Goal: Task Accomplishment & Management: Use online tool/utility

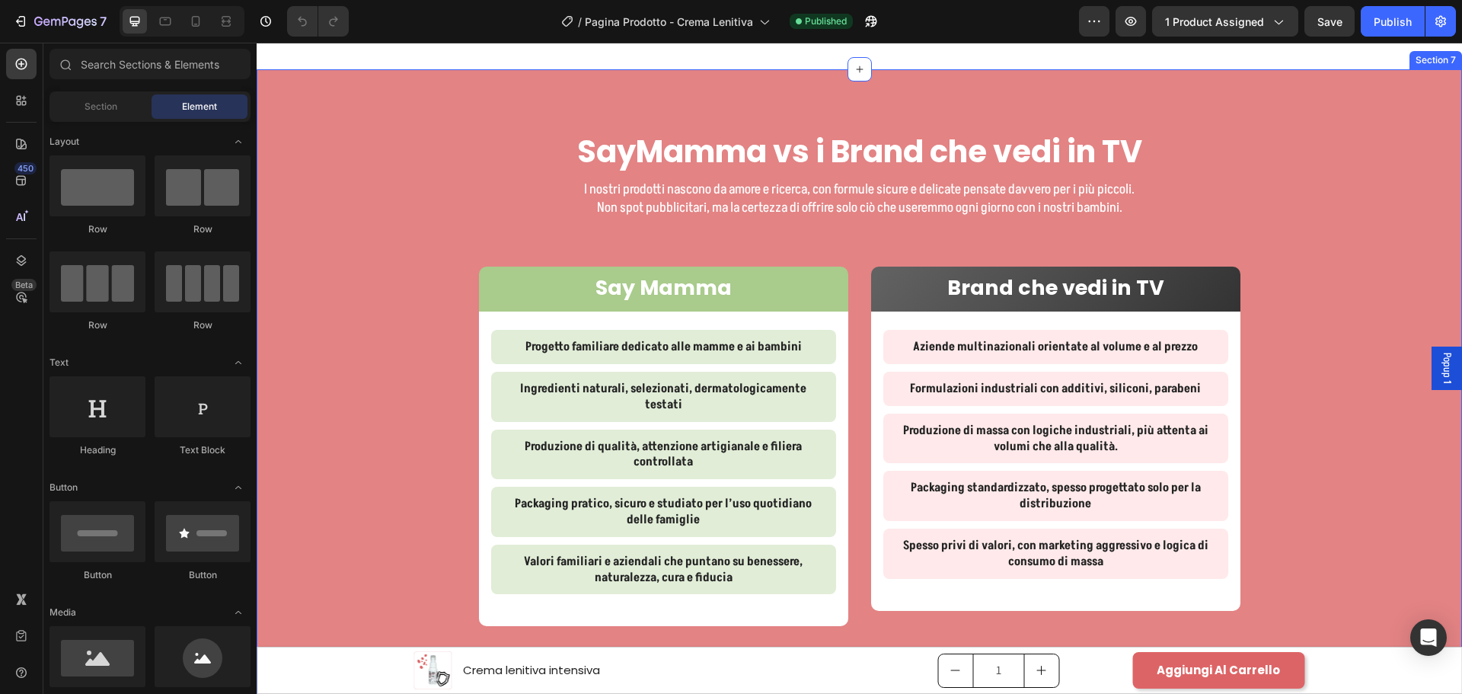
scroll to position [2893, 0]
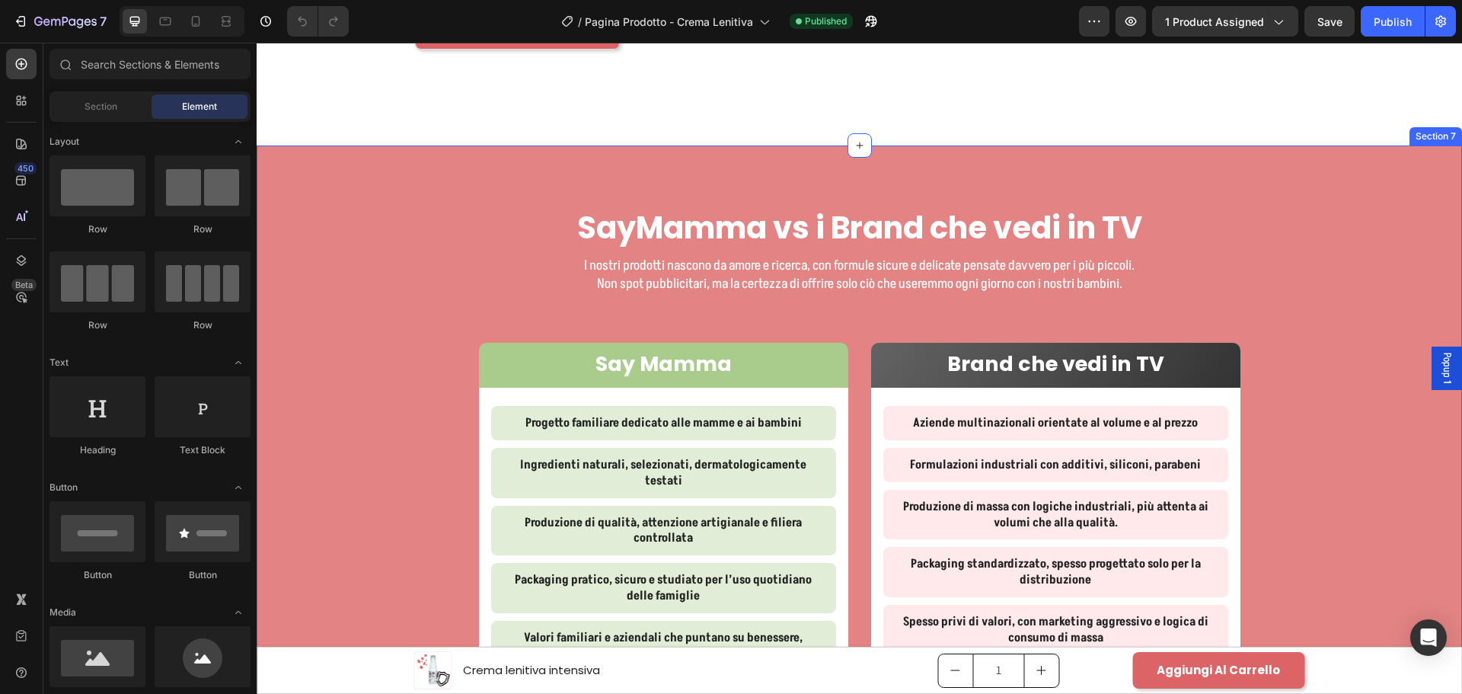
click at [1293, 174] on div "SayMamma vs i Brand che vedi in TV Heading I nostri prodotti nascono da amore e…" at bounding box center [859, 478] width 1205 height 666
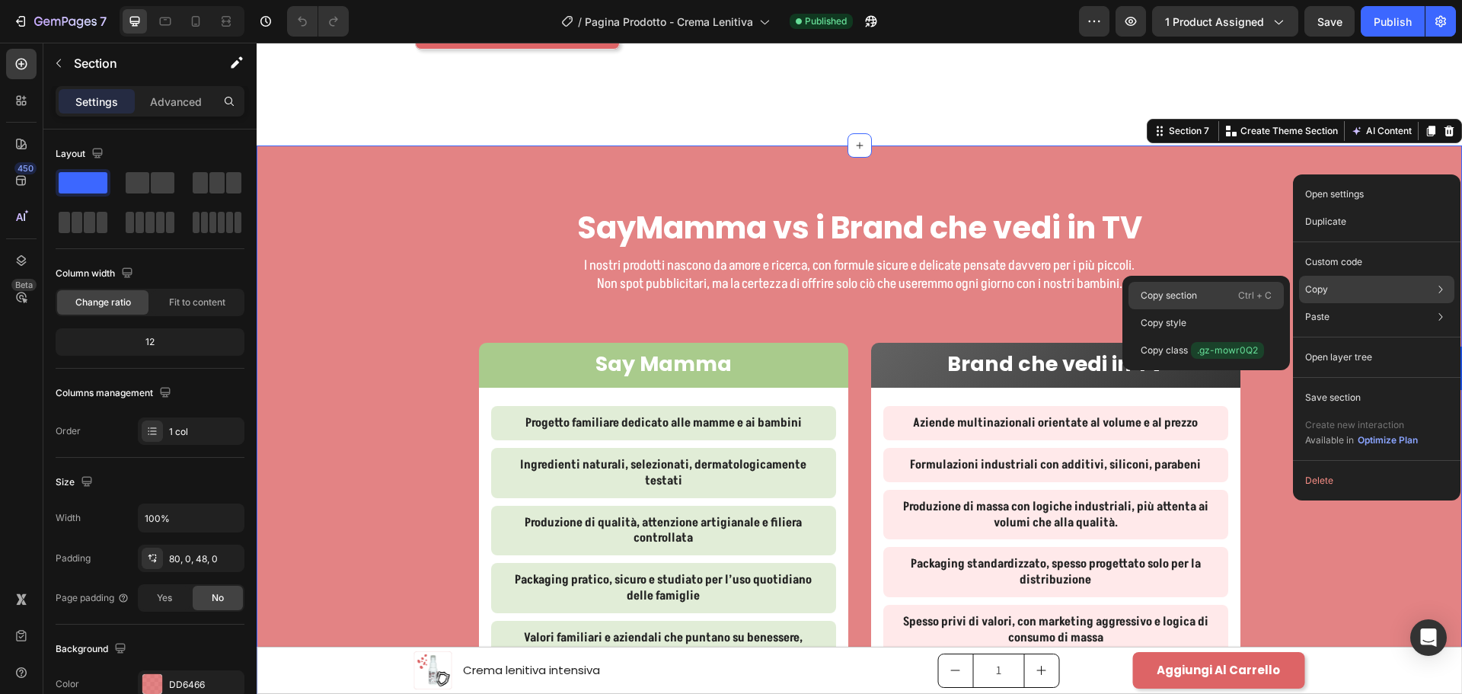
click at [1270, 292] on p "Ctrl + C" at bounding box center [1254, 295] width 33 height 15
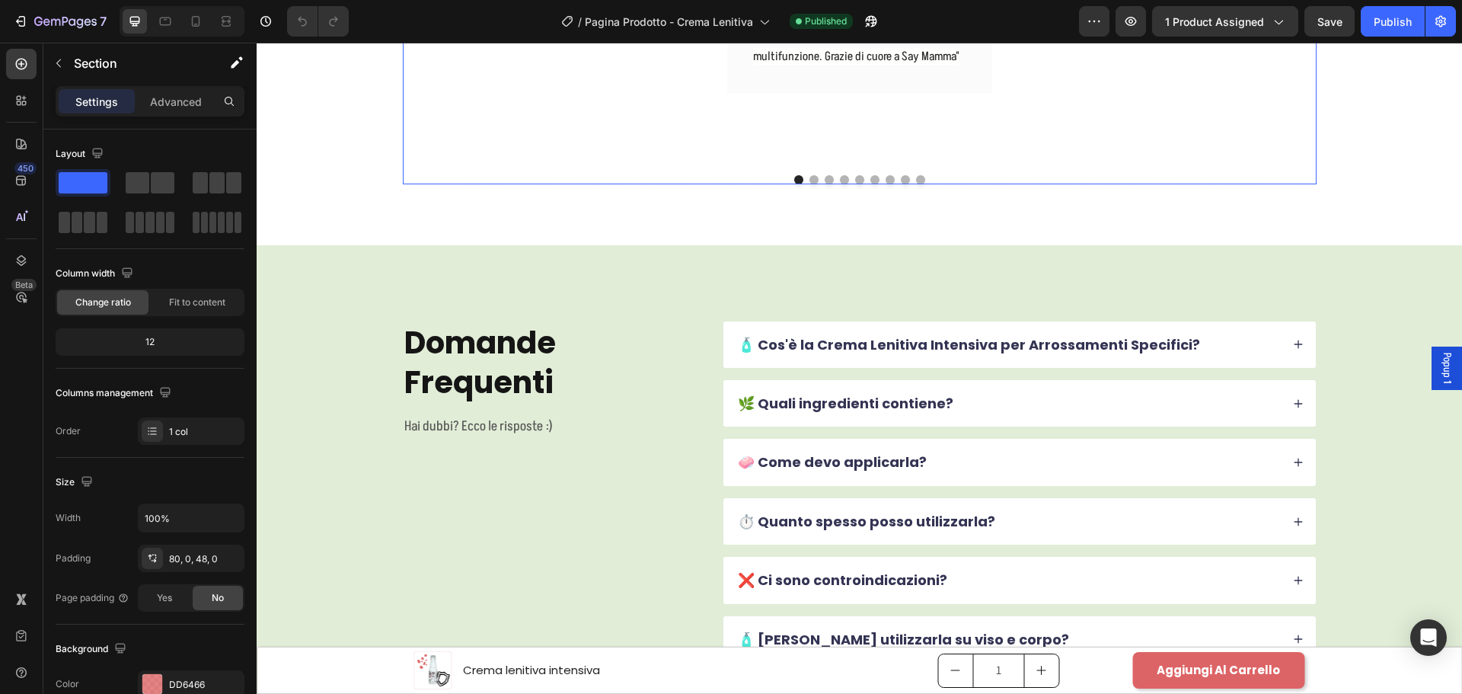
scroll to position [5634, 0]
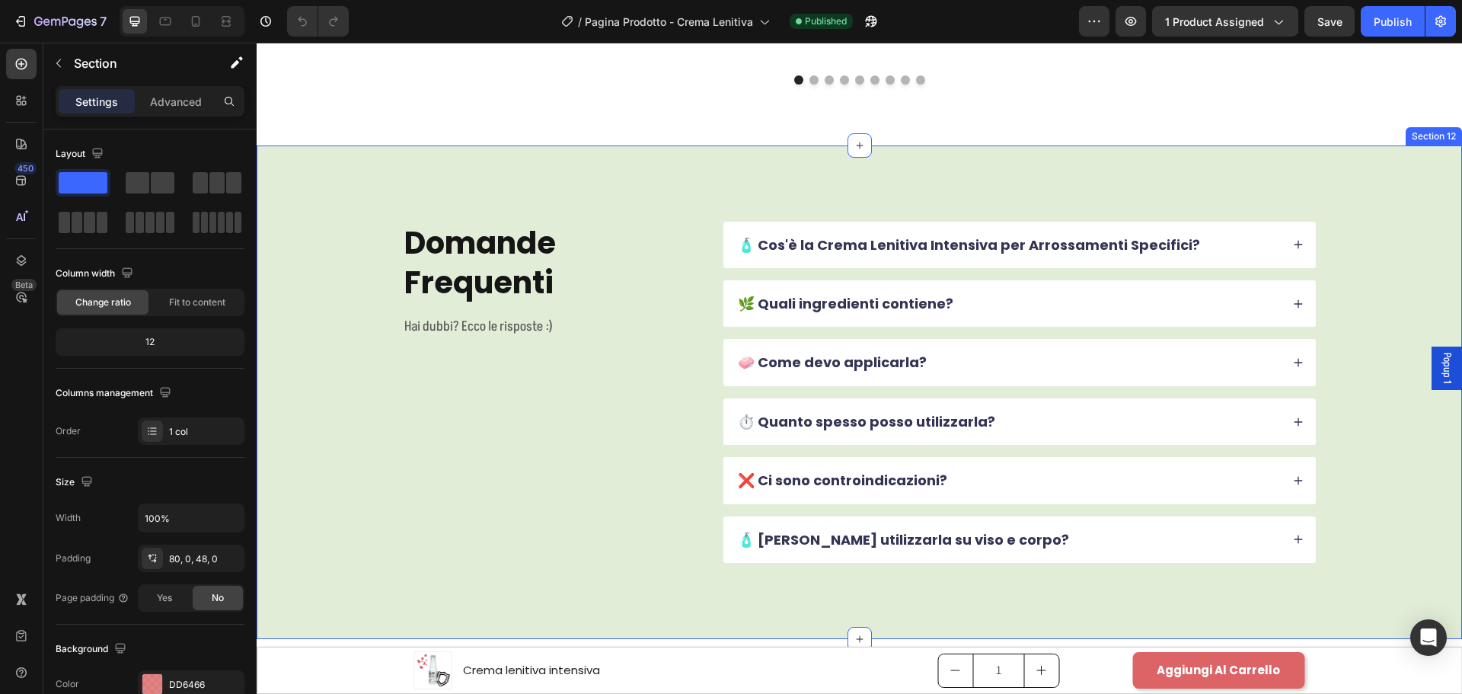
click at [663, 171] on div "Domande Frequenti Heading Hai dubbi? Ecco le risposte :) Text Block 🧴 Cos'è la …" at bounding box center [859, 391] width 1205 height 493
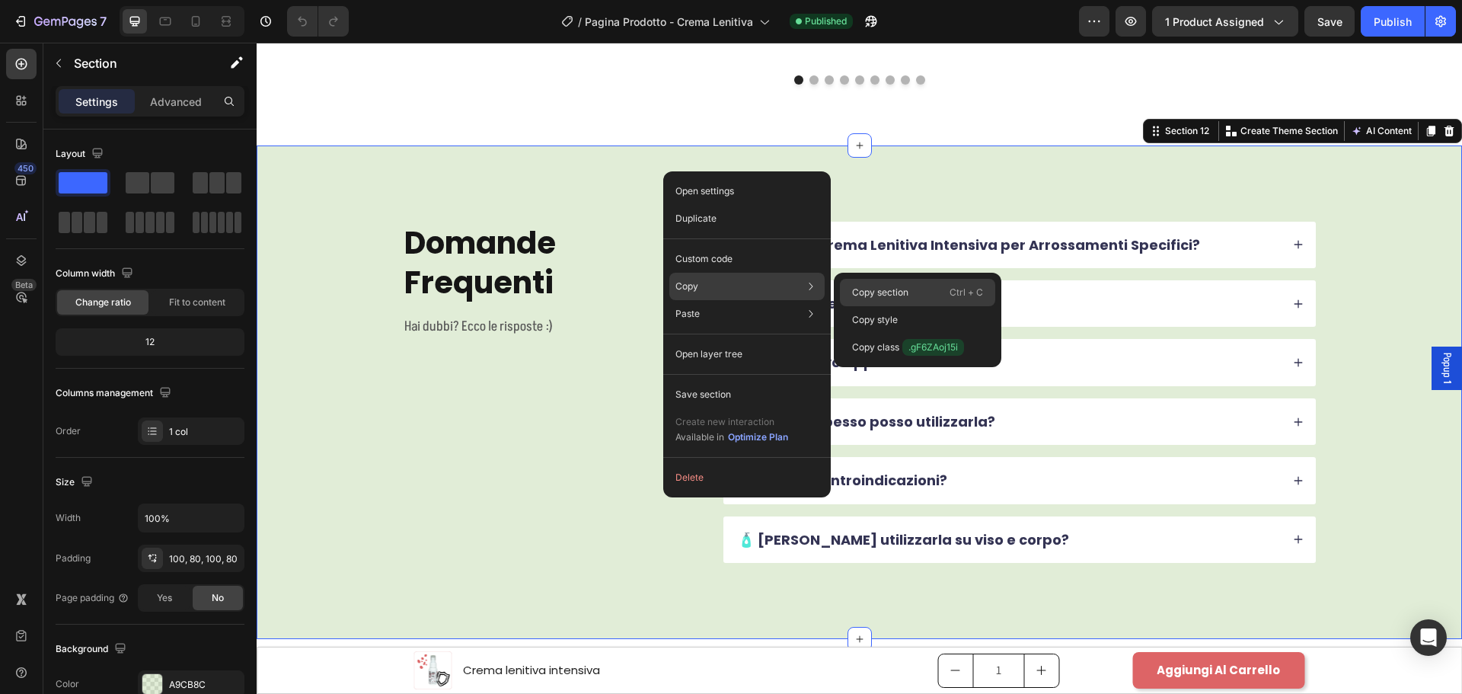
click at [895, 293] on p "Copy section" at bounding box center [880, 293] width 56 height 14
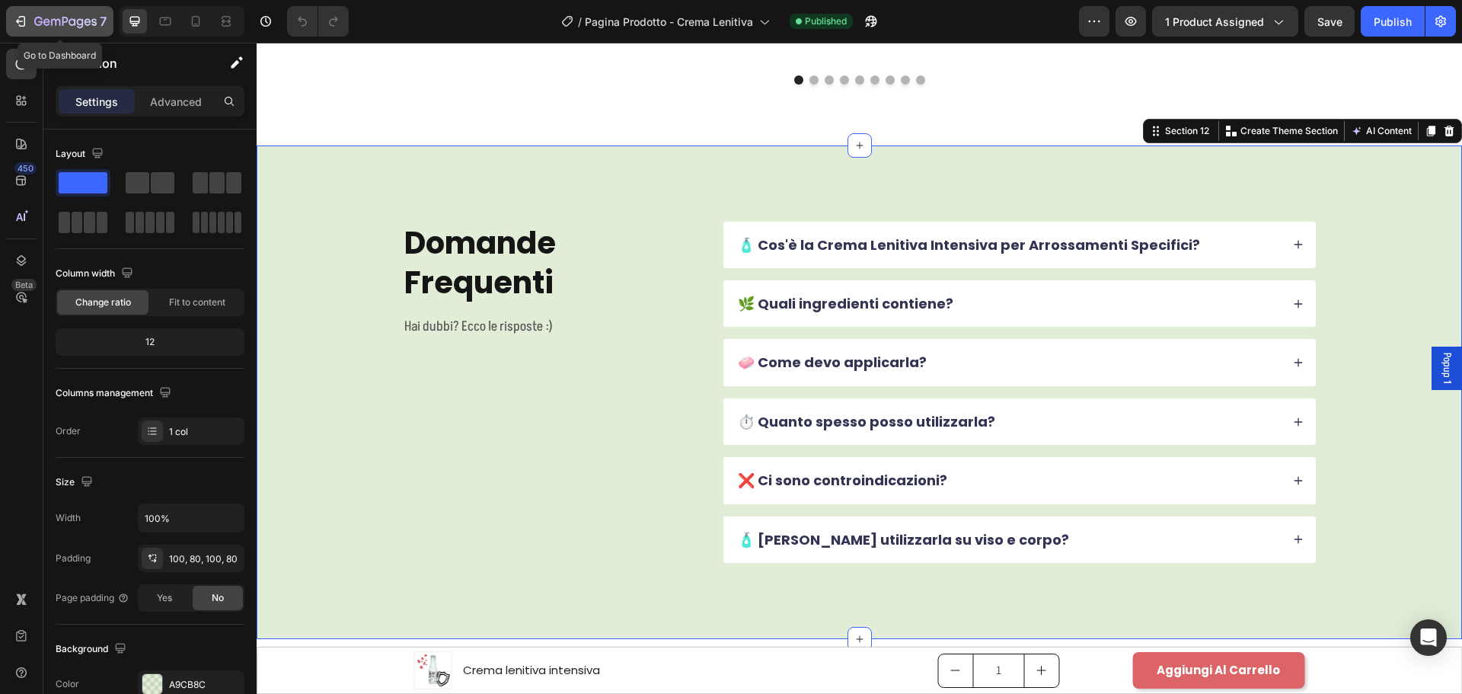
click at [51, 22] on icon "button" at bounding box center [65, 22] width 62 height 13
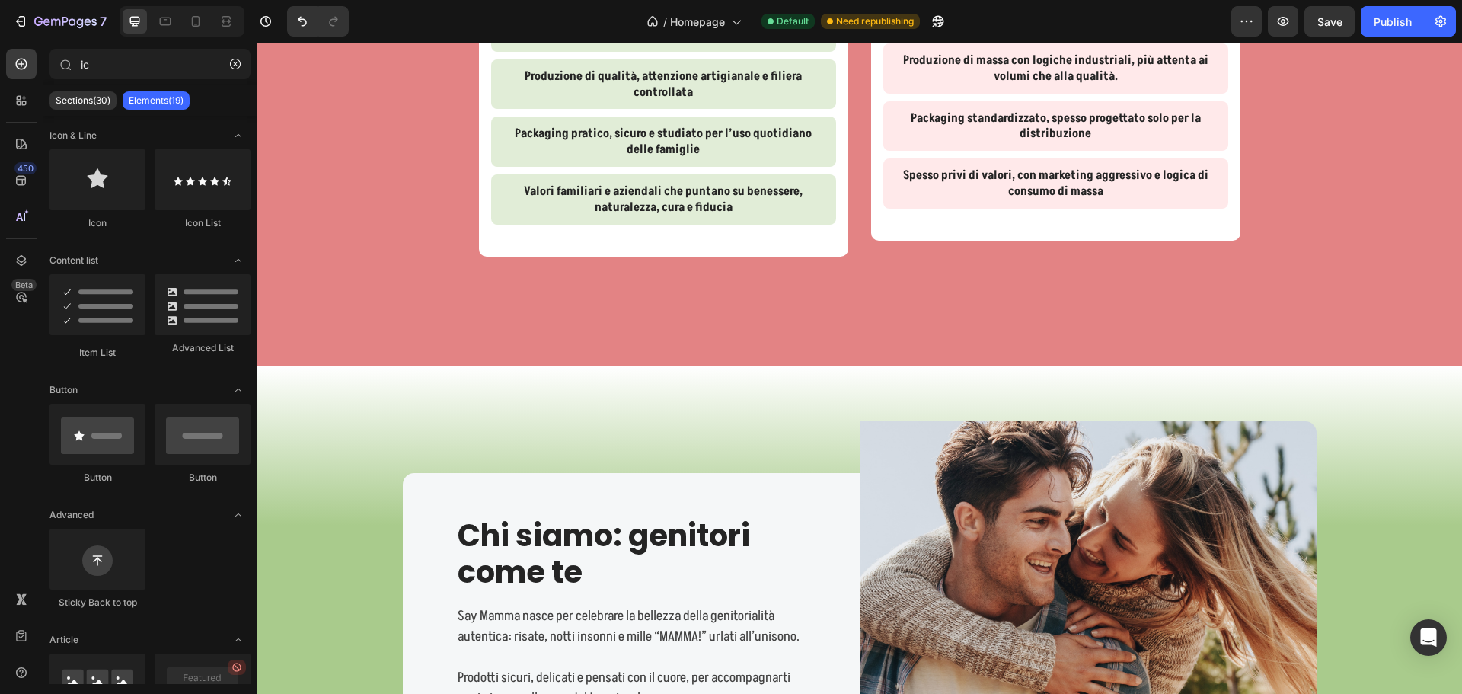
scroll to position [4455, 0]
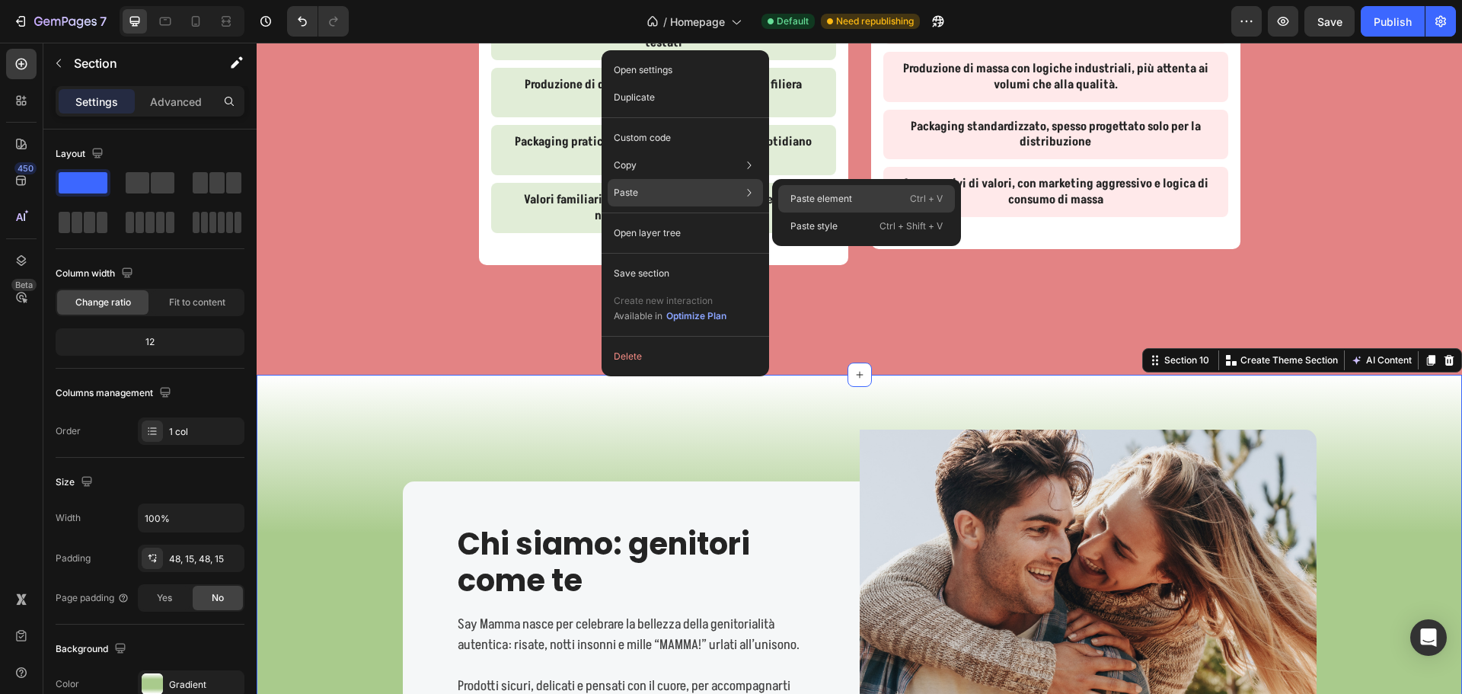
click at [805, 197] on p "Paste element" at bounding box center [821, 199] width 62 height 14
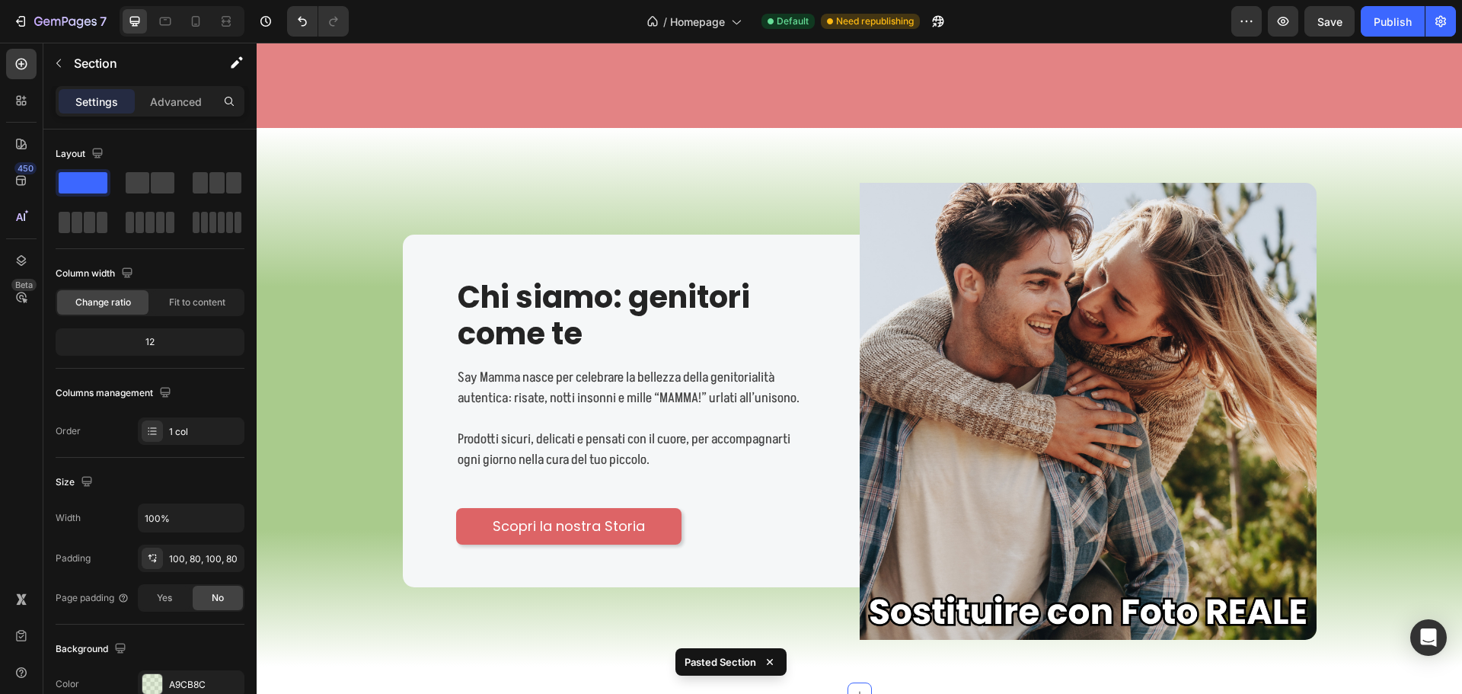
scroll to position [4675, 0]
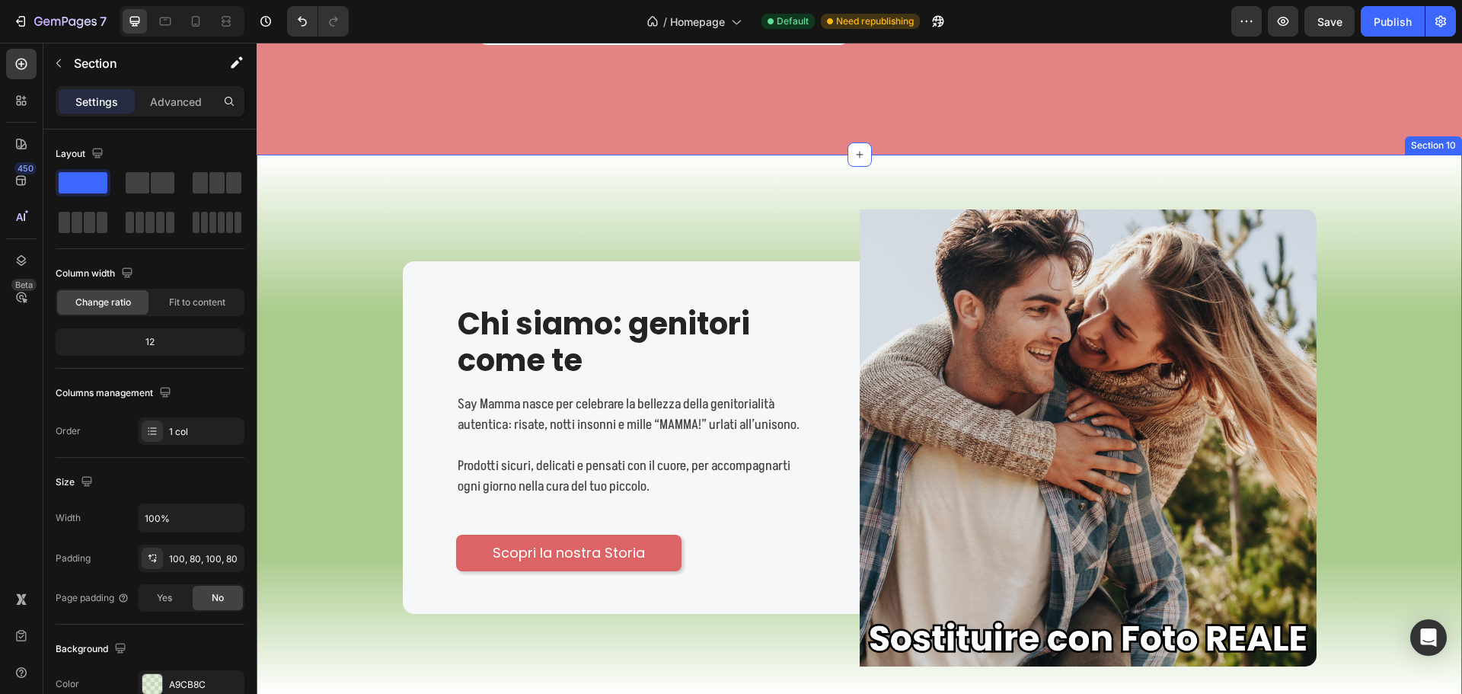
click at [387, 158] on div "Image Chi siamo: genitori come te Heading Say Mamma nasce per celebrare la bell…" at bounding box center [859, 438] width 1205 height 566
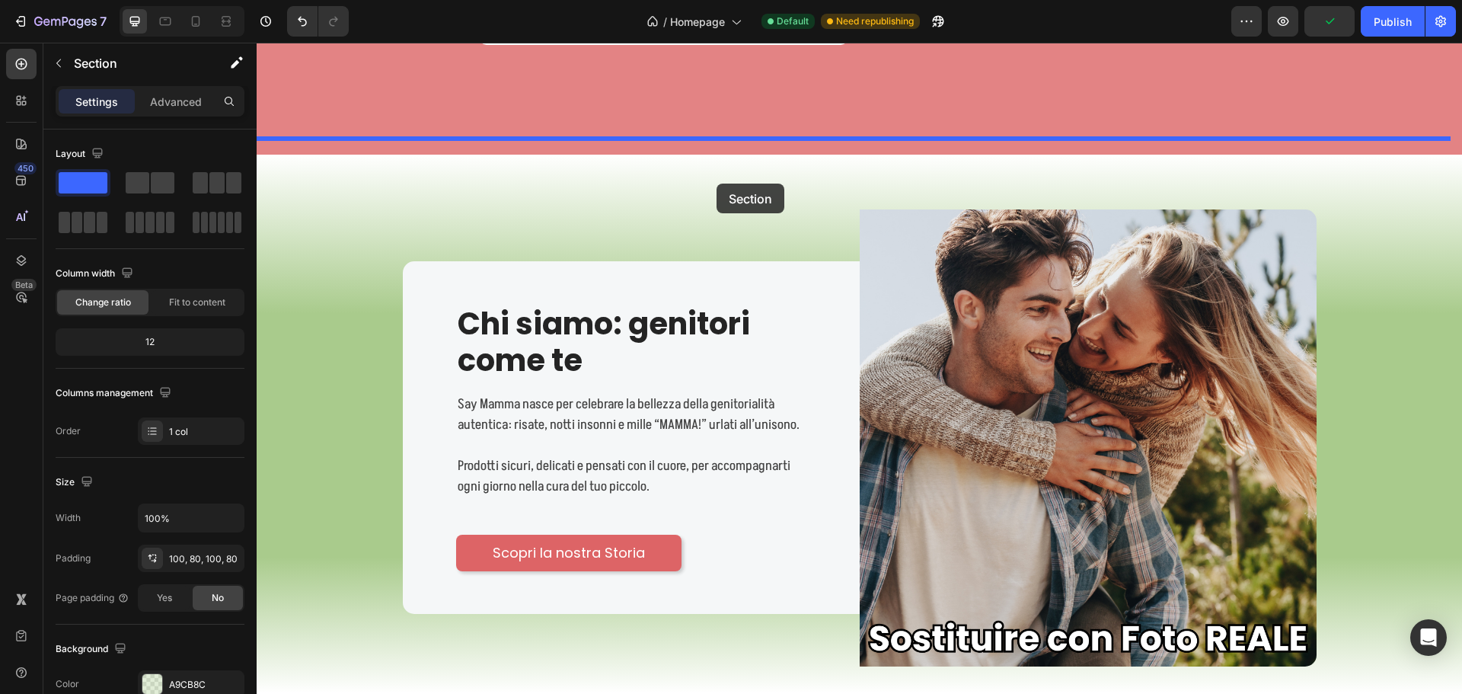
drag, startPoint x: 368, startPoint y: 480, endPoint x: 717, endPoint y: 183, distance: 458.0
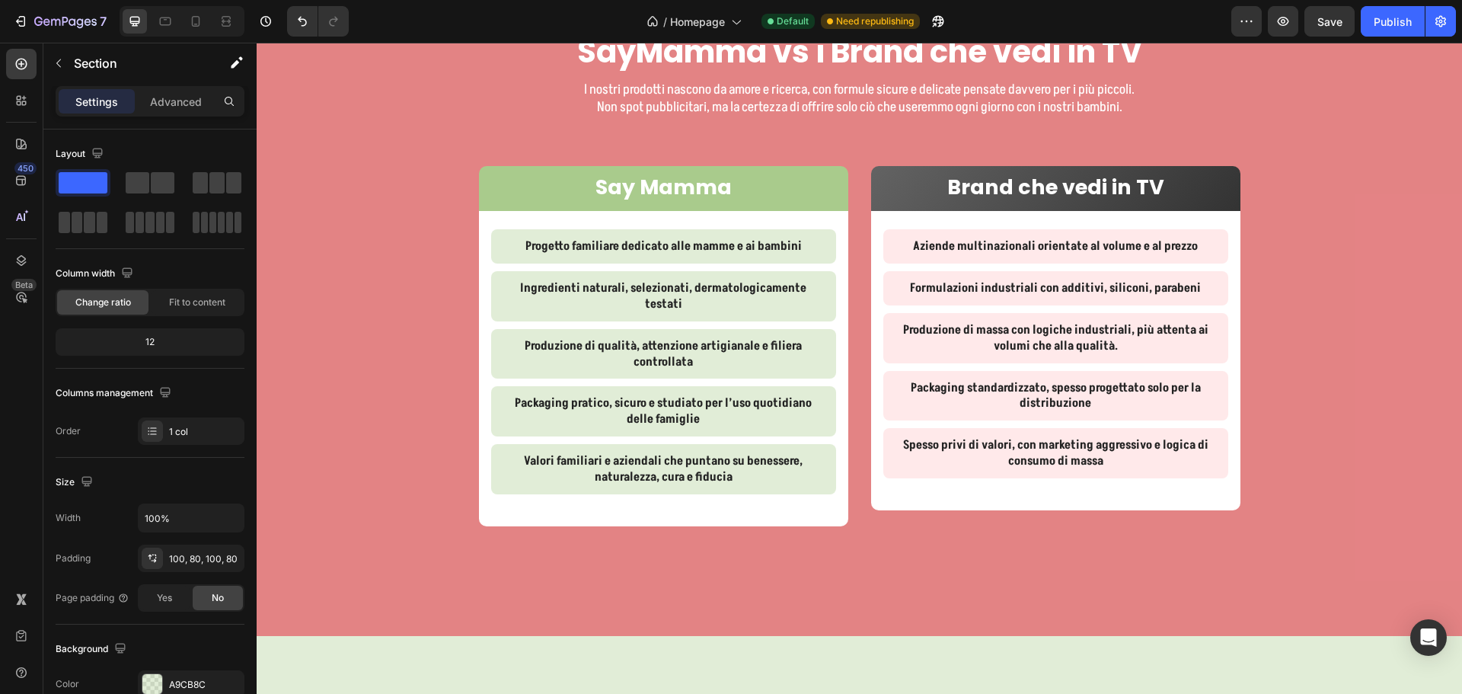
scroll to position [4066, 0]
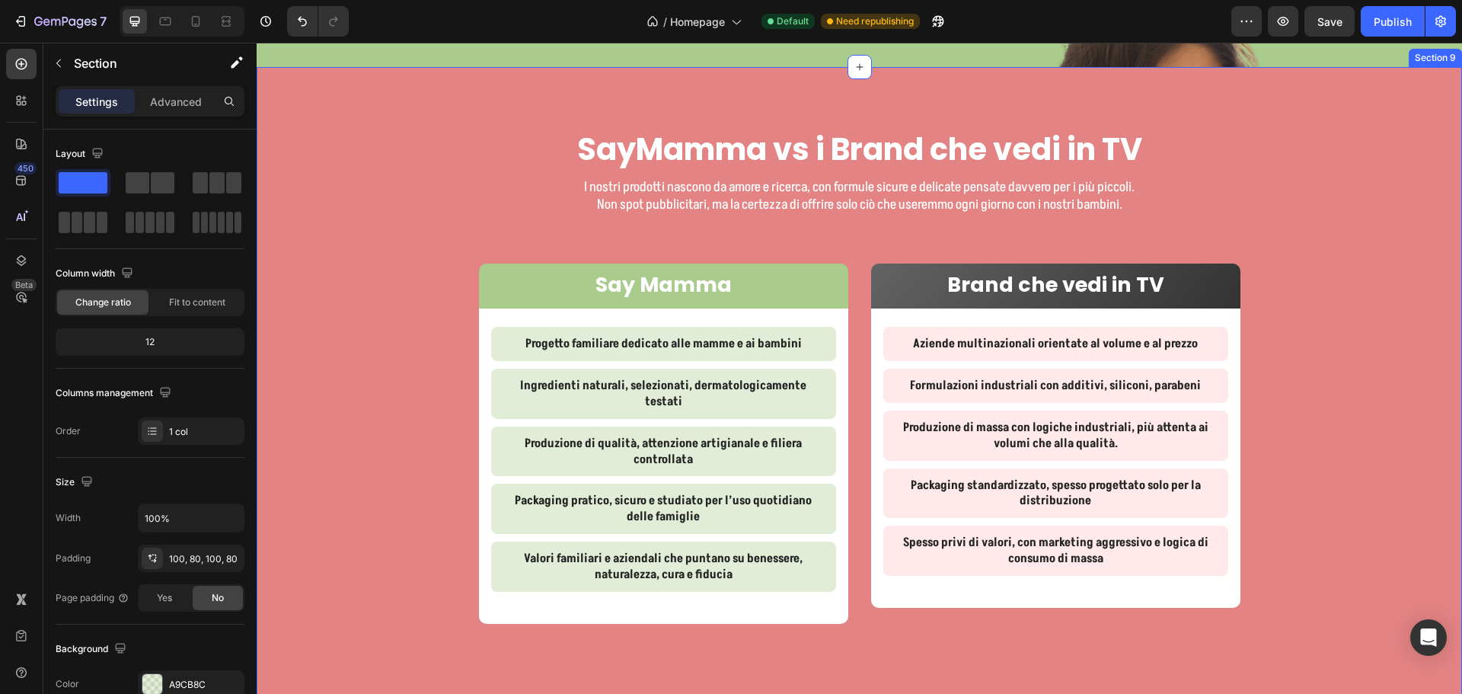
click at [338, 167] on div "SayMamma vs i Brand che vedi in TV Heading I nostri prodotti nascono da amore e…" at bounding box center [859, 412] width 1205 height 569
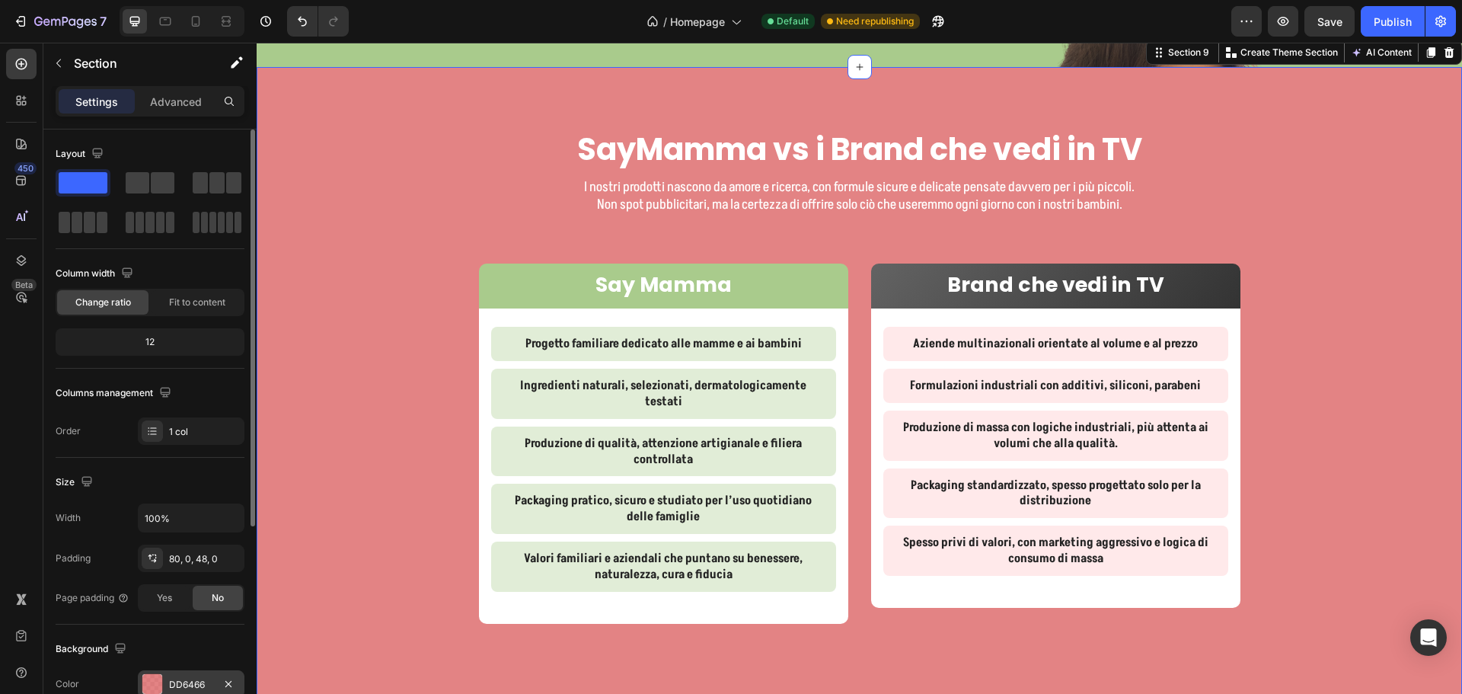
click at [180, 678] on div "DD6466" at bounding box center [191, 685] width 44 height 14
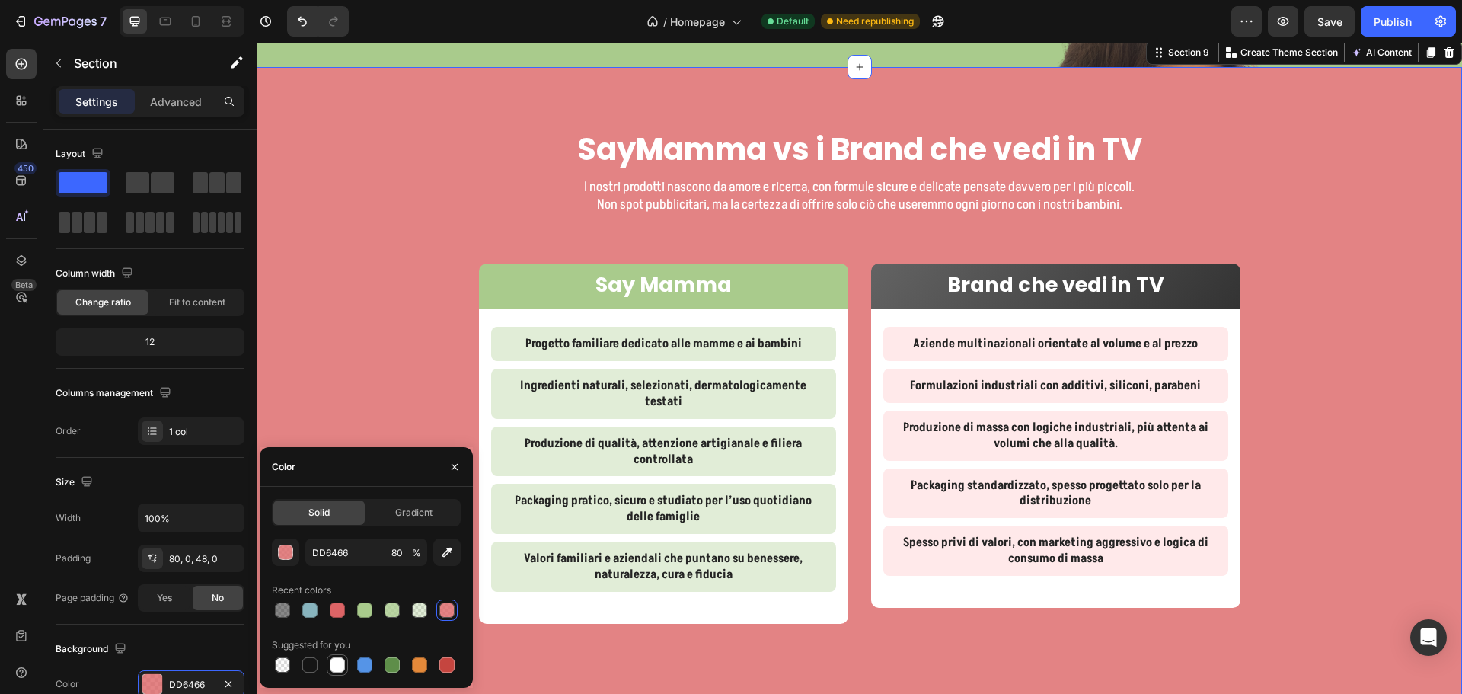
click at [335, 661] on div at bounding box center [337, 664] width 15 height 15
type input "FFFFFF"
type input "100"
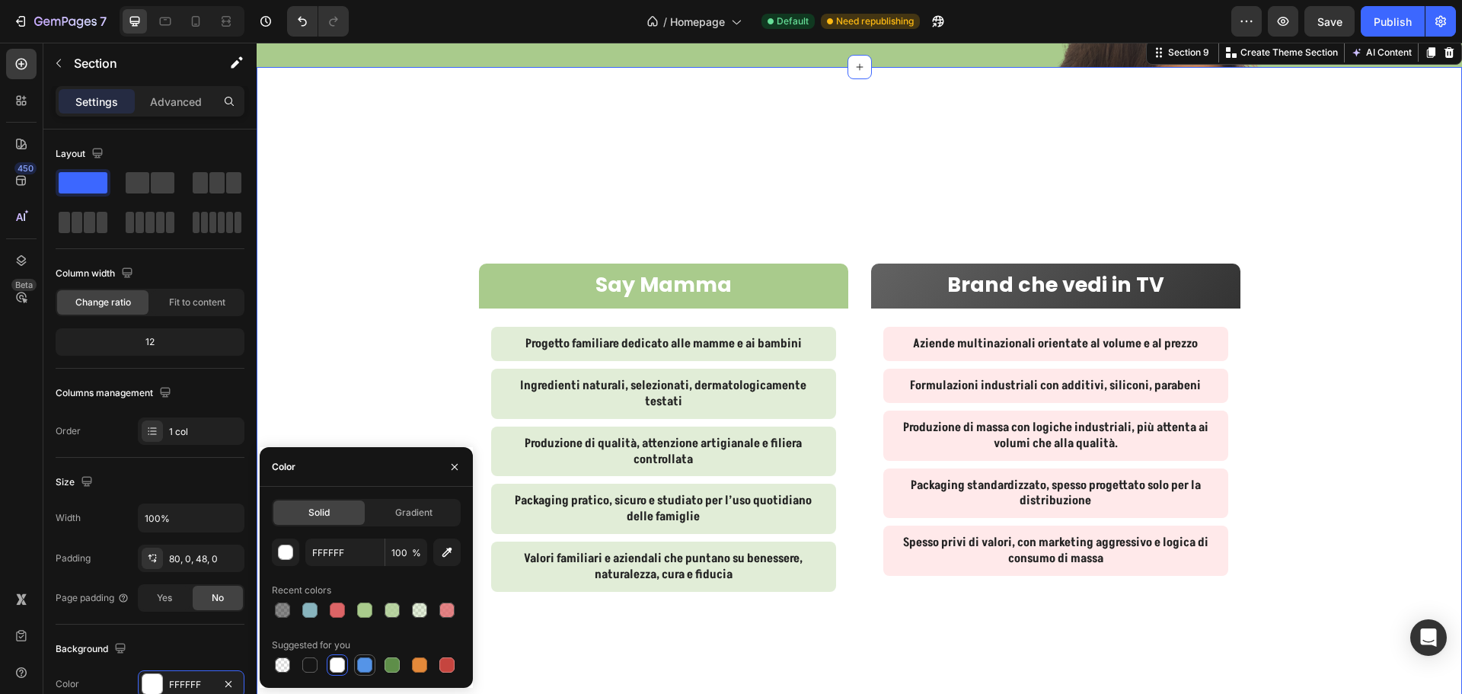
click at [359, 668] on div at bounding box center [364, 664] width 15 height 15
type input "5594E7"
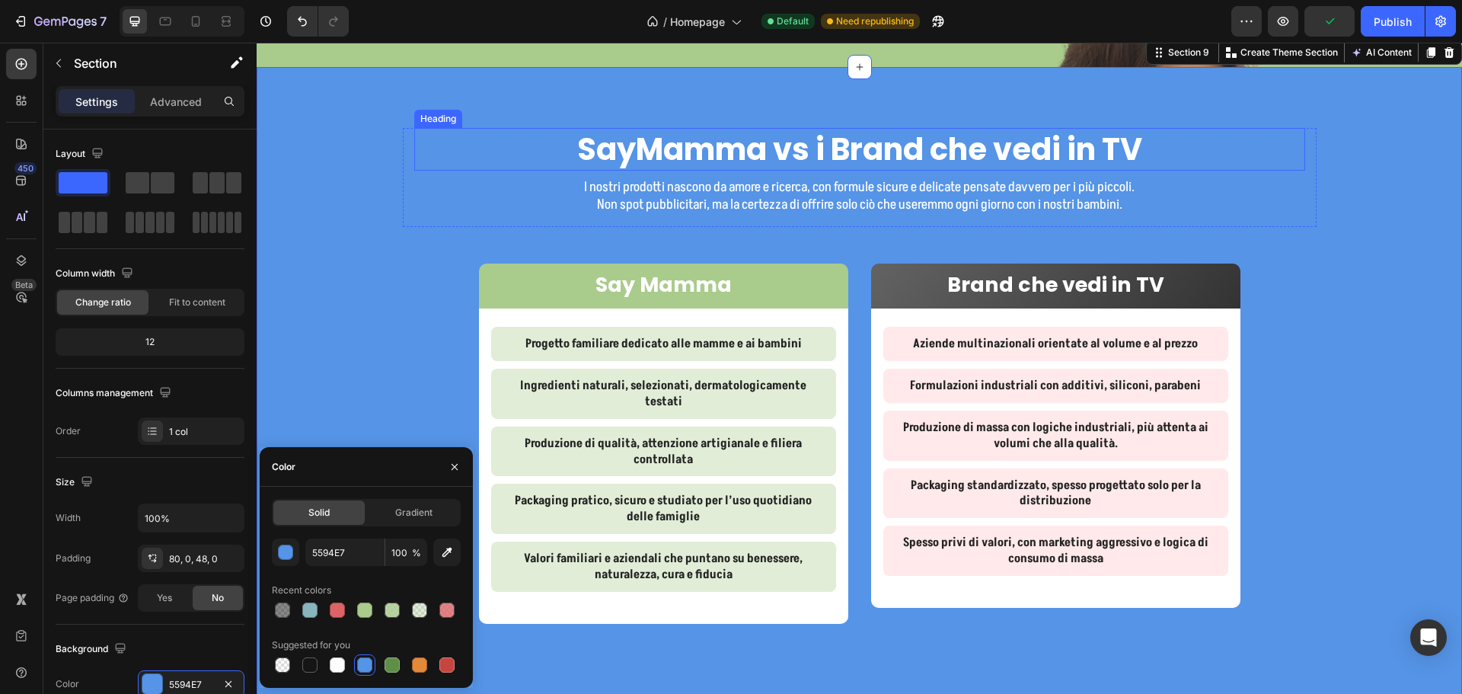
click at [729, 171] on h2 "SayMamma vs i Brand che vedi in TV" at bounding box center [859, 149] width 891 height 43
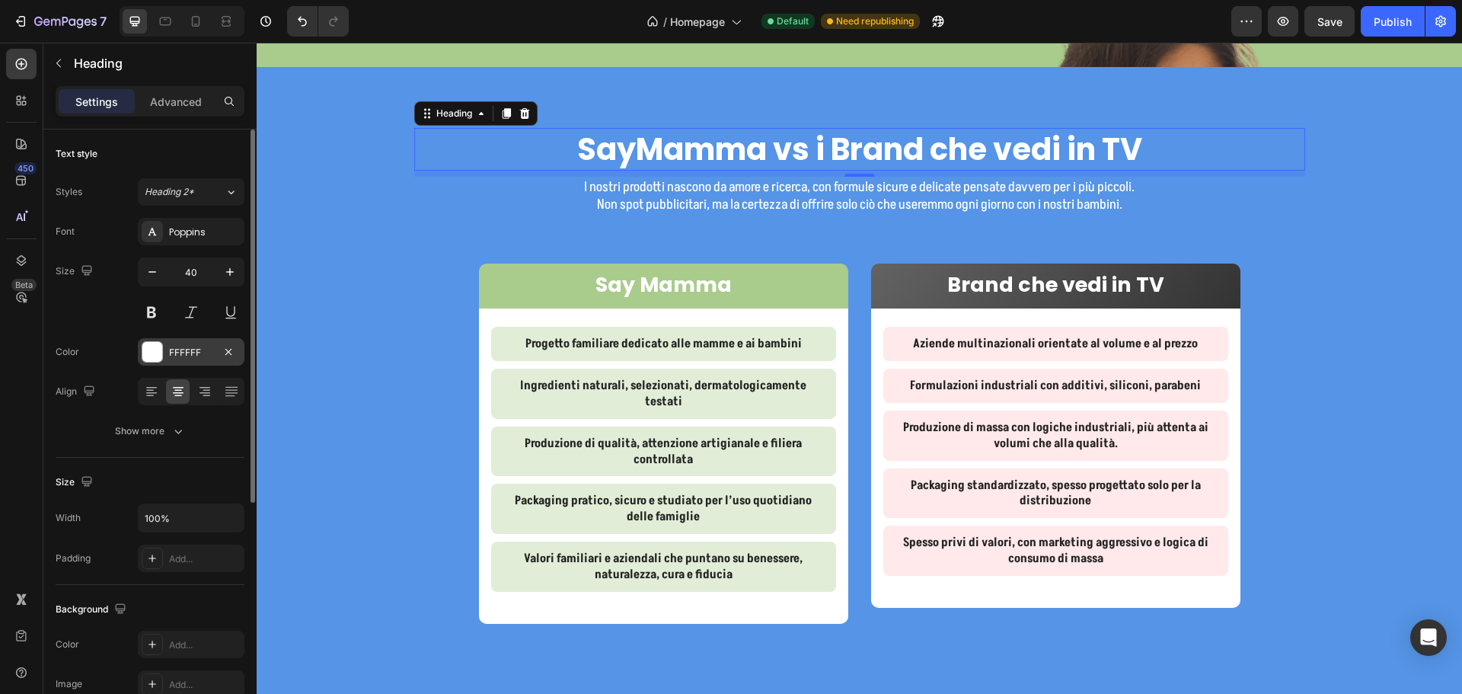
click at [187, 359] on div "FFFFFF" at bounding box center [191, 351] width 107 height 27
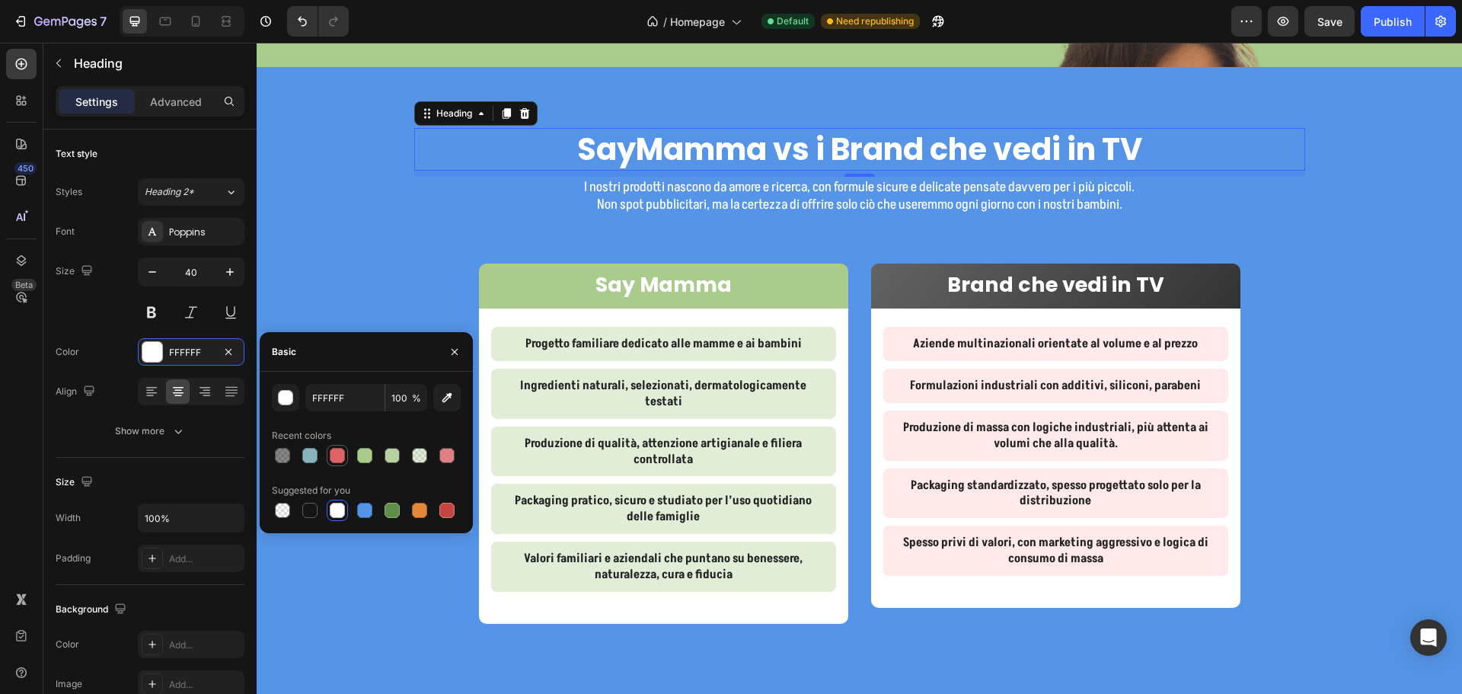
click at [338, 459] on div at bounding box center [337, 455] width 15 height 15
type input "DD6466"
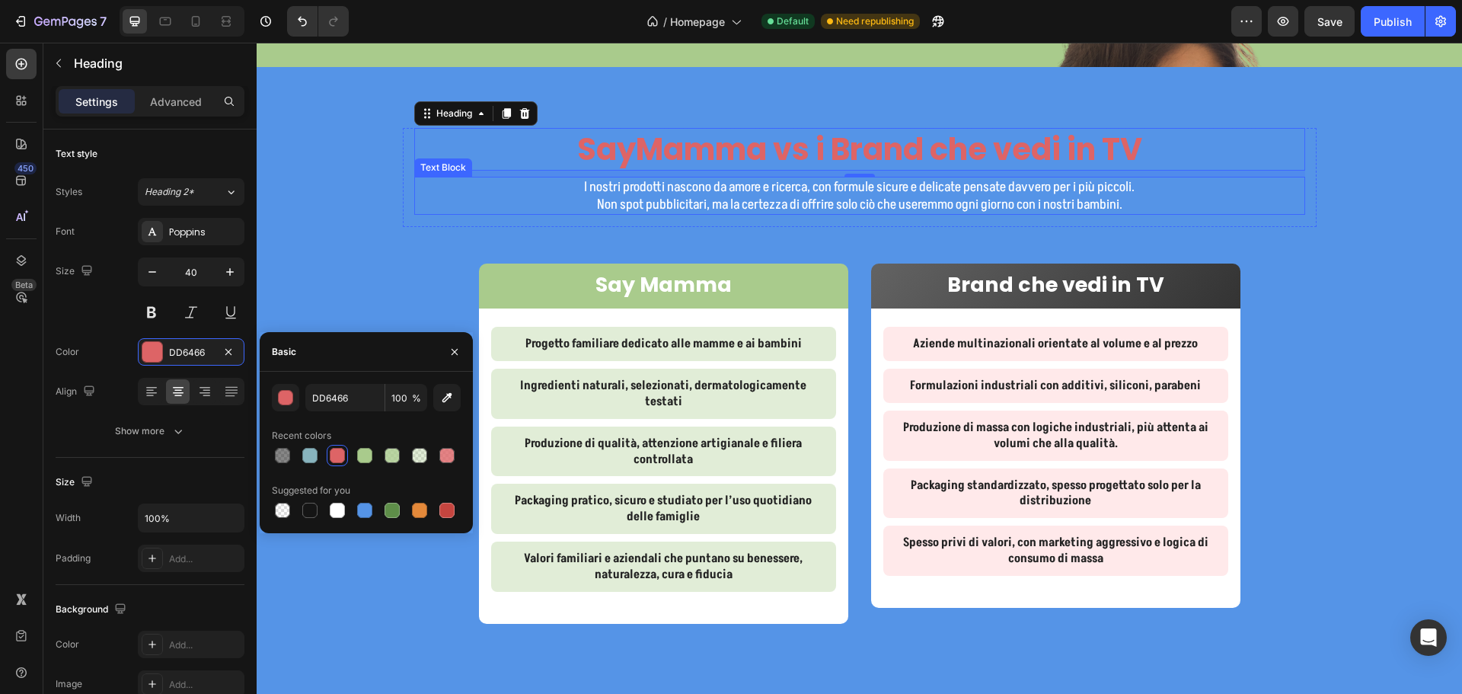
click at [751, 196] on p "I nostri prodotti nascono da amore e ricerca, con formule sicure e delicate pen…" at bounding box center [860, 187] width 888 height 18
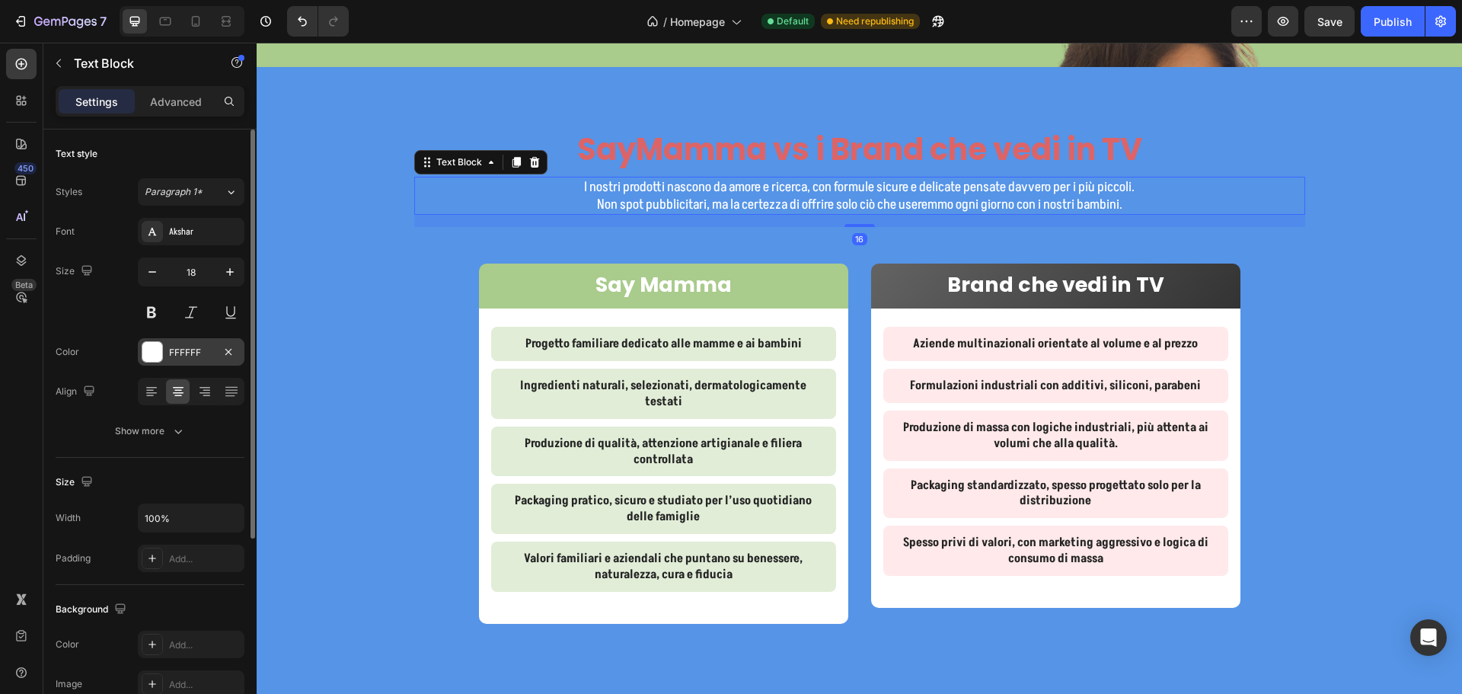
click at [195, 351] on div "FFFFFF" at bounding box center [191, 353] width 44 height 14
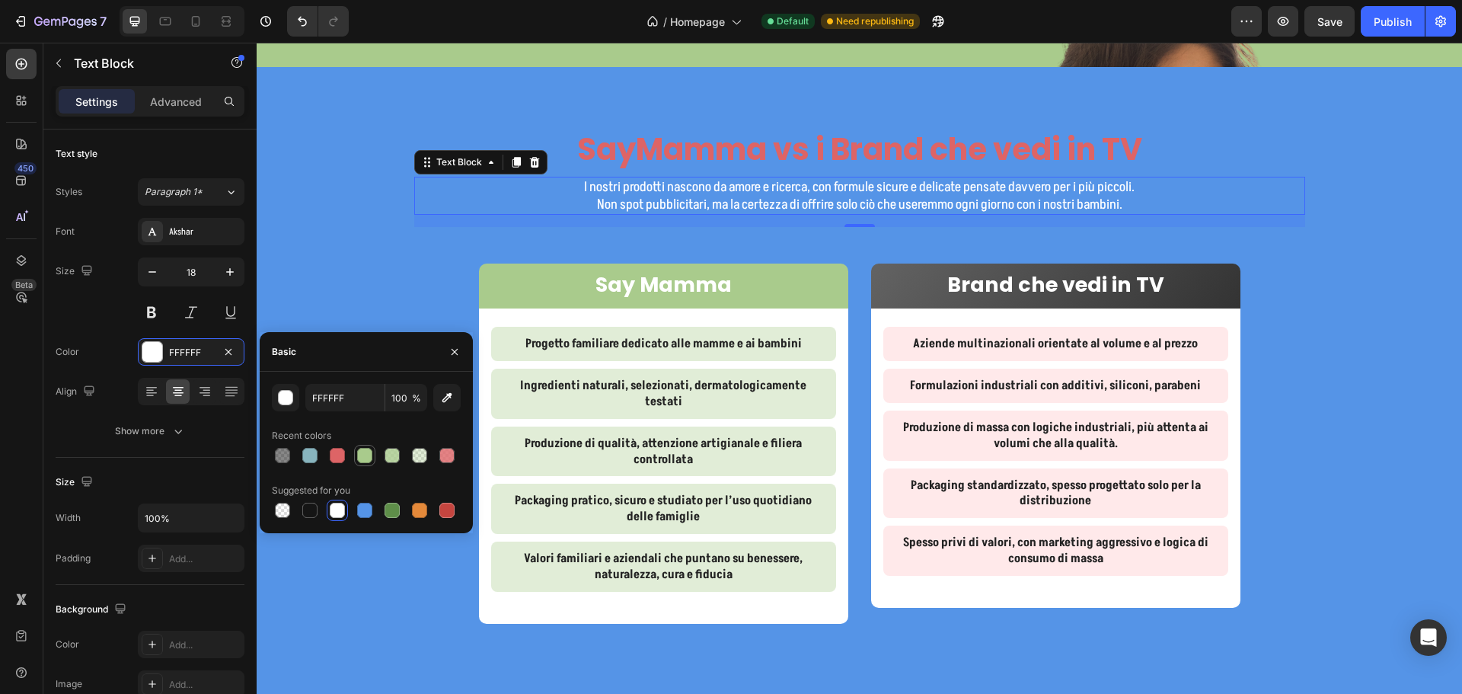
click at [369, 457] on div at bounding box center [364, 455] width 15 height 15
type input "A9CB8C"
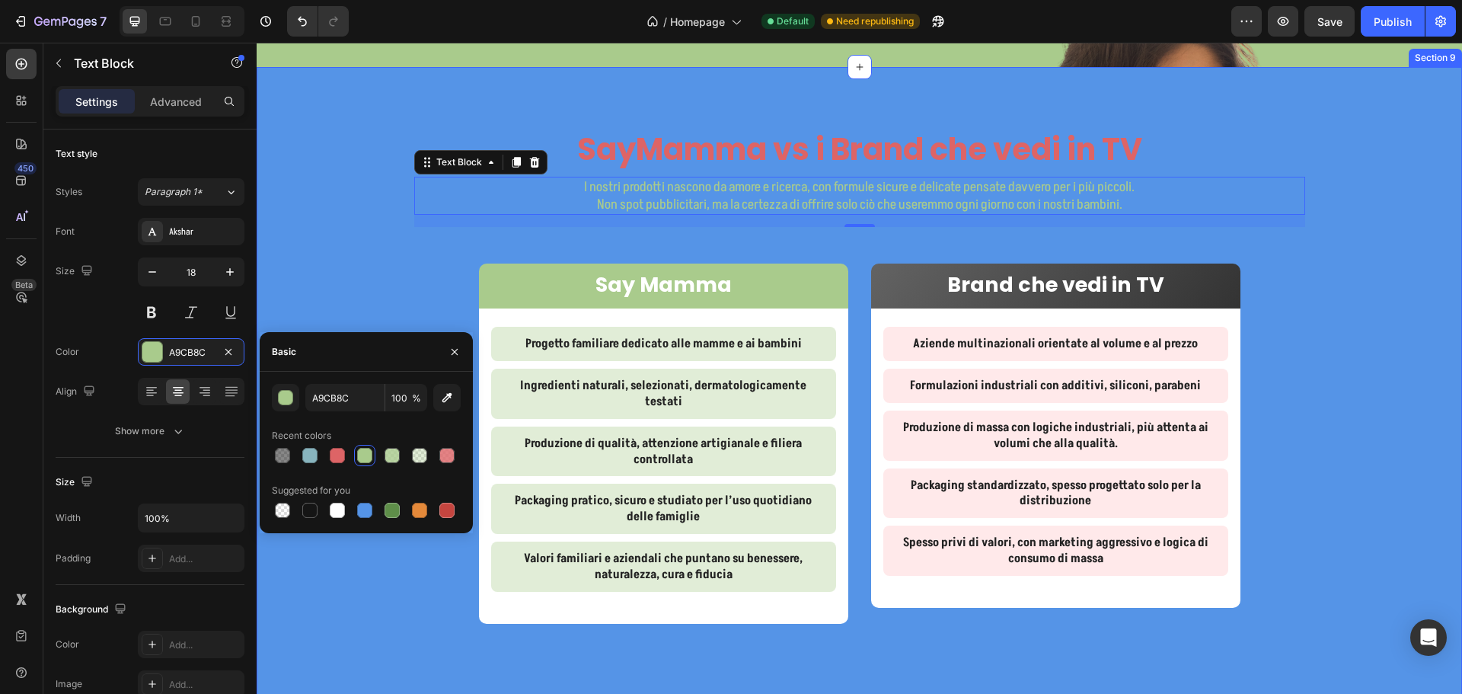
click at [365, 306] on div "SayMamma vs i Brand che vedi in TV Heading I nostri prodotti nascono da amore e…" at bounding box center [859, 412] width 1205 height 569
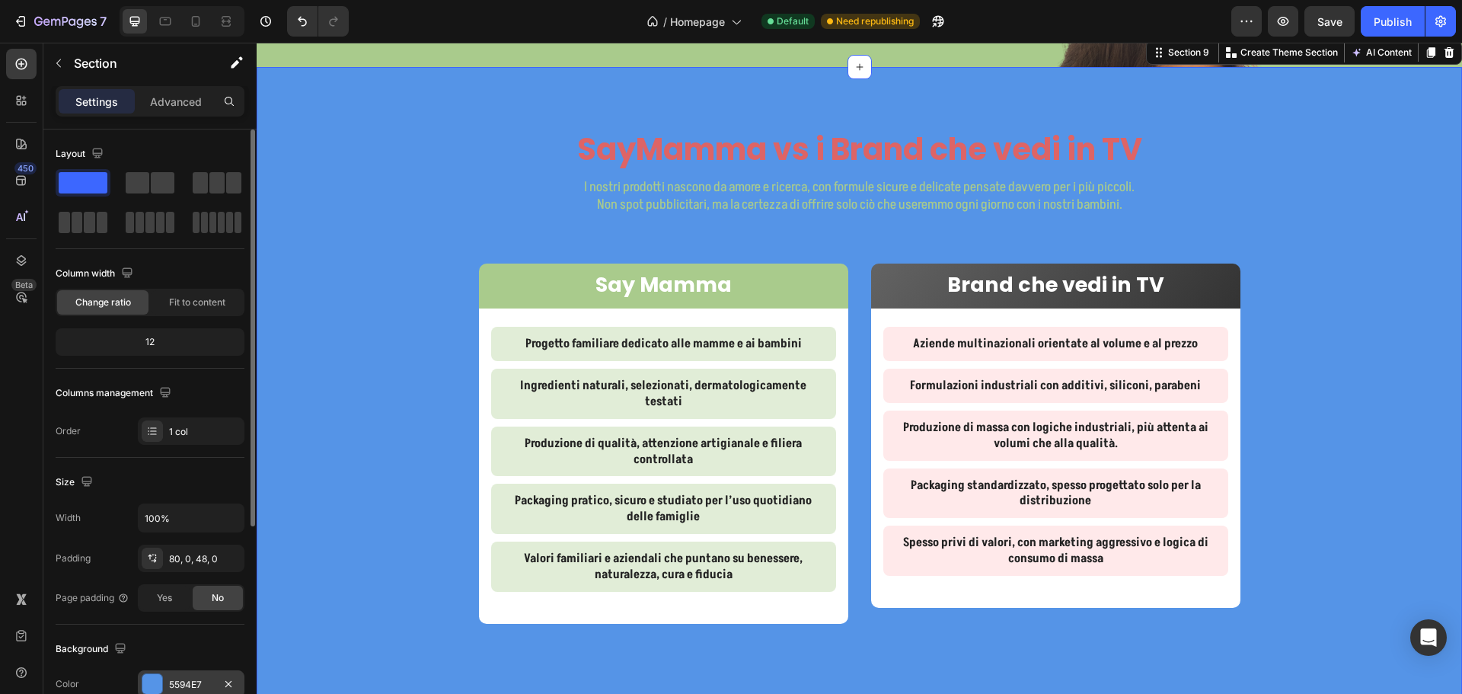
click at [187, 682] on div "5594E7" at bounding box center [191, 685] width 44 height 14
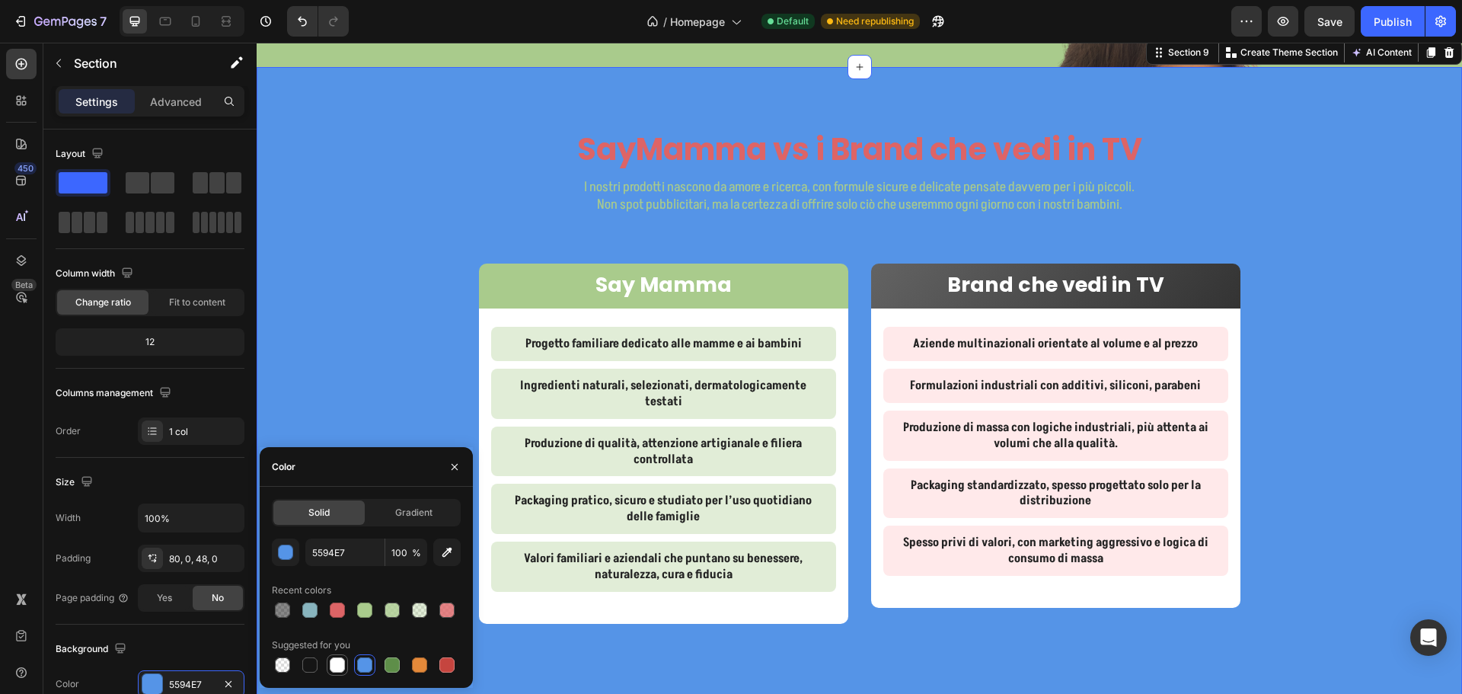
click at [336, 659] on div at bounding box center [337, 664] width 15 height 15
type input "FFFFFF"
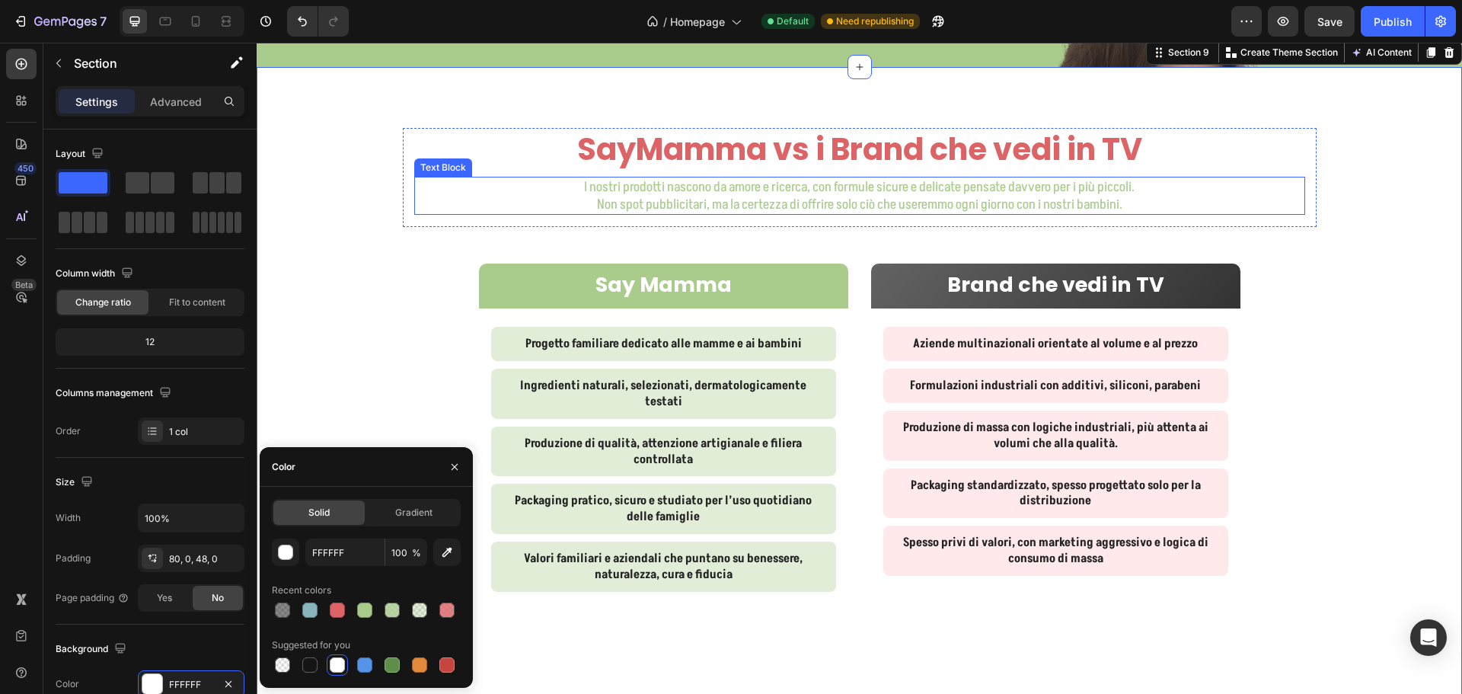
click at [1297, 215] on div "I nostri prodotti nascono da amore e ricerca, con formule sicure e delicate pen…" at bounding box center [859, 196] width 891 height 39
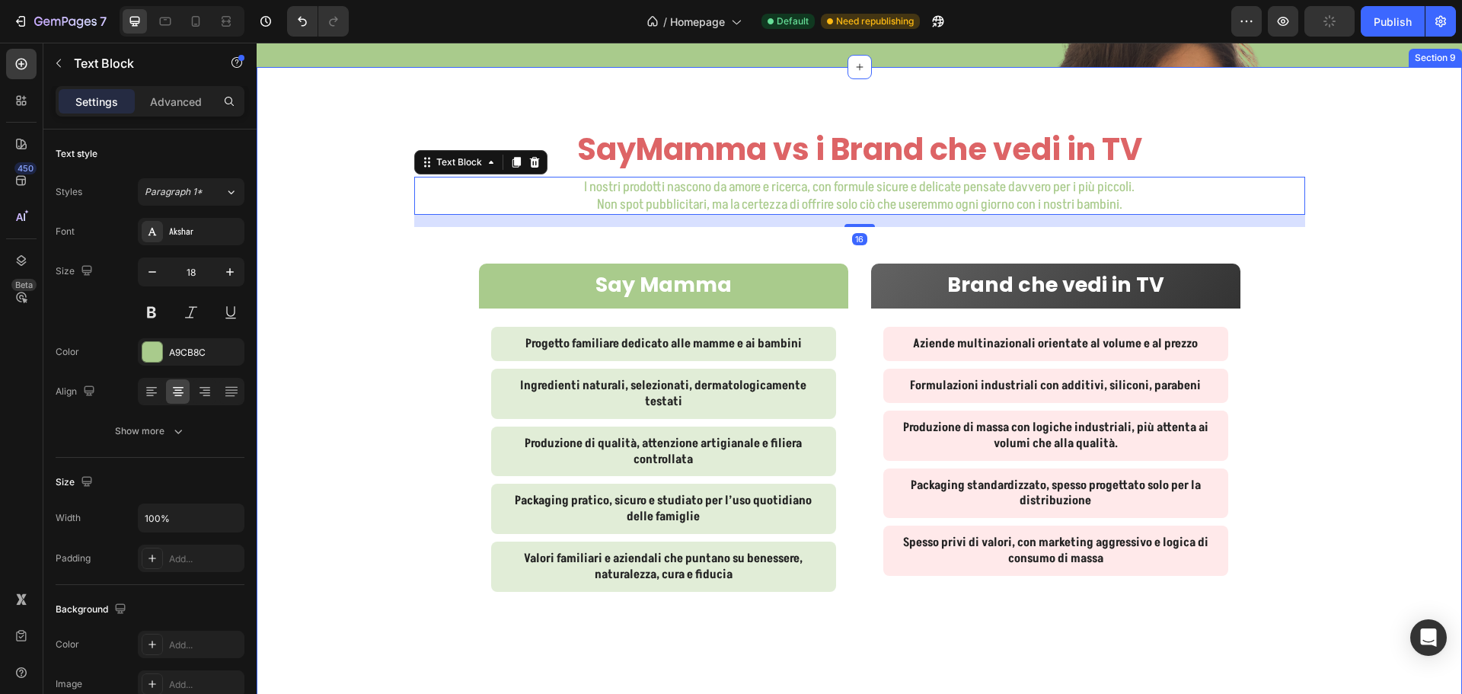
click at [1386, 327] on div "SayMamma vs i Brand che vedi in TV Heading I nostri prodotti nascono da amore e…" at bounding box center [859, 412] width 1205 height 569
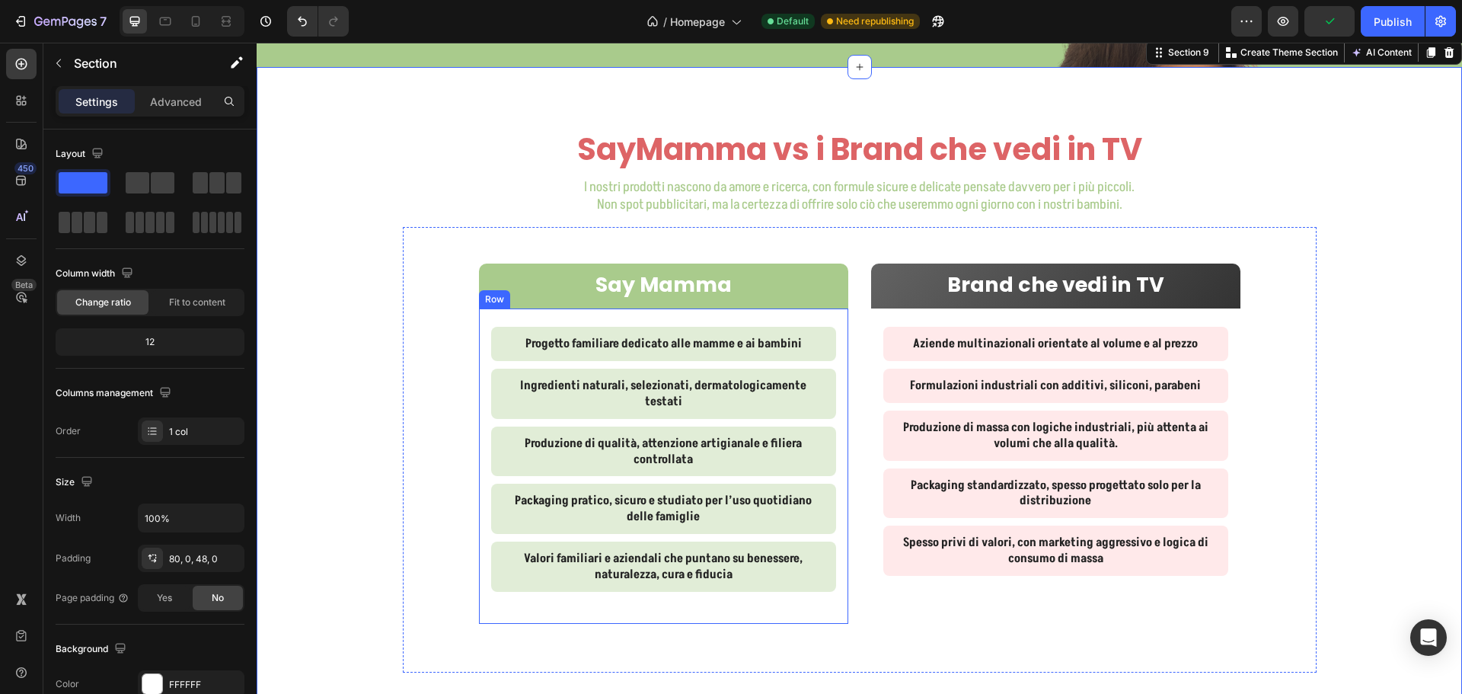
click at [492, 344] on div "Progetto familiare dedicato alle mamme e ai bambini Text Block Ingredienti natu…" at bounding box center [663, 465] width 369 height 314
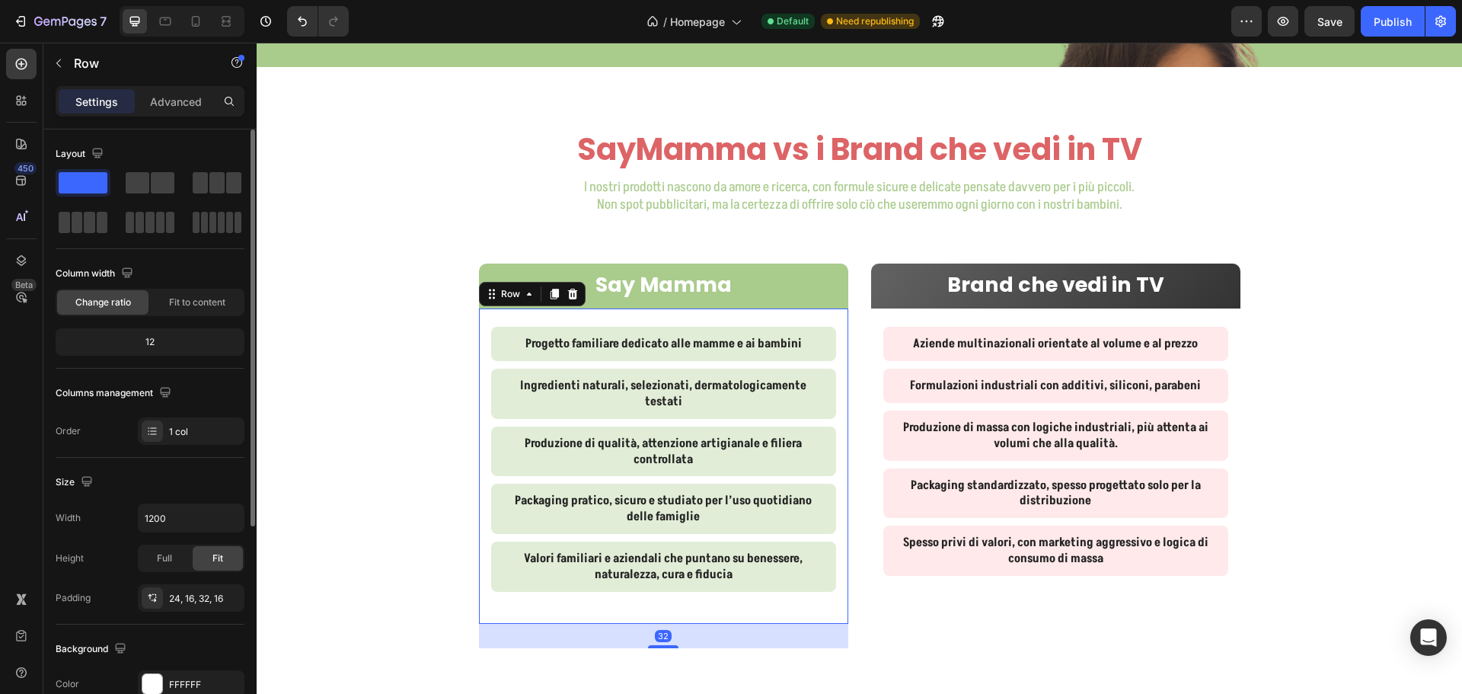
scroll to position [305, 0]
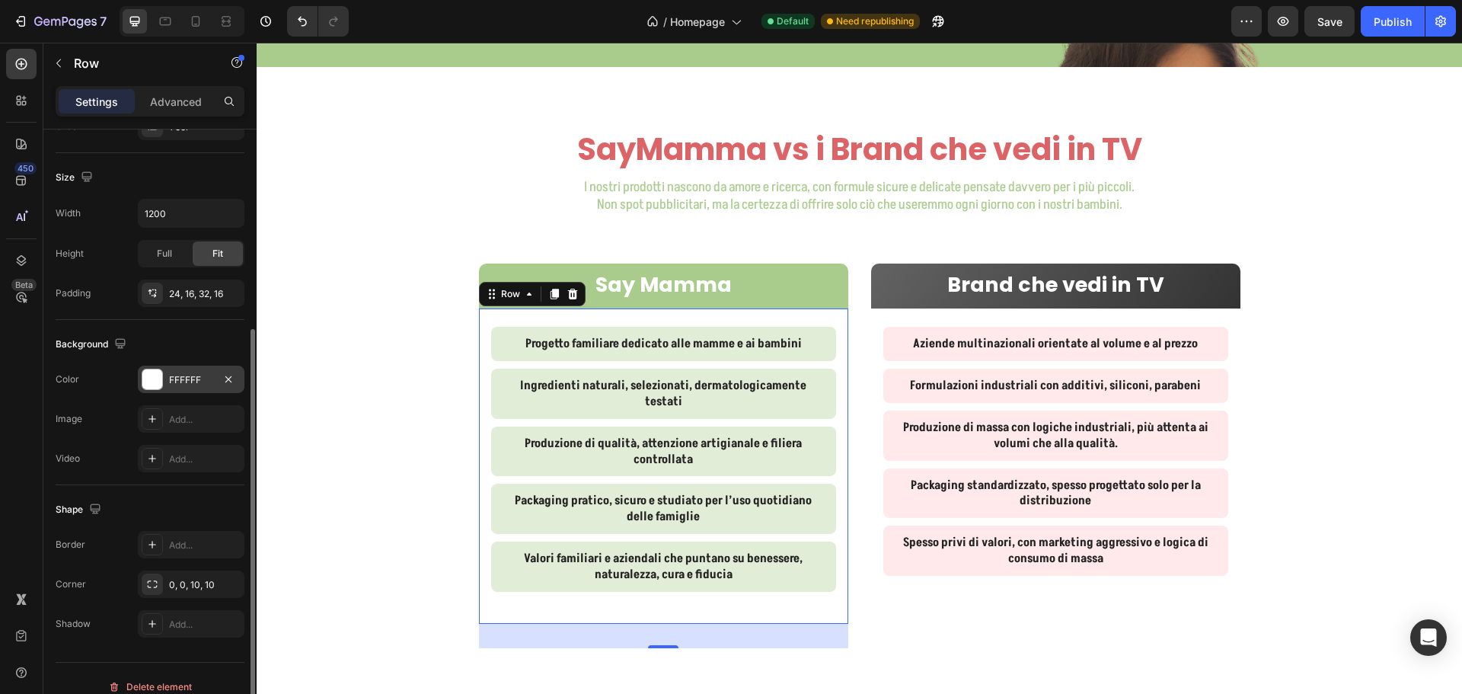
click at [187, 379] on div "FFFFFF" at bounding box center [191, 380] width 44 height 14
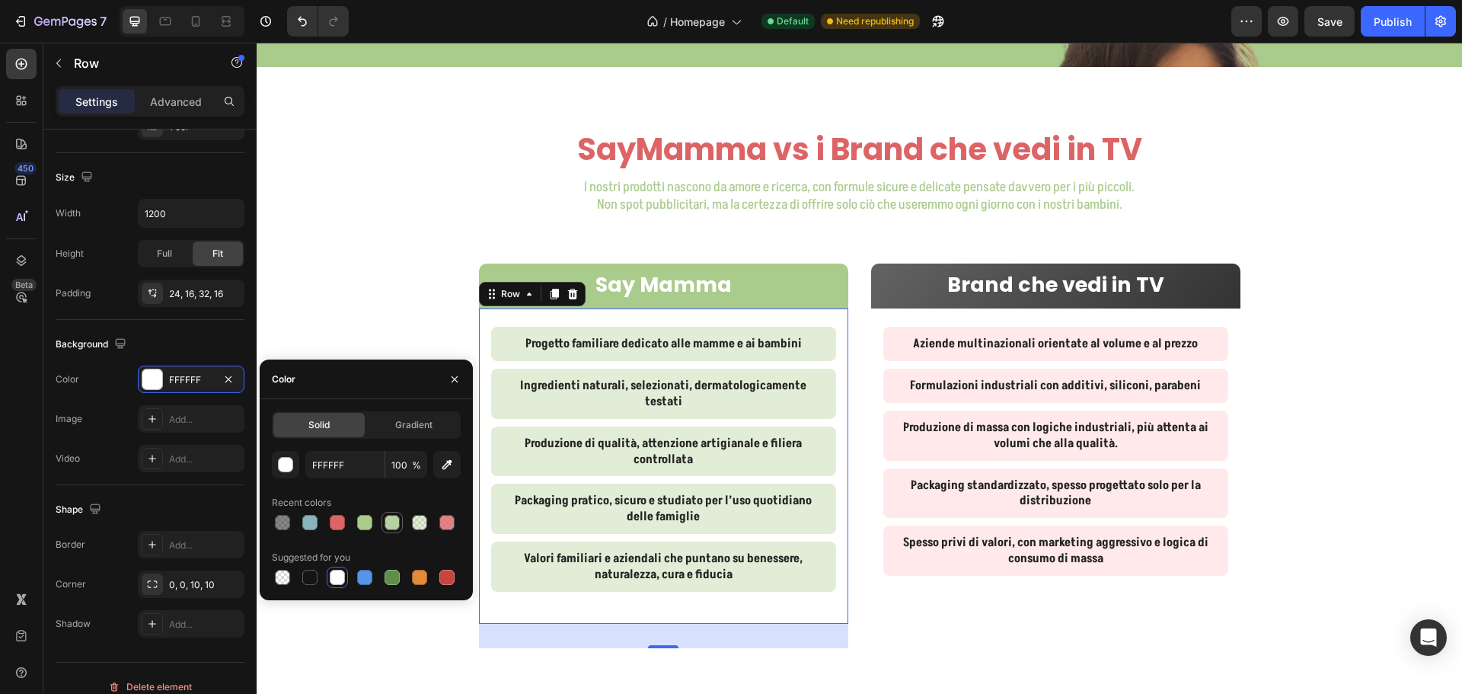
click at [388, 521] on div at bounding box center [391, 522] width 15 height 15
type input "A9CB8C"
type input "80"
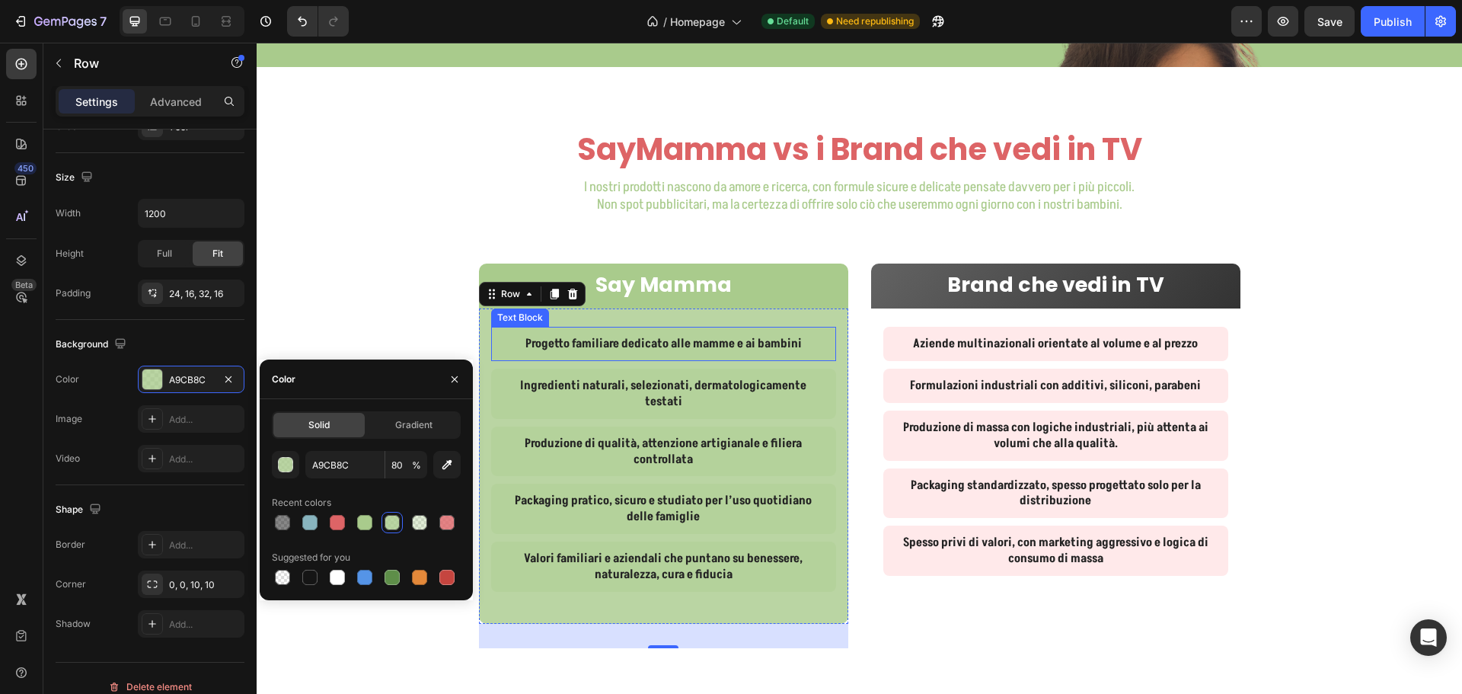
click at [496, 361] on div "Progetto familiare dedicato alle mamme e ai bambini" at bounding box center [663, 344] width 345 height 34
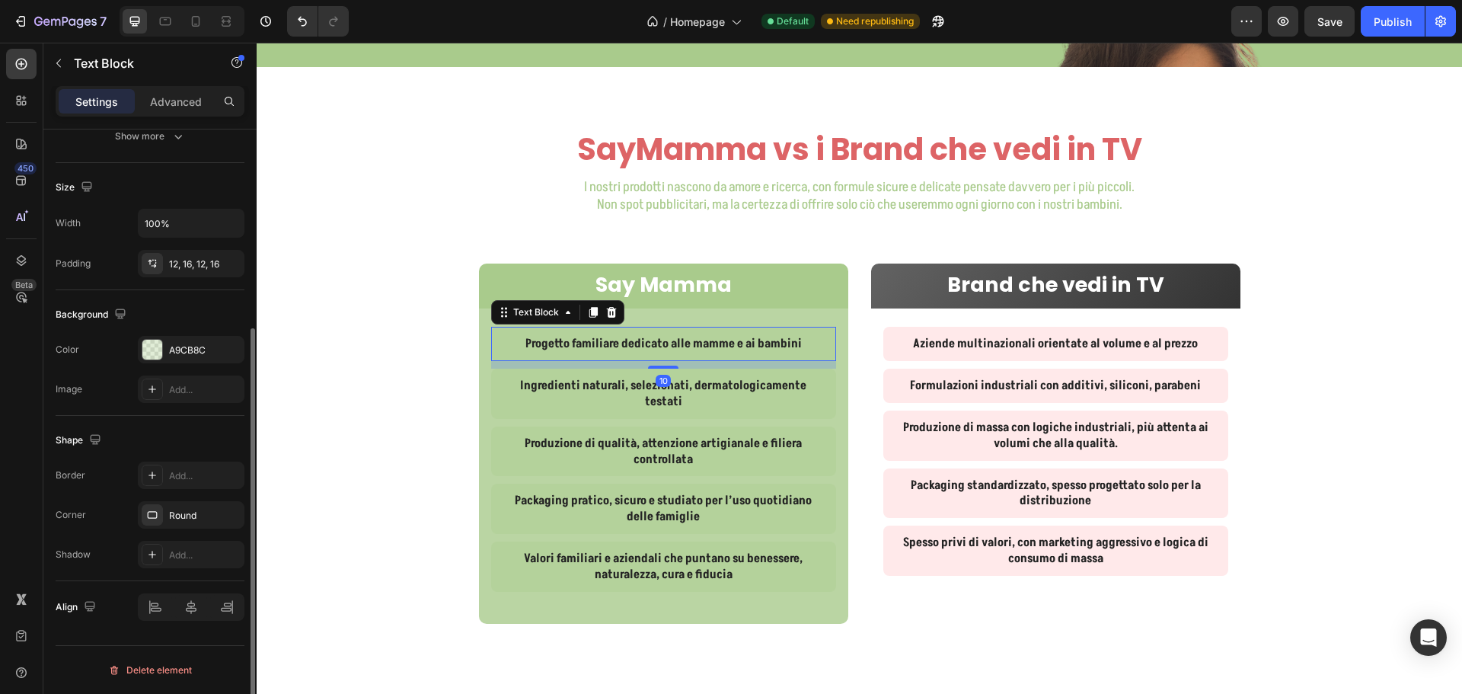
scroll to position [0, 0]
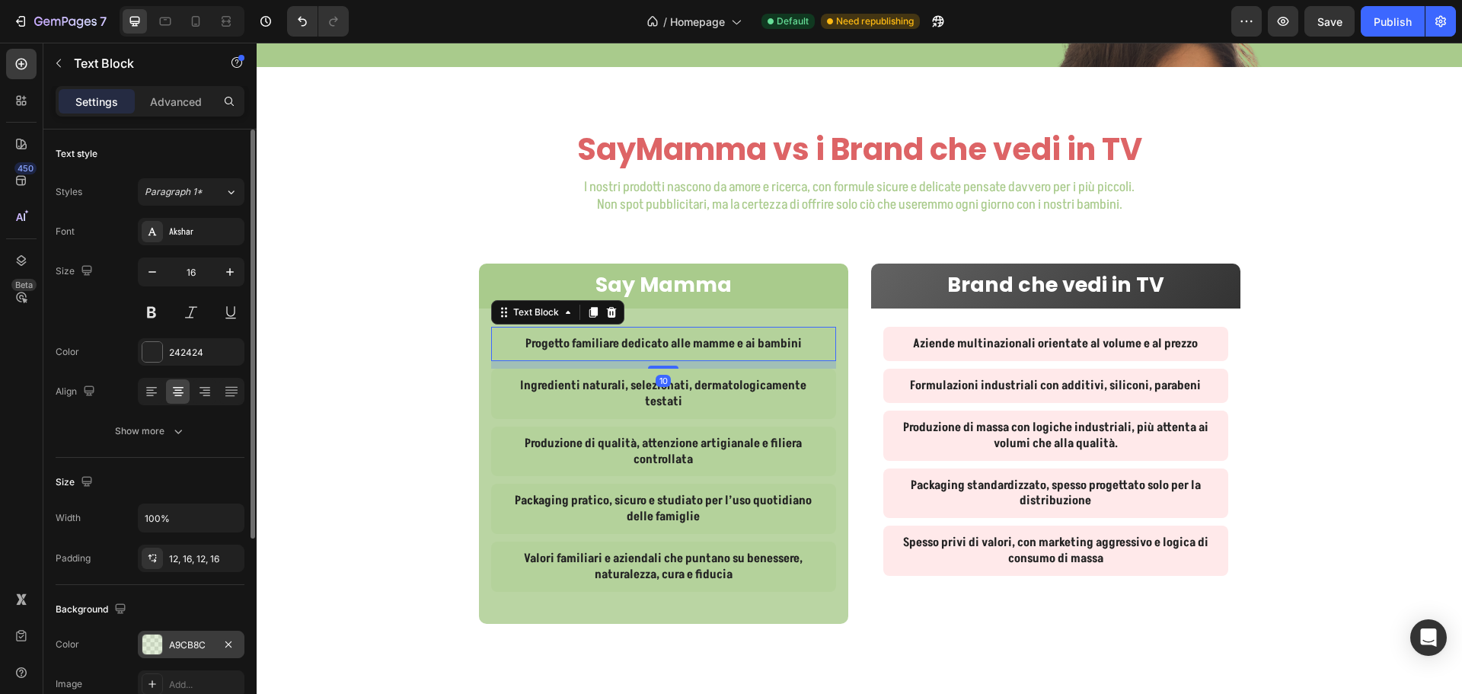
click at [187, 645] on div "A9CB8C" at bounding box center [191, 645] width 44 height 14
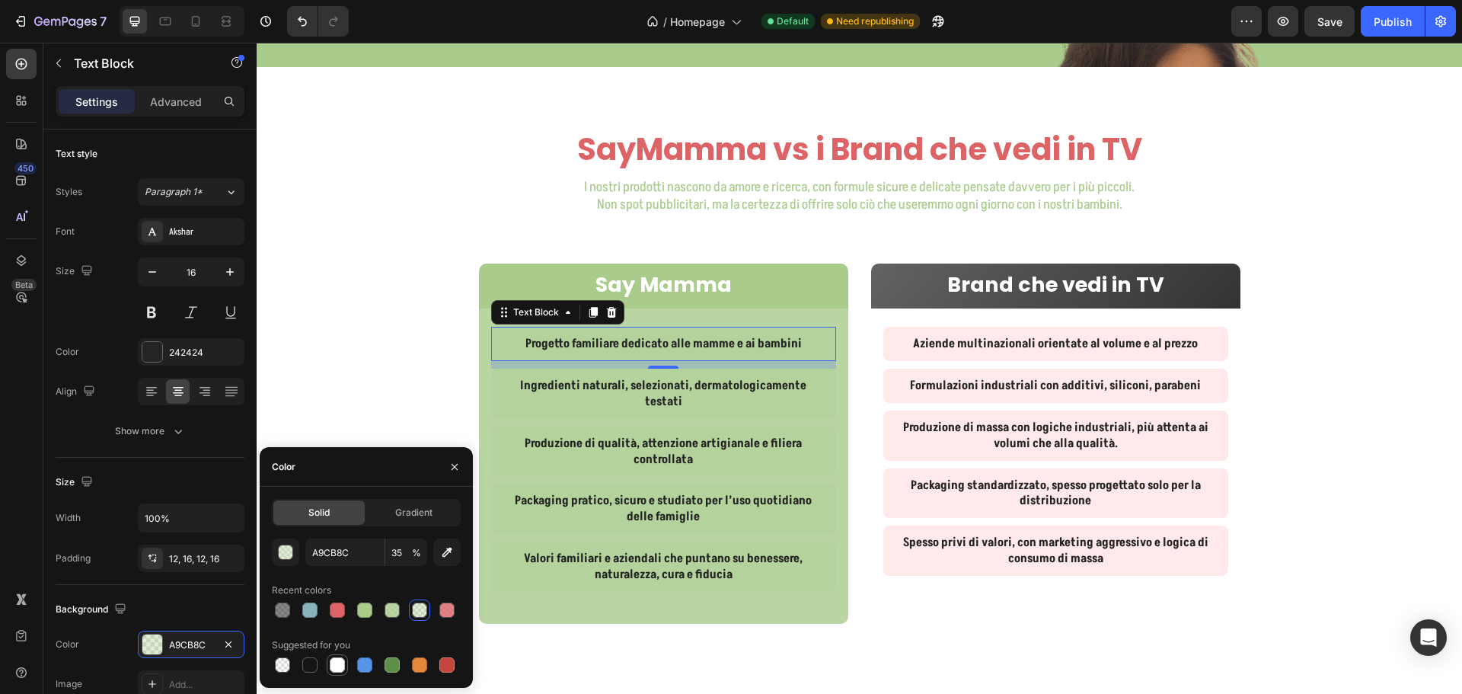
click at [339, 661] on div at bounding box center [337, 664] width 15 height 15
type input "FFFFFF"
type input "100"
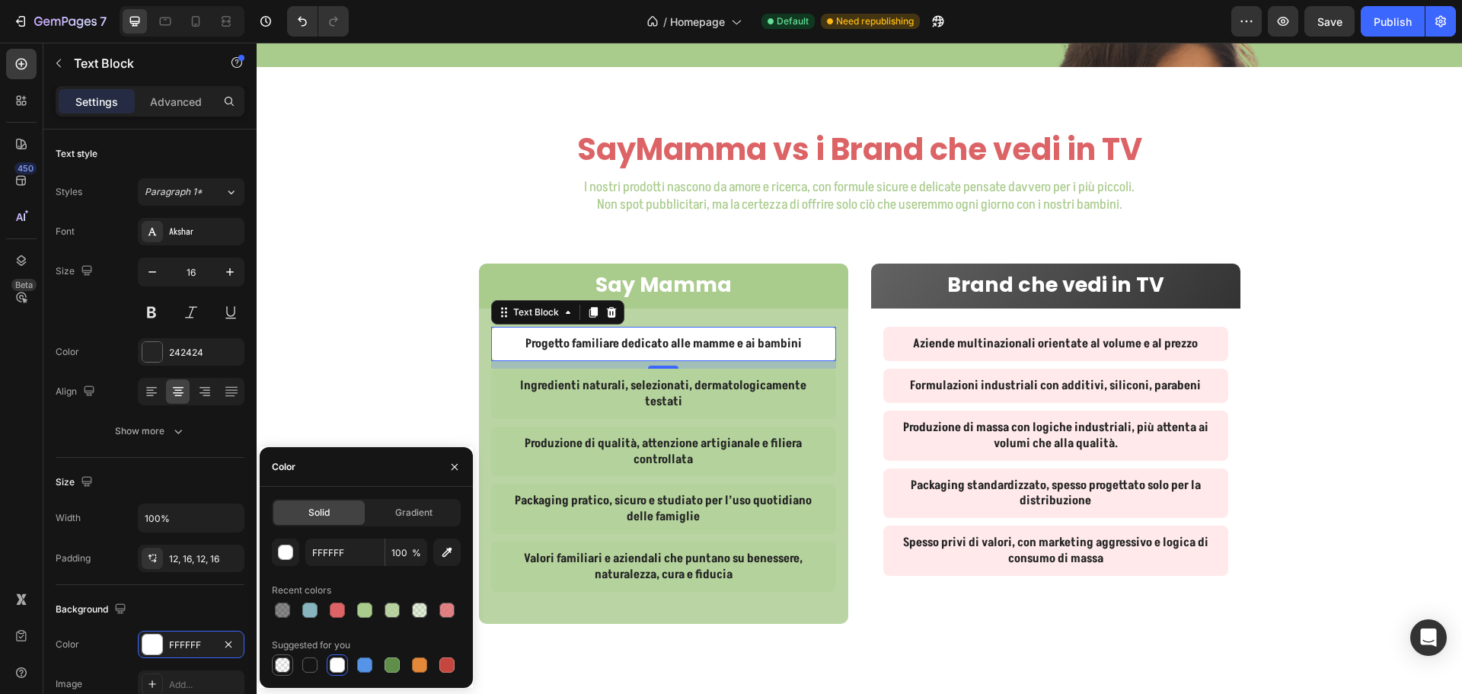
click at [281, 663] on div at bounding box center [282, 664] width 15 height 15
type input "000000"
type input "0"
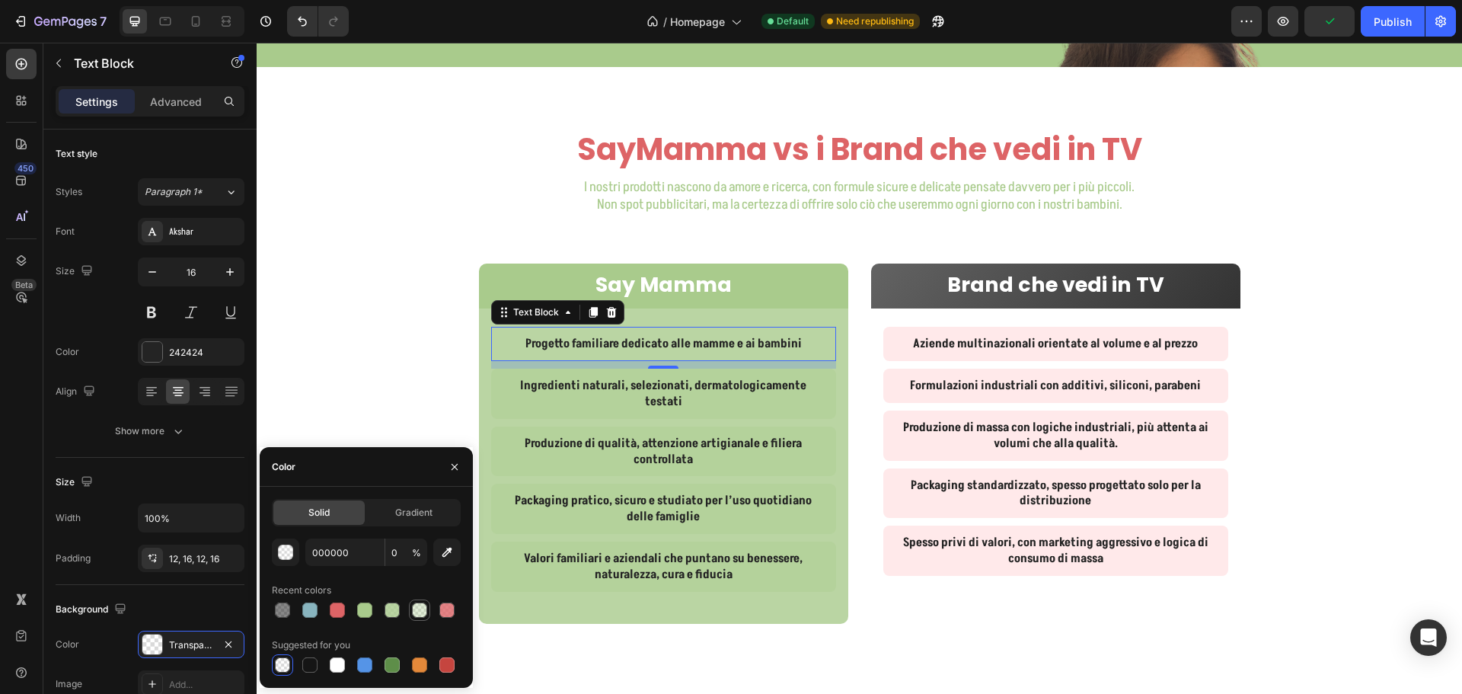
click at [412, 609] on div at bounding box center [419, 609] width 15 height 15
type input "A9CB8C"
type input "35"
click at [342, 663] on div at bounding box center [337, 664] width 15 height 15
type input "FFFFFF"
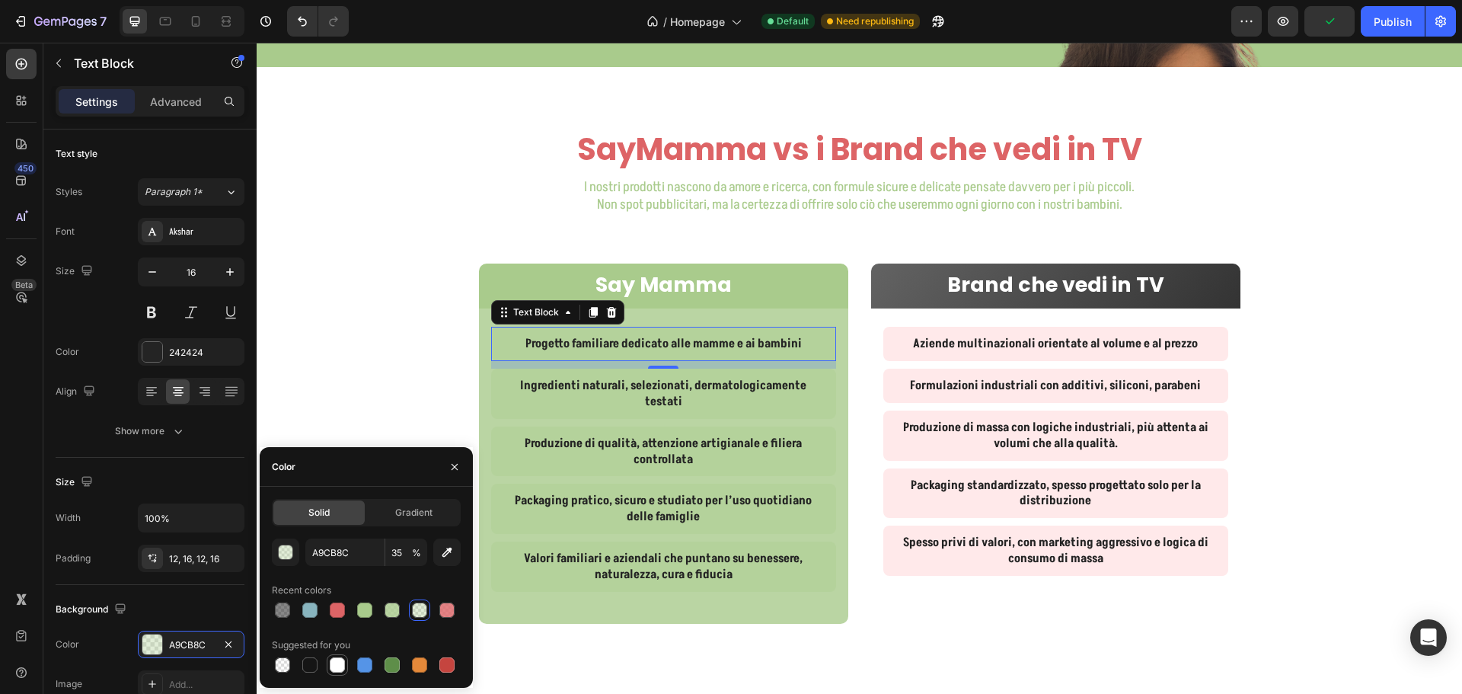
type input "100"
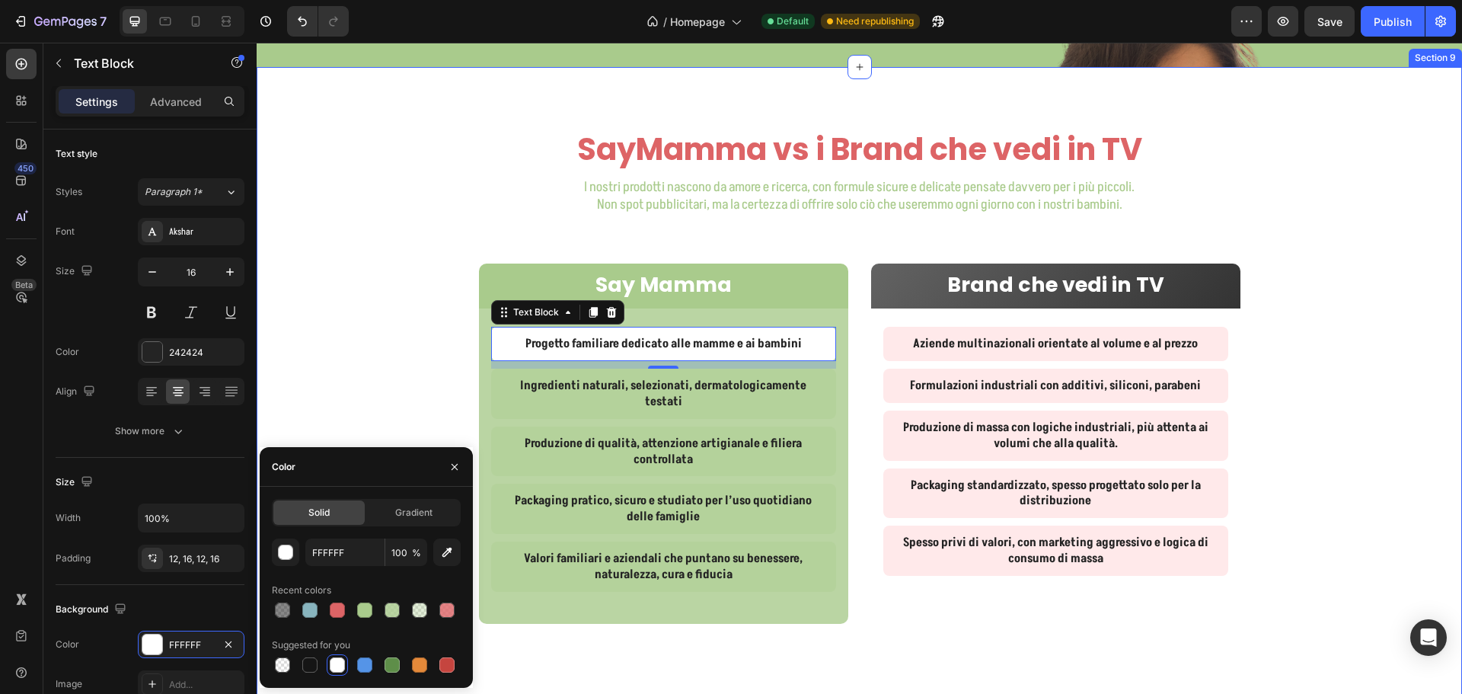
click at [341, 407] on div "SayMamma vs i Brand che vedi in TV Heading I nostri prodotti nascono da amore e…" at bounding box center [859, 412] width 1205 height 569
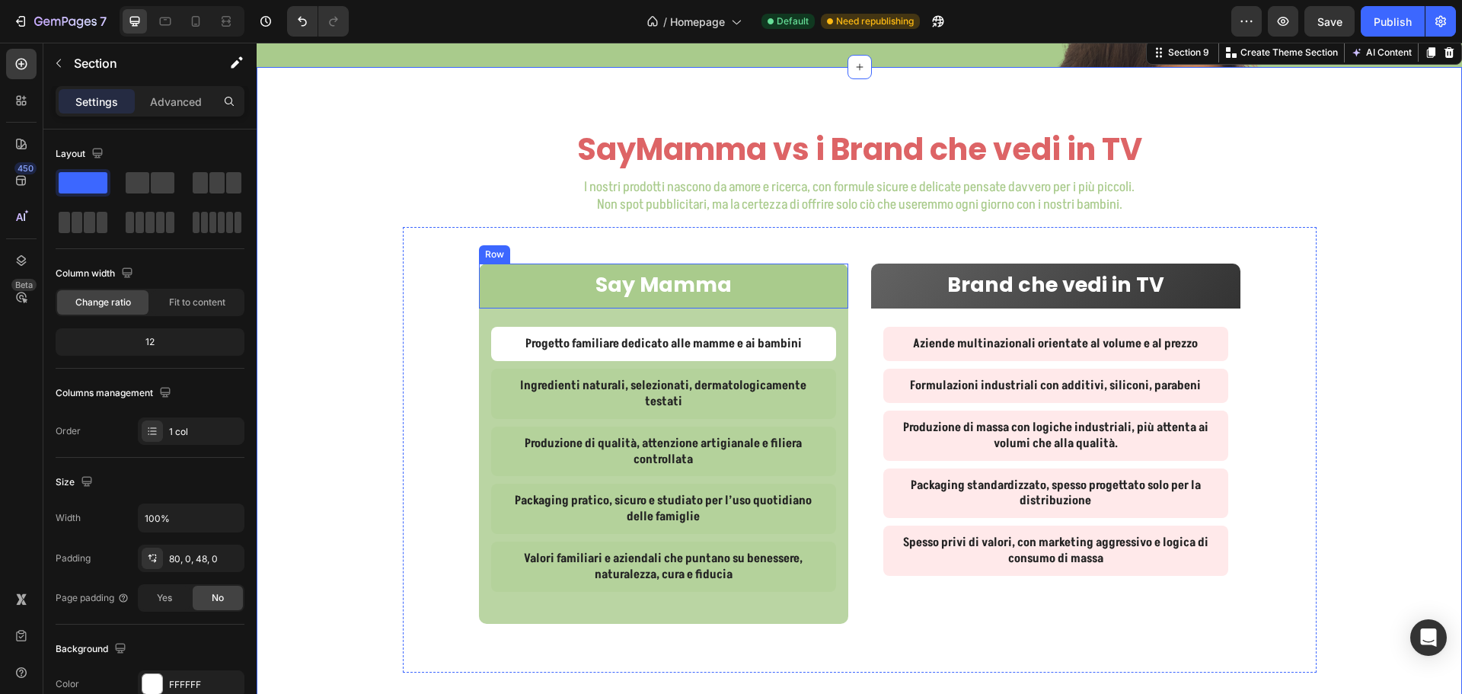
click at [479, 308] on div "Say Mamma Text Block Row" at bounding box center [663, 285] width 369 height 45
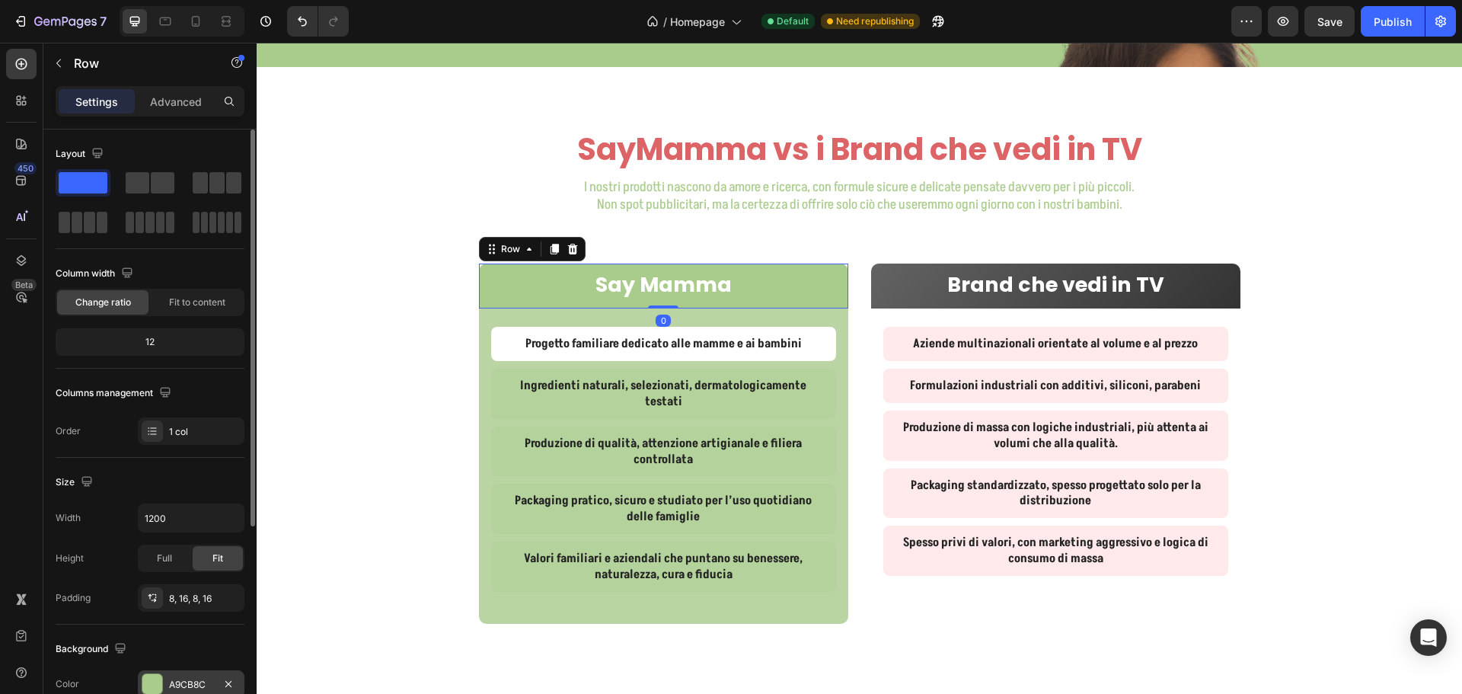
click at [186, 678] on div "A9CB8C" at bounding box center [191, 685] width 44 height 14
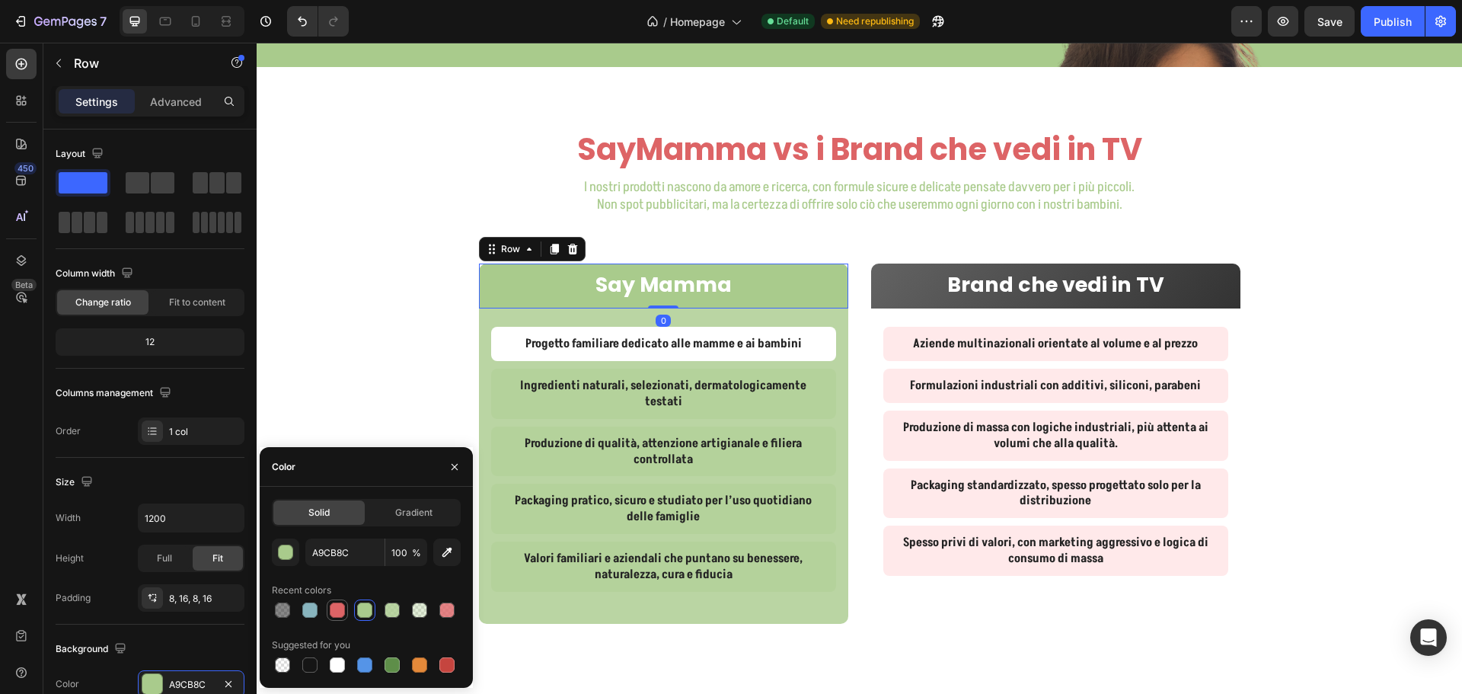
click at [330, 612] on div at bounding box center [337, 609] width 15 height 15
type input "DD6466"
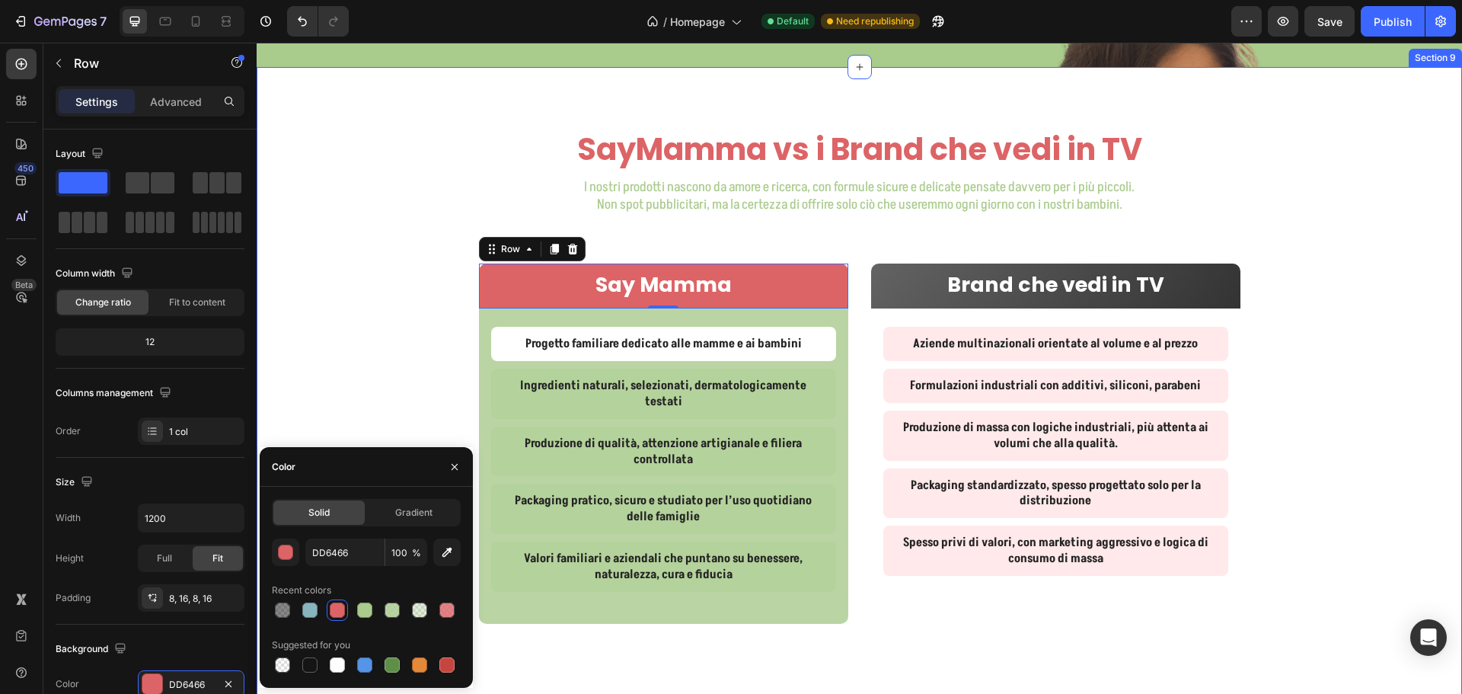
click at [357, 346] on div "SayMamma vs i Brand che vedi in TV Heading I nostri prodotti nascono da amore e…" at bounding box center [859, 412] width 1205 height 569
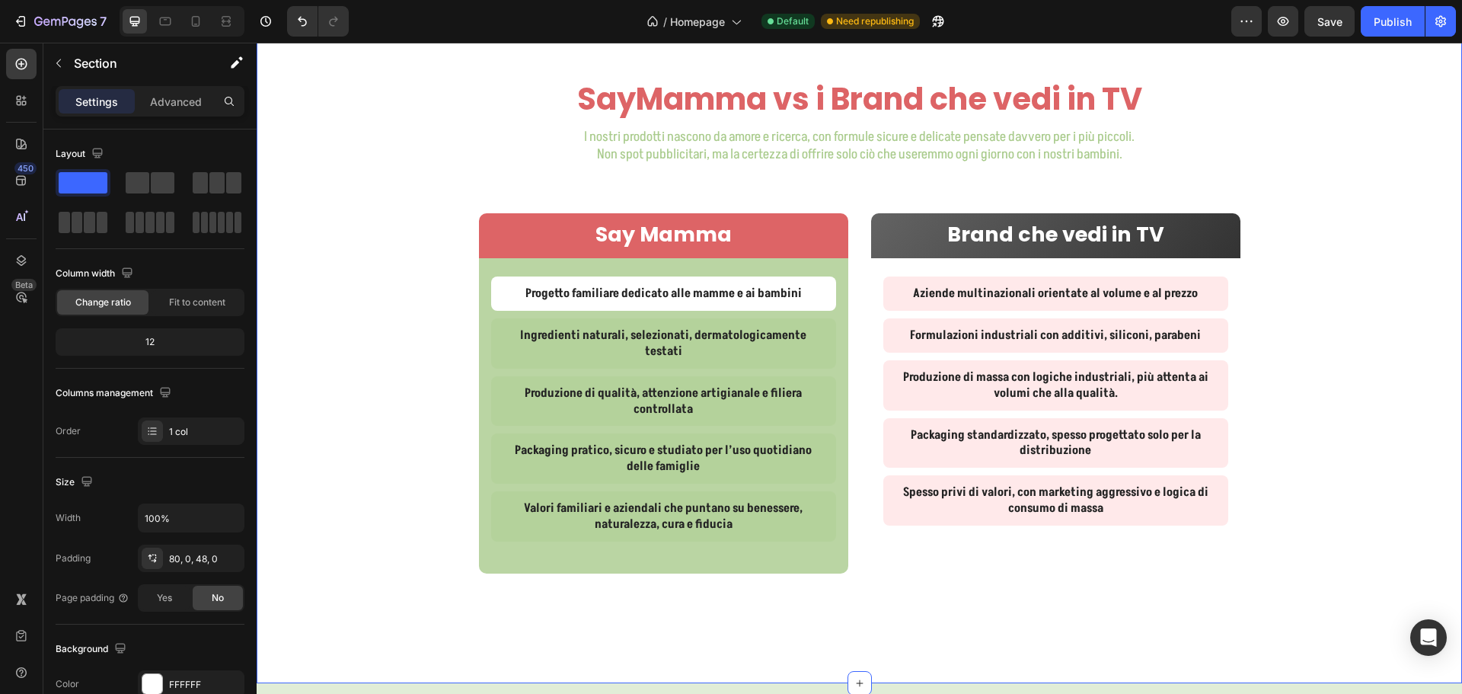
scroll to position [4143, 0]
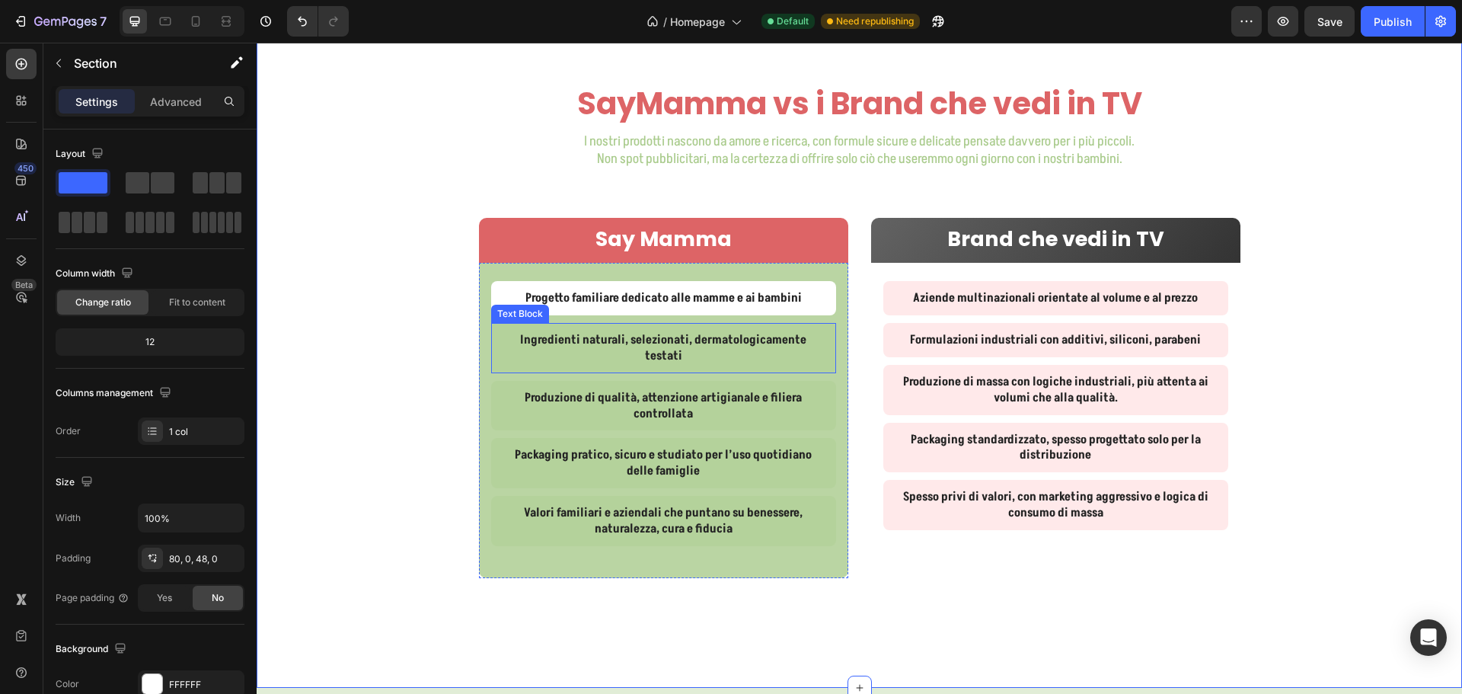
click at [491, 349] on div "Ingredienti naturali, selezionati, dermatologicamente testati" at bounding box center [663, 348] width 345 height 50
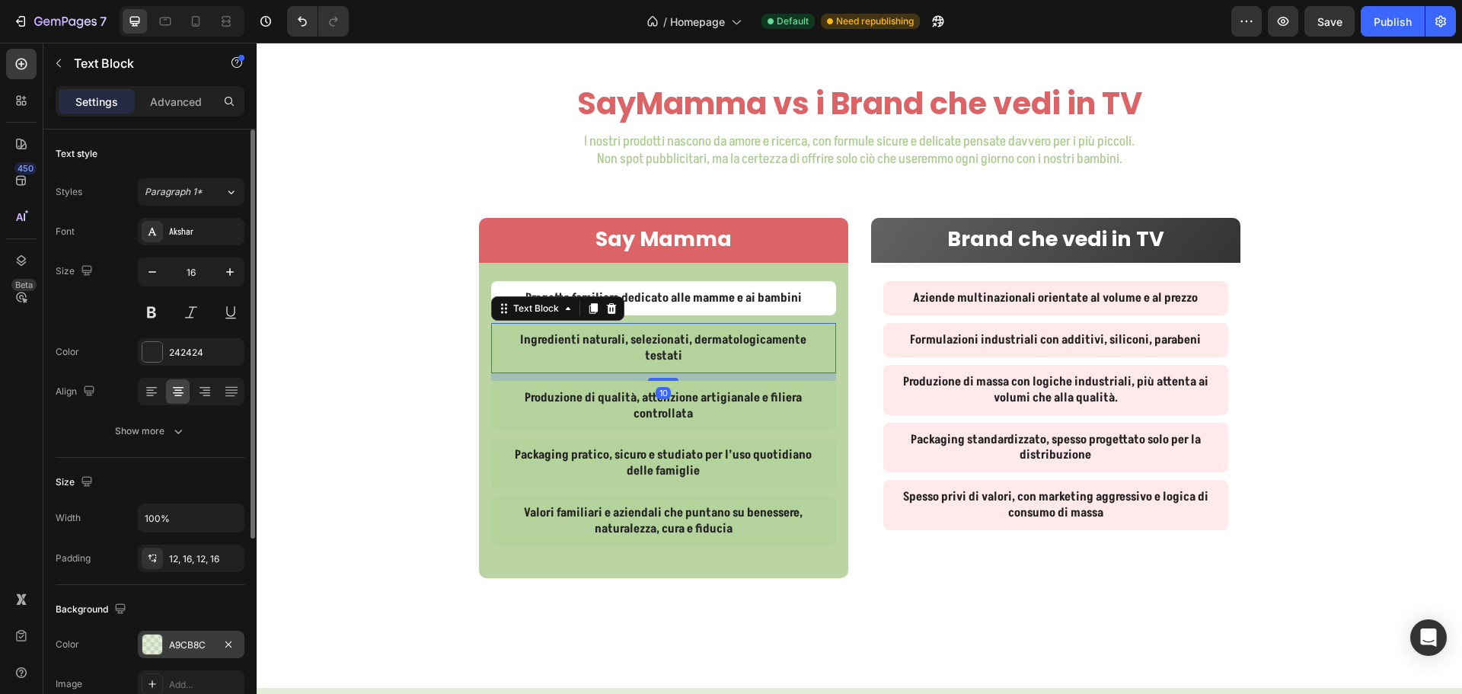
click at [188, 636] on div "A9CB8C" at bounding box center [191, 643] width 107 height 27
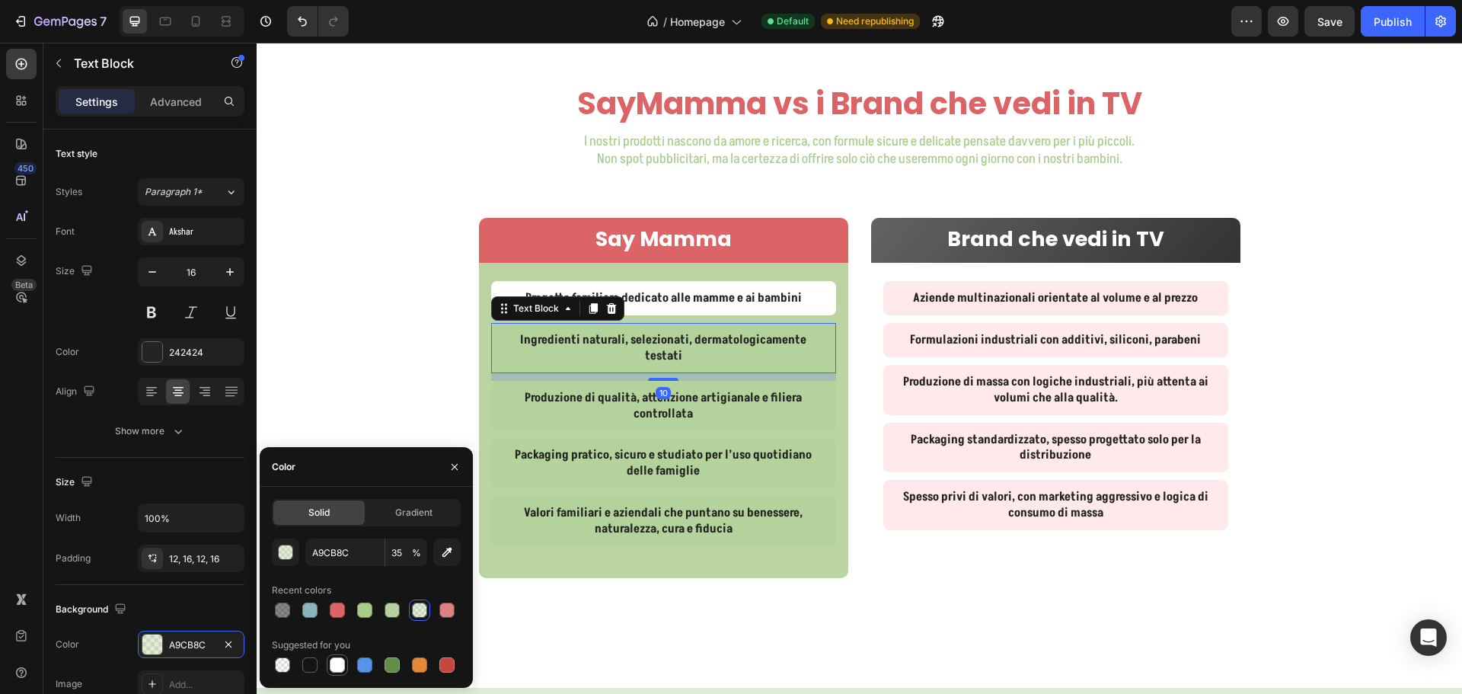
click at [336, 662] on div at bounding box center [337, 664] width 15 height 15
type input "FFFFFF"
type input "100"
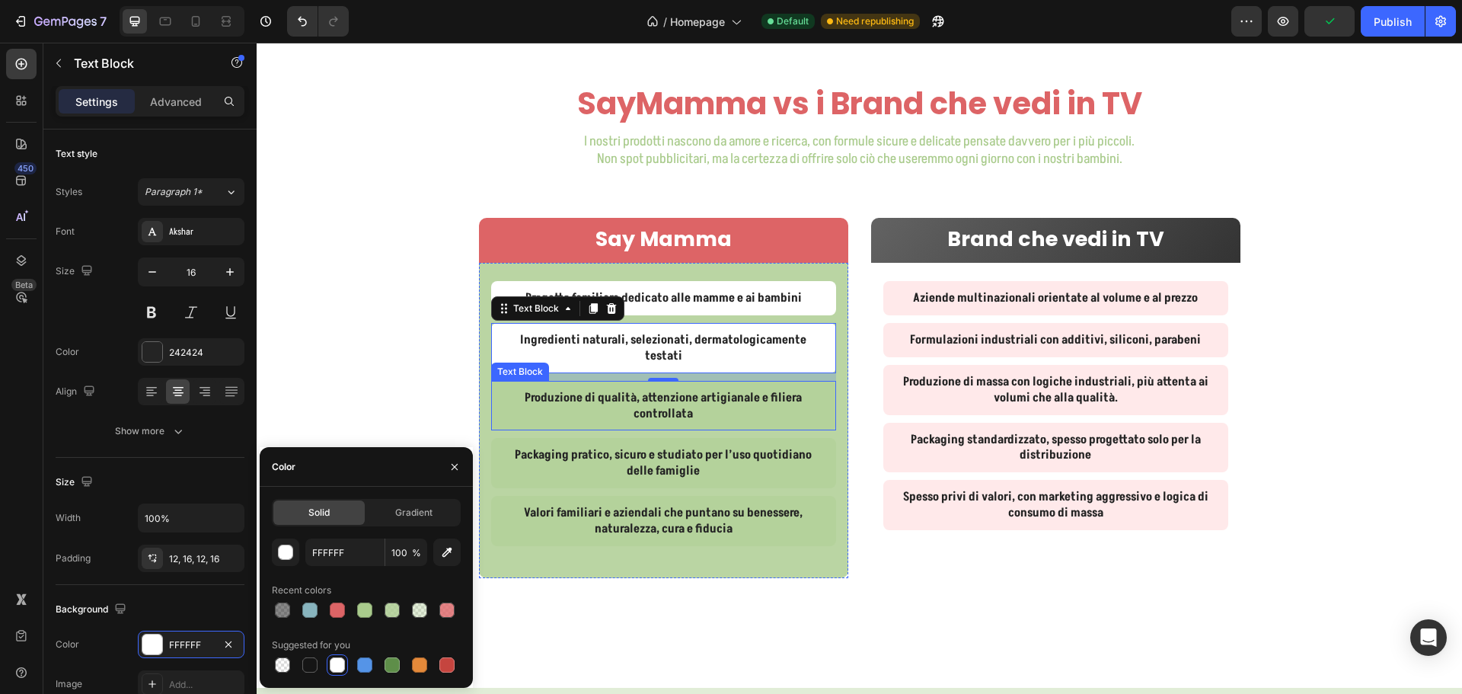
click at [503, 390] on p "Produzione di qualità, attenzione artigianale e filiera controllata" at bounding box center [663, 406] width 321 height 32
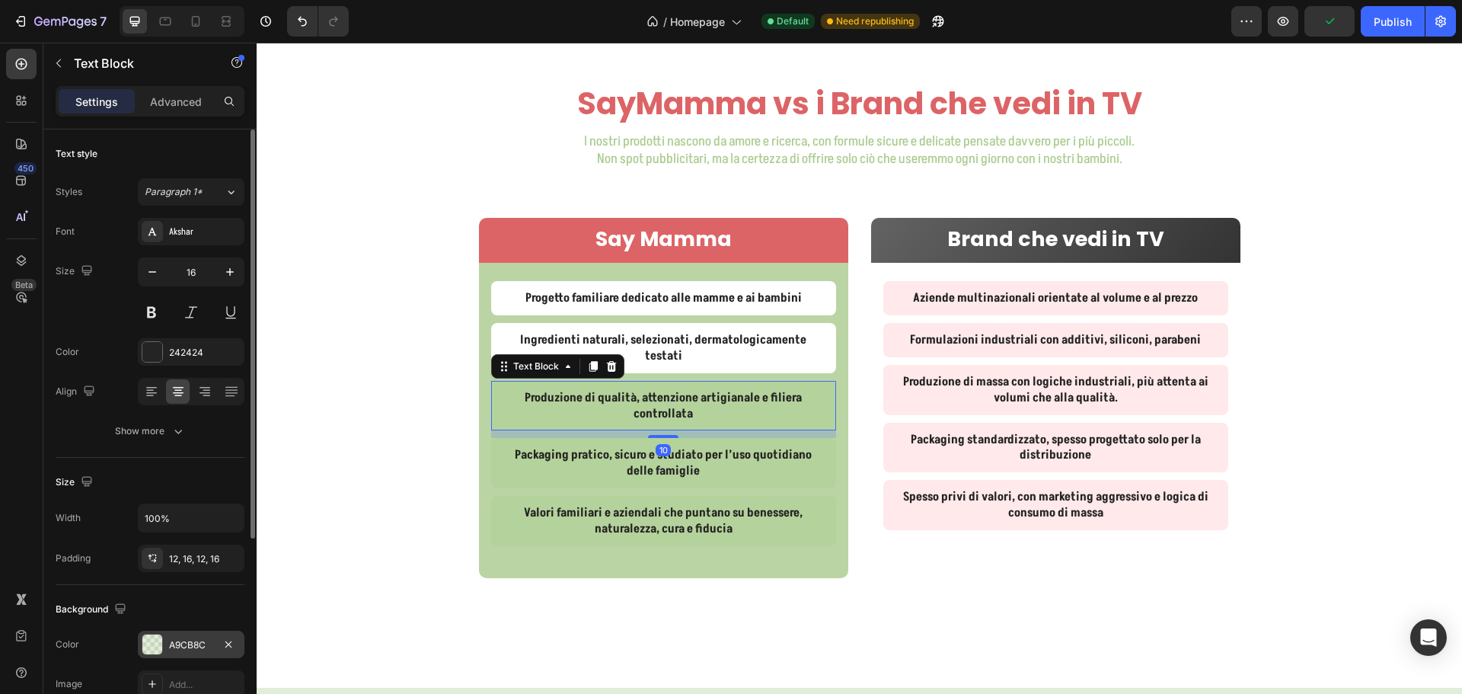
click at [182, 644] on div "A9CB8C" at bounding box center [191, 645] width 44 height 14
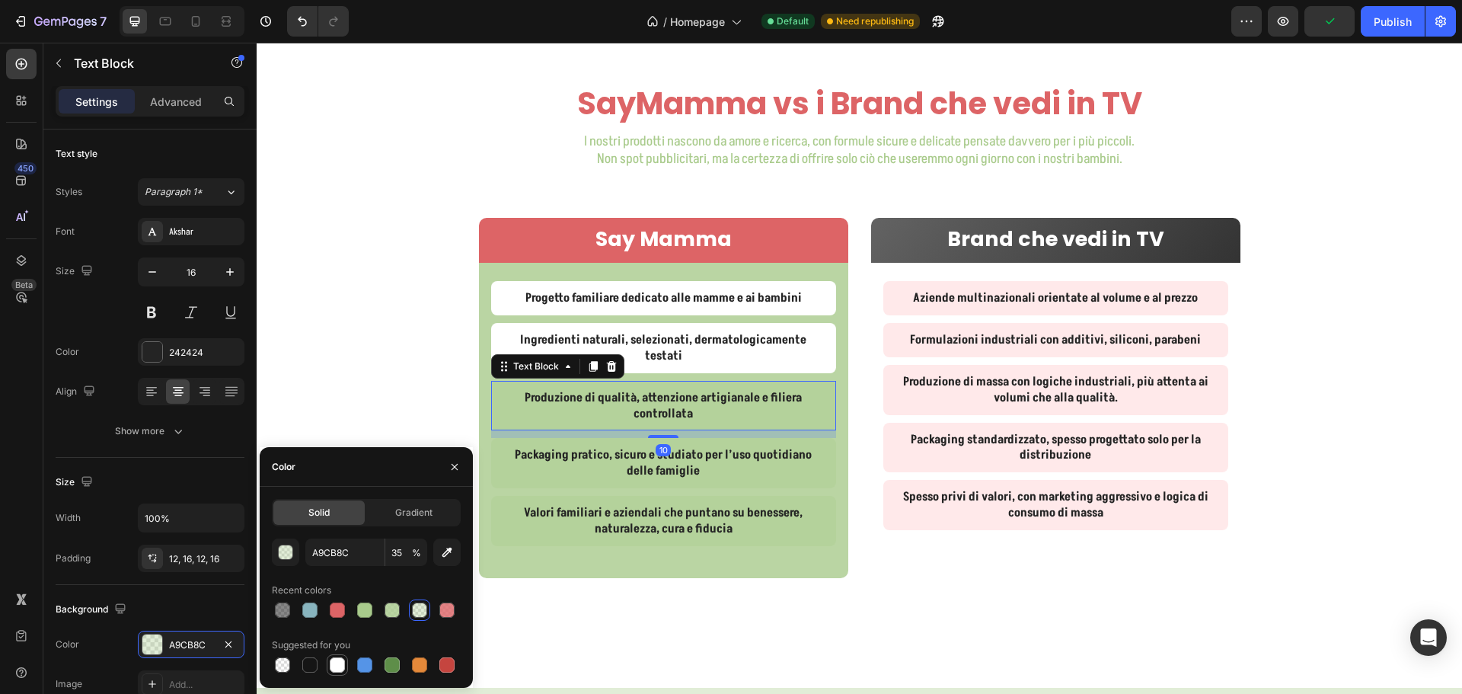
click at [327, 663] on div at bounding box center [337, 664] width 21 height 21
type input "FFFFFF"
type input "100"
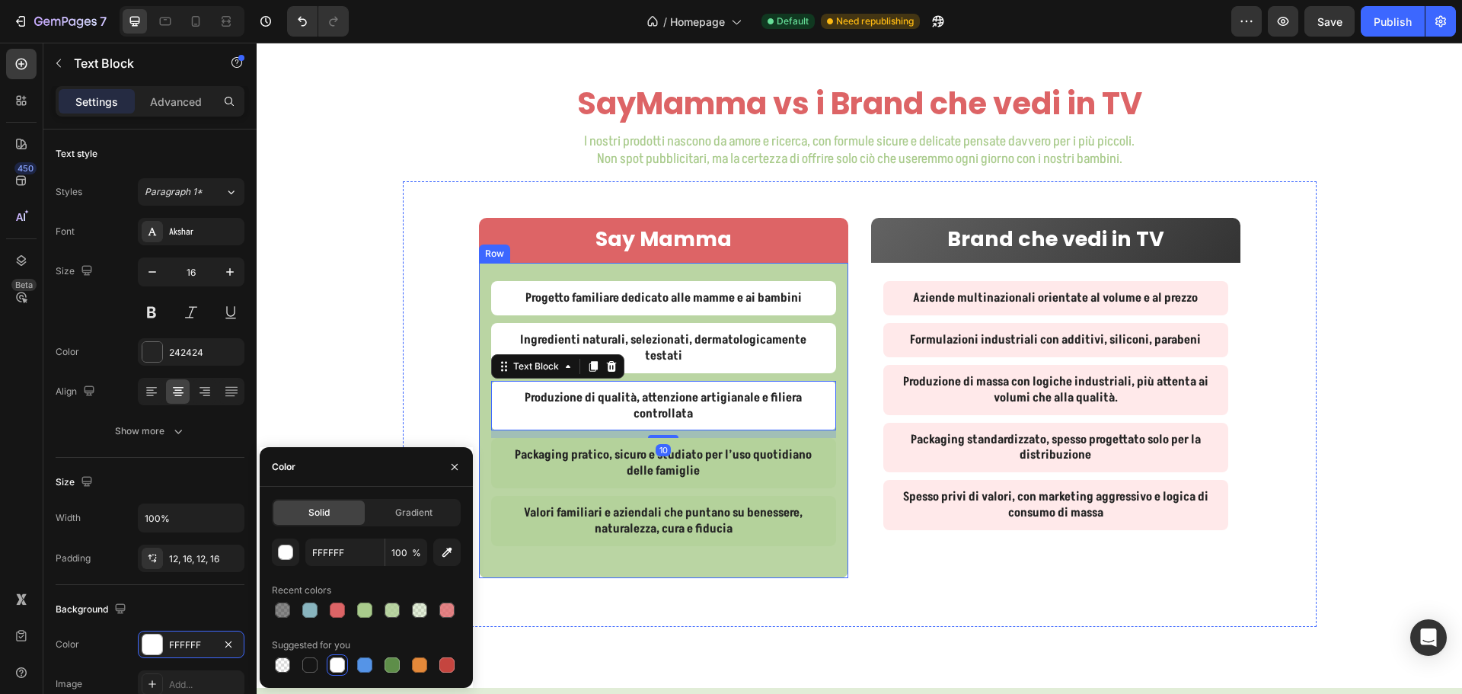
click at [503, 457] on p "Packaging pratico, sicuro e studiato per l’uso quotidiano delle famiglie" at bounding box center [663, 463] width 321 height 32
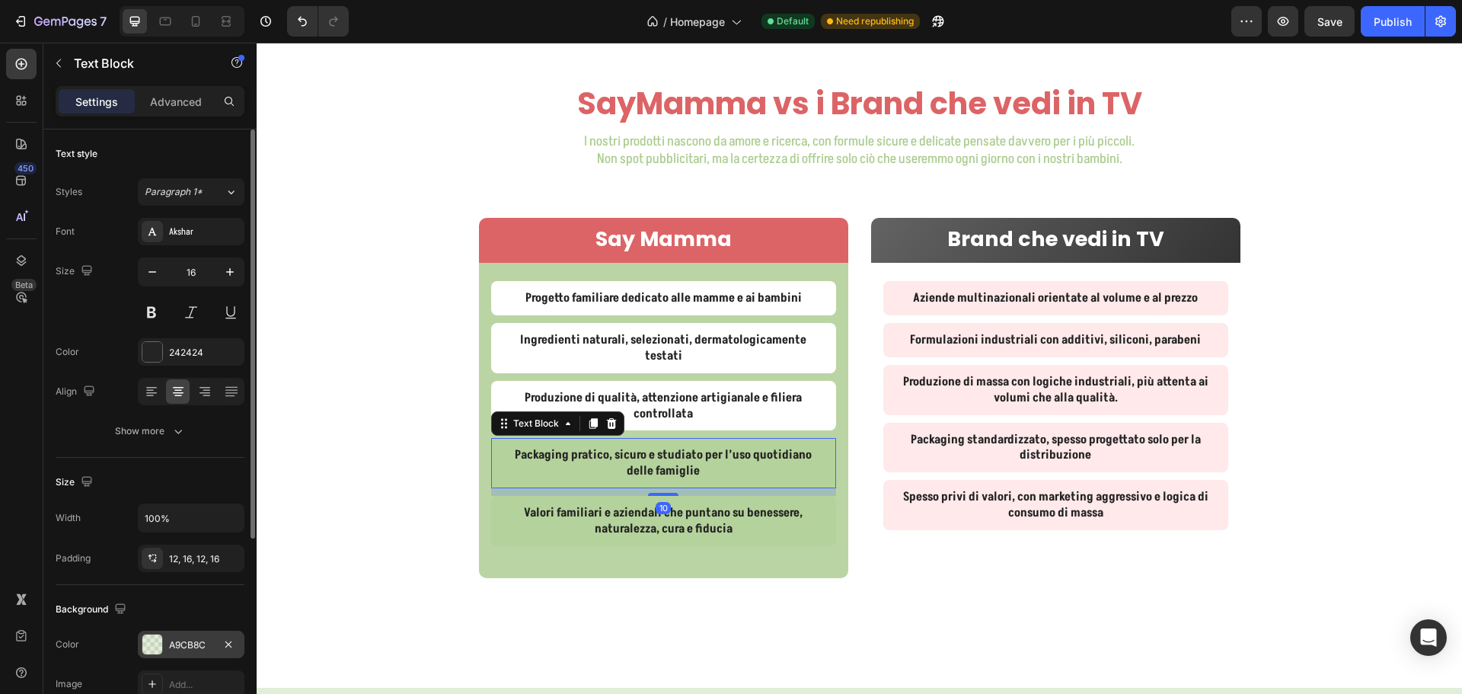
click at [192, 646] on div "A9CB8C" at bounding box center [191, 645] width 44 height 14
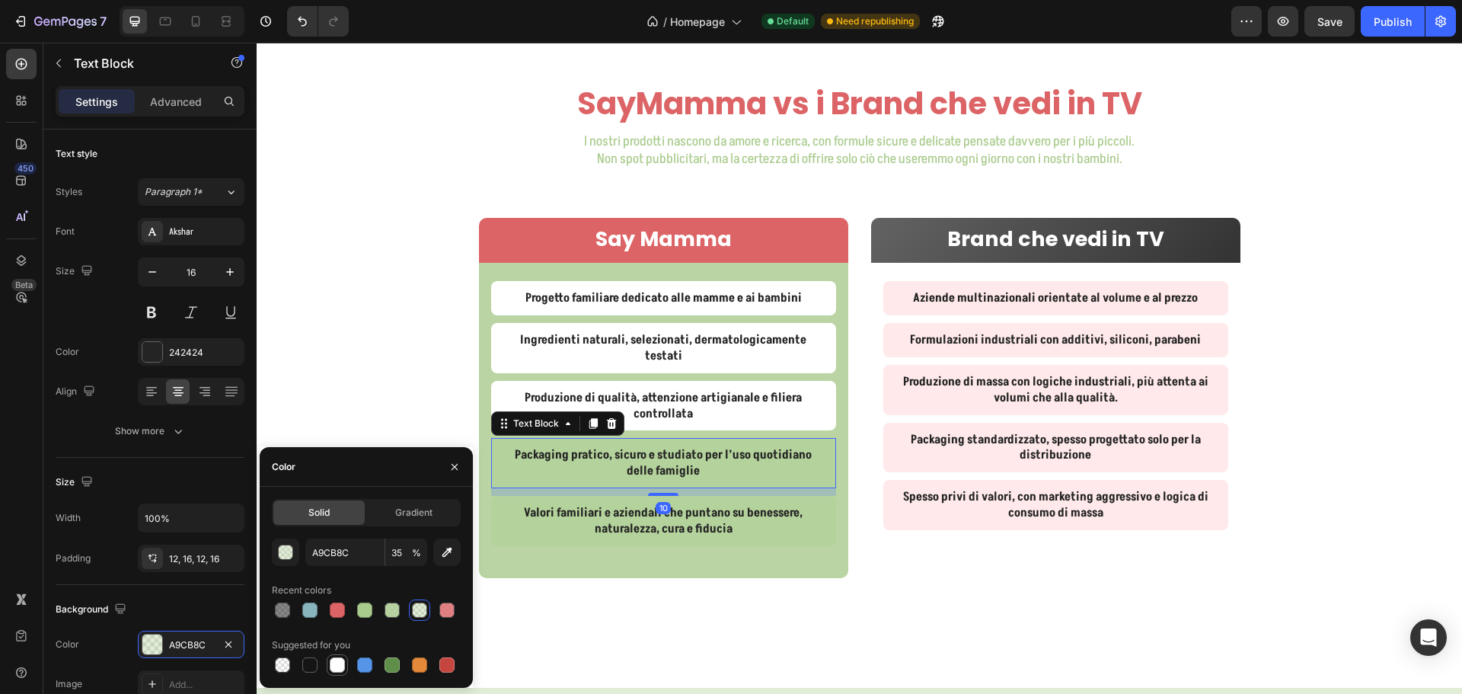
click at [339, 664] on div at bounding box center [337, 664] width 15 height 15
type input "FFFFFF"
type input "100"
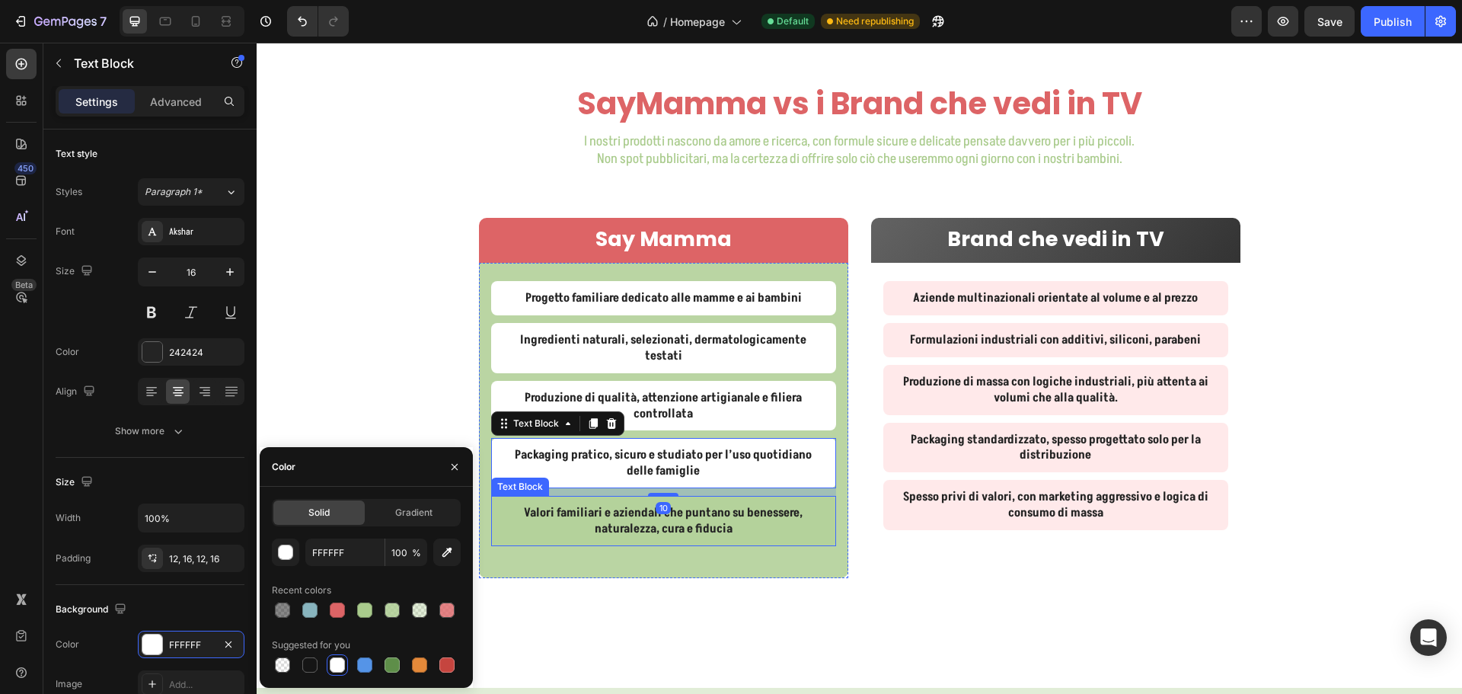
click at [503, 510] on p "Valori familiari e aziendali che puntano su benessere, naturalezza, cura e fidu…" at bounding box center [663, 521] width 321 height 32
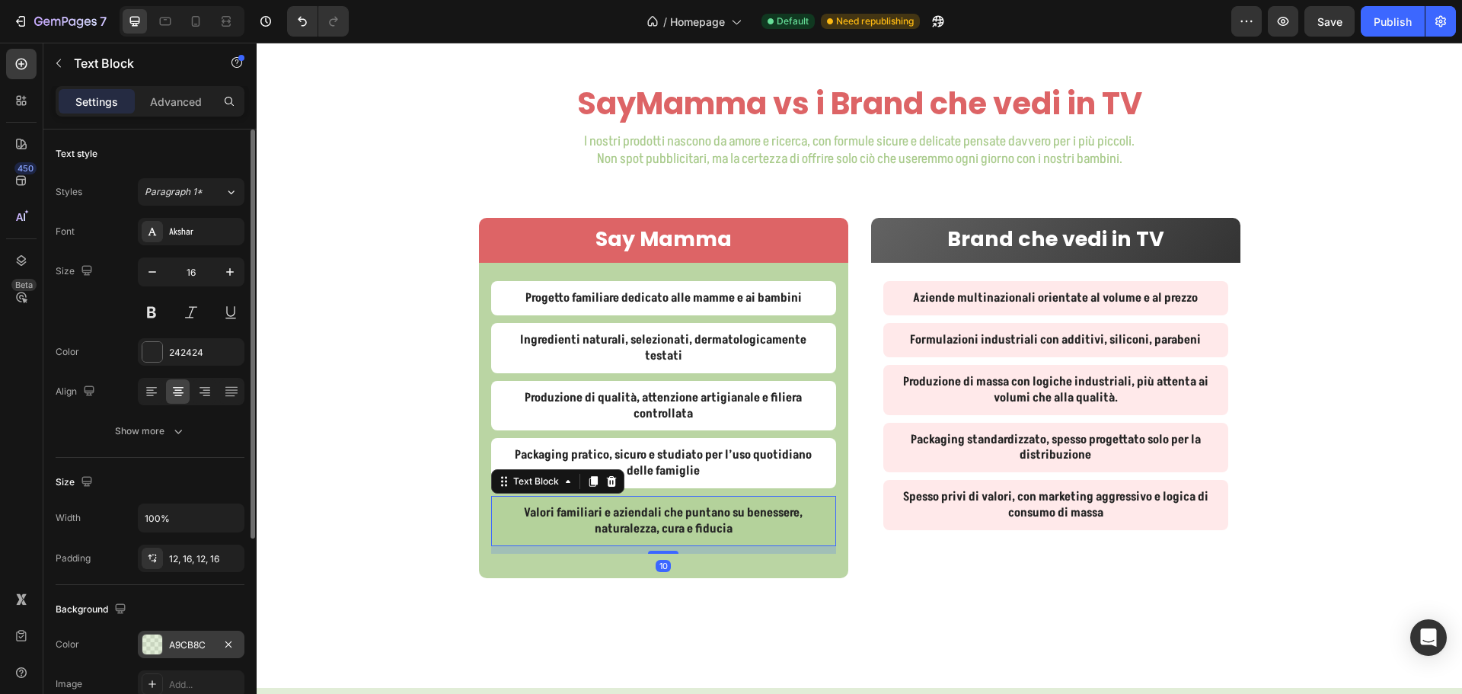
click at [180, 641] on div "A9CB8C" at bounding box center [191, 645] width 44 height 14
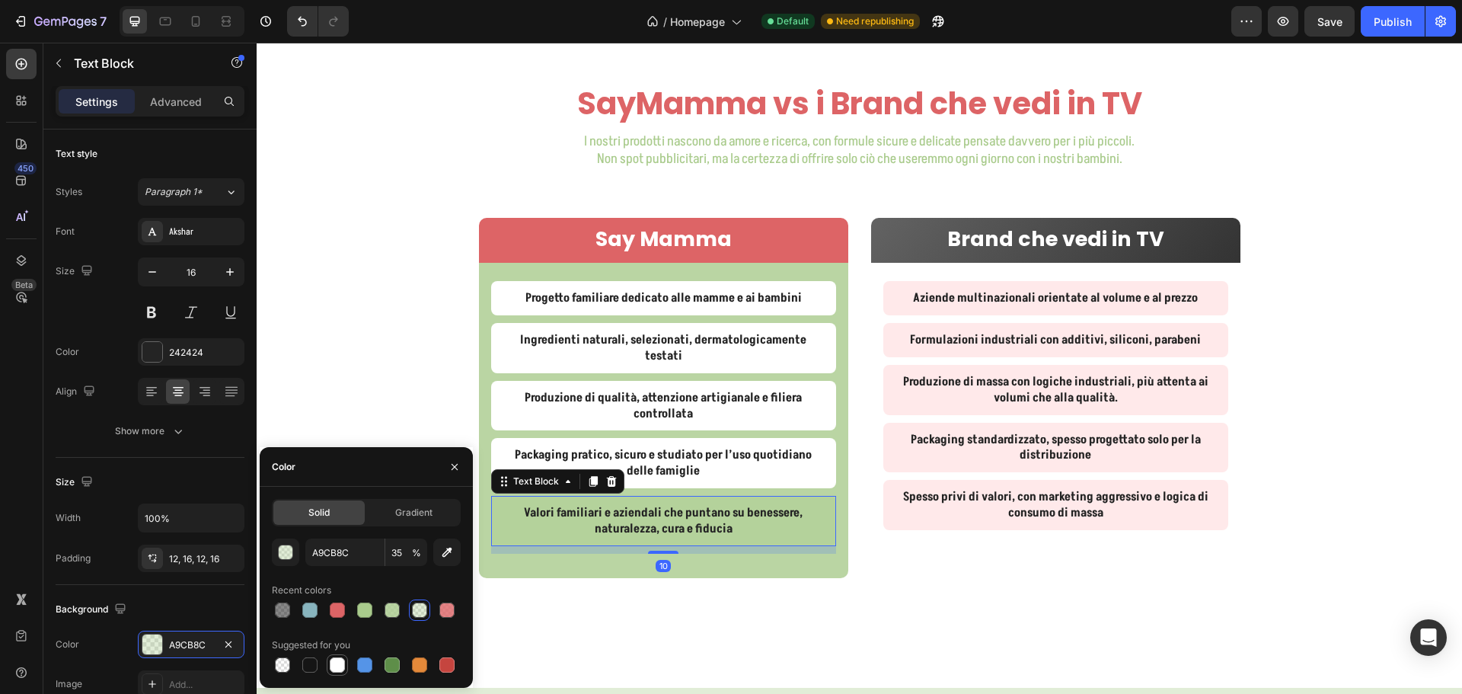
click at [328, 663] on div at bounding box center [337, 665] width 18 height 18
type input "FFFFFF"
type input "100"
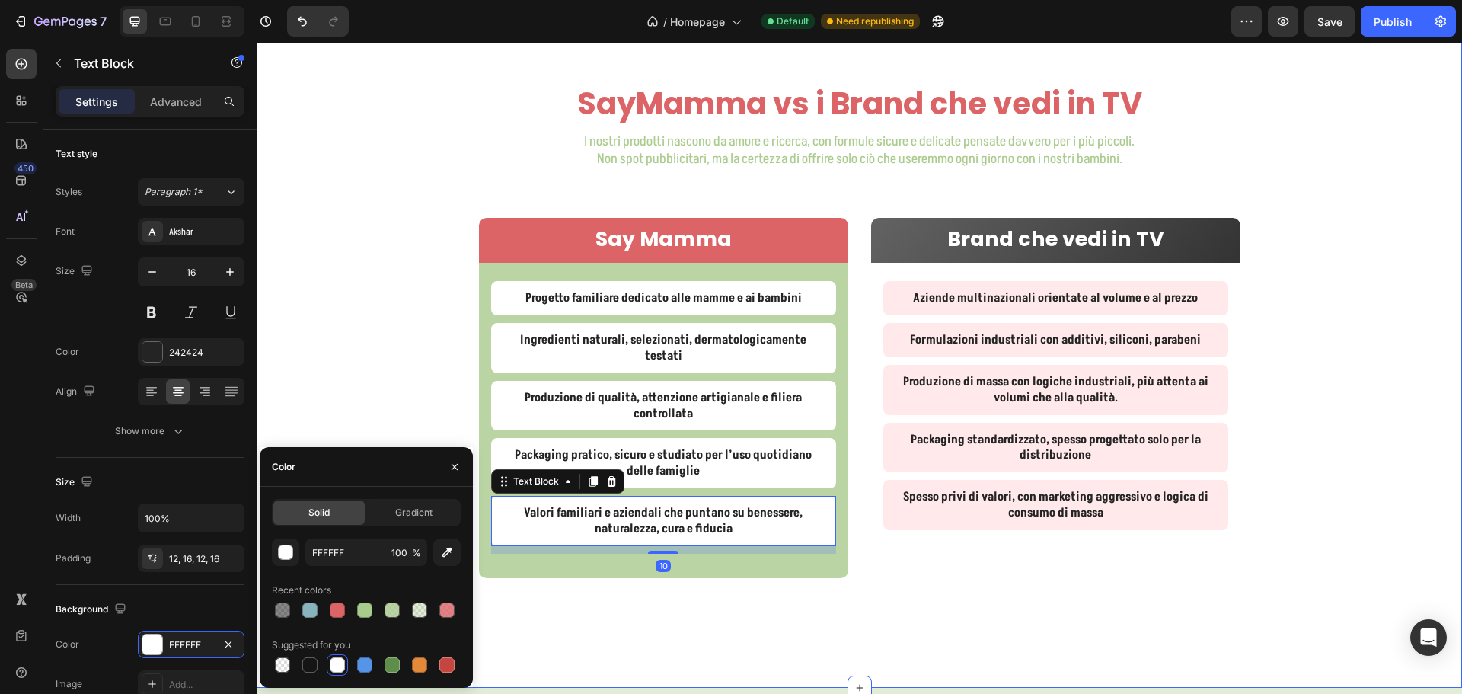
click at [333, 382] on div "SayMamma vs i Brand che vedi in TV Heading I nostri prodotti nascono da amore e…" at bounding box center [859, 366] width 1205 height 569
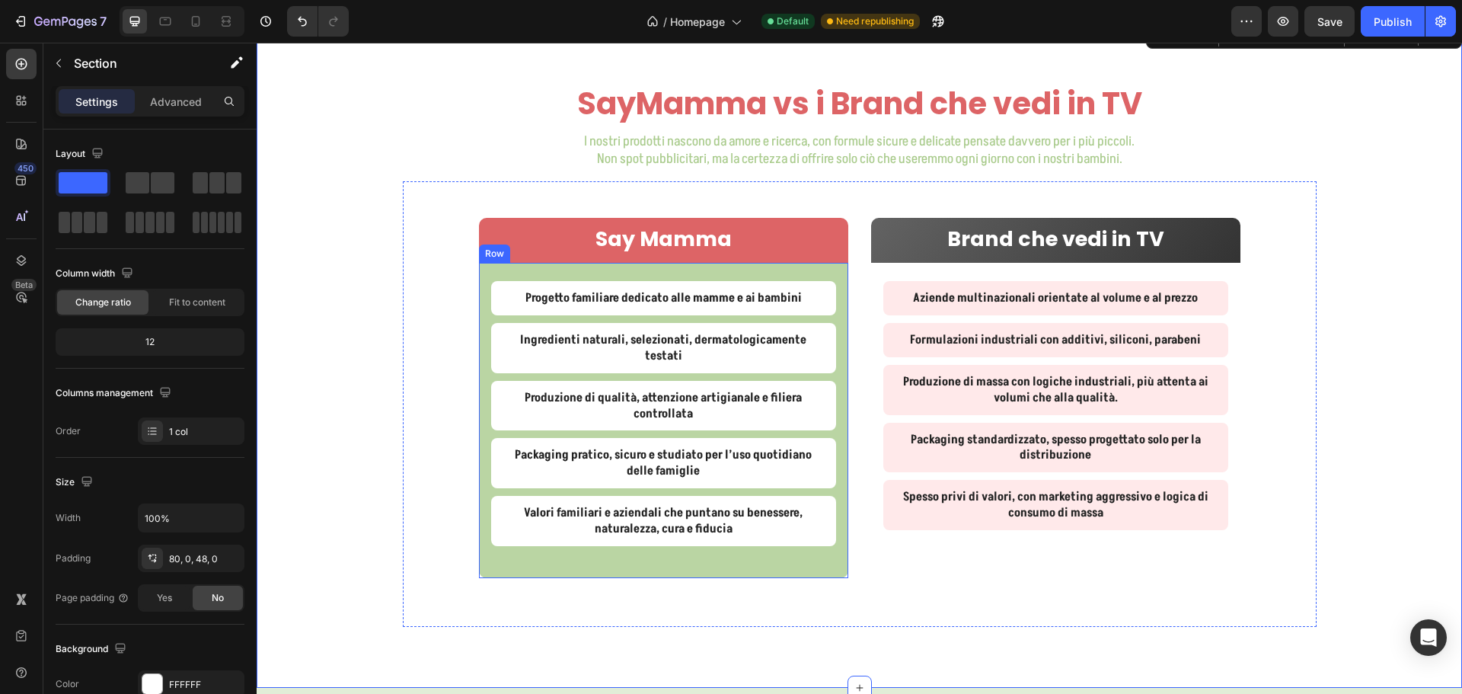
click at [625, 542] on div "Progetto familiare dedicato alle mamme e ai bambini Text Block Ingredienti natu…" at bounding box center [663, 420] width 369 height 314
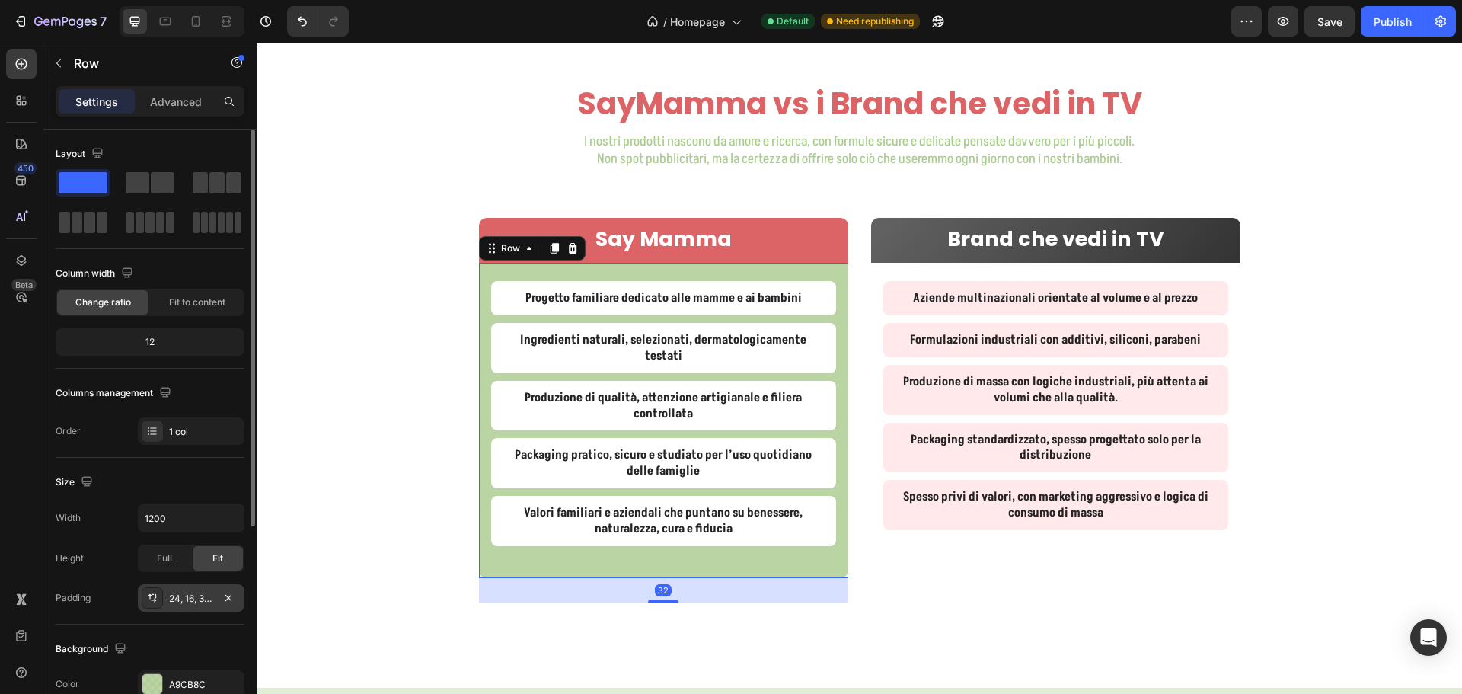
click at [202, 594] on div "24, 16, 32, 16" at bounding box center [191, 599] width 44 height 14
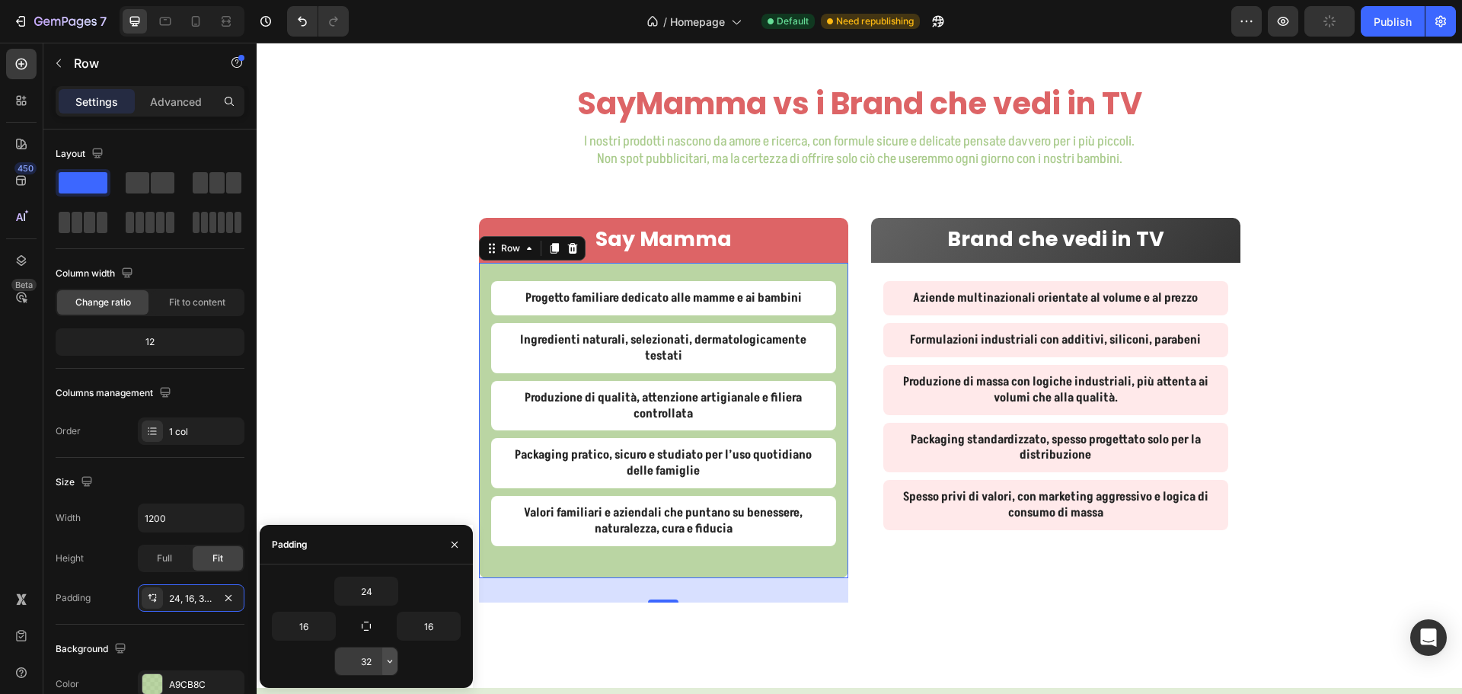
click at [390, 659] on icon "button" at bounding box center [390, 661] width 12 height 12
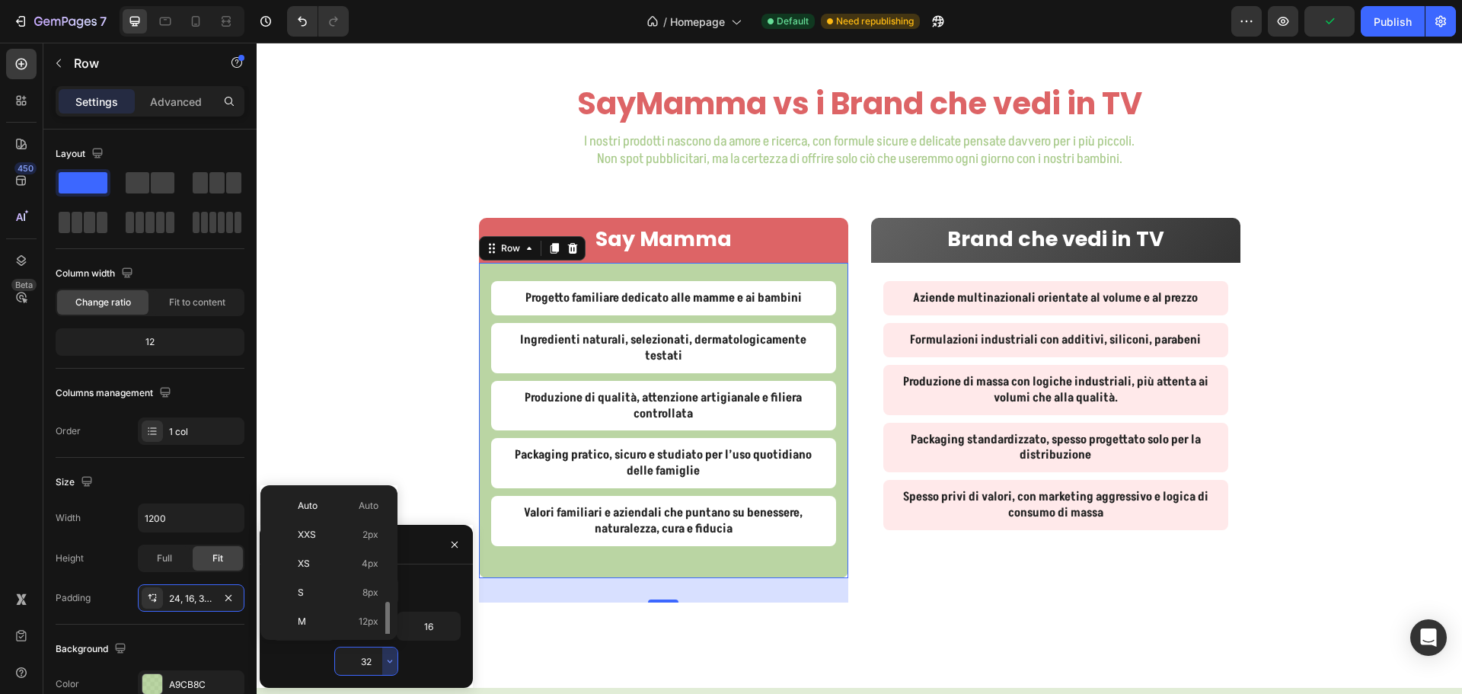
scroll to position [76, 0]
click at [372, 599] on span "24px" at bounding box center [367, 603] width 22 height 14
type input "24"
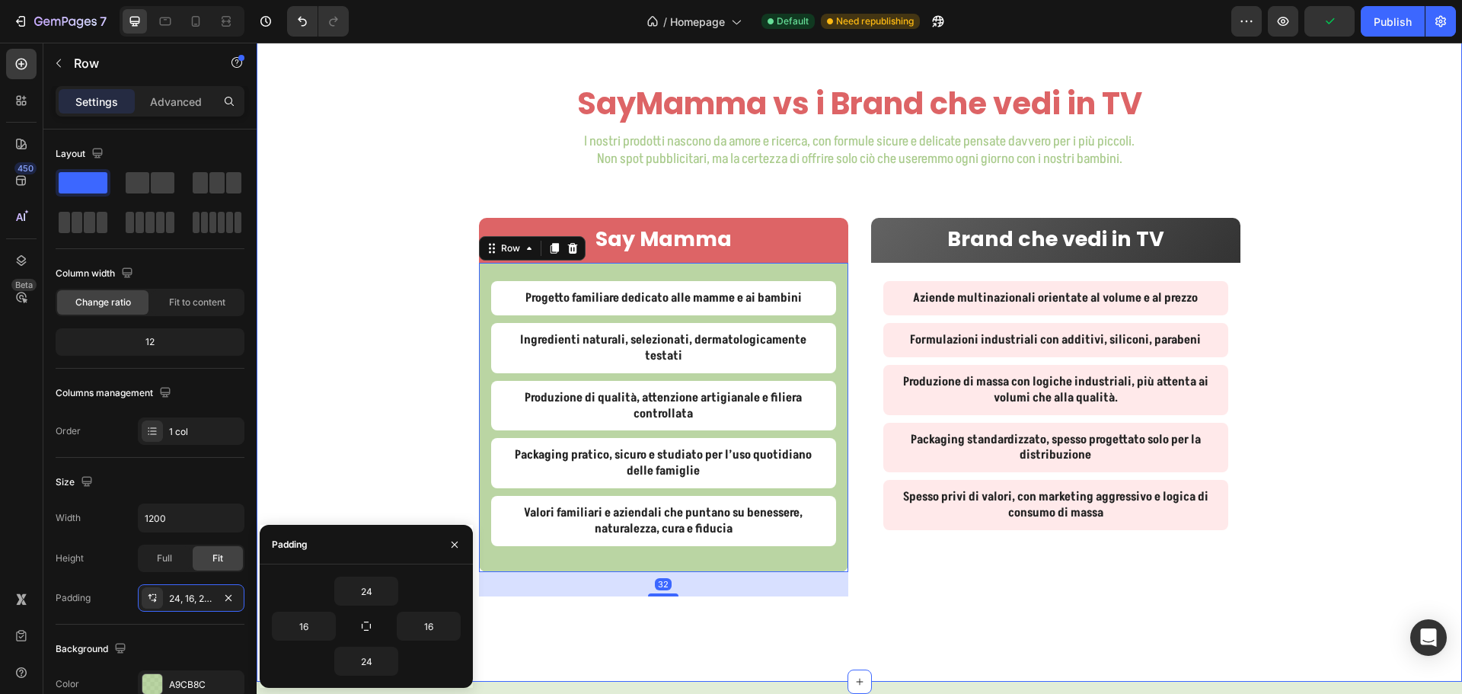
click at [377, 428] on div "SayMamma vs i Brand che vedi in TV Heading I nostri prodotti nascono da amore e…" at bounding box center [859, 363] width 1205 height 563
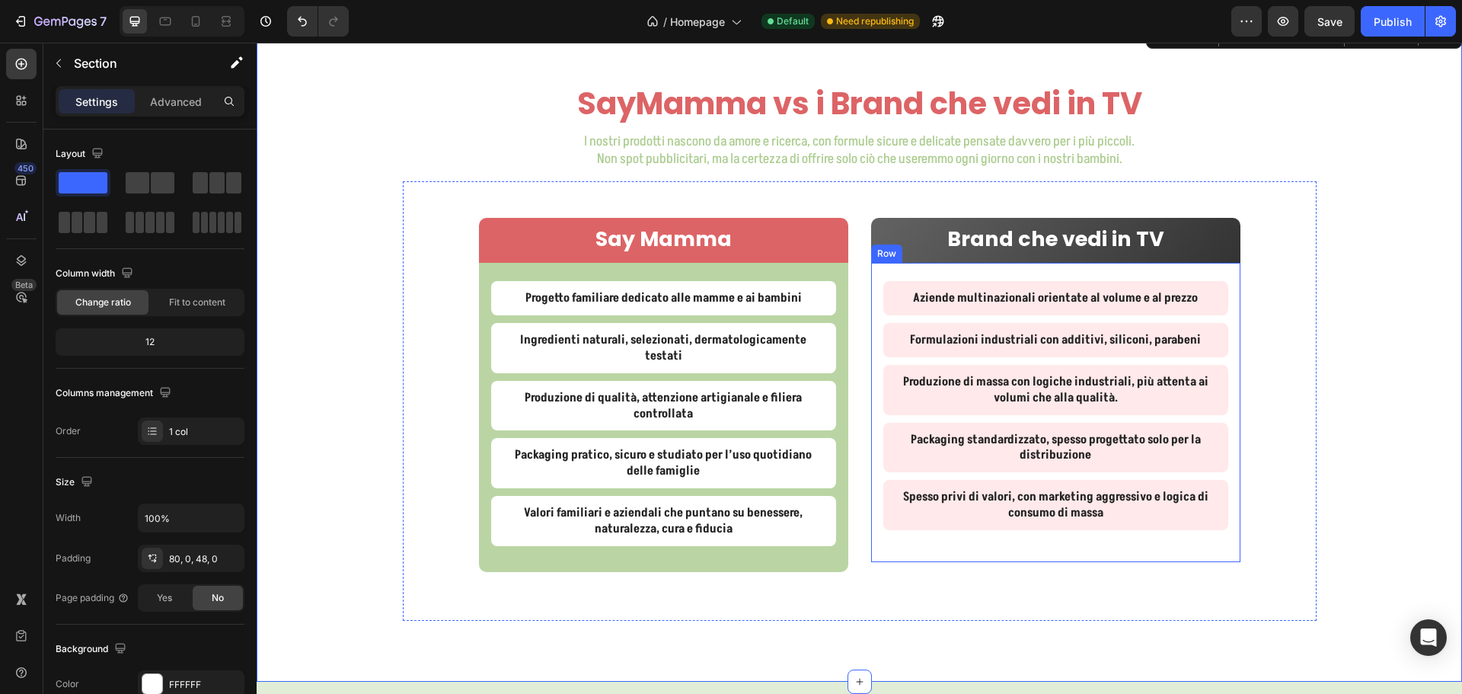
click at [908, 273] on div "Aziende multinazionali orientate al volume e al prezzo Text Block Formulazioni …" at bounding box center [1055, 412] width 369 height 298
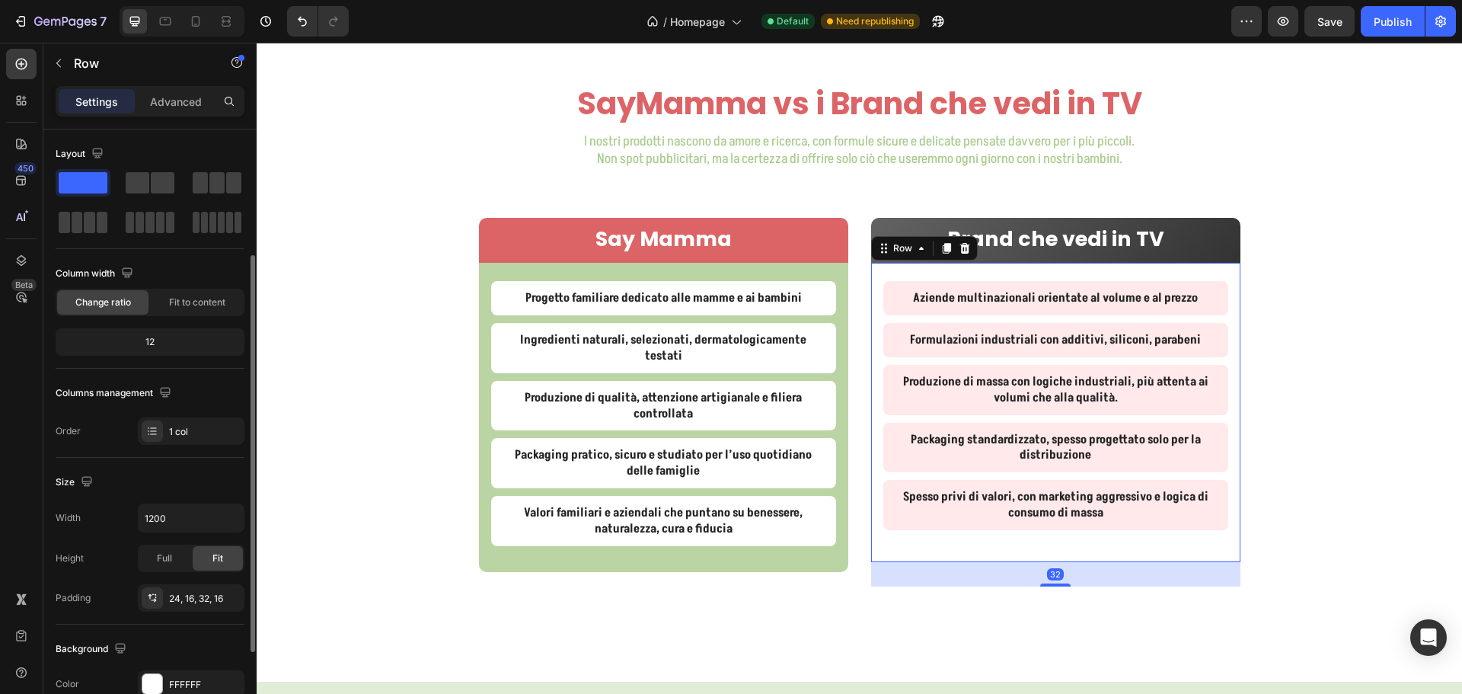
scroll to position [152, 0]
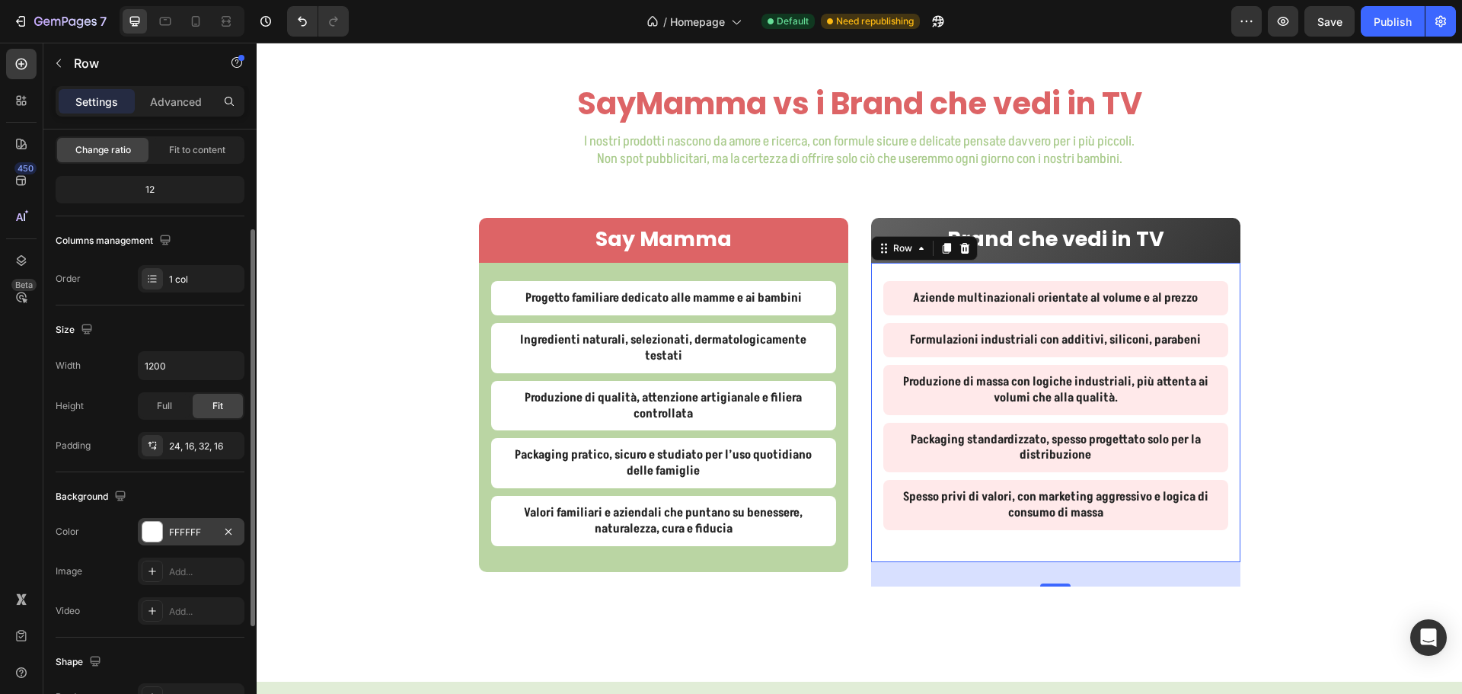
click at [203, 528] on div "FFFFFF" at bounding box center [191, 532] width 44 height 14
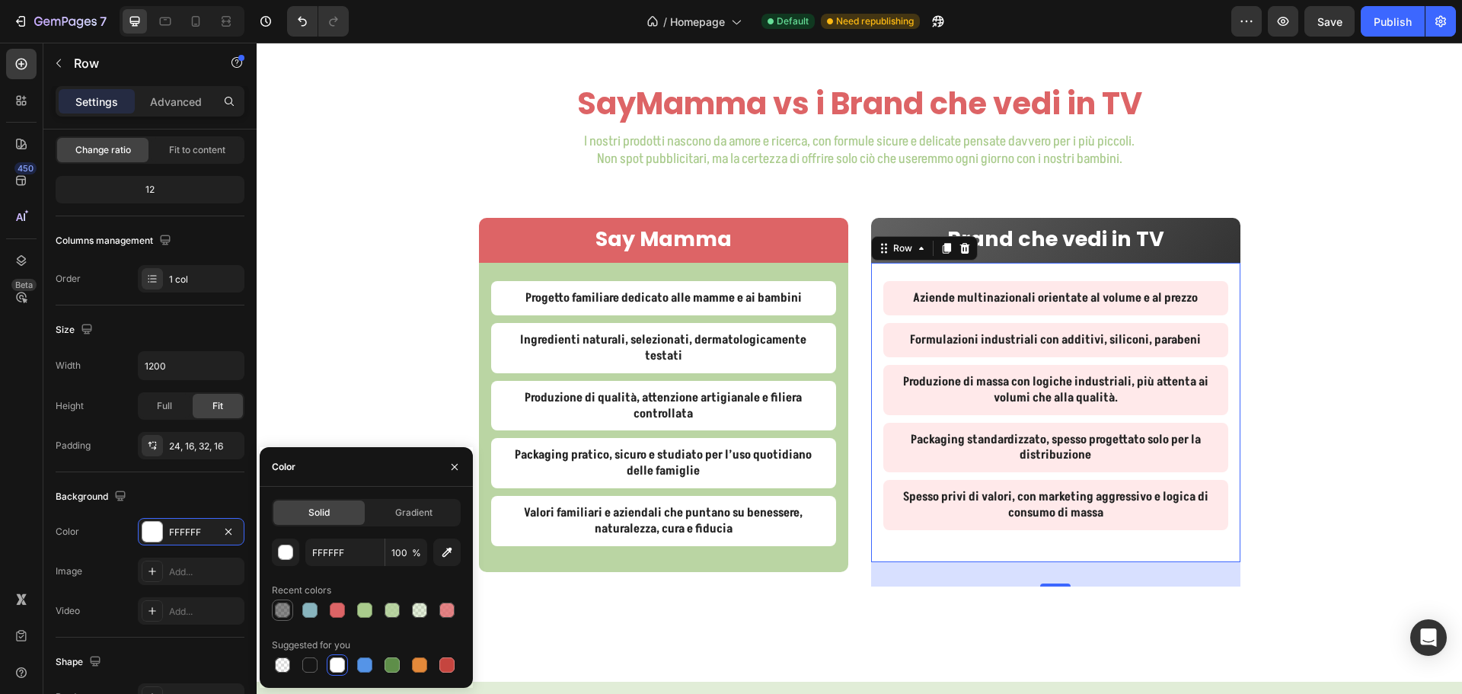
click at [283, 607] on div at bounding box center [282, 609] width 15 height 15
type input "121212"
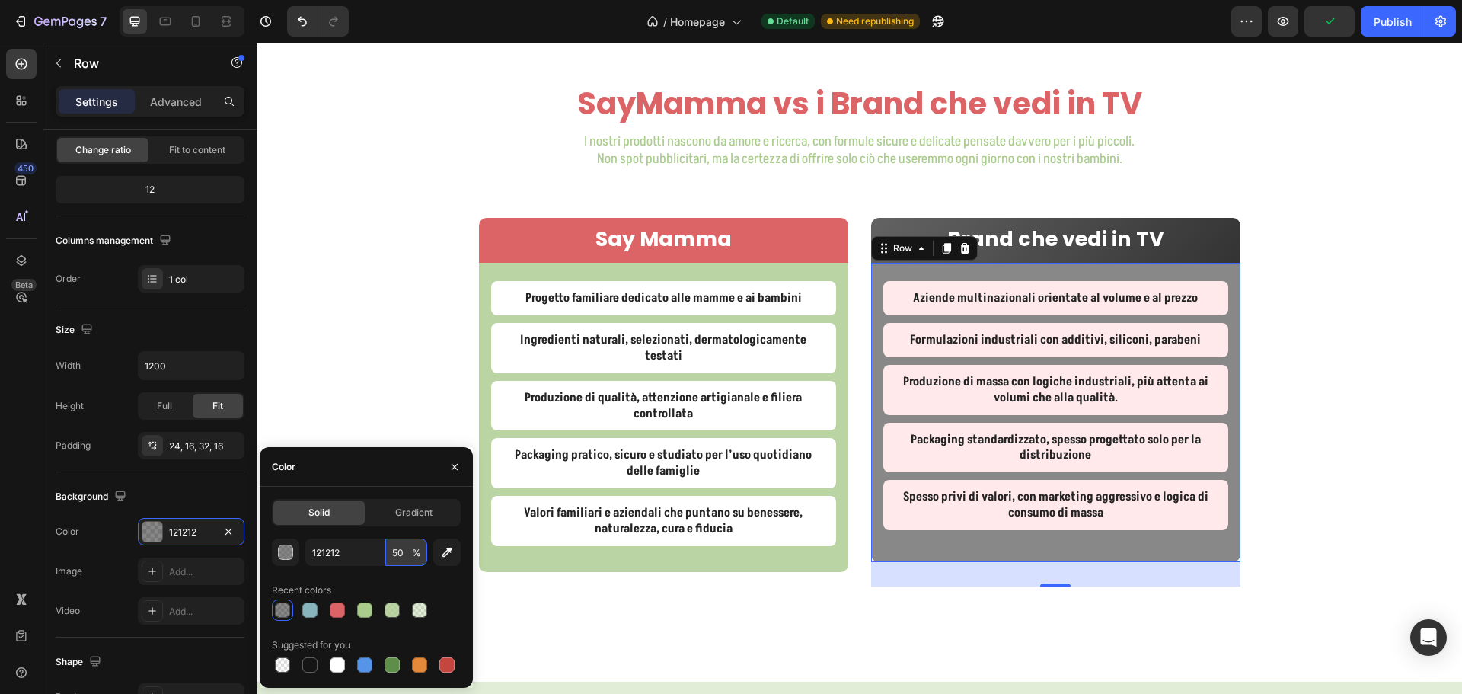
click at [400, 555] on input "50" at bounding box center [406, 551] width 42 height 27
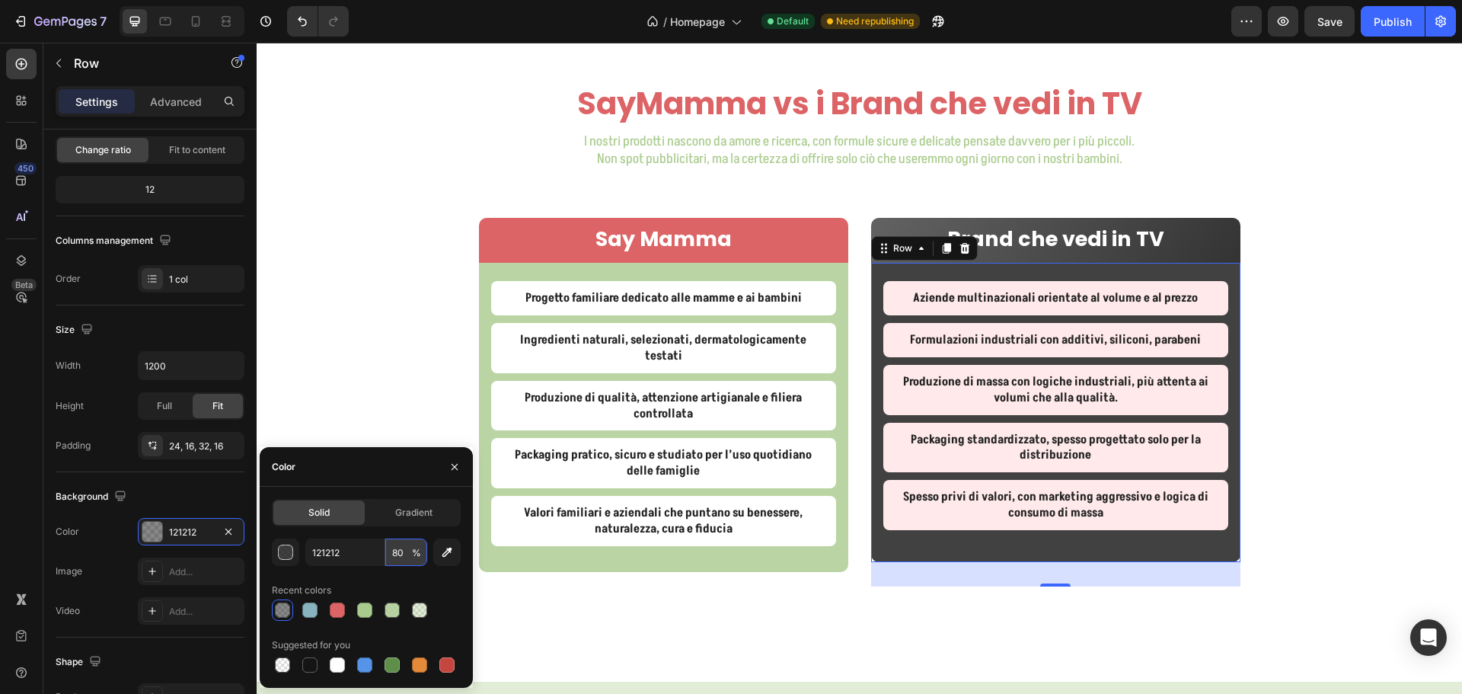
click at [399, 554] on input "80" at bounding box center [406, 551] width 42 height 27
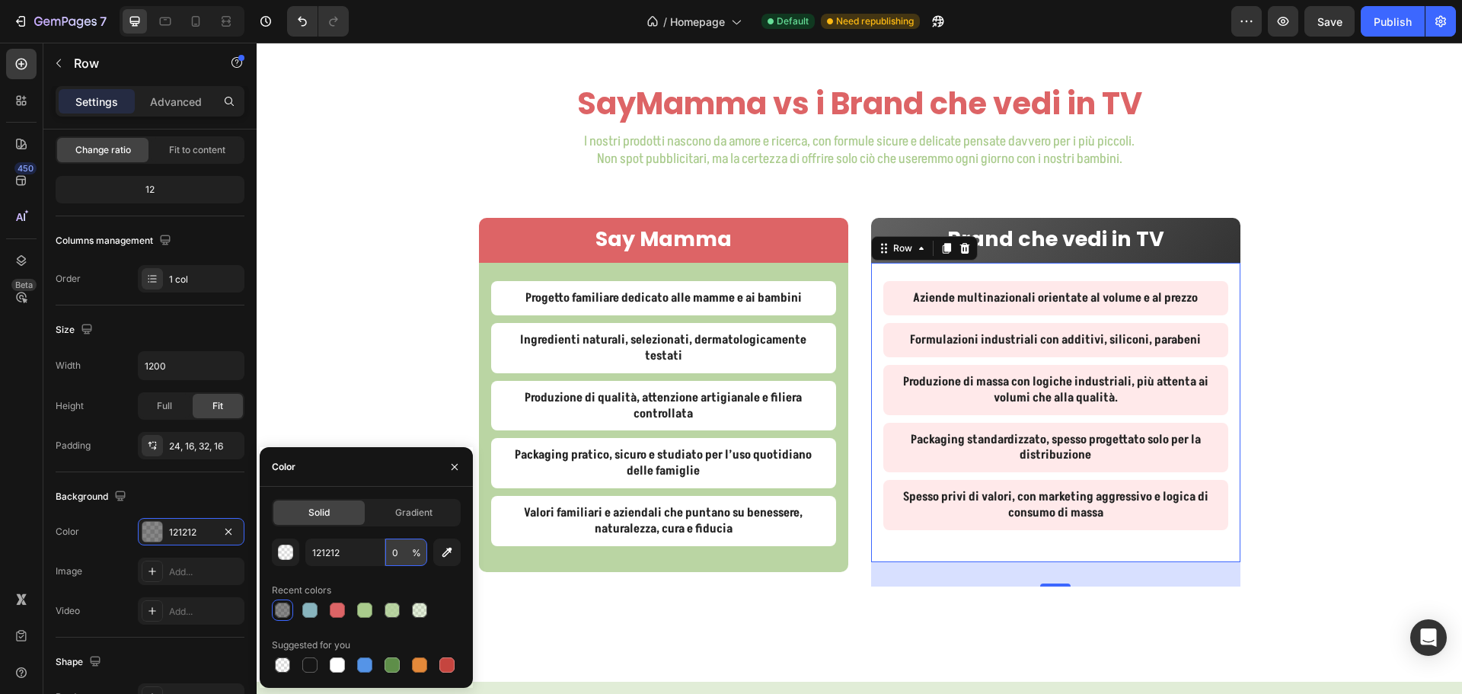
type input "30"
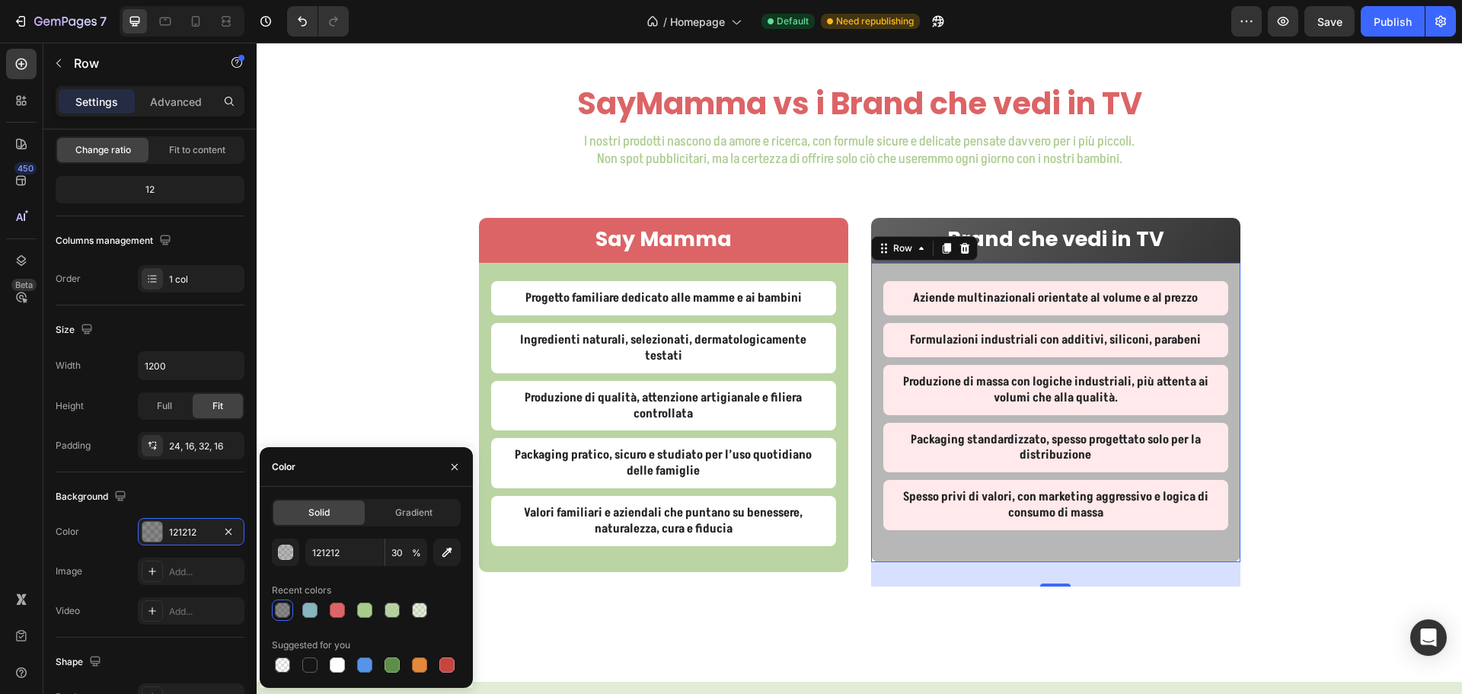
click at [1367, 262] on div "SayMamma vs i Brand che vedi in TV Heading I nostri prodotti nascono da amore e…" at bounding box center [859, 363] width 1205 height 563
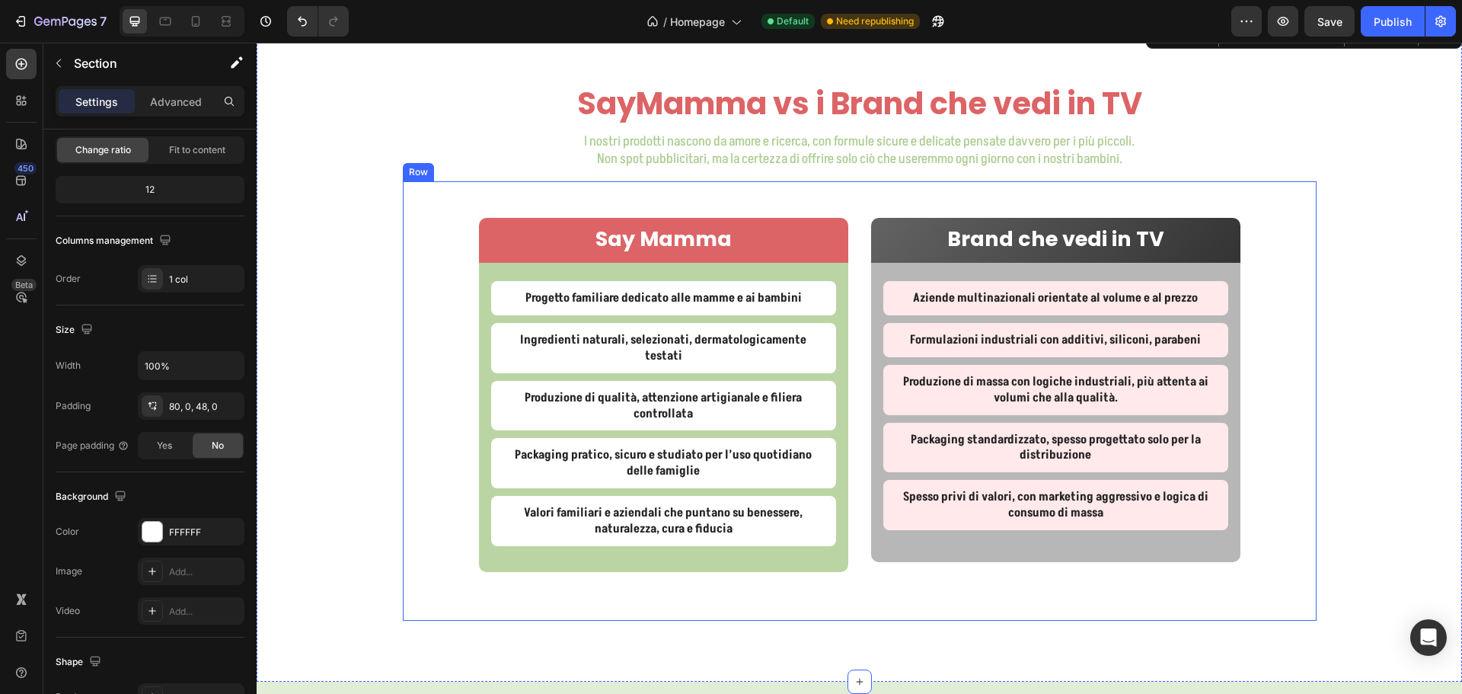
scroll to position [0, 0]
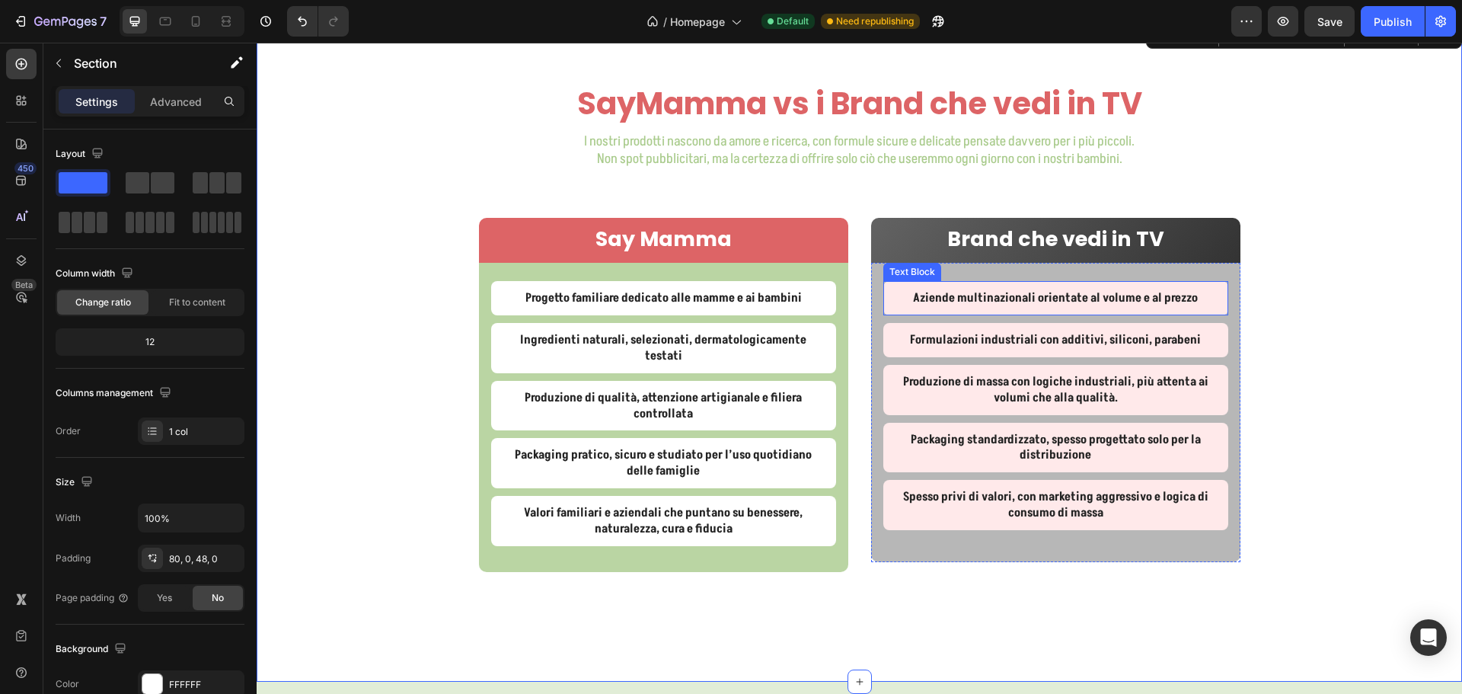
click at [1212, 301] on div "Aziende multinazionali orientate al volume e al prezzo" at bounding box center [1055, 298] width 345 height 34
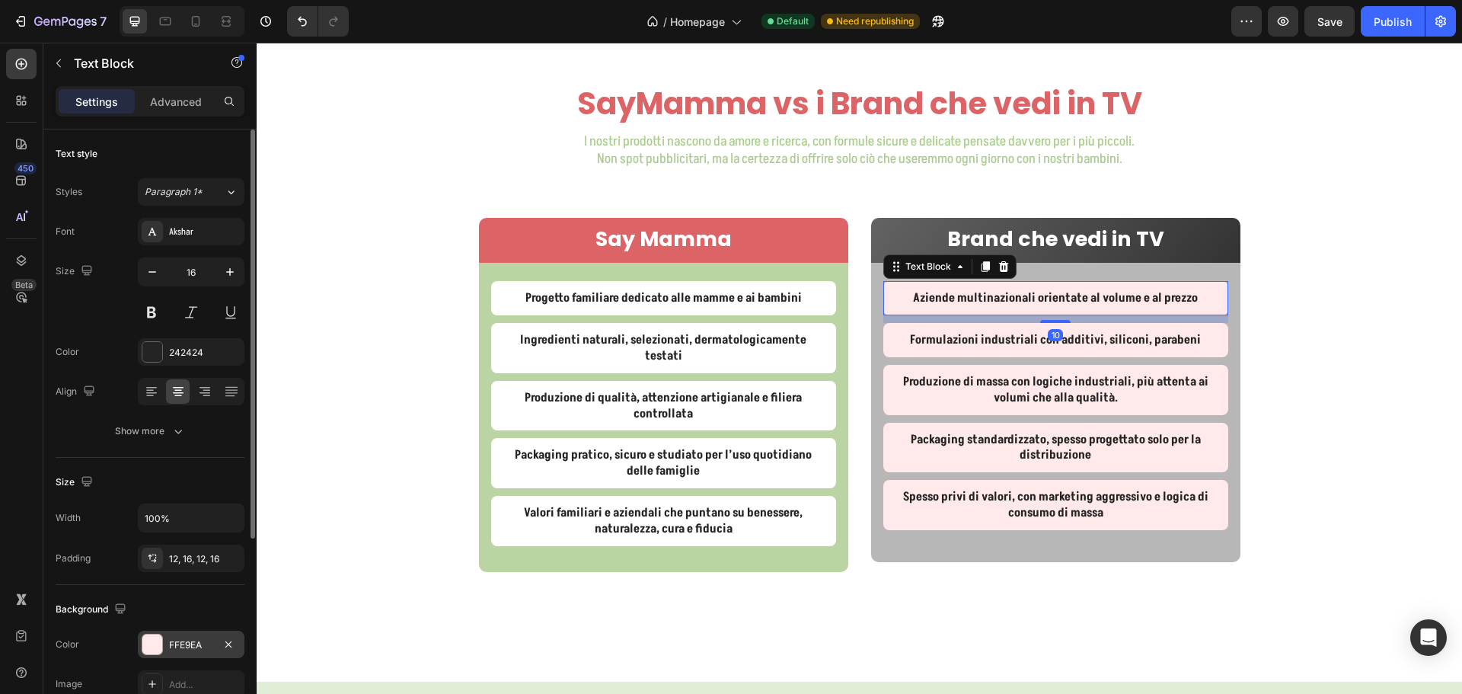
click at [180, 643] on div "FFE9EA" at bounding box center [191, 645] width 44 height 14
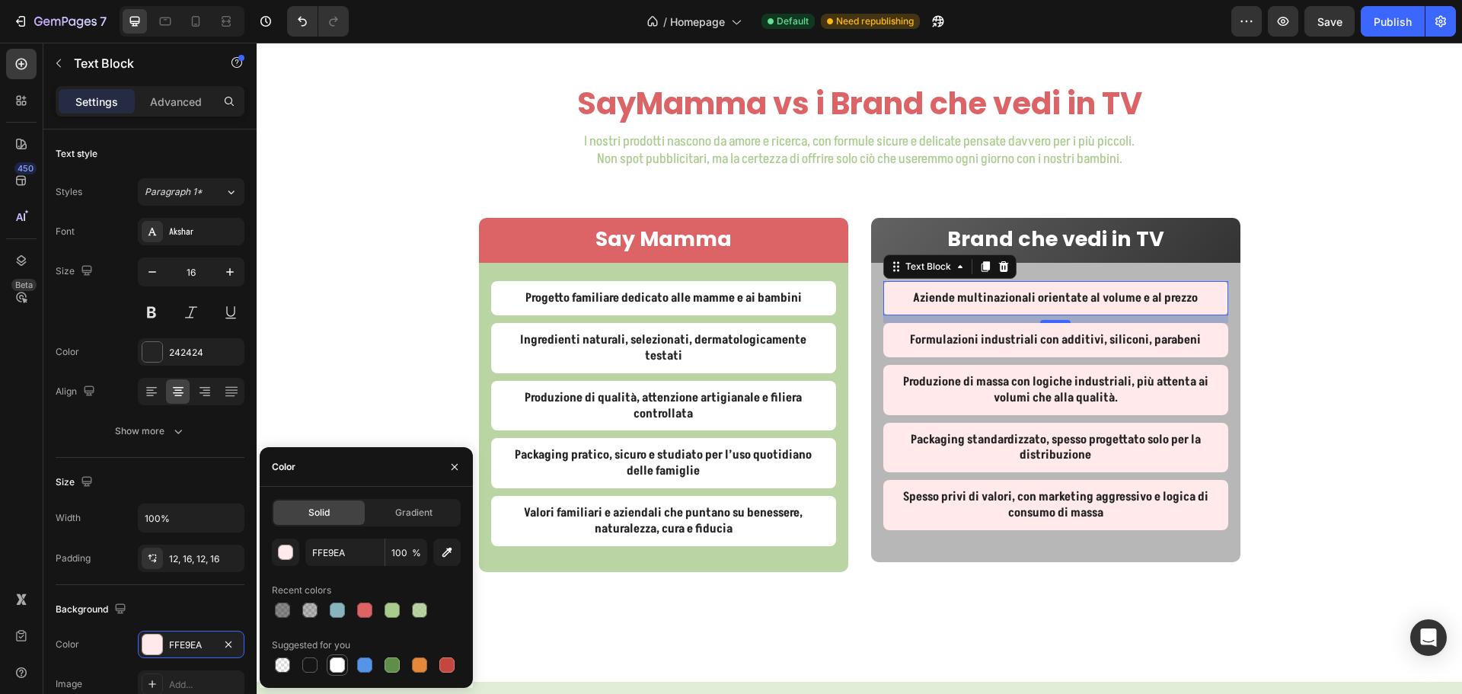
click at [330, 660] on div at bounding box center [337, 664] width 15 height 15
type input "FFFFFF"
click at [883, 345] on div "Formulazioni industriali con additivi, siliconi, parabeni" at bounding box center [1055, 340] width 345 height 34
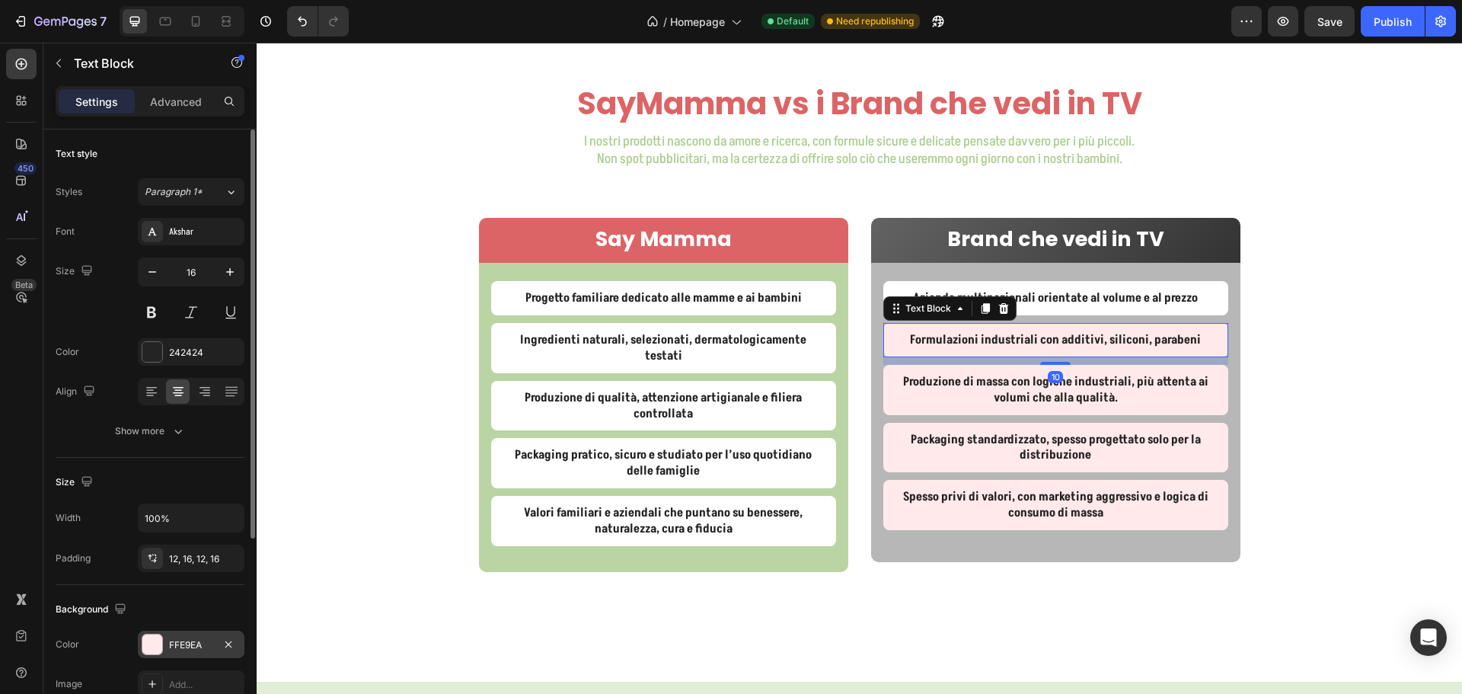
click at [171, 636] on div "FFE9EA" at bounding box center [191, 643] width 107 height 27
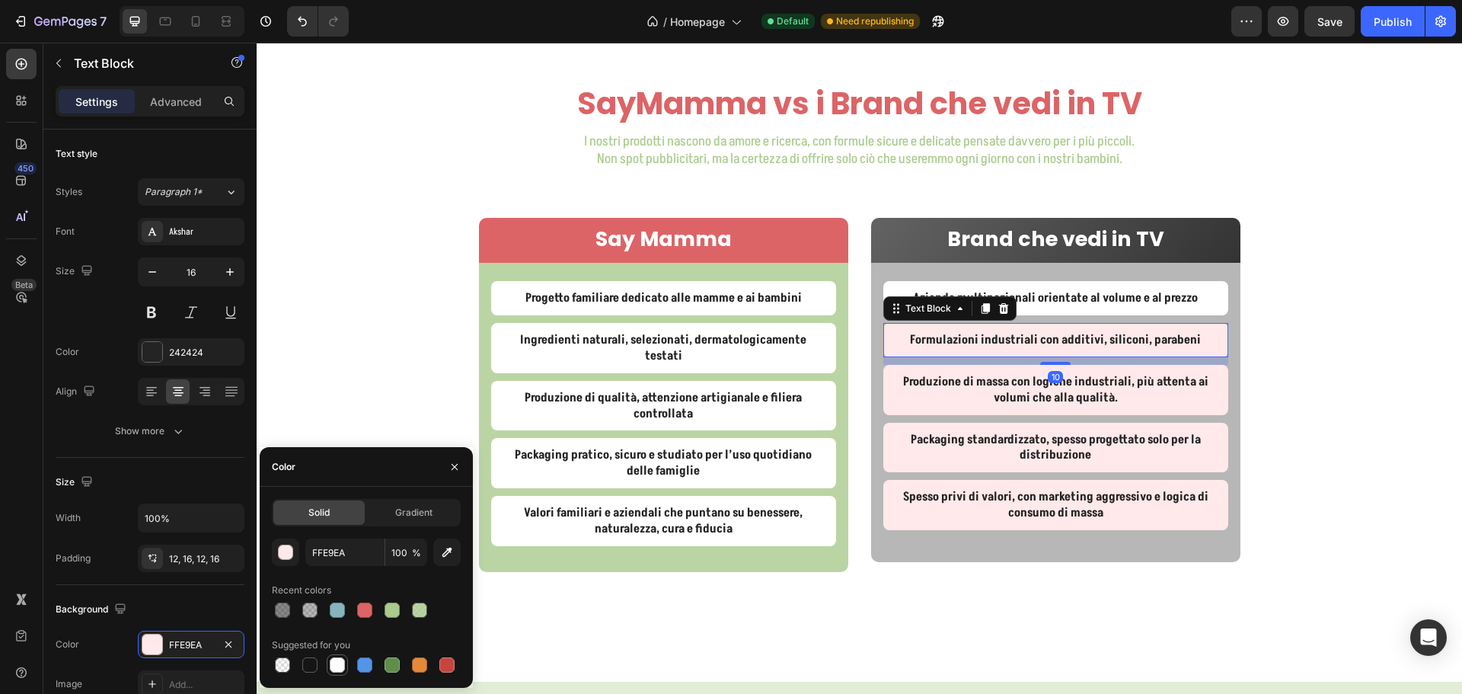
click at [337, 669] on div at bounding box center [337, 664] width 15 height 15
type input "FFFFFF"
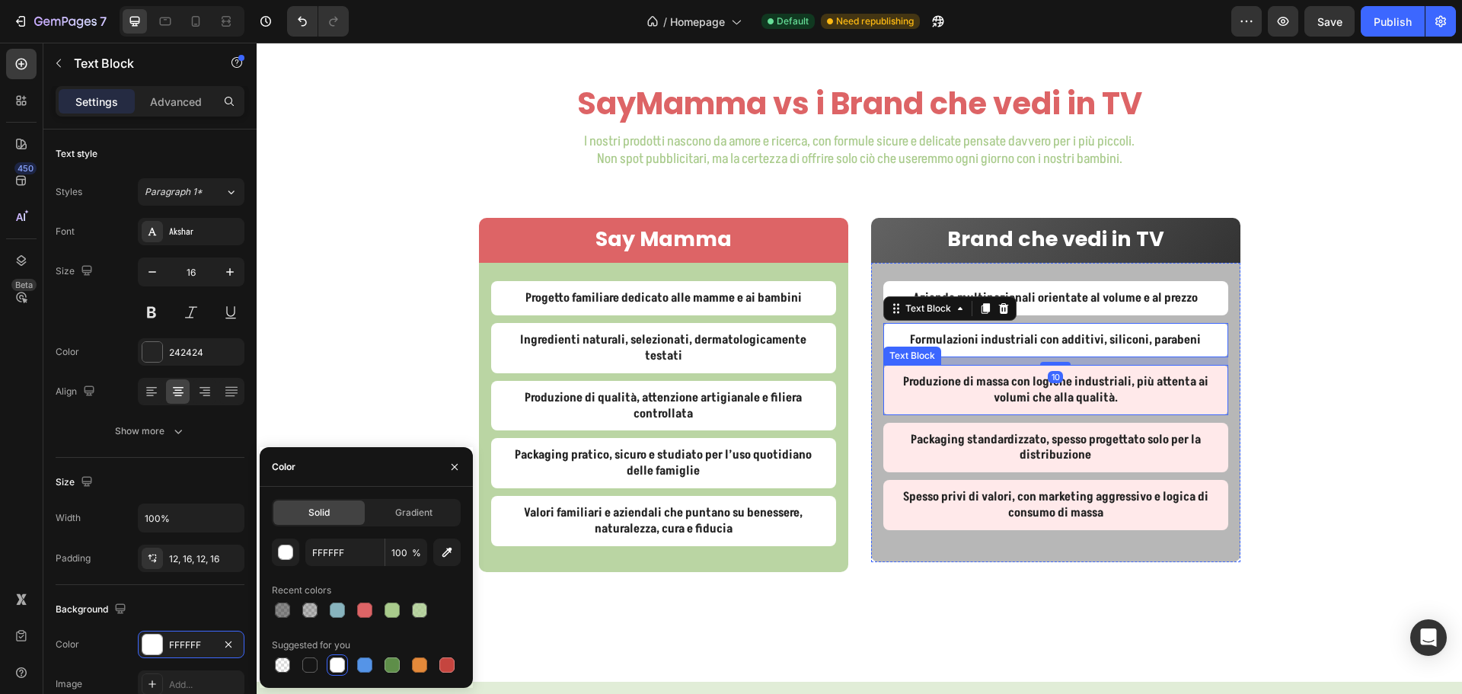
click at [895, 387] on p "Produzione di massa con logiche industriali, più attenta ai volumi che alla qua…" at bounding box center [1055, 390] width 321 height 32
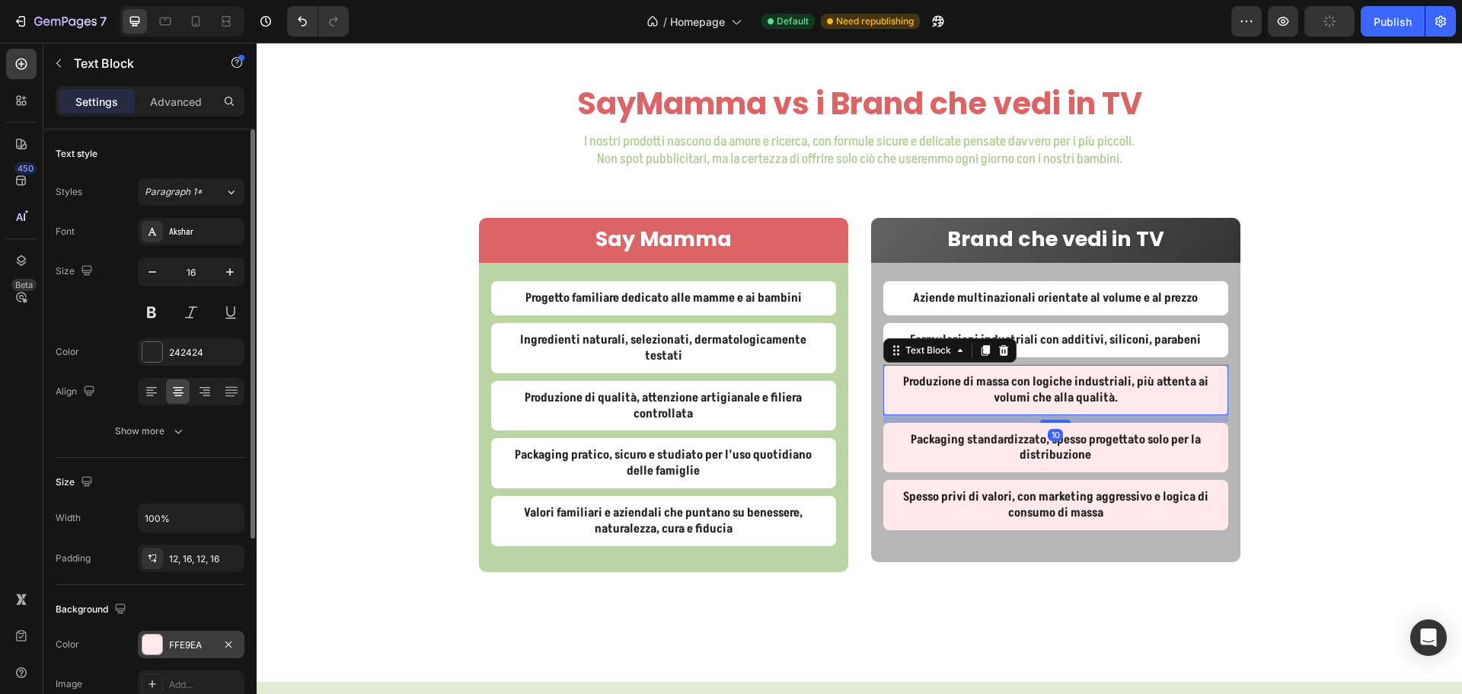
click at [187, 644] on div "FFE9EA" at bounding box center [191, 645] width 44 height 14
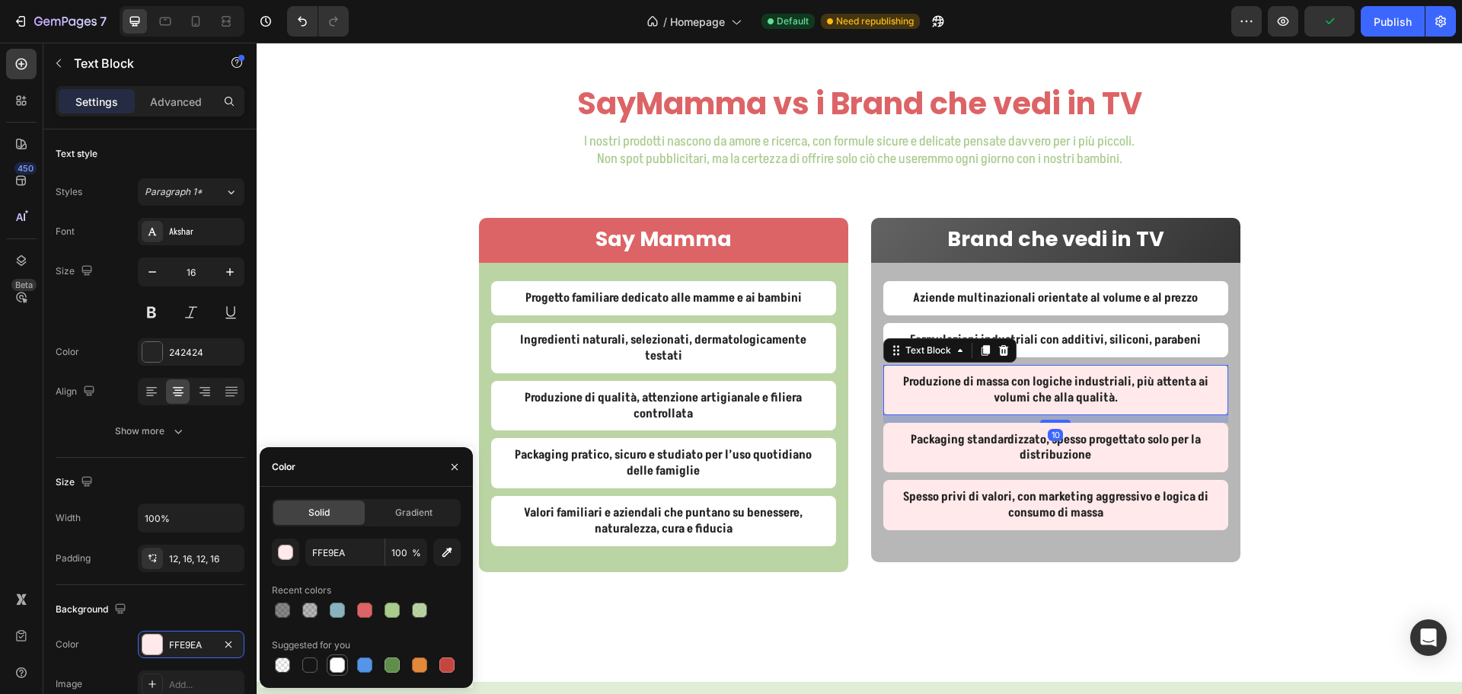
click at [331, 663] on div at bounding box center [337, 664] width 15 height 15
type input "FFFFFF"
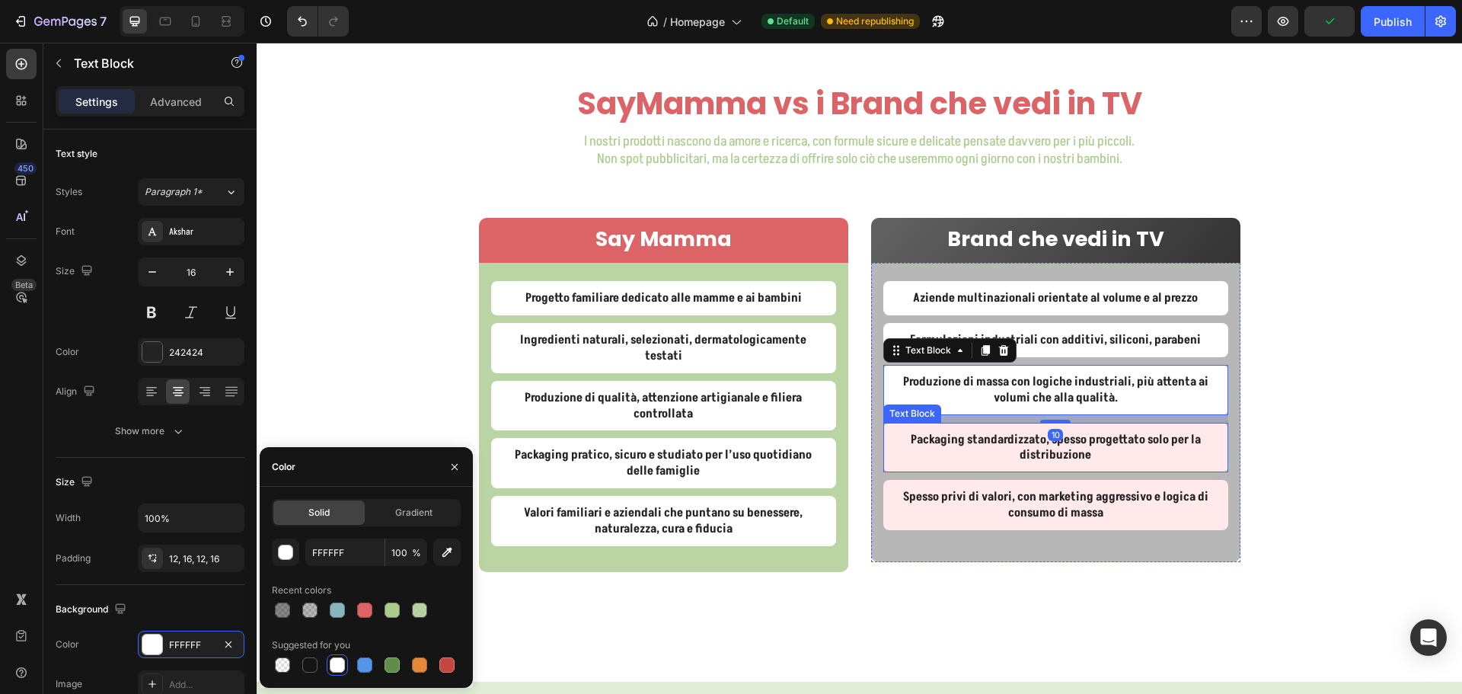
click at [885, 448] on div "Packaging standardizzato, spesso progettato solo per la distribuzione" at bounding box center [1055, 448] width 345 height 50
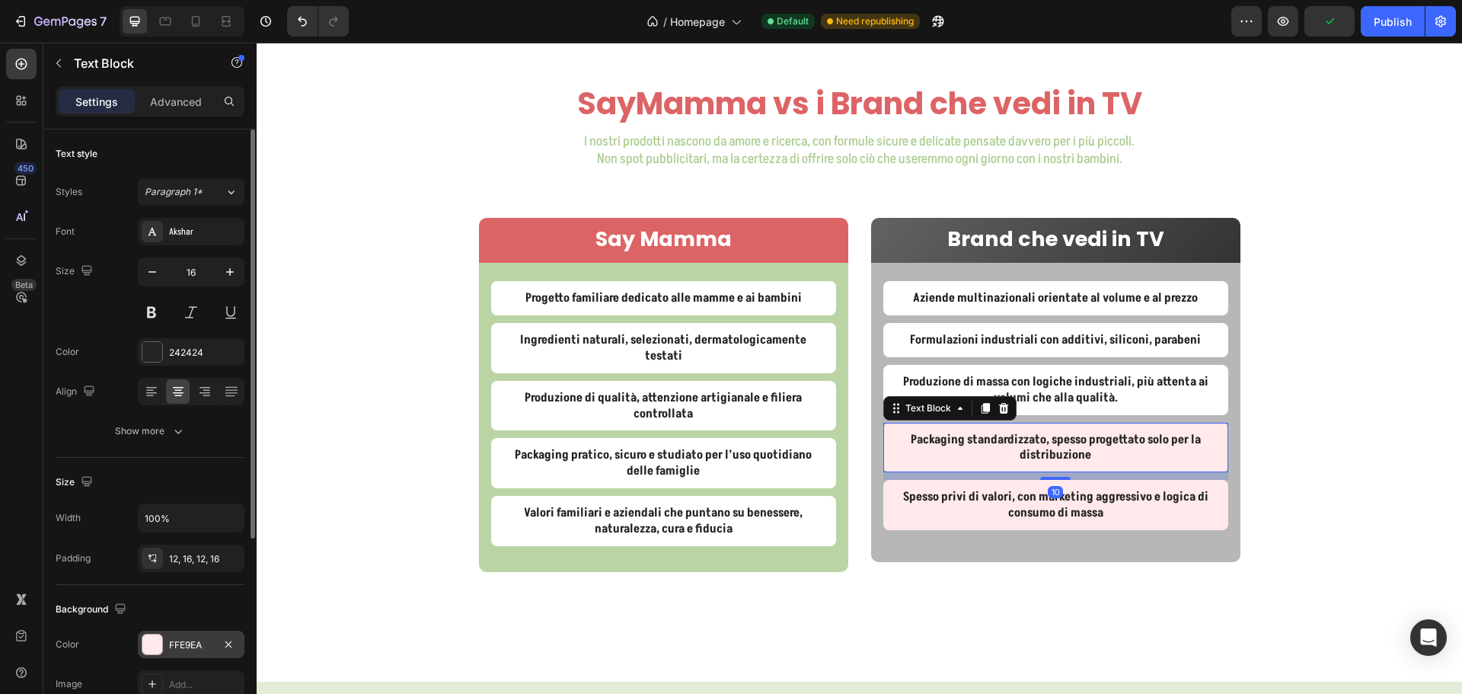
click at [171, 638] on div "FFE9EA" at bounding box center [191, 645] width 44 height 14
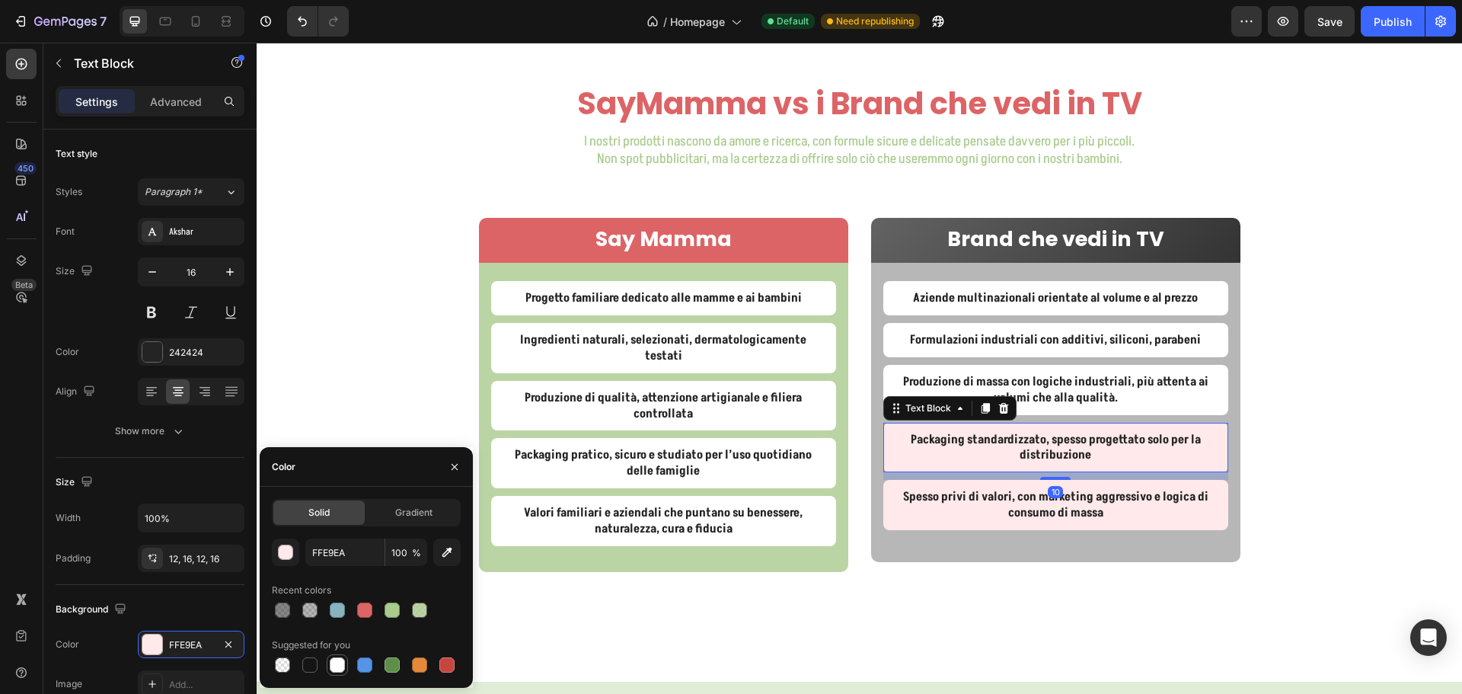
click at [343, 663] on div at bounding box center [337, 664] width 15 height 15
type input "FFFFFF"
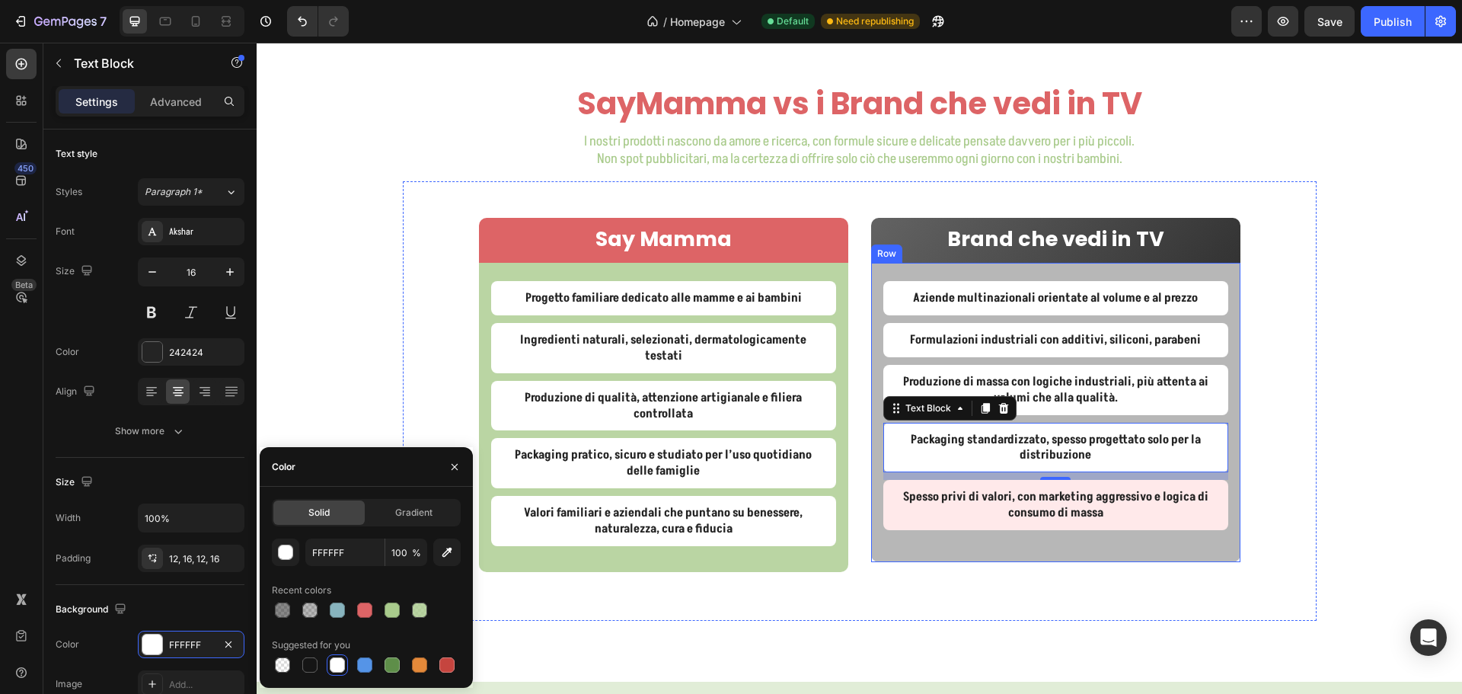
click at [875, 508] on div "Aziende multinazionali orientate al volume e al prezzo Text Block Formulazioni …" at bounding box center [1055, 412] width 369 height 298
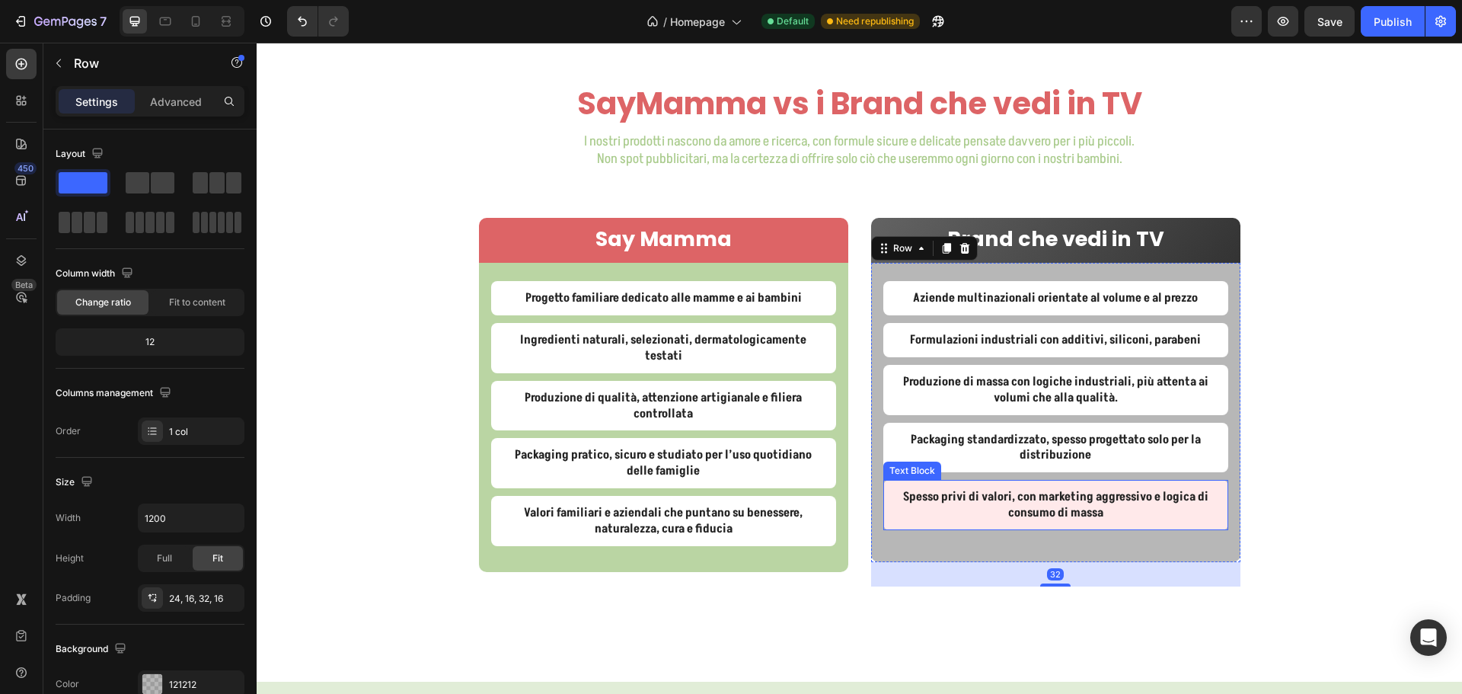
click at [883, 508] on div "Spesso privi di valori, con marketing aggressivo e logica di consumo di massa" at bounding box center [1055, 505] width 345 height 50
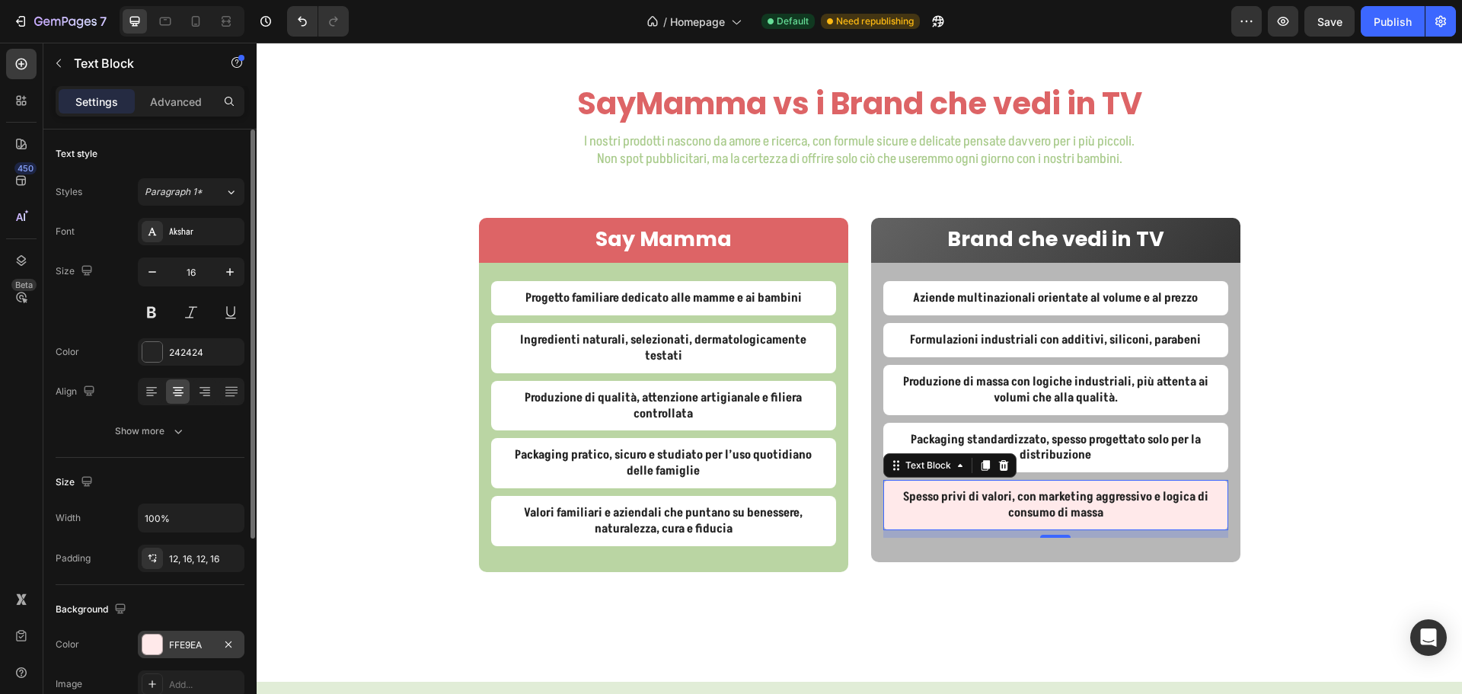
click at [197, 642] on div "FFE9EA" at bounding box center [191, 645] width 44 height 14
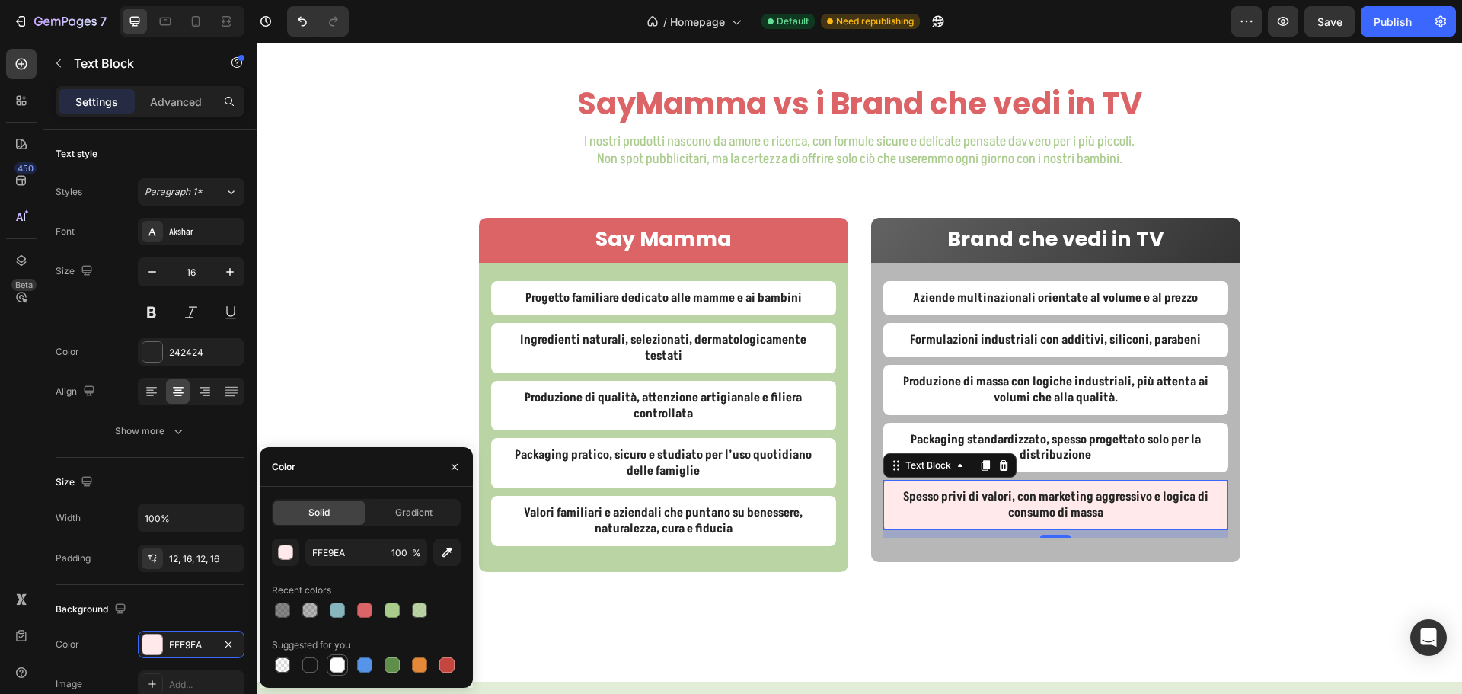
click at [333, 667] on div at bounding box center [337, 664] width 15 height 15
type input "FFFFFF"
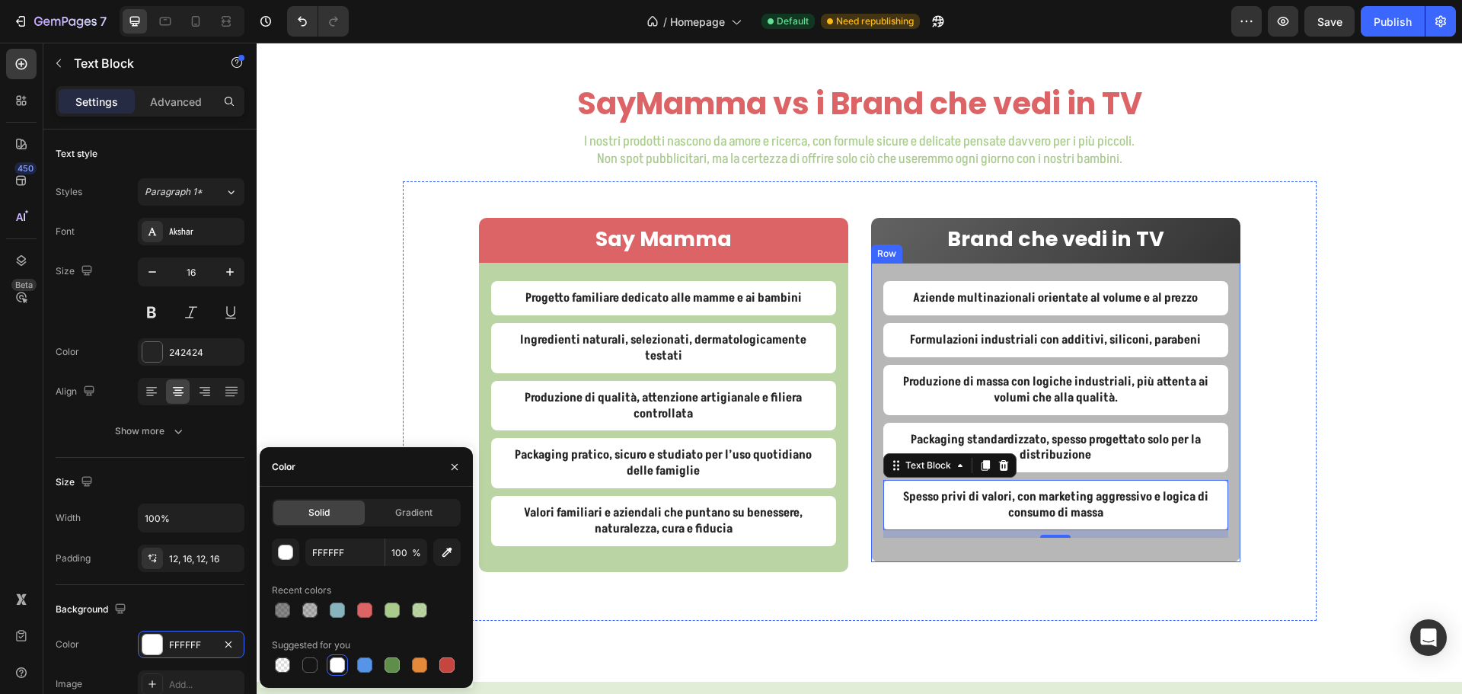
click at [891, 555] on div "Aziende multinazionali orientate al volume e al prezzo Text Block Formulazioni …" at bounding box center [1055, 412] width 369 height 298
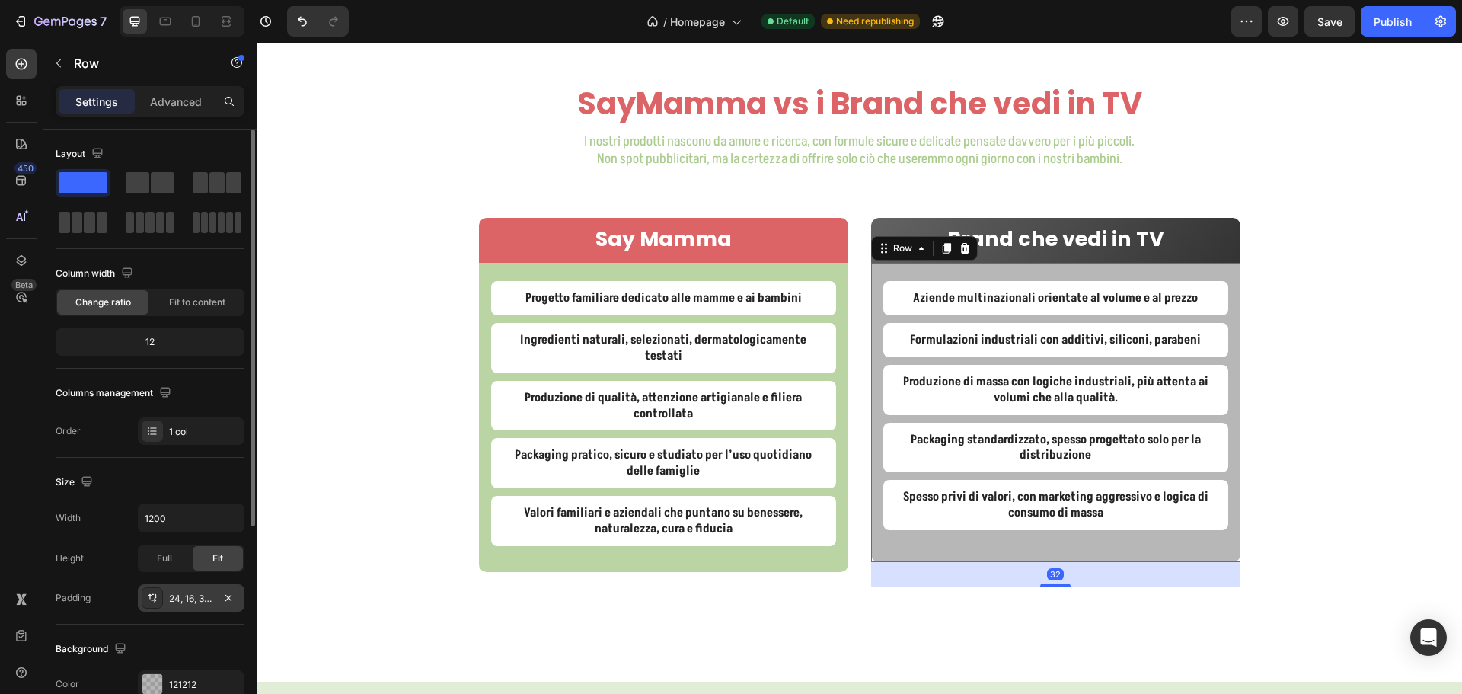
click at [207, 599] on div "24, 16, 32, 16" at bounding box center [191, 599] width 44 height 14
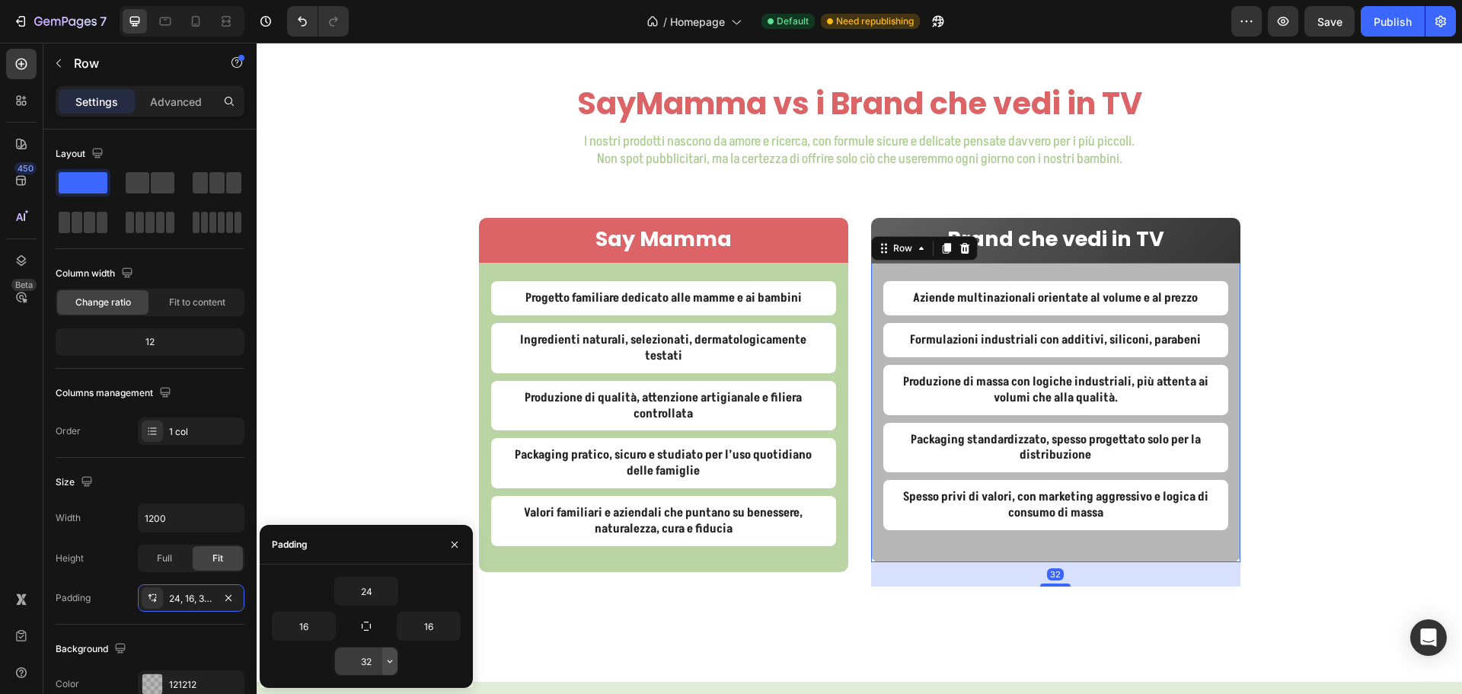
click at [393, 657] on icon "button" at bounding box center [390, 661] width 12 height 12
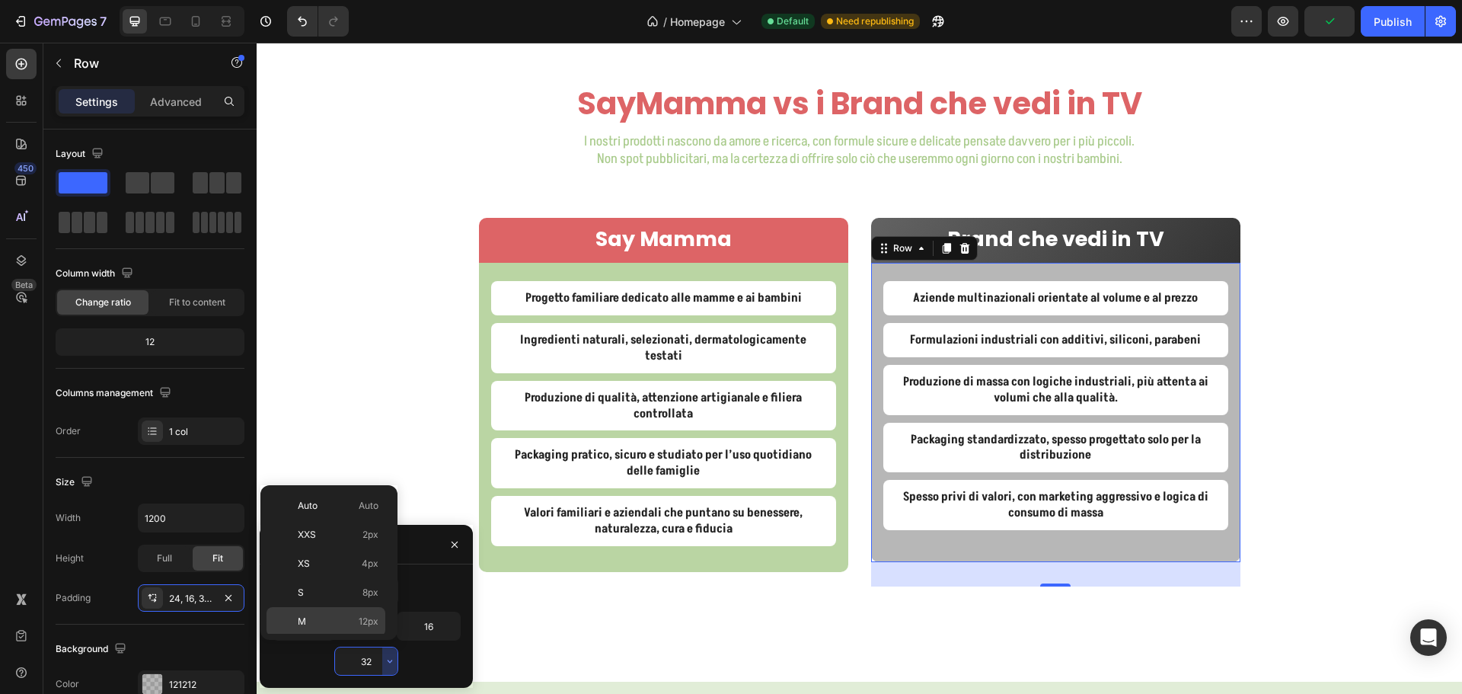
scroll to position [152, 0]
click at [358, 523] on span "24px" at bounding box center [367, 527] width 22 height 14
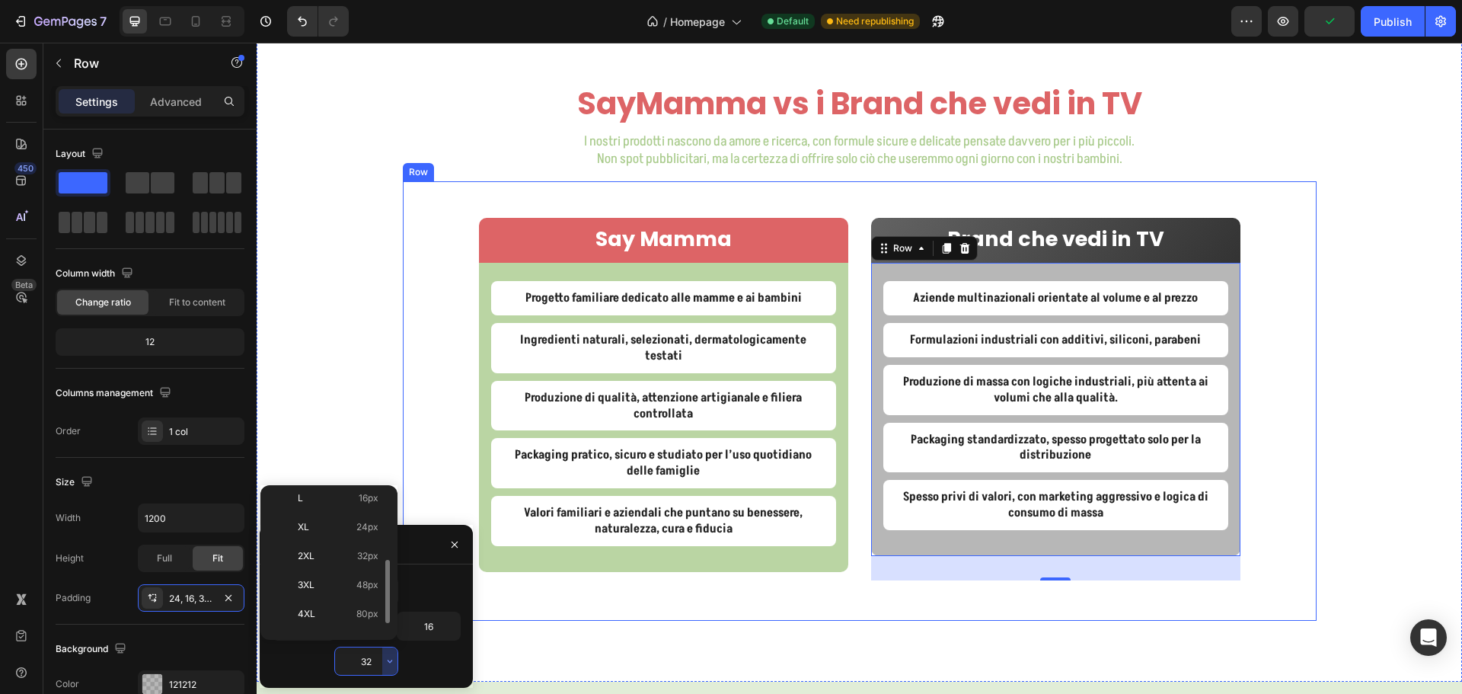
type input "24"
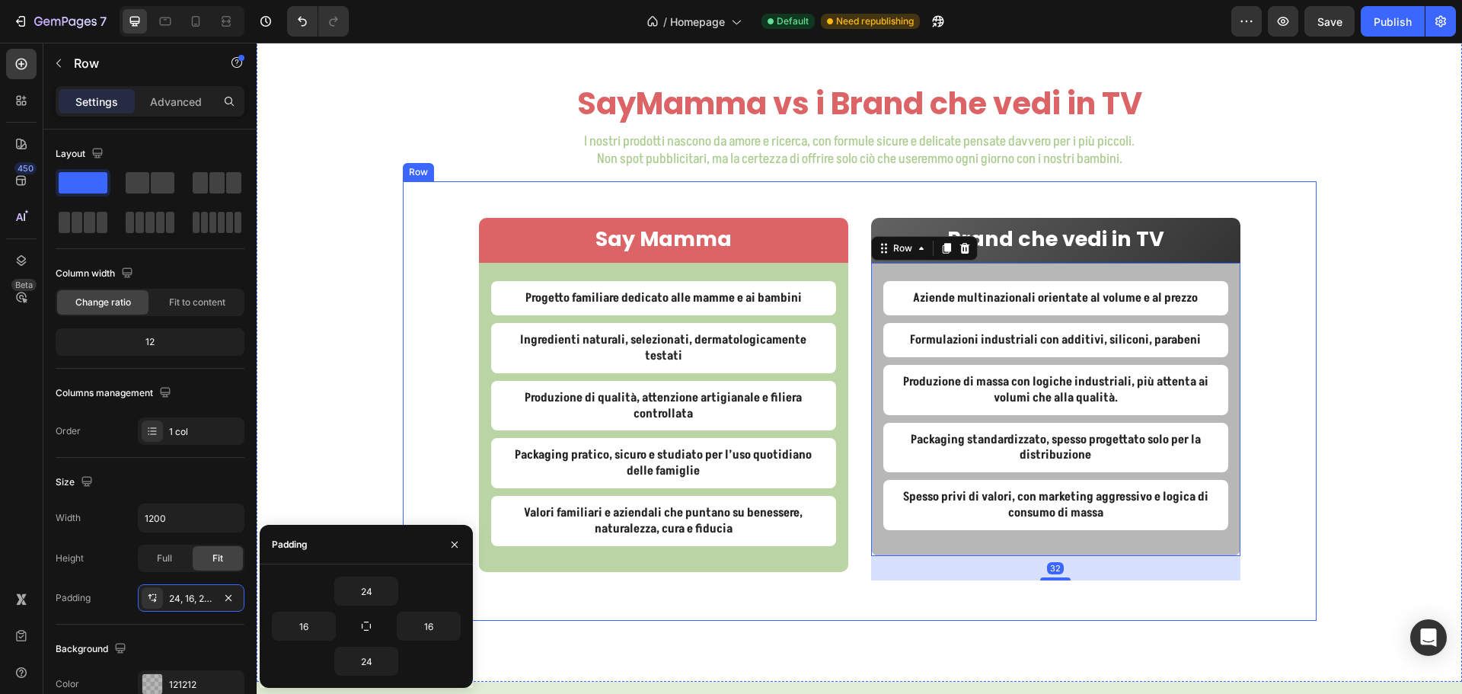
click at [1301, 336] on div "Say Mamma Text Block Row Progetto familiare dedicato alle mamme e ai bambini Te…" at bounding box center [860, 400] width 914 height 439
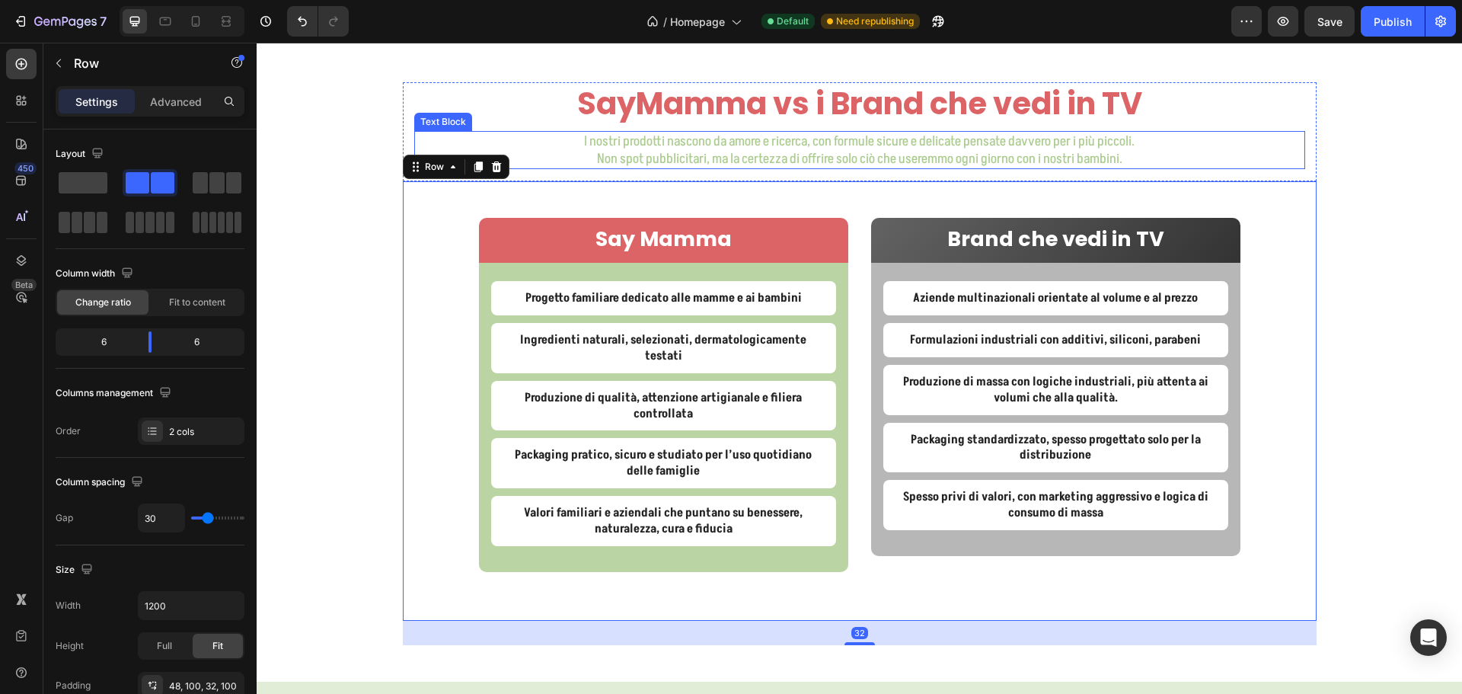
click at [1014, 145] on p "I nostri prodotti nascono da amore e ricerca, con formule sicure e delicate pen…" at bounding box center [860, 141] width 888 height 18
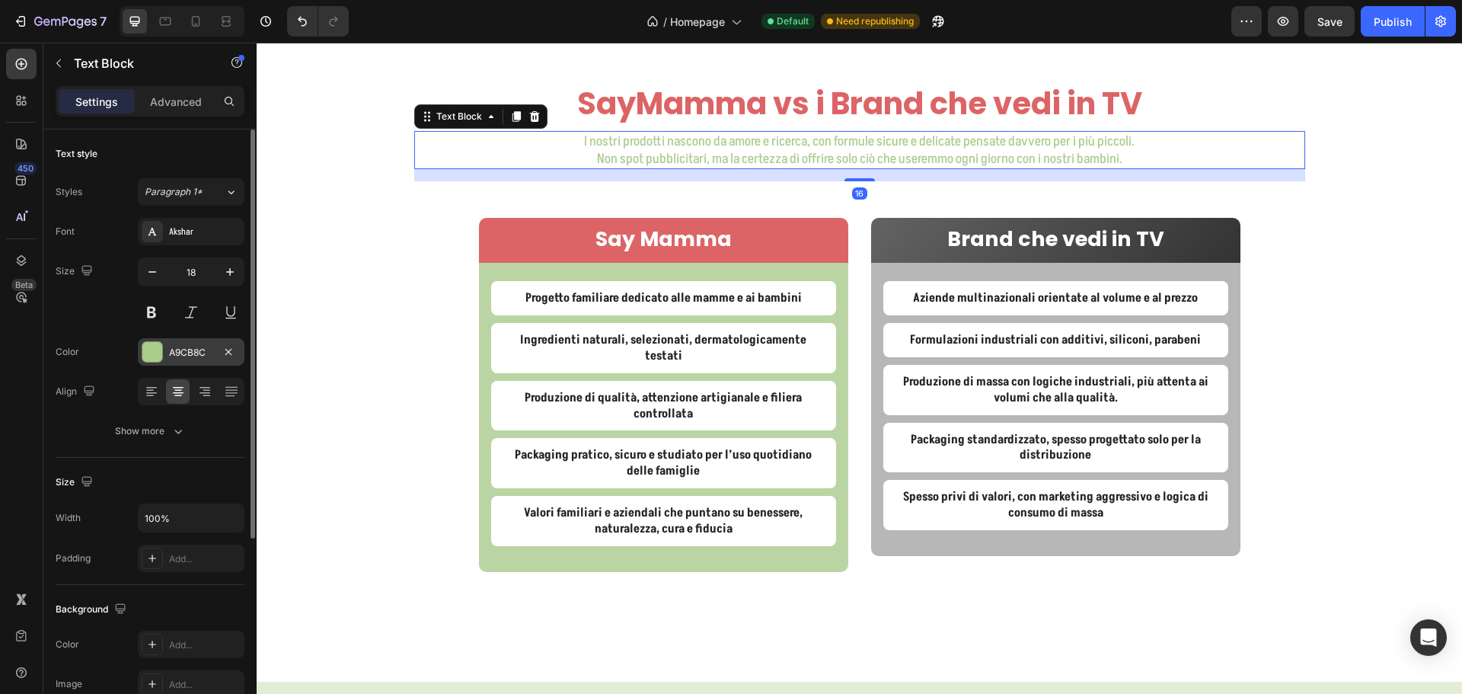
click at [179, 361] on div "A9CB8C" at bounding box center [191, 351] width 107 height 27
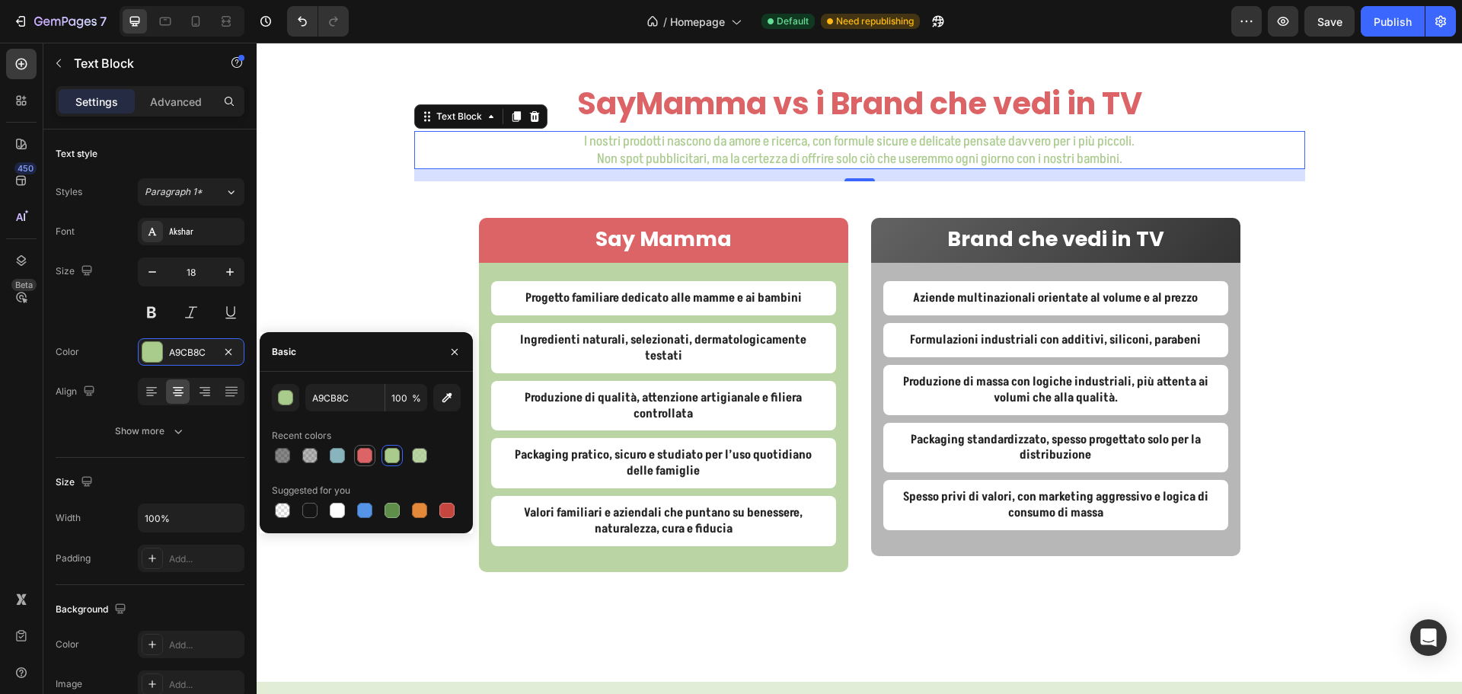
click at [361, 458] on div at bounding box center [364, 455] width 15 height 15
type input "DD6466"
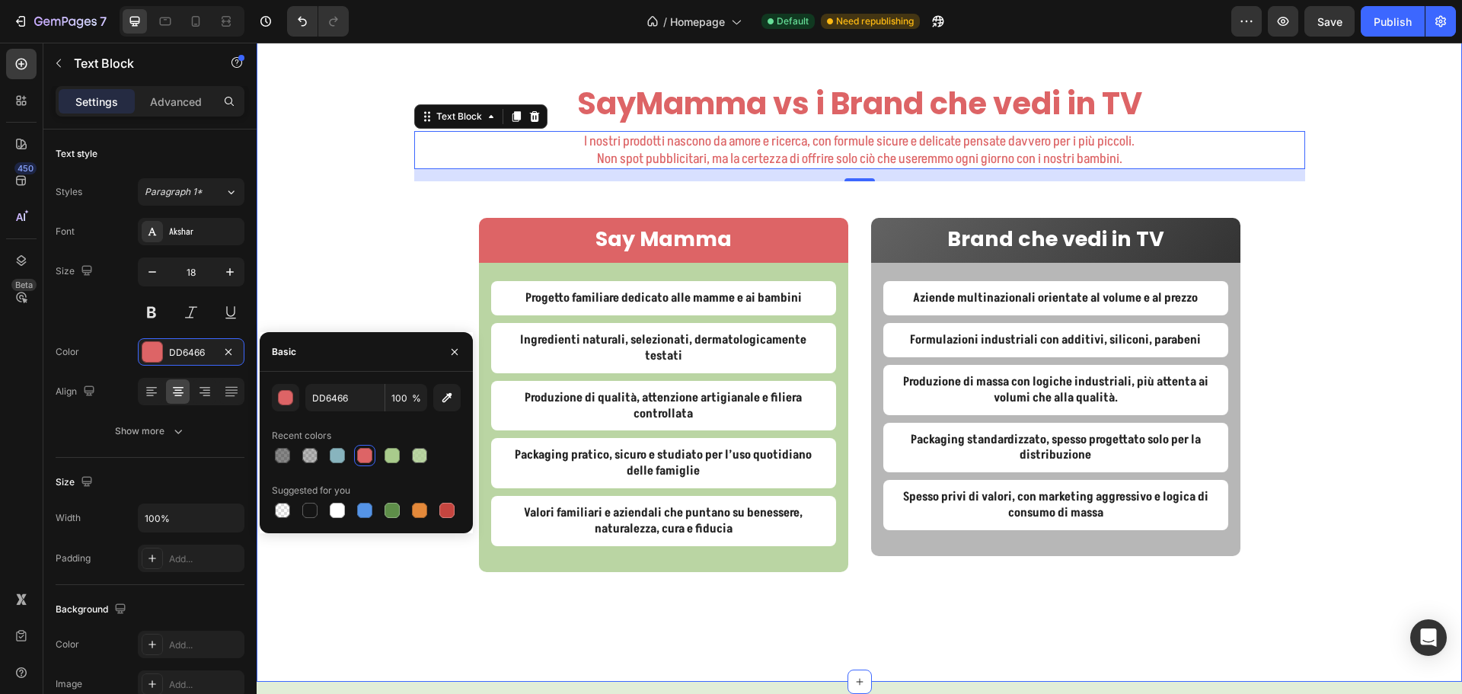
click at [1364, 184] on div "SayMamma vs i Brand che vedi in TV Heading I nostri prodotti nascono da amore e…" at bounding box center [859, 363] width 1205 height 563
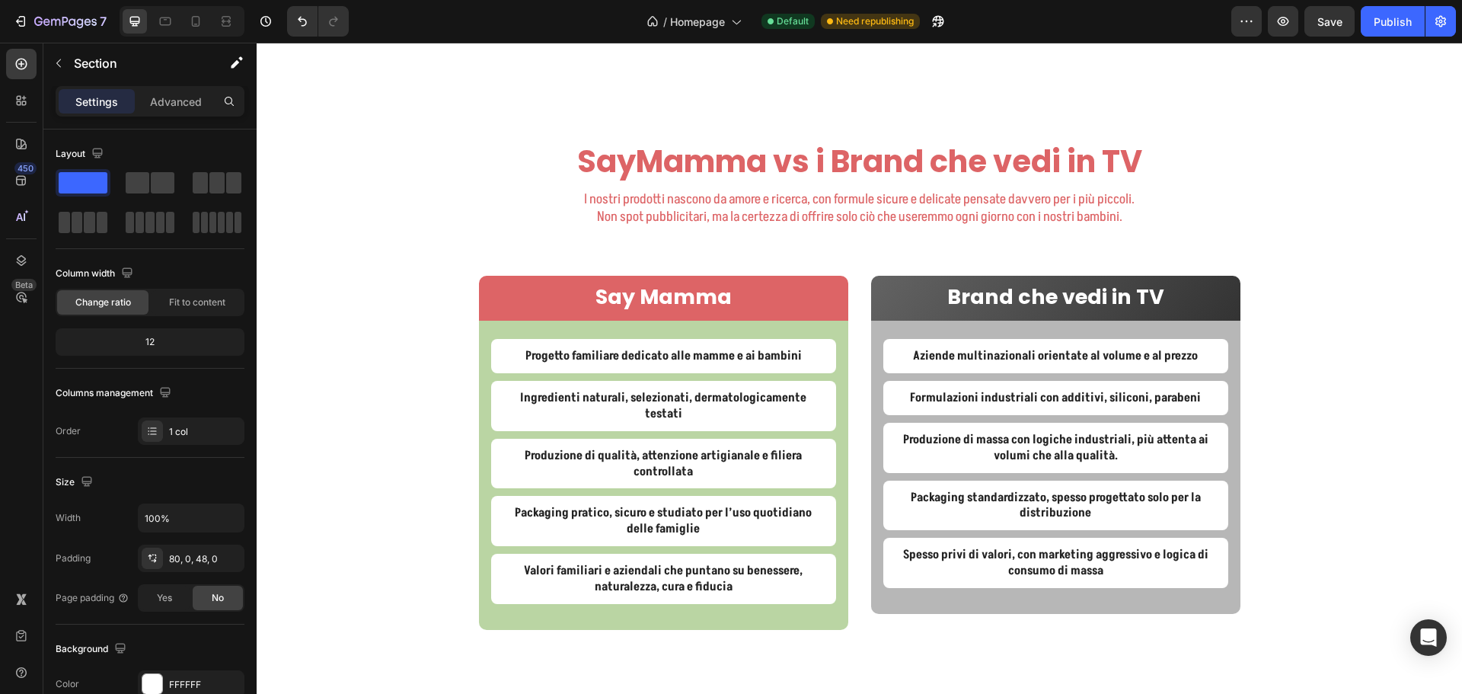
scroll to position [4143, 0]
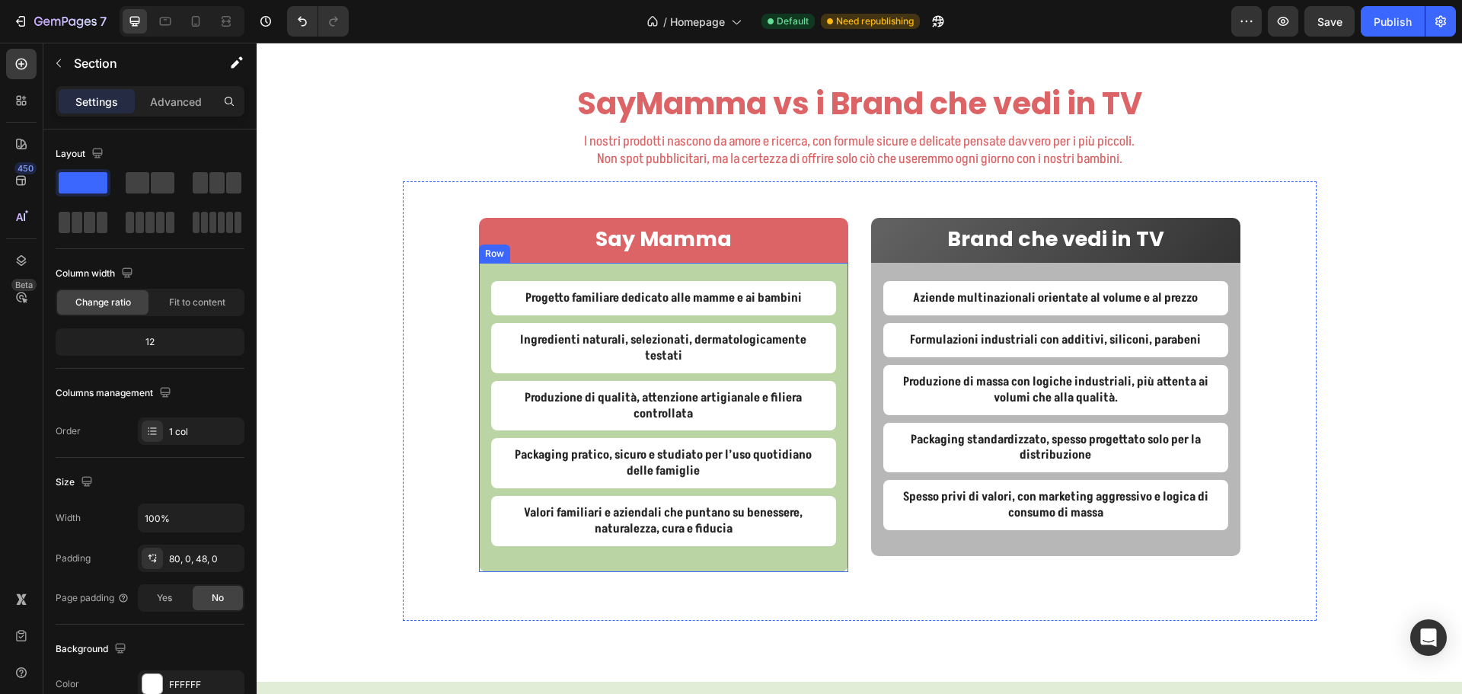
click at [483, 268] on div "Progetto familiare dedicato alle mamme e ai bambini Text Block Ingredienti natu…" at bounding box center [663, 417] width 369 height 308
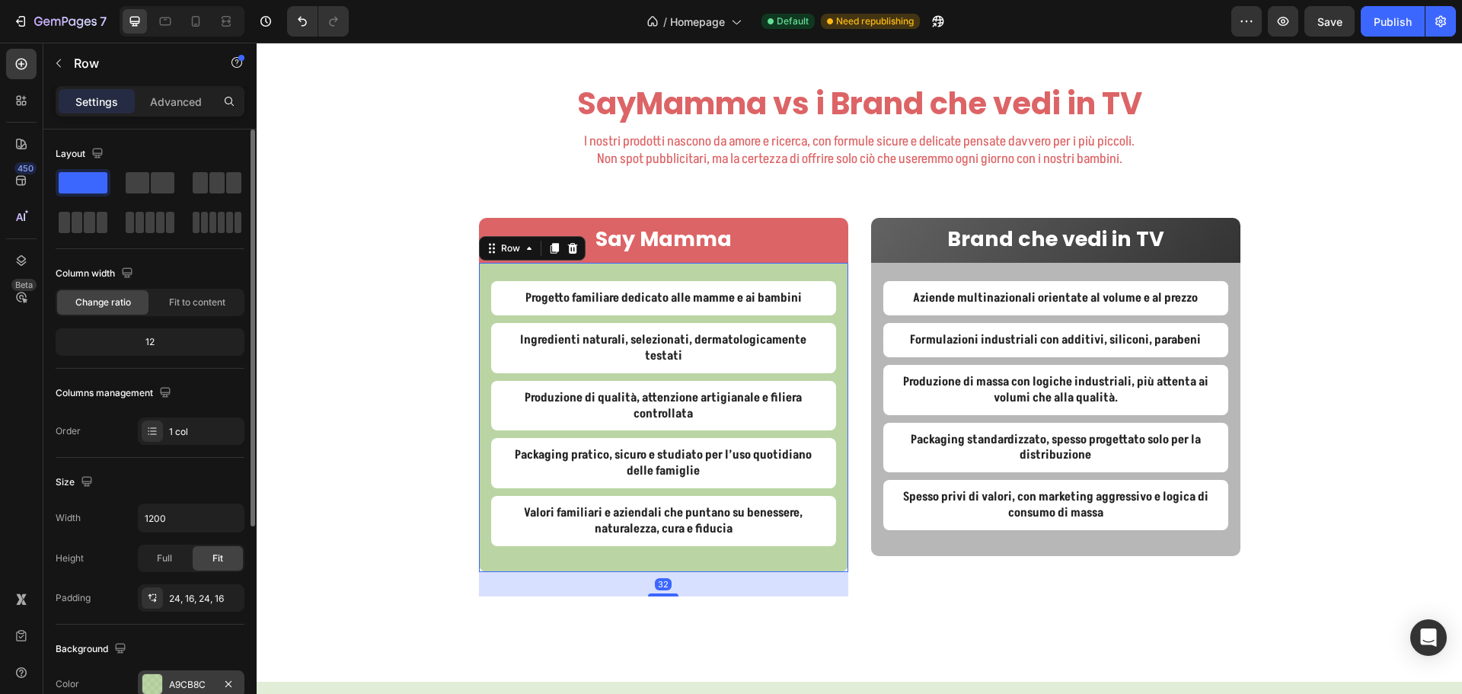
click at [180, 670] on div "A9CB8C" at bounding box center [191, 683] width 107 height 27
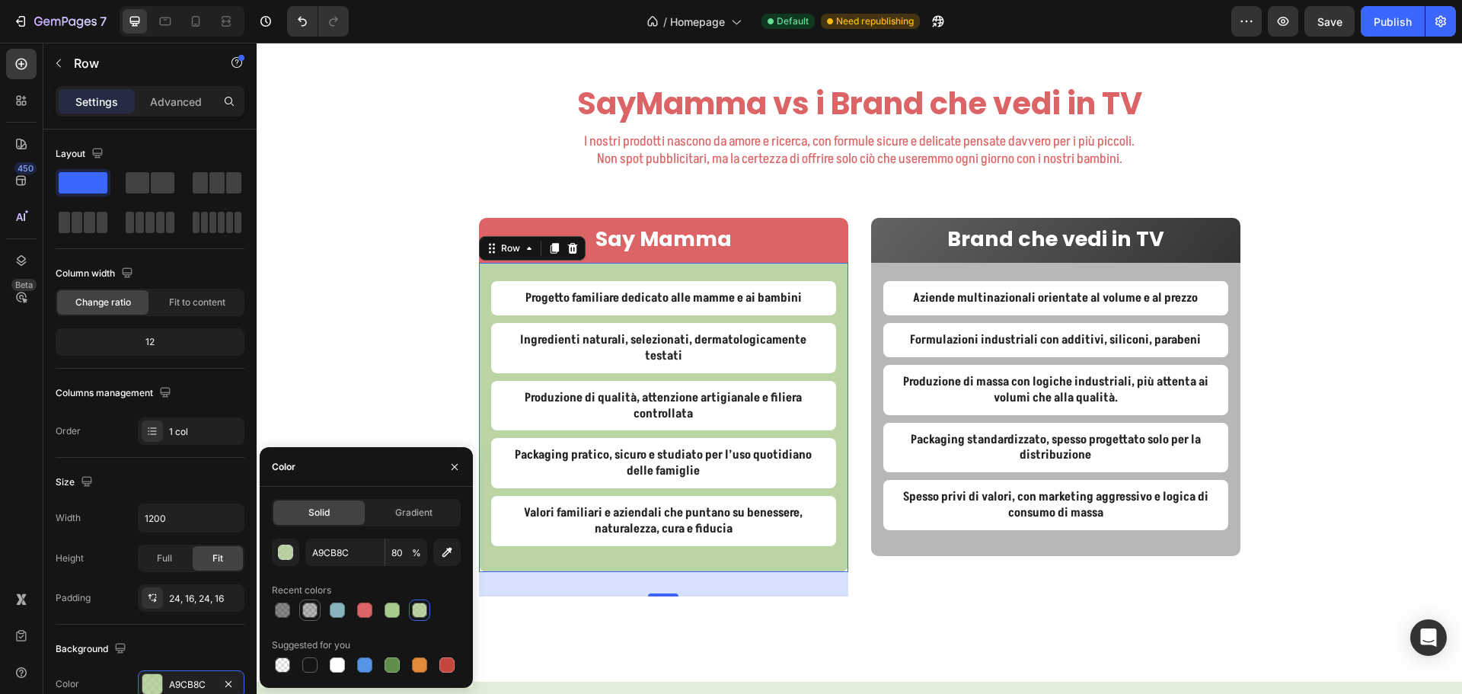
click at [314, 610] on div at bounding box center [309, 609] width 15 height 15
type input "121212"
type input "30"
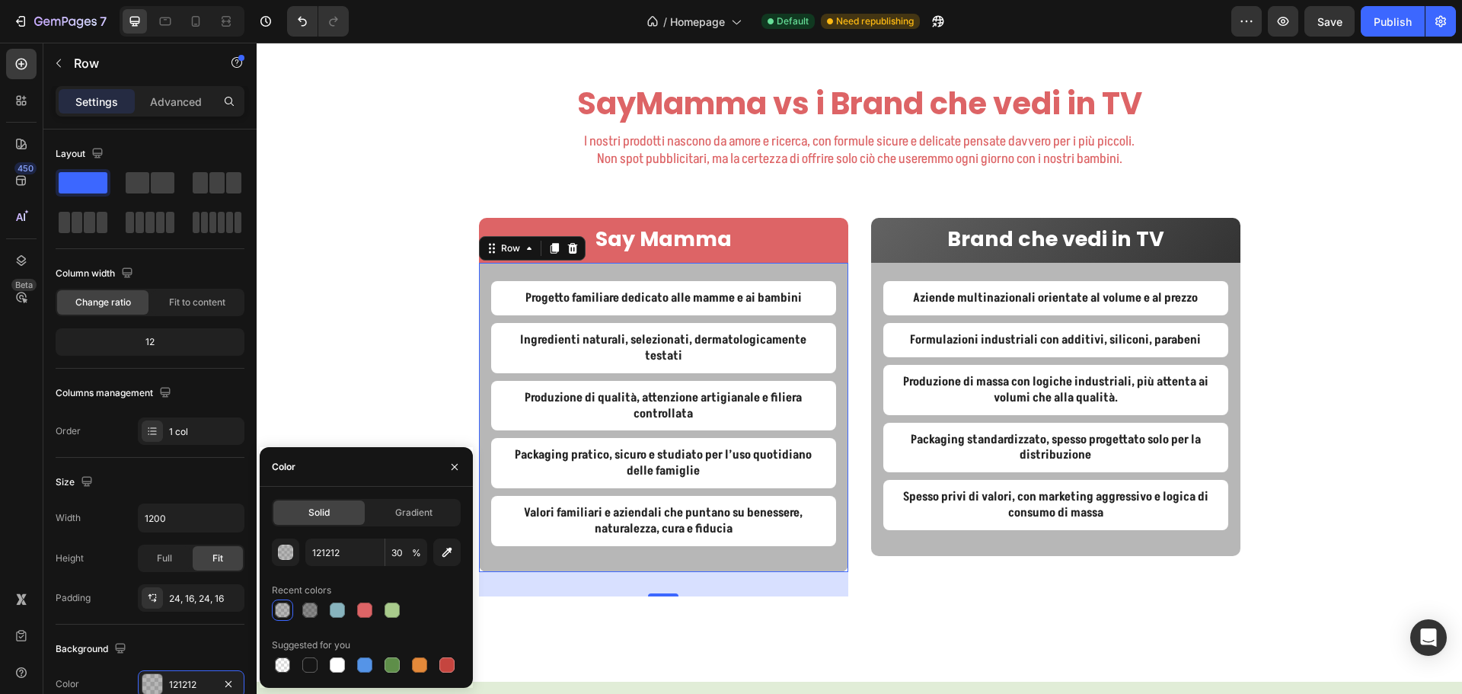
click at [353, 608] on div at bounding box center [366, 609] width 189 height 21
click at [361, 608] on div at bounding box center [364, 609] width 15 height 15
type input "DD6466"
type input "100"
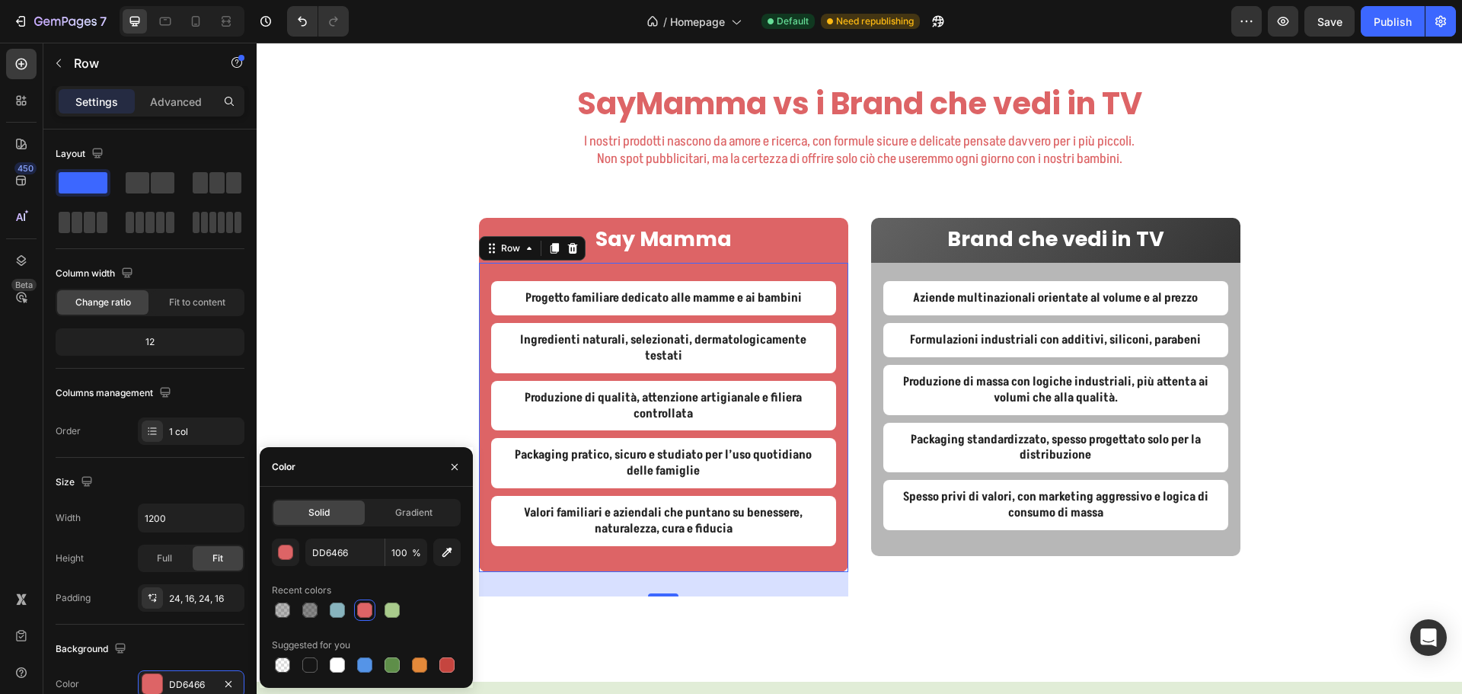
type input "121212"
type input "30"
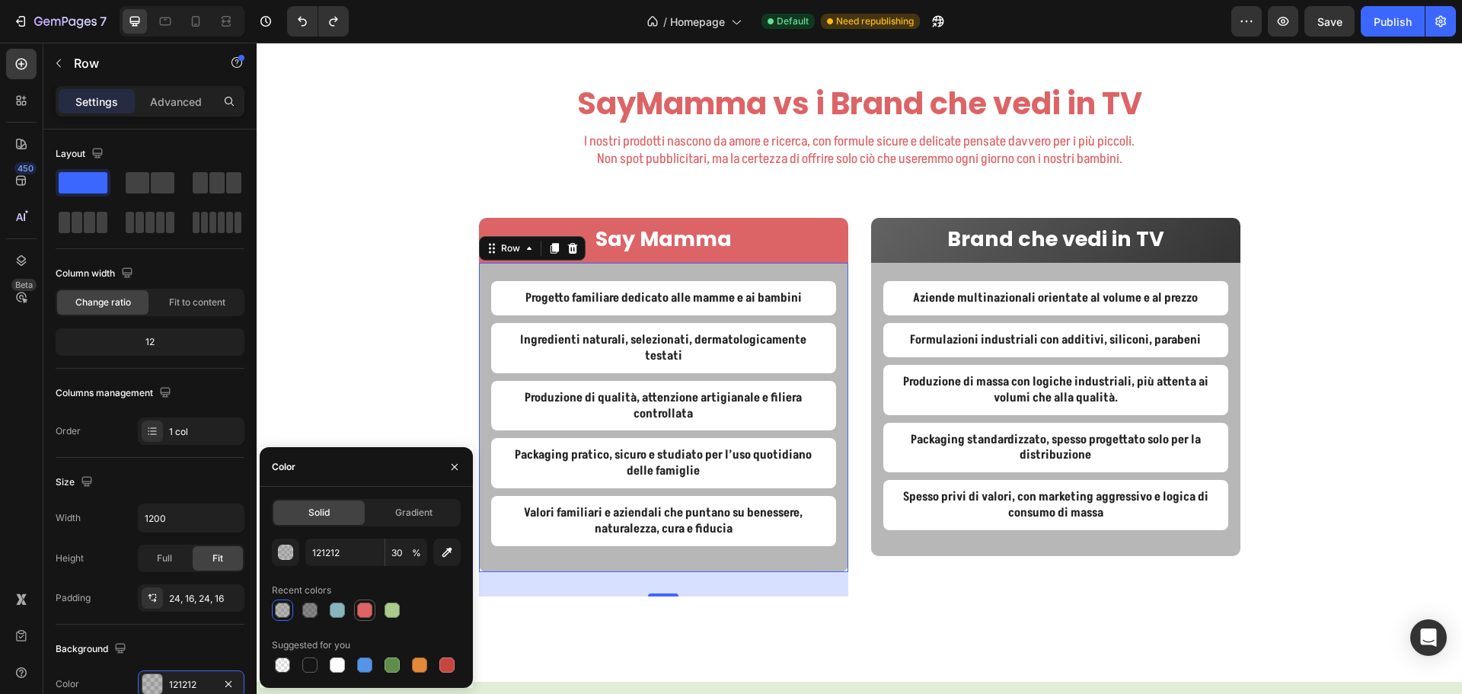
click at [365, 617] on div at bounding box center [364, 609] width 15 height 15
type input "DD6466"
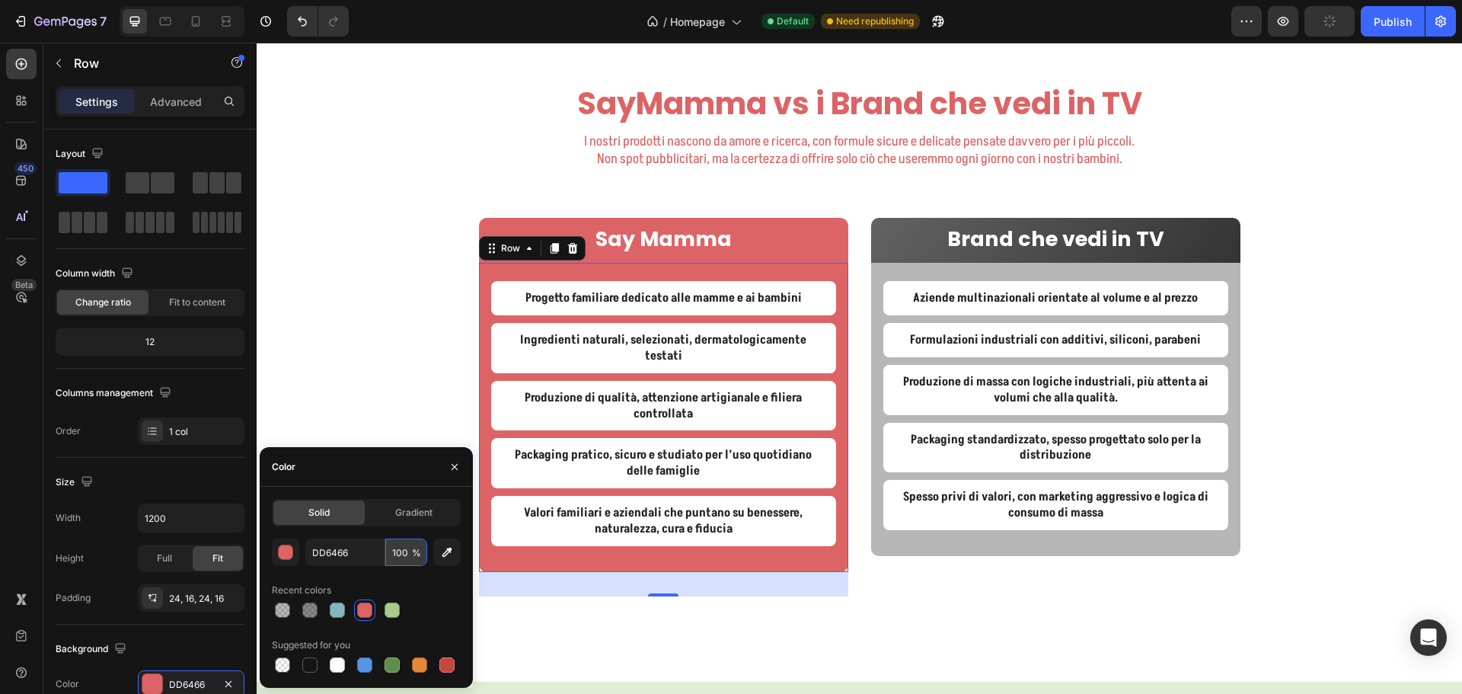
click at [400, 558] on input "100" at bounding box center [406, 551] width 42 height 27
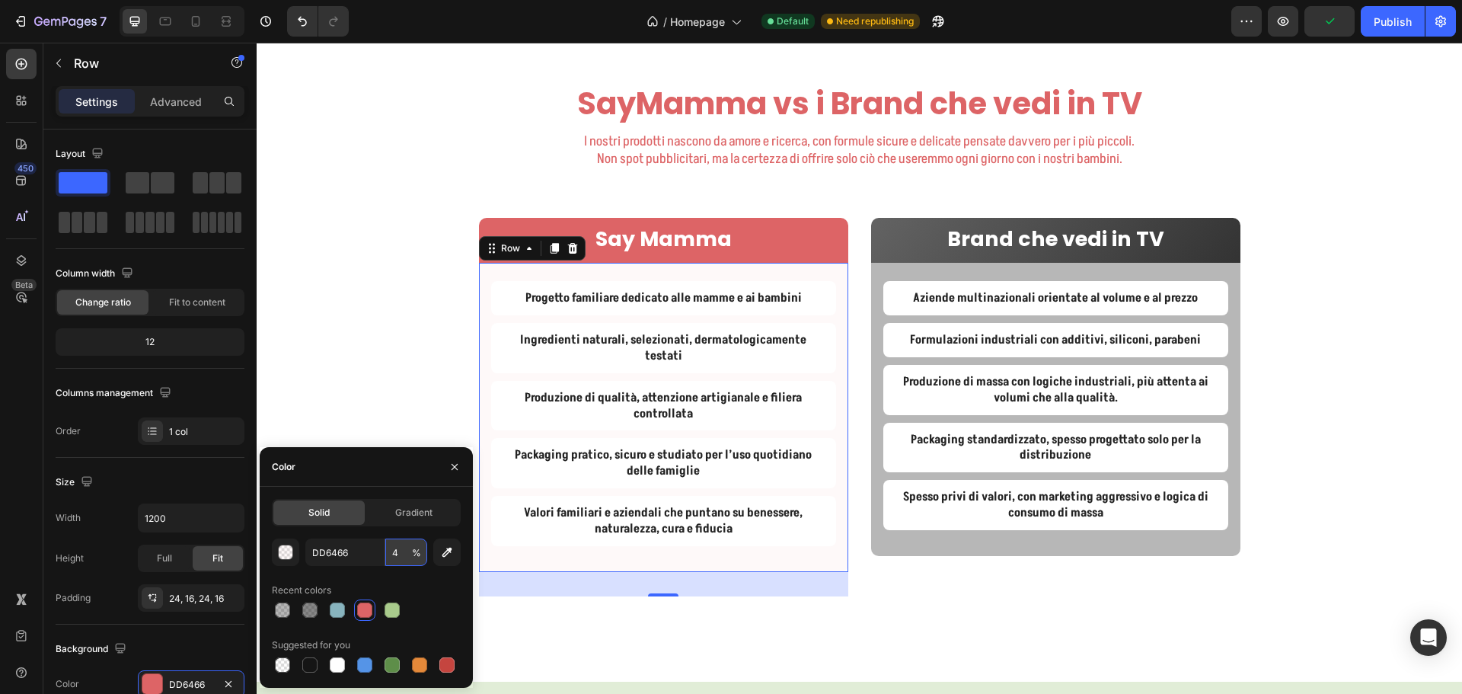
type input "40"
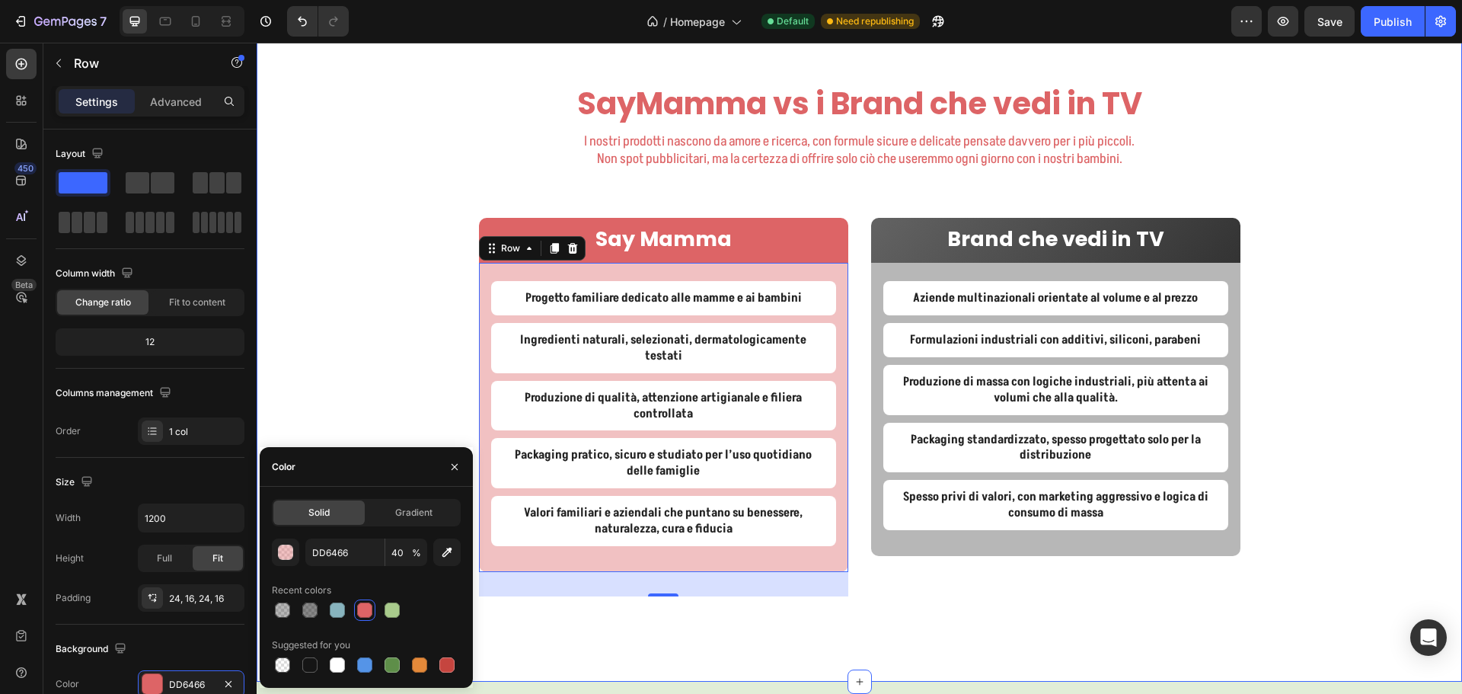
click at [386, 371] on div "SayMamma vs i Brand che vedi in TV Heading I nostri prodotti nascono da amore e…" at bounding box center [859, 363] width 1205 height 563
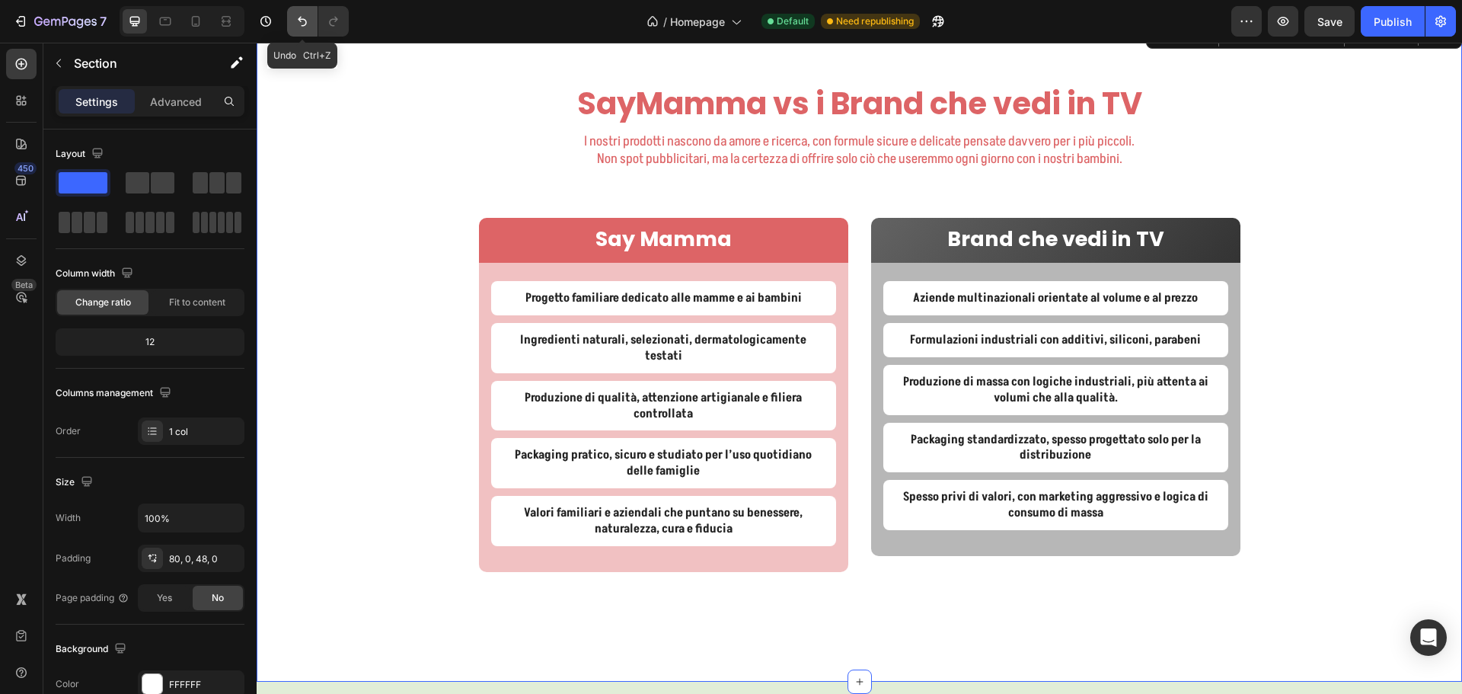
click at [305, 19] on icon "Undo/Redo" at bounding box center [302, 22] width 9 height 10
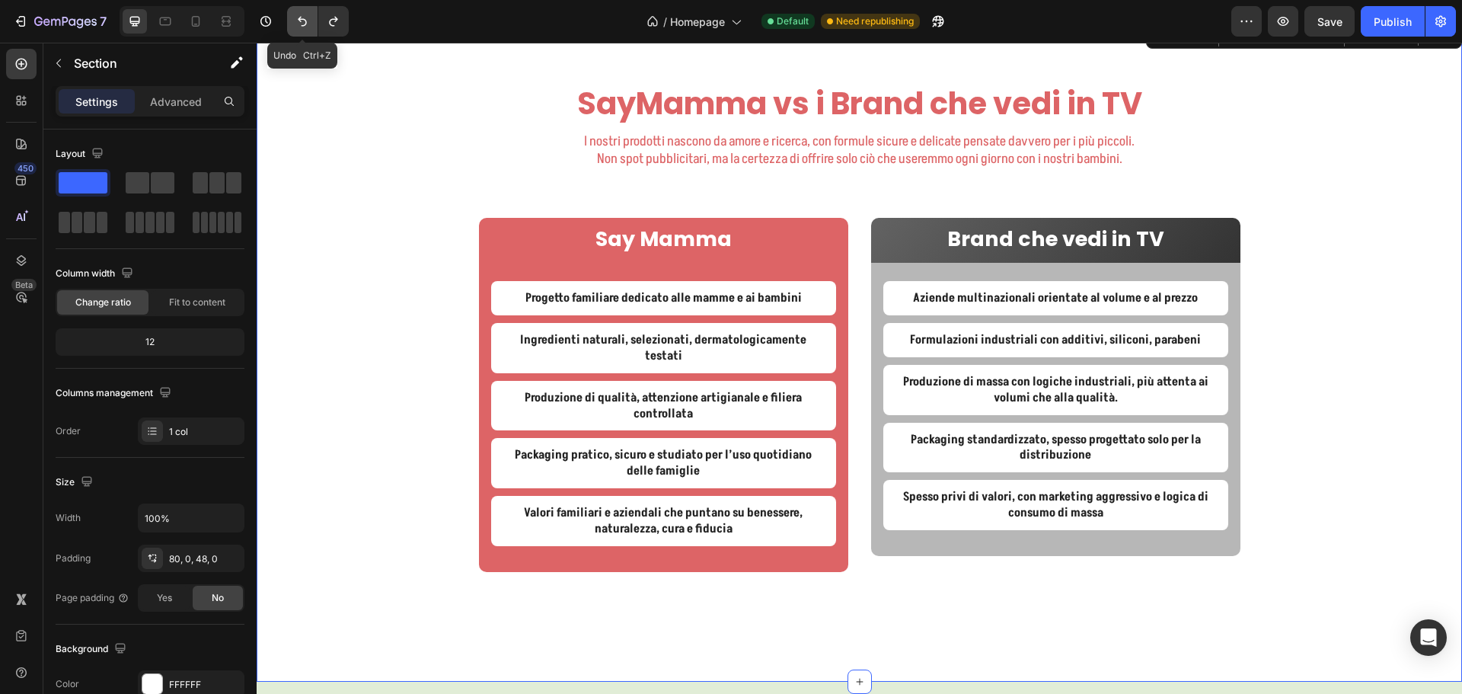
click at [305, 19] on icon "Undo/Redo" at bounding box center [302, 22] width 9 height 10
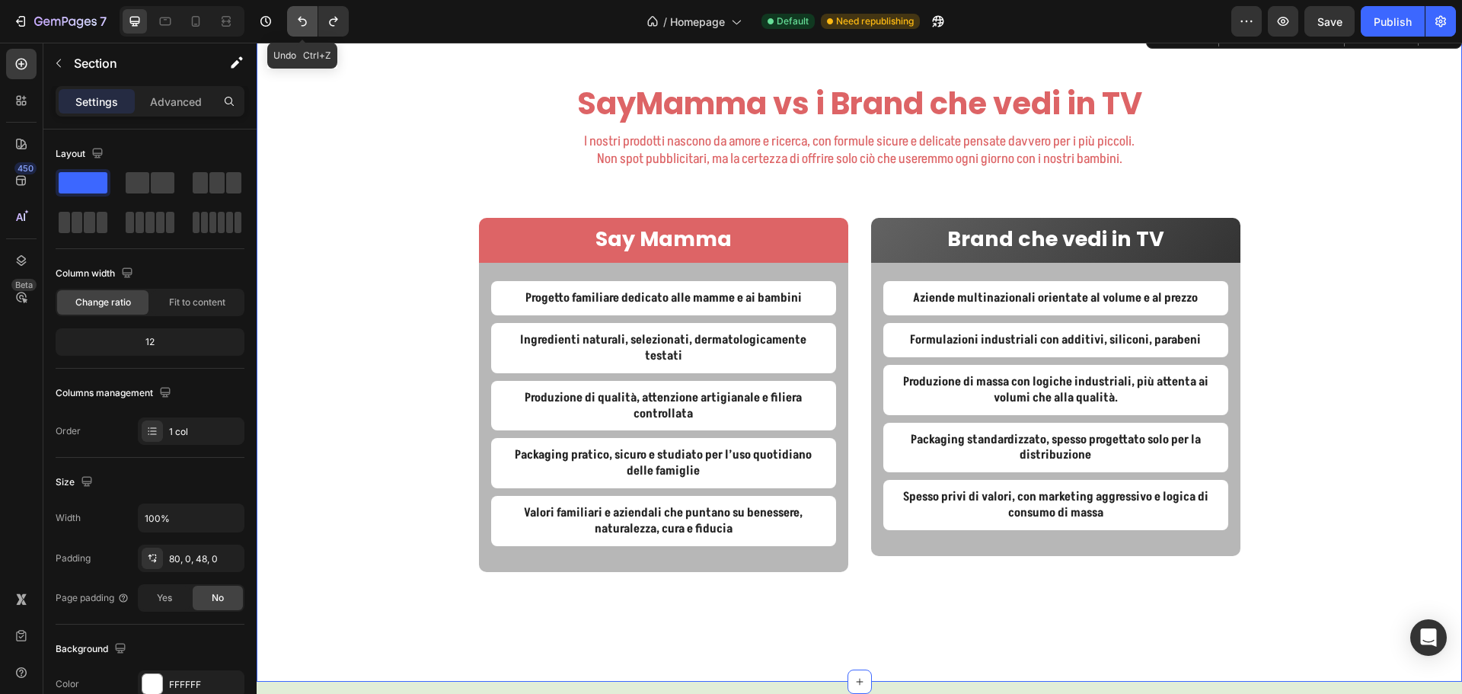
click at [305, 19] on icon "Undo/Redo" at bounding box center [302, 22] width 9 height 10
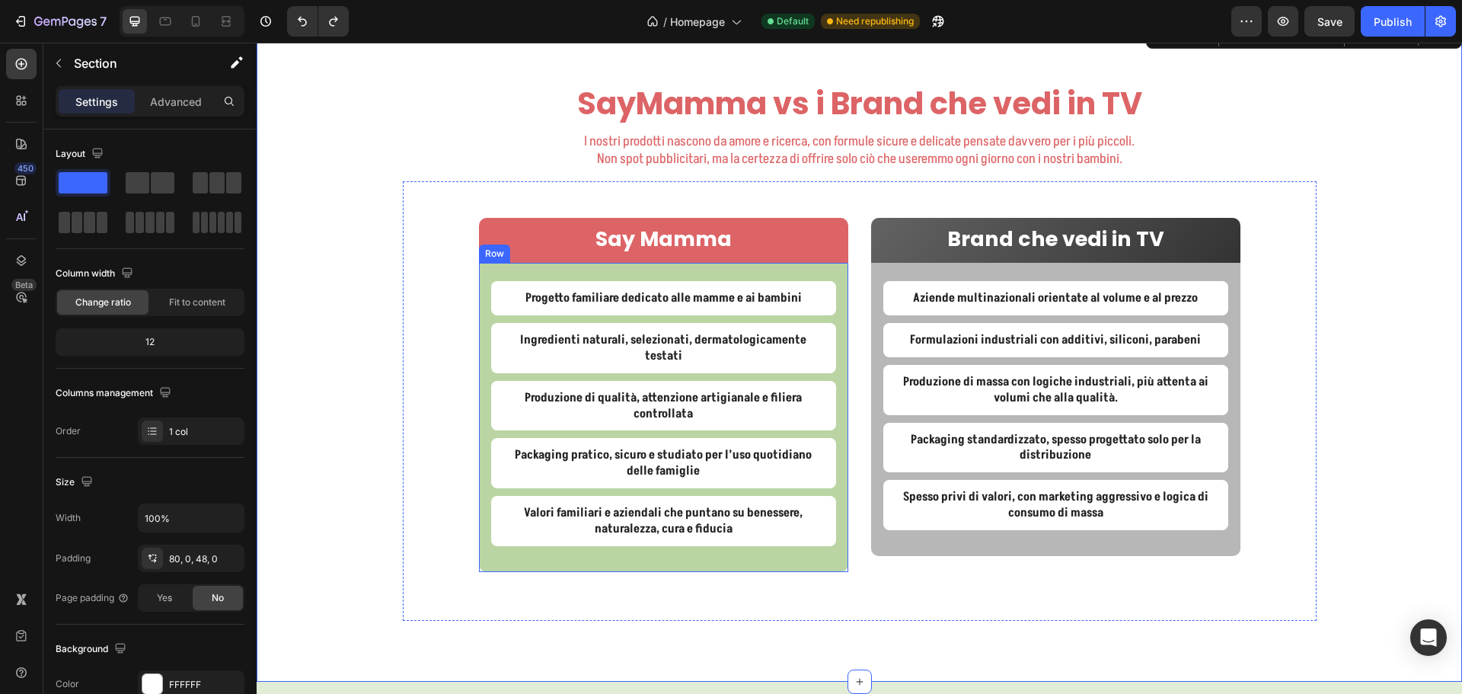
click at [480, 275] on div "Progetto familiare dedicato alle mamme e ai bambini Text Block Ingredienti natu…" at bounding box center [663, 417] width 369 height 308
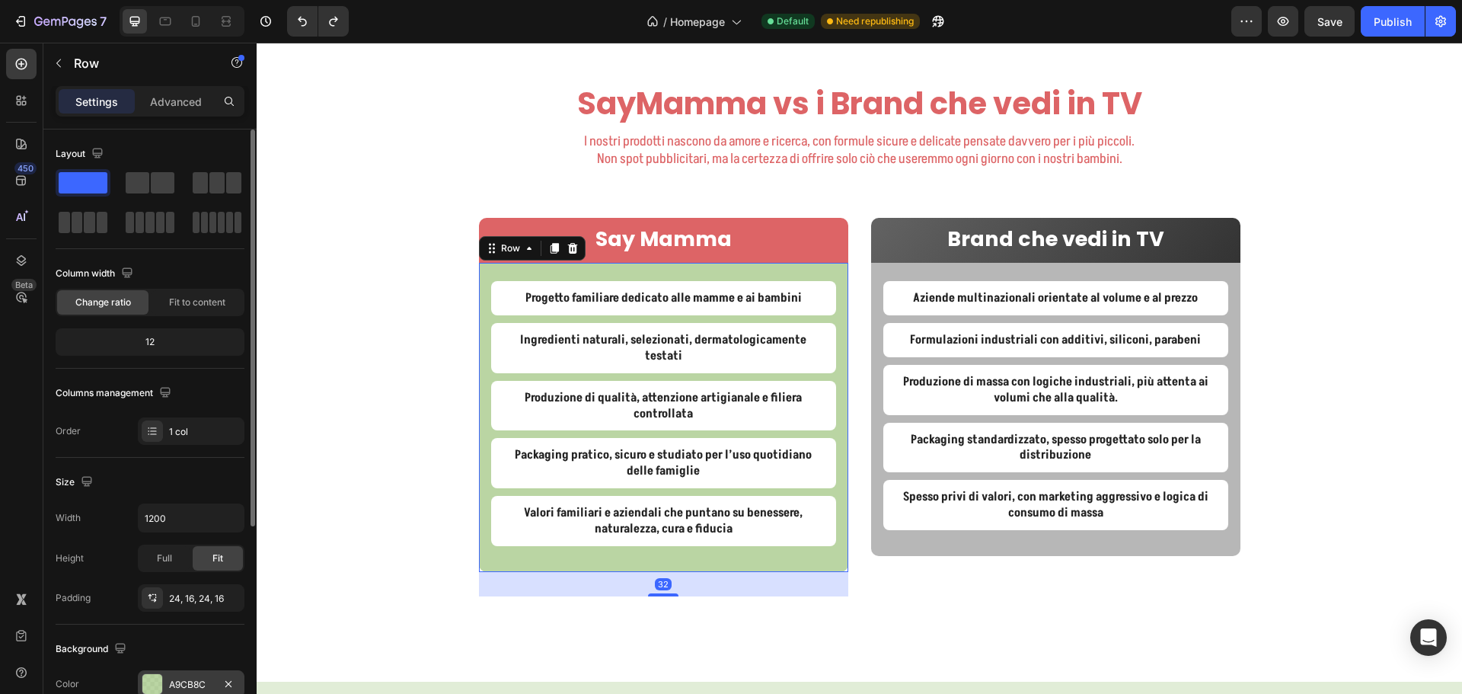
click at [180, 684] on div "A9CB8C" at bounding box center [191, 685] width 44 height 14
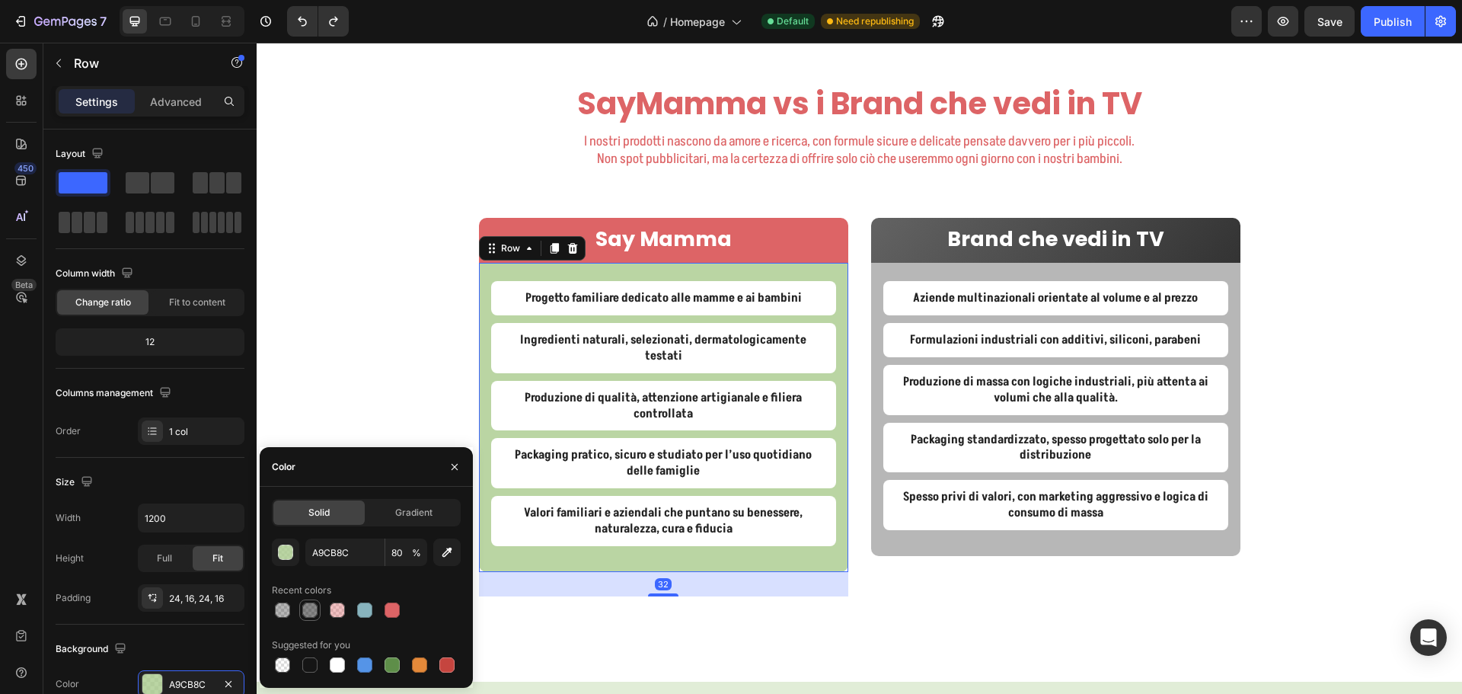
click at [311, 613] on div at bounding box center [309, 609] width 15 height 15
type input "121212"
type input "50"
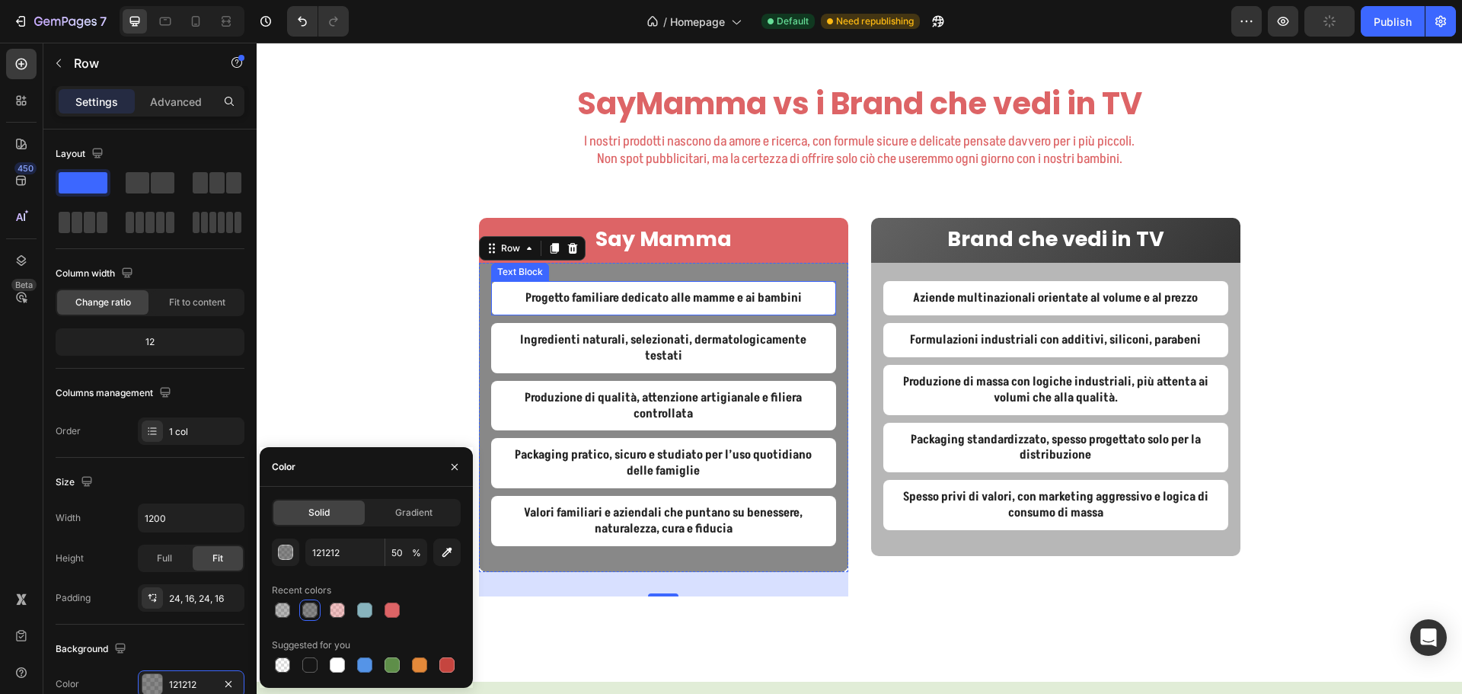
click at [506, 294] on p "Progetto familiare dedicato alle mamme e ai bambini" at bounding box center [663, 298] width 321 height 16
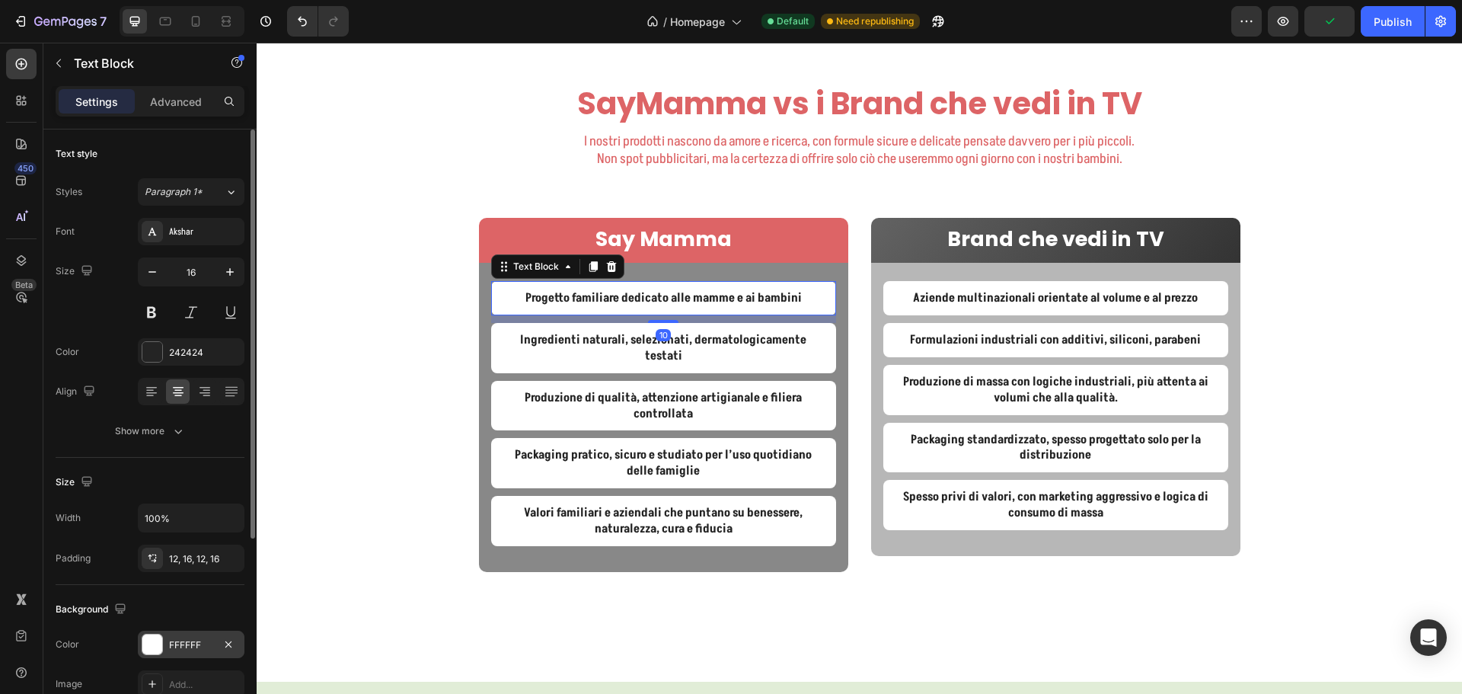
click at [199, 649] on div "FFFFFF" at bounding box center [191, 645] width 44 height 14
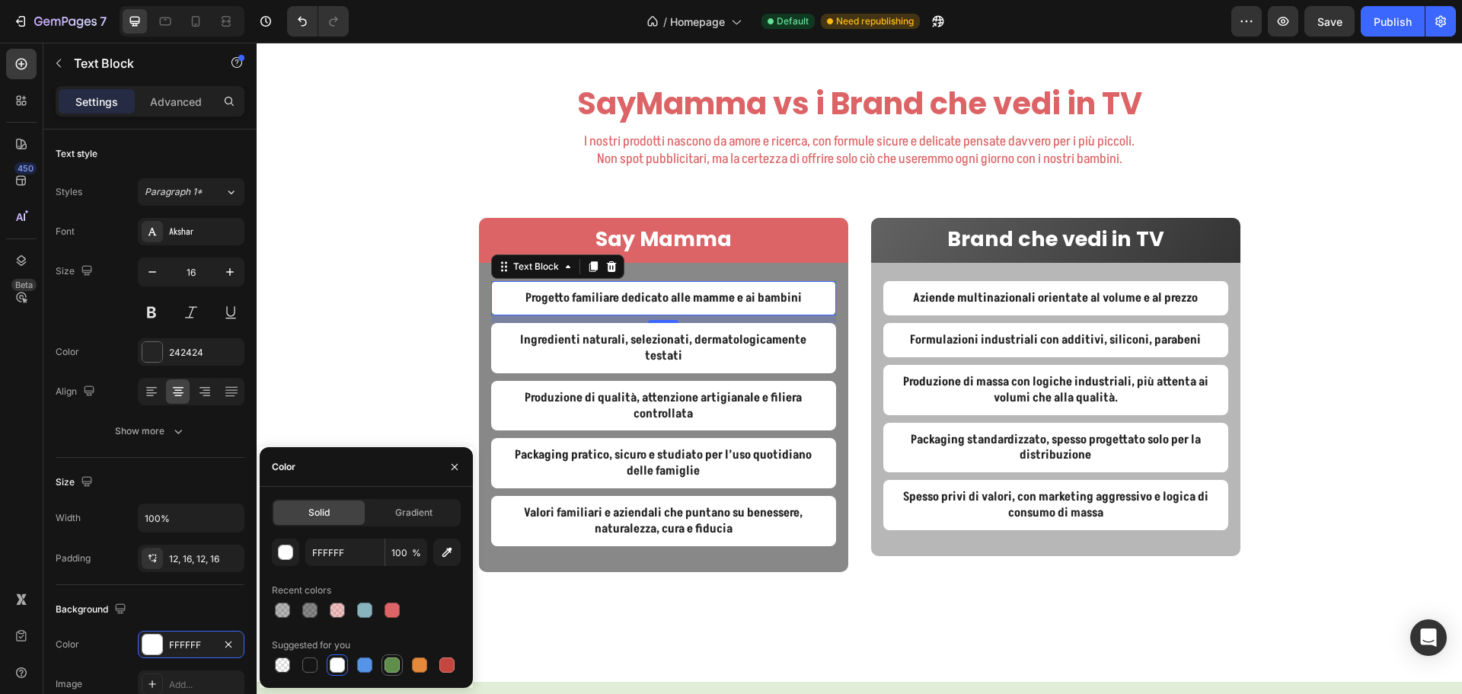
click at [388, 673] on div at bounding box center [392, 665] width 18 height 18
type input "5E8E49"
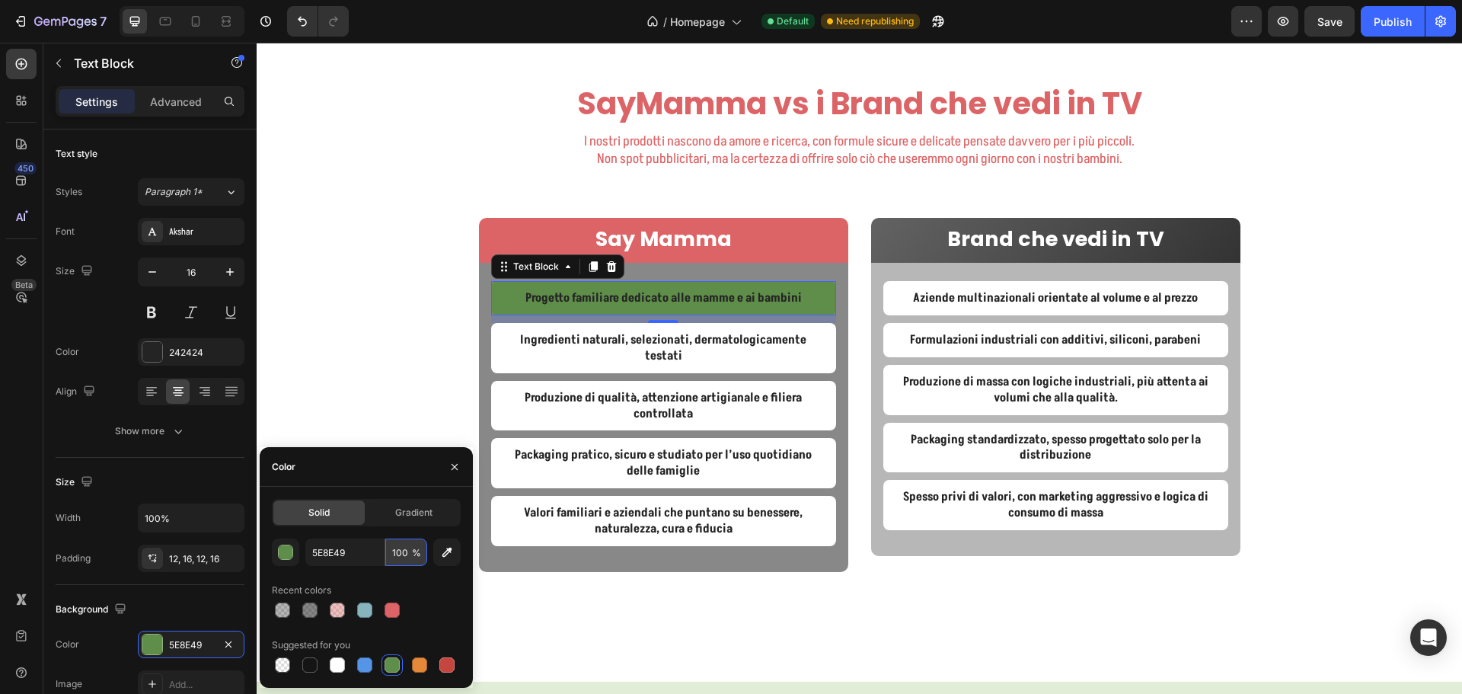
click at [399, 548] on input "100" at bounding box center [406, 551] width 42 height 27
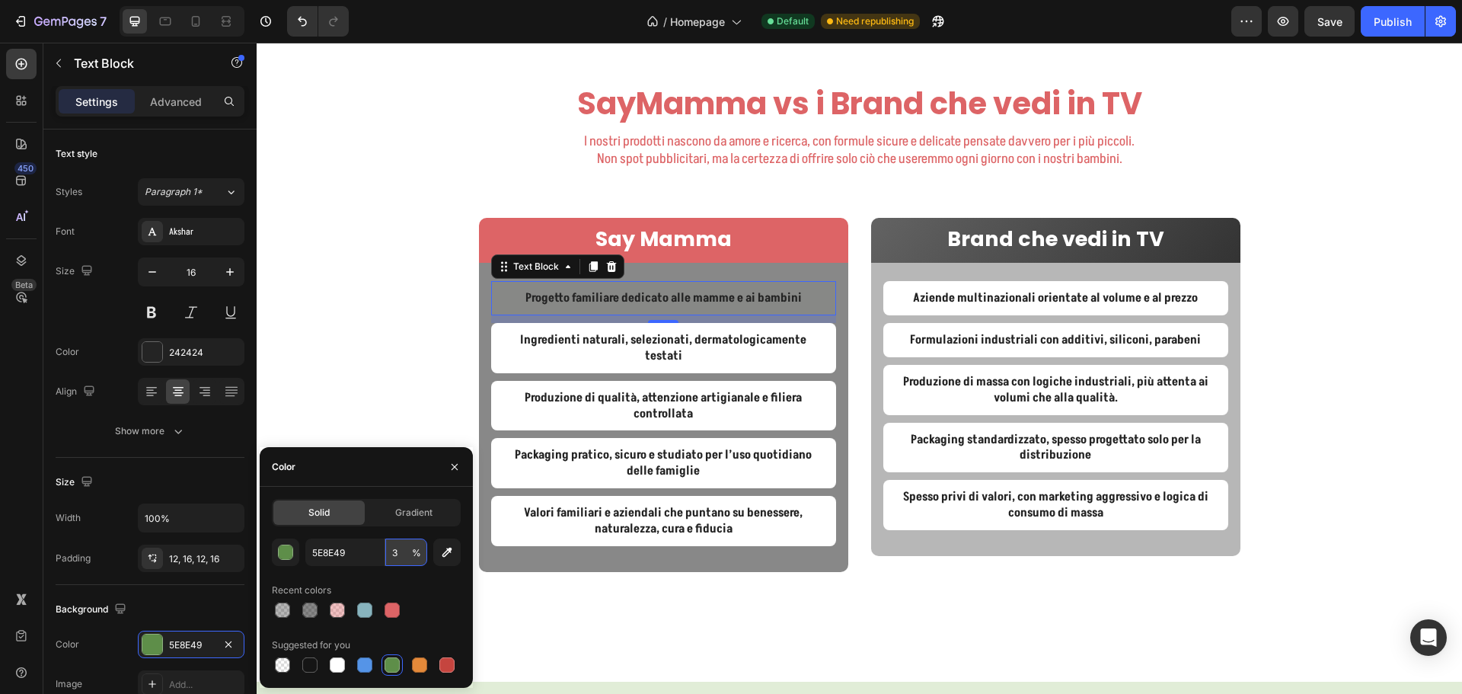
type input "30"
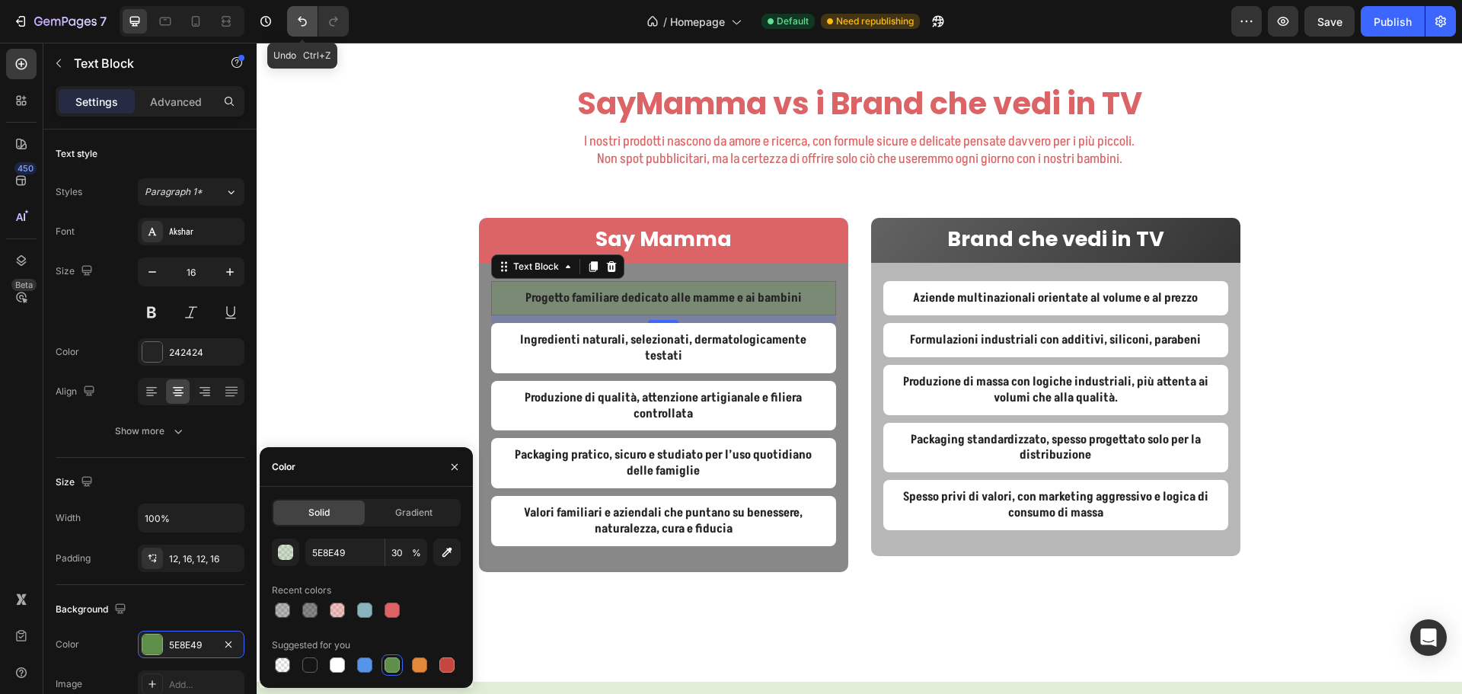
click at [295, 24] on icon "Undo/Redo" at bounding box center [302, 21] width 15 height 15
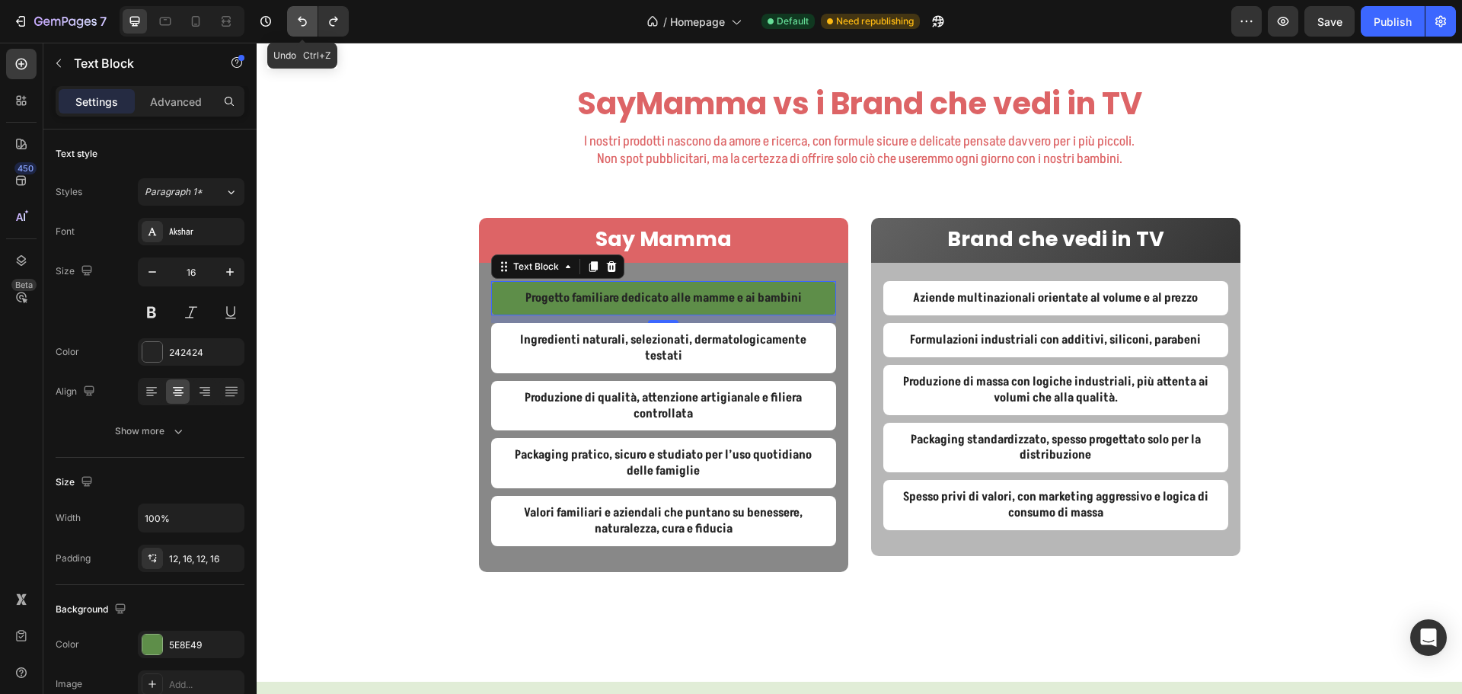
click at [295, 24] on icon "Undo/Redo" at bounding box center [302, 21] width 15 height 15
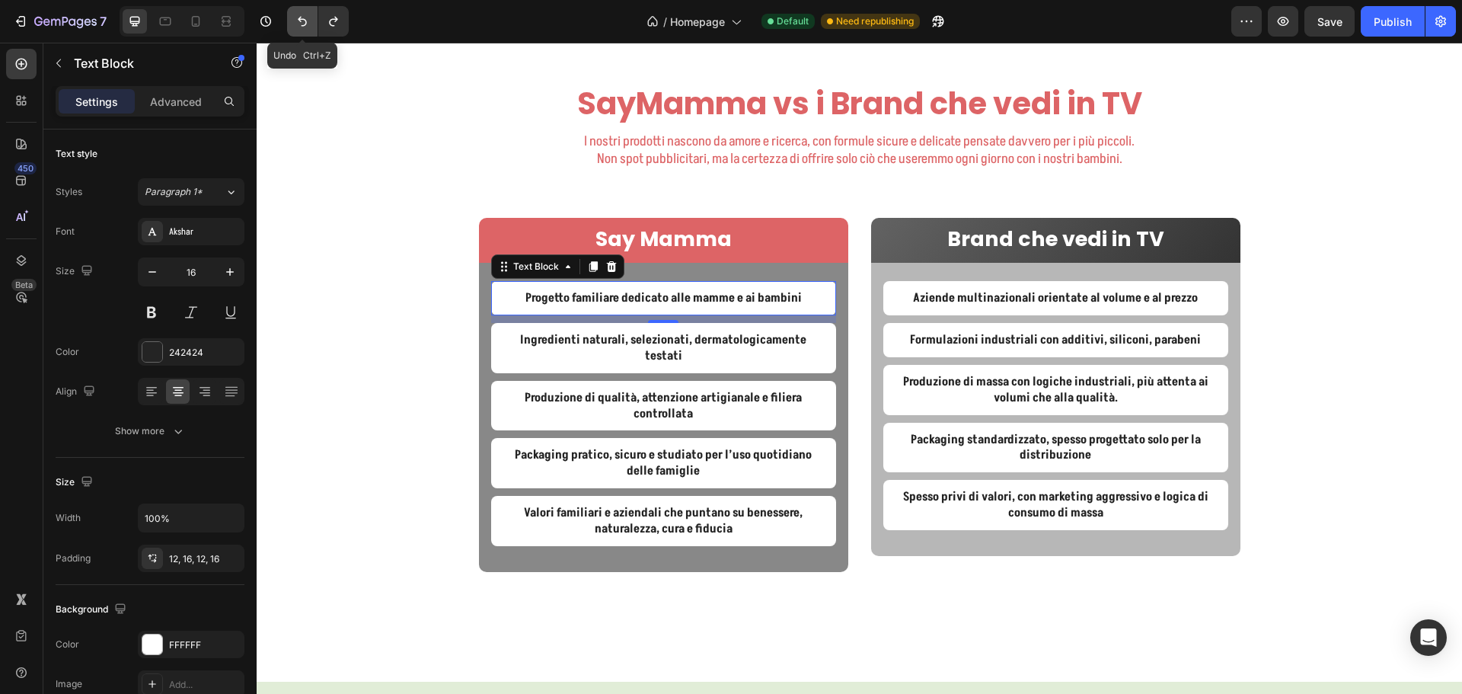
click at [295, 24] on icon "Undo/Redo" at bounding box center [302, 21] width 15 height 15
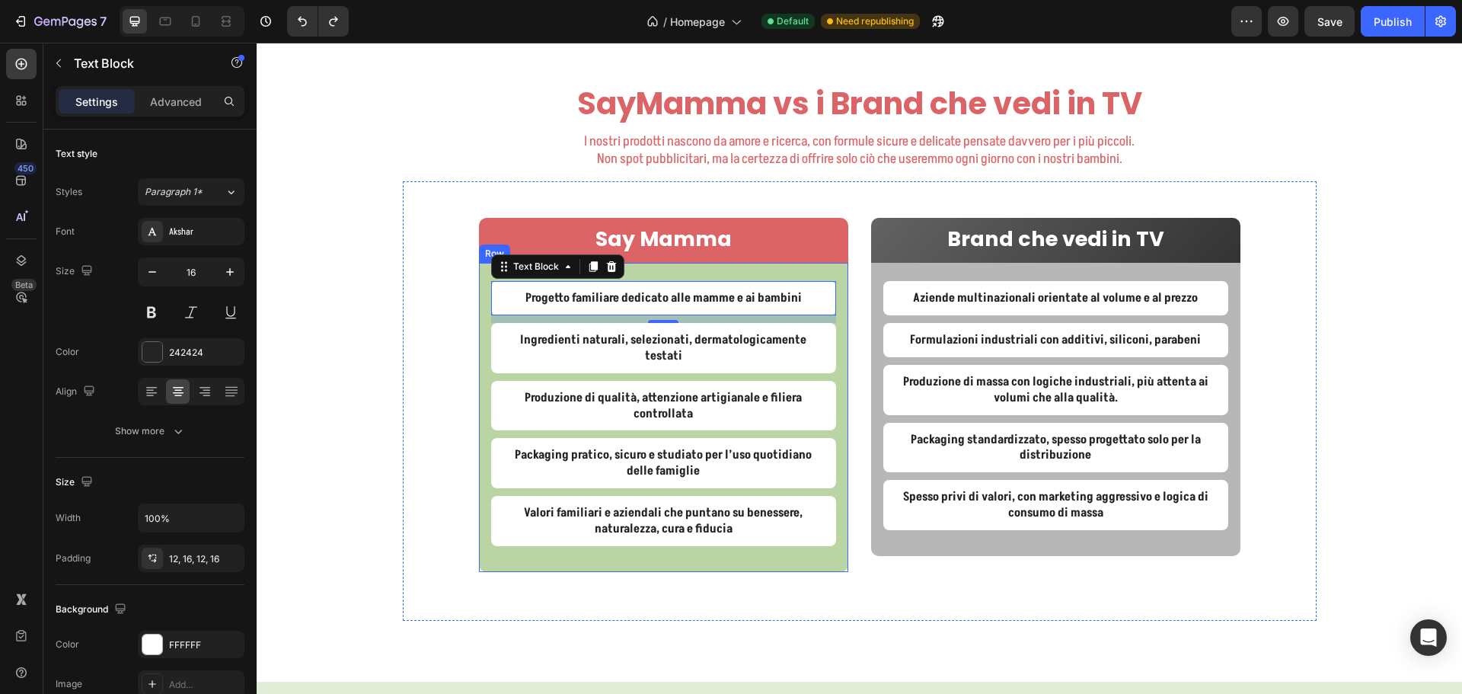
click at [479, 388] on div "Progetto familiare dedicato alle mamme e ai bambini Text Block 10 Ingredienti n…" at bounding box center [663, 417] width 369 height 308
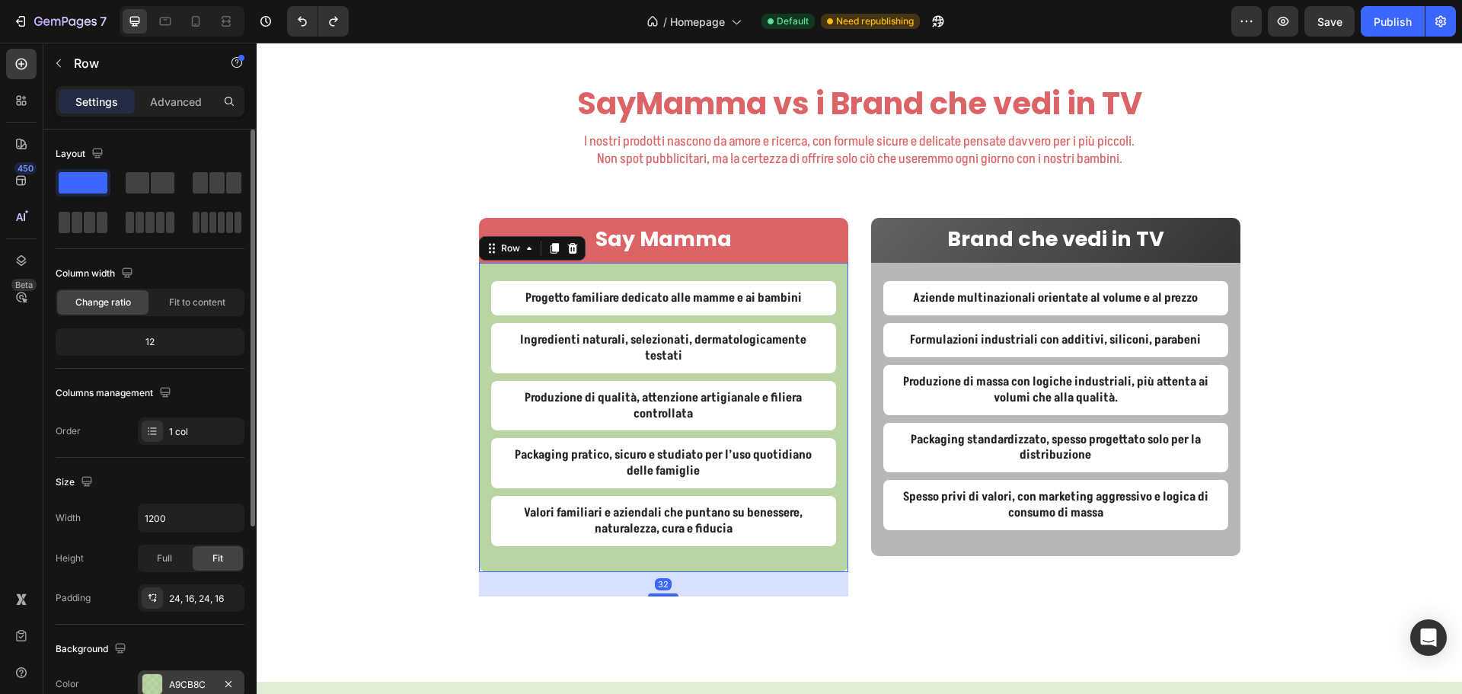
click at [178, 688] on div "A9CB8C" at bounding box center [191, 685] width 44 height 14
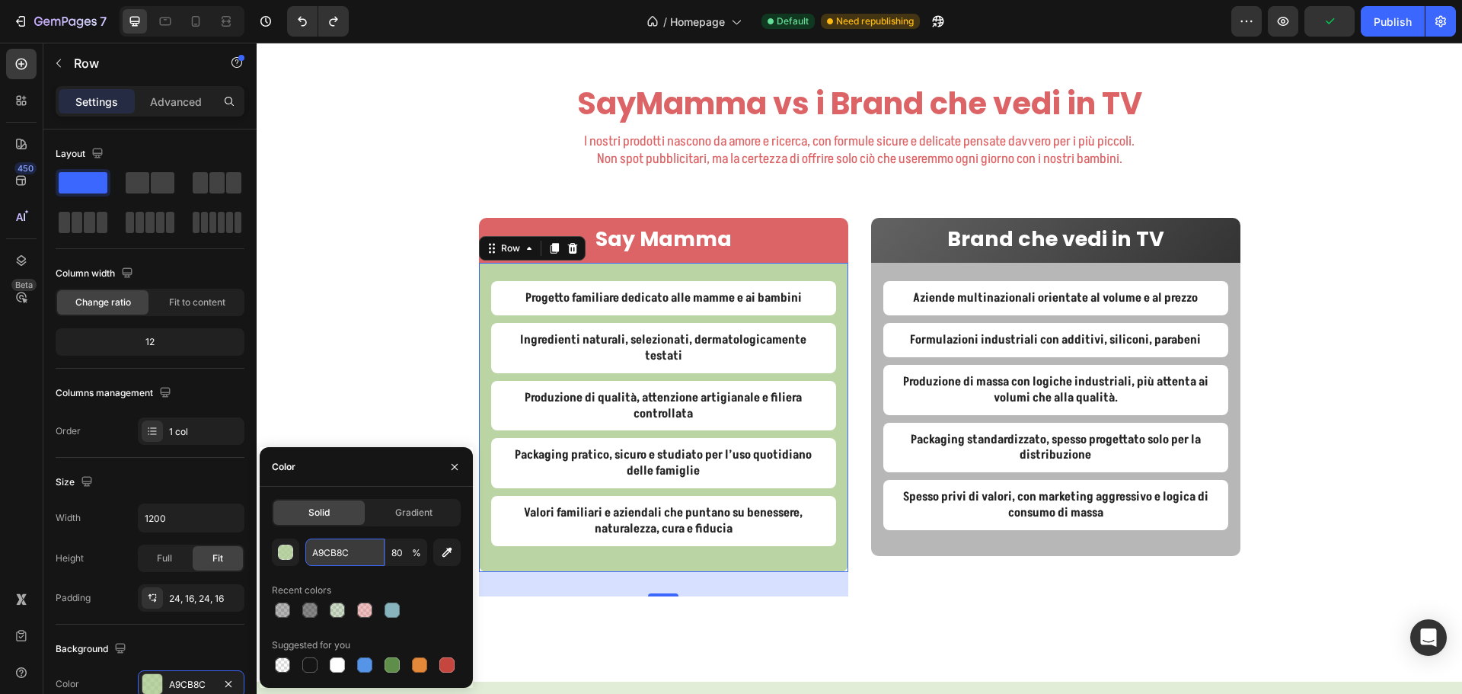
click at [330, 557] on input "A9CB8C" at bounding box center [344, 551] width 79 height 27
click at [337, 429] on div "SayMamma vs i Brand che vedi in TV Heading I nostri prodotti nascono da amore e…" at bounding box center [859, 363] width 1205 height 563
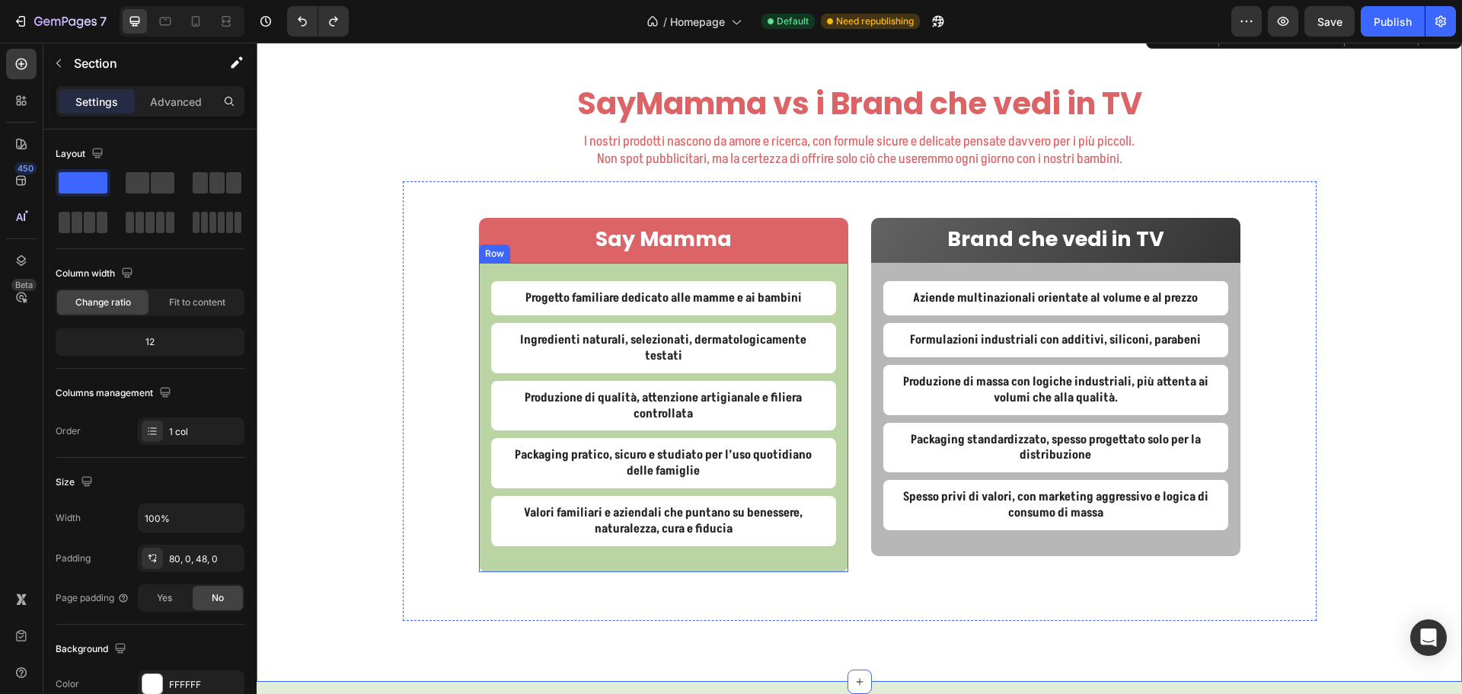
click at [482, 285] on div "Progetto familiare dedicato alle mamme e ai bambini Text Block Ingredienti natu…" at bounding box center [663, 417] width 369 height 308
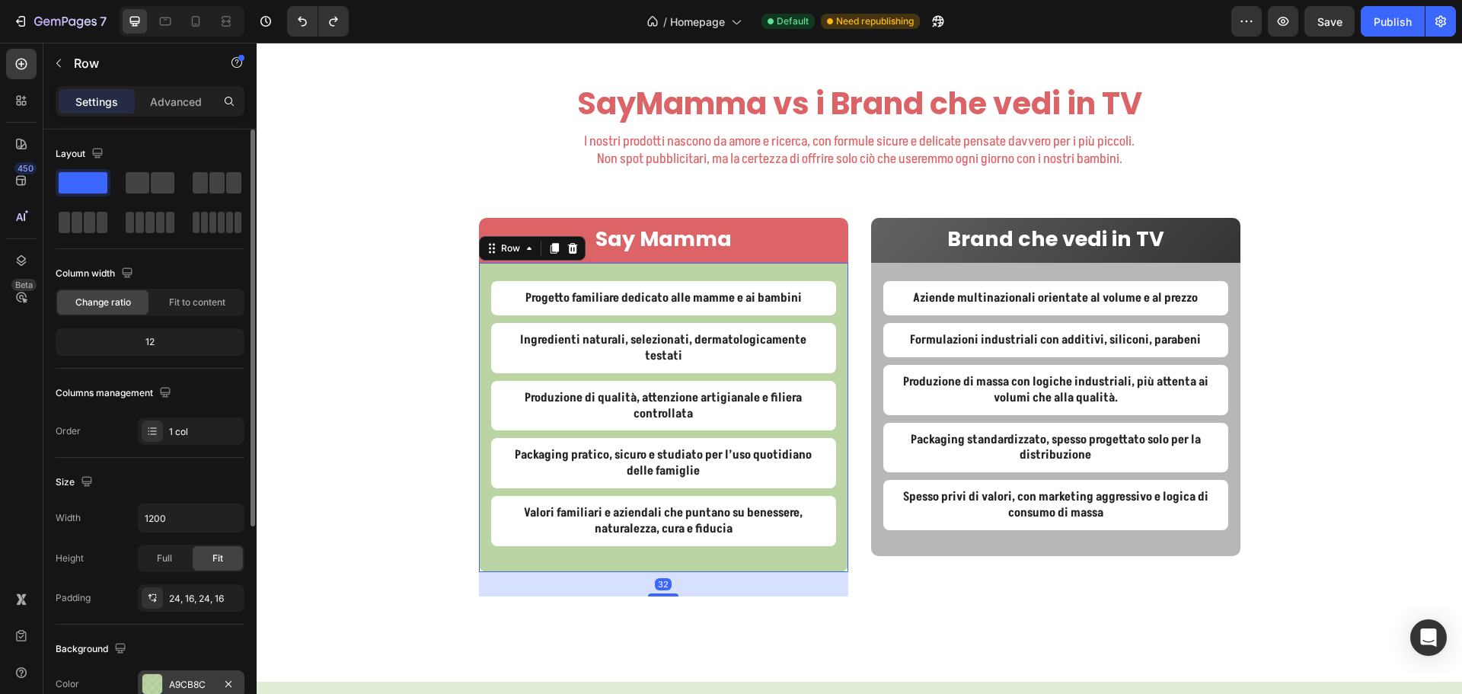
click at [193, 678] on div "A9CB8C" at bounding box center [191, 685] width 44 height 14
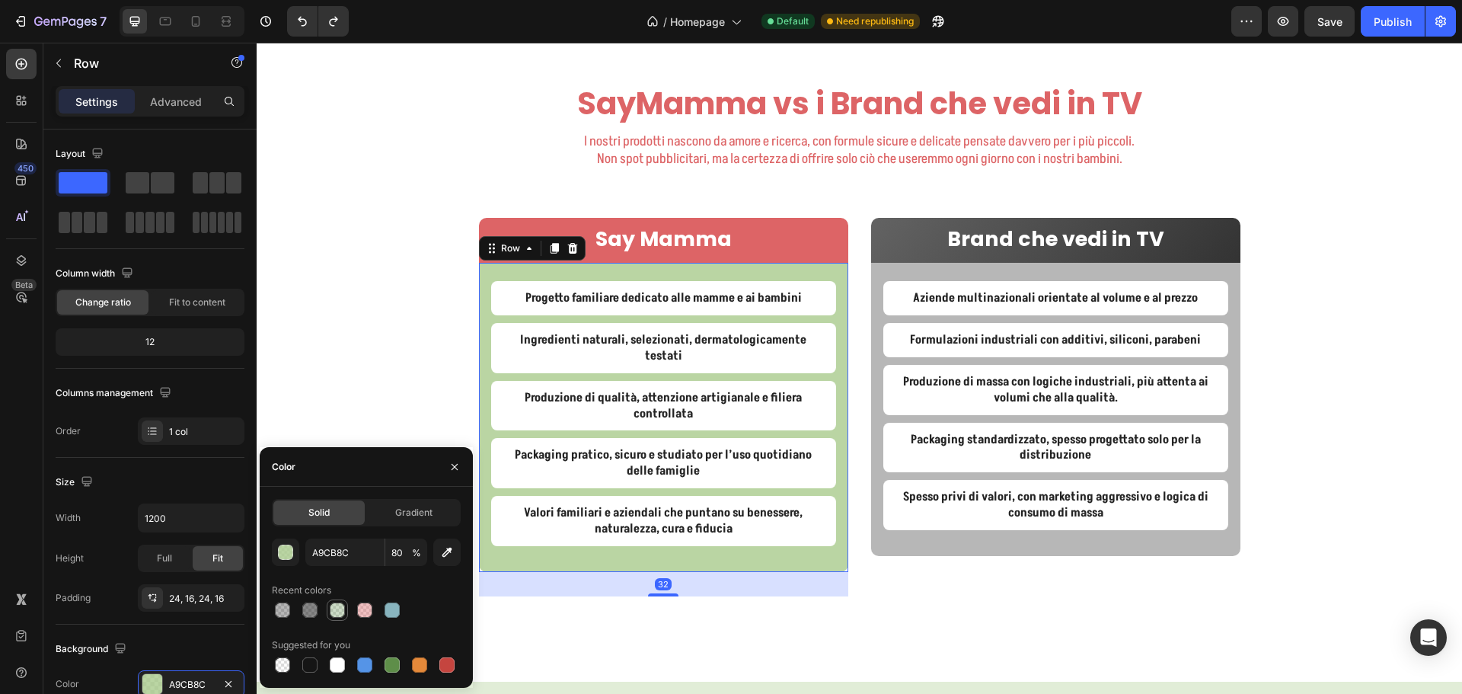
click at [345, 609] on div at bounding box center [337, 610] width 18 height 18
type input "5E8E49"
type input "30"
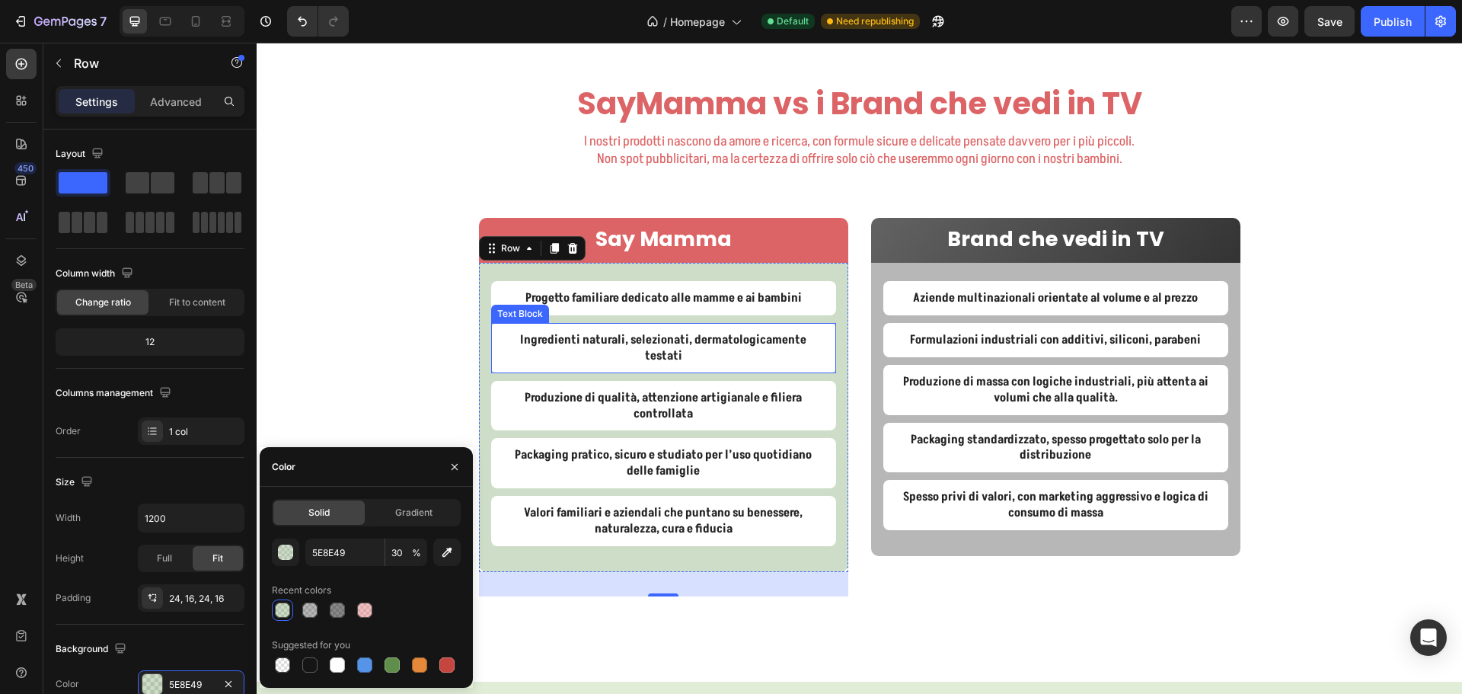
click at [501, 307] on div "Text Block" at bounding box center [520, 314] width 52 height 14
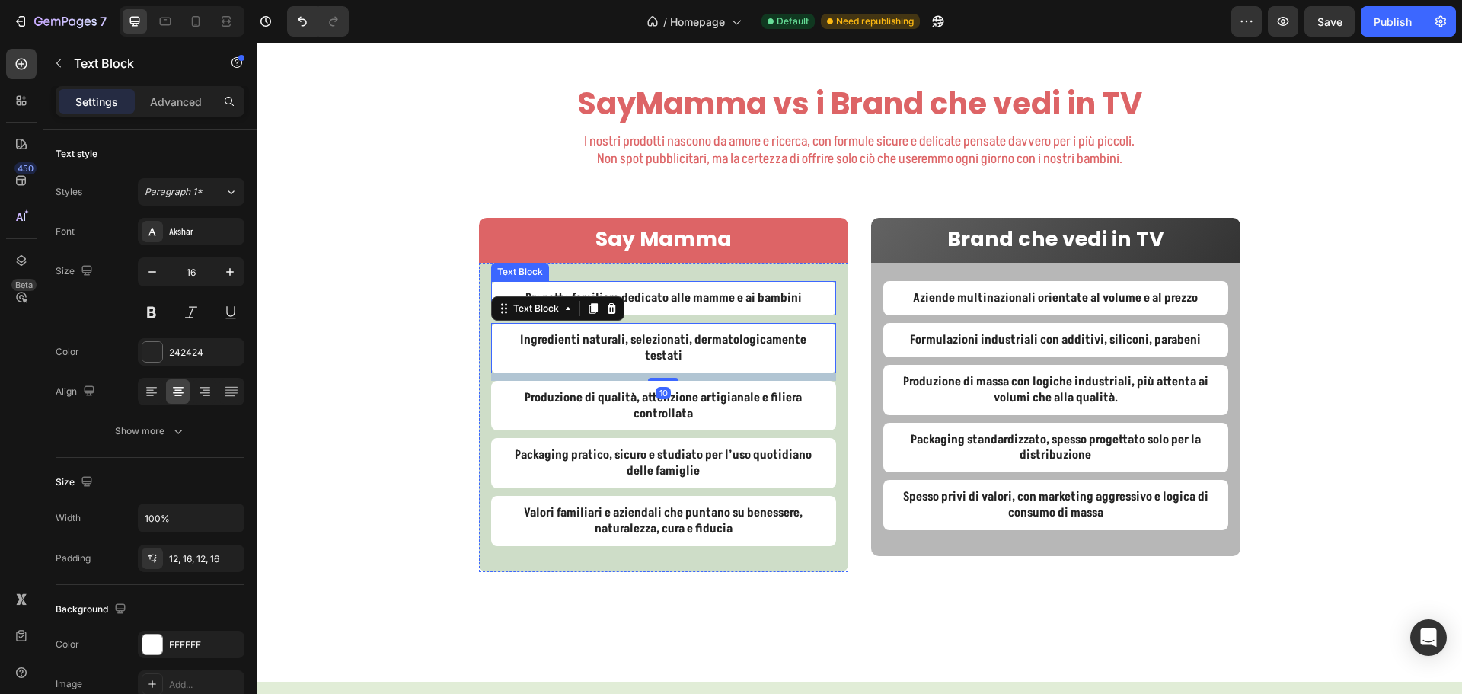
click at [505, 290] on p "Progetto familiare dedicato alle mamme e ai bambini" at bounding box center [663, 298] width 321 height 16
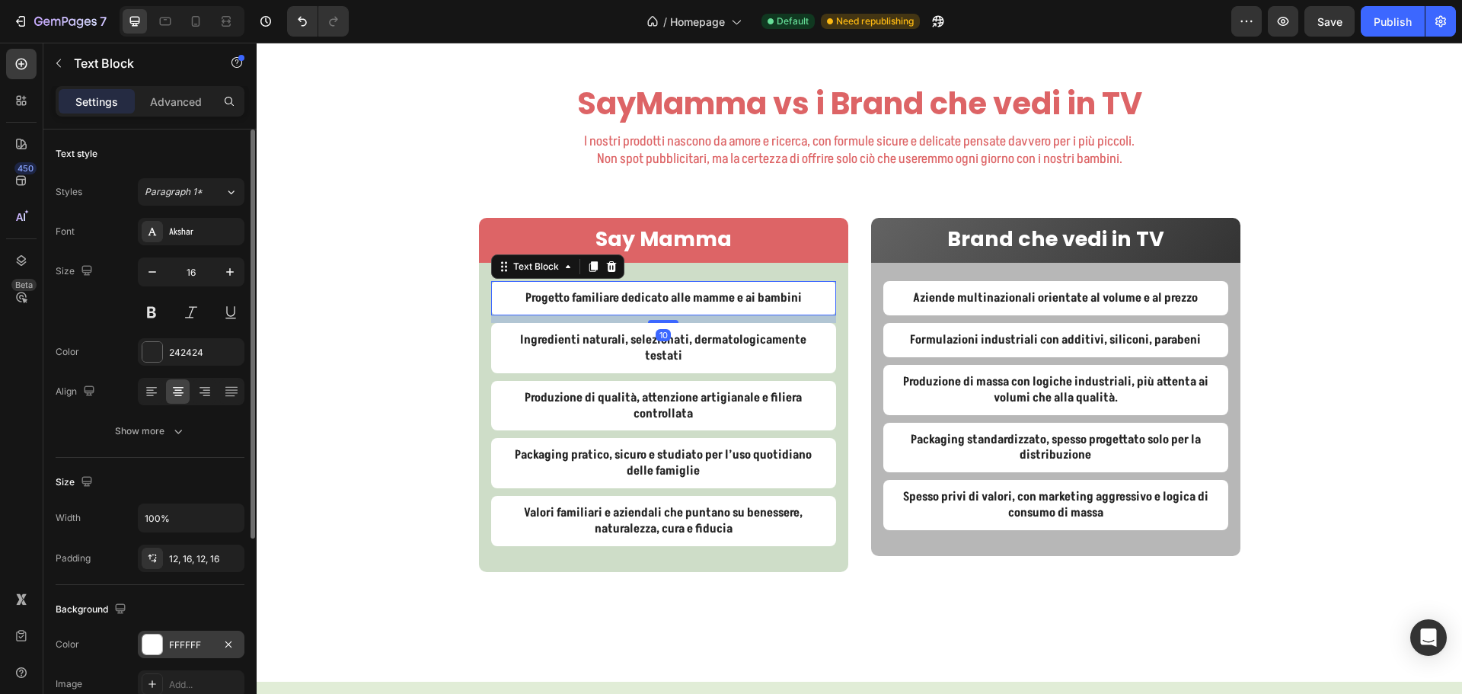
click at [183, 646] on div "FFFFFF" at bounding box center [191, 645] width 44 height 14
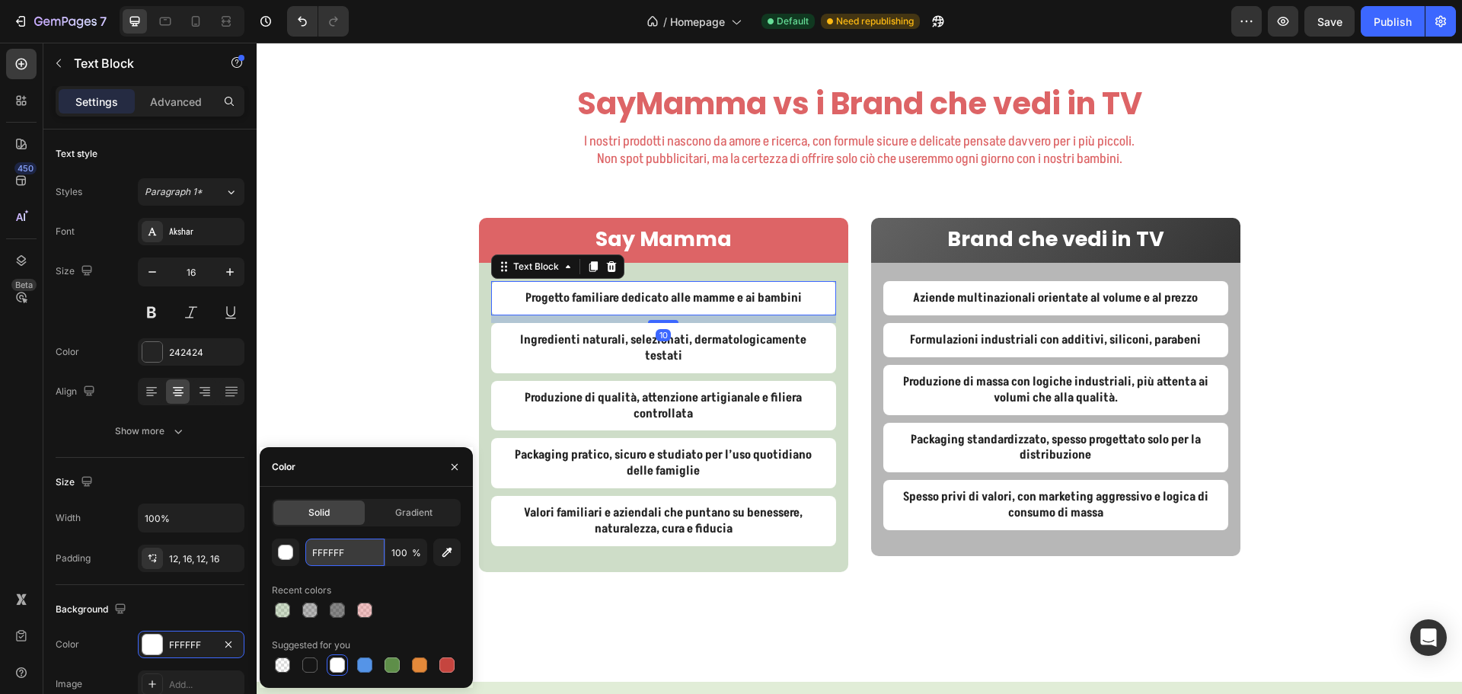
click at [321, 559] on input "FFFFFF" at bounding box center [344, 551] width 79 height 27
paste input "A9CB8C"
type input "A9CB8C"
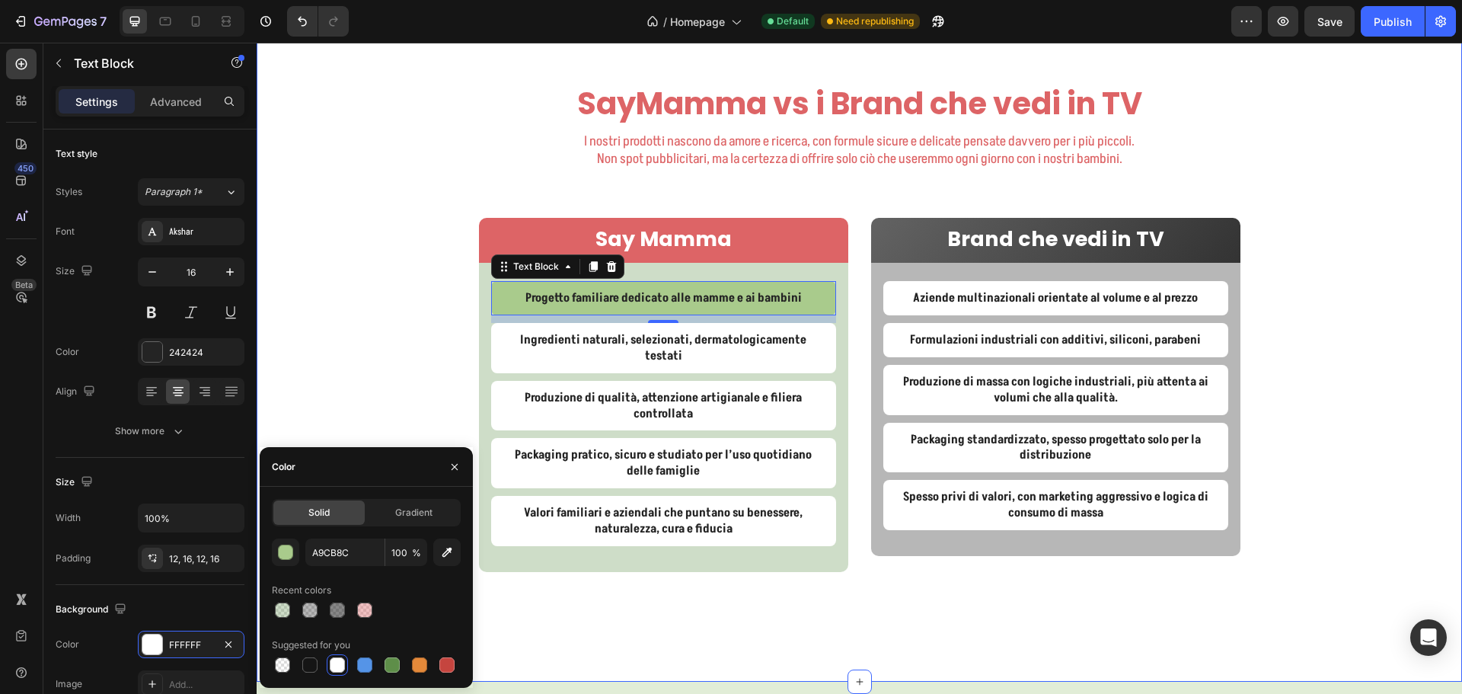
click at [363, 373] on div "SayMamma vs i Brand che vedi in TV Heading I nostri prodotti nascono da amore e…" at bounding box center [859, 363] width 1205 height 563
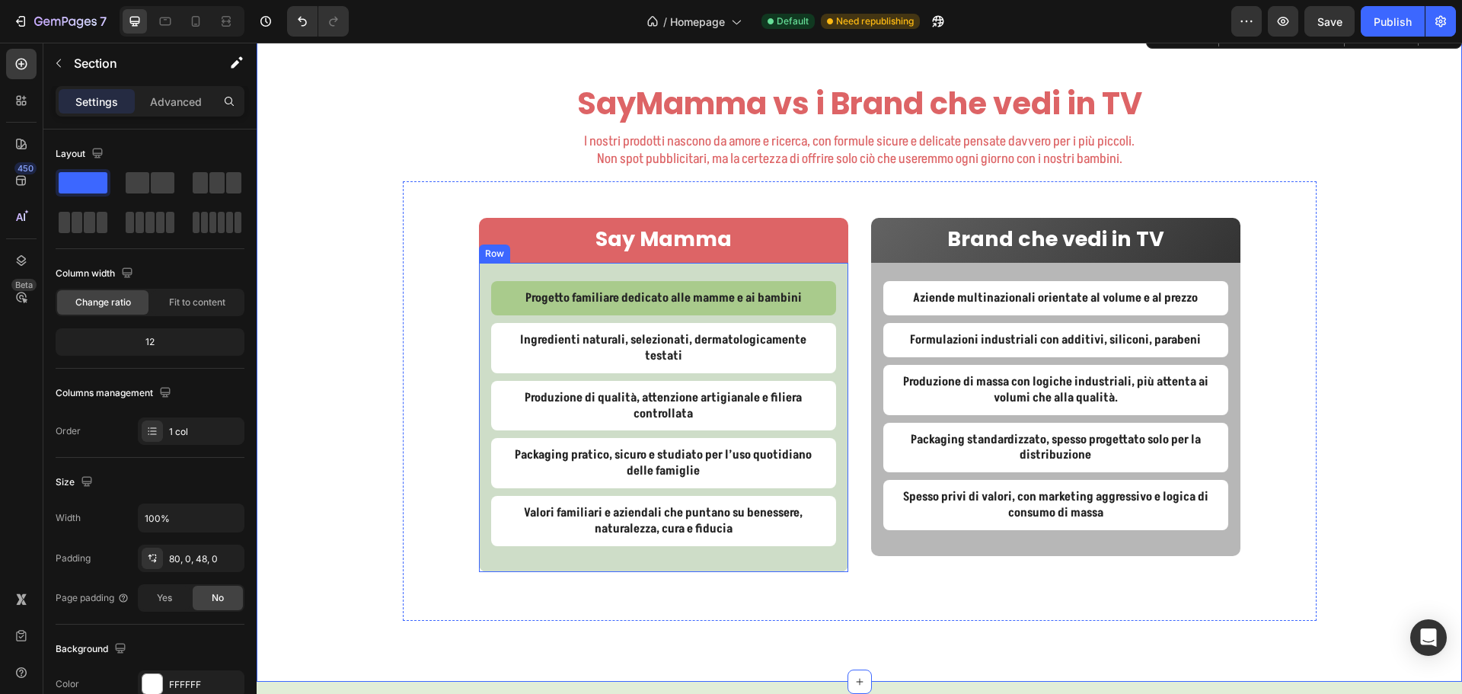
click at [479, 290] on div "Progetto familiare dedicato alle mamme e ai bambini Text Block Ingredienti natu…" at bounding box center [663, 417] width 369 height 308
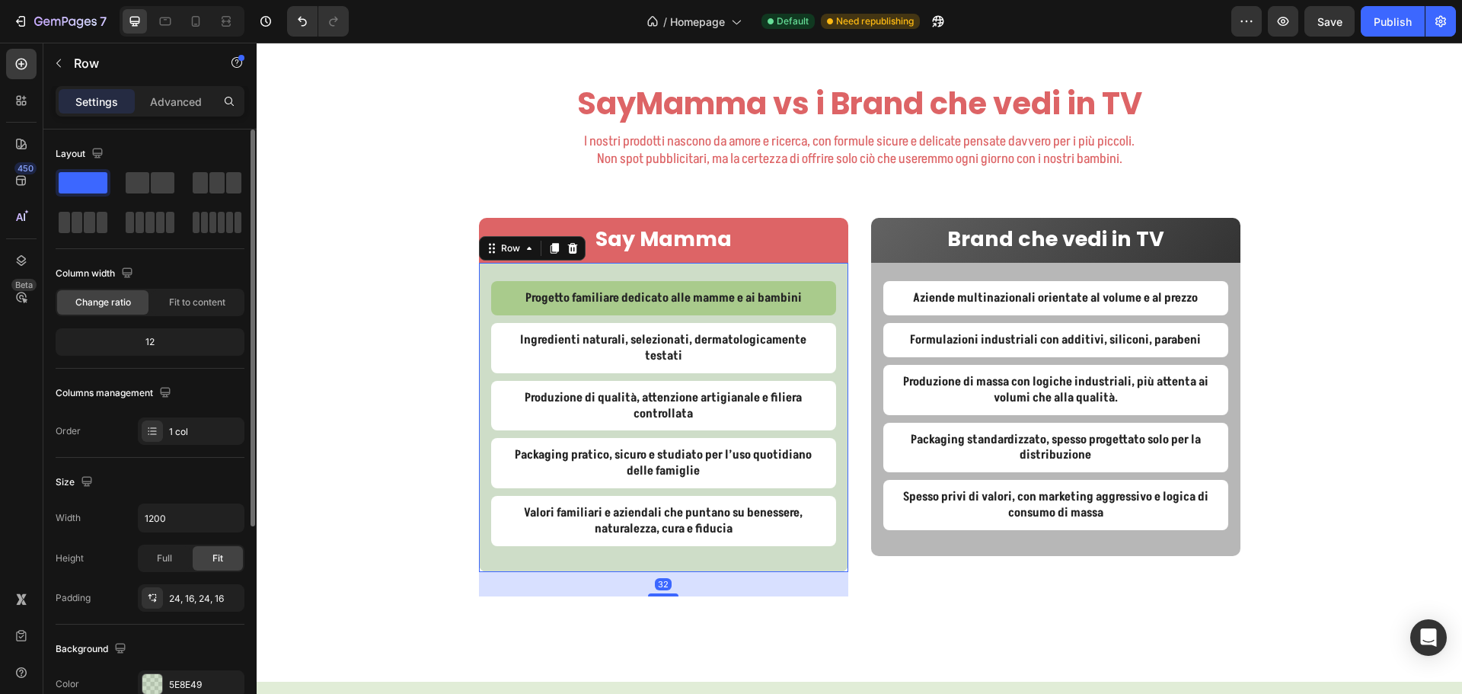
click at [197, 667] on div "Background The changes might be hidden by the video. Color 5E8E49 Image Add... …" at bounding box center [150, 706] width 189 height 165
click at [193, 676] on div "5E8E49" at bounding box center [191, 683] width 107 height 27
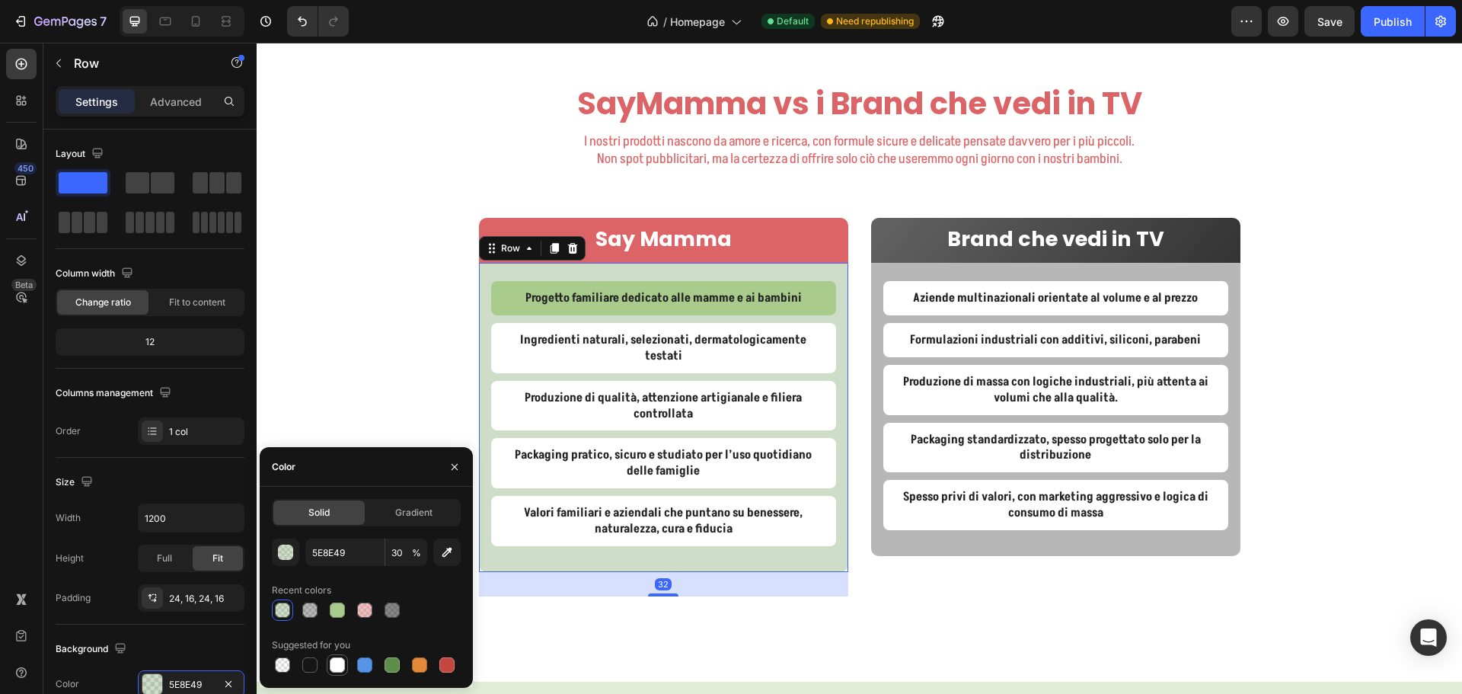
click at [334, 665] on div at bounding box center [337, 664] width 15 height 15
type input "FFFFFF"
type input "100"
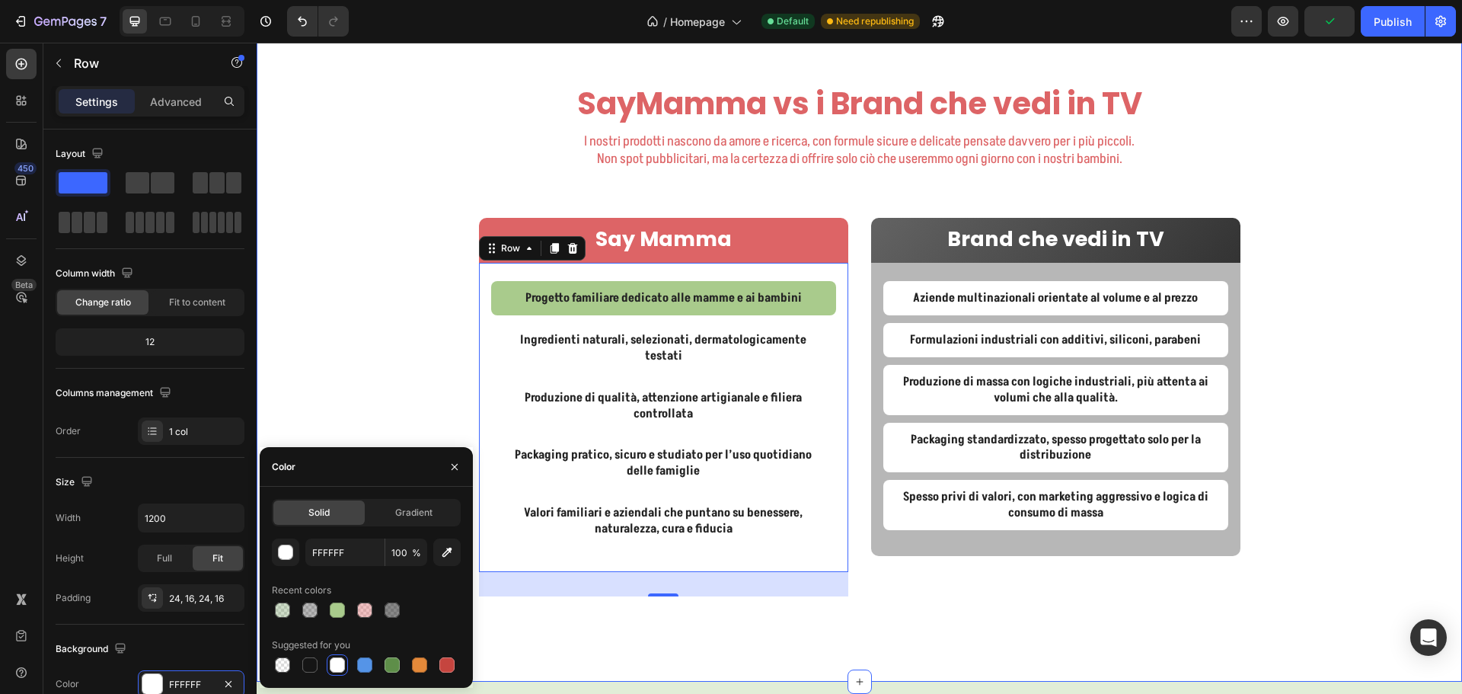
type input "5E8E49"
type input "30"
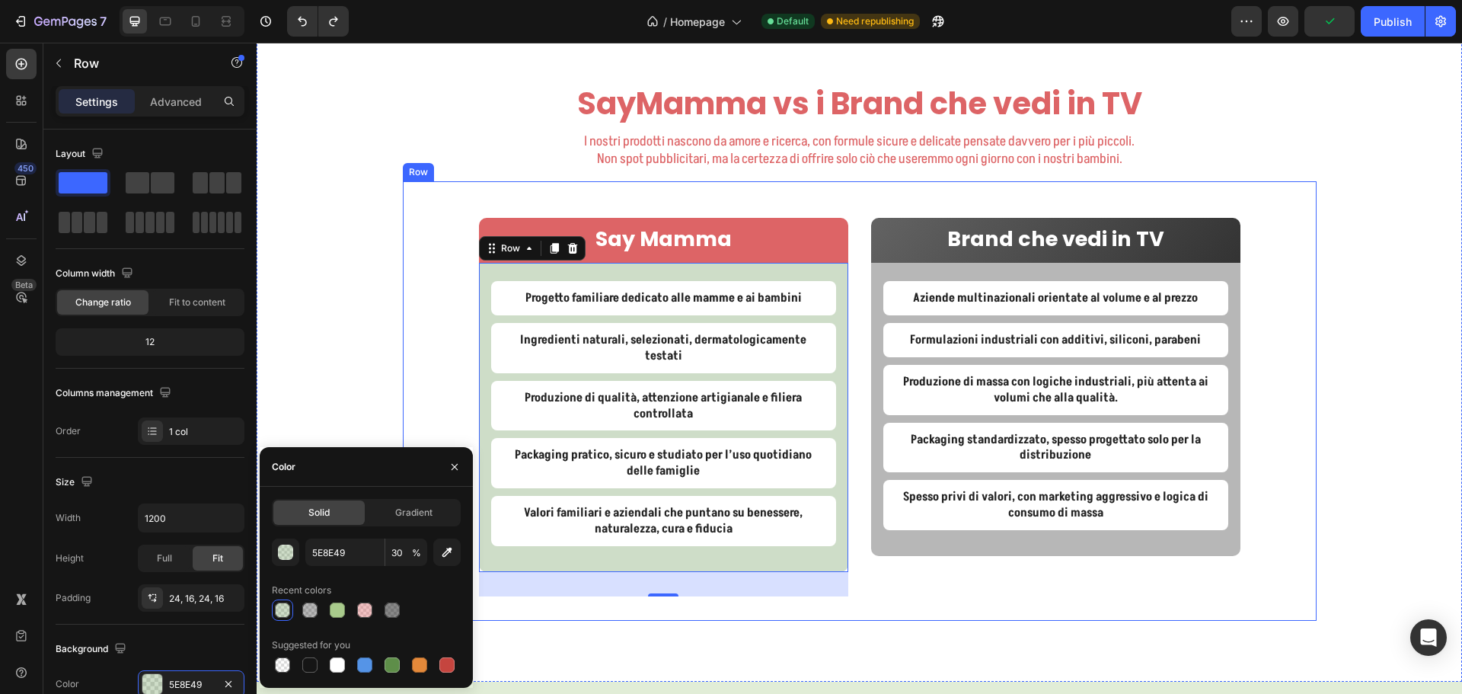
type input "A9CB8C"
type input "80"
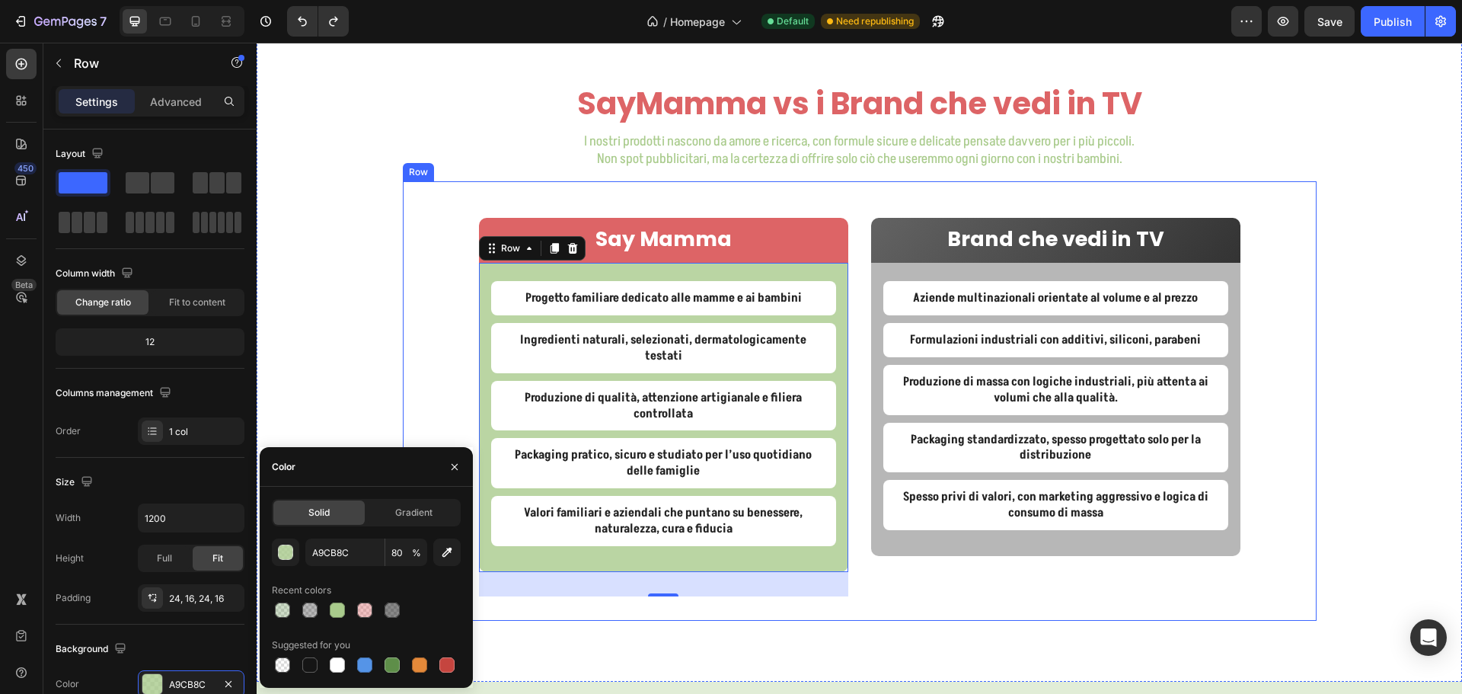
click at [1297, 217] on div "Say Mamma Text Block Row Progetto familiare dedicato alle mamme e ai bambini Te…" at bounding box center [860, 400] width 914 height 439
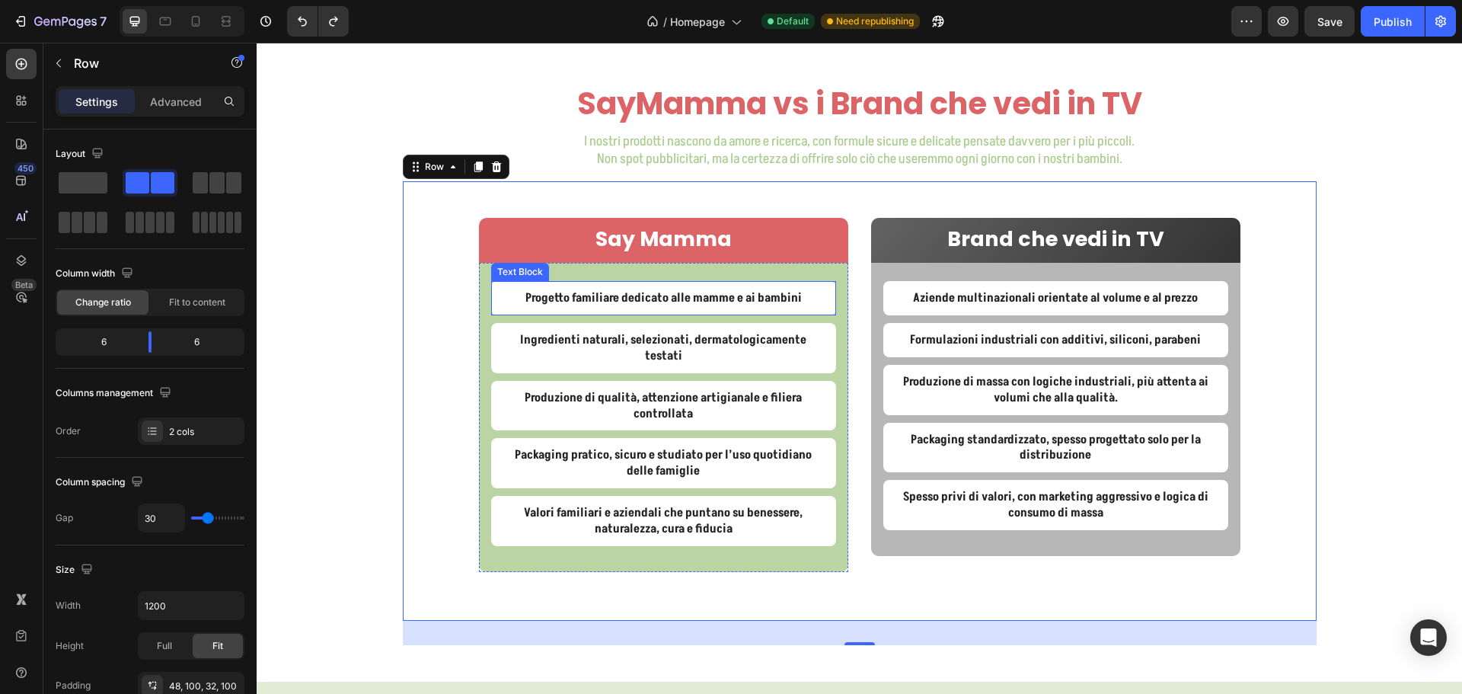
click at [716, 305] on p "Progetto familiare dedicato alle mamme e ai bambini" at bounding box center [663, 298] width 321 height 16
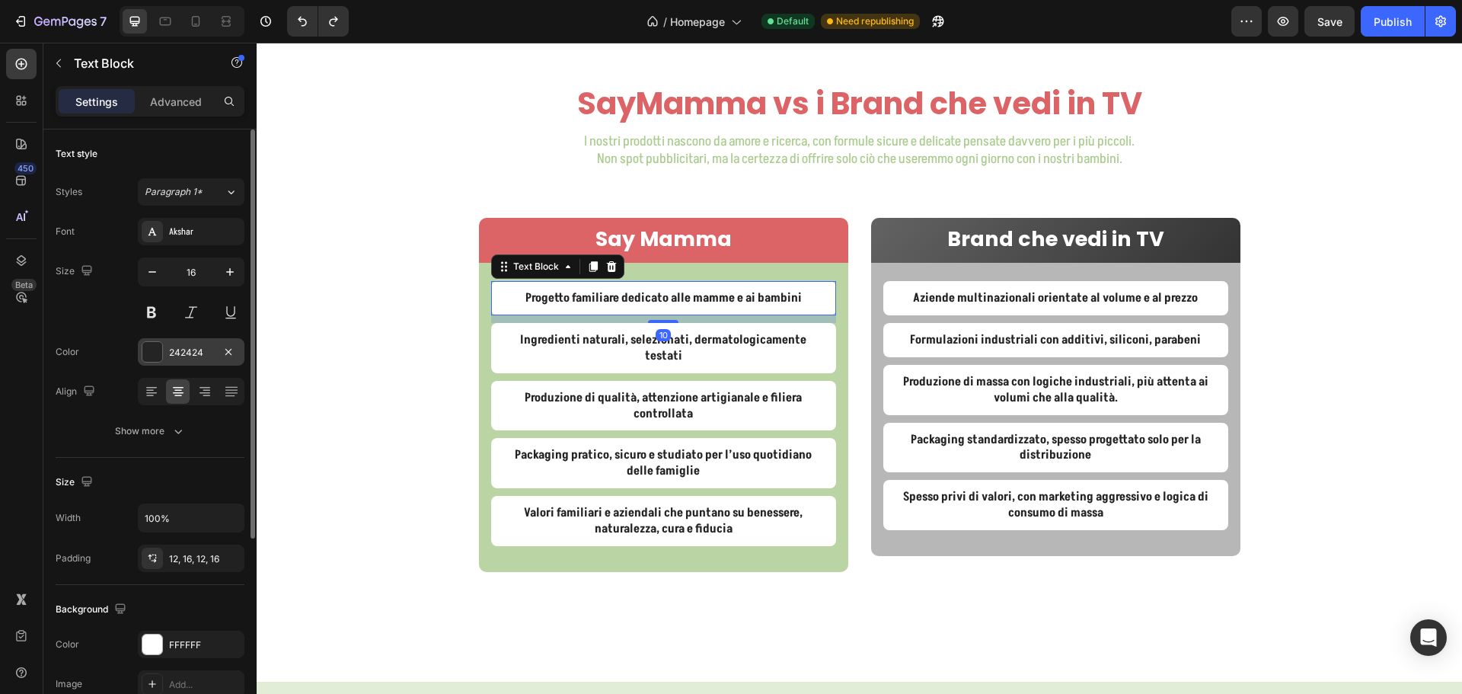
click at [199, 356] on div "242424" at bounding box center [191, 353] width 44 height 14
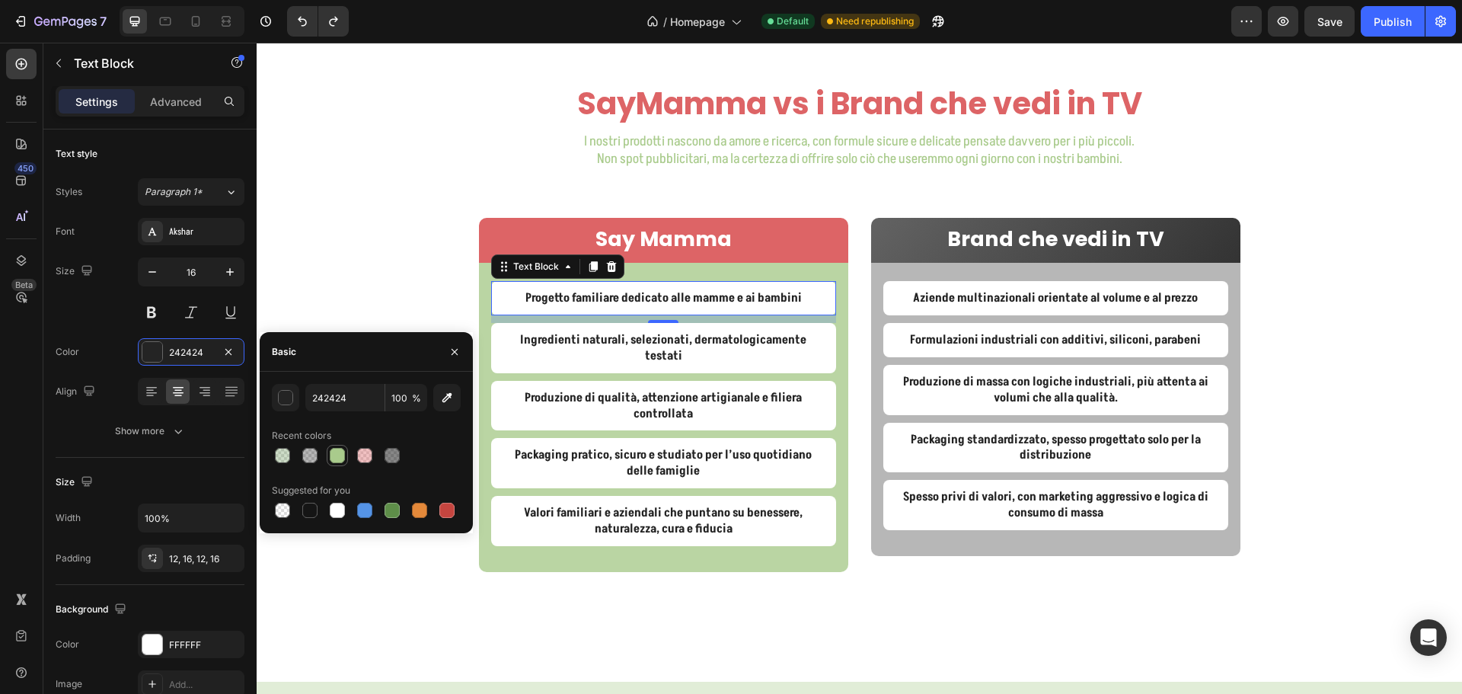
click at [337, 459] on div at bounding box center [337, 455] width 15 height 15
click at [439, 503] on div at bounding box center [447, 510] width 18 height 18
type input "242424"
click at [1367, 273] on div "SayMamma vs i Brand che vedi in TV Heading I nostri prodotti nascono da amore e…" at bounding box center [859, 363] width 1205 height 563
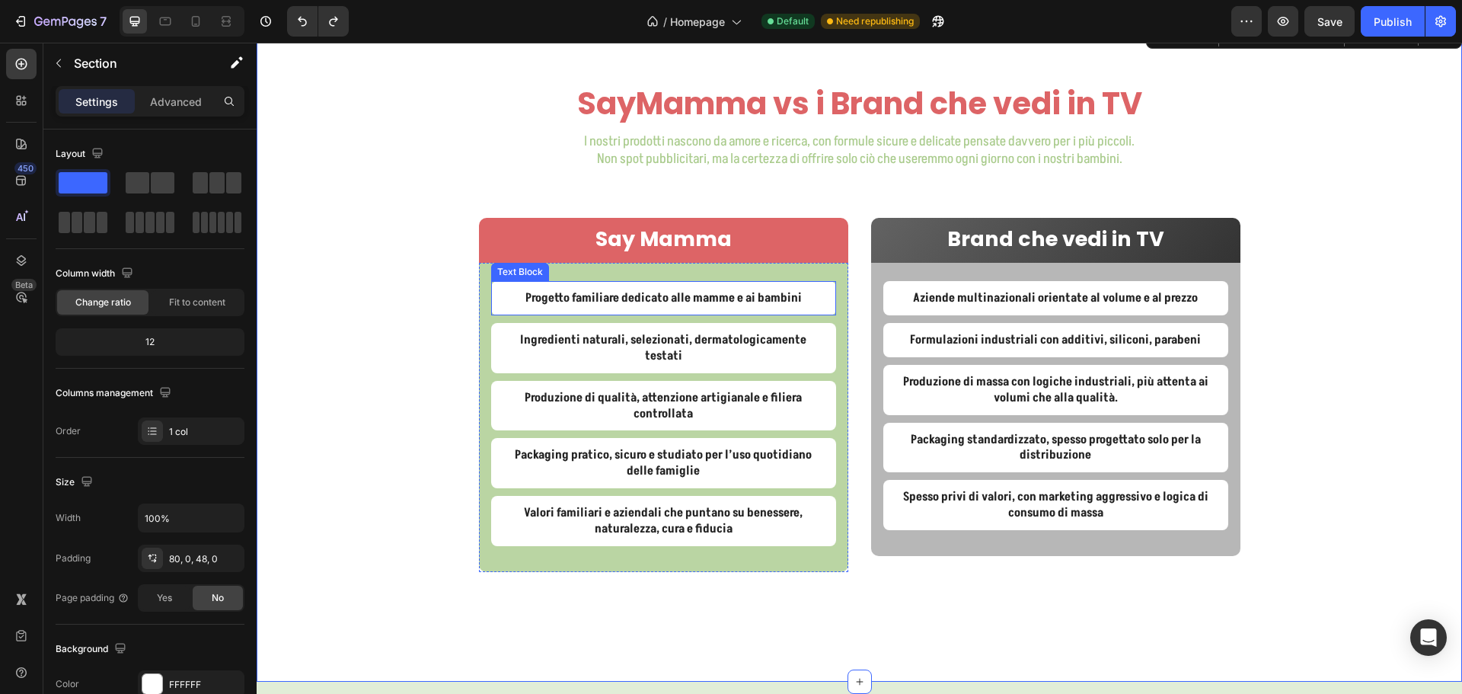
click at [816, 296] on p "Progetto familiare dedicato alle mamme e ai bambini" at bounding box center [663, 298] width 321 height 16
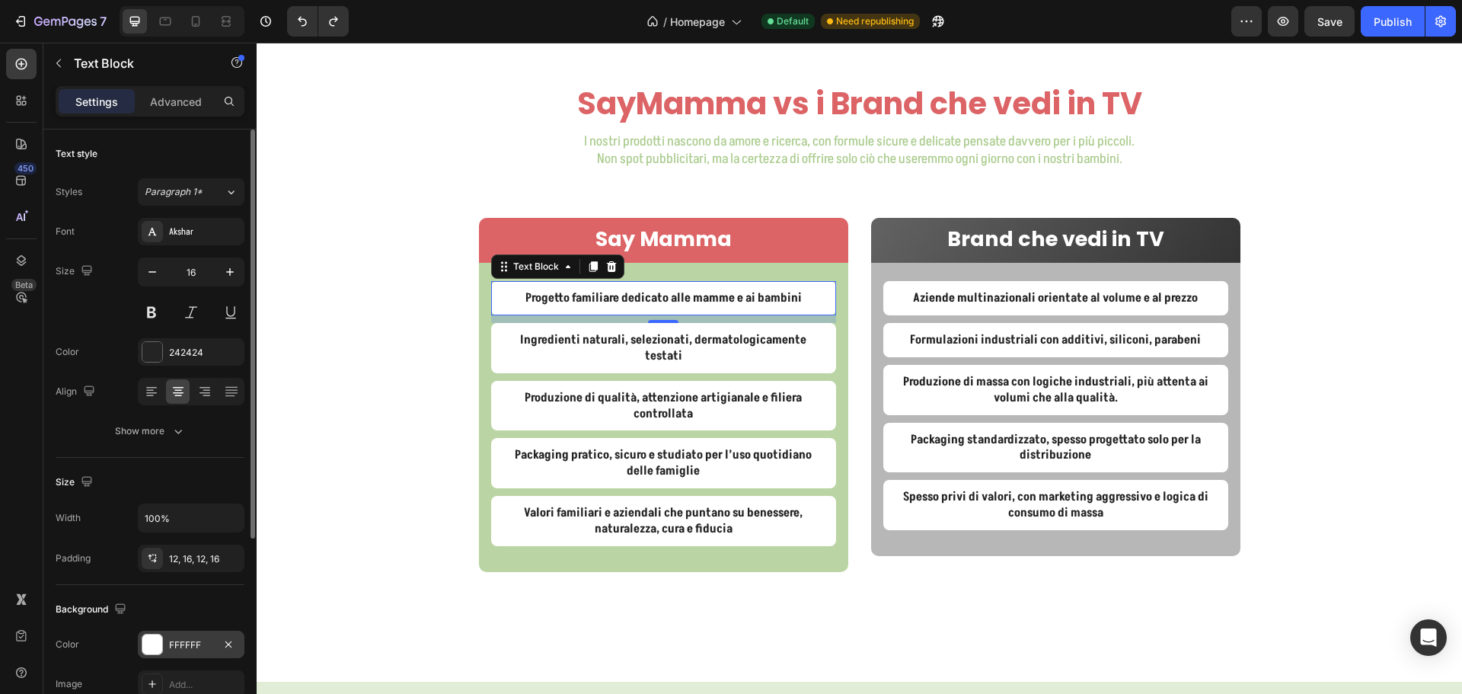
click at [182, 631] on div "FFFFFF" at bounding box center [191, 643] width 107 height 27
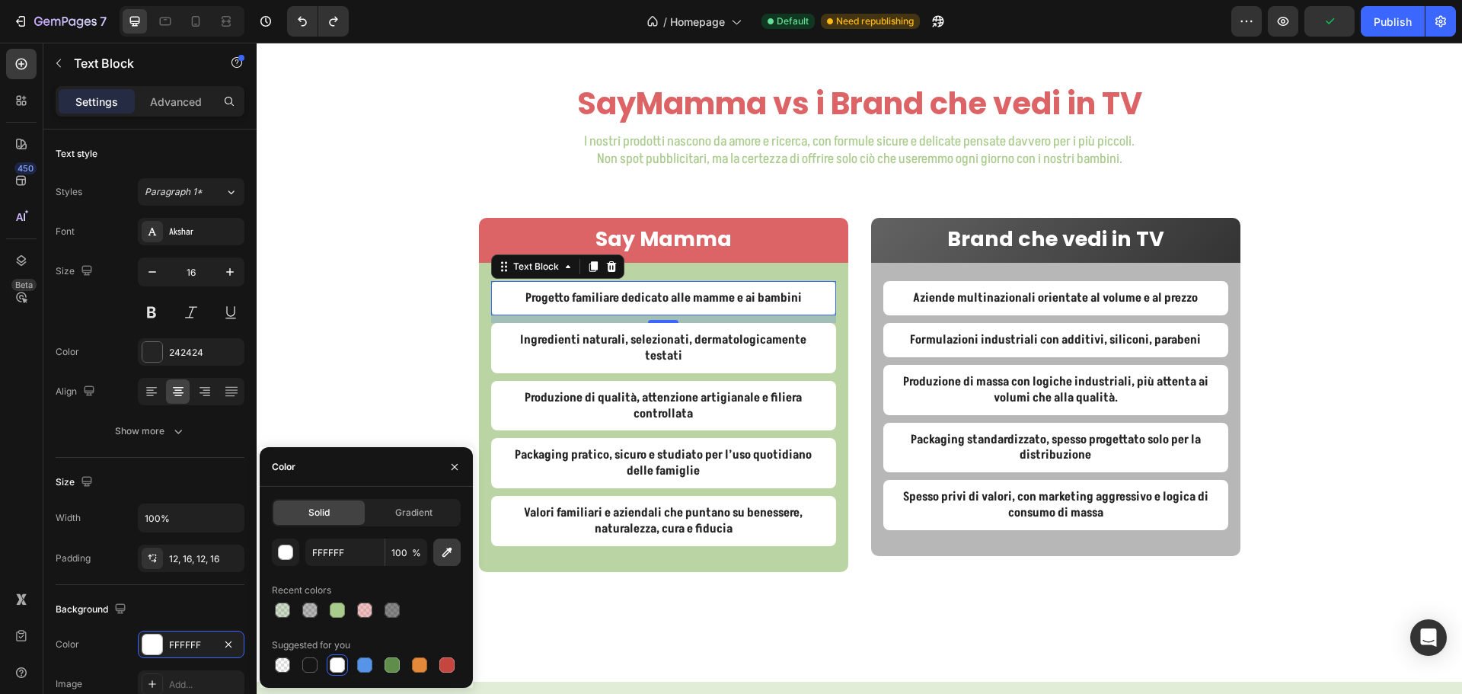
click at [446, 544] on button "button" at bounding box center [446, 551] width 27 height 27
type input "DD6466"
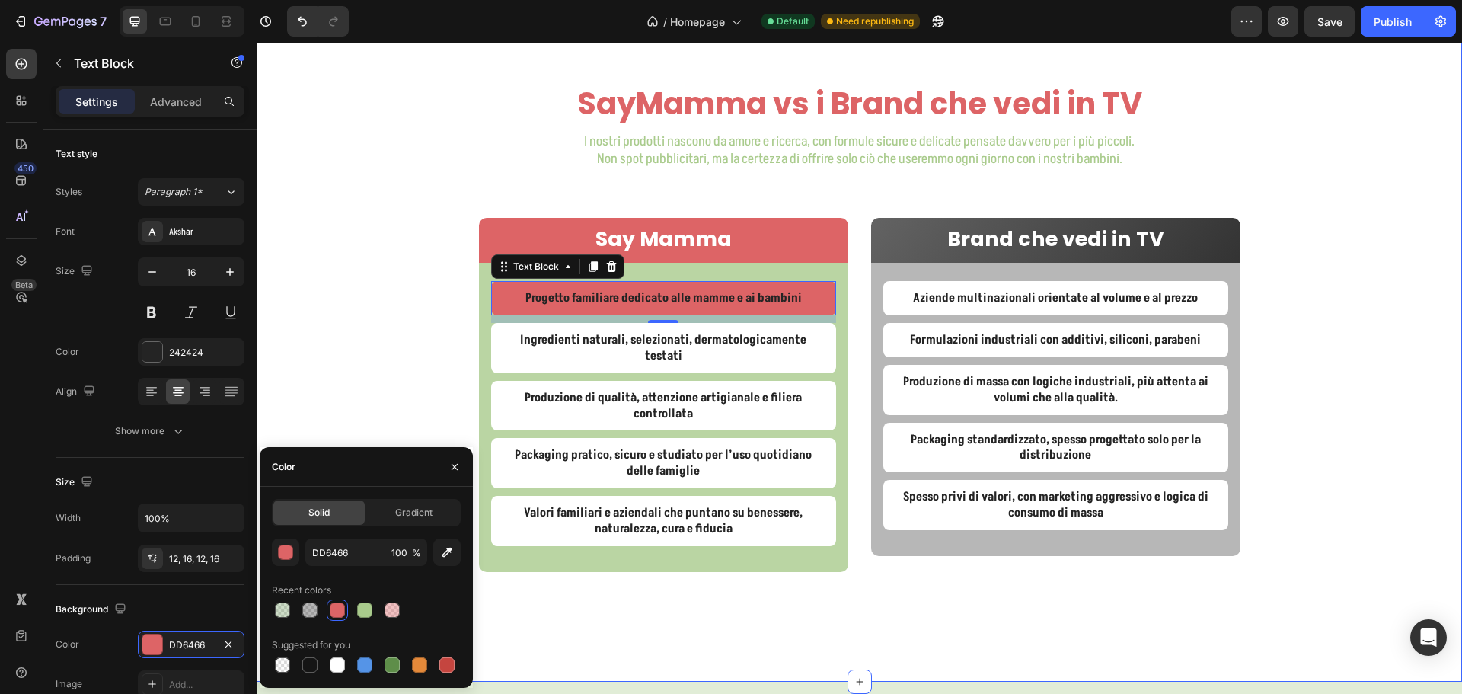
click at [317, 252] on div "SayMamma vs i Brand che vedi in TV Heading I nostri prodotti nascono da amore e…" at bounding box center [859, 363] width 1205 height 563
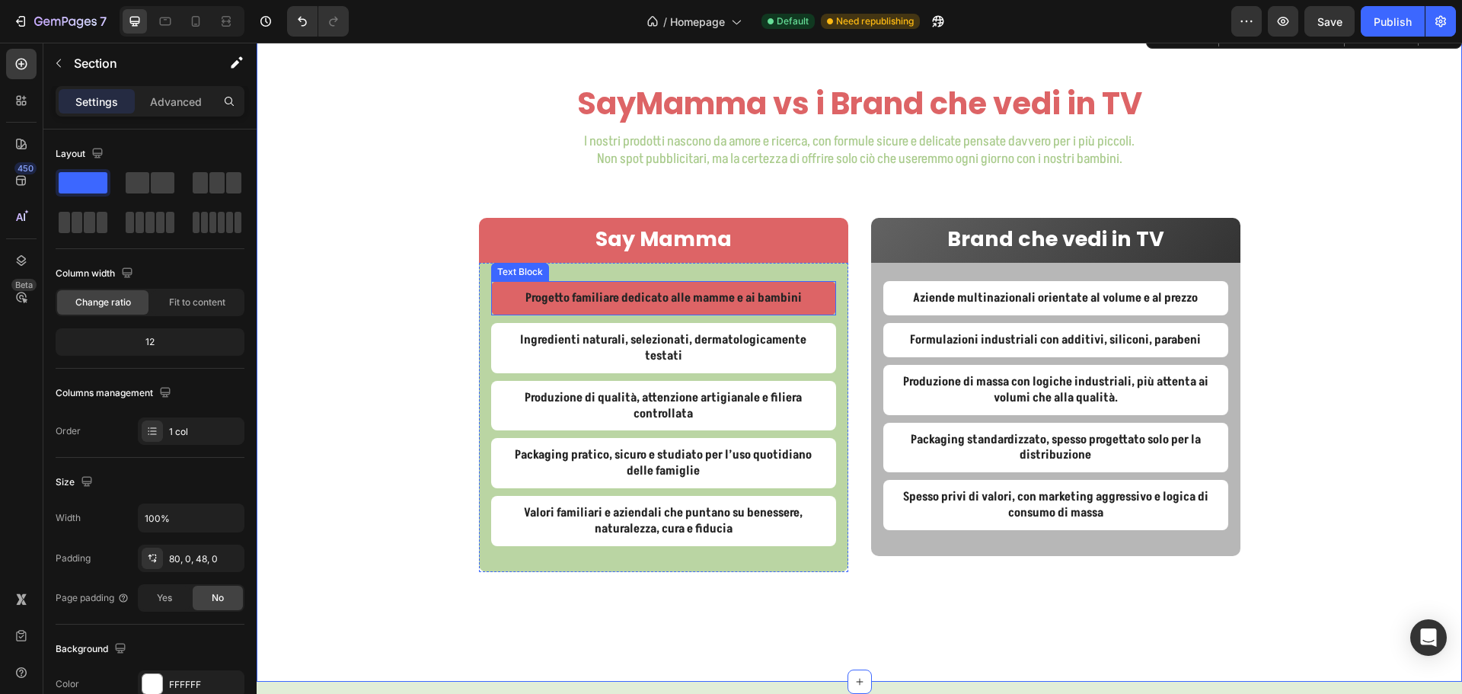
click at [558, 296] on p "Progetto familiare dedicato alle mamme e ai bambini" at bounding box center [663, 298] width 321 height 16
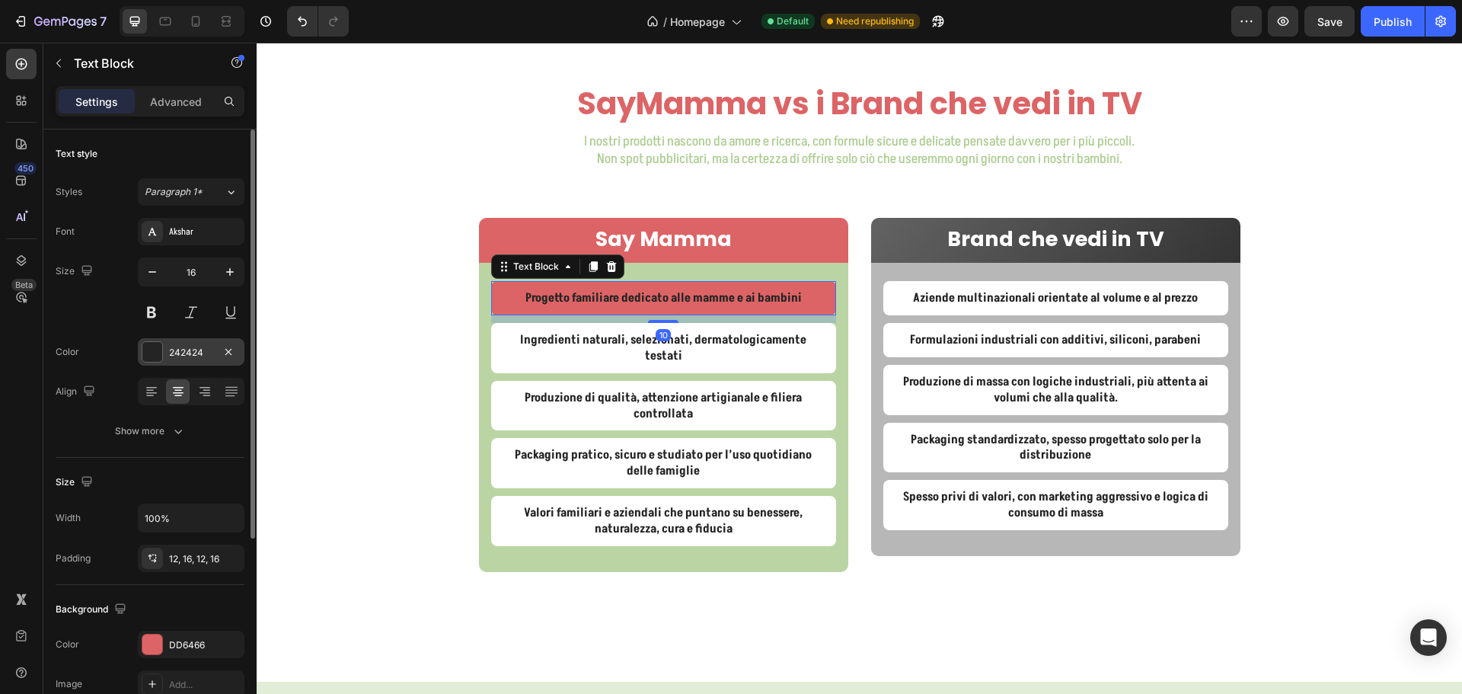
click at [178, 355] on div "242424" at bounding box center [191, 353] width 44 height 14
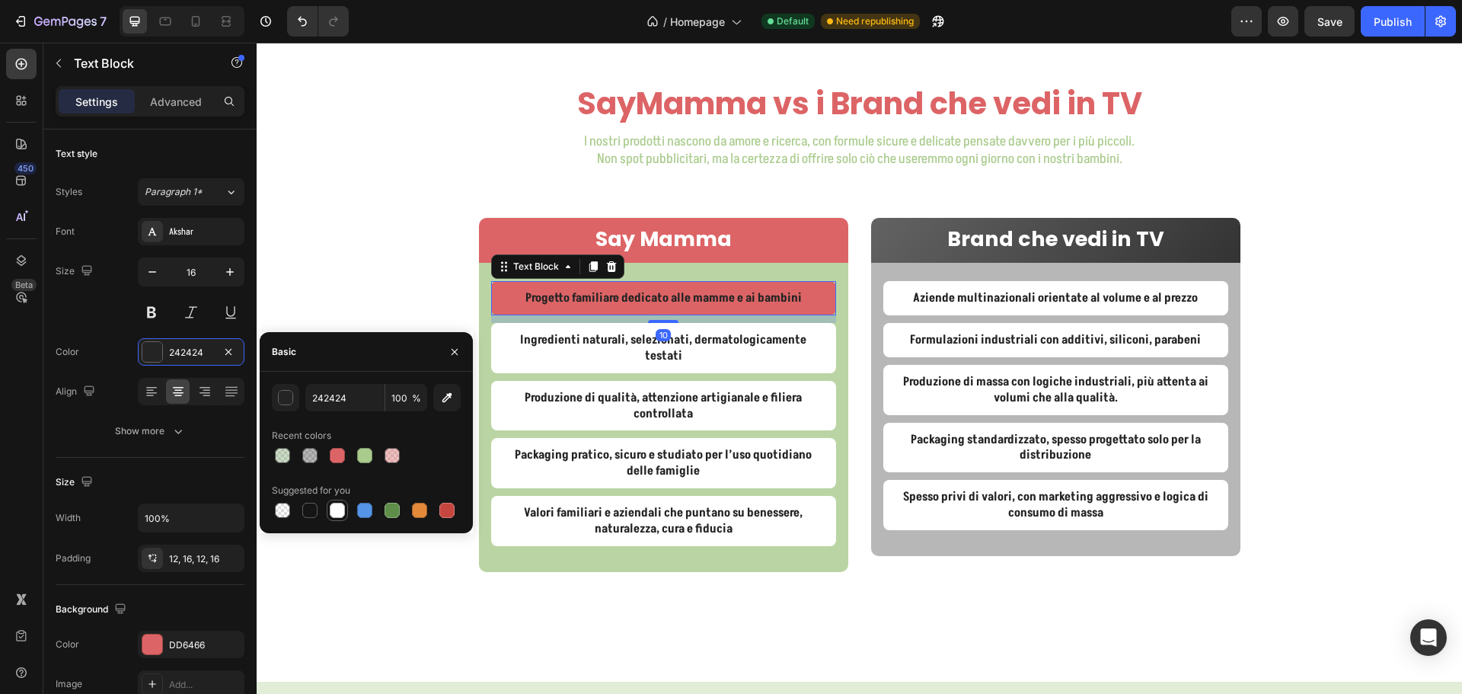
click at [328, 502] on div at bounding box center [337, 509] width 21 height 21
type input "FFFFFF"
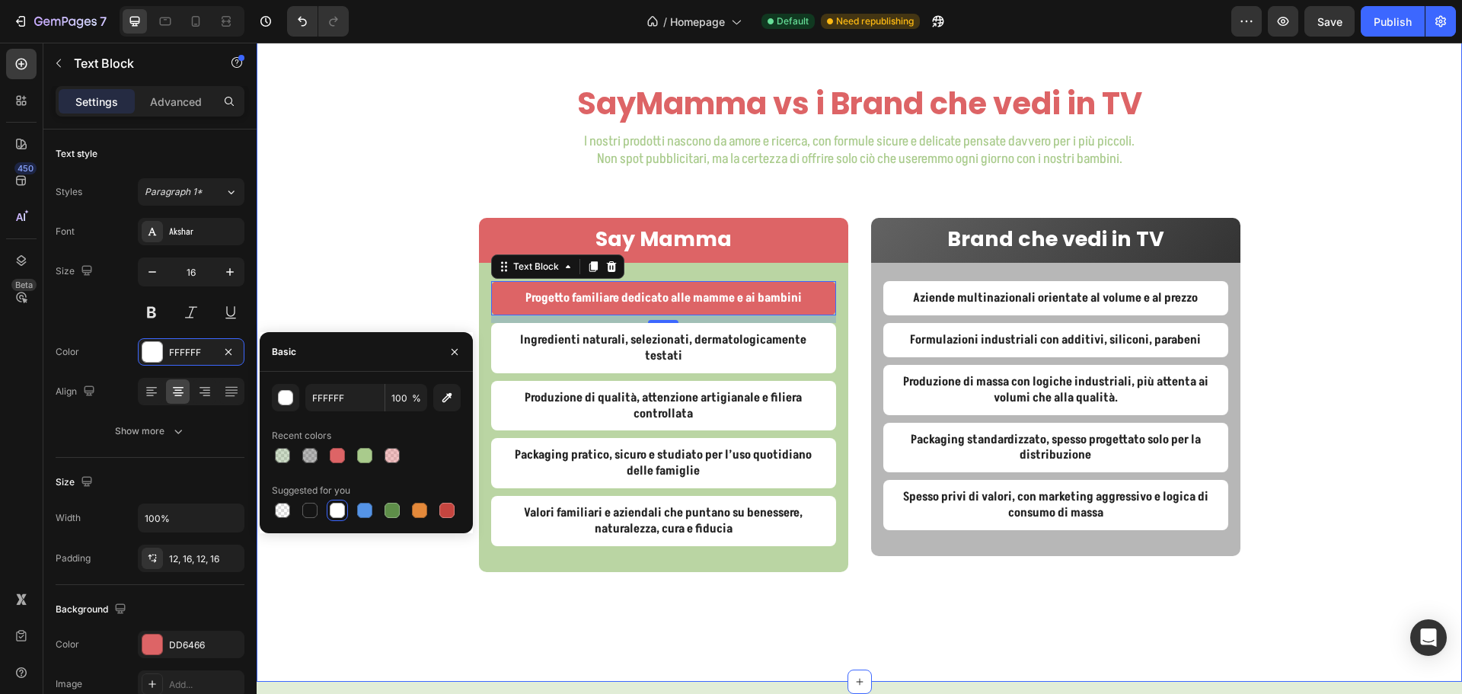
click at [347, 251] on div "SayMamma vs i Brand che vedi in TV Heading I nostri prodotti nascono da amore e…" at bounding box center [859, 363] width 1205 height 563
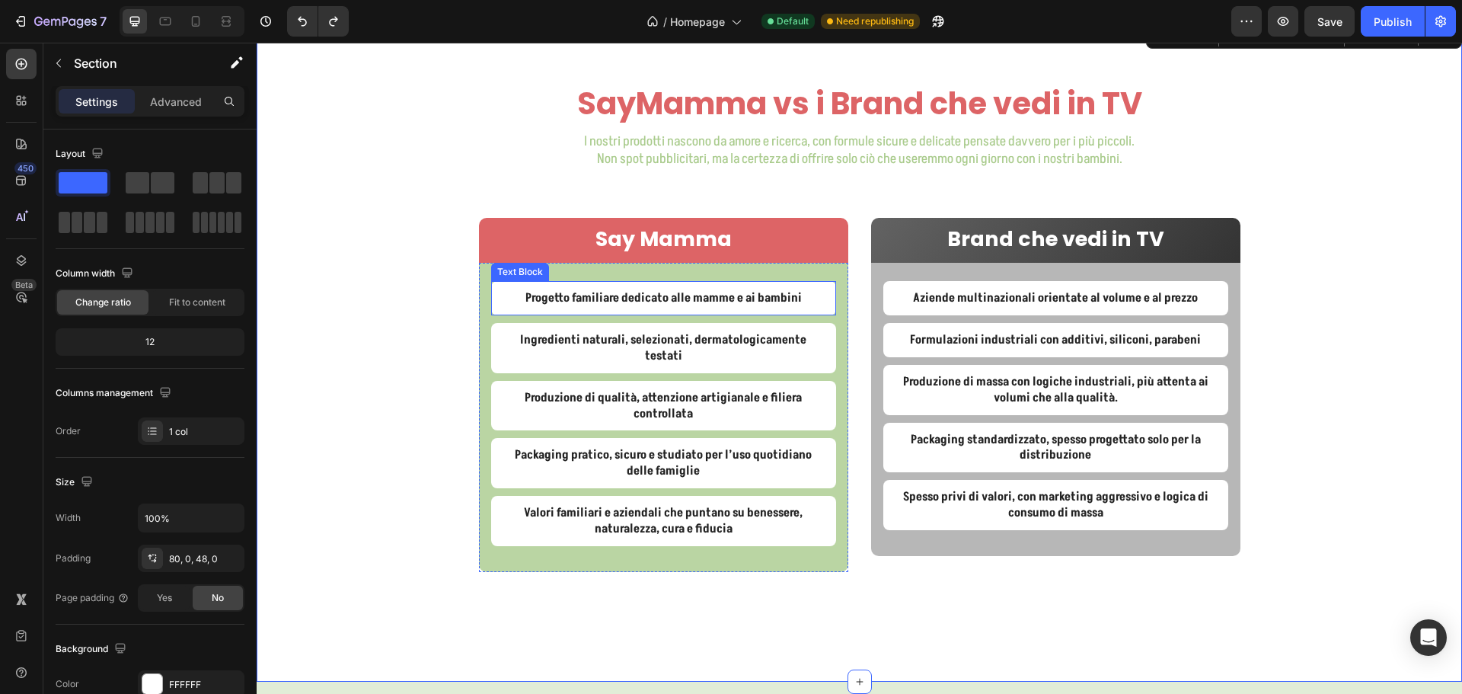
click at [492, 295] on div "Progetto familiare dedicato alle mamme e ai bambini" at bounding box center [663, 298] width 345 height 34
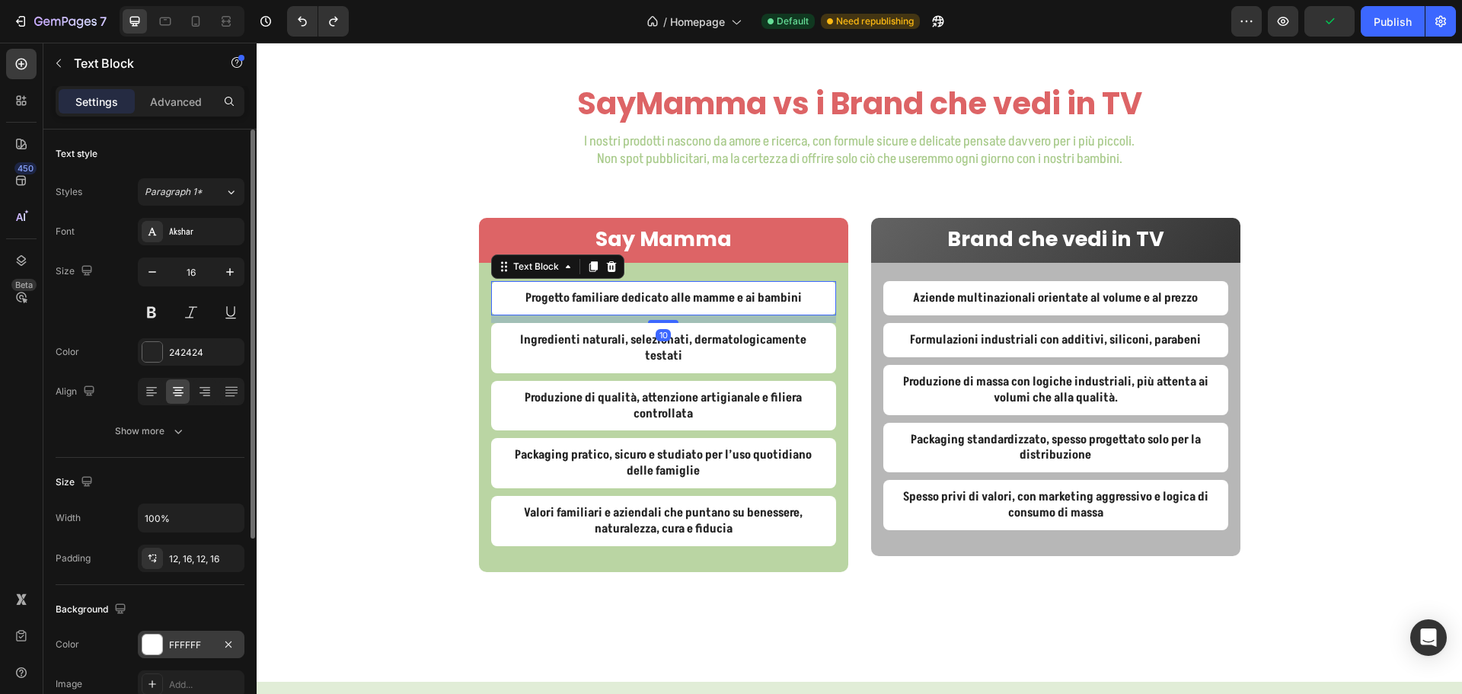
click at [191, 643] on div "FFFFFF" at bounding box center [191, 645] width 44 height 14
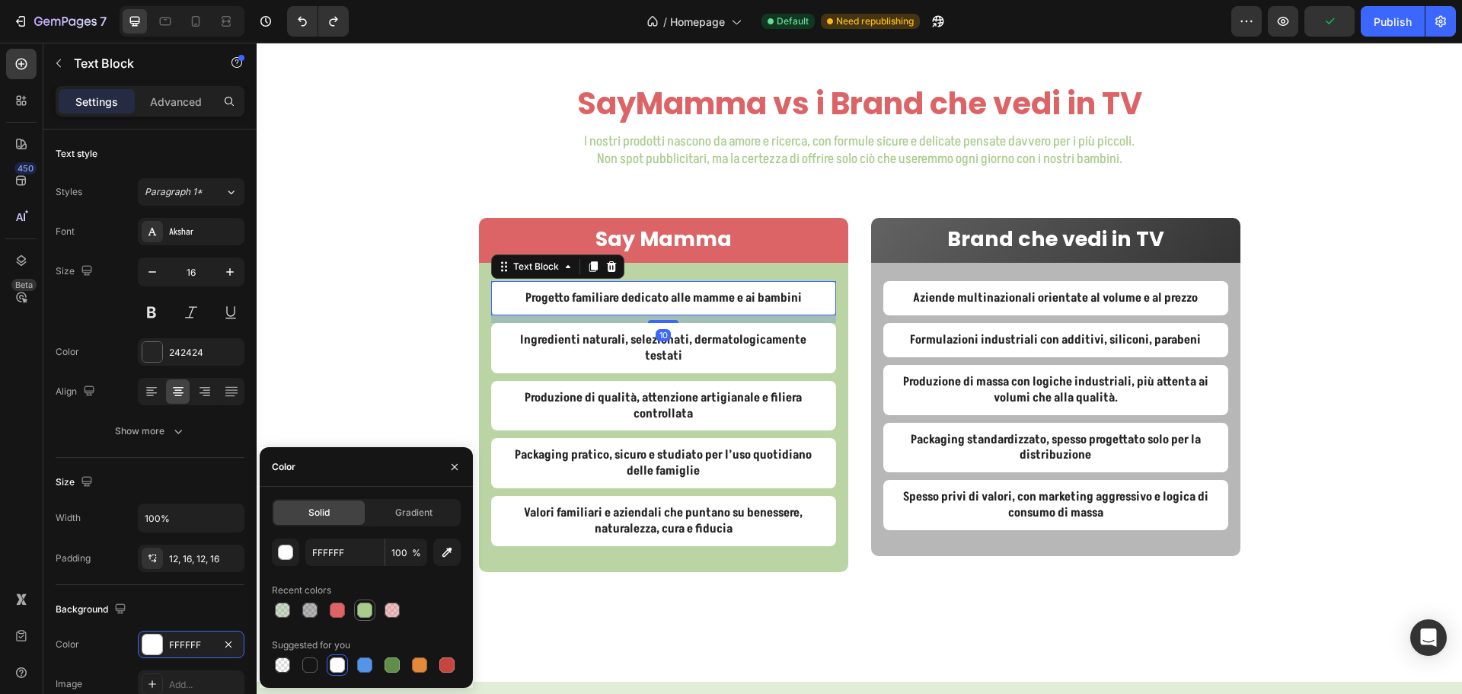
click at [356, 611] on div at bounding box center [365, 610] width 18 height 18
type input "A9CB8C"
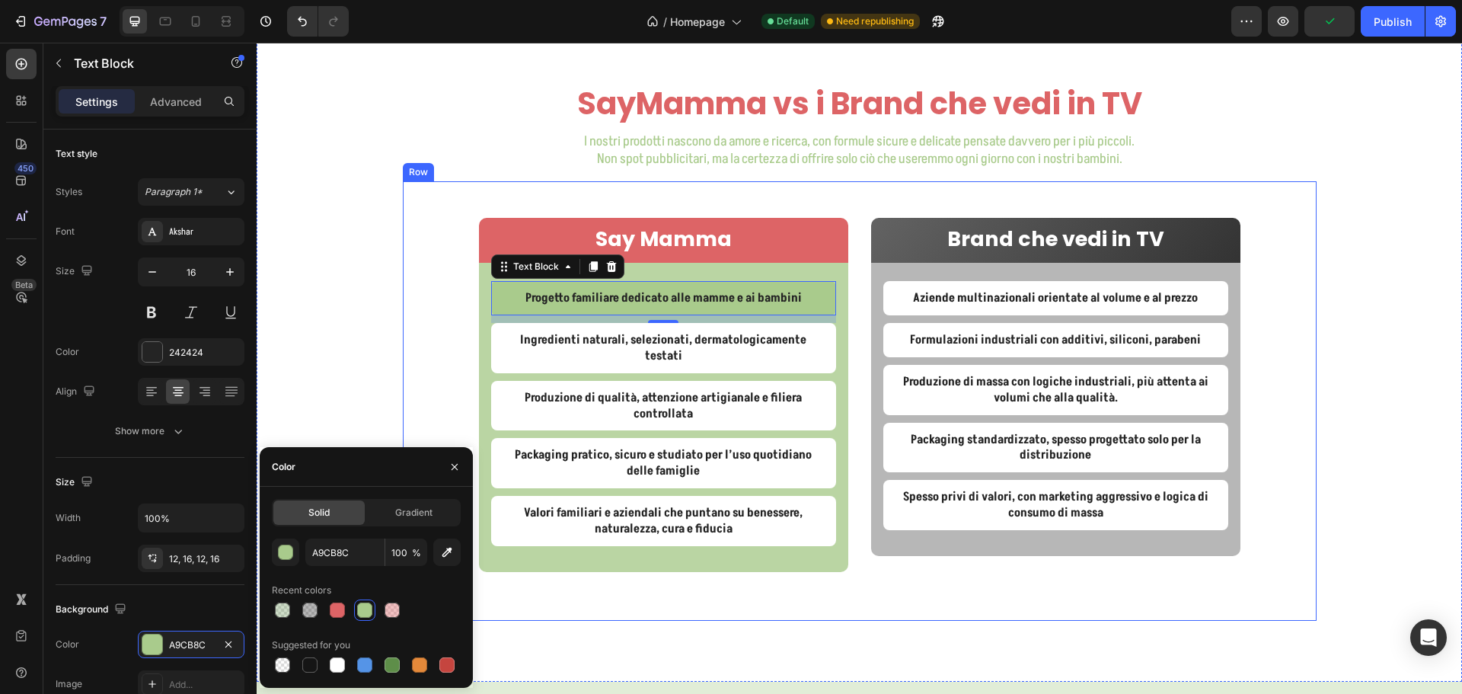
click at [440, 307] on div "Say Mamma Text Block Row Progetto familiare dedicato alle mamme e ai bambini Te…" at bounding box center [860, 400] width 914 height 439
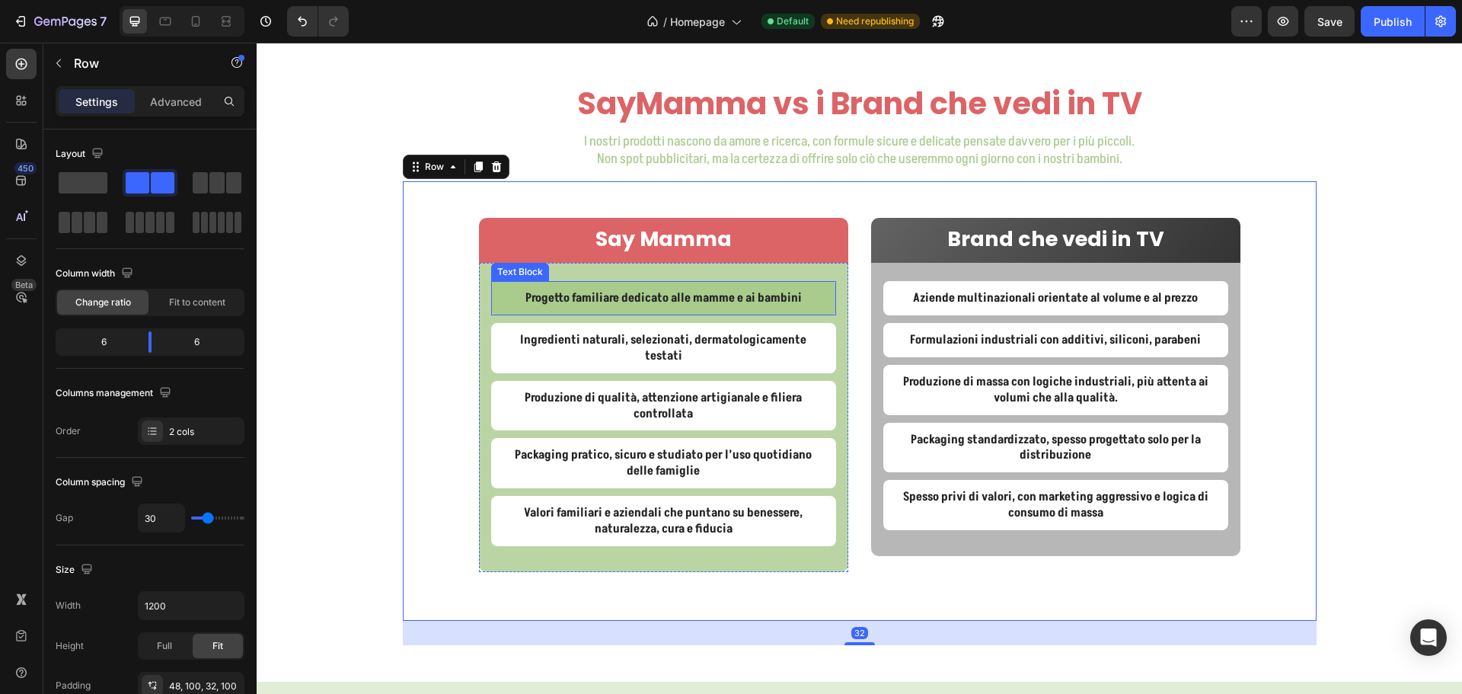
click at [557, 295] on p "Progetto familiare dedicato alle mamme e ai bambini" at bounding box center [663, 298] width 321 height 16
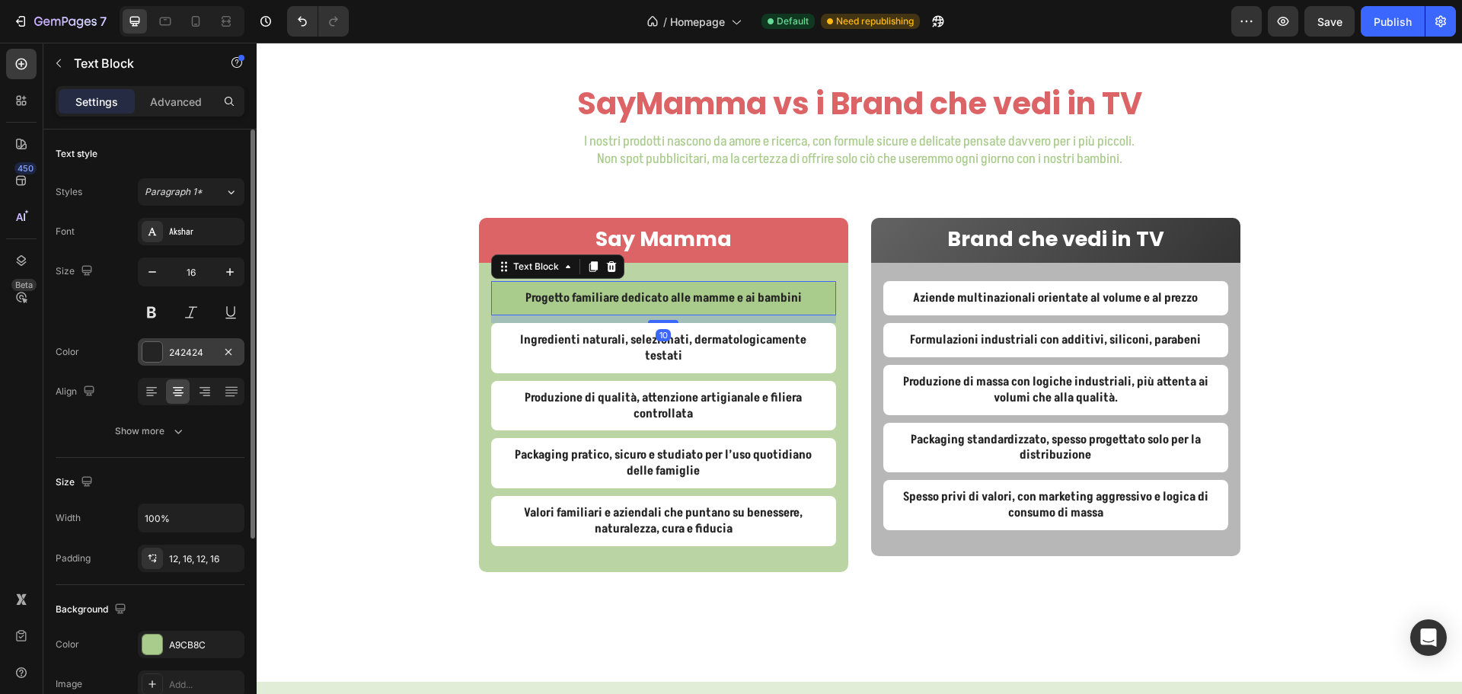
click at [184, 357] on div "242424" at bounding box center [191, 353] width 44 height 14
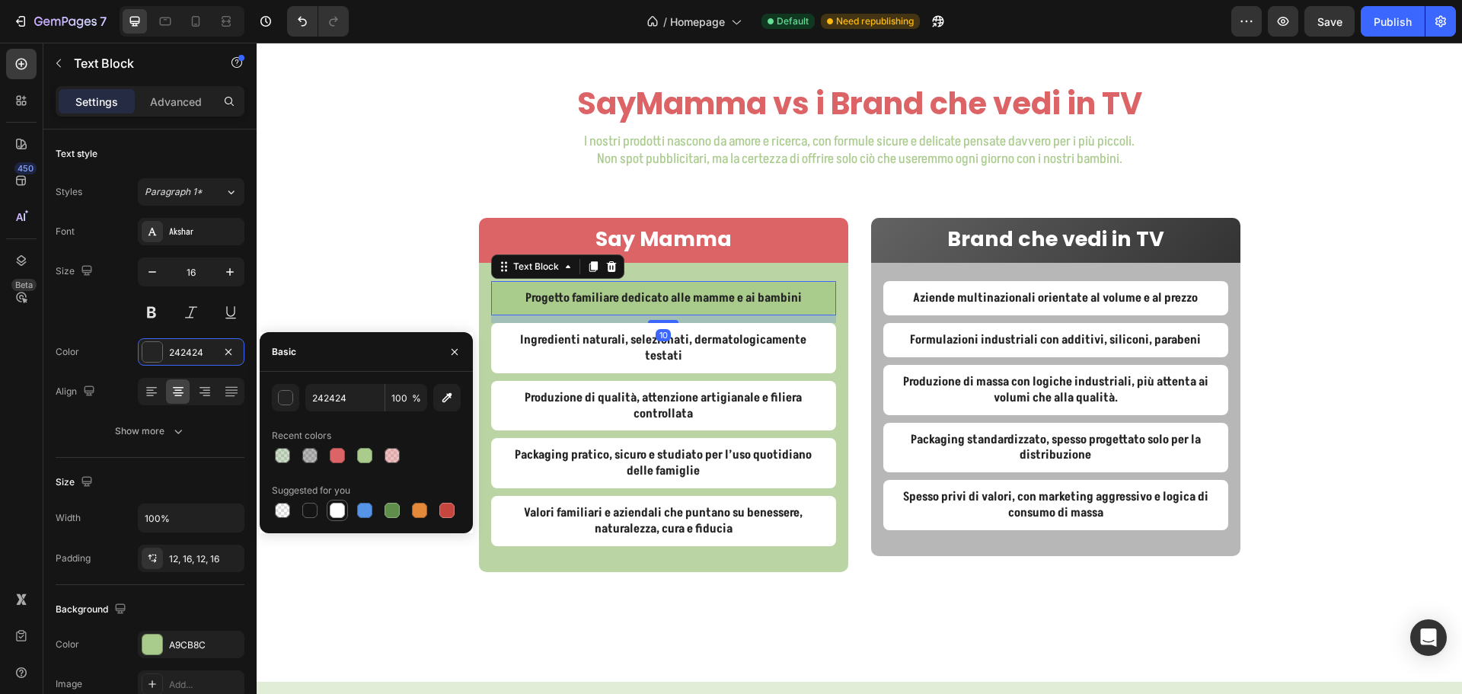
click at [330, 507] on div at bounding box center [337, 509] width 15 height 15
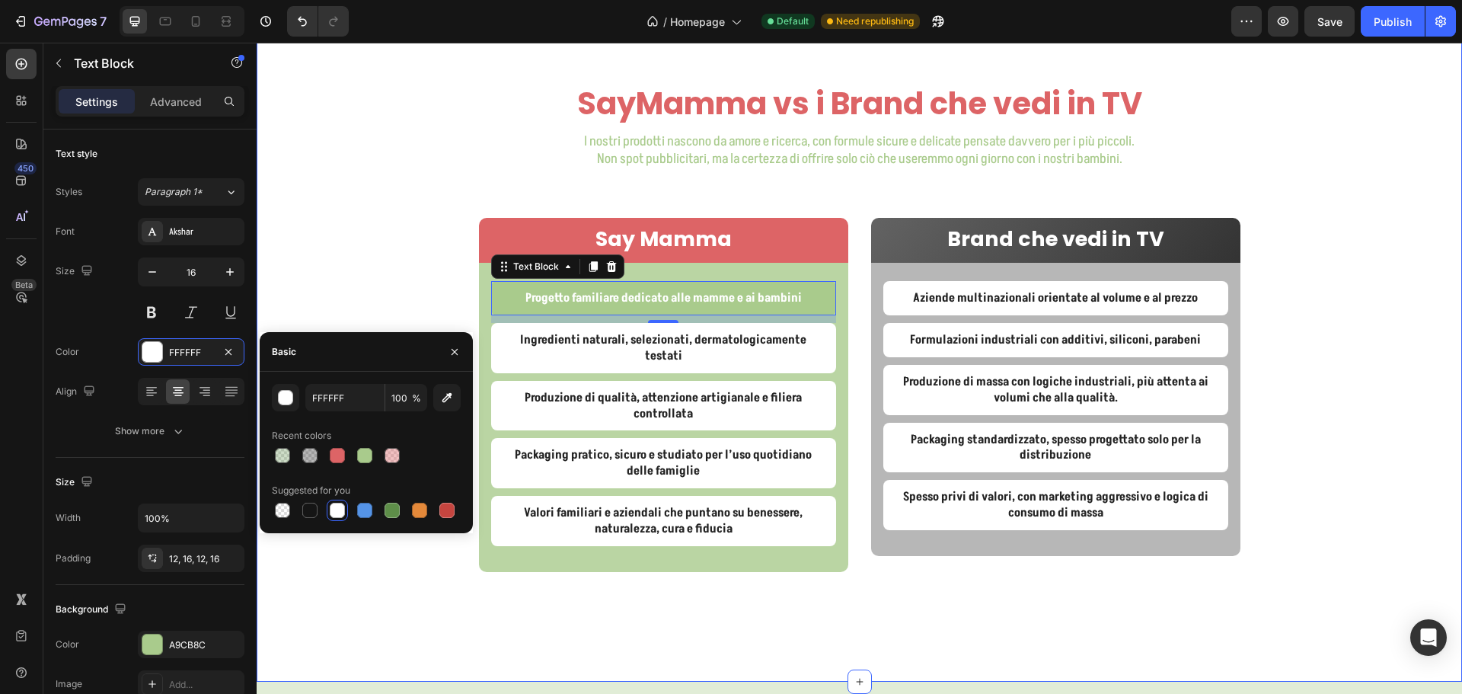
type input "242424"
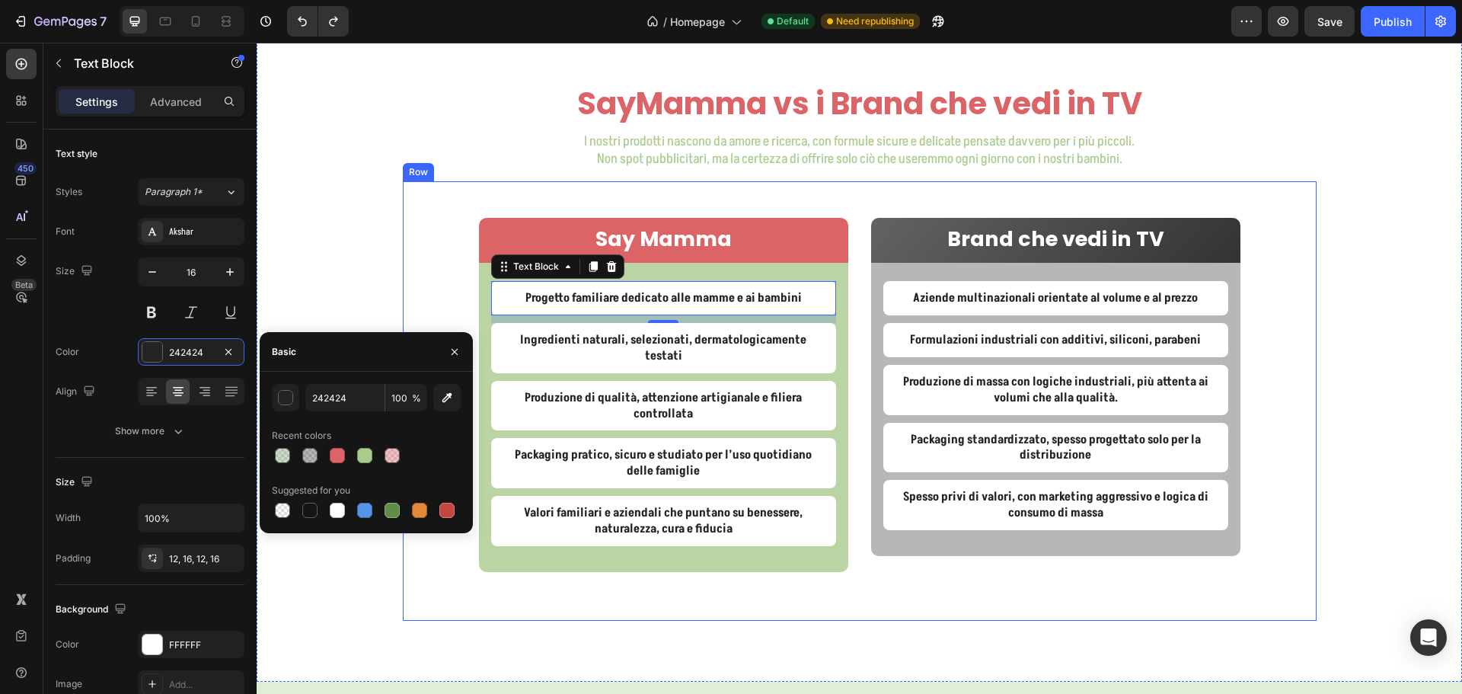
click at [1270, 273] on div "Say Mamma Text Block Row Progetto familiare dedicato alle mamme e ai bambini Te…" at bounding box center [860, 400] width 914 height 439
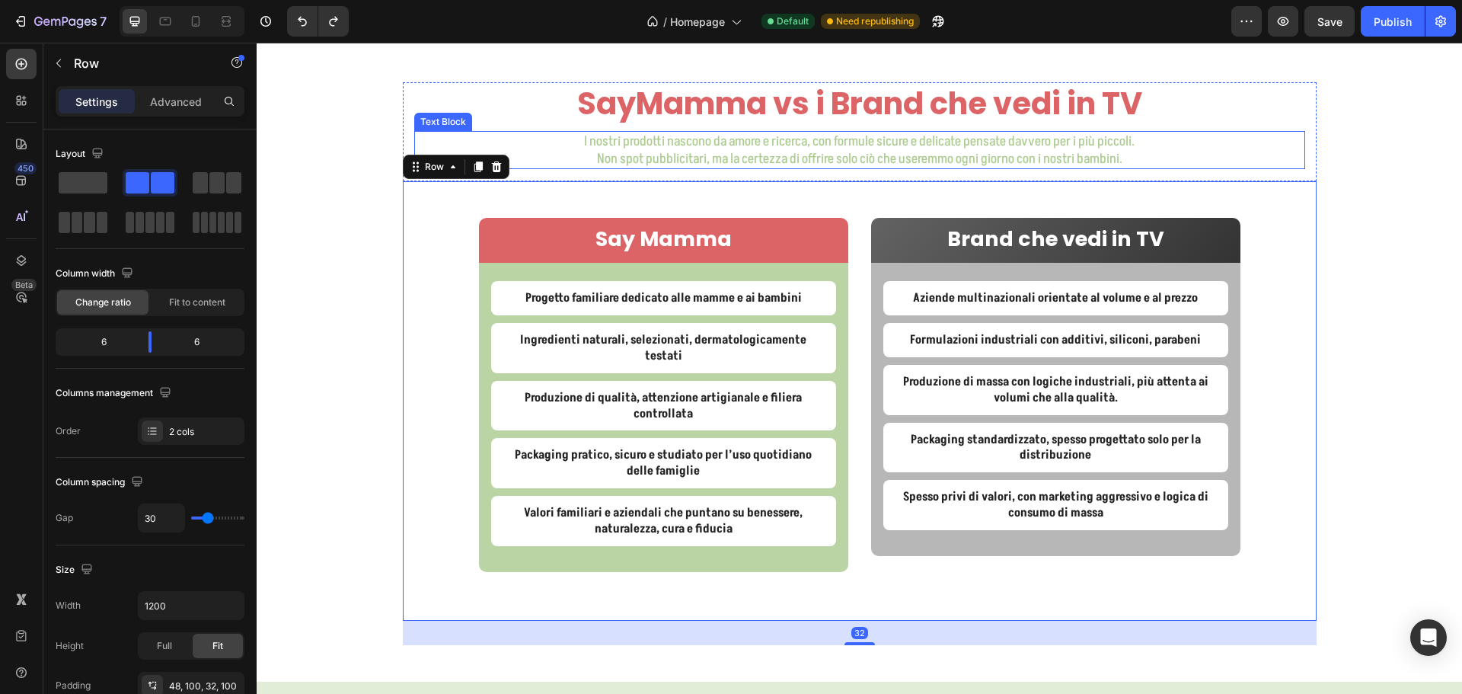
click at [1010, 154] on p "Non spot pubblicitari, ma la certezza di offrire solo ciò che useremmo ogni gio…" at bounding box center [860, 159] width 888 height 18
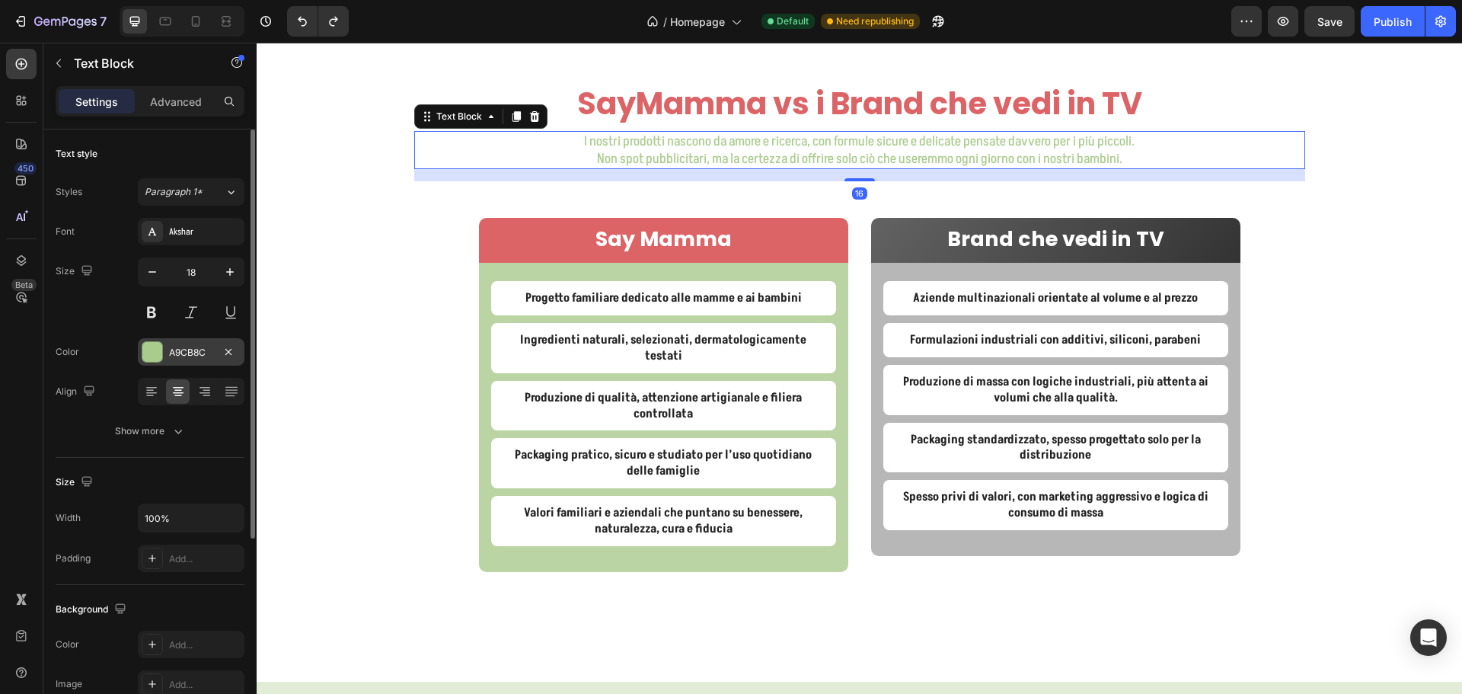
click at [175, 360] on div "A9CB8C" at bounding box center [191, 351] width 107 height 27
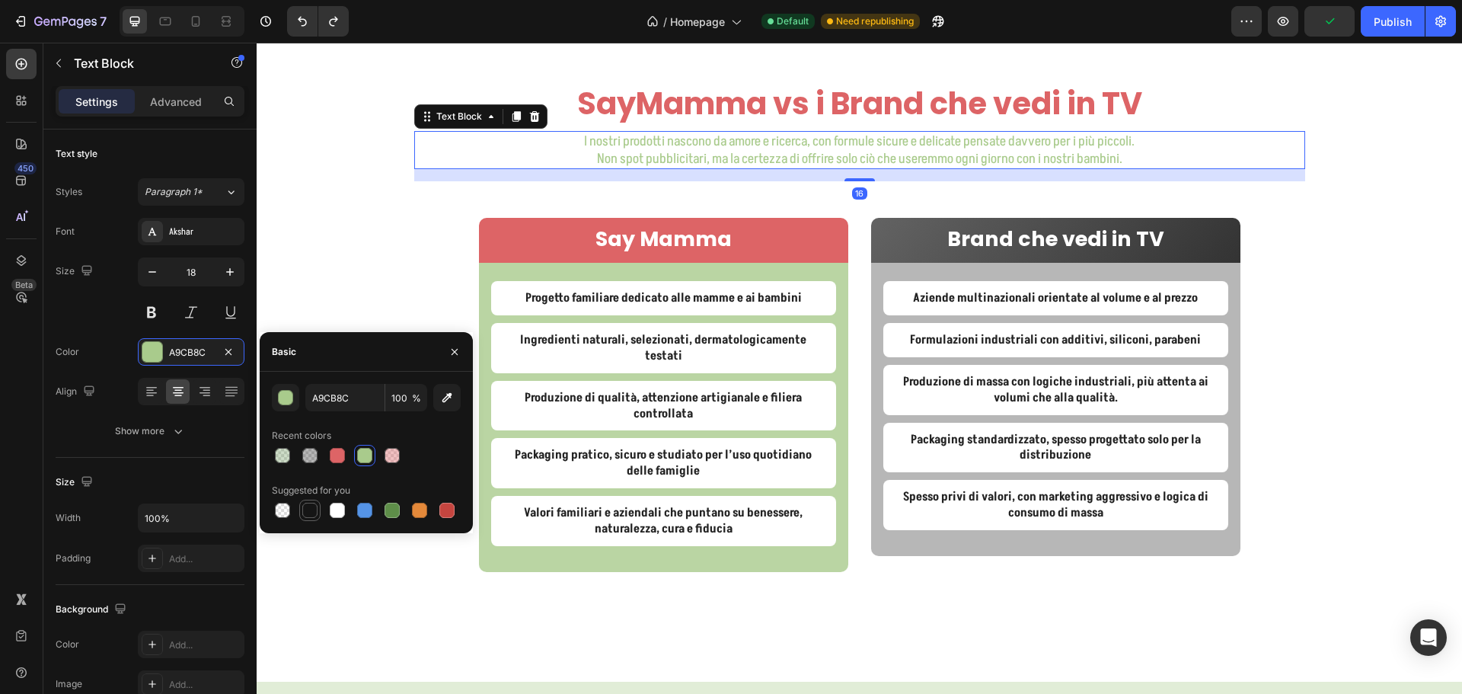
click at [312, 507] on div at bounding box center [309, 509] width 15 height 15
type input "151515"
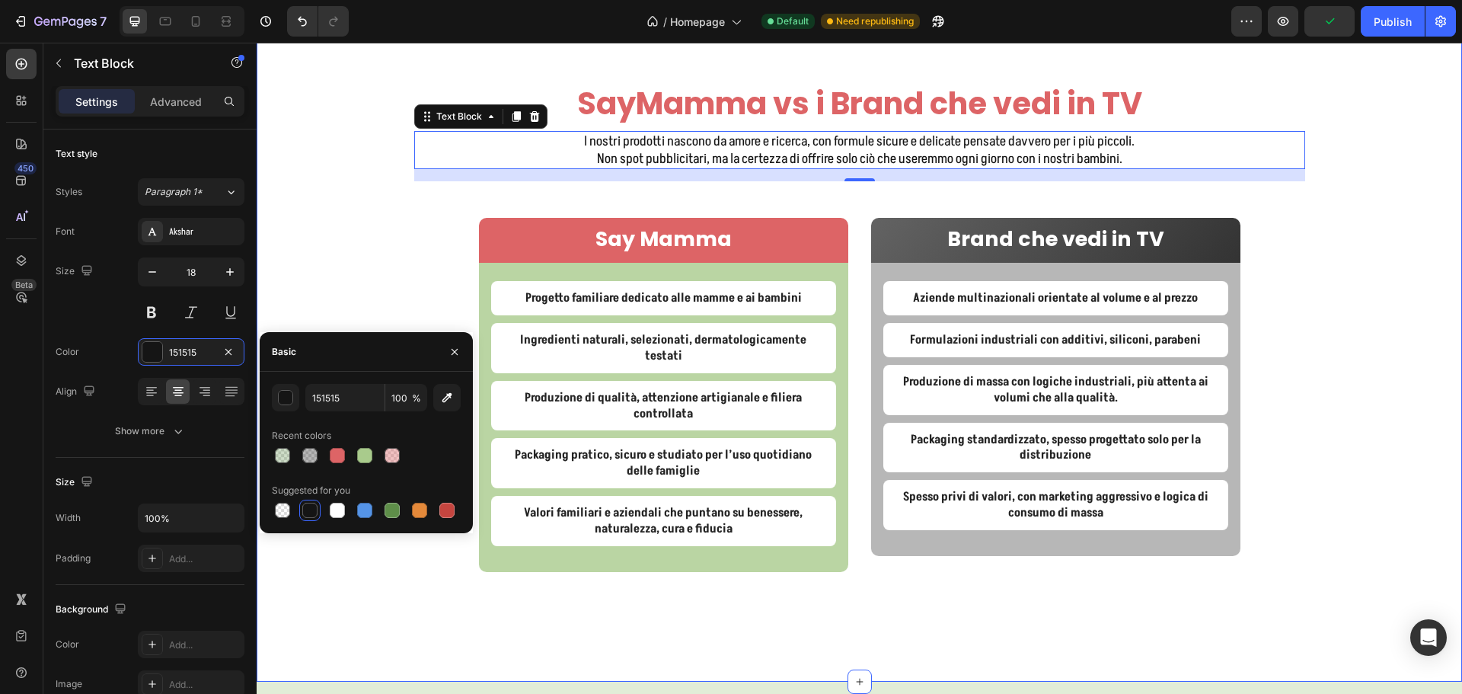
click at [1383, 178] on div "SayMamma vs i Brand che vedi in TV Heading I nostri prodotti nascono da amore e…" at bounding box center [859, 363] width 1205 height 563
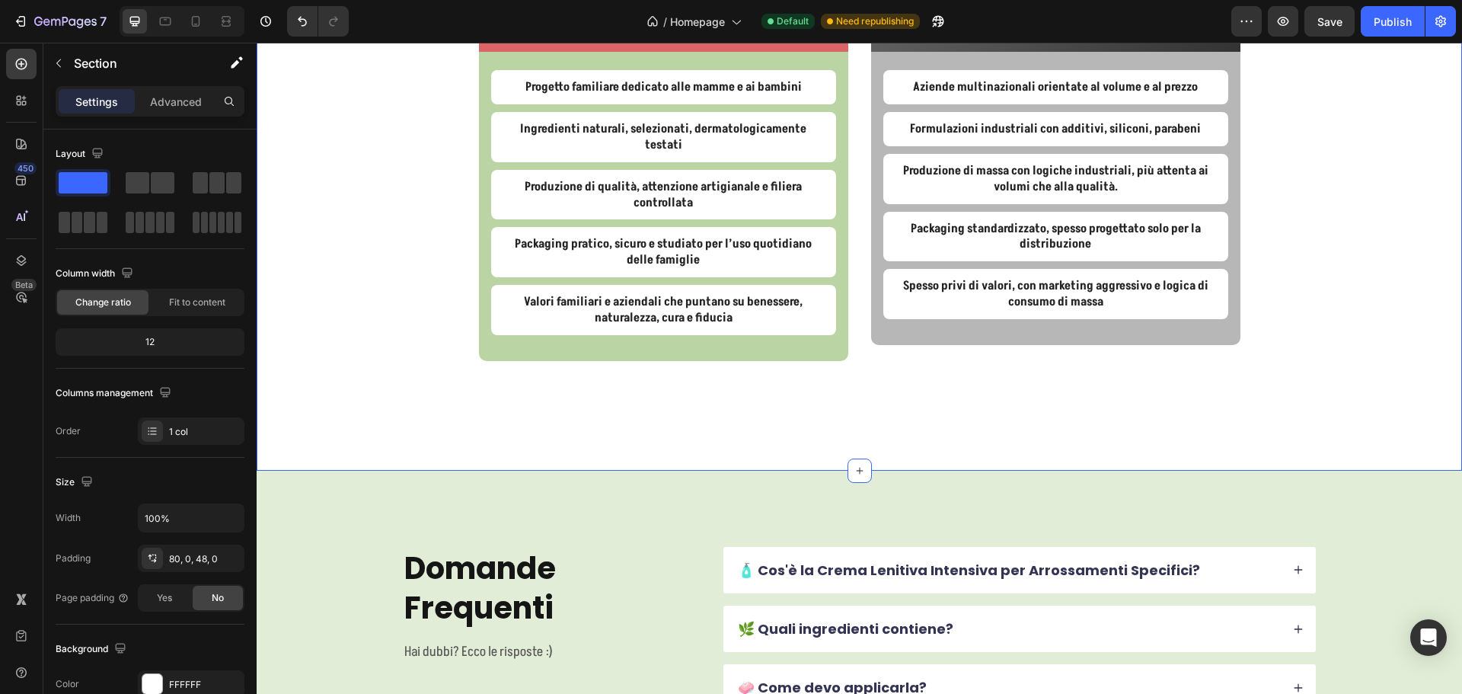
scroll to position [4371, 0]
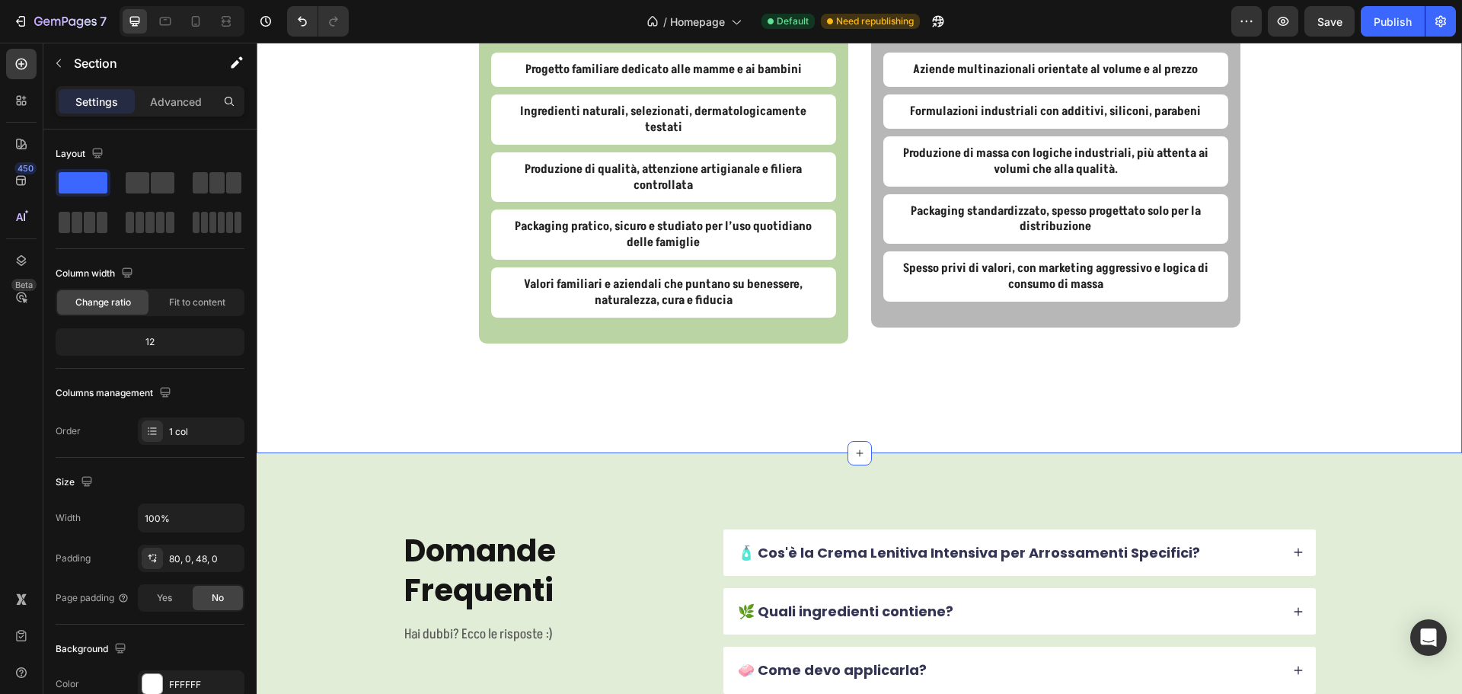
click at [1124, 394] on div "SayMamma vs i Brand che vedi in TV Heading I nostri prodotti nascono da amore e…" at bounding box center [859, 135] width 1205 height 563
click at [174, 557] on div "80, 0, 48, 0" at bounding box center [191, 559] width 44 height 14
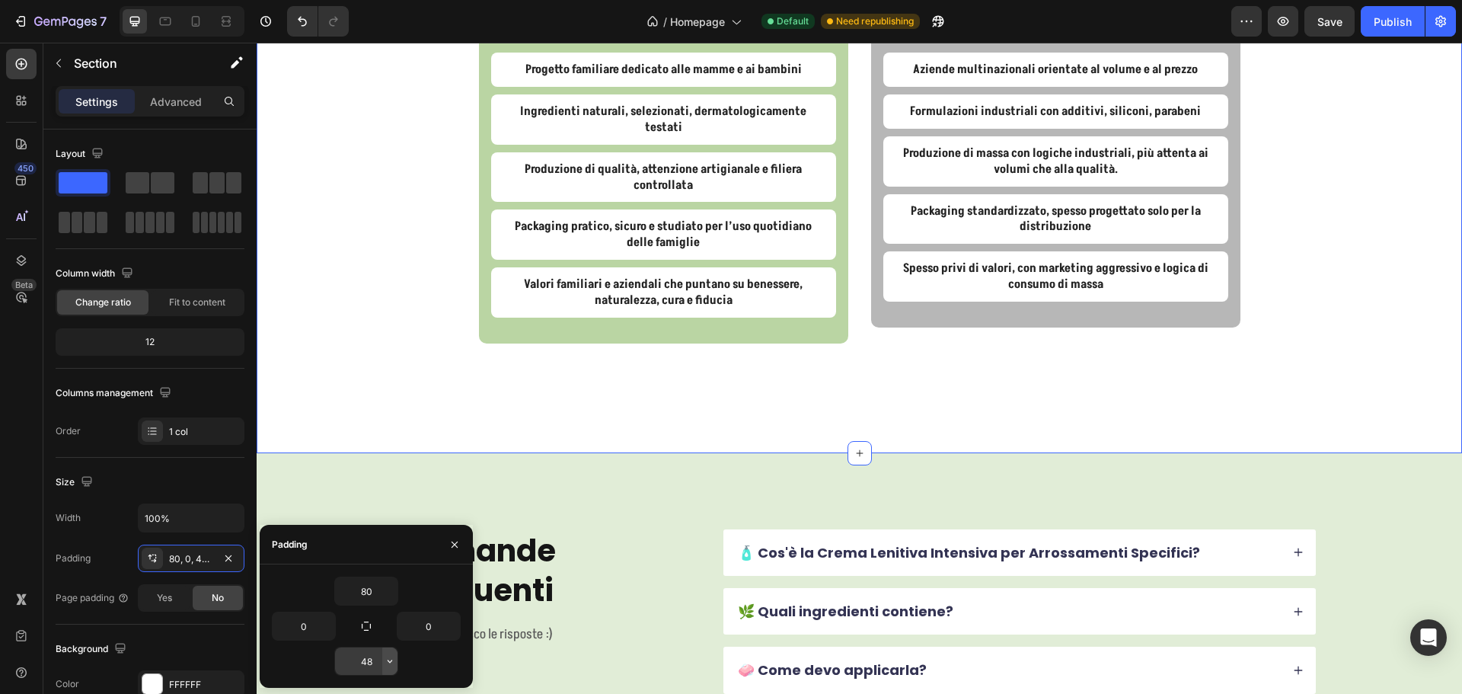
click at [391, 670] on button "button" at bounding box center [389, 660] width 15 height 27
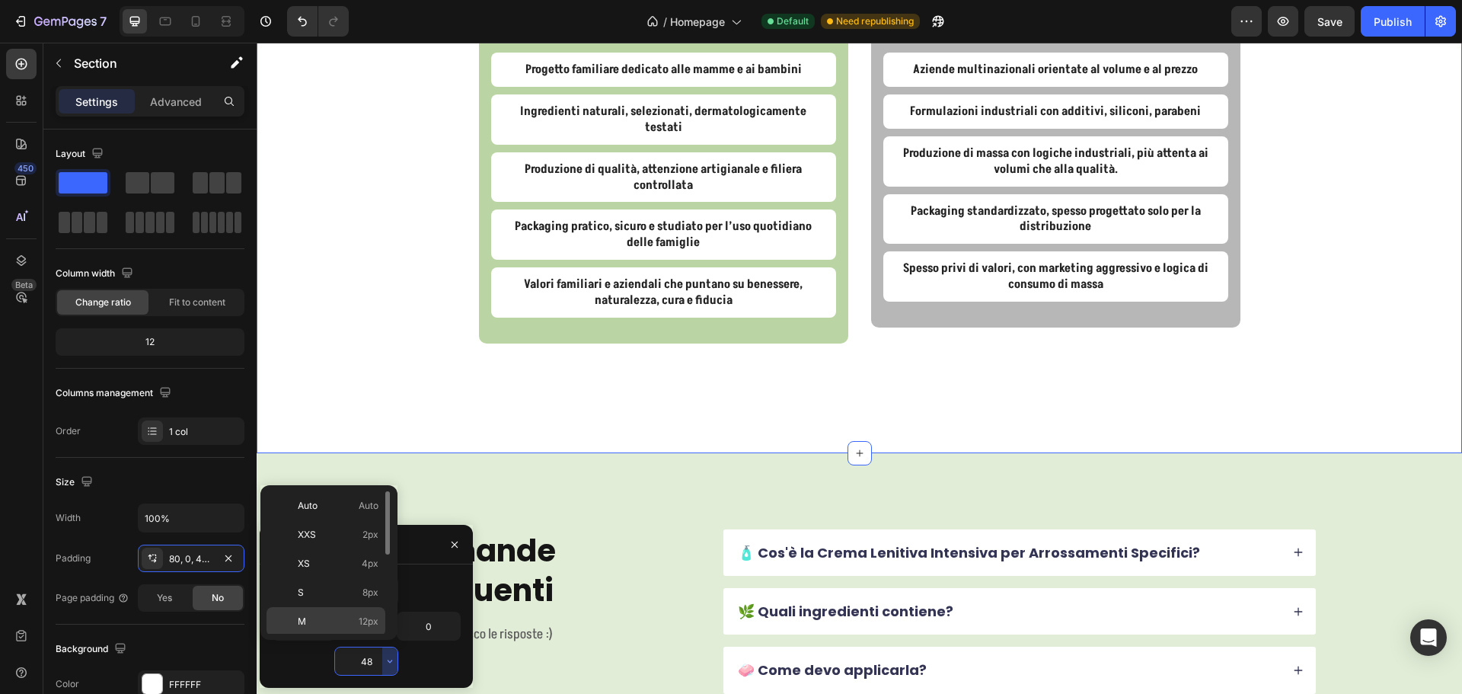
scroll to position [152, 0]
click at [358, 553] on span "32px" at bounding box center [367, 556] width 21 height 14
type input "32"
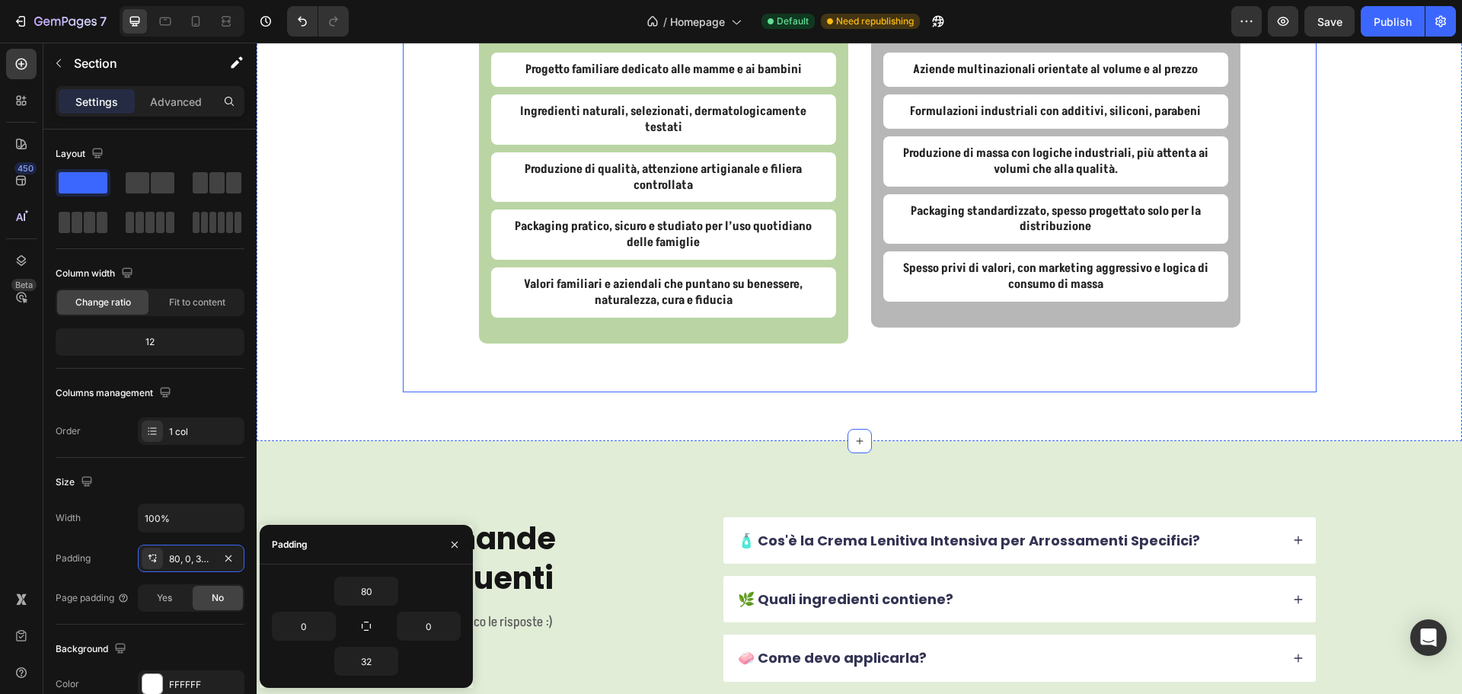
click at [1264, 308] on div "Say Mamma Text Block Row Progetto familiare dedicato alle mamme e ai bambini Te…" at bounding box center [860, 172] width 914 height 439
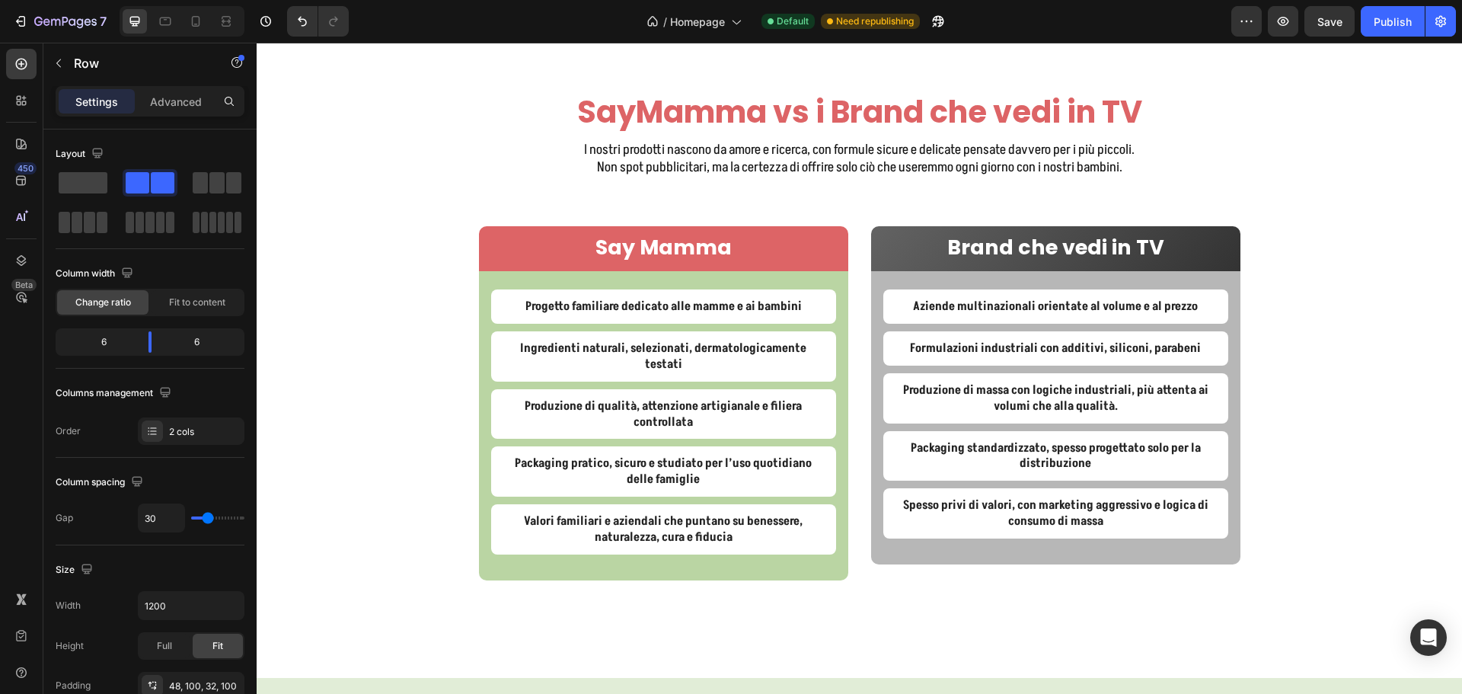
scroll to position [4066, 0]
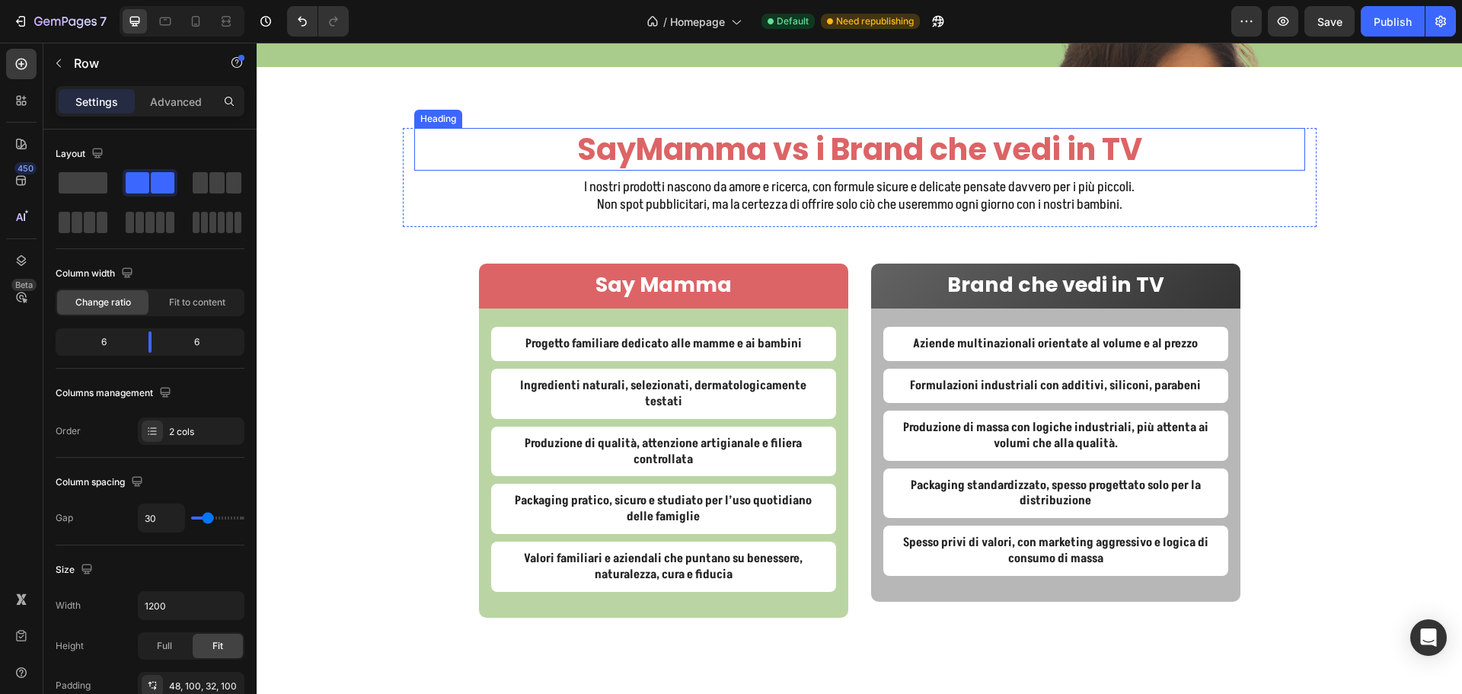
click at [664, 171] on h2 "SayMamma vs i Brand che vedi in TV" at bounding box center [859, 149] width 891 height 43
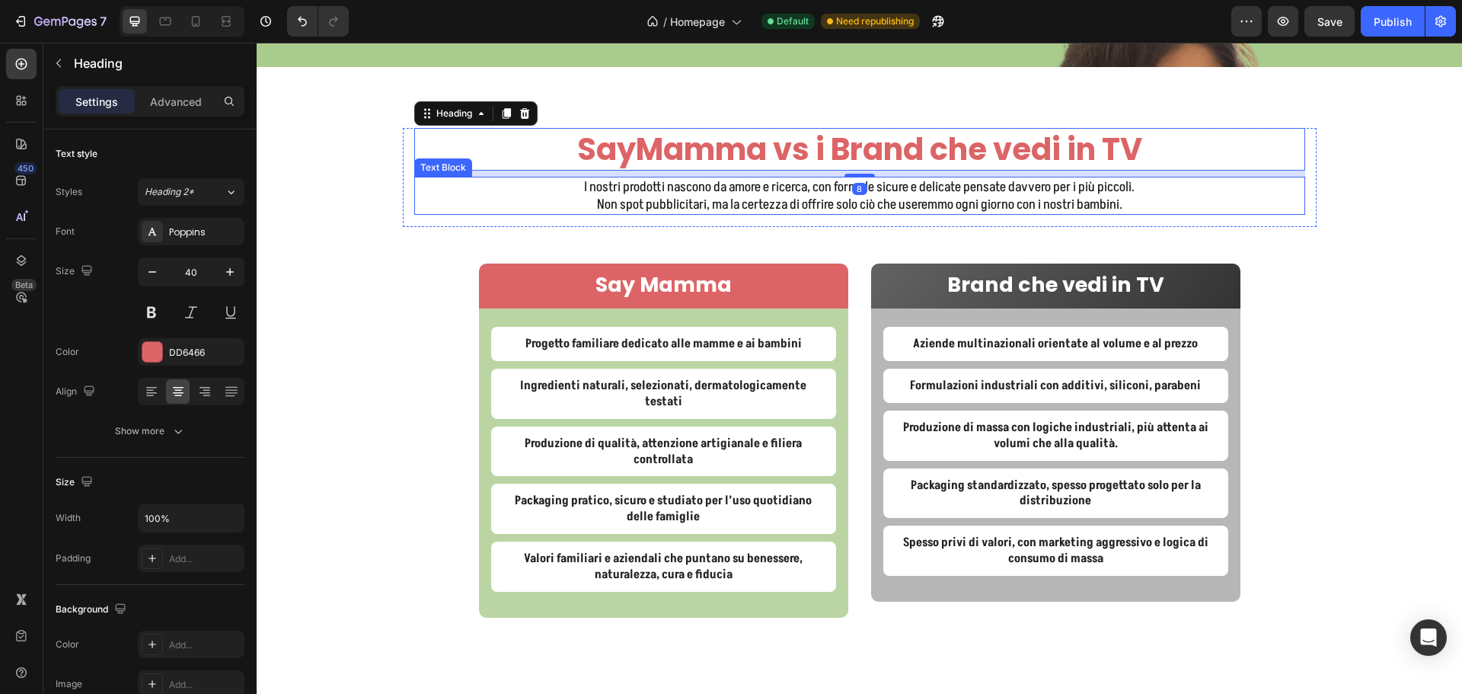
click at [665, 196] on p "I nostri prodotti nascono da amore e ricerca, con formule sicure e delicate pen…" at bounding box center [860, 187] width 888 height 18
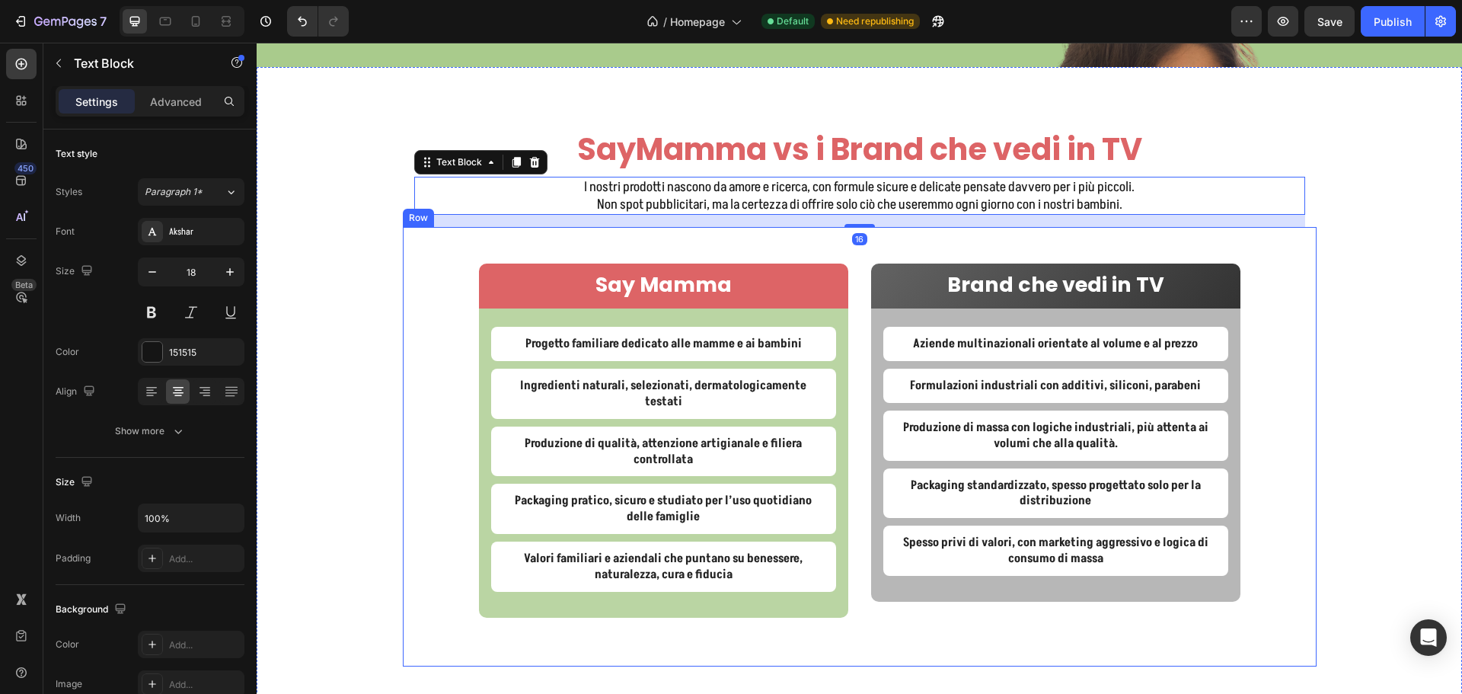
click at [418, 299] on div "Say Mamma Text Block Row Progetto familiare dedicato alle mamme e ai bambini Te…" at bounding box center [860, 446] width 914 height 439
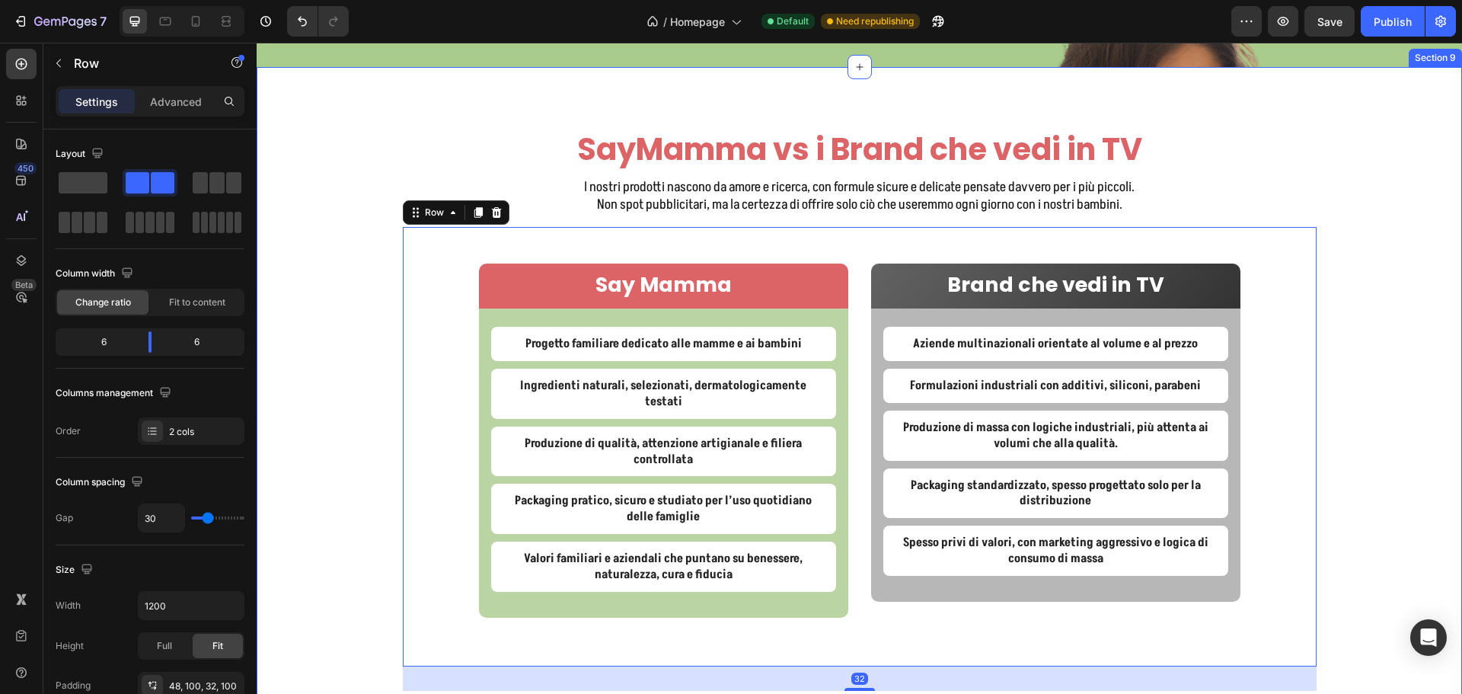
click at [356, 290] on div "SayMamma vs i Brand che vedi in TV Heading I nostri prodotti nascono da amore e…" at bounding box center [859, 409] width 1205 height 563
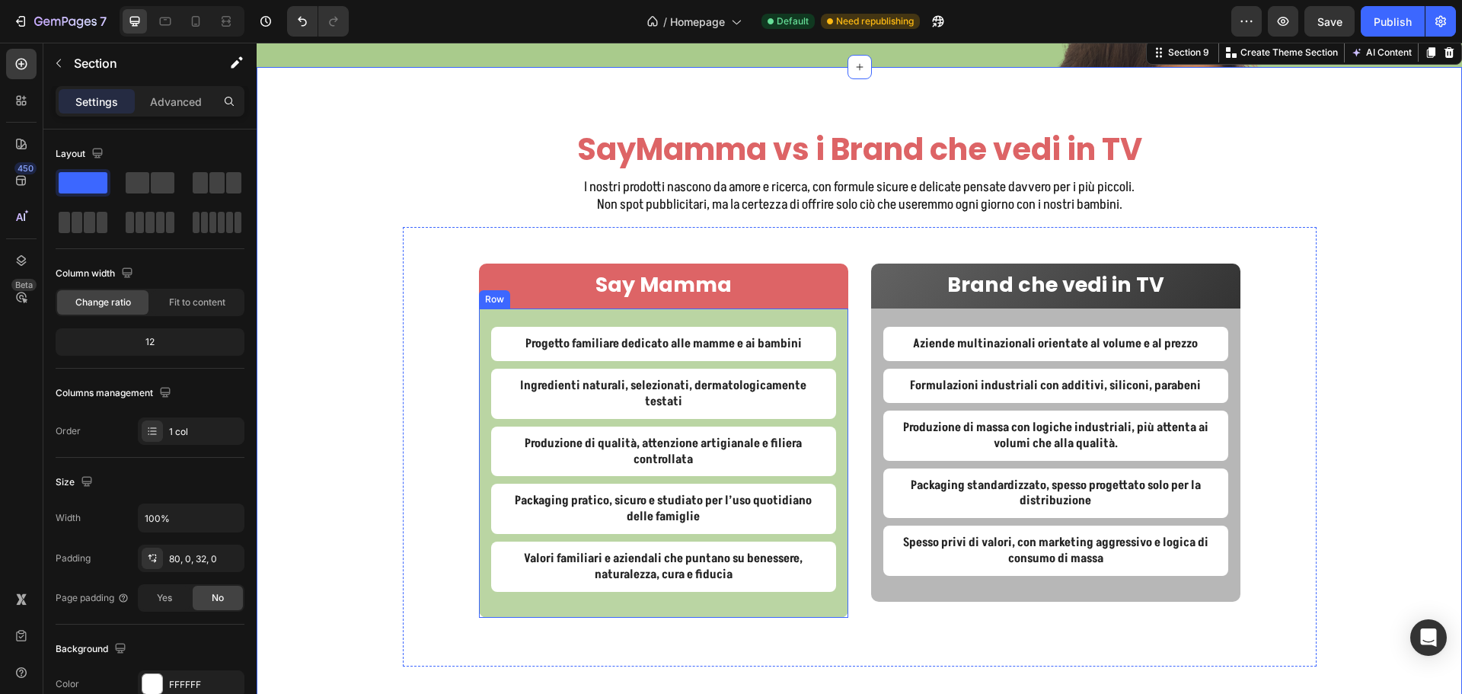
click at [826, 343] on div "Progetto familiare dedicato alle mamme e ai bambini Text Block Ingredienti natu…" at bounding box center [663, 462] width 369 height 308
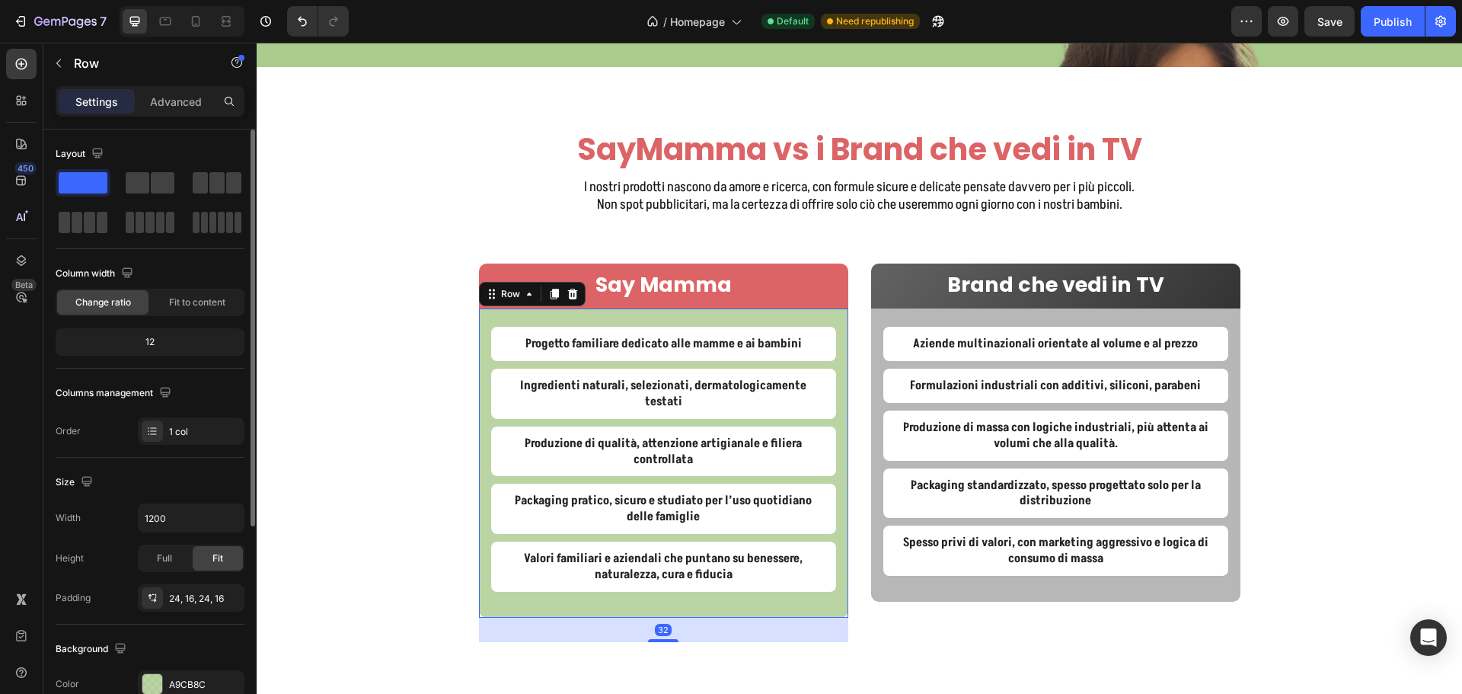
scroll to position [228, 0]
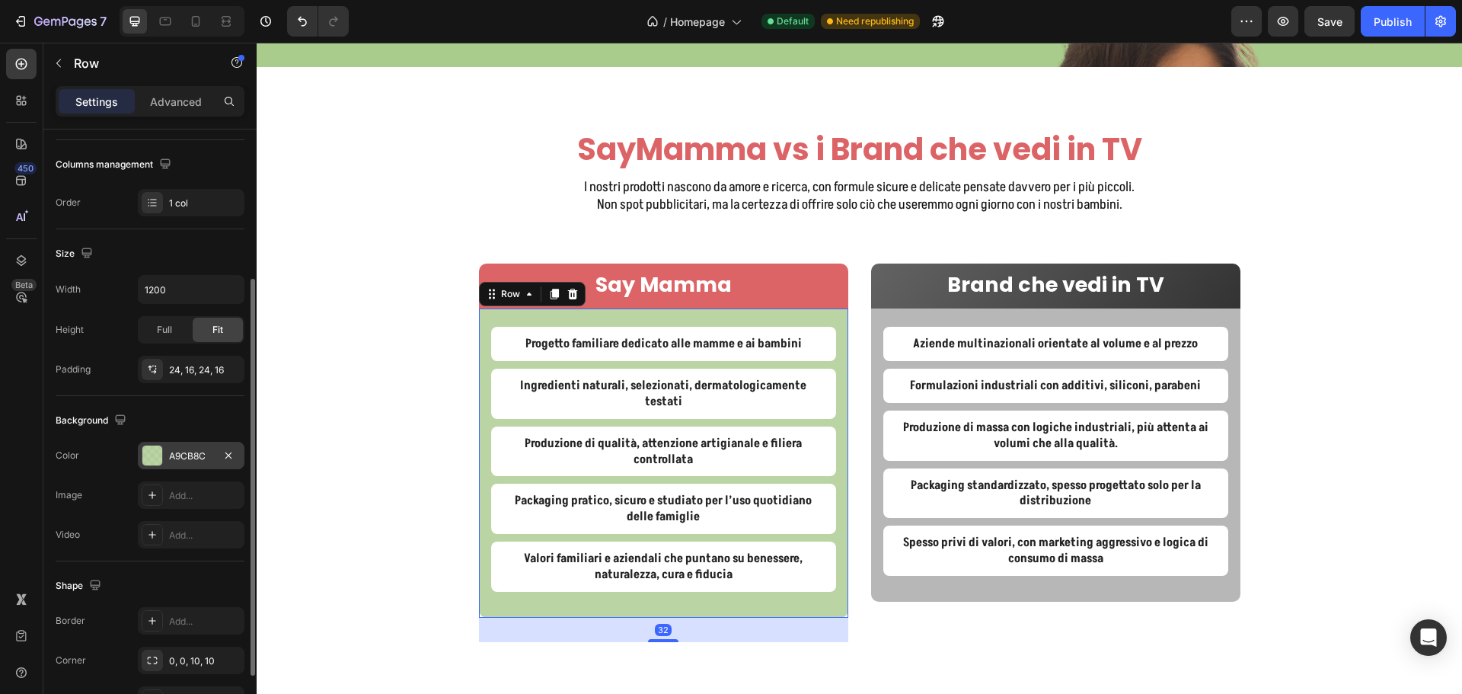
click at [183, 463] on div "A9CB8C" at bounding box center [191, 455] width 107 height 27
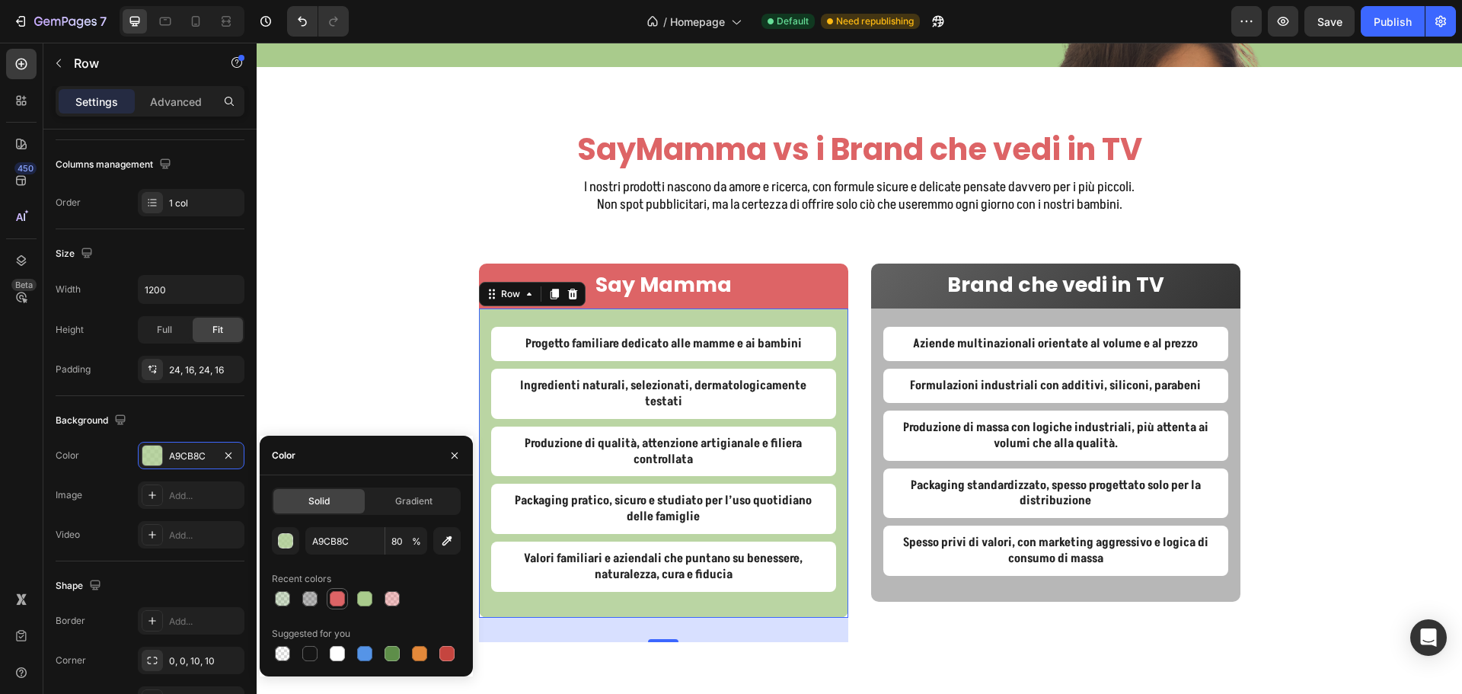
click at [342, 592] on div at bounding box center [337, 598] width 15 height 15
type input "DD6466"
type input "100"
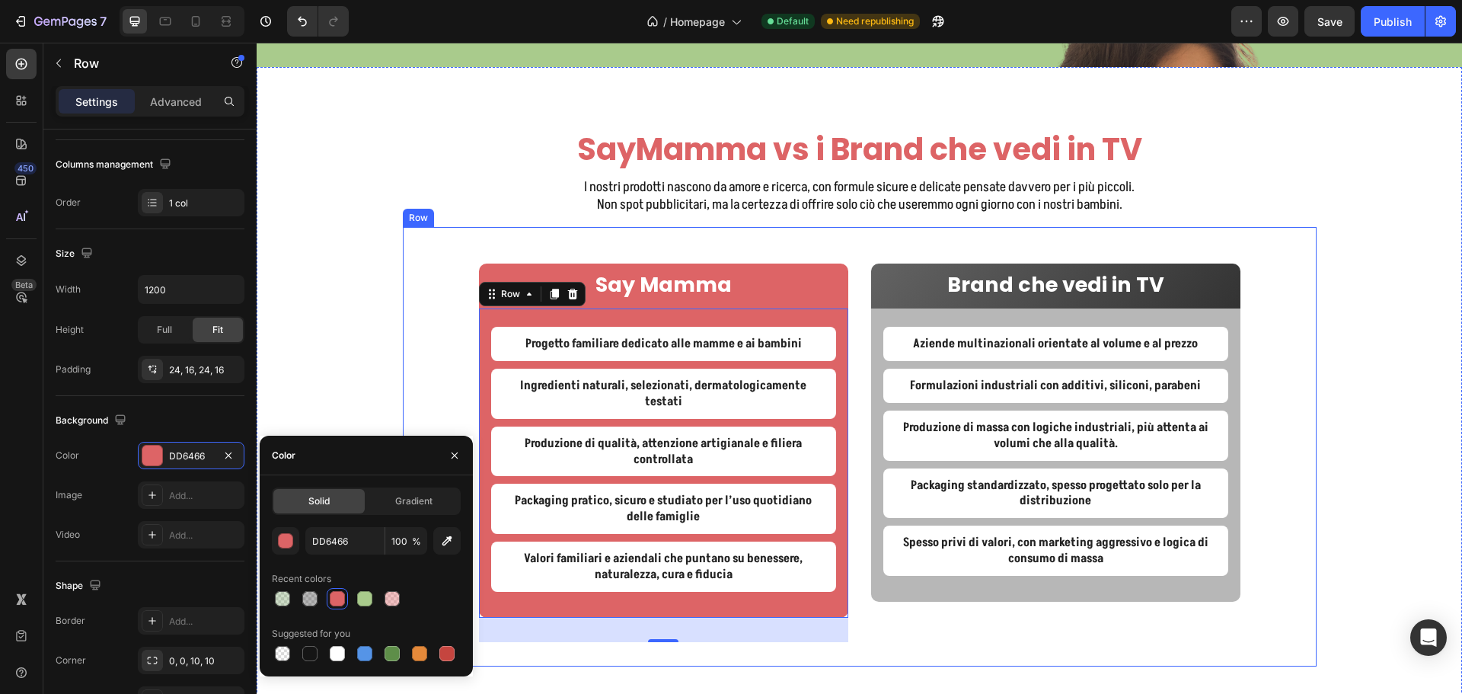
click at [480, 305] on div "Say Mamma Text Block Row" at bounding box center [663, 285] width 369 height 45
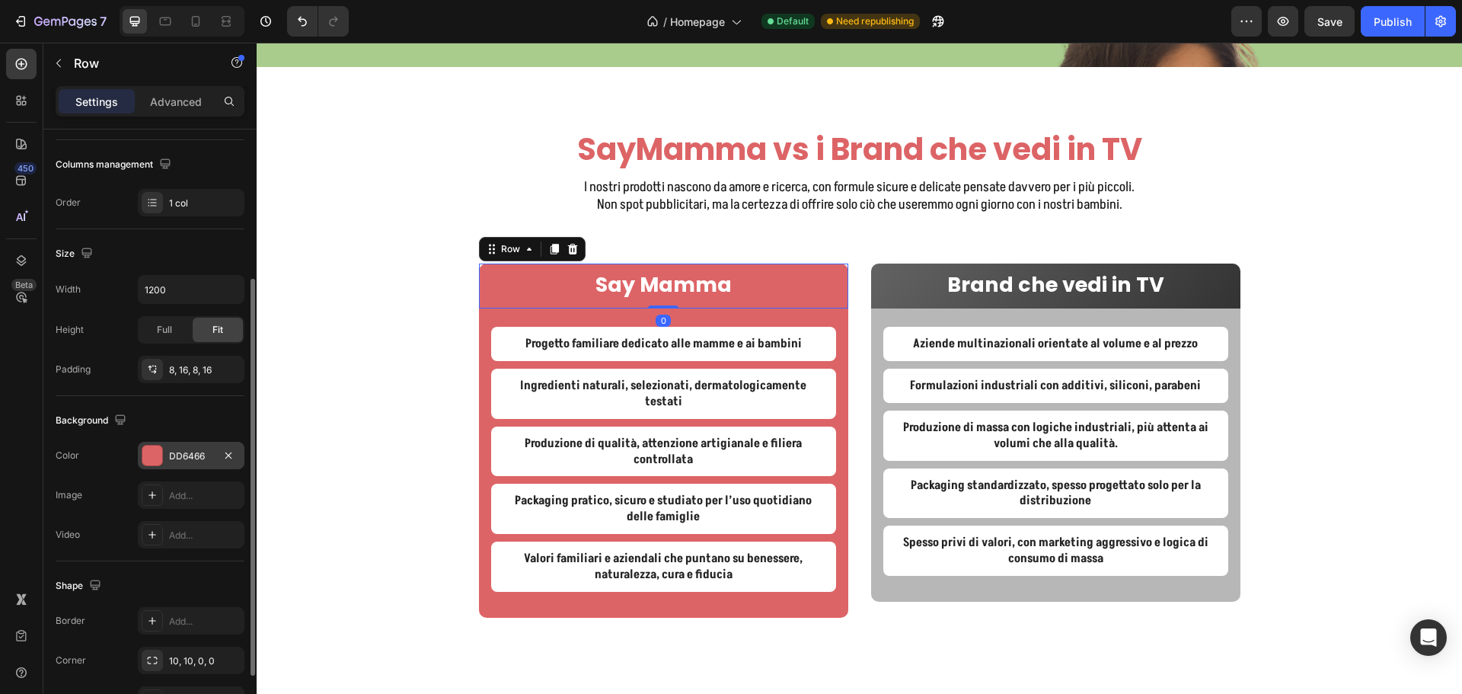
click at [192, 457] on div "DD6466" at bounding box center [191, 456] width 44 height 14
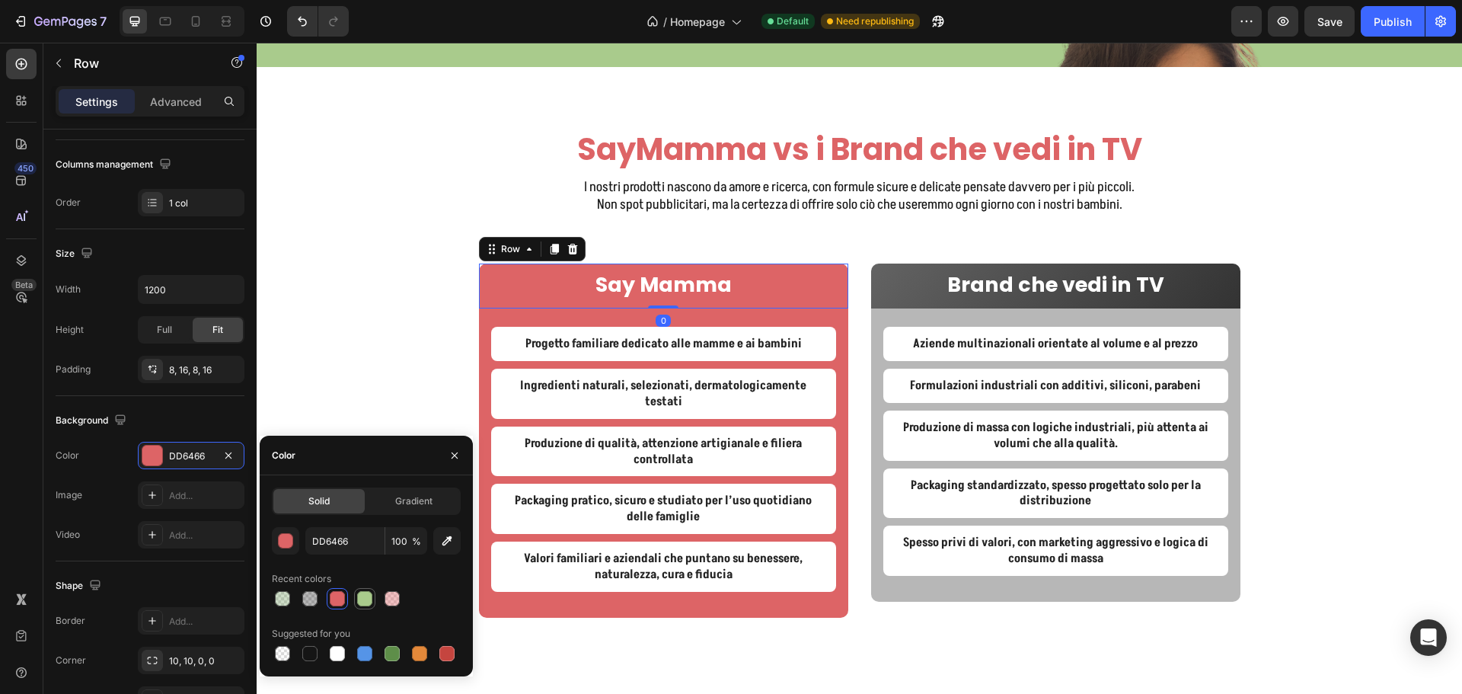
click at [359, 598] on div at bounding box center [364, 598] width 15 height 15
type input "A9CB8C"
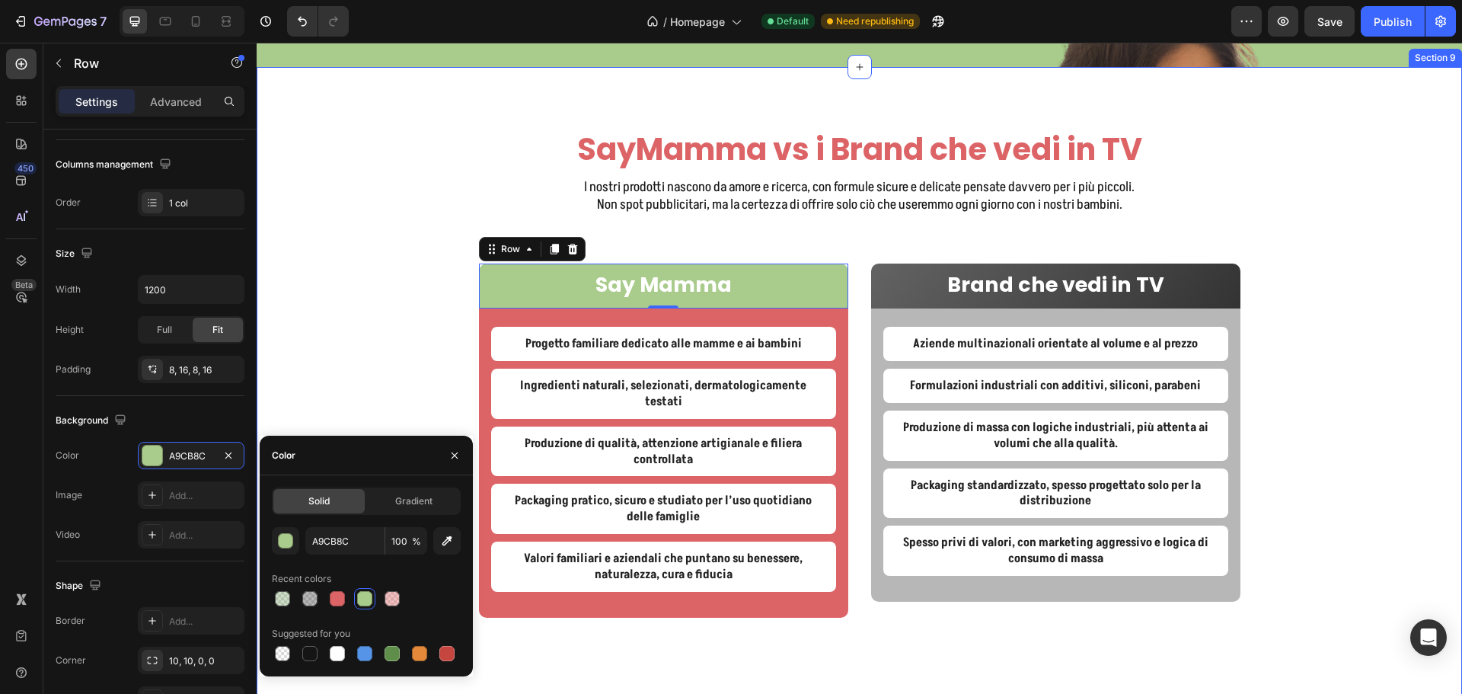
click at [324, 349] on div "SayMamma vs i Brand che vedi in TV Heading I nostri prodotti nascono da amore e…" at bounding box center [859, 409] width 1205 height 563
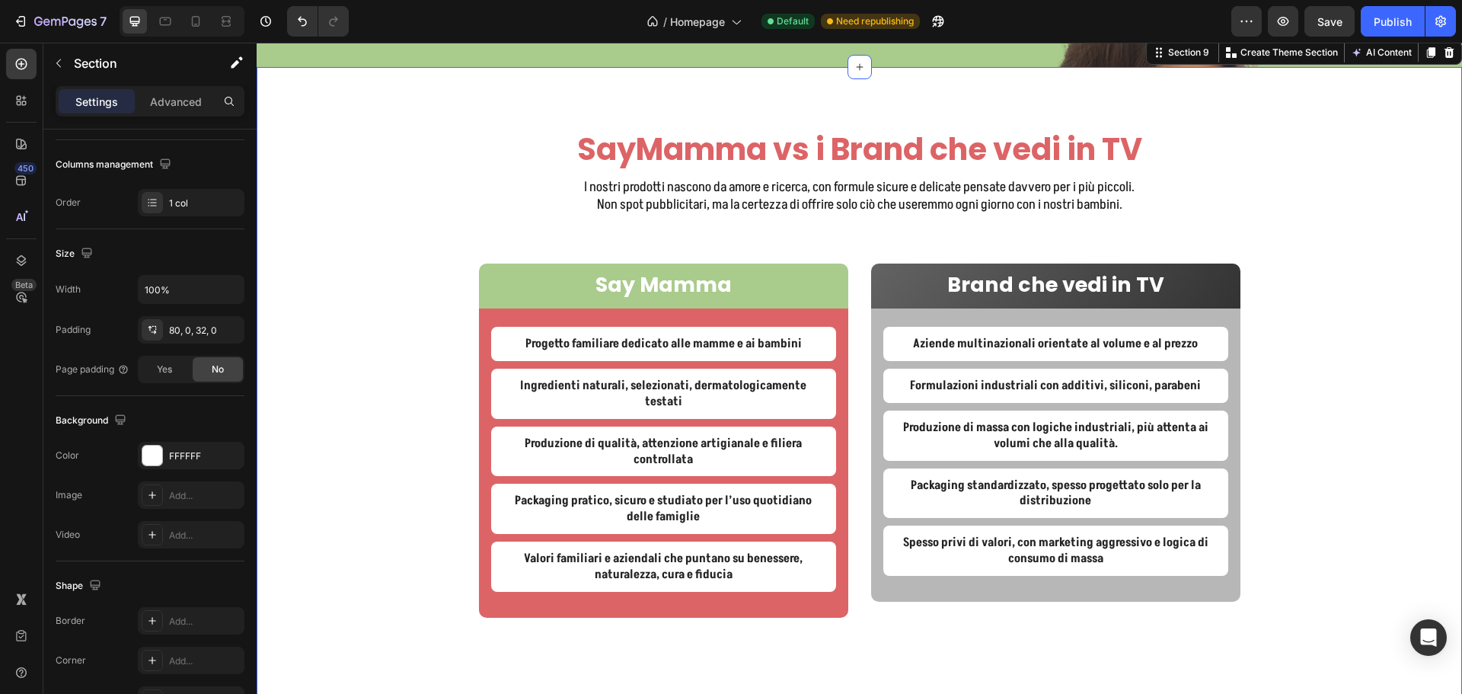
scroll to position [0, 0]
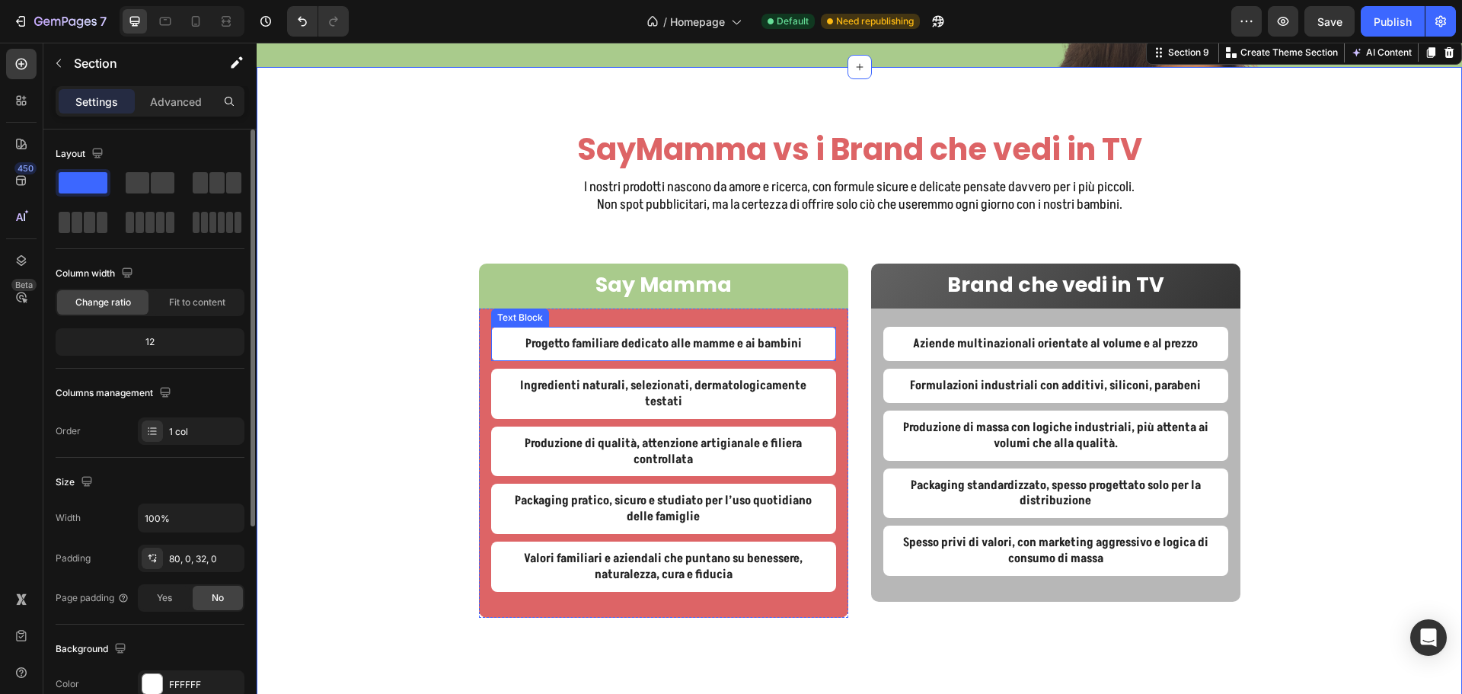
click at [503, 352] on p "Progetto familiare dedicato alle mamme e ai bambini" at bounding box center [663, 344] width 321 height 16
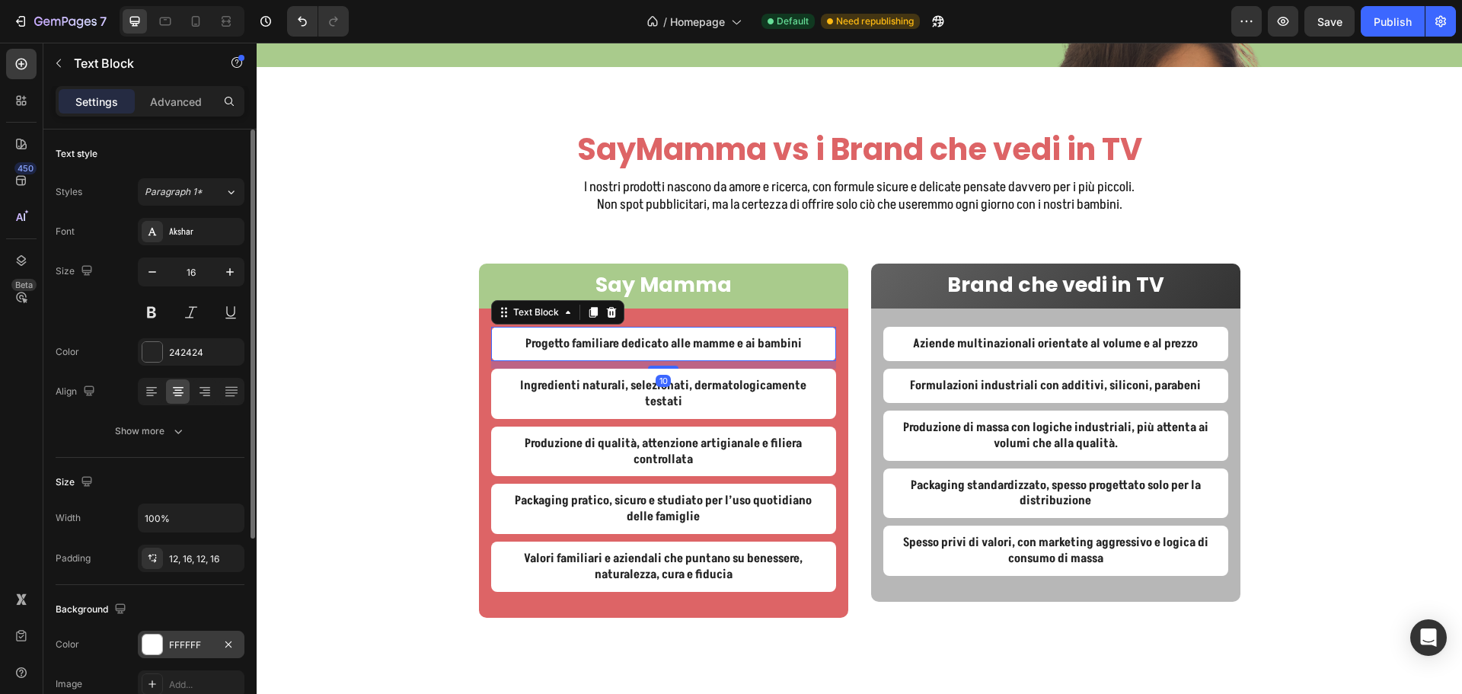
click at [184, 649] on div "FFFFFF" at bounding box center [191, 645] width 44 height 14
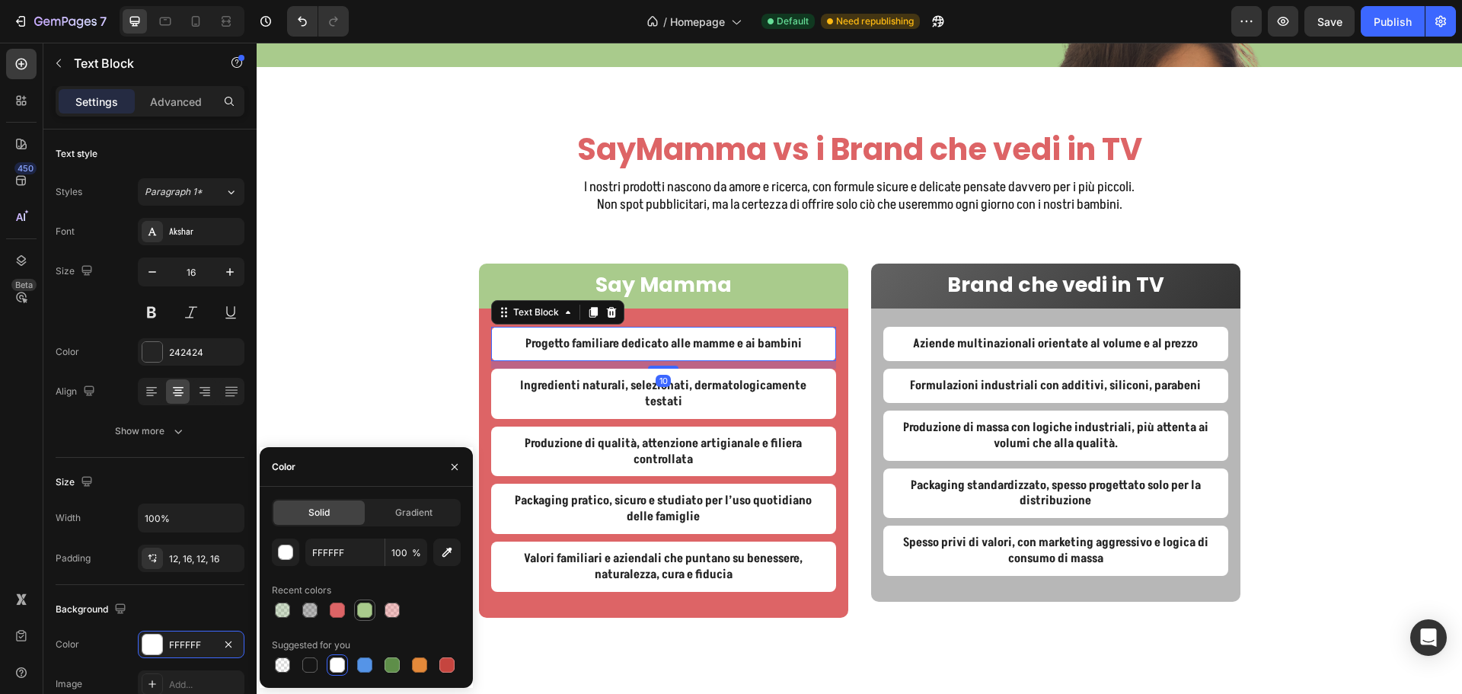
click at [365, 608] on div at bounding box center [364, 609] width 15 height 15
type input "A9CB8C"
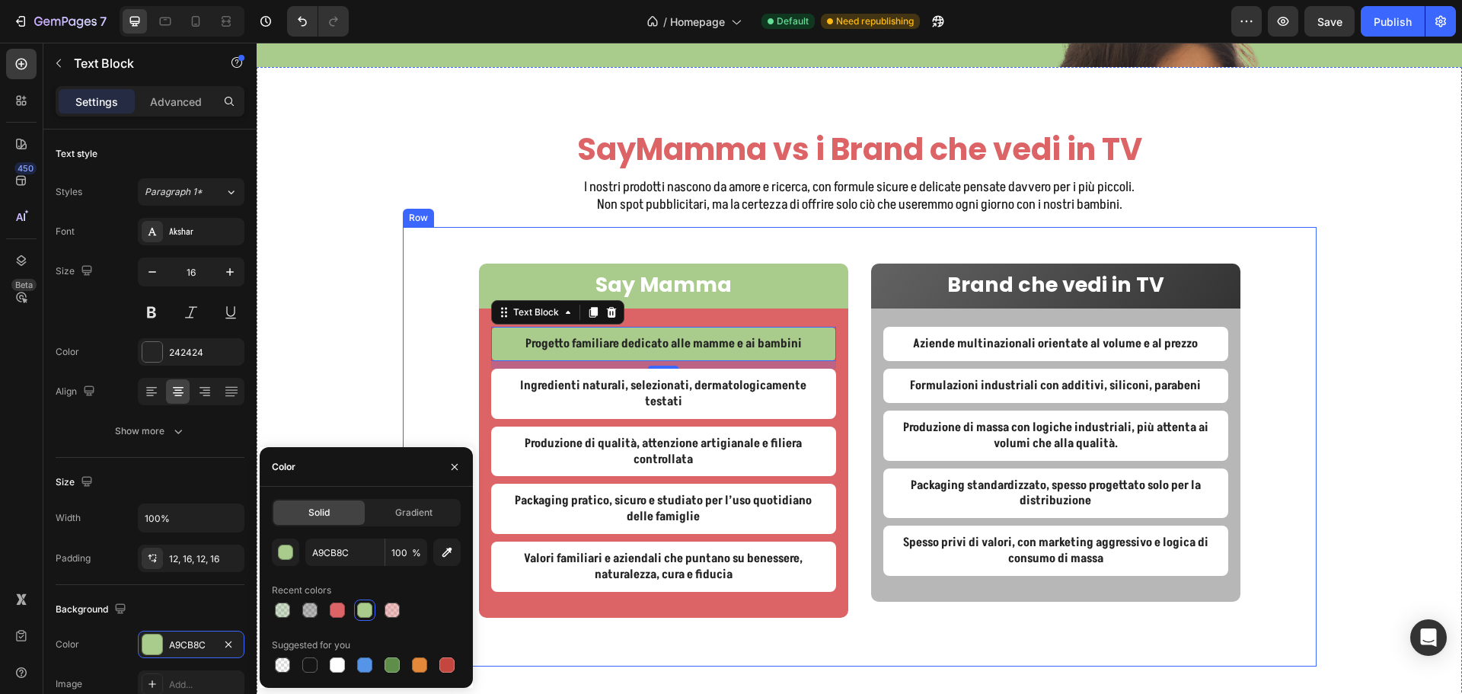
click at [448, 332] on div "Say Mamma Text Block Row Progetto familiare dedicato alle mamme e ai bambini Te…" at bounding box center [860, 446] width 914 height 439
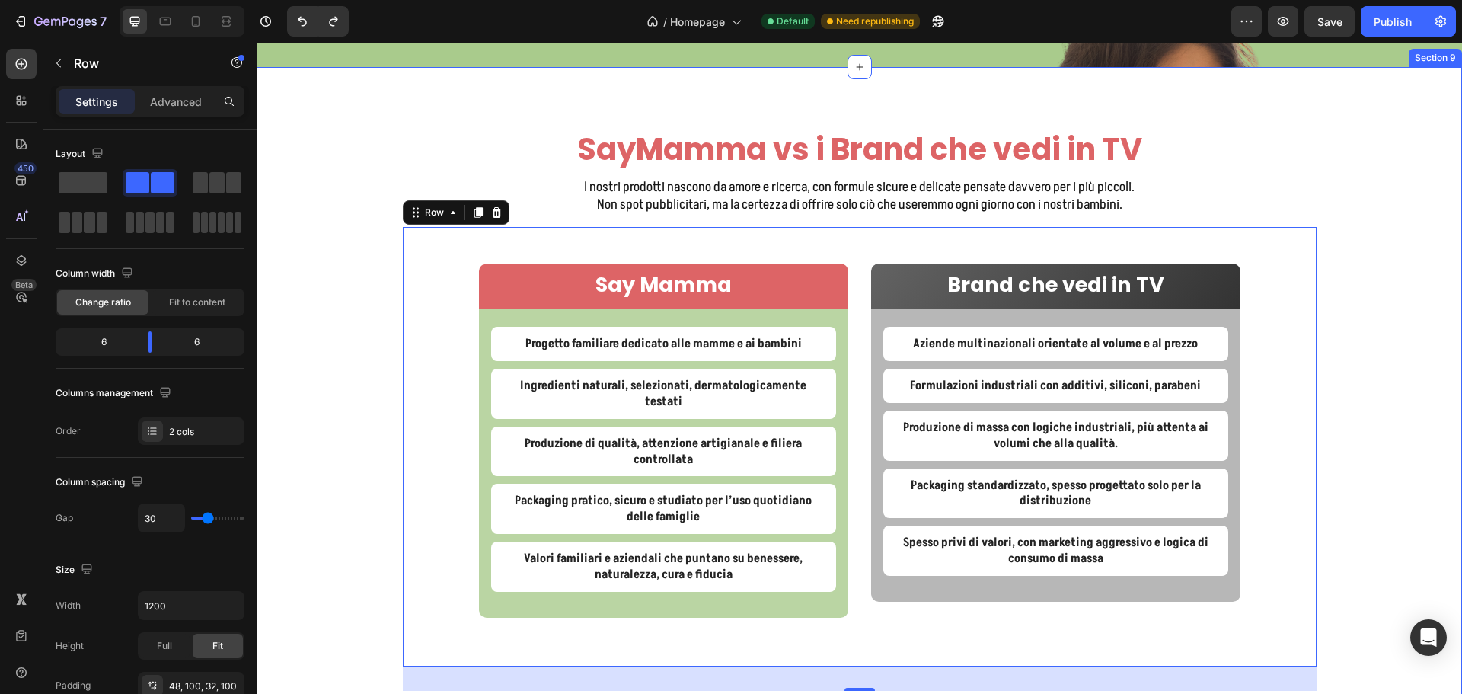
click at [1361, 245] on div "SayMamma vs i Brand che vedi in TV Heading I nostri prodotti nascono da amore e…" at bounding box center [859, 409] width 1205 height 563
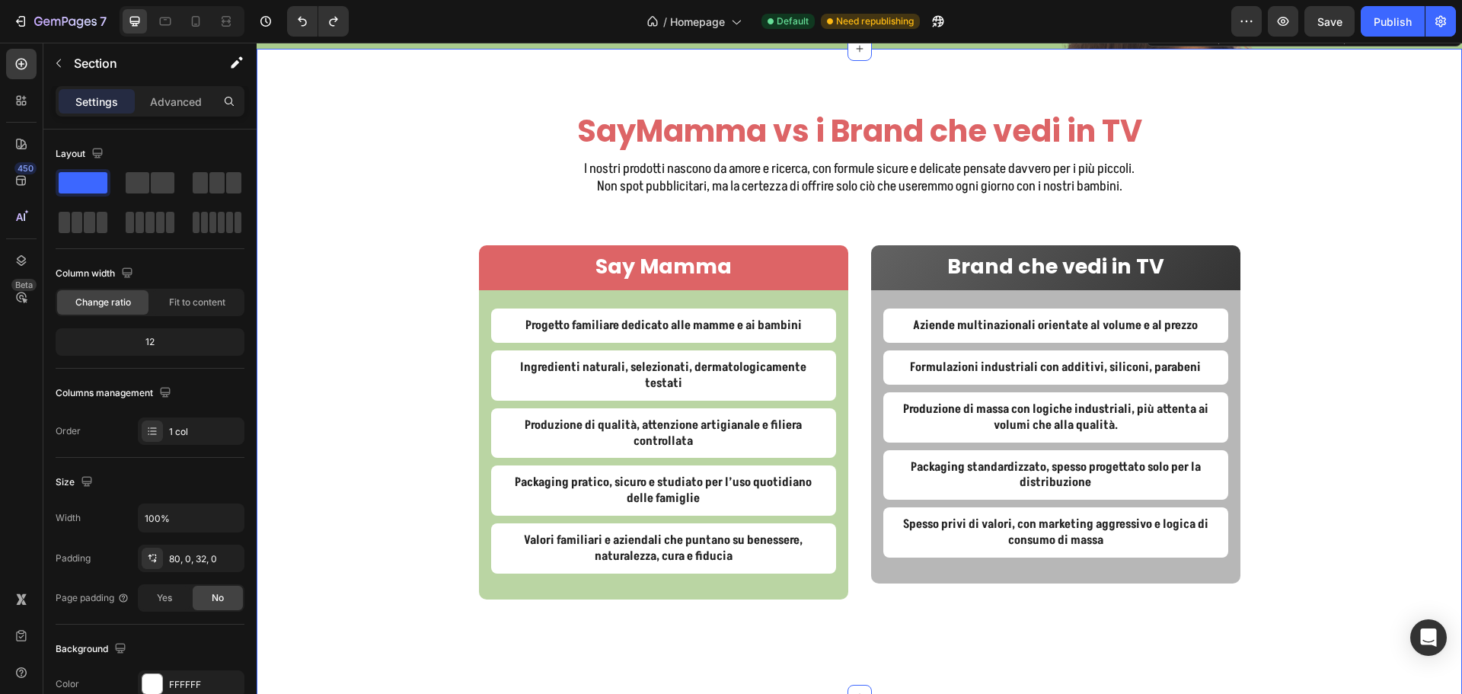
scroll to position [4143, 0]
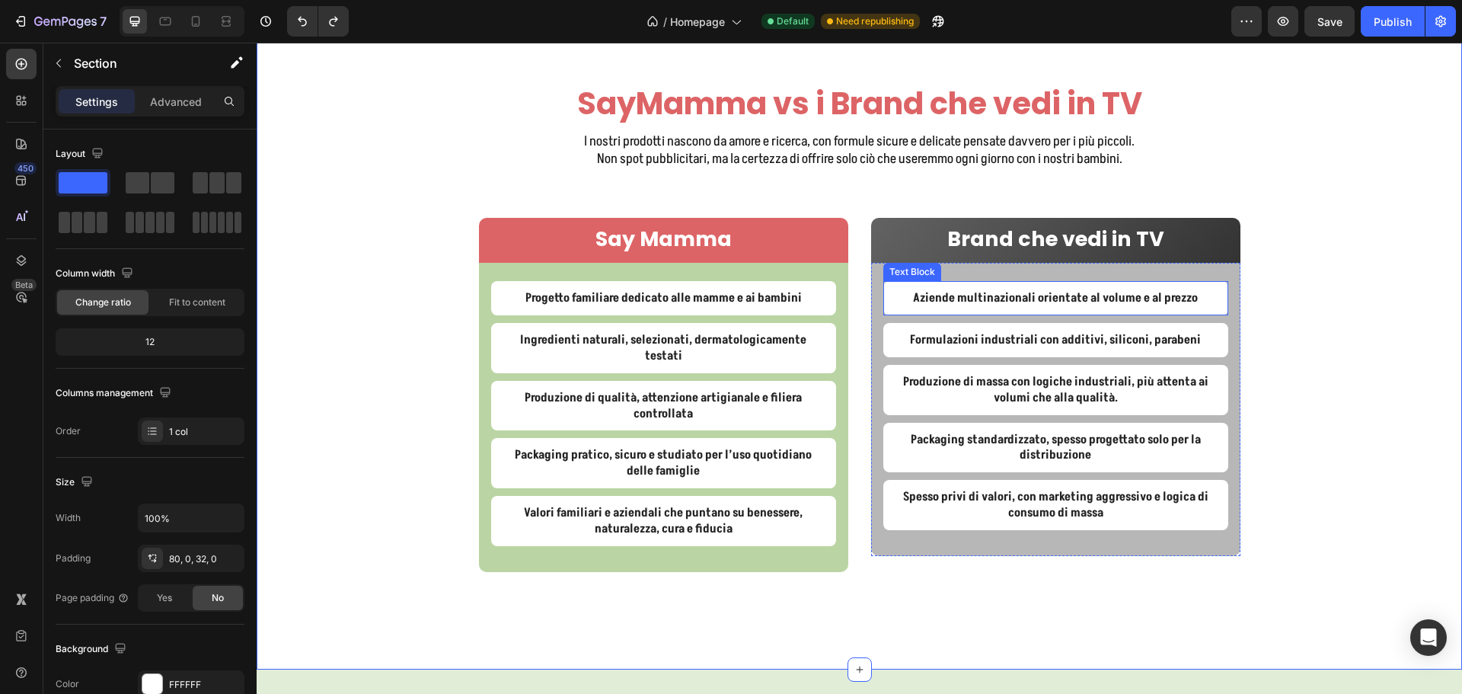
click at [1213, 296] on div "Aziende multinazionali orientate al volume e al prezzo" at bounding box center [1055, 298] width 345 height 34
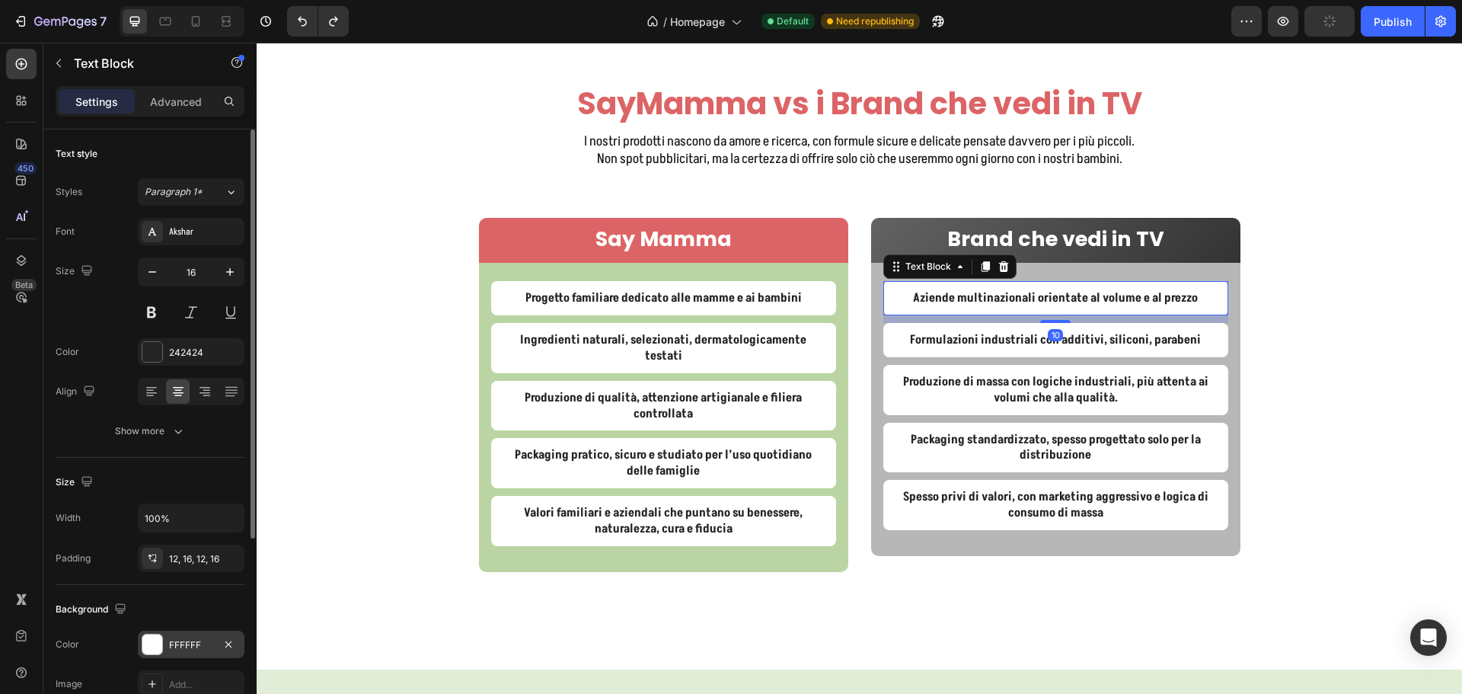
click at [187, 643] on div "FFFFFF" at bounding box center [191, 645] width 44 height 14
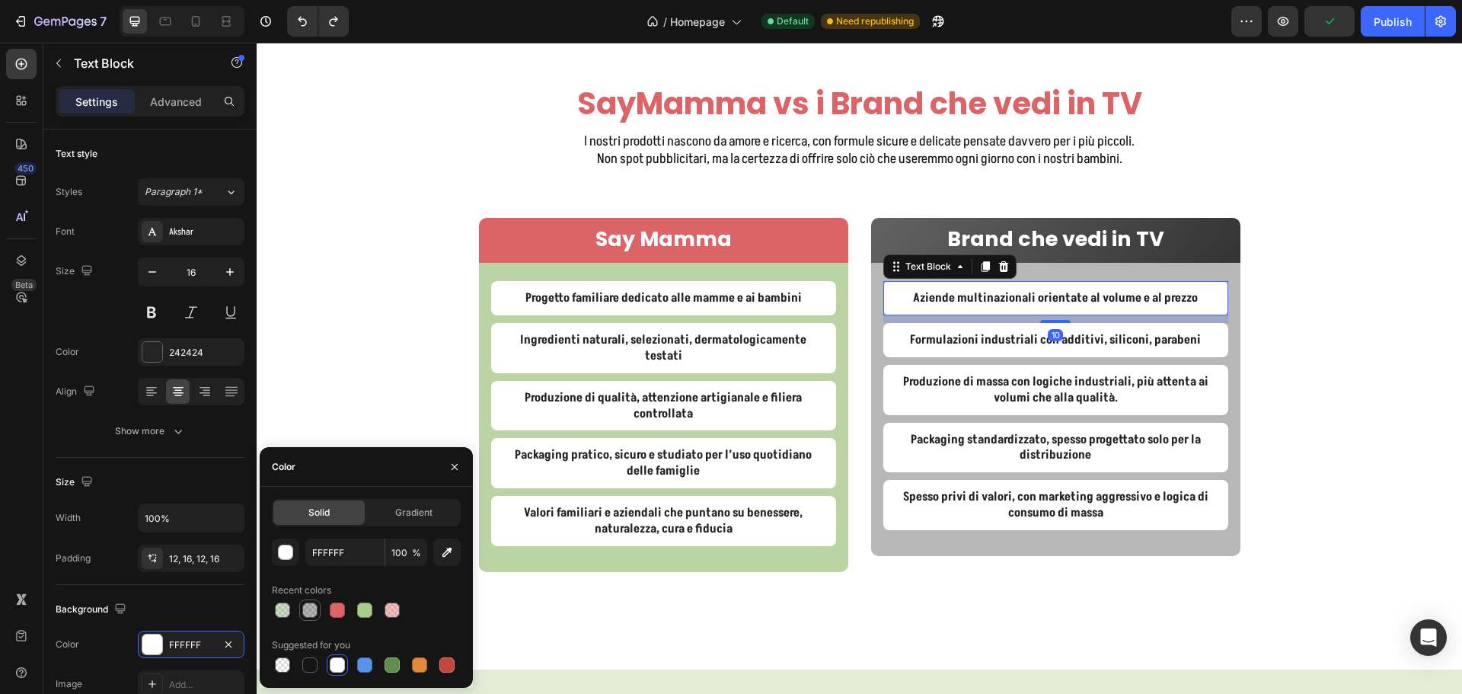
click at [304, 610] on div at bounding box center [309, 609] width 15 height 15
type input "121212"
type input "30"
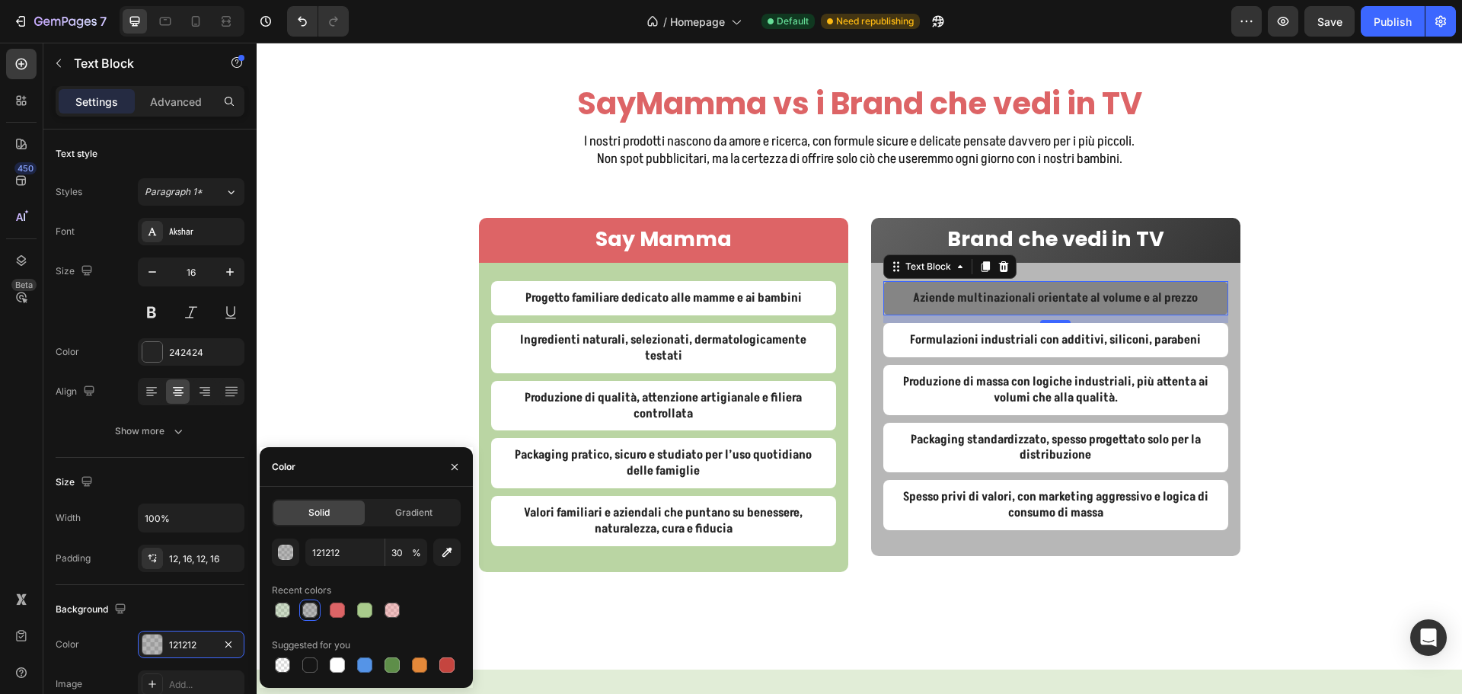
type input "FFFFFF"
type input "100"
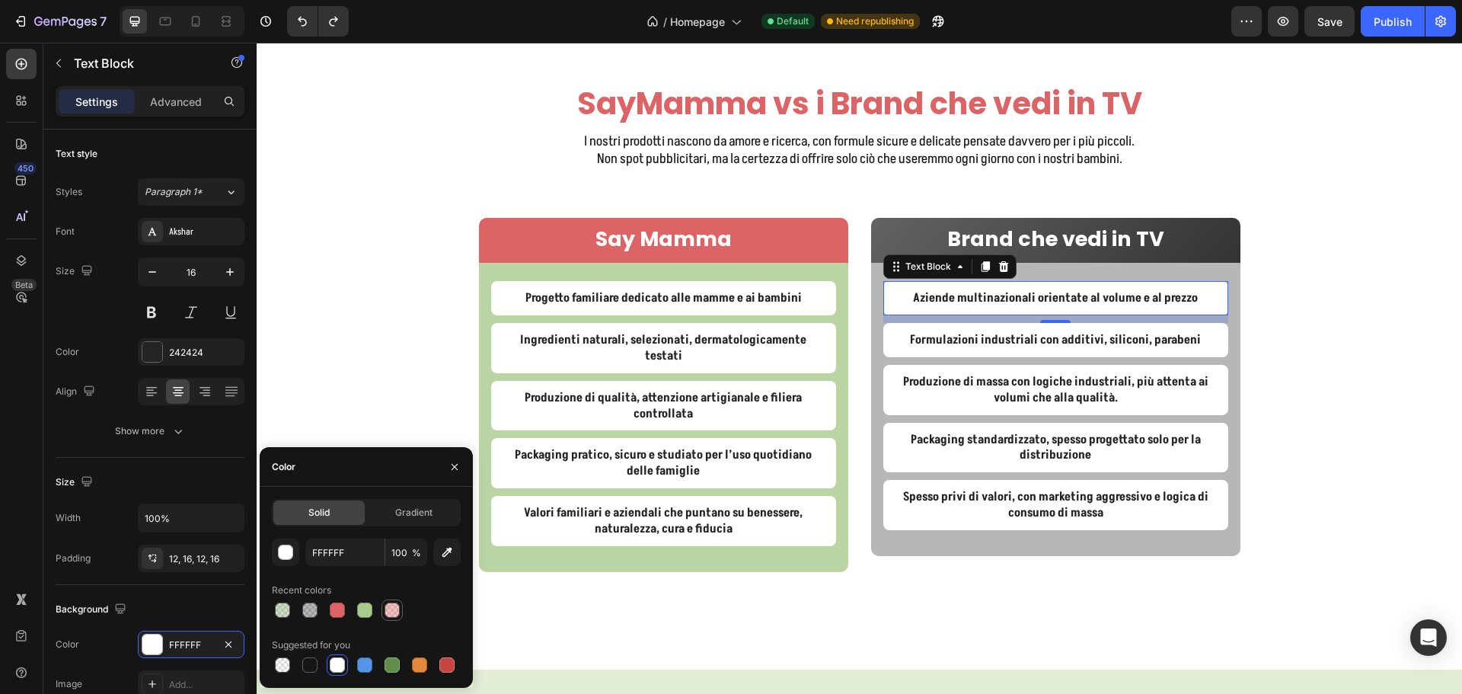
click at [385, 604] on div at bounding box center [391, 609] width 15 height 15
type input "DD6466"
type input "40"
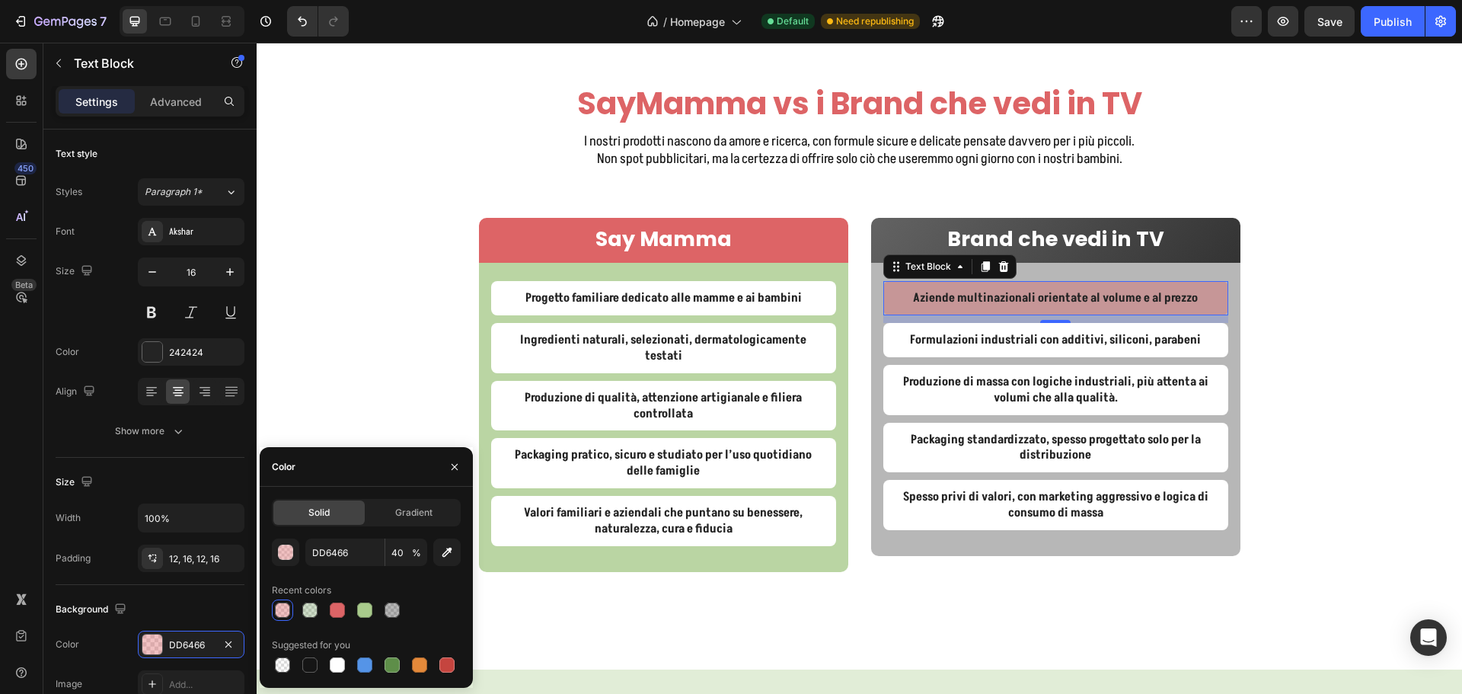
type input "FFFFFF"
type input "100"
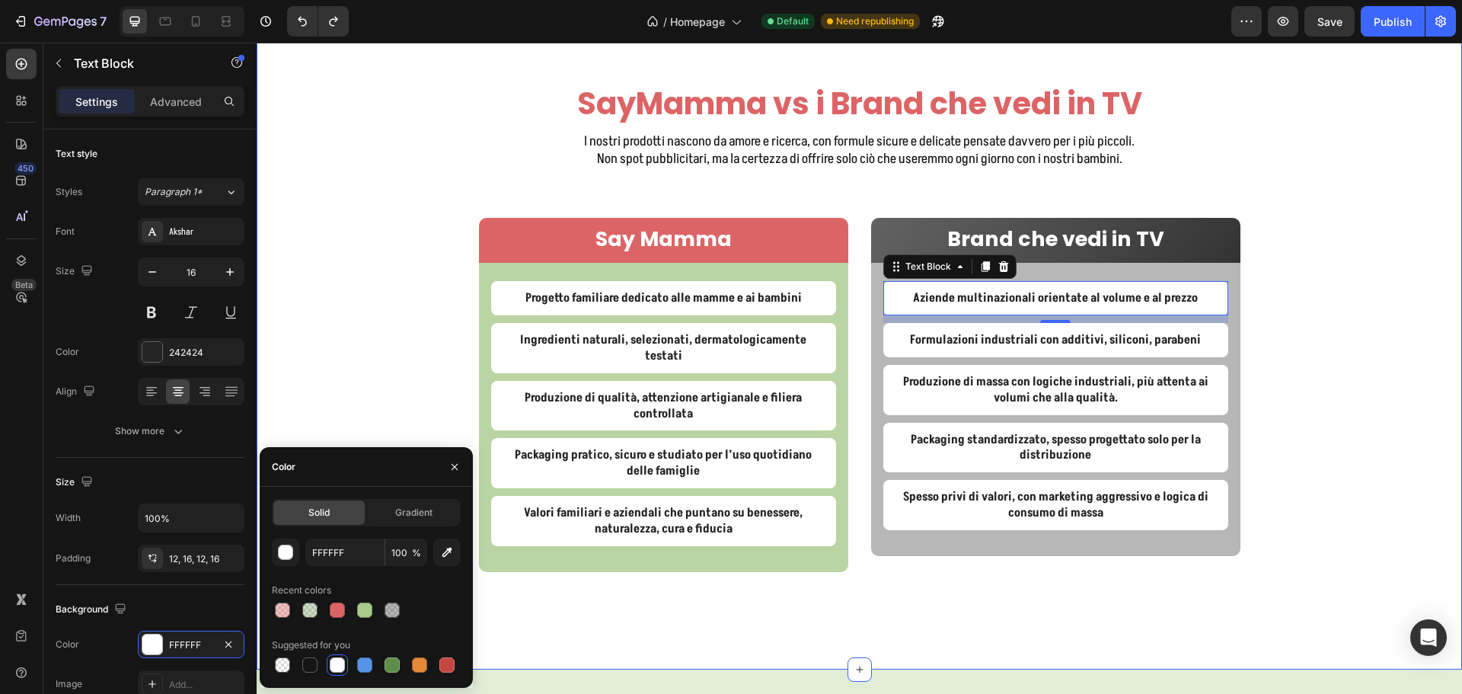
click at [1427, 211] on div "SayMamma vs i Brand che vedi in TV Heading I nostri prodotti nascono da amore e…" at bounding box center [859, 363] width 1205 height 563
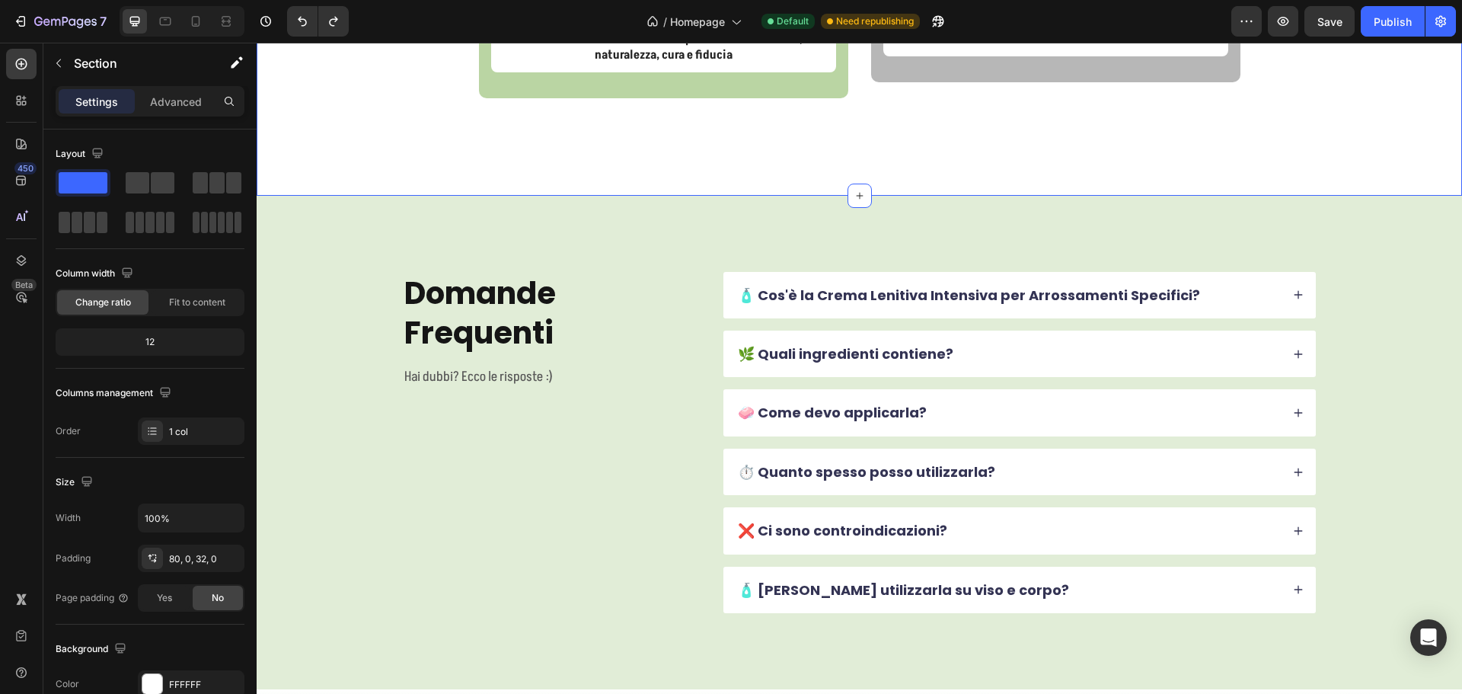
scroll to position [4675, 0]
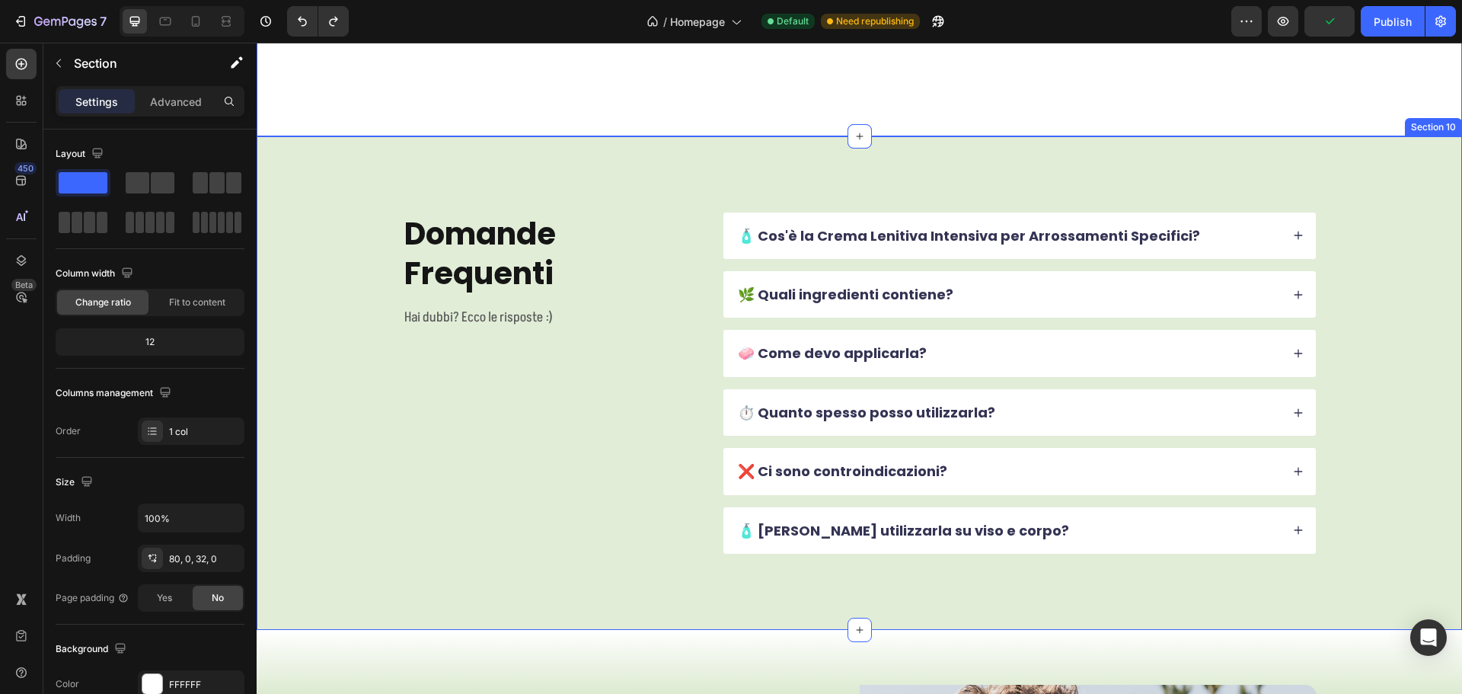
click at [327, 392] on div "Domande Frequenti Heading Hai dubbi? Ecco le risposte :) Text Block 🧴 Cos'è la …" at bounding box center [858, 382] width 1083 height 341
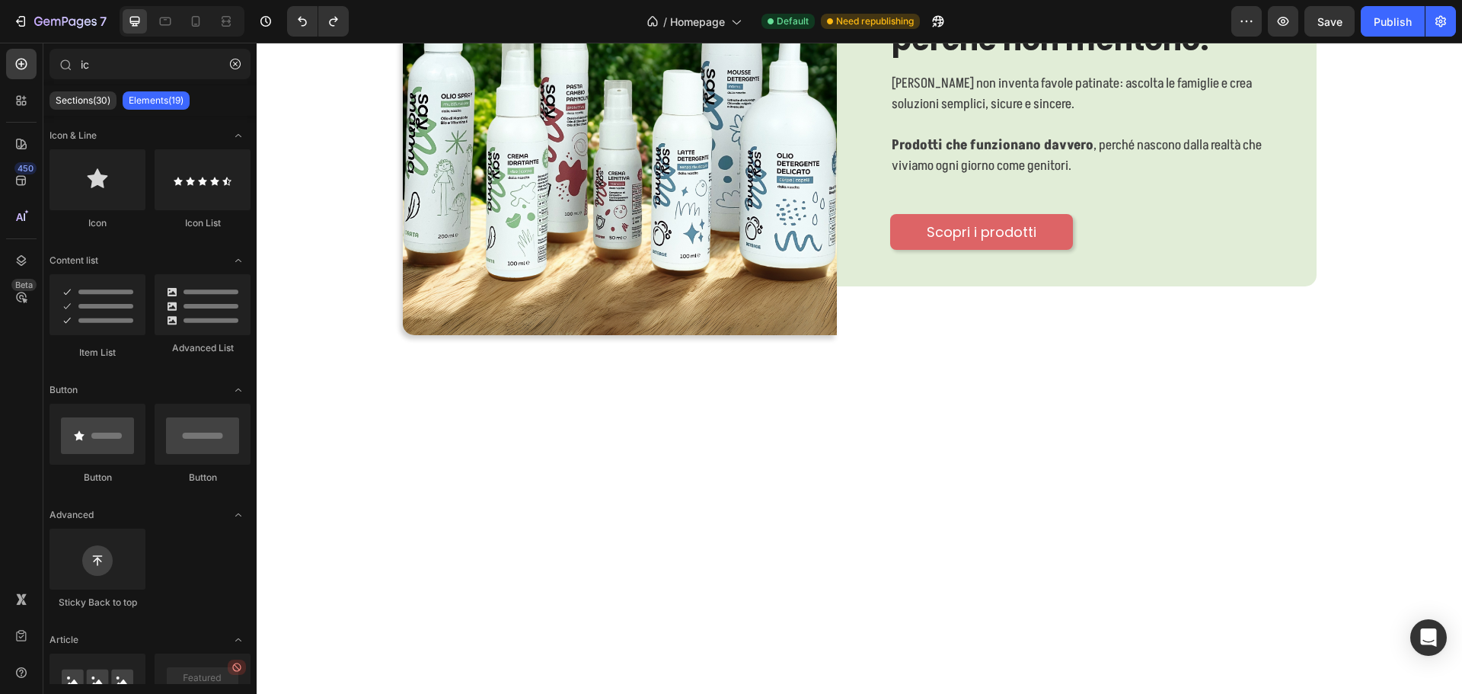
scroll to position [186, 0]
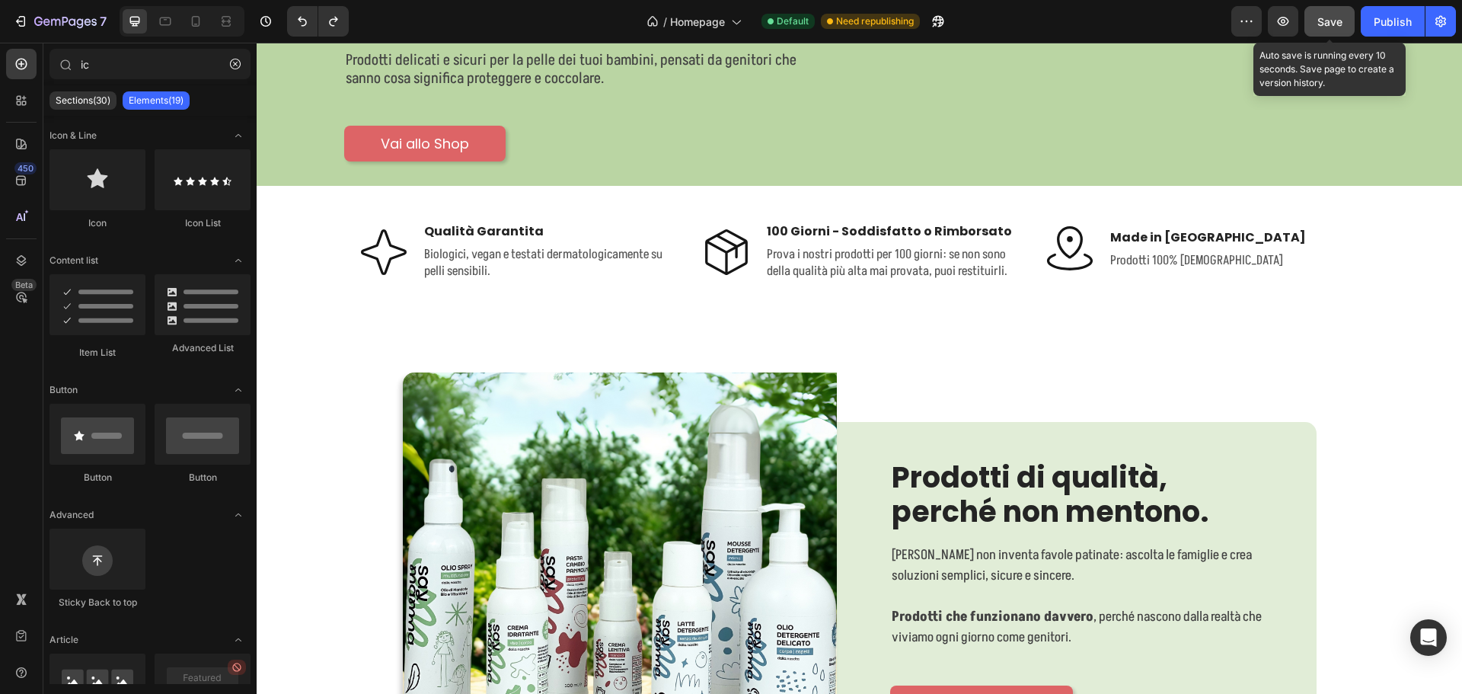
click at [1343, 26] on button "Save" at bounding box center [1329, 21] width 50 height 30
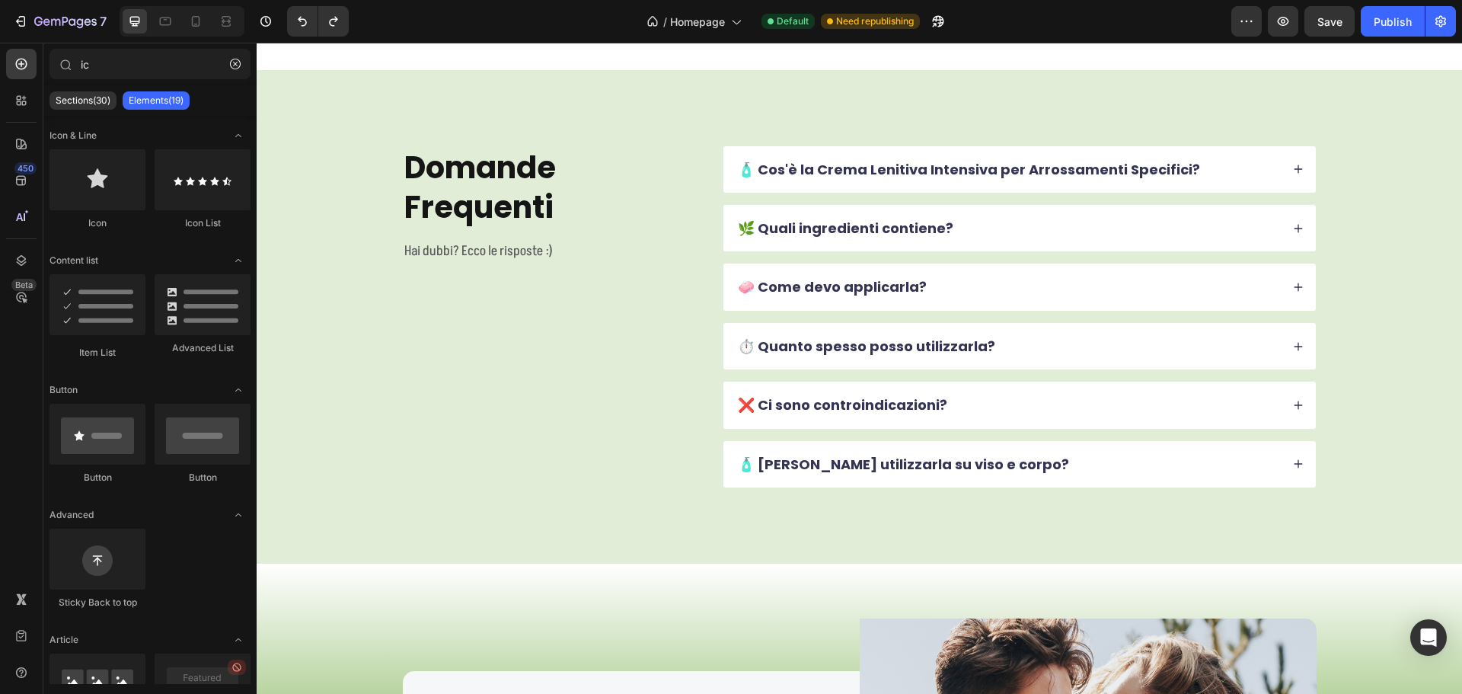
scroll to position [4678, 0]
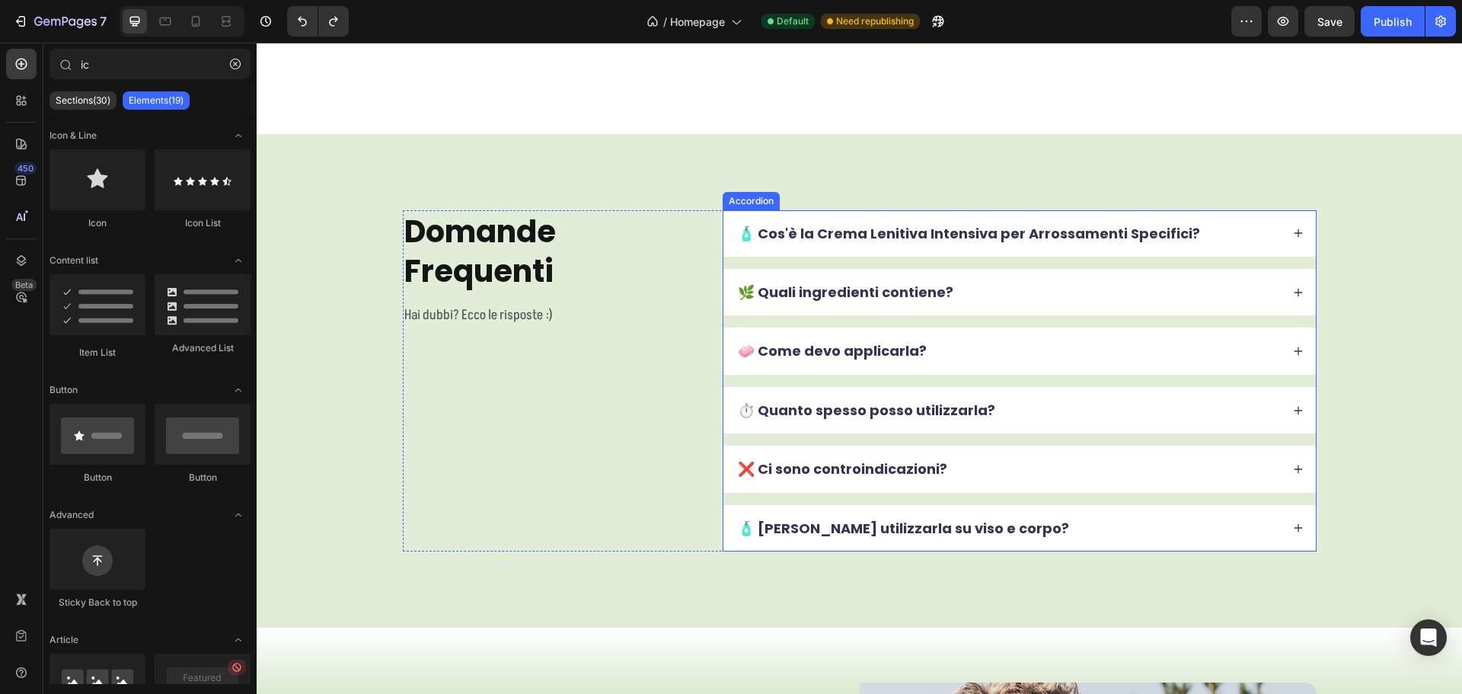
click at [948, 225] on p "🧴 Cos'è la Crema Lenitiva Intensiva per Arrossamenti Specifici?" at bounding box center [969, 234] width 462 height 18
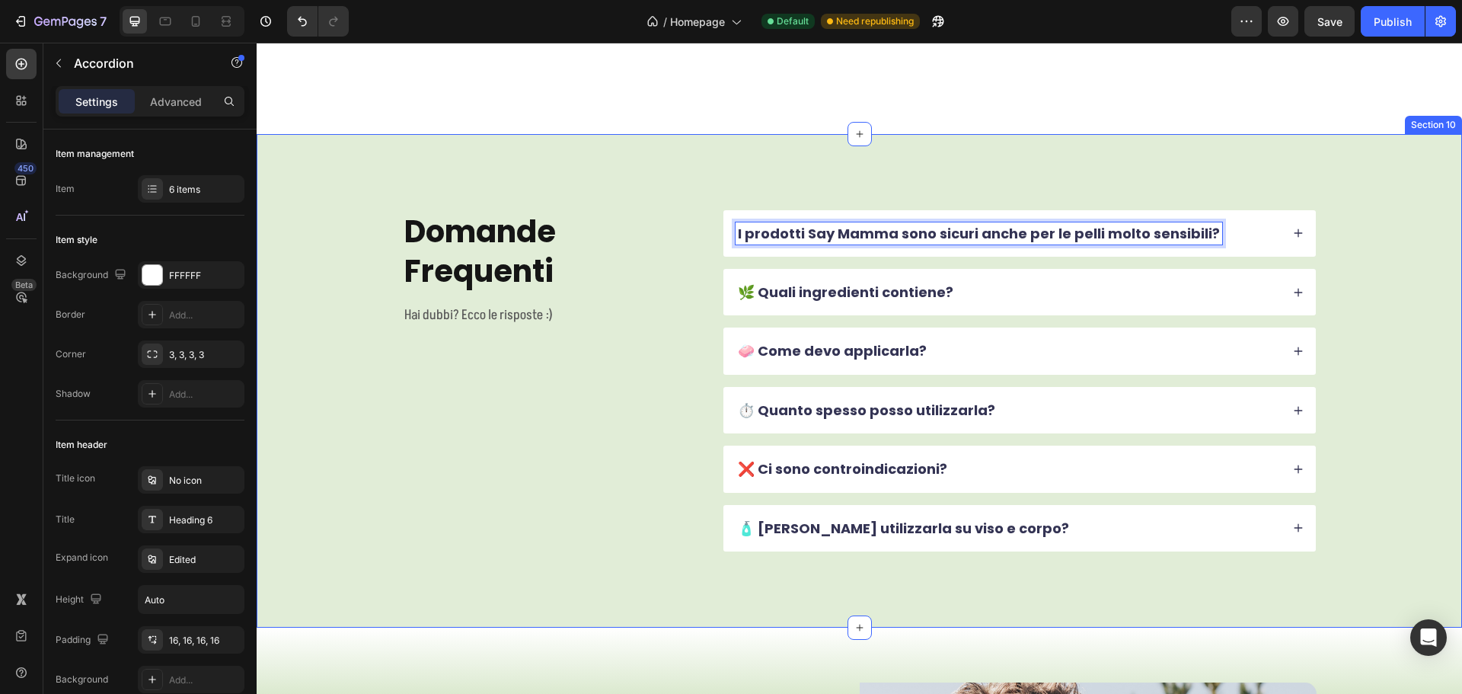
click at [1334, 181] on div "Domande Frequenti Heading Hai dubbi? Ecco le risposte :) Text Block I prodotti …" at bounding box center [859, 380] width 1205 height 493
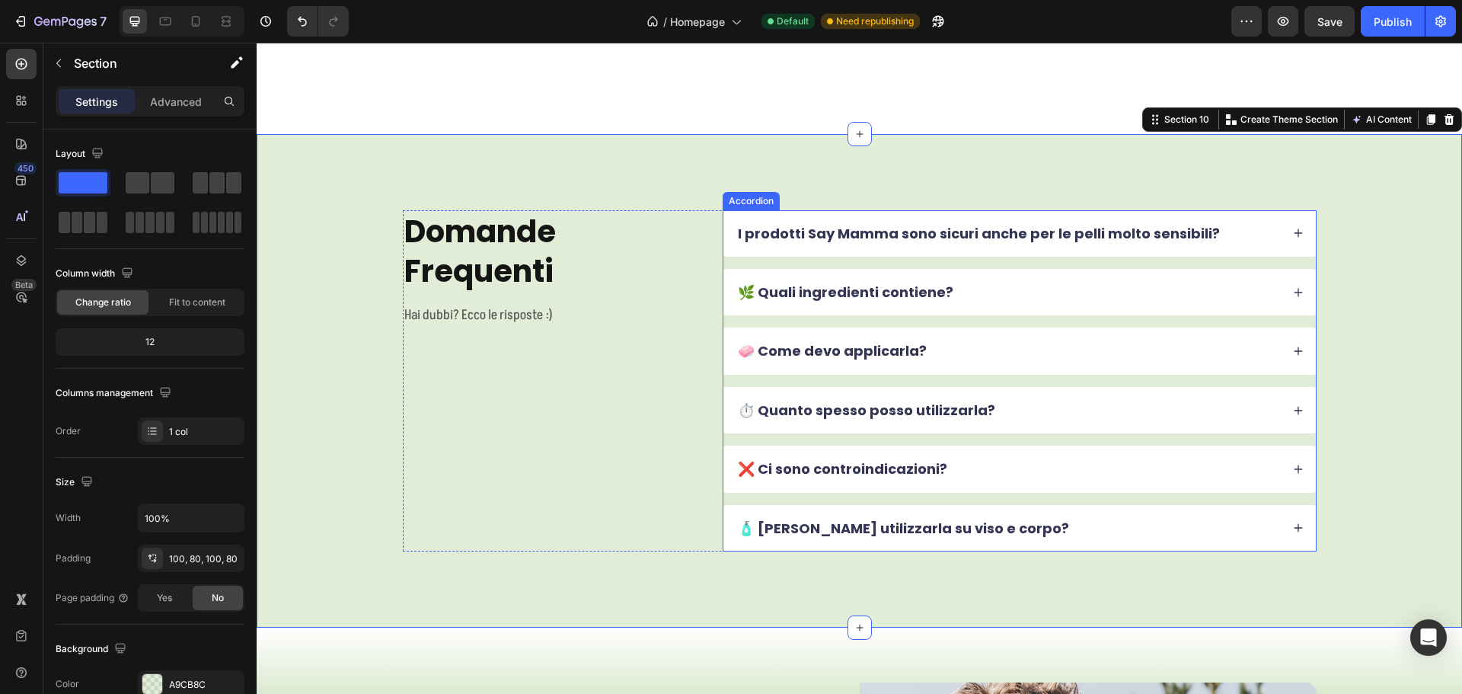
click at [1252, 222] on div "I prodotti Say Mamma sono sicuri anche per le pelli molto sensibili?" at bounding box center [1007, 233] width 545 height 22
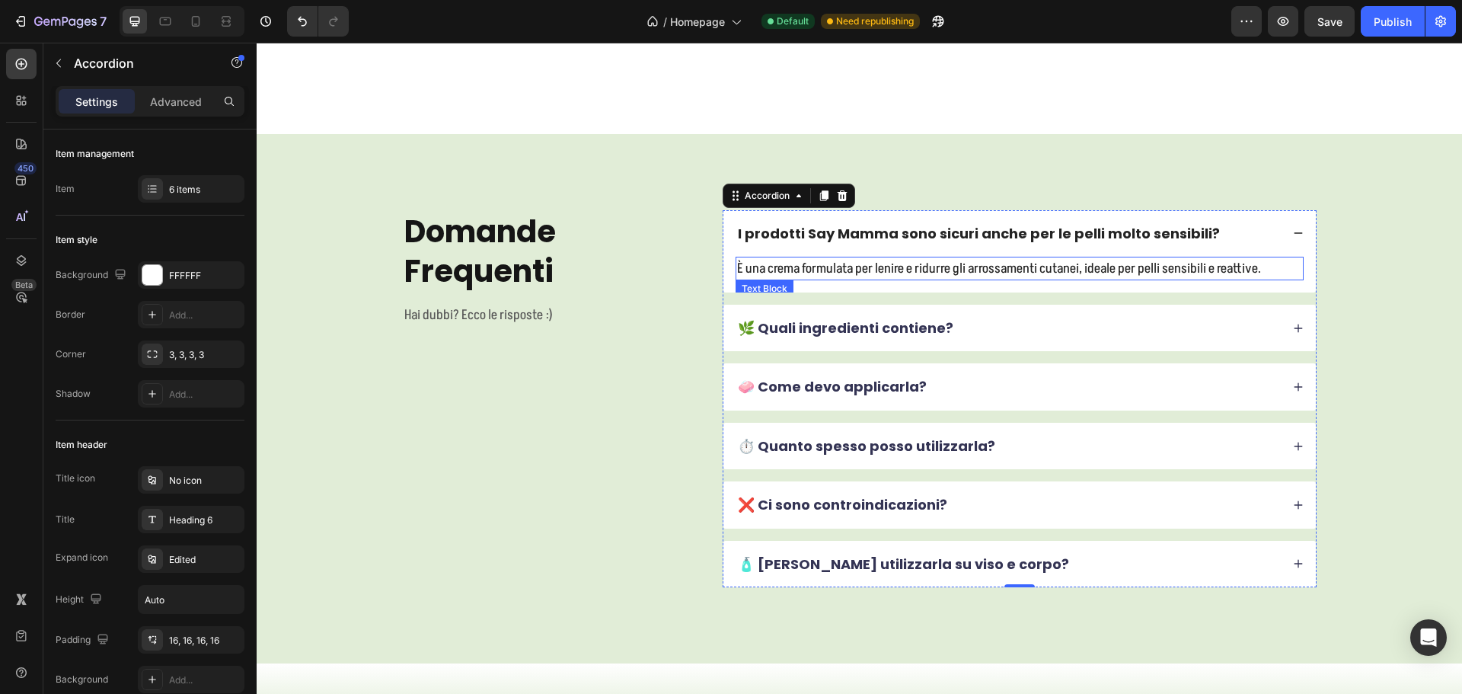
click at [866, 258] on p "È una crema formulata per lenire e ridurre gli arrossamenti cutanei, ideale per…" at bounding box center [1019, 268] width 565 height 21
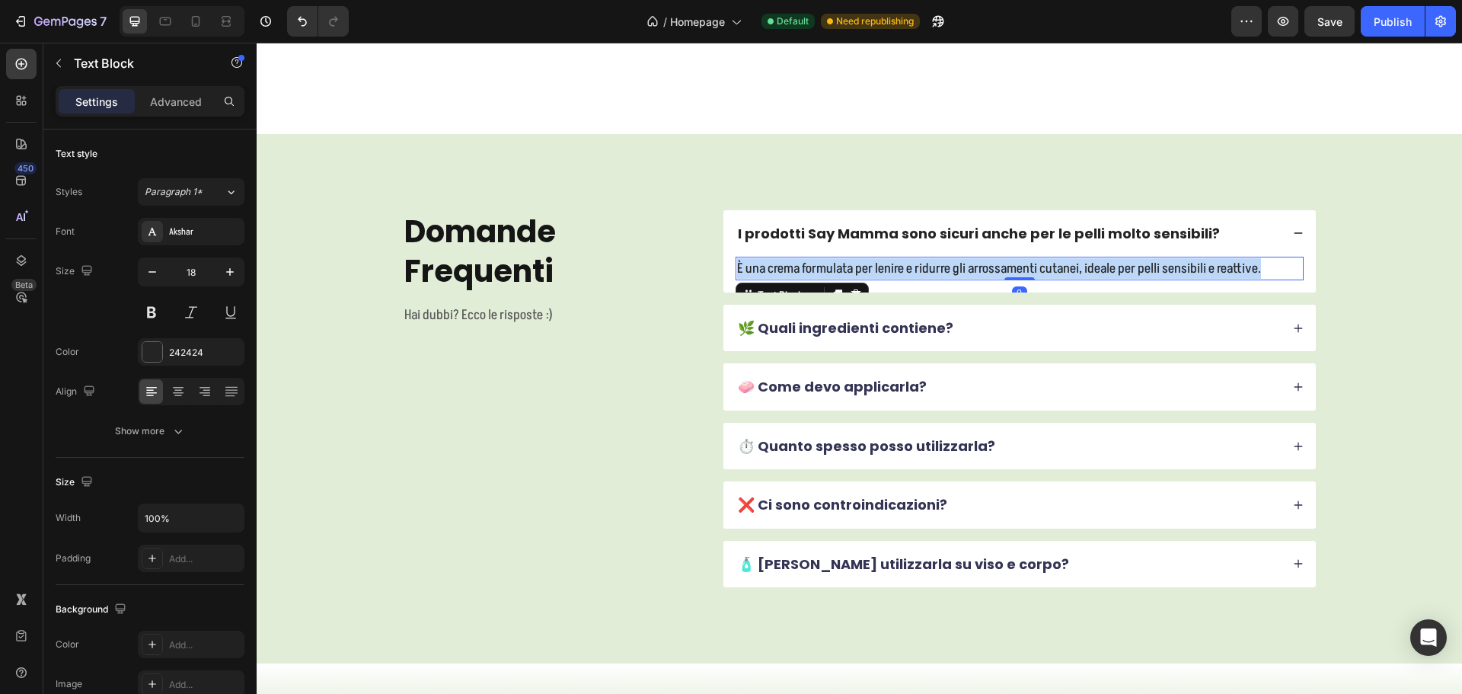
click at [866, 258] on p "È una crema formulata per lenire e ridurre gli arrossamenti cutanei, ideale per…" at bounding box center [1019, 268] width 565 height 21
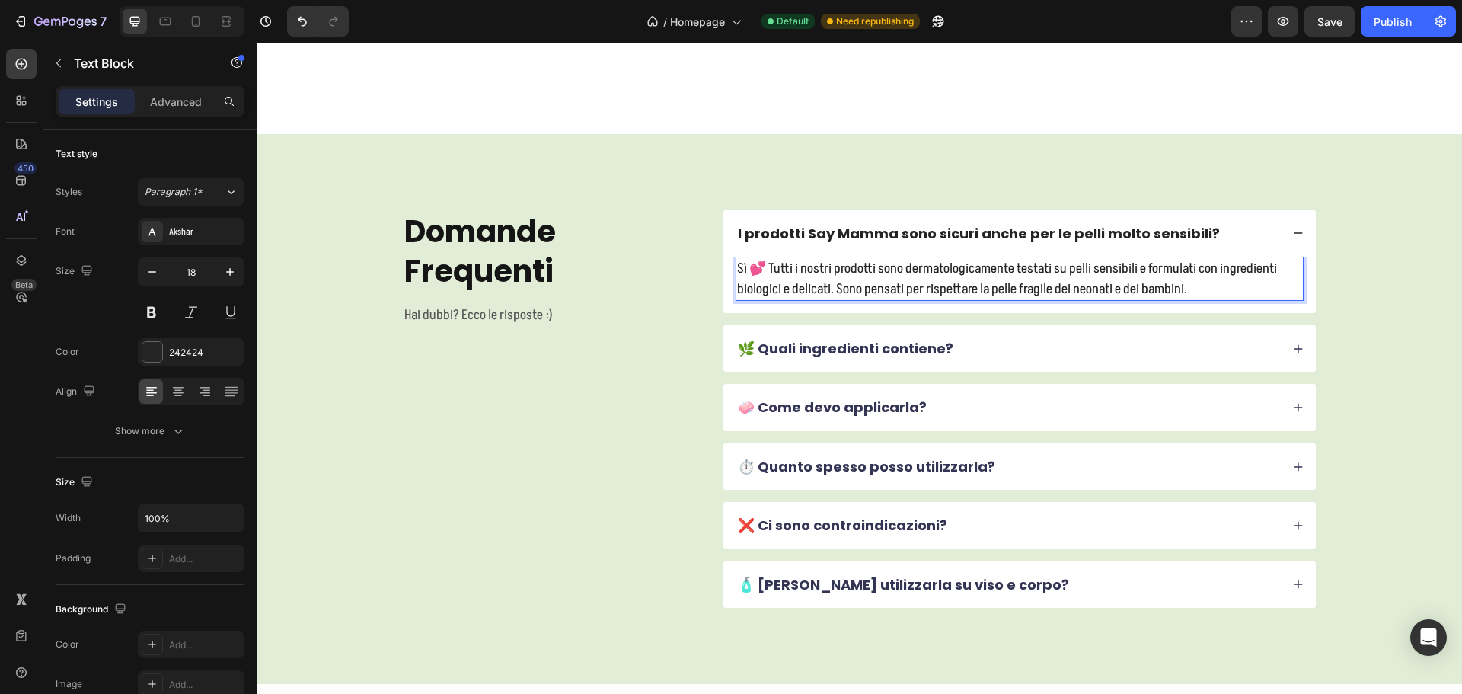
click at [764, 258] on p "Sì 💕 Tutti i nostri prodotti sono dermatologicamente testati su pelli sensibili…" at bounding box center [1019, 278] width 565 height 41
click at [745, 258] on p "Sì 💕 Tutti i nostri prodotti sono dermatologicamente testati su pelli sensibili…" at bounding box center [1019, 278] width 565 height 41
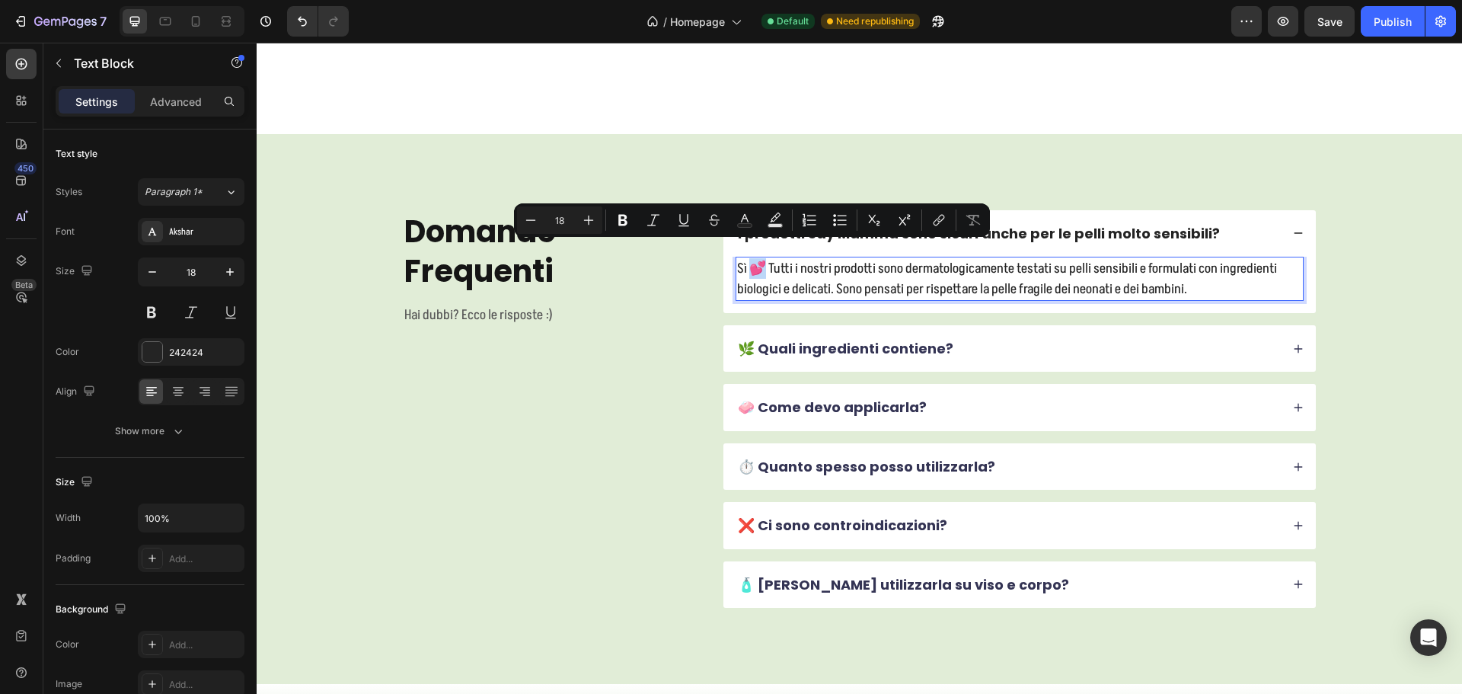
click at [751, 258] on p "Sì 💕 Tutti i nostri prodotti sono dermatologicamente testati su pelli sensibili…" at bounding box center [1019, 278] width 565 height 41
copy p "💕"
click at [772, 258] on p "Sì 💕 Tutti i nostri prodotti sono dermatologicamente testati su pelli sensibili…" at bounding box center [1019, 278] width 565 height 41
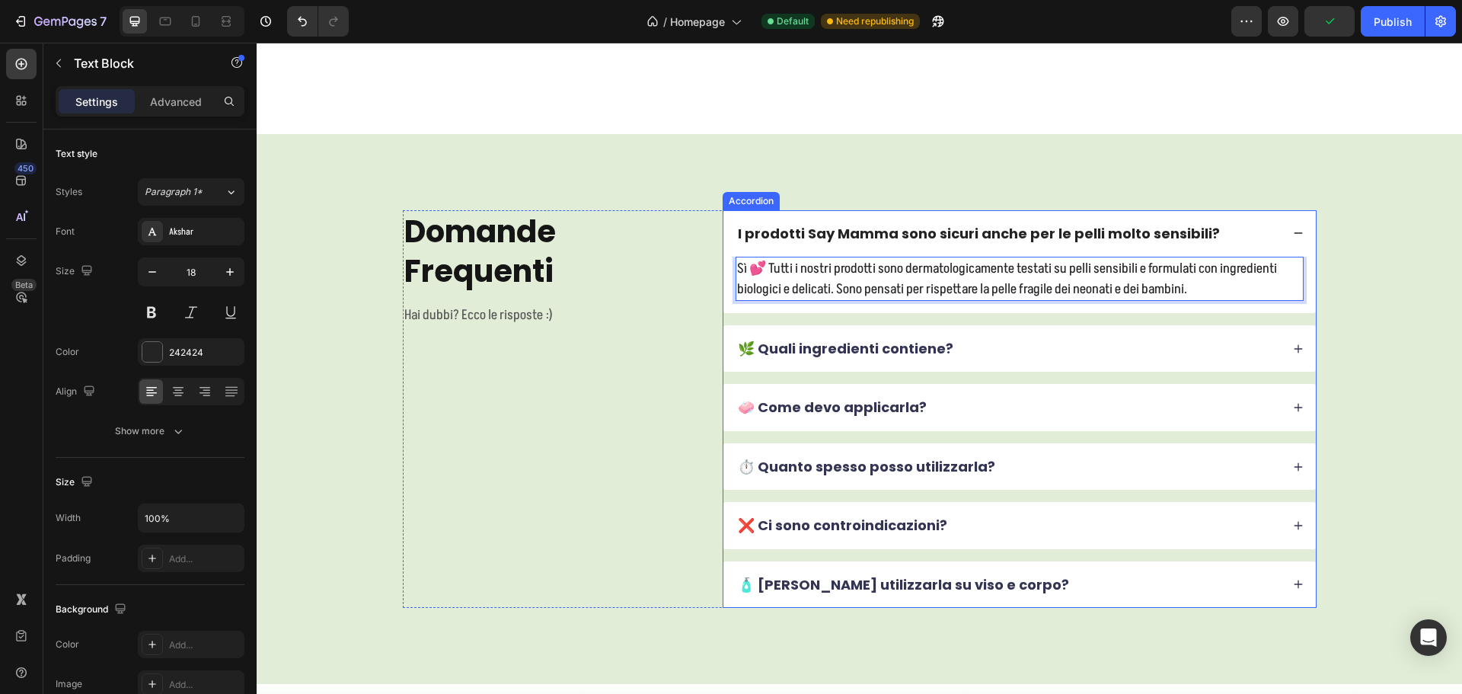
click at [738, 225] on p "I prodotti Say Mamma sono sicuri anche per le pelli molto sensibili?" at bounding box center [979, 234] width 482 height 18
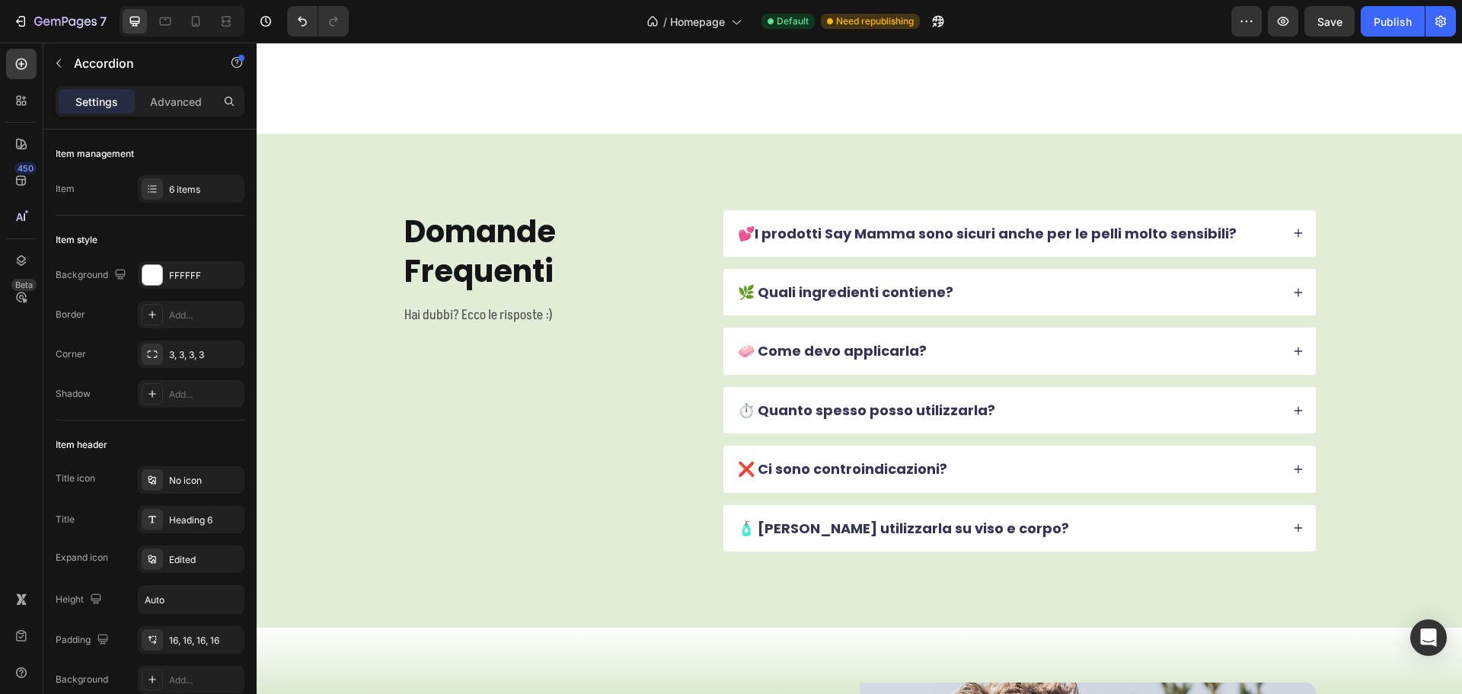
click at [1294, 229] on icon at bounding box center [1298, 233] width 8 height 8
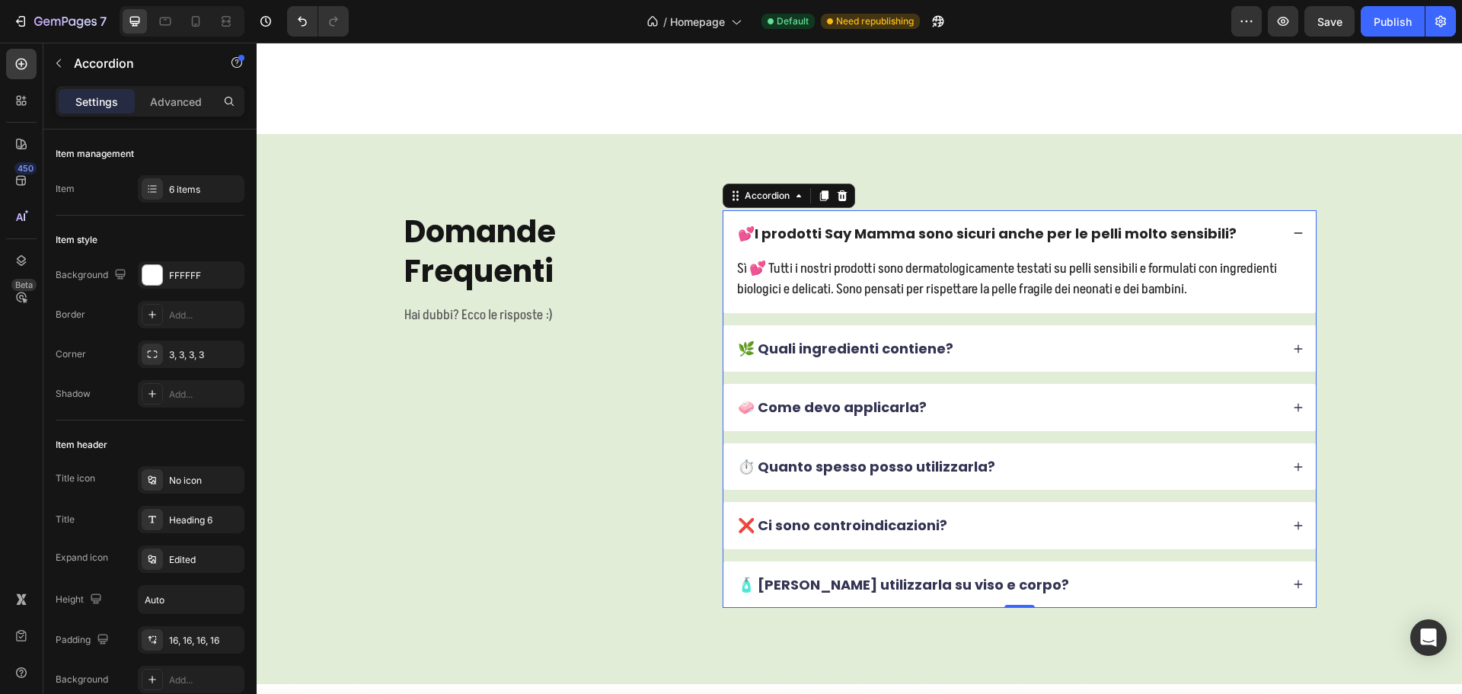
click at [978, 337] on div "🌿 Quali ingredienti contiene?" at bounding box center [1007, 348] width 545 height 22
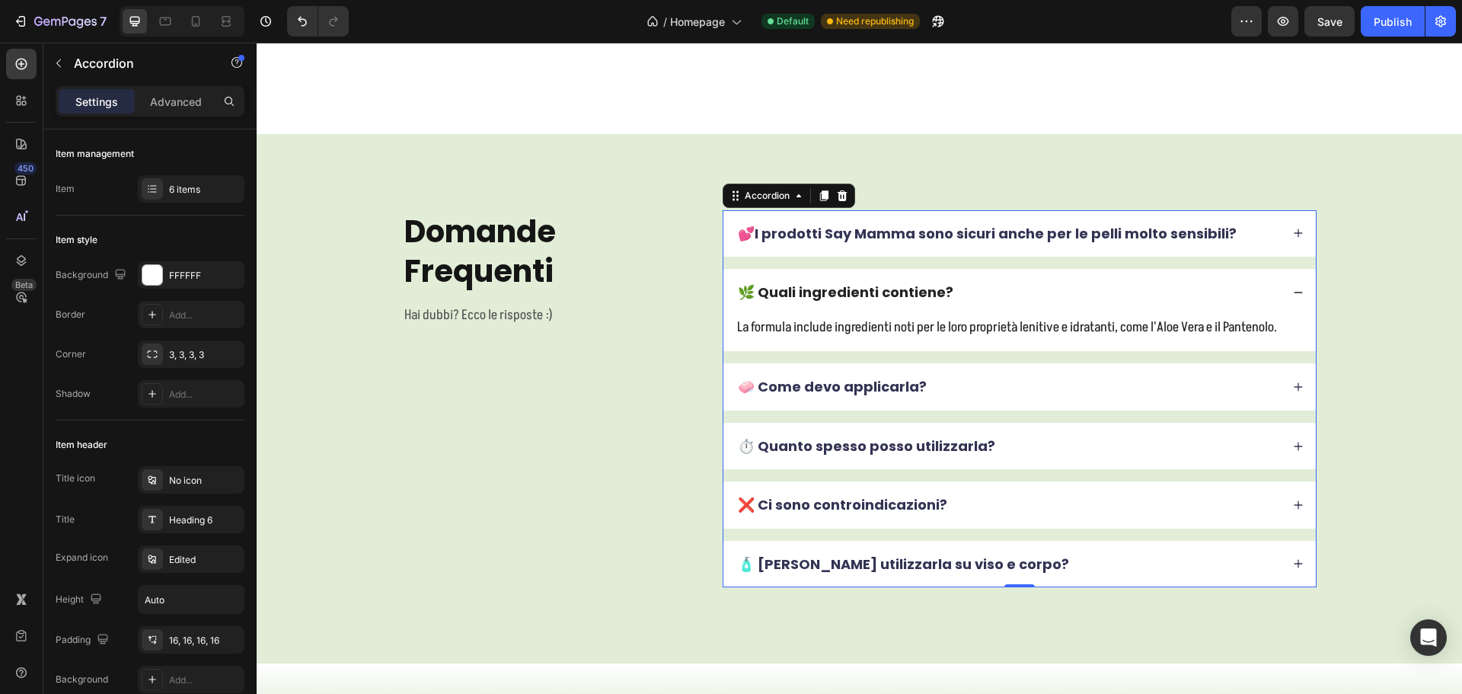
click at [820, 283] on p "🌿 Quali ingredienti contiene?" at bounding box center [845, 292] width 215 height 18
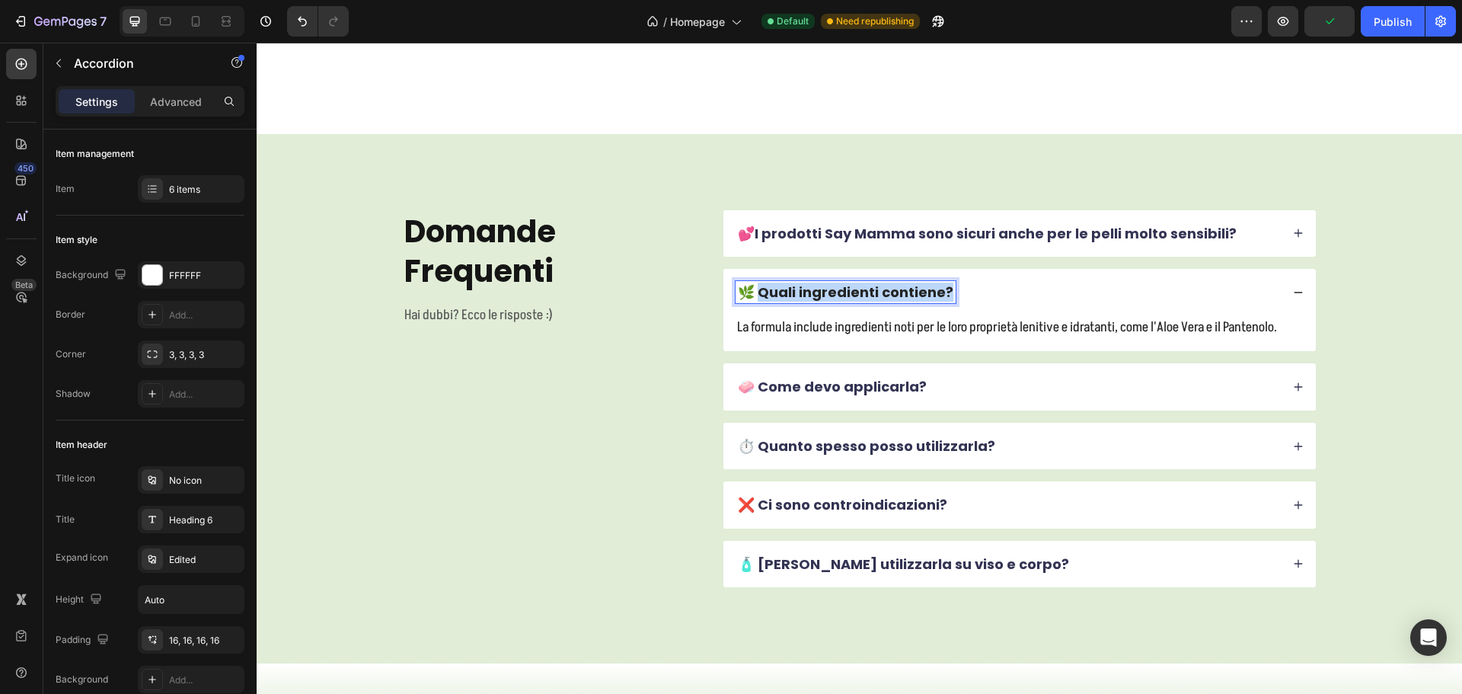
drag, startPoint x: 754, startPoint y: 273, endPoint x: 943, endPoint y: 273, distance: 189.6
click at [943, 283] on p "🌿 Quali ingredienti contiene?" at bounding box center [845, 292] width 215 height 18
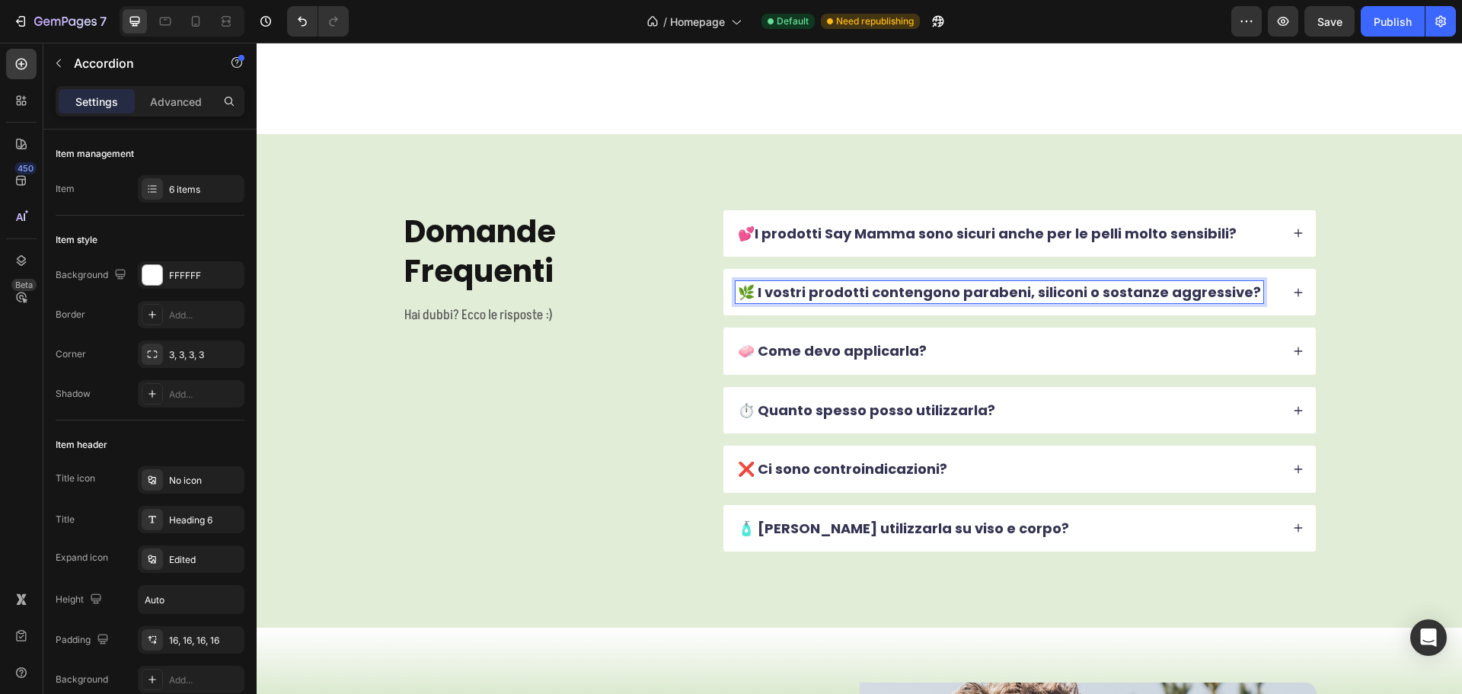
click at [1252, 281] on div "🌿 I vostri prodotti contengono parabeni, siliconi o sostanze aggressive?" at bounding box center [1007, 292] width 545 height 22
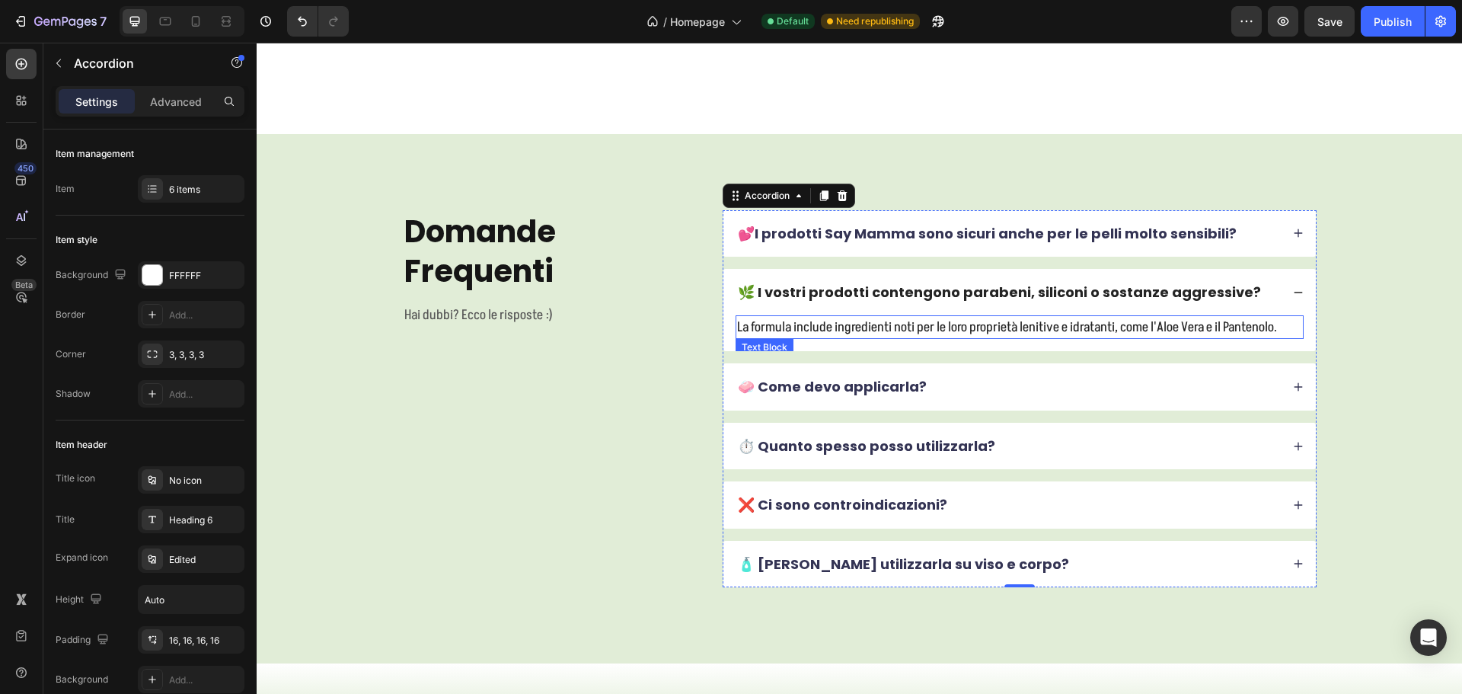
click at [872, 317] on p "La formula include ingredienti noti per le loro proprietà lenitive e idratanti,…" at bounding box center [1019, 327] width 565 height 21
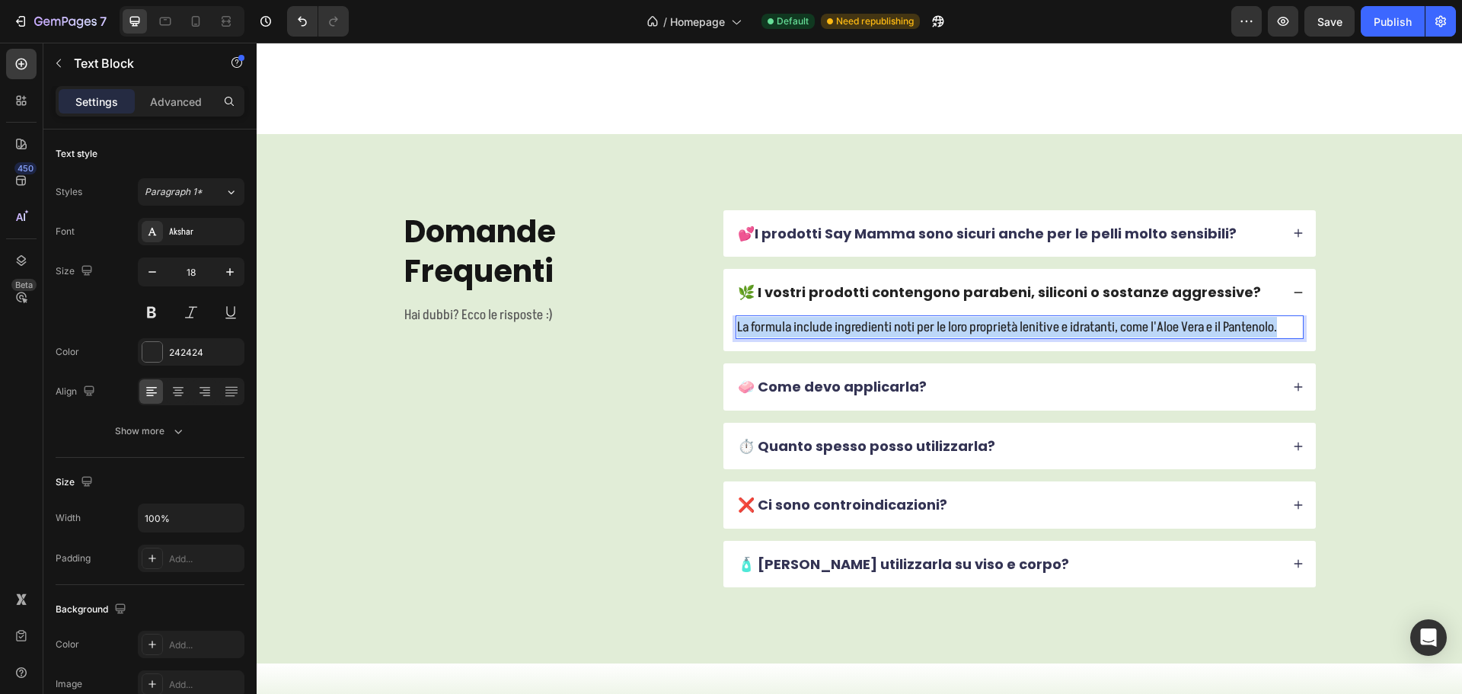
click at [872, 317] on p "La formula include ingredienti noti per le loro proprietà lenitive e idratanti,…" at bounding box center [1019, 327] width 565 height 21
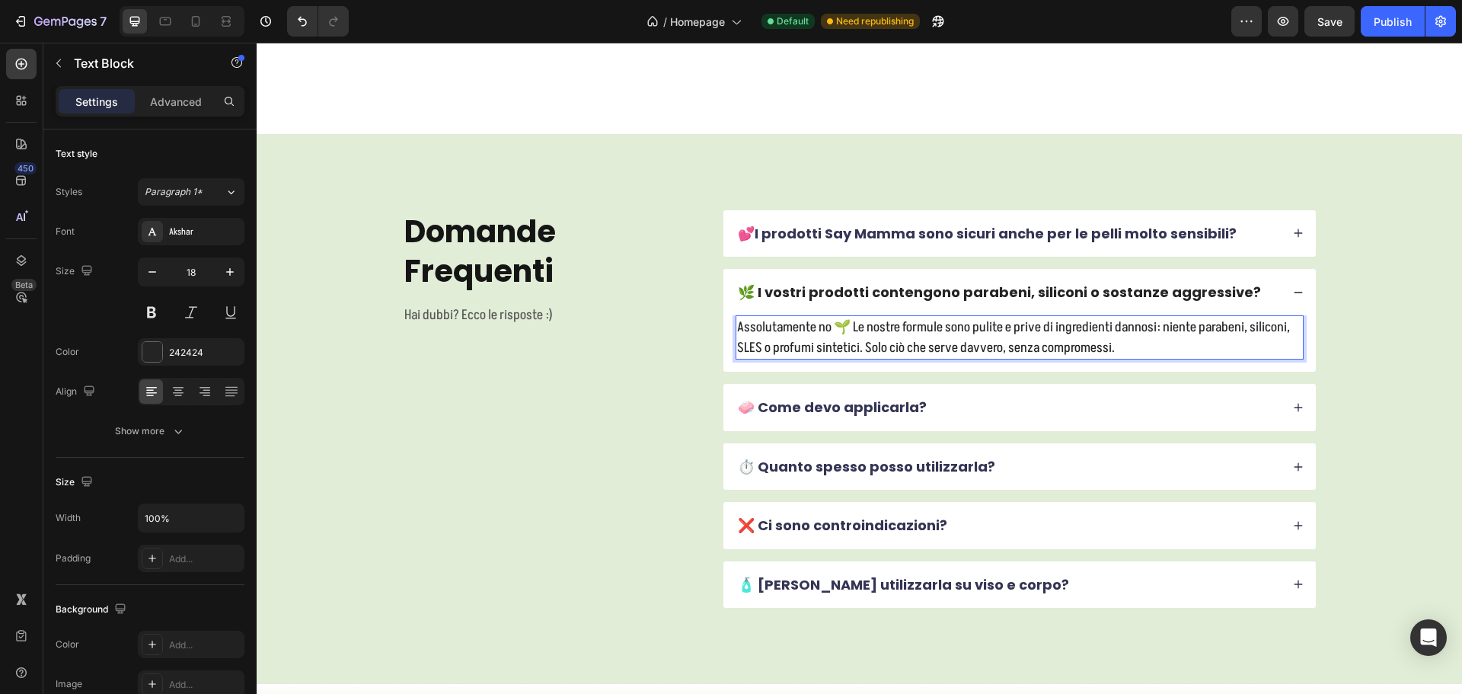
click at [849, 317] on p "Assolutamente no 🌱 Le nostre formule sono pulite e prive di ingredienti dannosi…" at bounding box center [1019, 337] width 565 height 41
click at [827, 398] on p "🧼 Come devo applicarla?" at bounding box center [832, 407] width 189 height 18
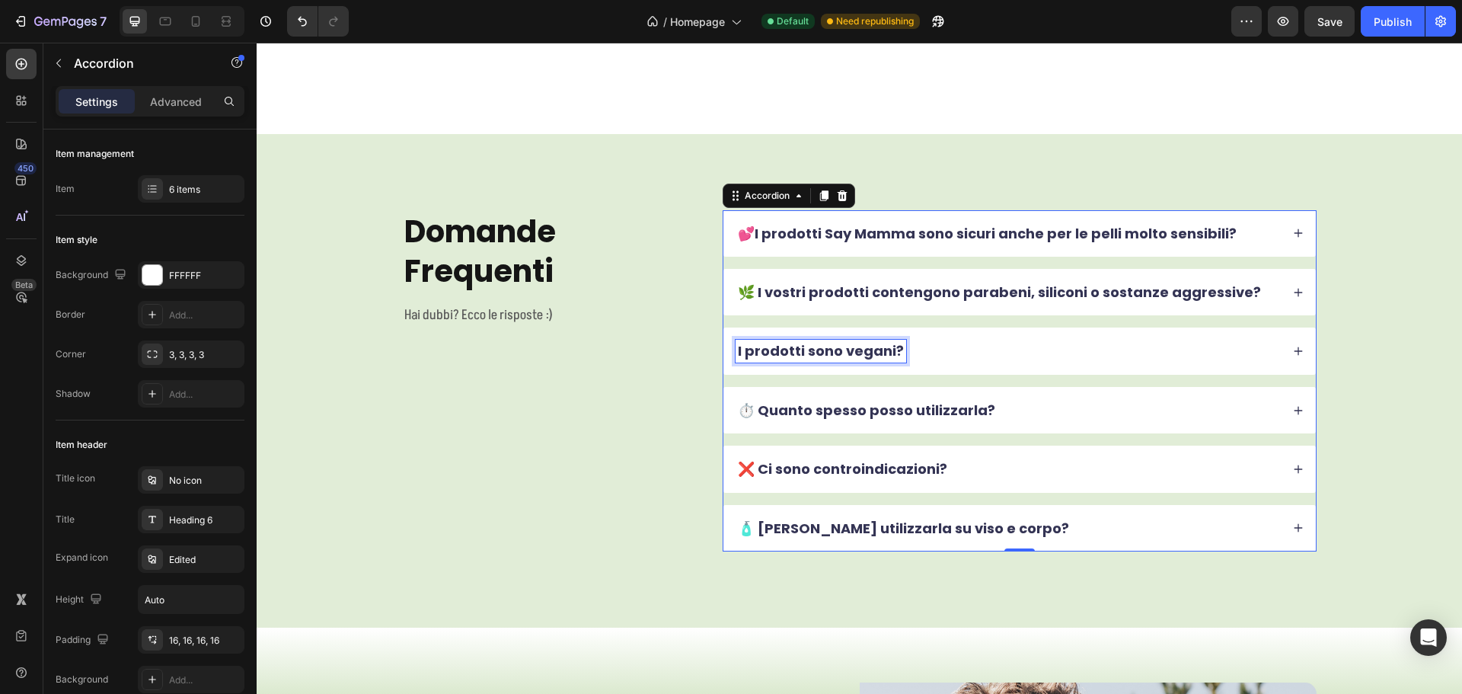
scroll to position [4621, 0]
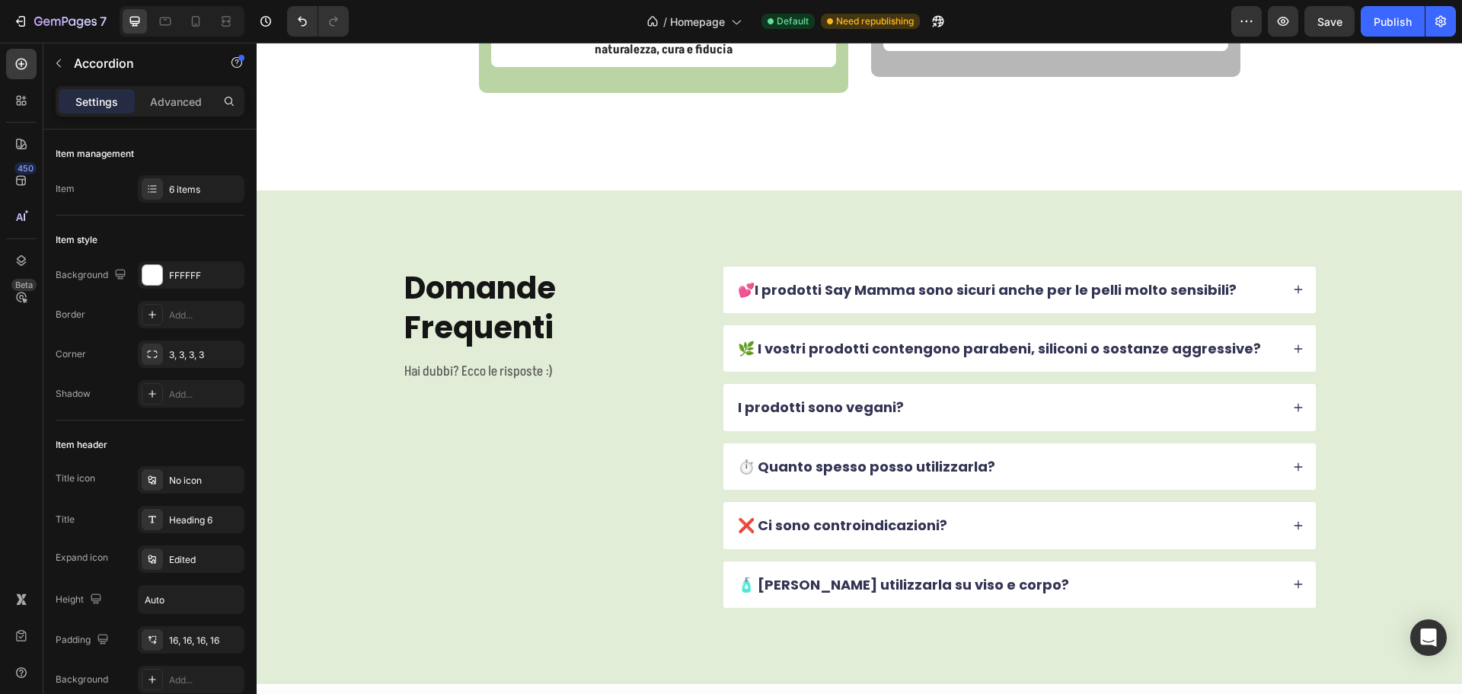
click at [940, 397] on div "I prodotti sono vegani?" at bounding box center [1007, 407] width 545 height 22
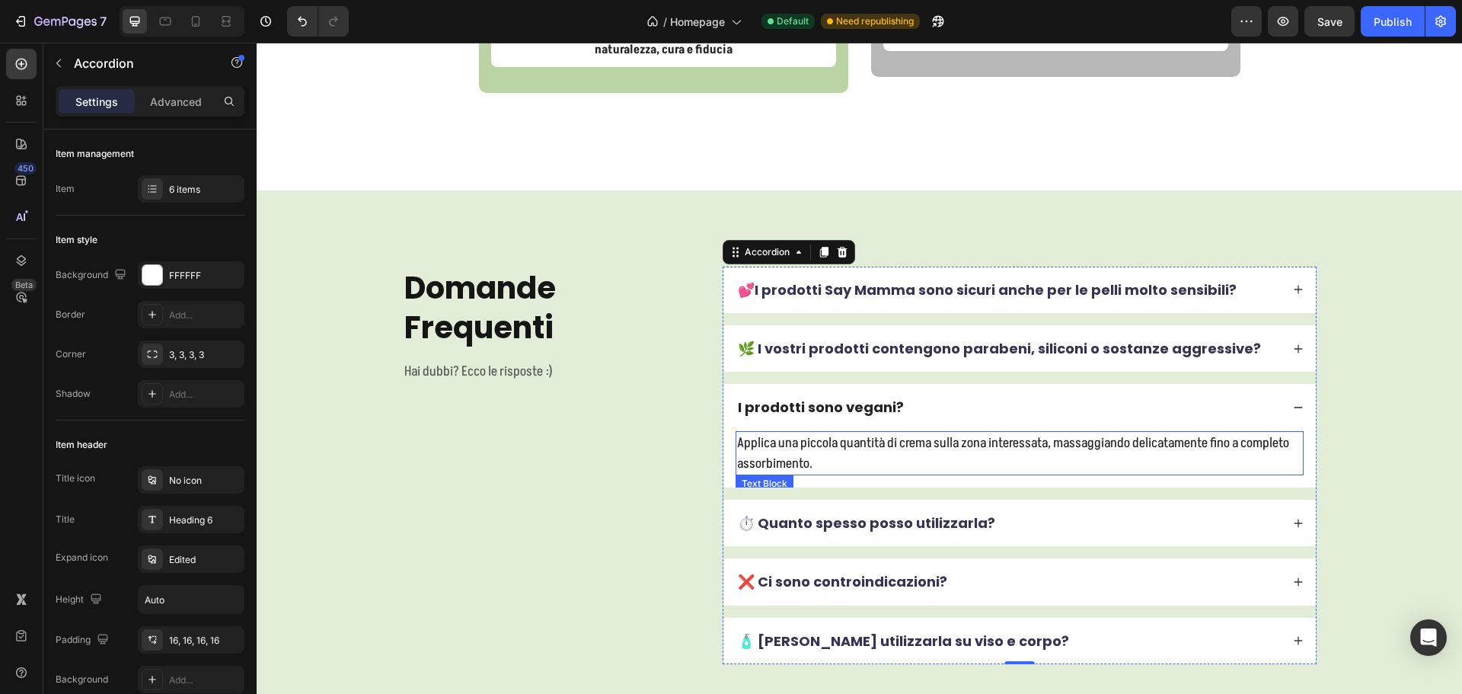
click at [851, 432] on p "Applica una piccola quantità di crema sulla zona interessata, massaggiando deli…" at bounding box center [1019, 452] width 565 height 41
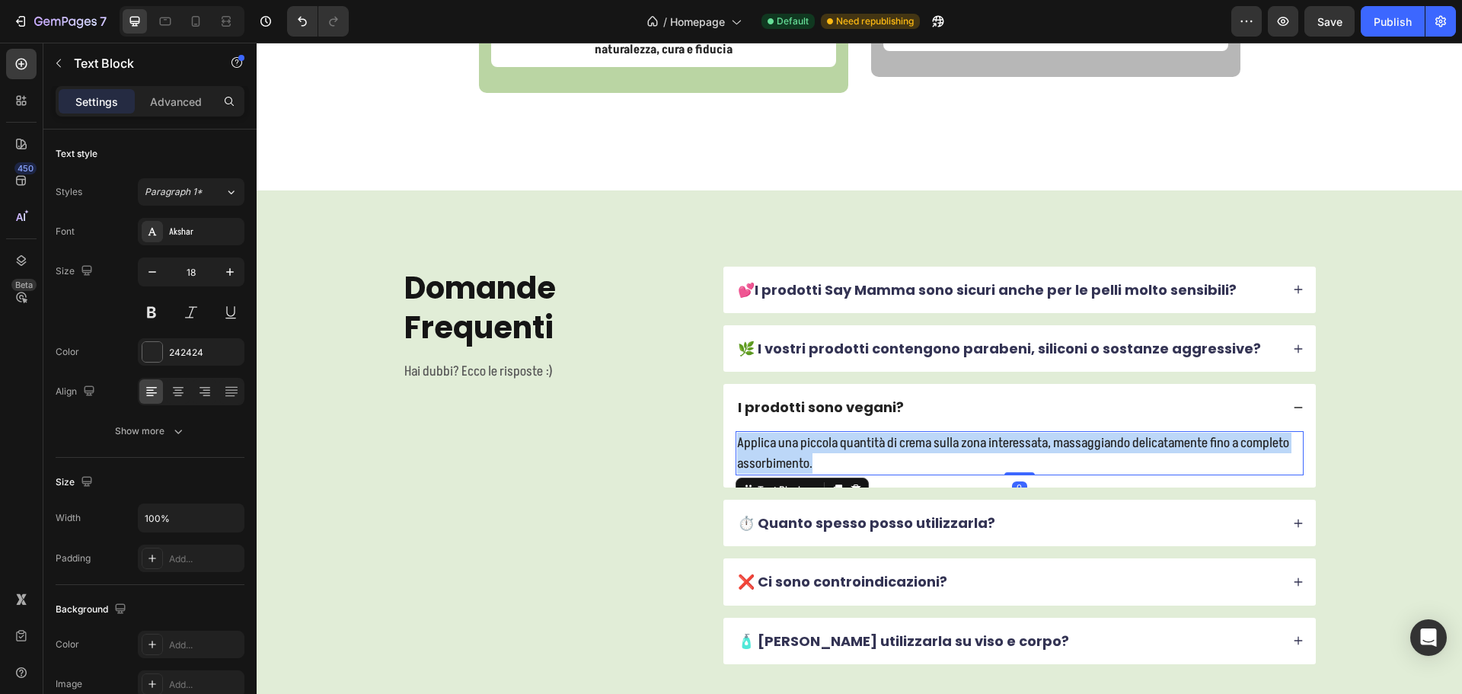
click at [851, 432] on p "Applica una piccola quantità di crema sulla zona interessata, massaggiando deli…" at bounding box center [1019, 452] width 565 height 41
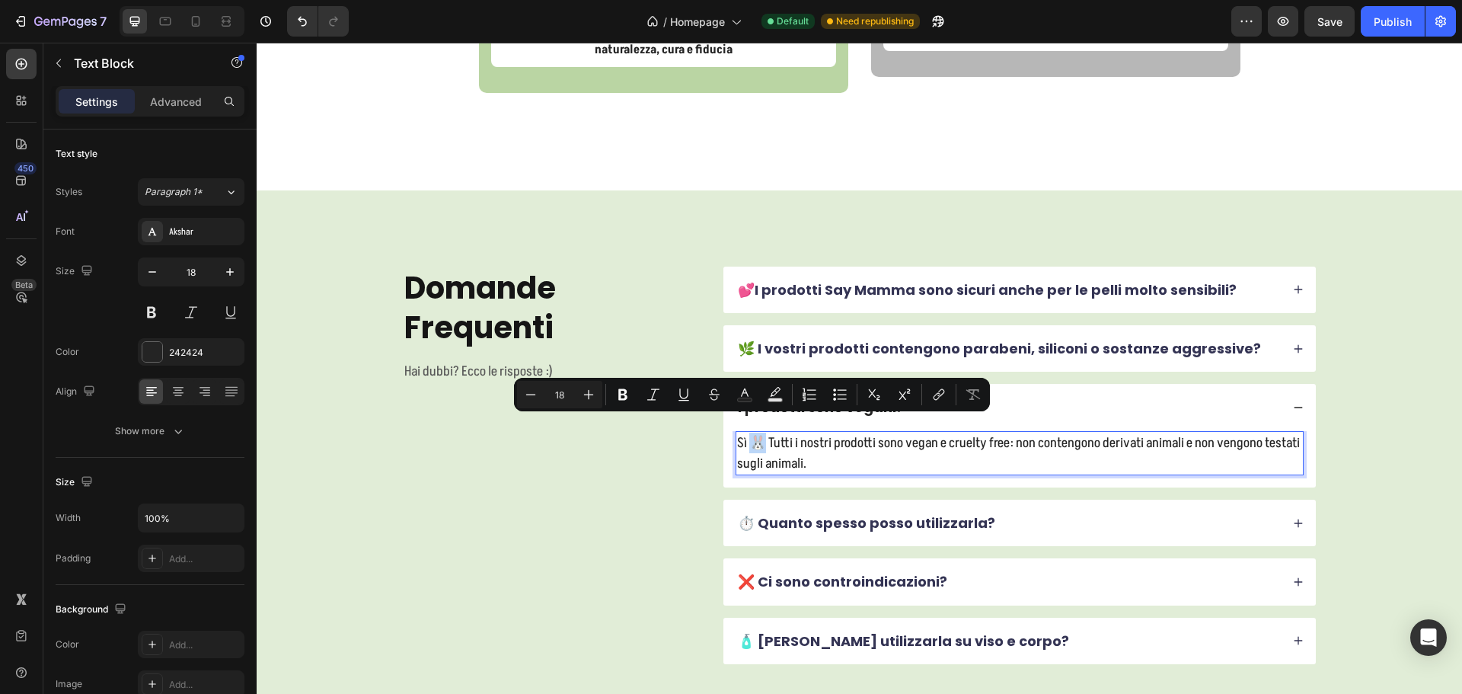
drag, startPoint x: 760, startPoint y: 428, endPoint x: 752, endPoint y: 426, distance: 7.8
click at [752, 432] on p "Sì 🐰 Tutti i nostri prodotti sono vegan e cruelty free: non contengono derivati…" at bounding box center [1019, 452] width 565 height 41
copy p "🐰"
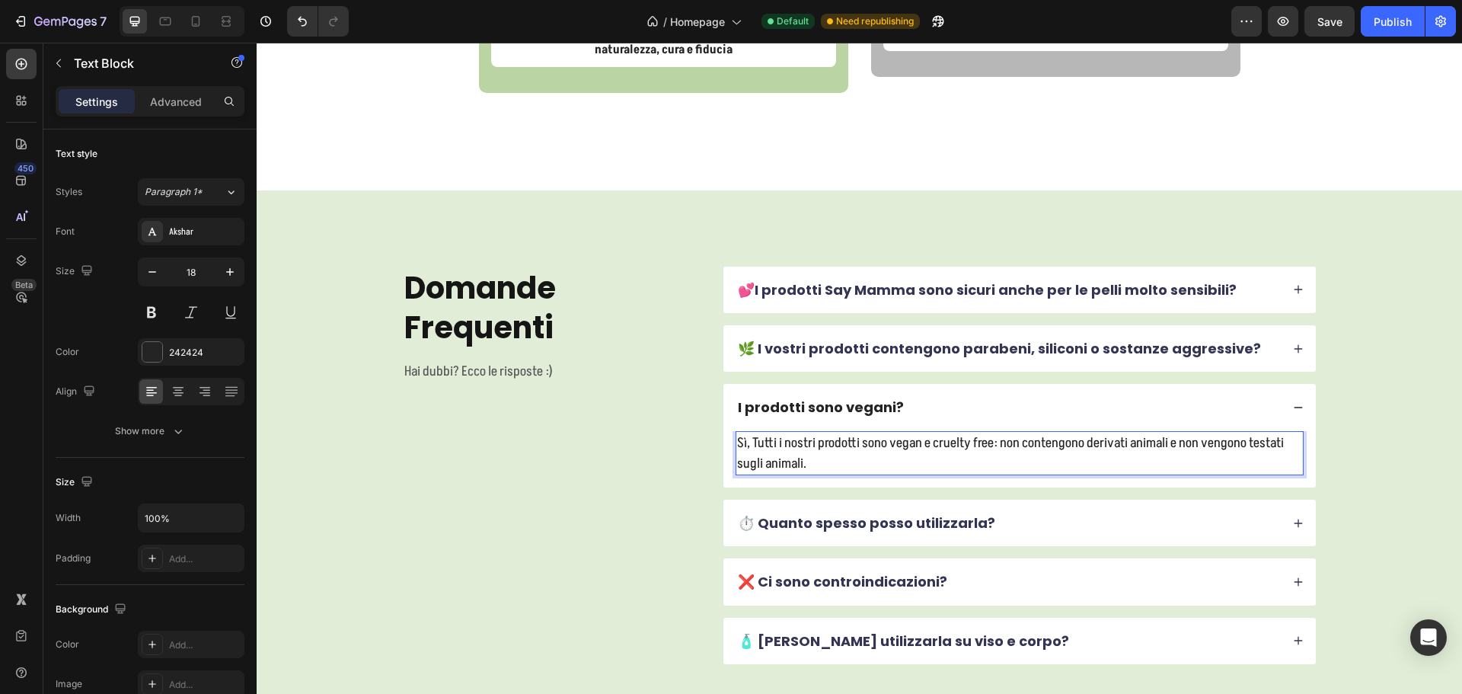
click at [752, 432] on p "Sì, Tutti i nostri prodotti sono vegan e cruelty free: non contengono derivati …" at bounding box center [1019, 452] width 565 height 41
click at [757, 398] on p "I prodotti sono vegani?" at bounding box center [821, 407] width 166 height 18
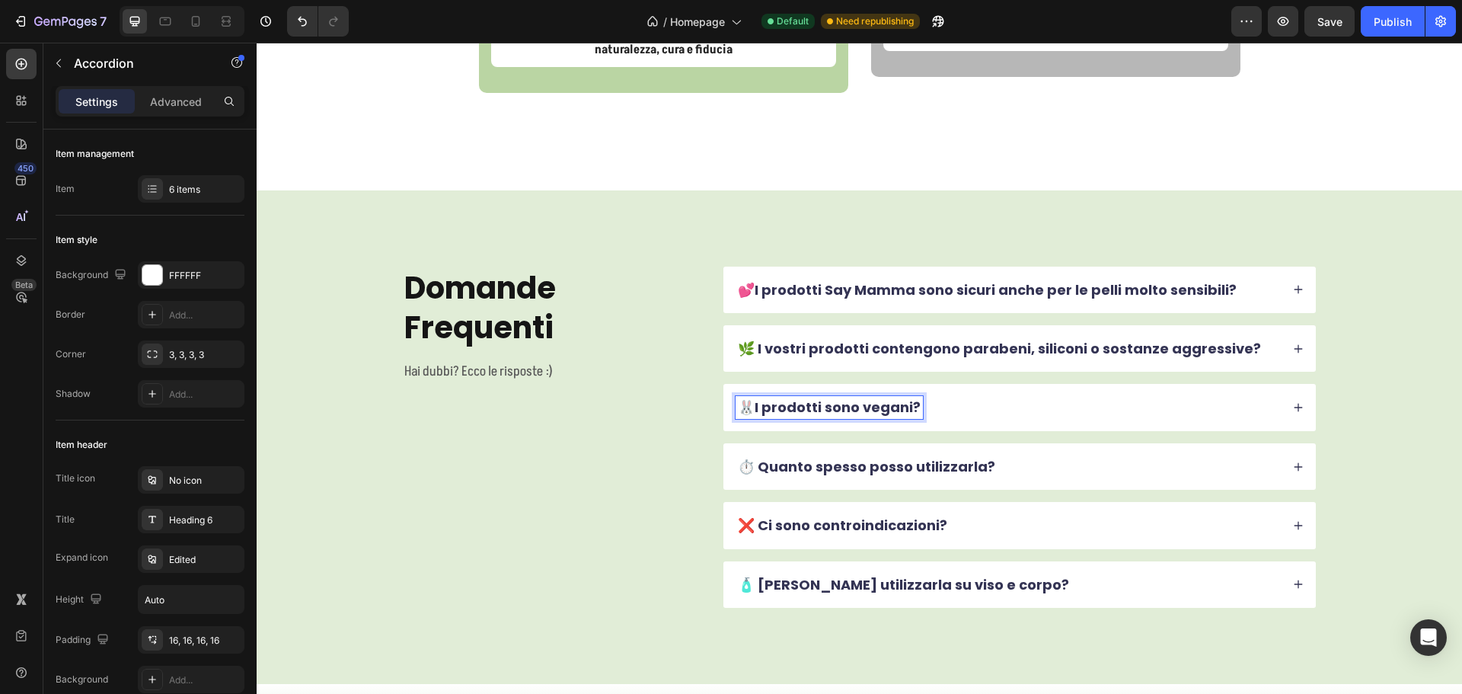
click at [829, 458] on p "⏱️ Quanto spesso posso utilizzarla?" at bounding box center [866, 467] width 257 height 18
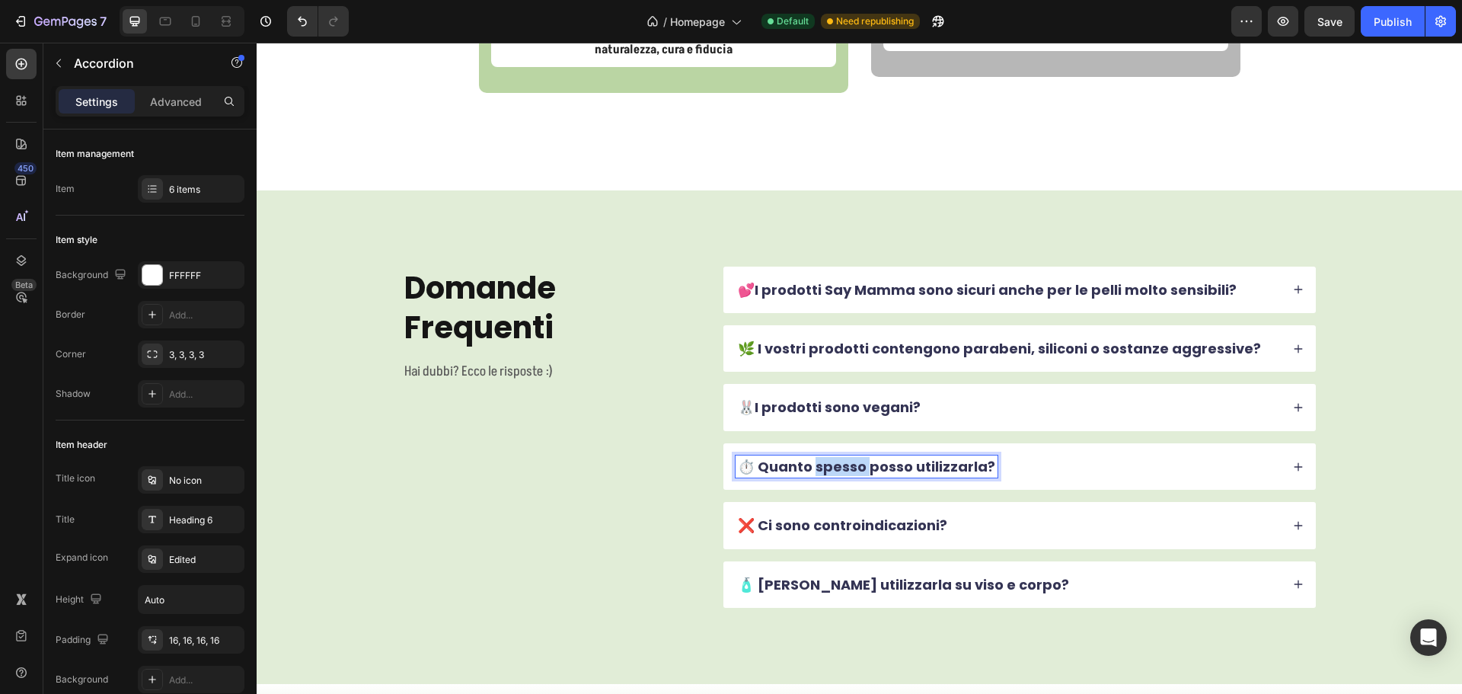
click at [829, 458] on p "⏱️ Quanto spesso posso utilizzarla?" at bounding box center [866, 467] width 257 height 18
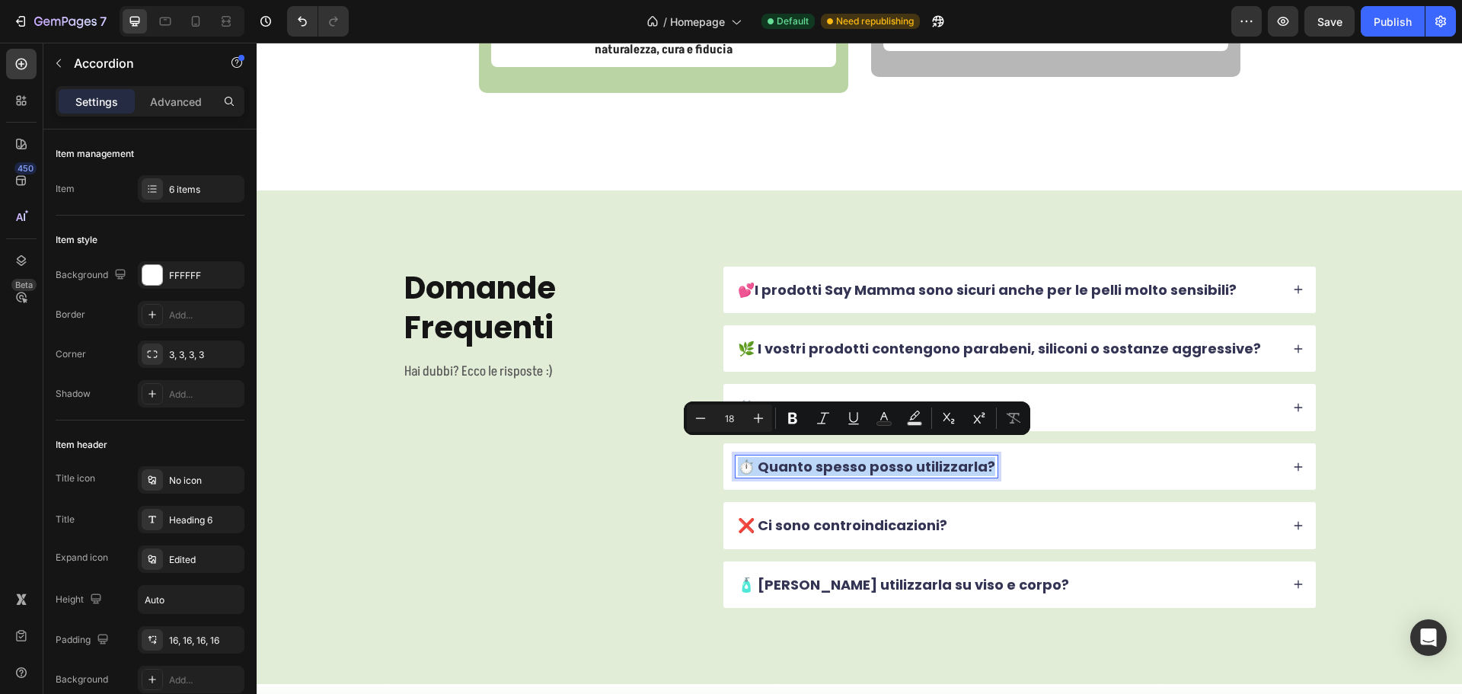
click at [1037, 459] on div "⏱️ Quanto spesso posso utilizzarla?" at bounding box center [1007, 466] width 545 height 22
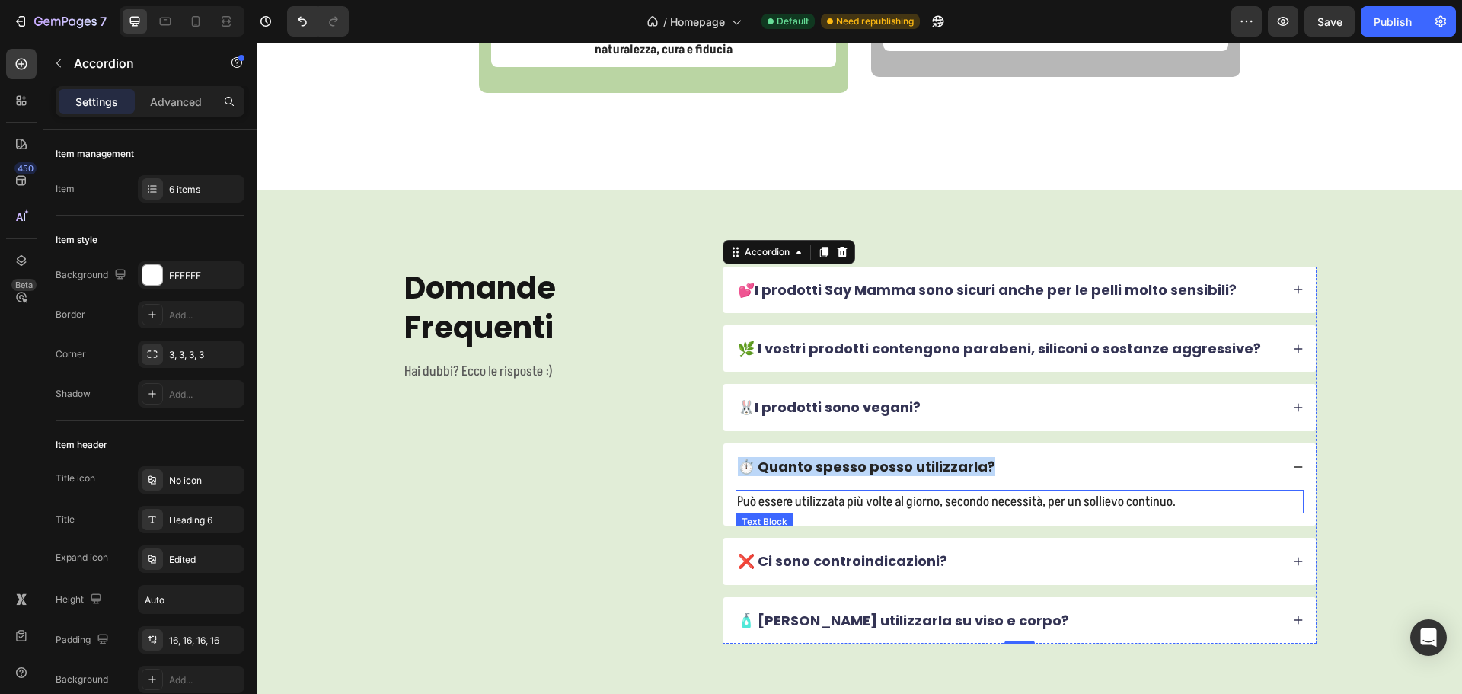
click at [857, 491] on p "Può essere utilizzata più volte al giorno, secondo necessità, per un sollievo c…" at bounding box center [1019, 501] width 565 height 21
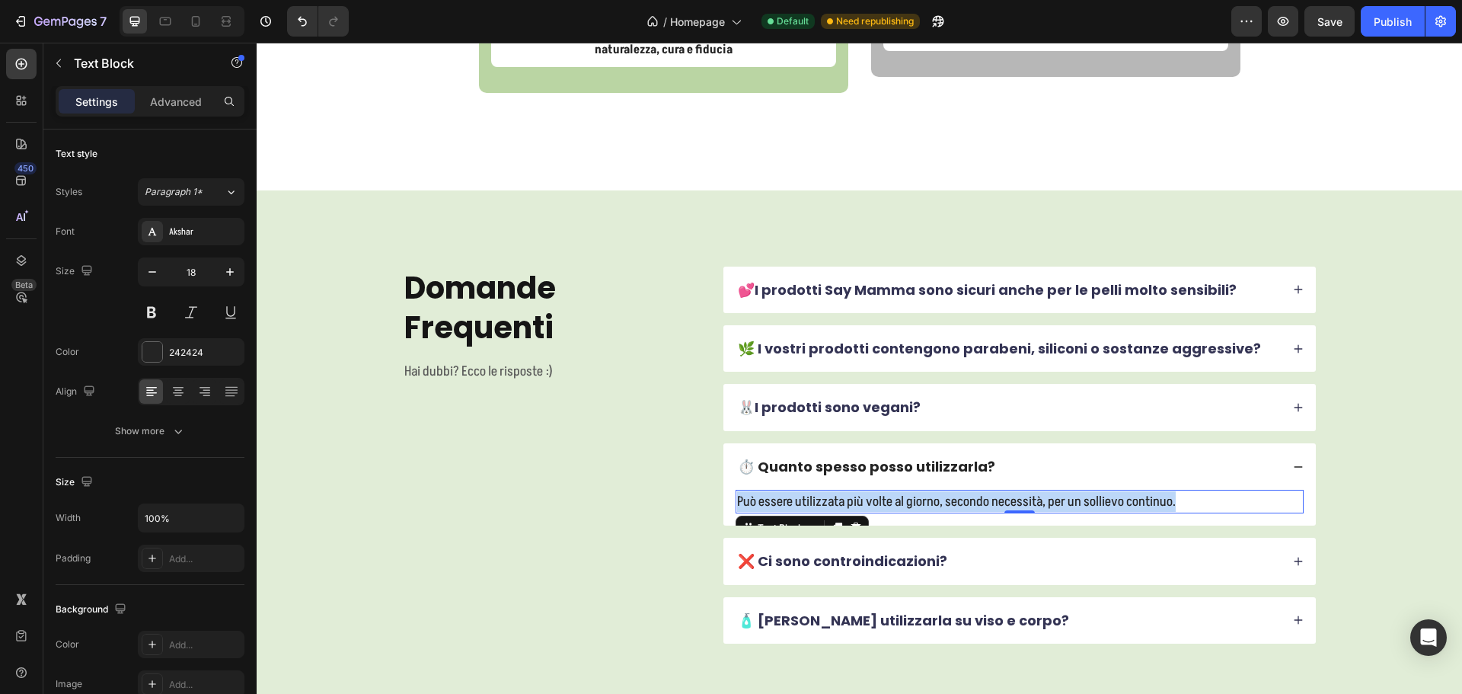
click at [857, 491] on p "Può essere utilizzata più volte al giorno, secondo necessità, per un sollievo c…" at bounding box center [1019, 501] width 565 height 21
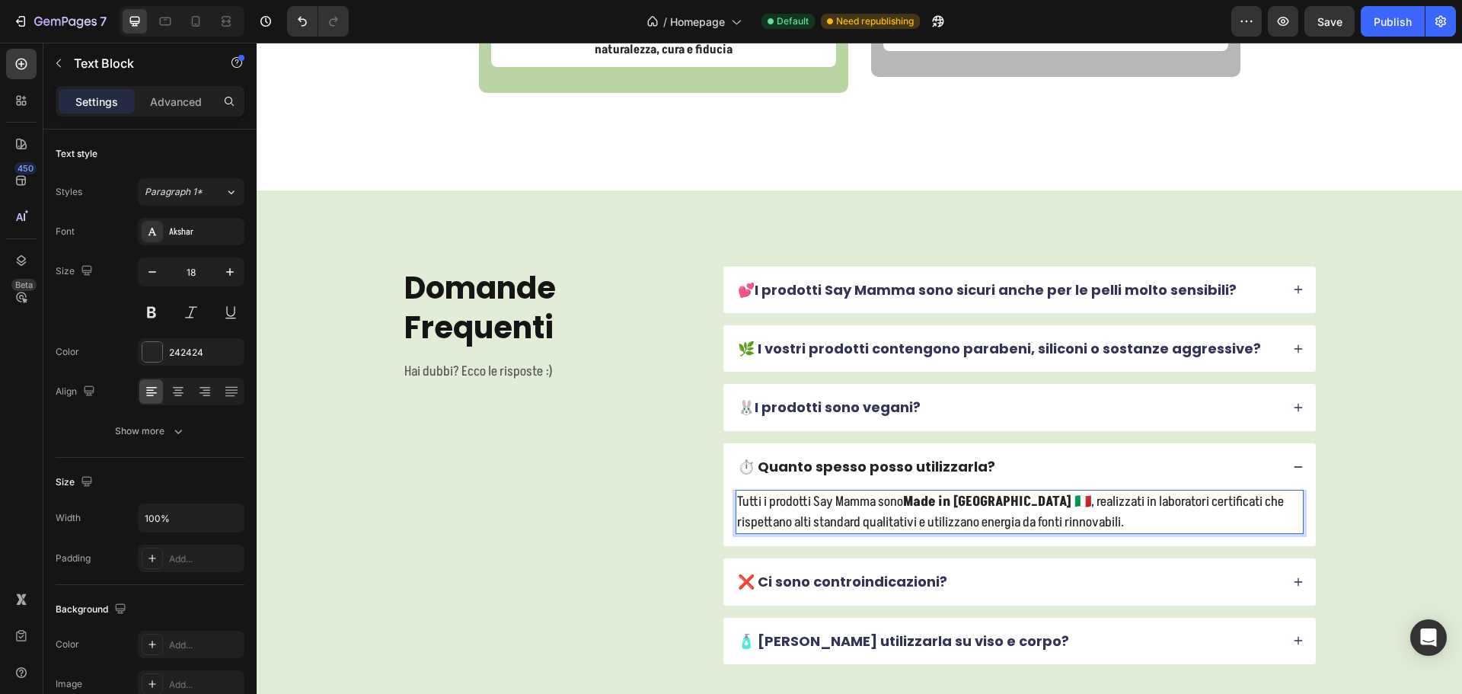
click at [688, 489] on div "Domande Frequenti Heading Hai dubbi? Ecco le risposte :) Text Block" at bounding box center [551, 464] width 297 height 397
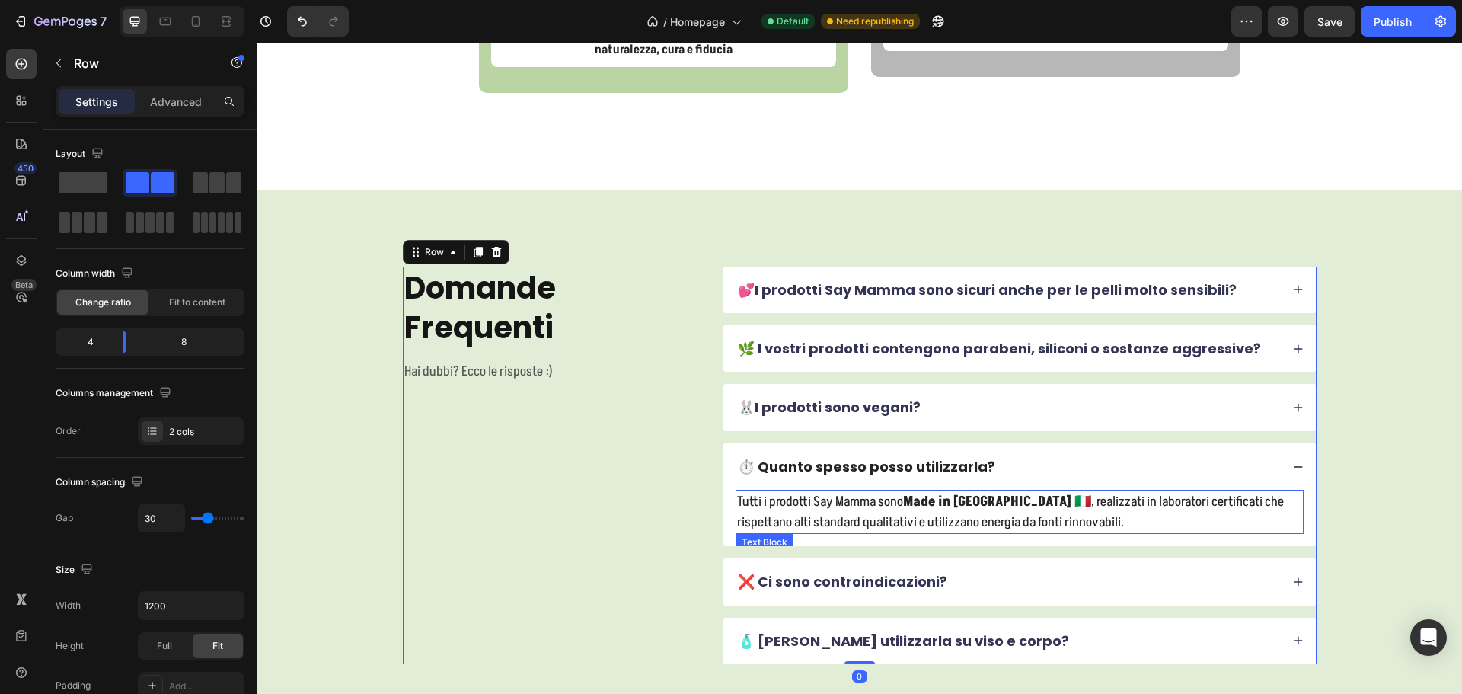
click at [991, 491] on p "Tutti i prodotti Say Mamma sono Made in Italy 🇮🇹 , realizzati in laboratori cer…" at bounding box center [1019, 511] width 565 height 41
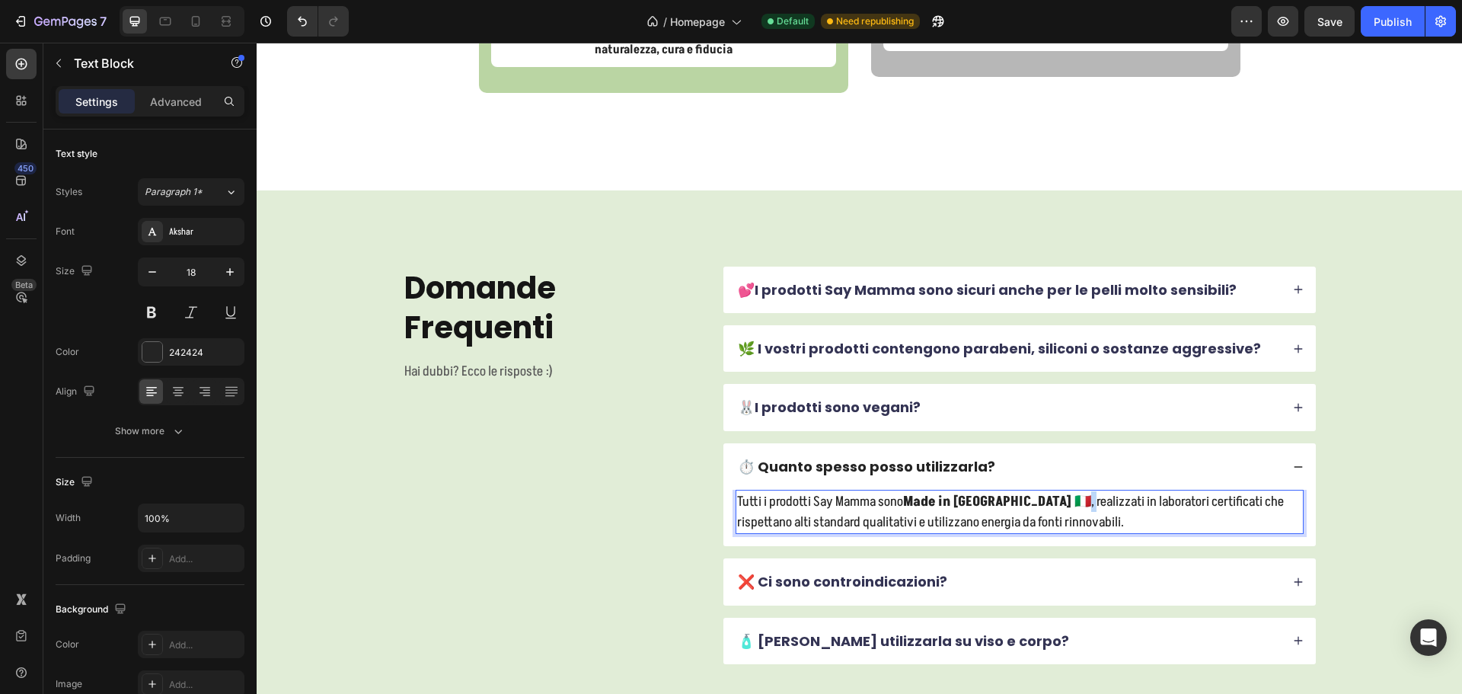
click at [988, 492] on strong "Made in Italy 🇮🇹" at bounding box center [997, 501] width 188 height 19
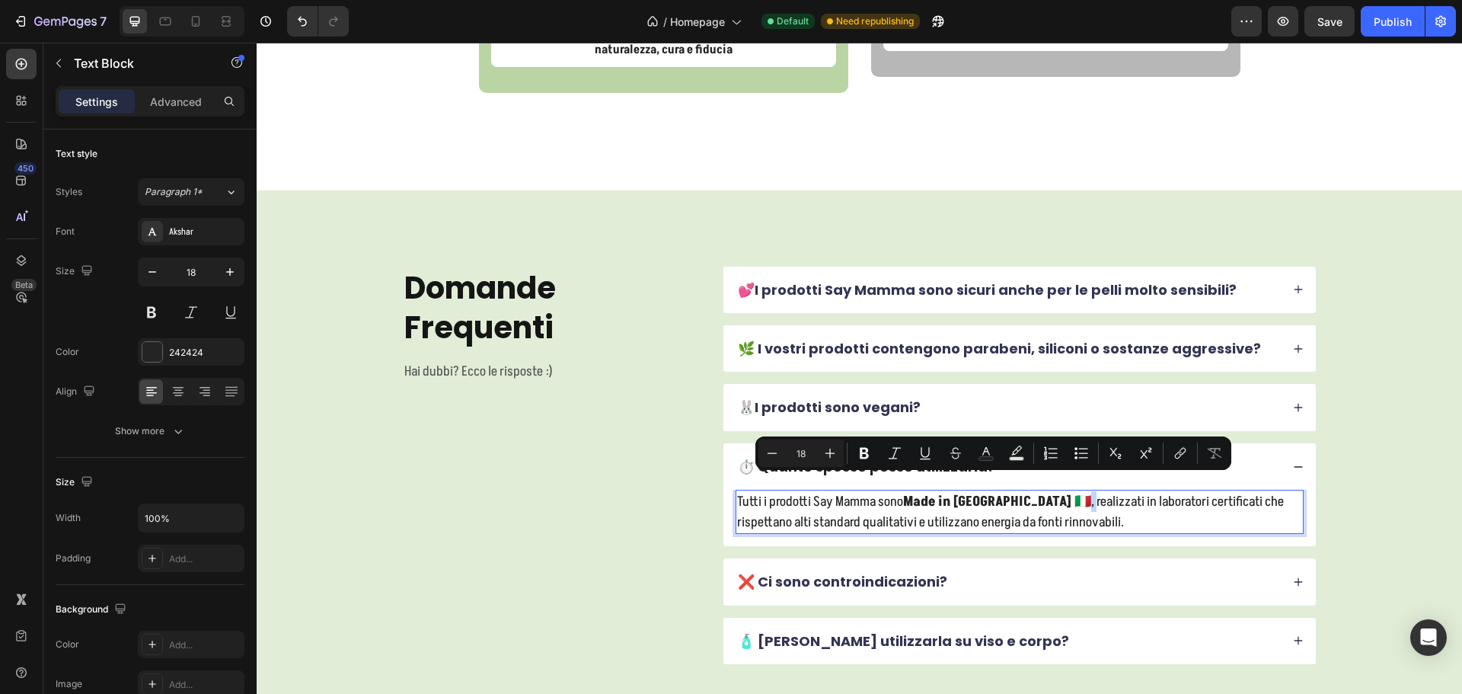
click at [988, 492] on strong "Made in Italy 🇮🇹" at bounding box center [997, 501] width 188 height 19
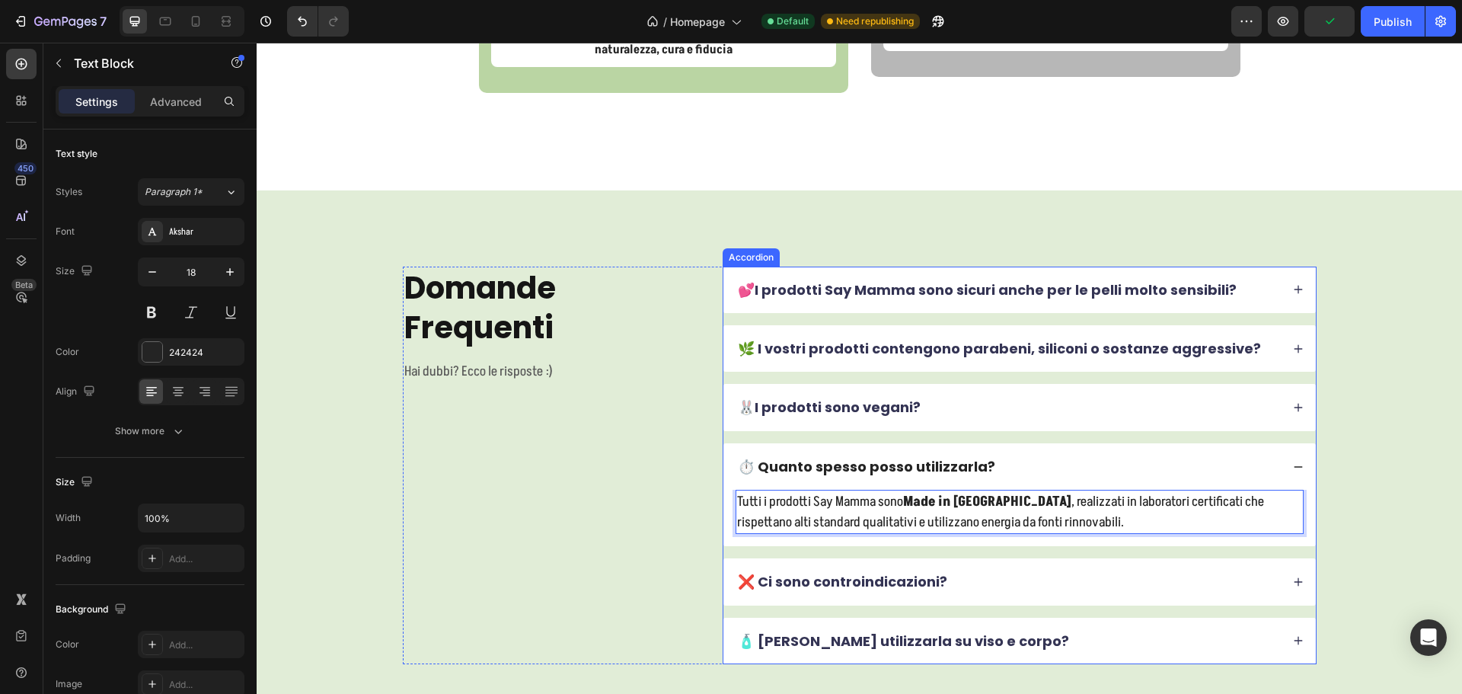
click at [849, 458] on p "⏱️ Quanto spesso posso utilizzarla?" at bounding box center [866, 467] width 257 height 18
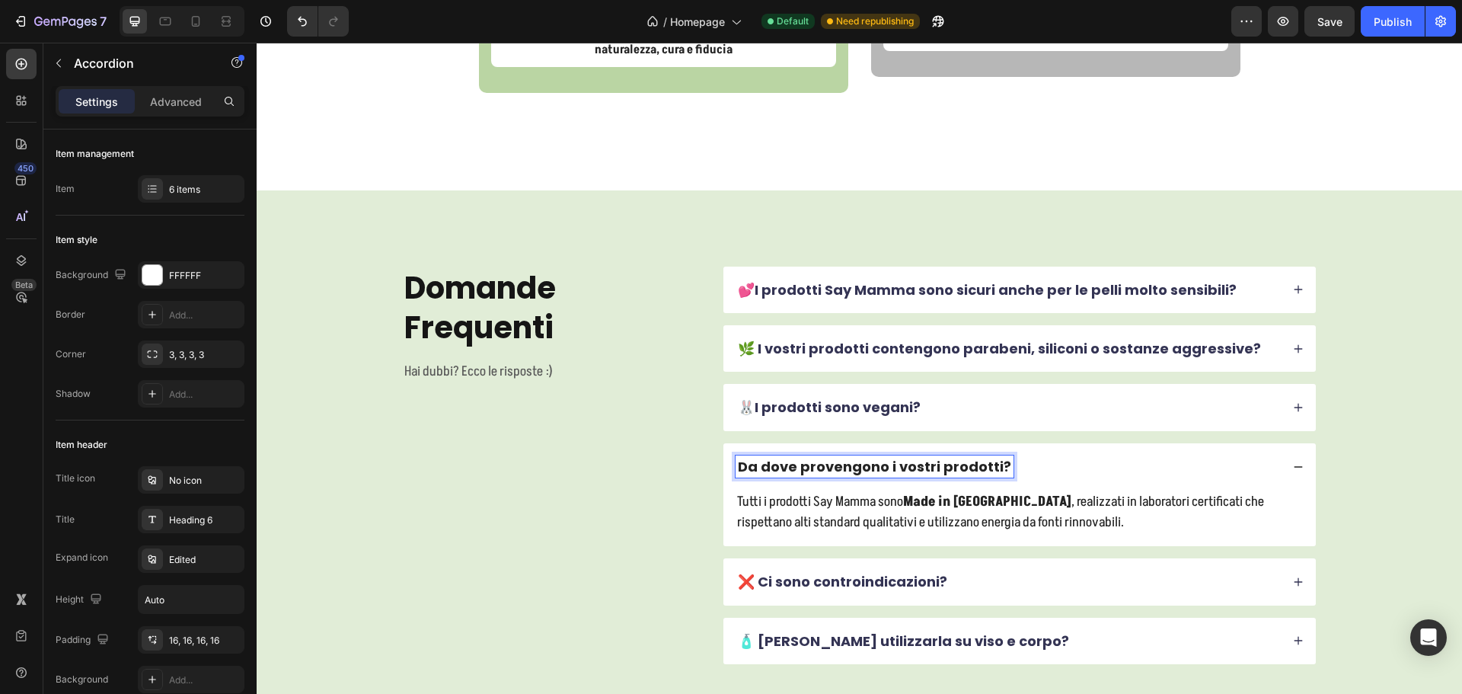
click at [738, 458] on p "Da dove provengono i vostri prodotti?" at bounding box center [874, 467] width 273 height 18
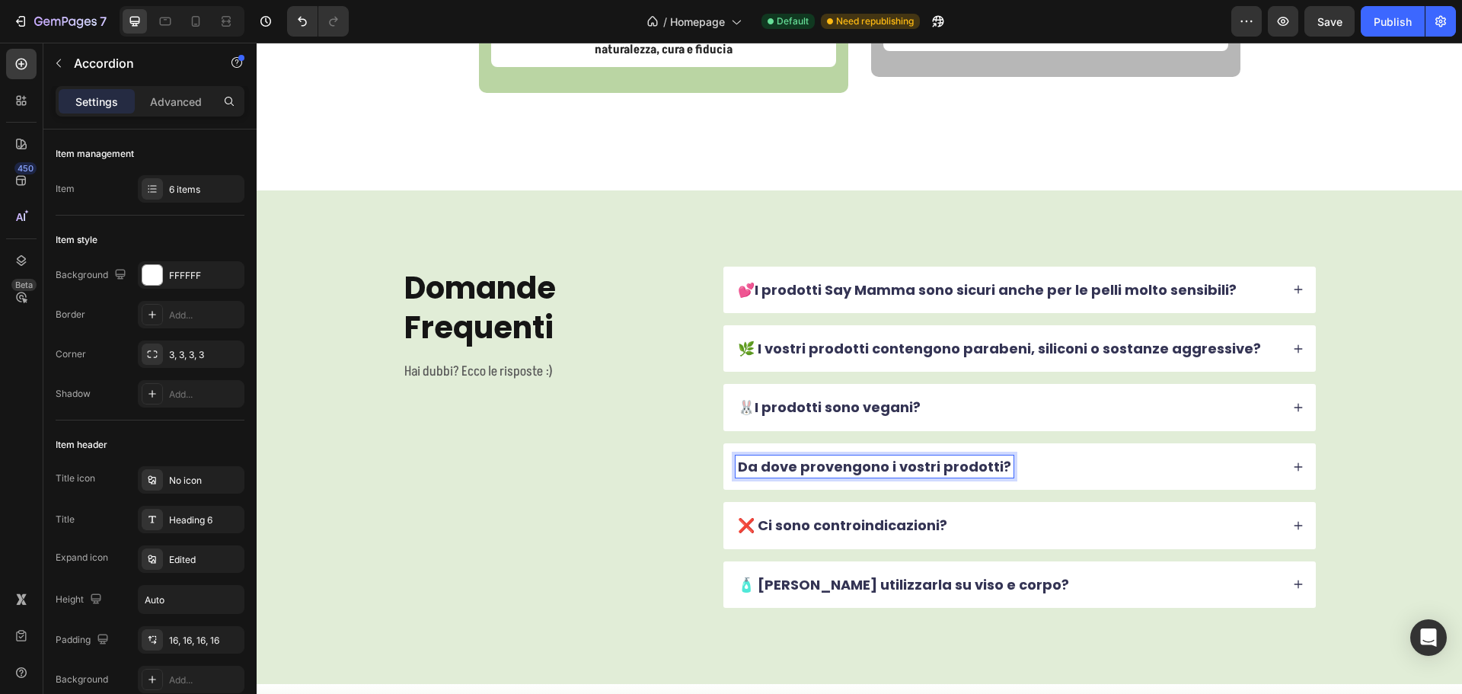
click at [863, 516] on p "❌ Ci sono controindicazioni?" at bounding box center [842, 525] width 209 height 18
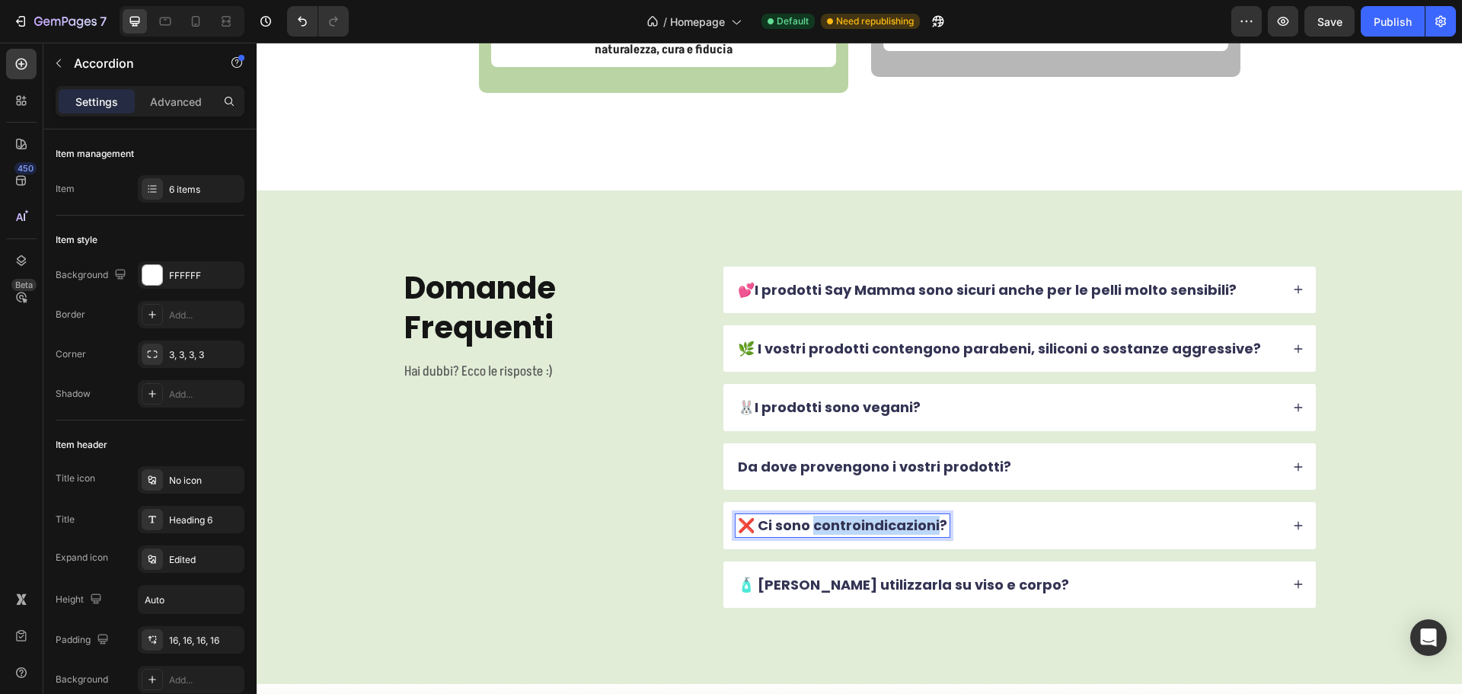
click at [863, 516] on p "❌ Ci sono controindicazioni?" at bounding box center [842, 525] width 209 height 18
click at [1116, 521] on div "🍼 A che età si possono usare i vostri prodotti?" at bounding box center [1019, 525] width 592 height 46
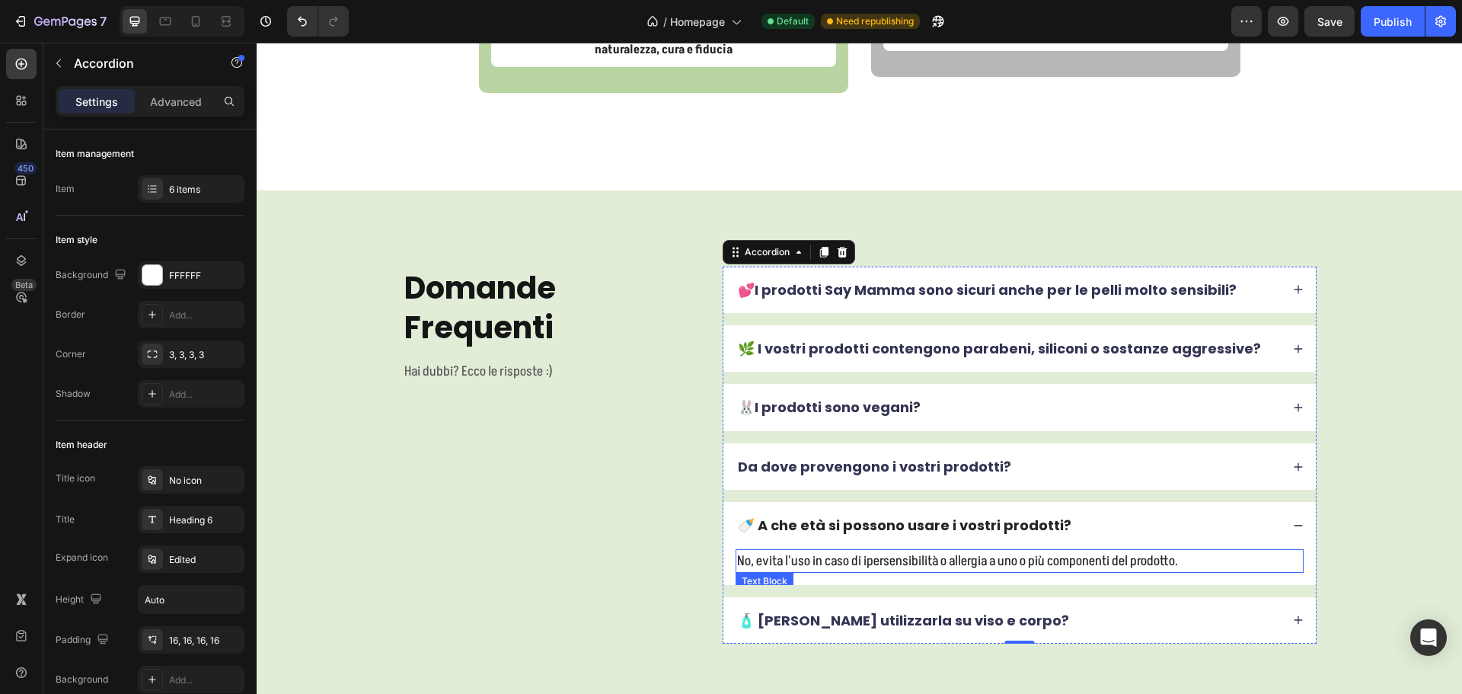
click at [915, 550] on p "No, evita l'uso in caso di ipersensibilità o allergia a uno o più componenti de…" at bounding box center [1019, 560] width 565 height 21
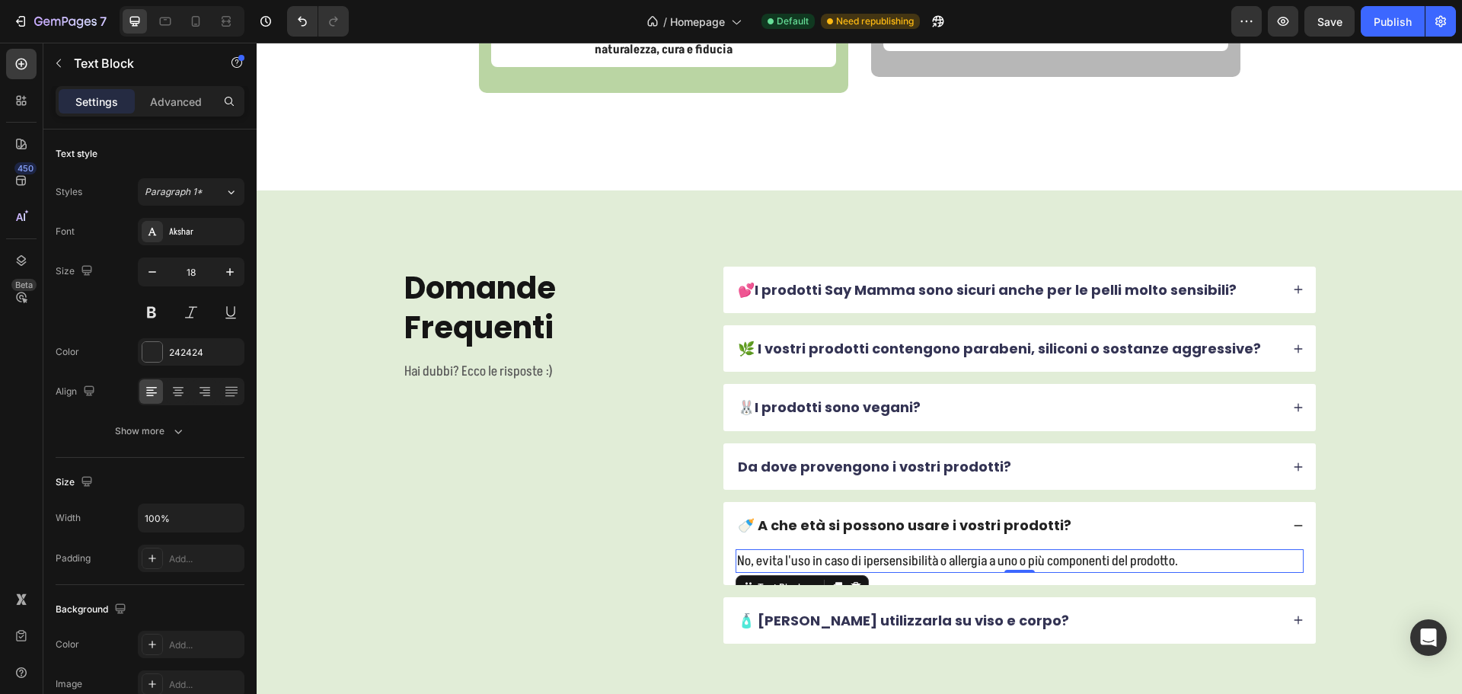
click at [915, 550] on p "No, evita l'uso in caso di ipersensibilità o allergia a uno o più componenti de…" at bounding box center [1019, 560] width 565 height 21
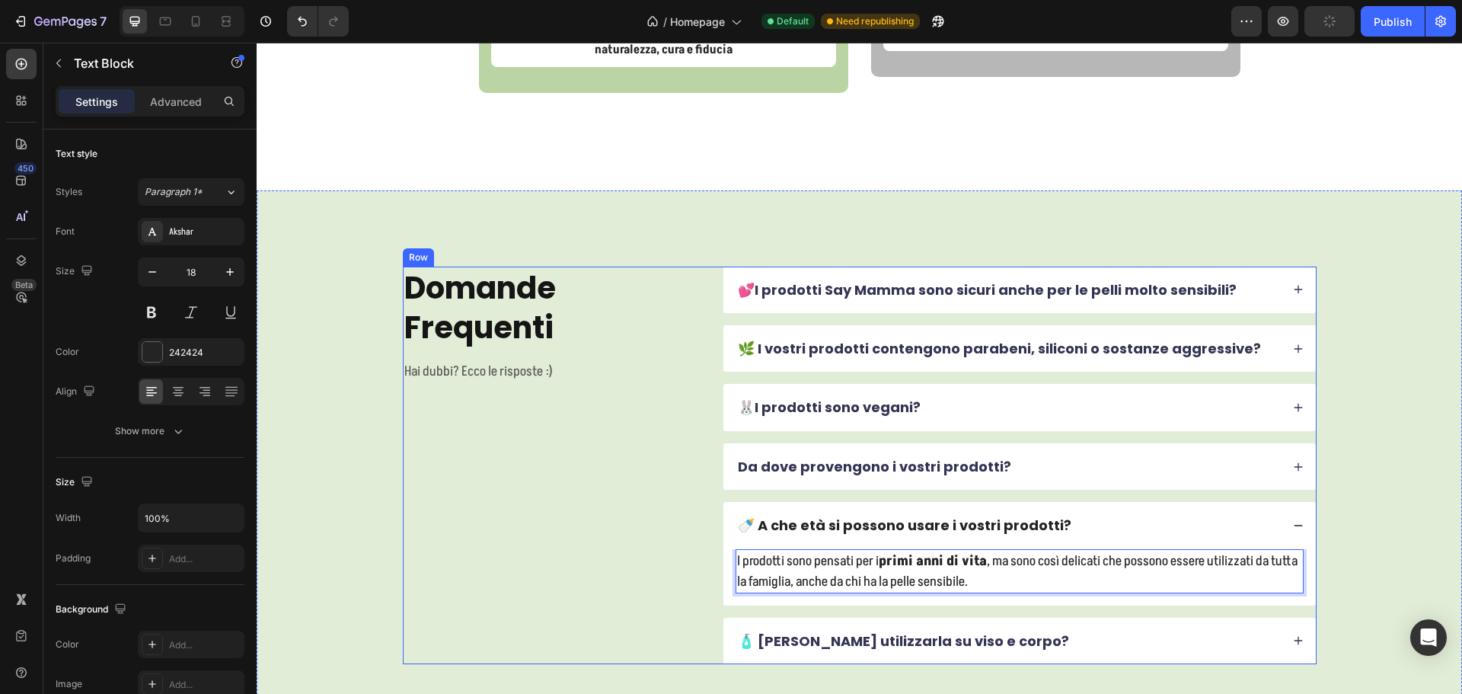
click at [589, 492] on div "Domande Frequenti Heading Hai dubbi? Ecco le risposte :) Text Block" at bounding box center [551, 464] width 297 height 397
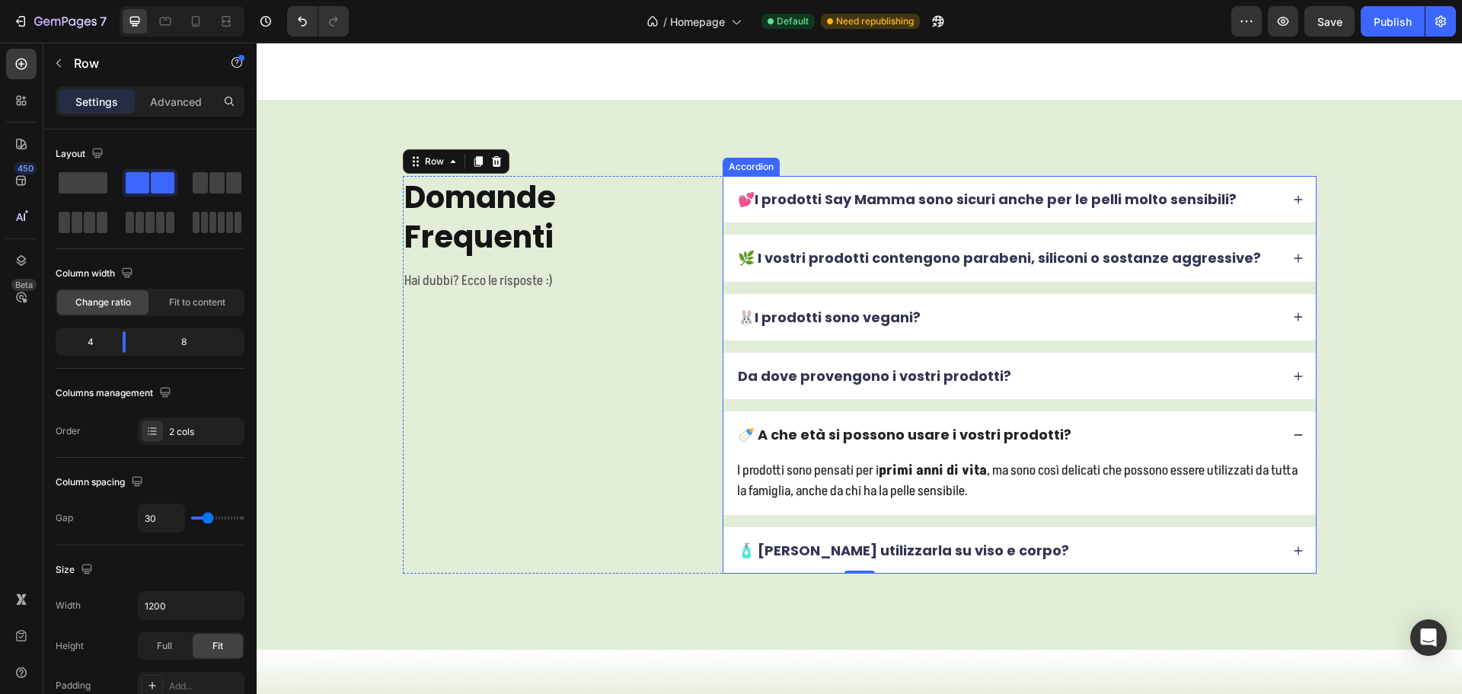
scroll to position [4774, 0]
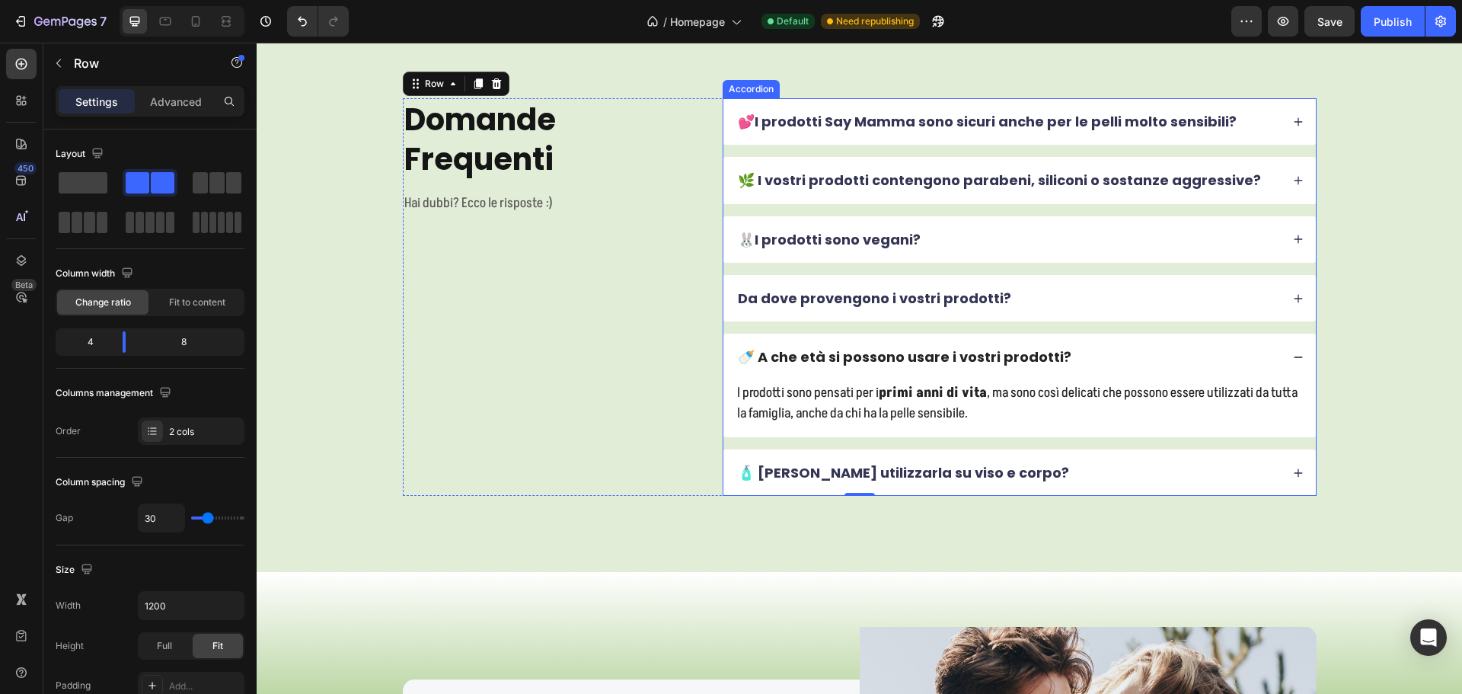
click at [1036, 470] on div "🧴 Posso utilizzarla su viso e corpo?" at bounding box center [1007, 472] width 545 height 22
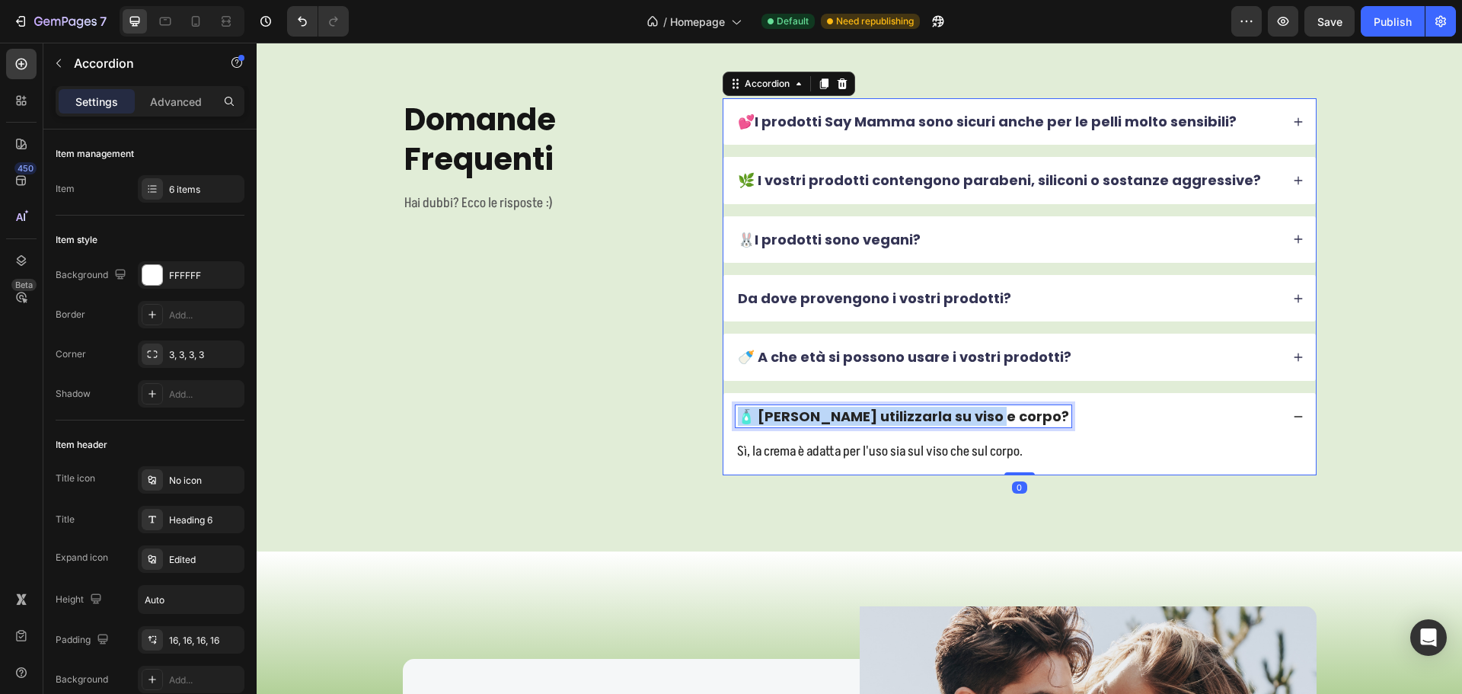
click at [898, 419] on p "🧴 Posso utilizzarla su viso e corpo?" at bounding box center [903, 416] width 331 height 18
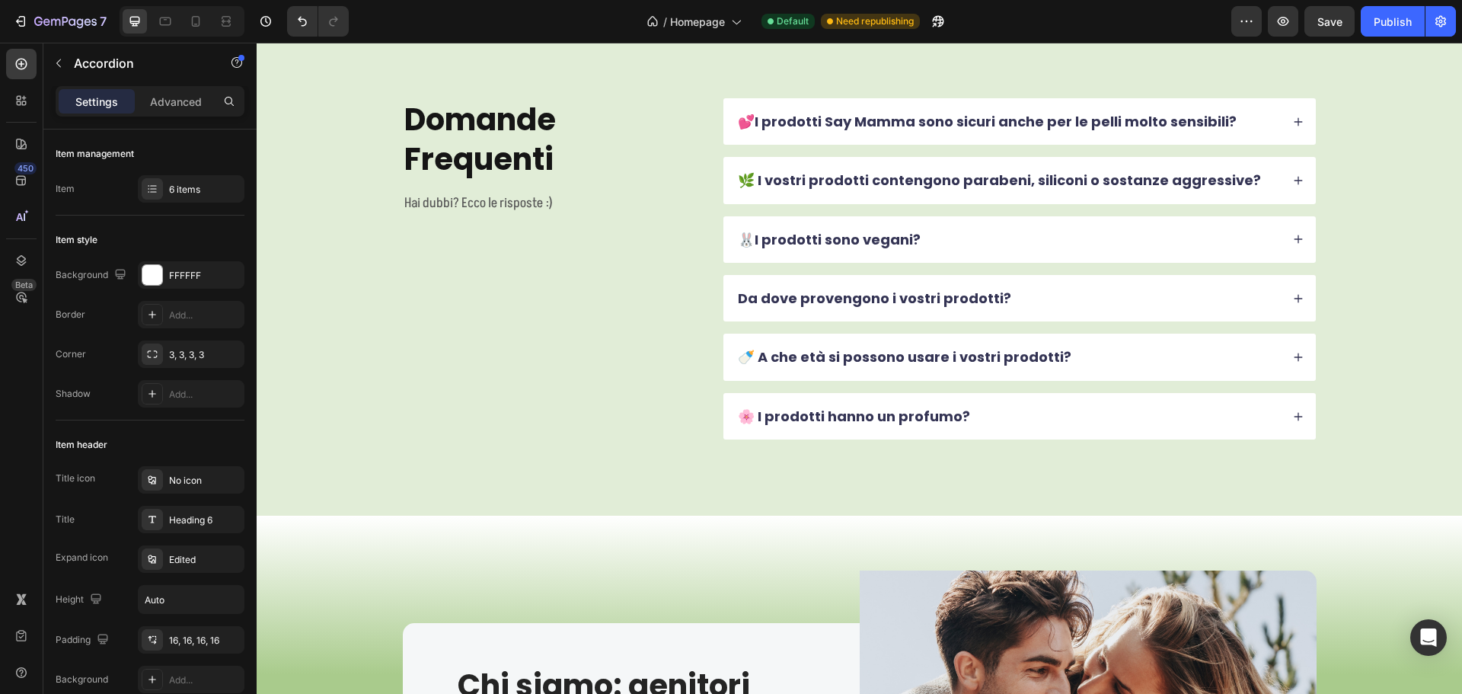
click at [1057, 427] on div "🌸 I prodotti hanno un profumo?" at bounding box center [1007, 416] width 545 height 22
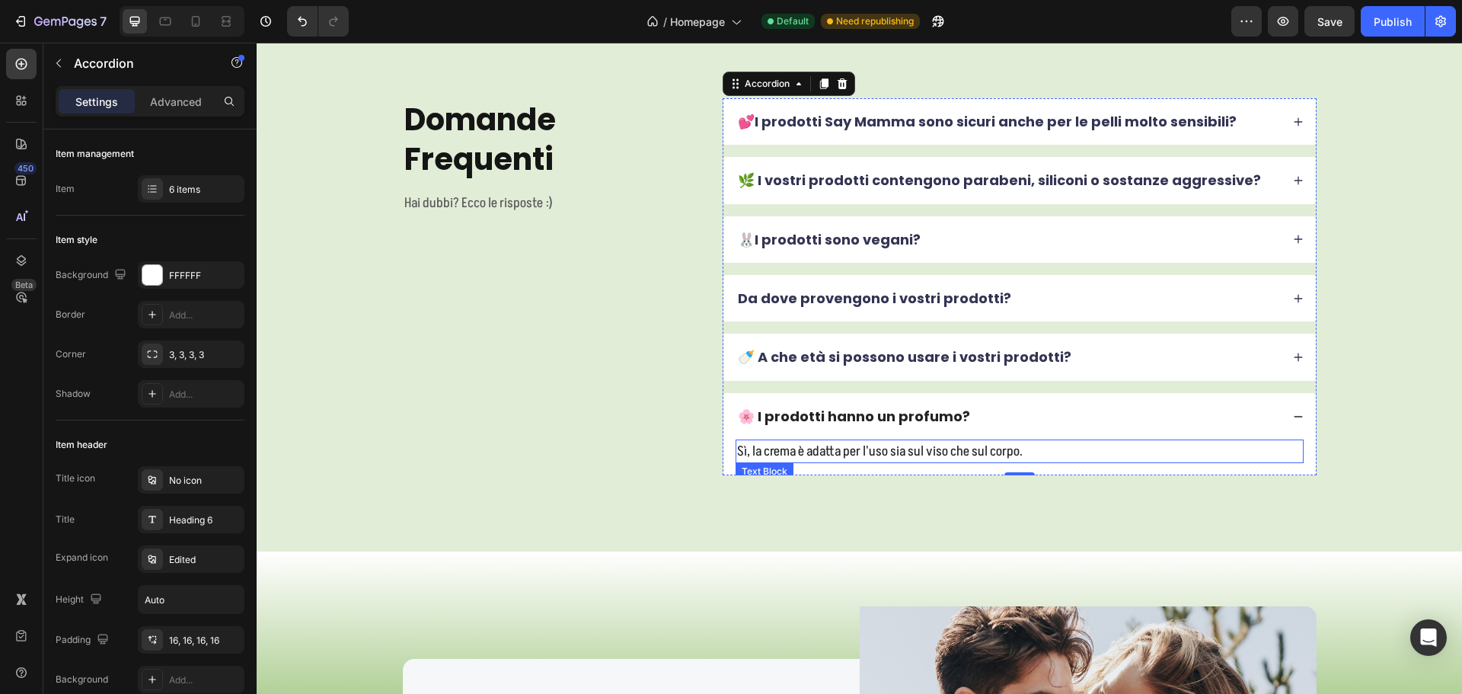
click at [874, 455] on p "Sì, la crema è adatta per l'uso sia sul viso che sul corpo." at bounding box center [1019, 451] width 565 height 21
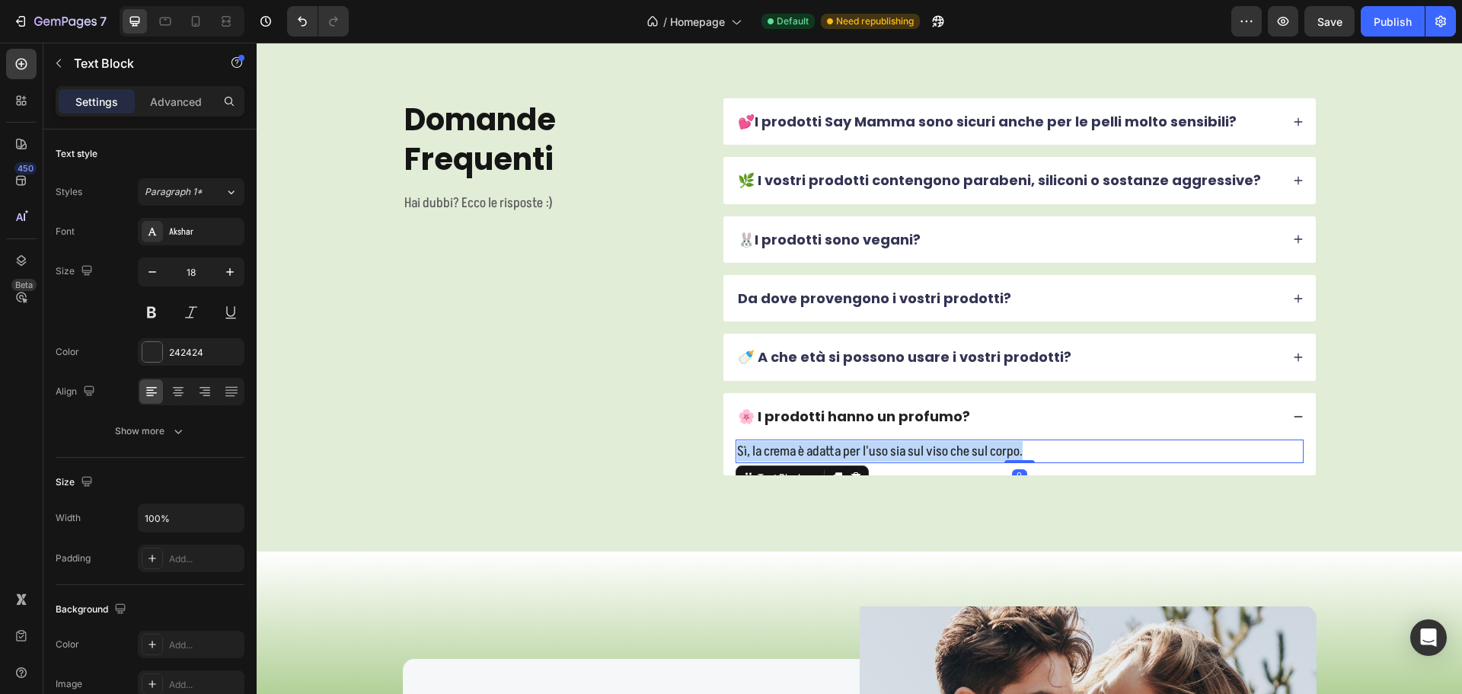
click at [874, 455] on p "Sì, la crema è adatta per l'uso sia sul viso che sul corpo." at bounding box center [1019, 451] width 565 height 21
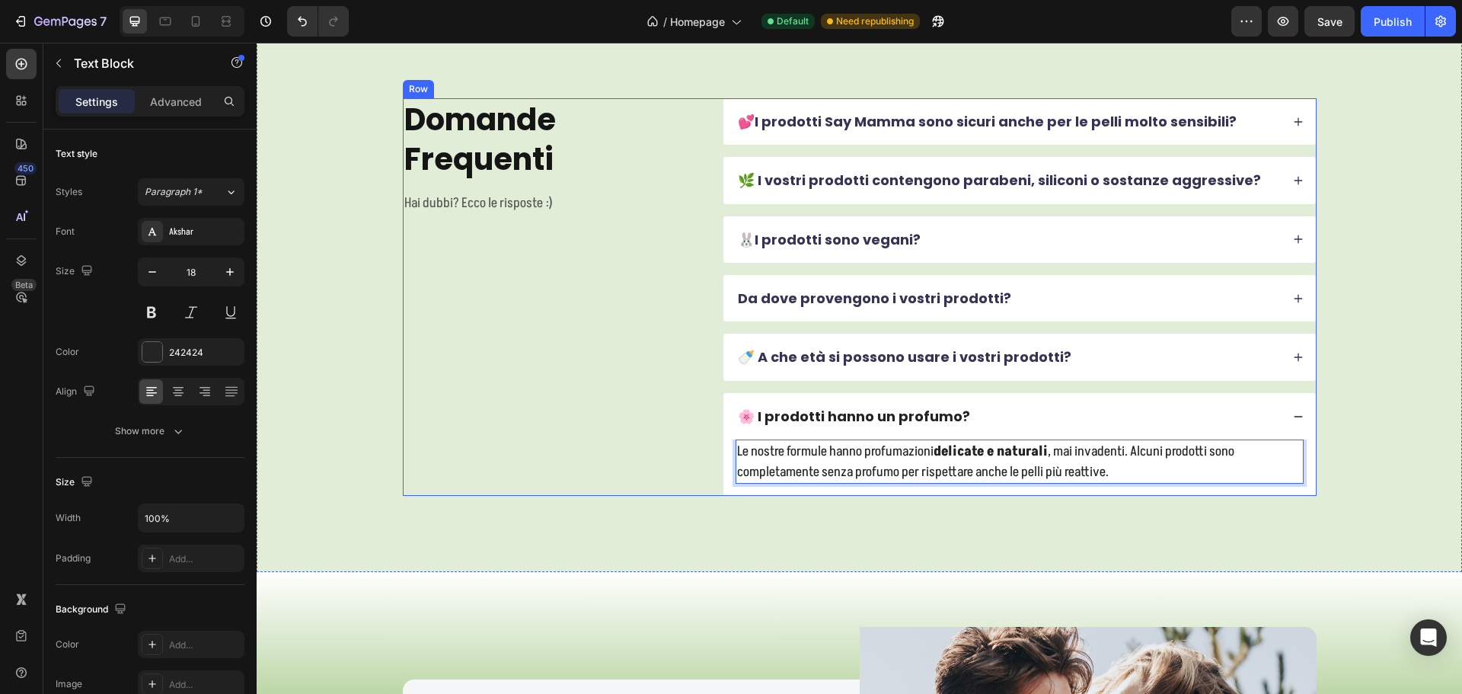
click at [649, 428] on div "Domande Frequenti Heading Hai dubbi? Ecco le risposte :) Text Block" at bounding box center [551, 296] width 297 height 397
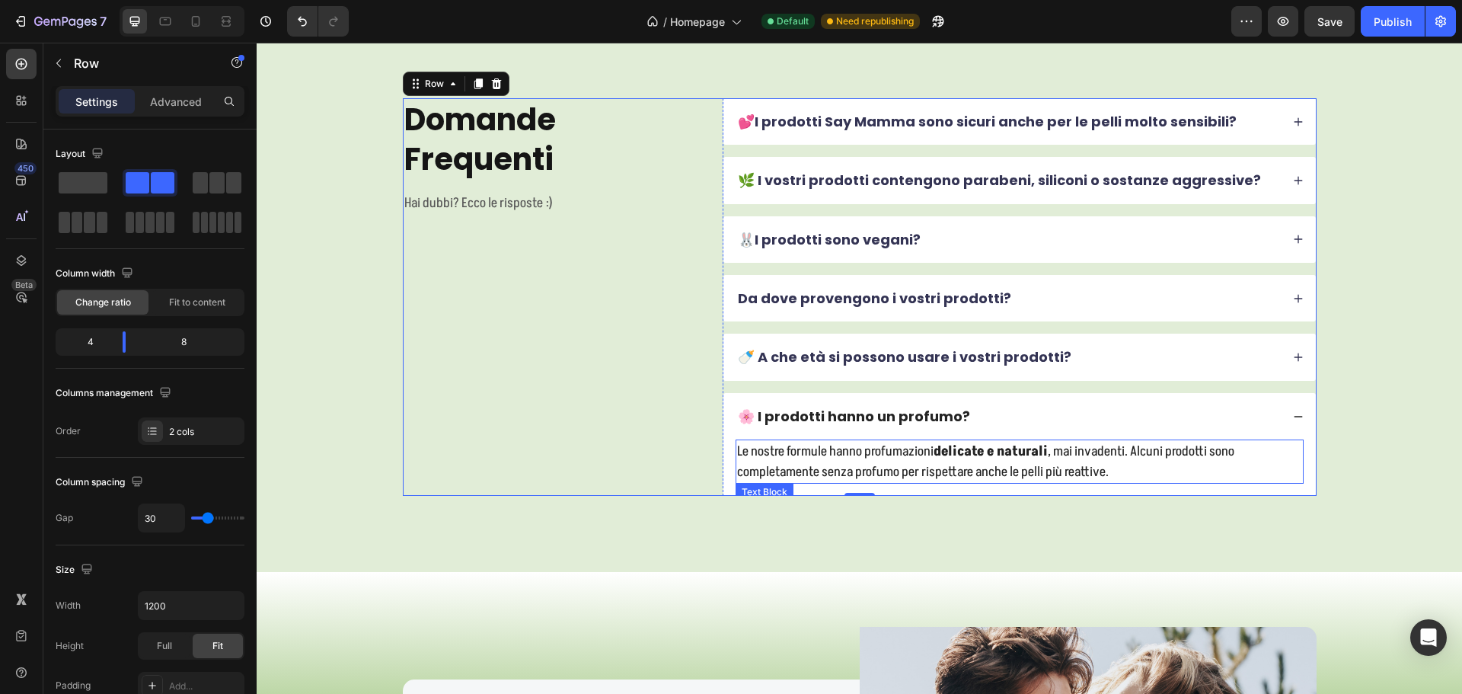
click at [1269, 471] on p "Le nostre formule hanno profumazioni delicate e naturali , mai invadenti. Alcun…" at bounding box center [1019, 461] width 565 height 41
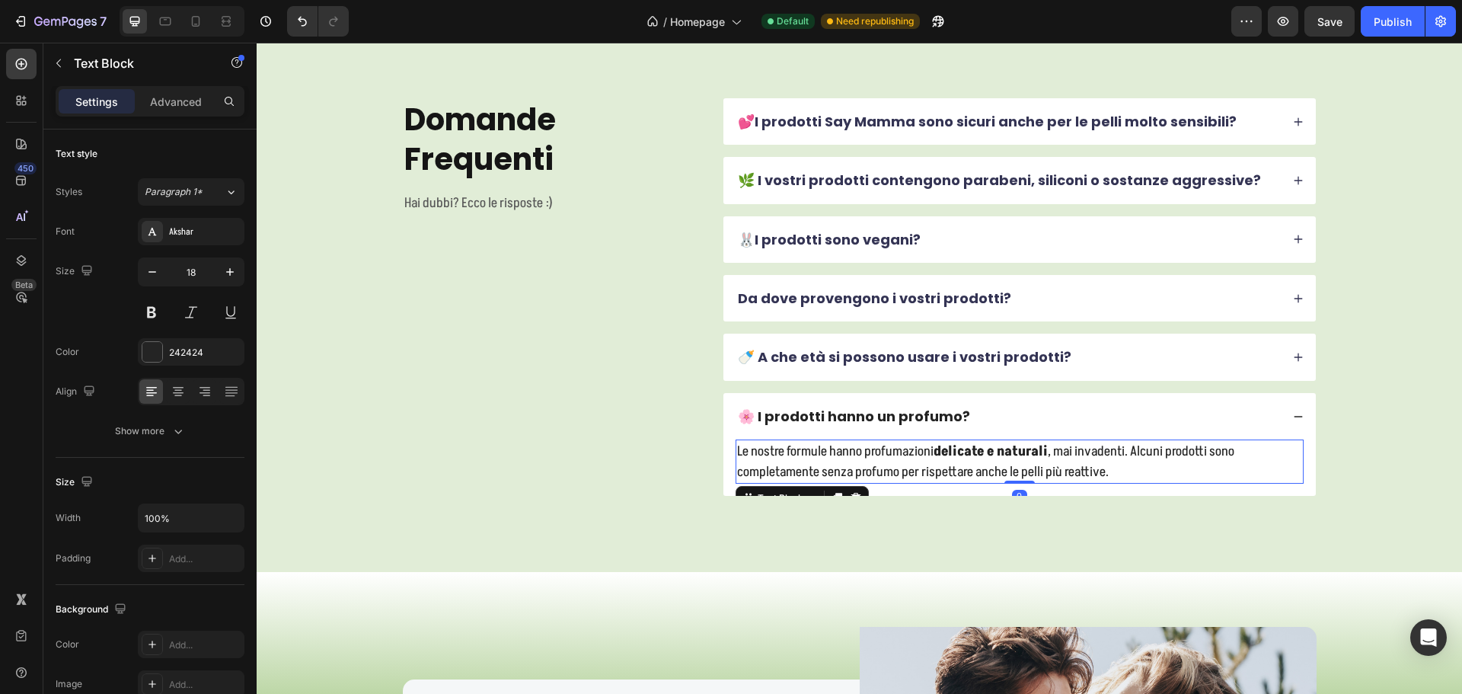
click at [1217, 420] on div "🌸 I prodotti hanno un profumo?" at bounding box center [1007, 416] width 545 height 22
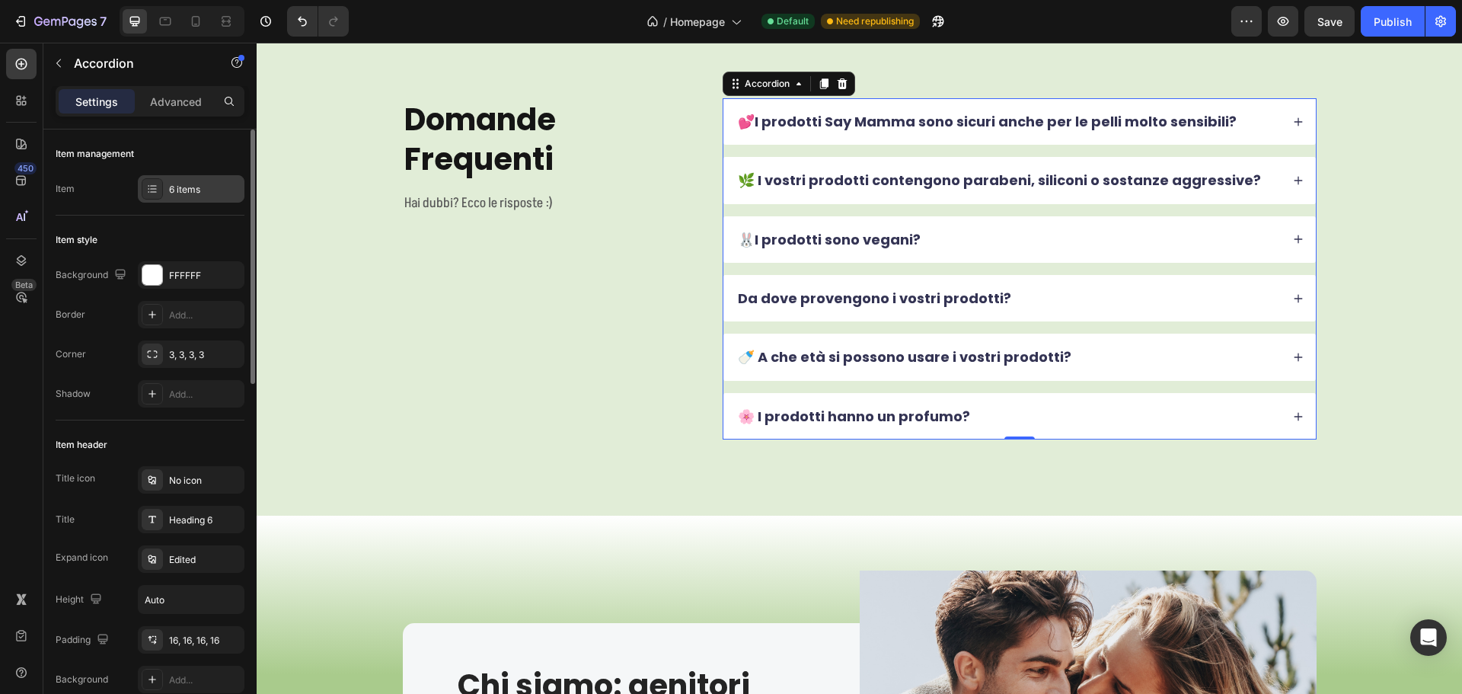
click at [183, 183] on div "6 items" at bounding box center [205, 190] width 72 height 14
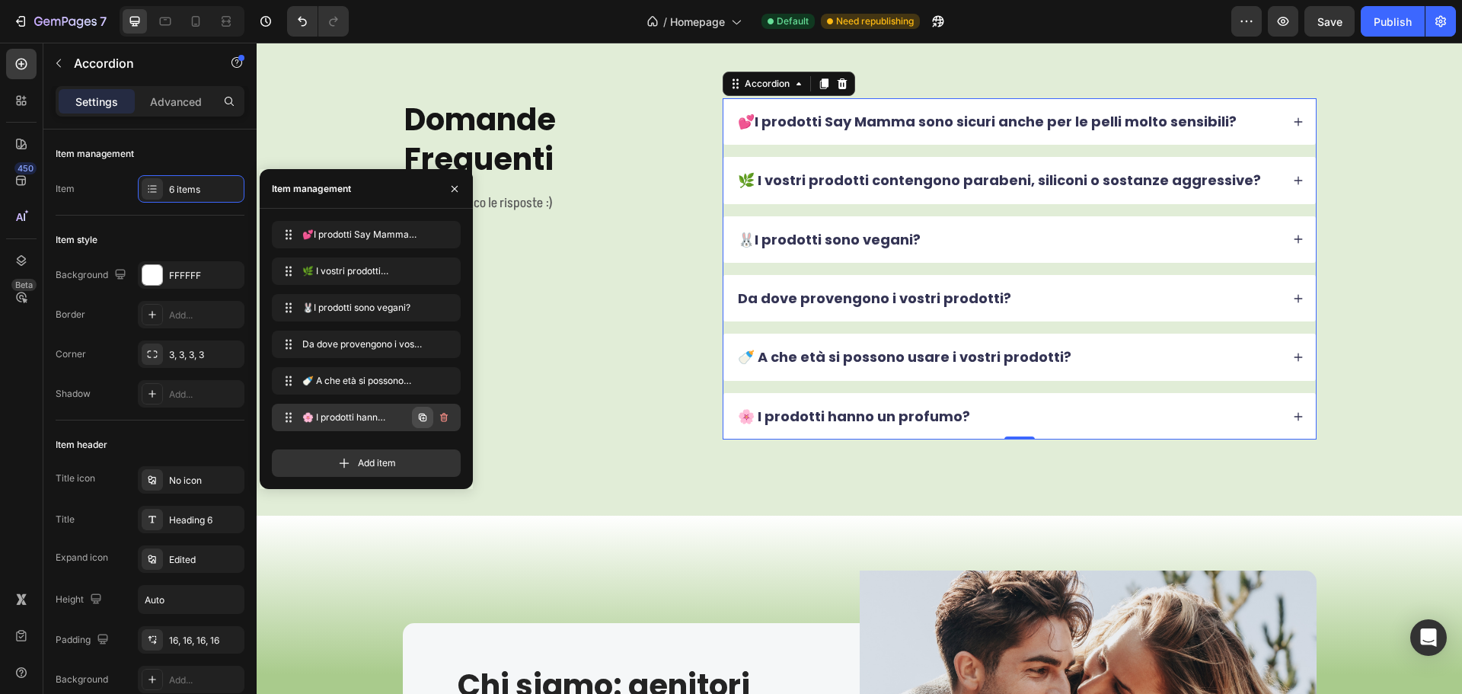
click at [421, 416] on icon "button" at bounding box center [423, 417] width 8 height 8
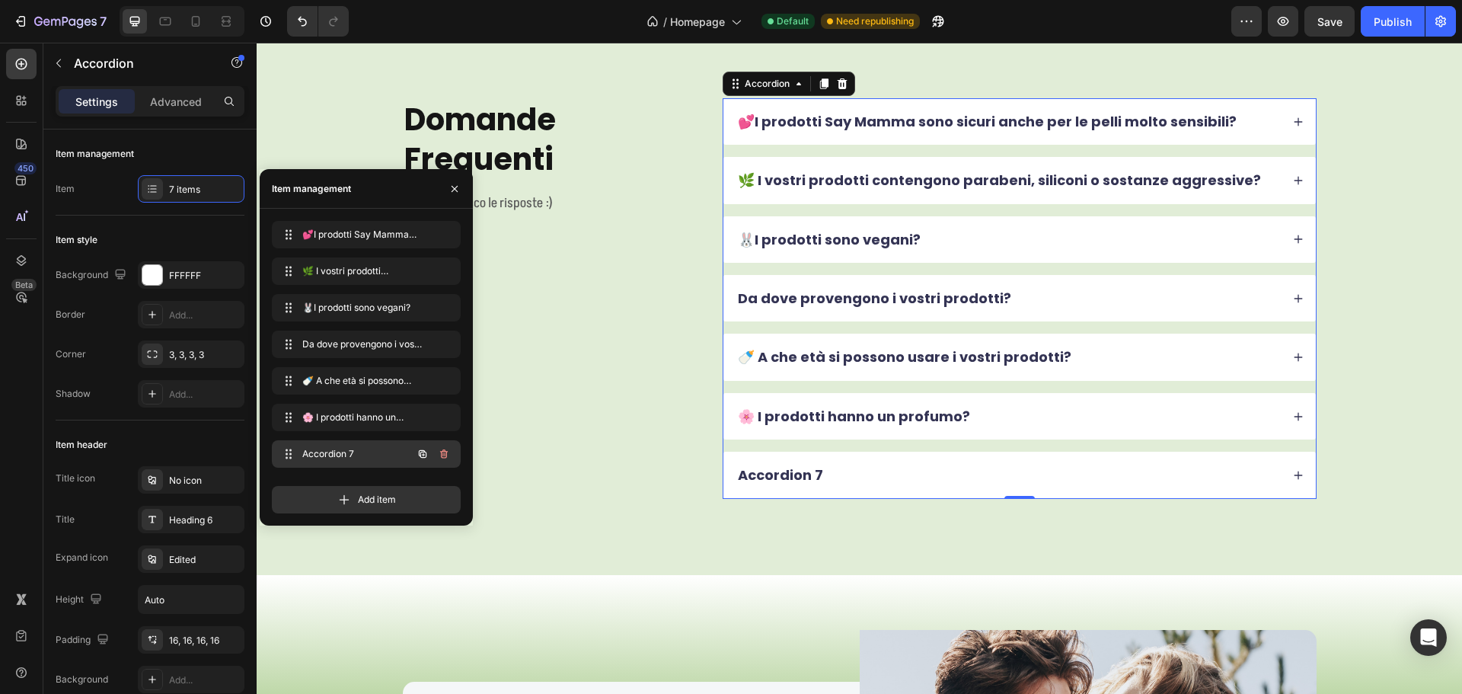
click at [343, 451] on span "Accordion 7" at bounding box center [345, 454] width 86 height 14
click at [804, 474] on div "Accordion 7" at bounding box center [780, 475] width 90 height 22
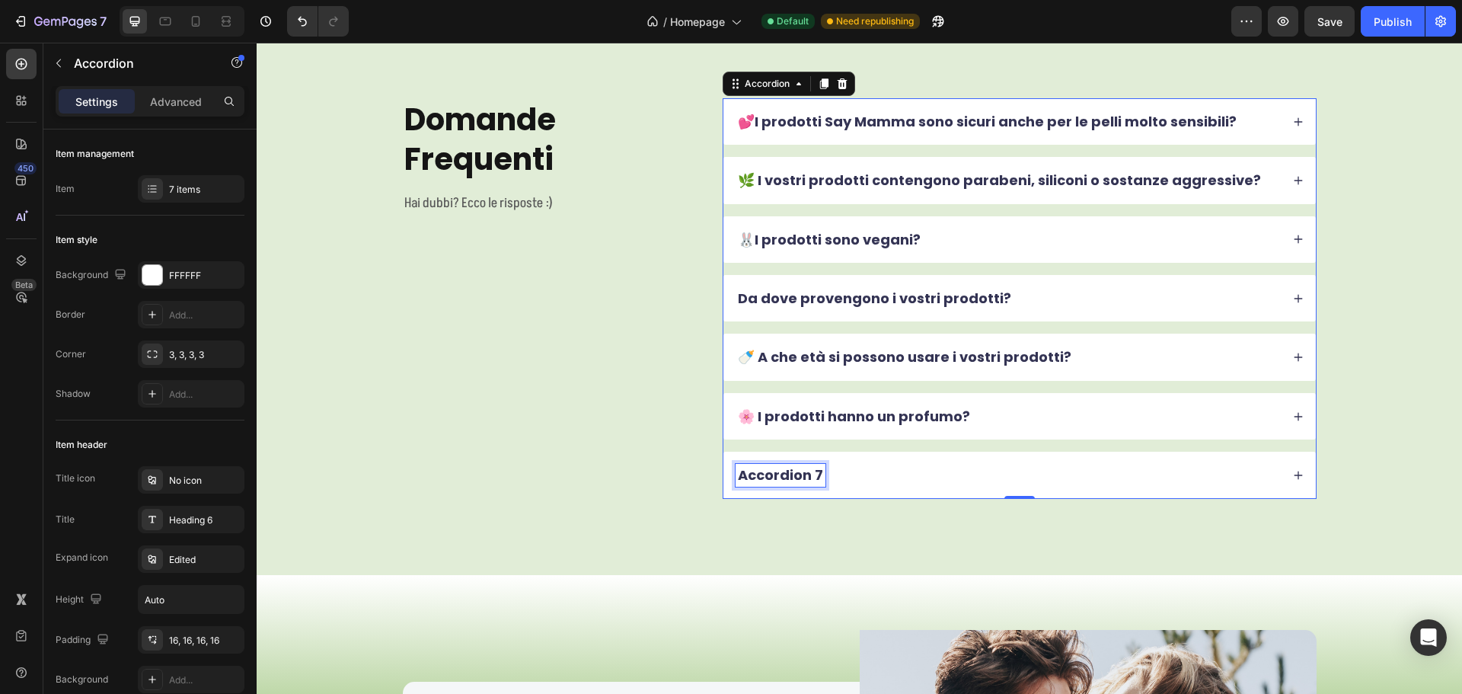
click at [806, 474] on p "Accordion 7" at bounding box center [780, 475] width 85 height 18
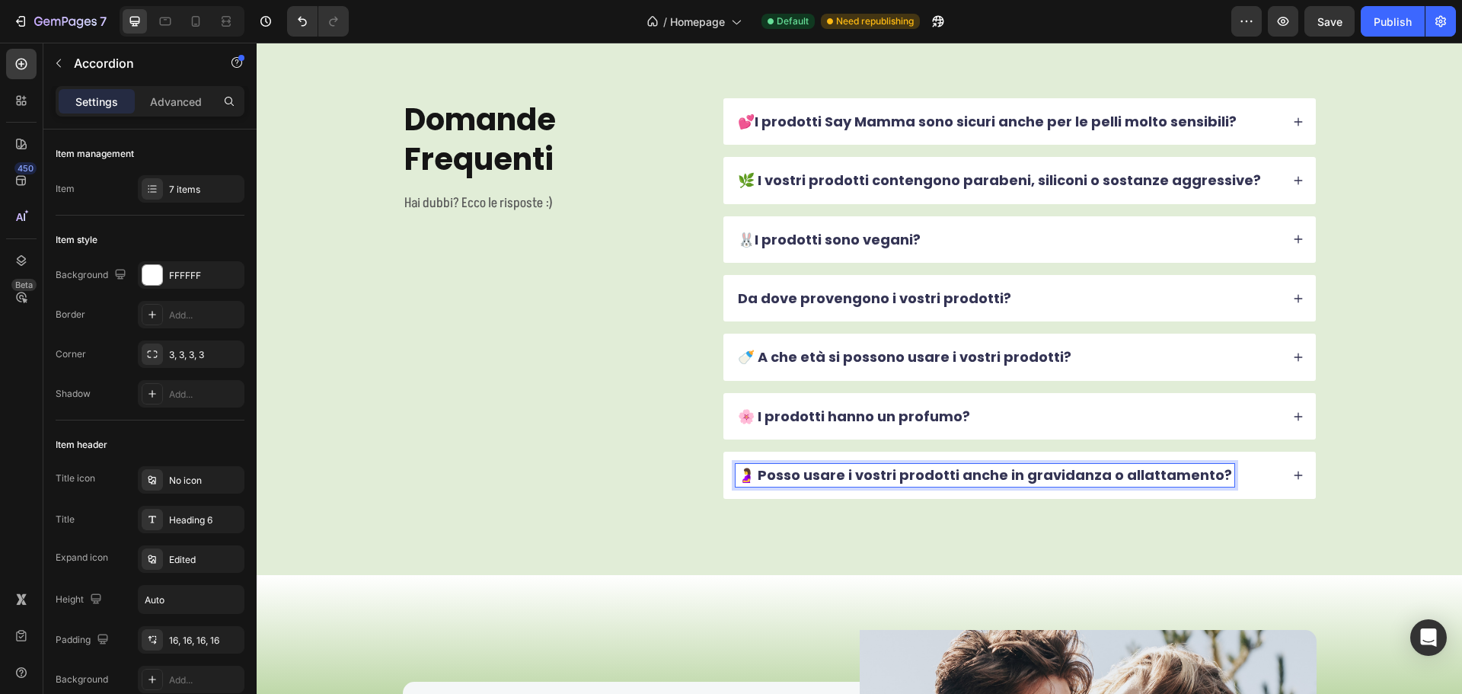
click at [1241, 474] on div "🤰 Posso usare i vostri prodotti anche in gravidanza o allattamento?" at bounding box center [1007, 475] width 545 height 22
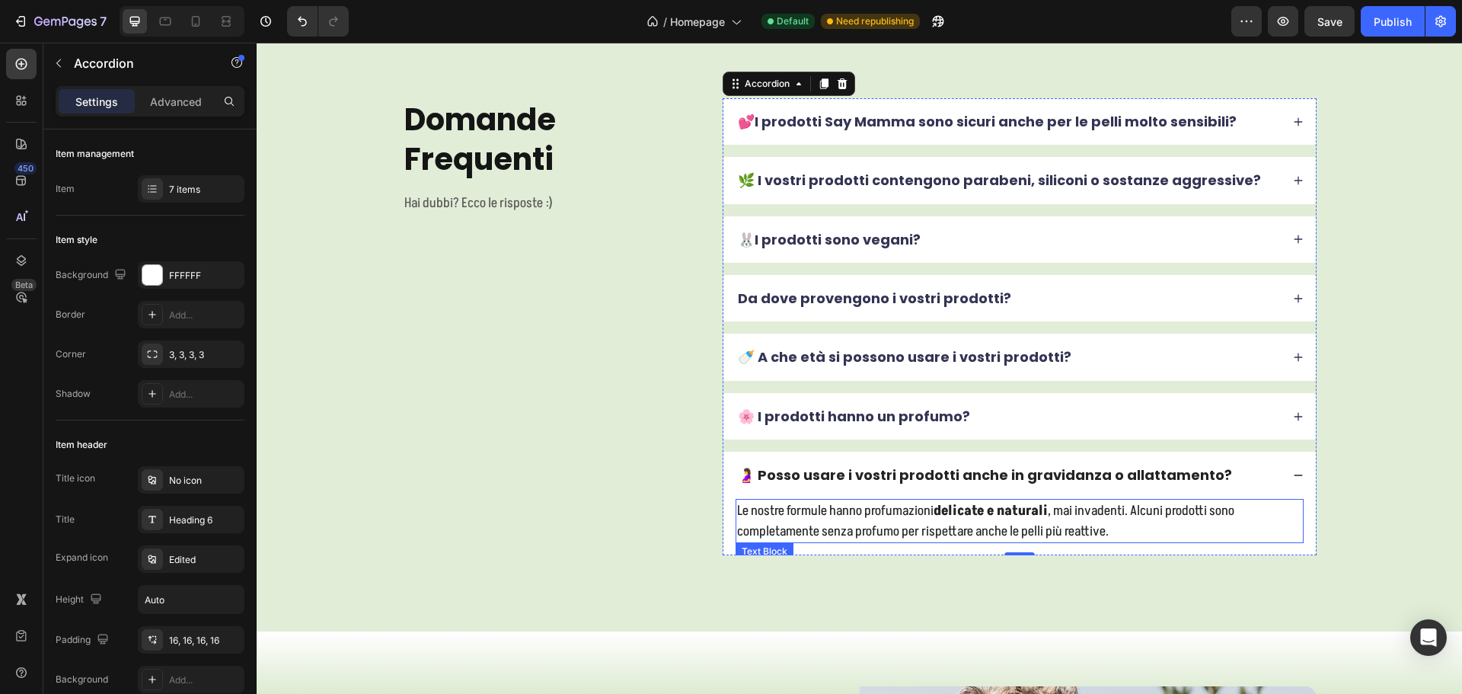
click at [913, 510] on p "Le nostre formule hanno profumazioni delicate e naturali , mai invadenti. Alcun…" at bounding box center [1019, 520] width 565 height 41
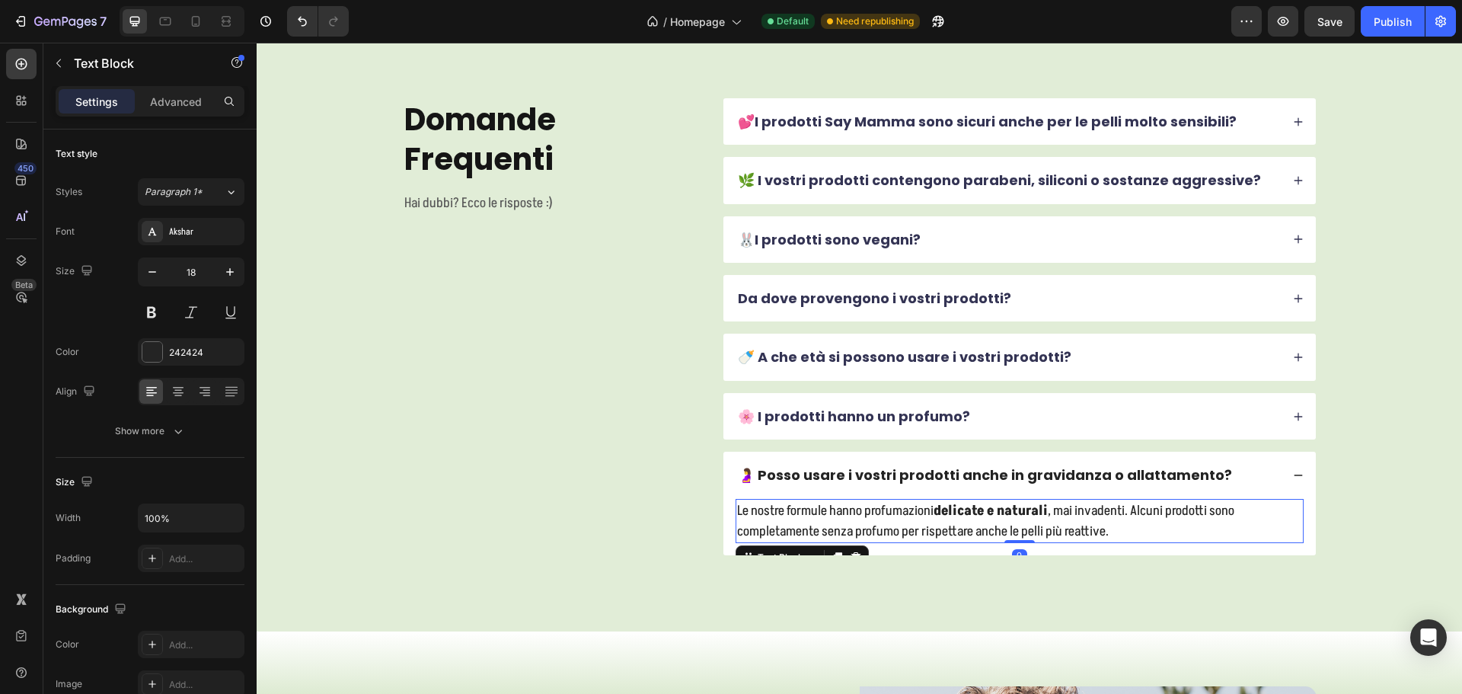
click at [913, 510] on p "Le nostre formule hanno profumazioni delicate e naturali , mai invadenti. Alcun…" at bounding box center [1019, 520] width 565 height 41
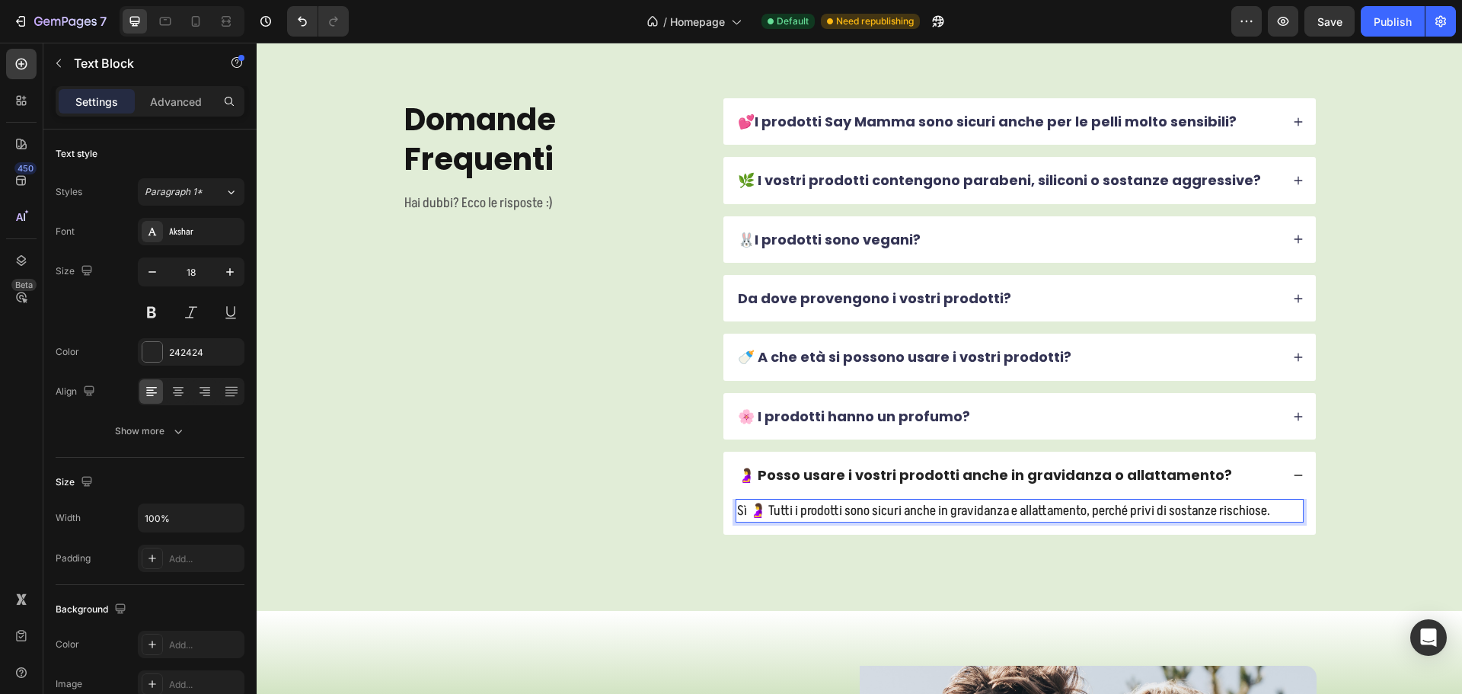
click at [763, 509] on p "Sì 🤰 Tutti i prodotti sono sicuri anche in gravidanza e allattamento, perché pr…" at bounding box center [1019, 510] width 565 height 21
click at [764, 511] on p "Sì 🤰 Tutti i prodotti sono sicuri anche in gravidanza e allattamento, perché pr…" at bounding box center [1019, 510] width 565 height 21
click at [752, 509] on p "Sì, Tutti i prodotti sono sicuri anche in gravidanza e allattamento, perché pri…" at bounding box center [1019, 510] width 565 height 21
click at [1393, 400] on div "Domande Frequenti Heading Hai dubbi? Ecco le risposte :) Text Block 💕I prodotti…" at bounding box center [859, 316] width 1205 height 589
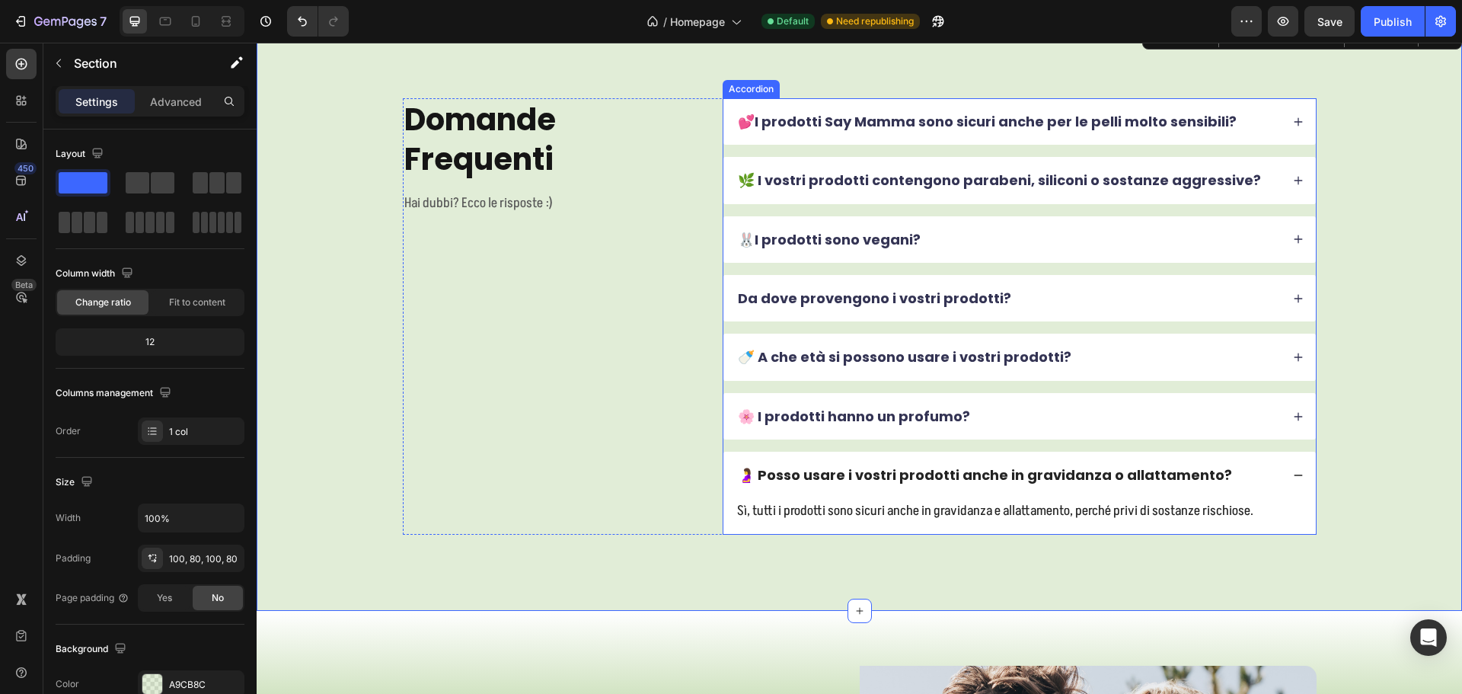
click at [1241, 470] on div "🤰 Posso usare i vostri prodotti anche in gravidanza o allattamento?" at bounding box center [1007, 475] width 545 height 22
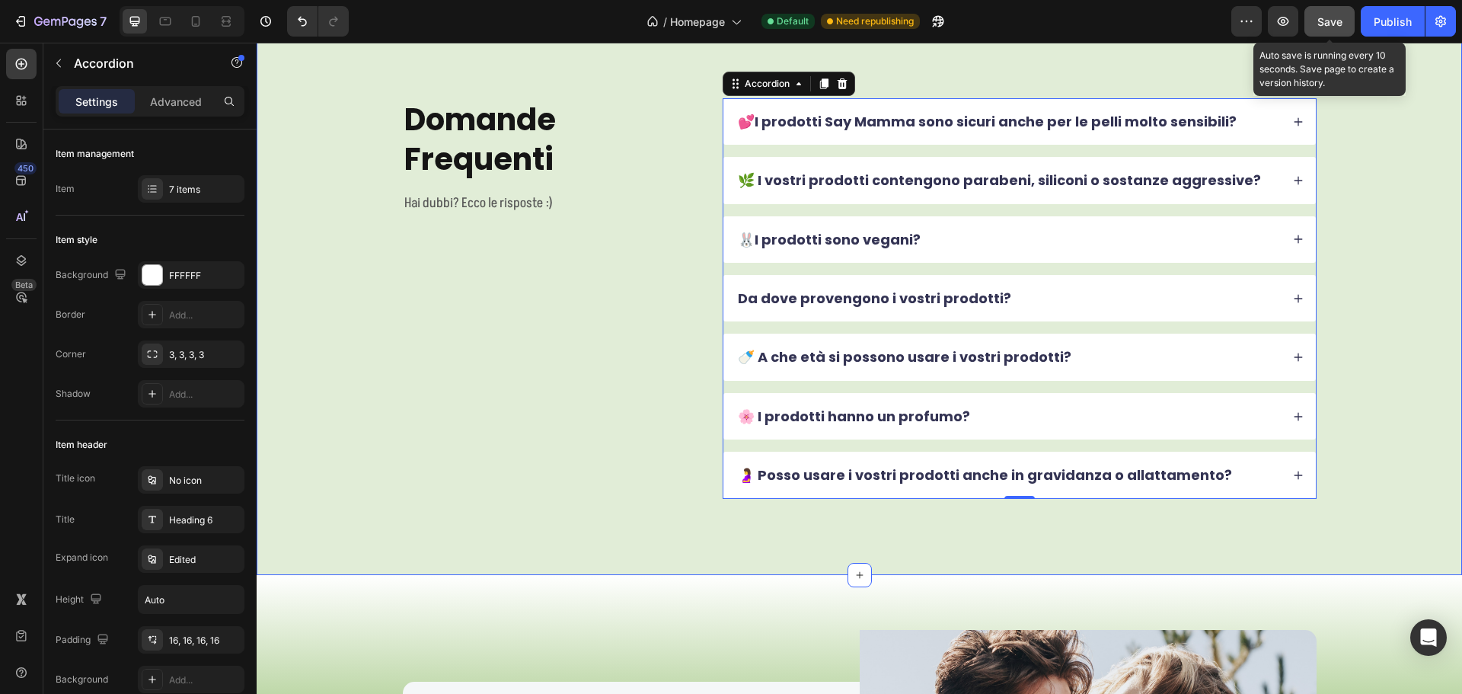
click at [1326, 18] on span "Save" at bounding box center [1329, 21] width 25 height 13
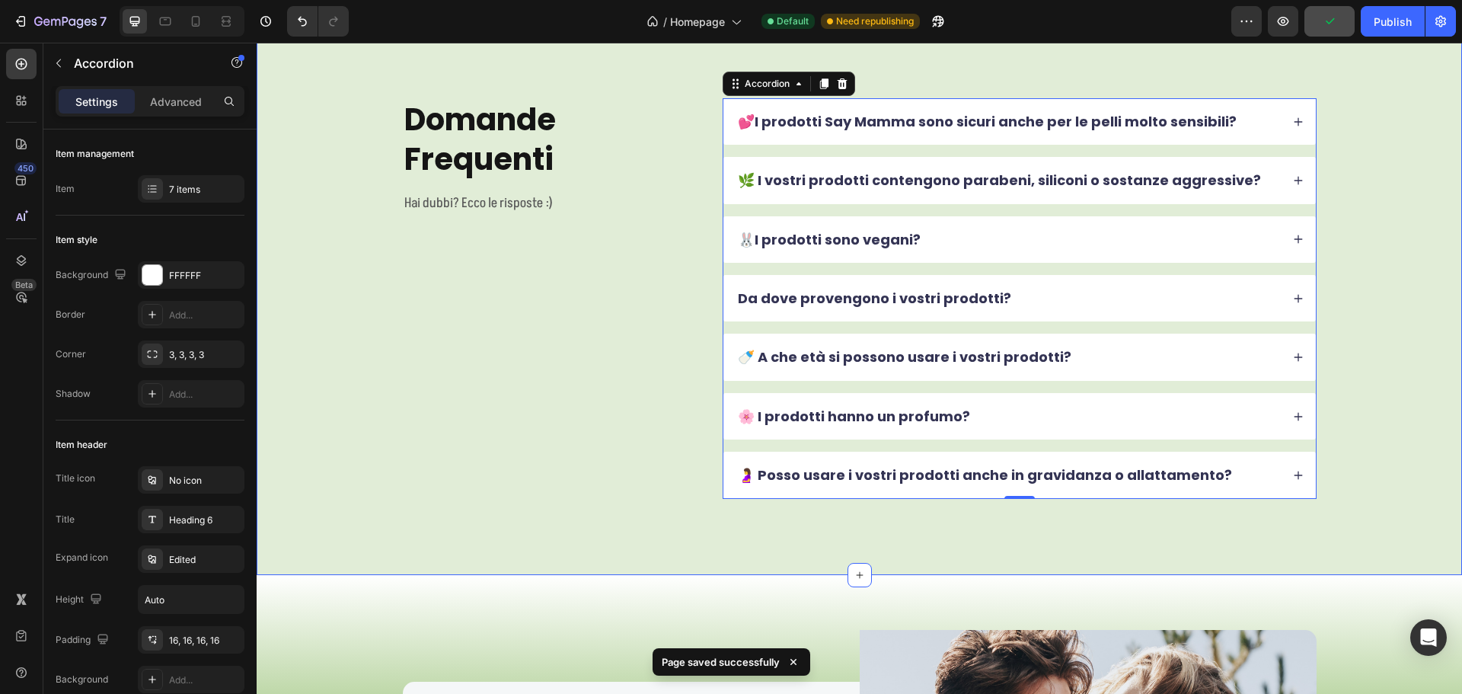
scroll to position [5078, 0]
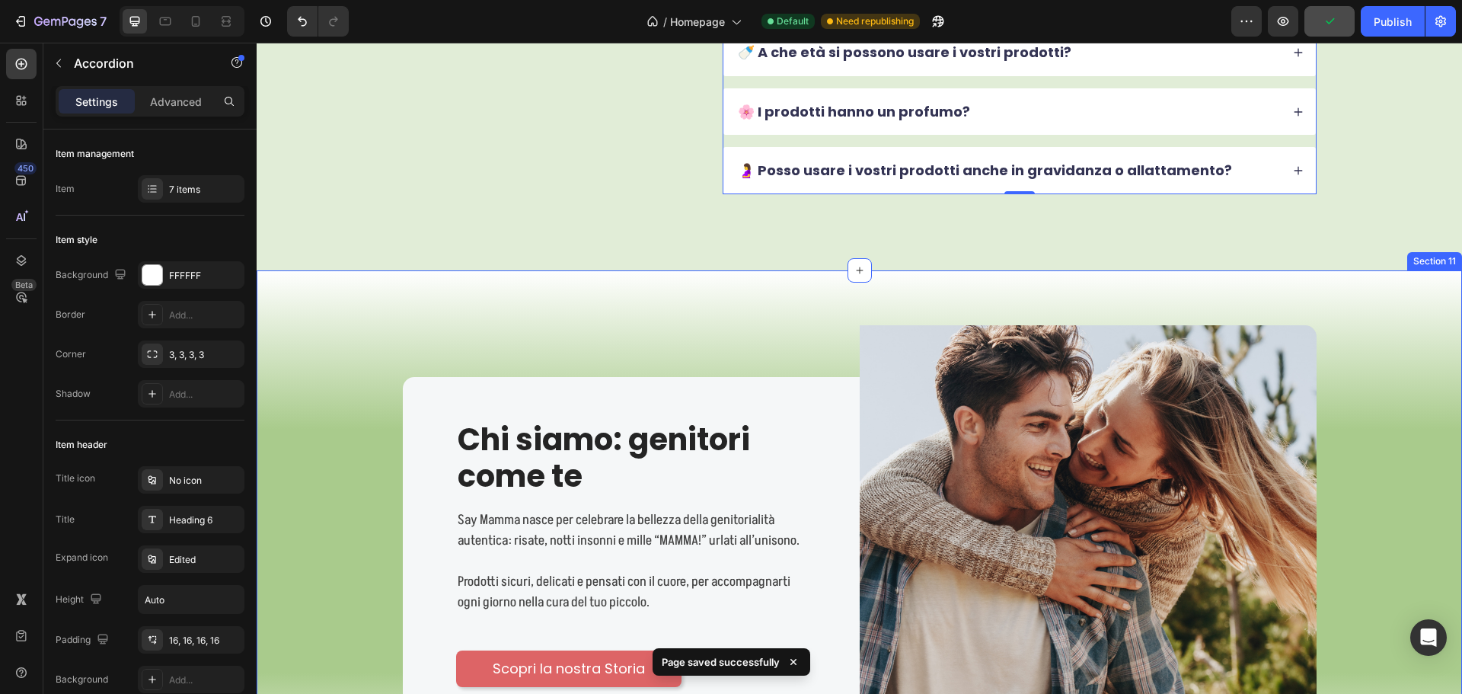
click at [452, 293] on div "Image Chi siamo: genitori come te Heading Say Mamma nasce per celebrare la bell…" at bounding box center [859, 553] width 1205 height 566
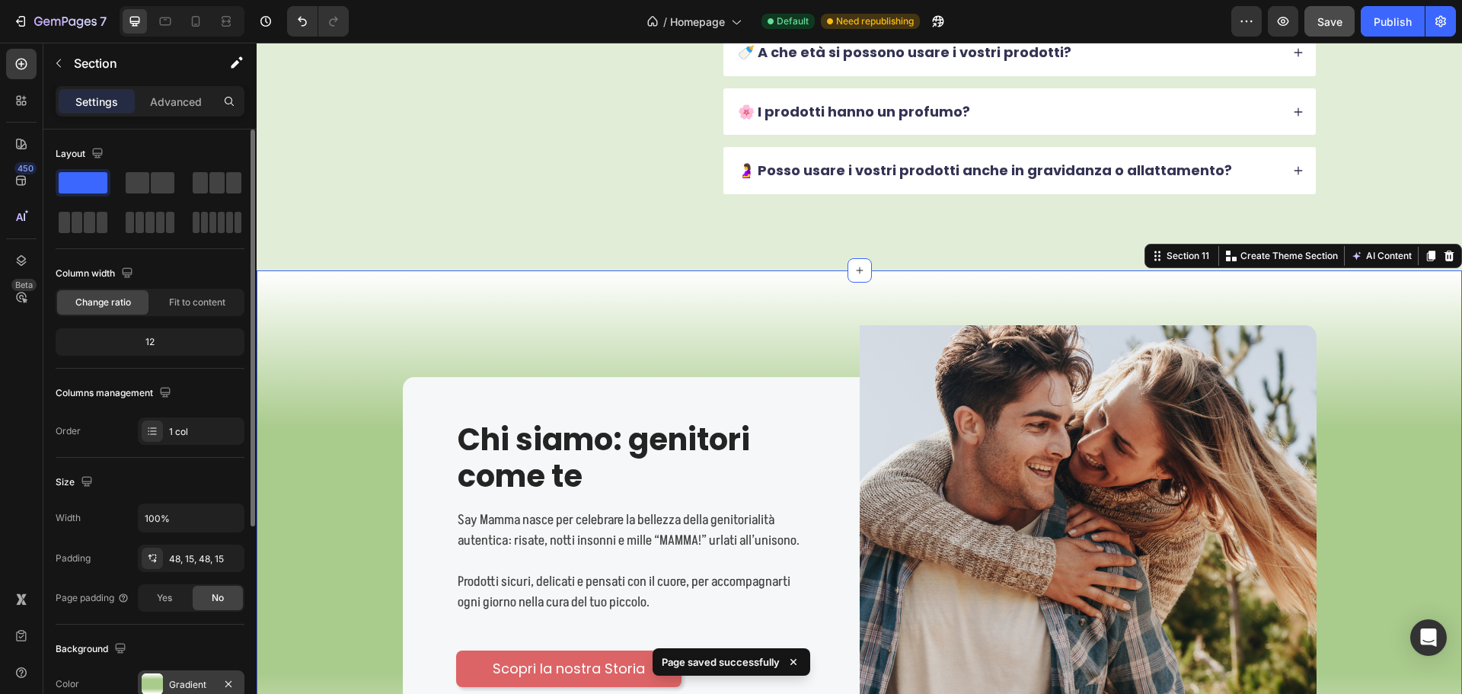
click at [186, 674] on div "Gradient" at bounding box center [191, 683] width 107 height 27
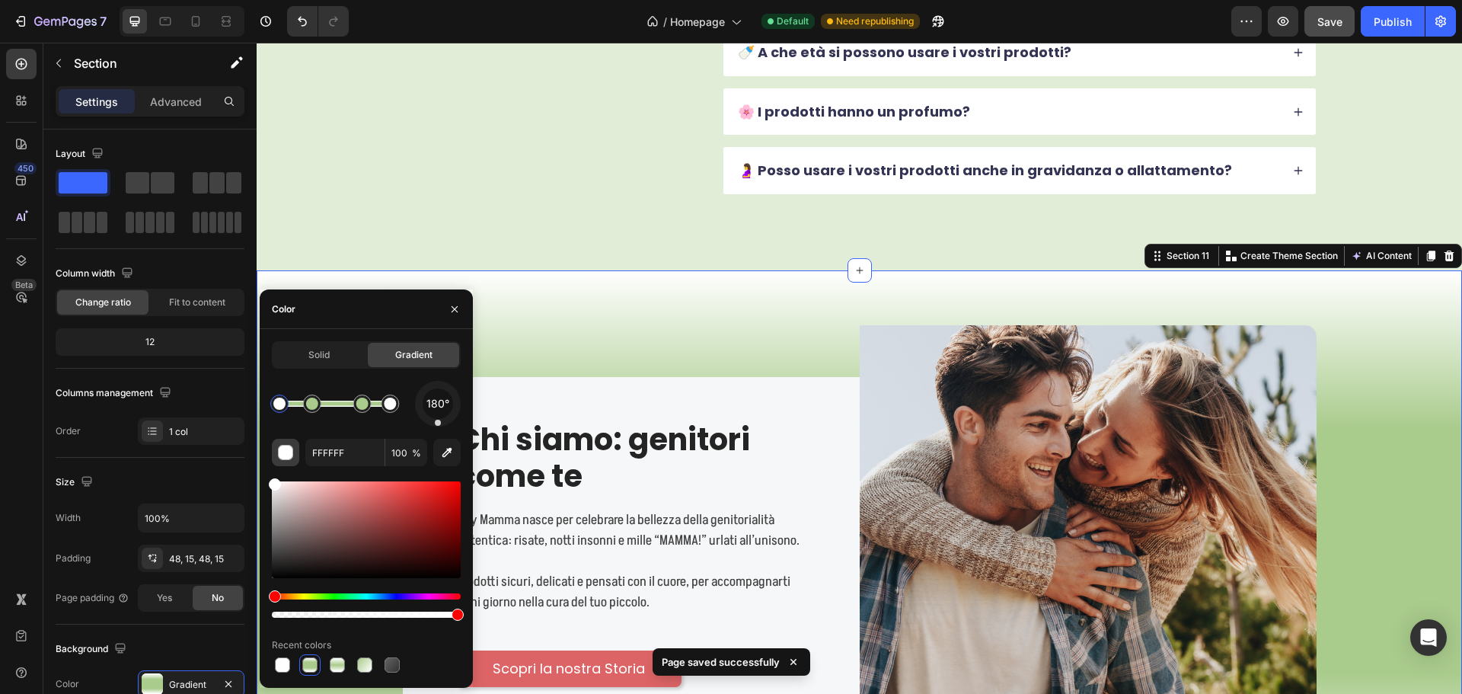
click at [285, 449] on div "button" at bounding box center [286, 452] width 15 height 15
click at [302, 336] on div "Solid Gradient 180° FFFFFF 100 % Recent colors" at bounding box center [366, 508] width 213 height 359
drag, startPoint x: 305, startPoint y: 352, endPoint x: 46, endPoint y: 331, distance: 259.7
click at [305, 352] on div "Solid" at bounding box center [318, 355] width 91 height 24
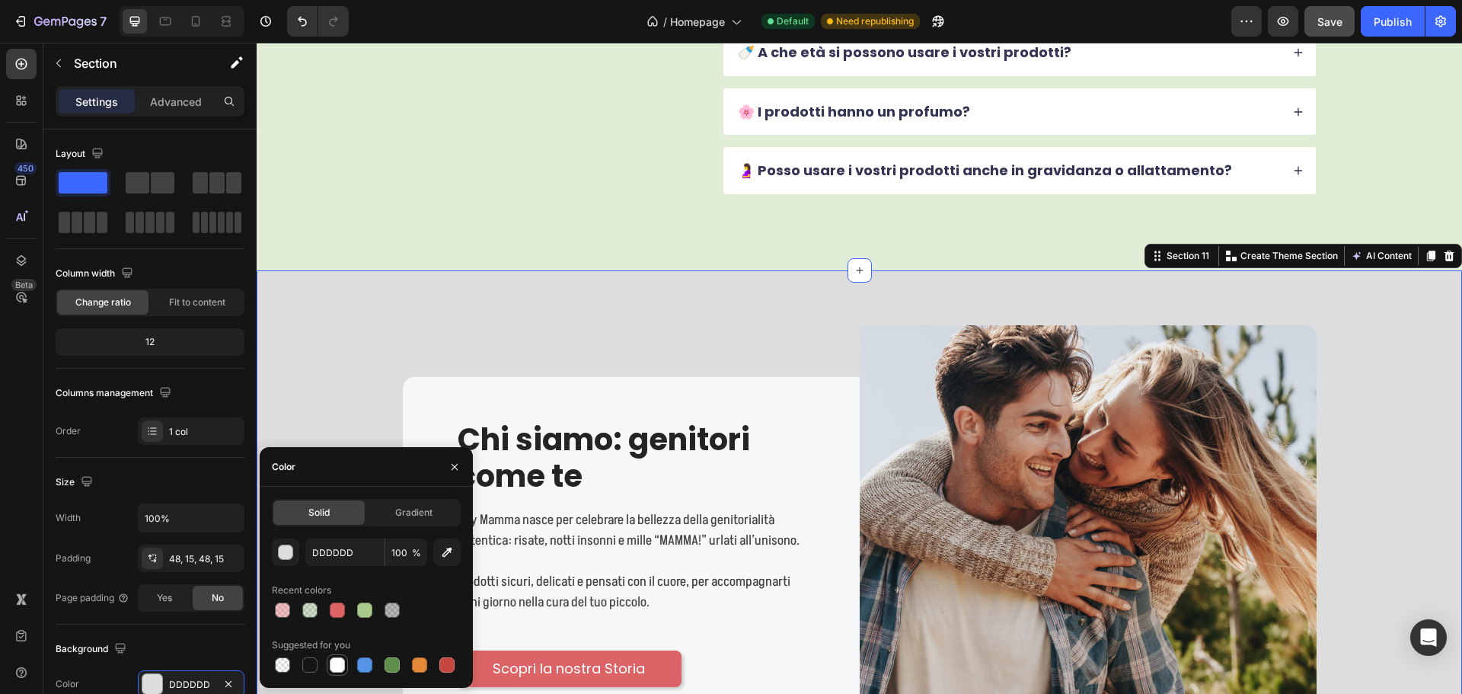
click at [333, 659] on div at bounding box center [337, 664] width 15 height 15
type input "FFFFFF"
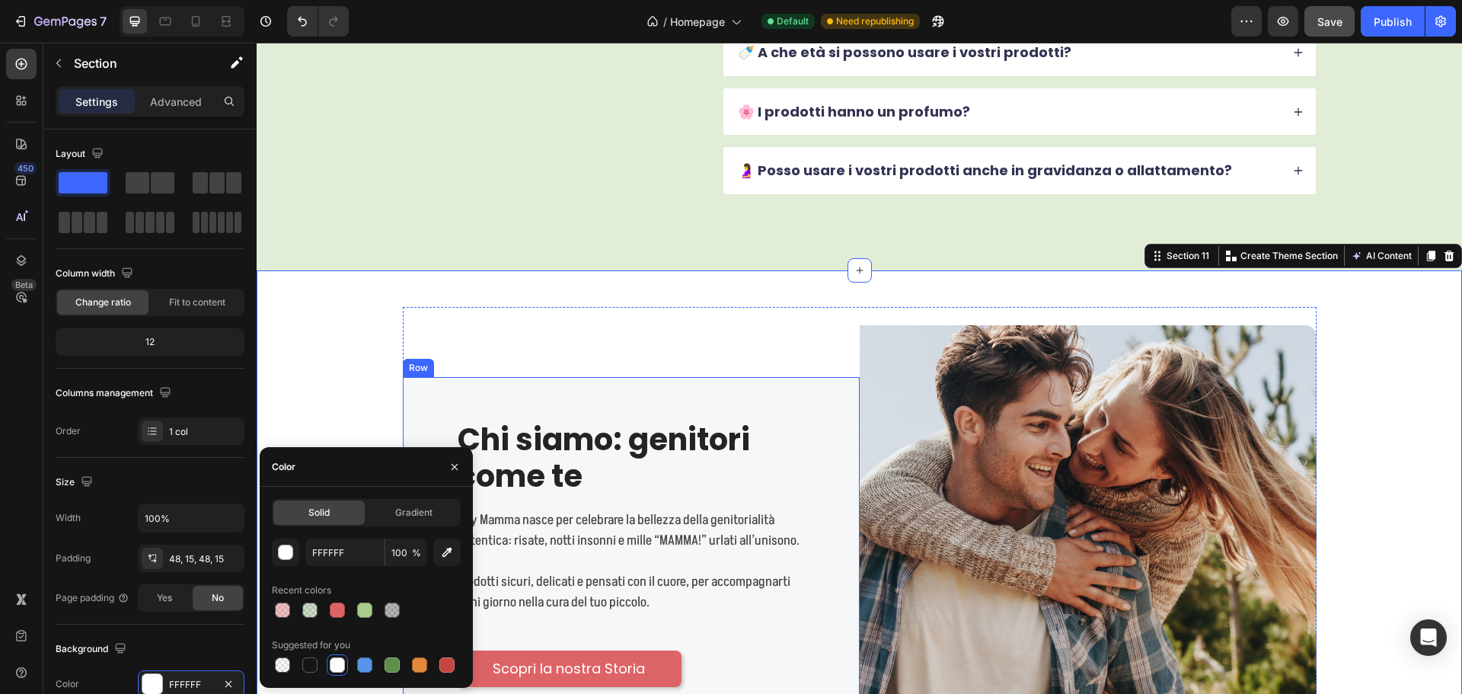
click at [752, 391] on div "Chi siamo: genitori come te Heading Say Mamma nasce per celebrare la bellezza d…" at bounding box center [631, 553] width 457 height 352
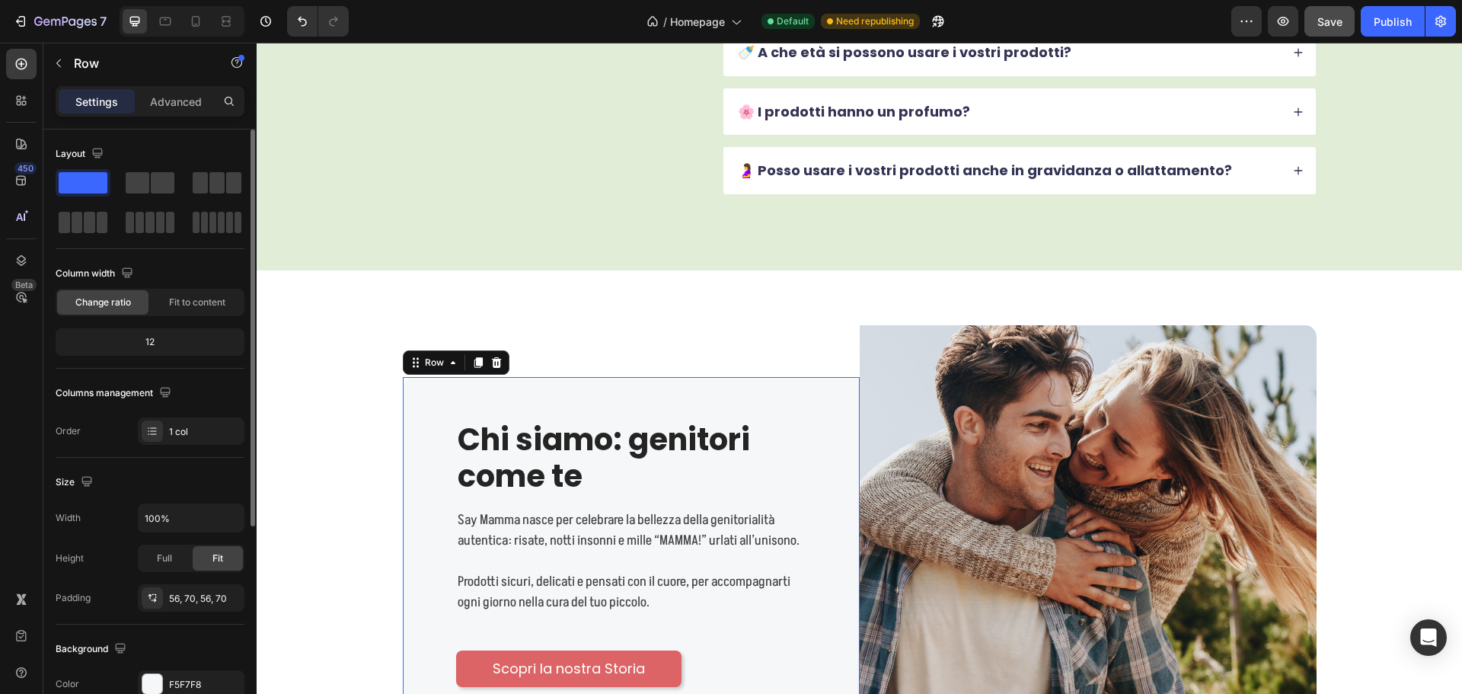
click at [193, 668] on div "Background The changes might be hidden by the video. Color F5F7F8 Image Add... …" at bounding box center [150, 706] width 189 height 165
click at [193, 675] on div "F5F7F8" at bounding box center [191, 683] width 107 height 27
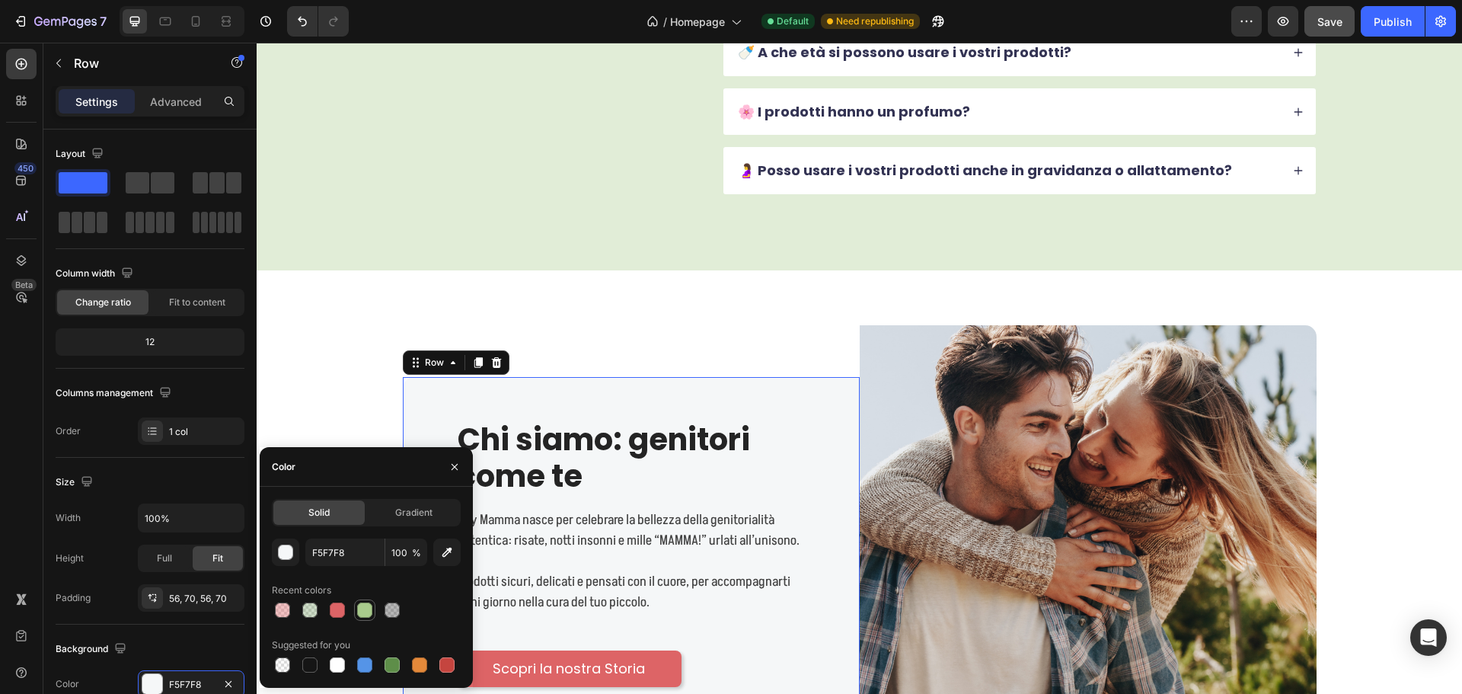
click at [365, 611] on div at bounding box center [364, 609] width 15 height 15
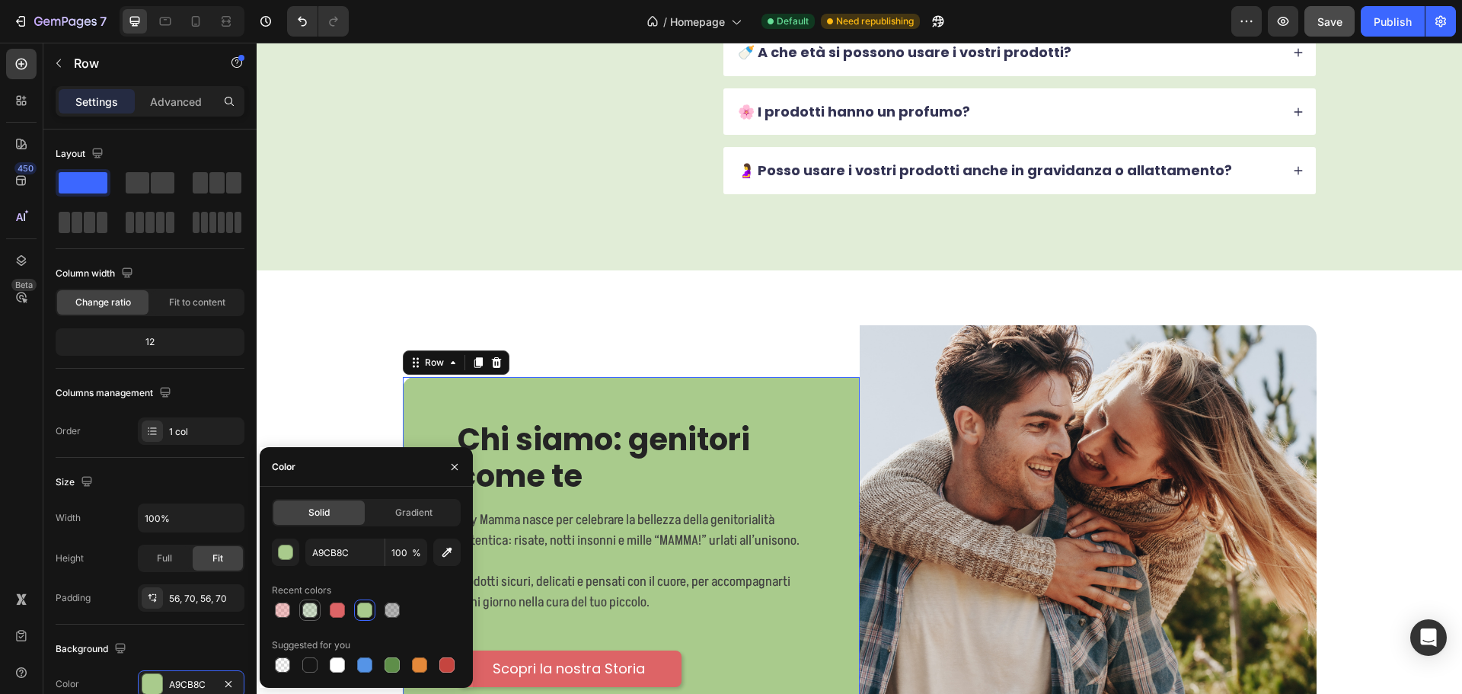
click at [301, 611] on div at bounding box center [310, 610] width 18 height 18
type input "5E8E49"
type input "30"
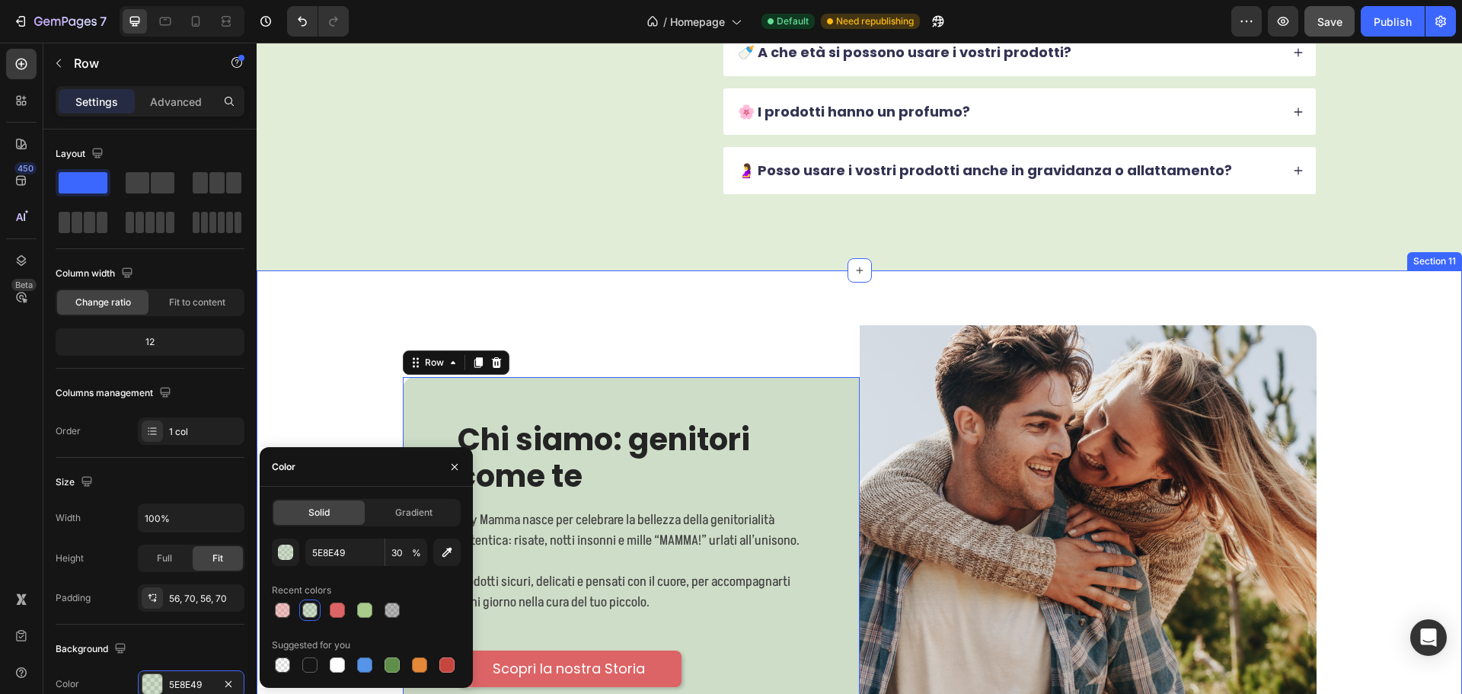
click at [1407, 345] on div "Image Chi siamo: genitori come te Heading Say Mamma nasce per celebrare la bell…" at bounding box center [859, 553] width 1182 height 493
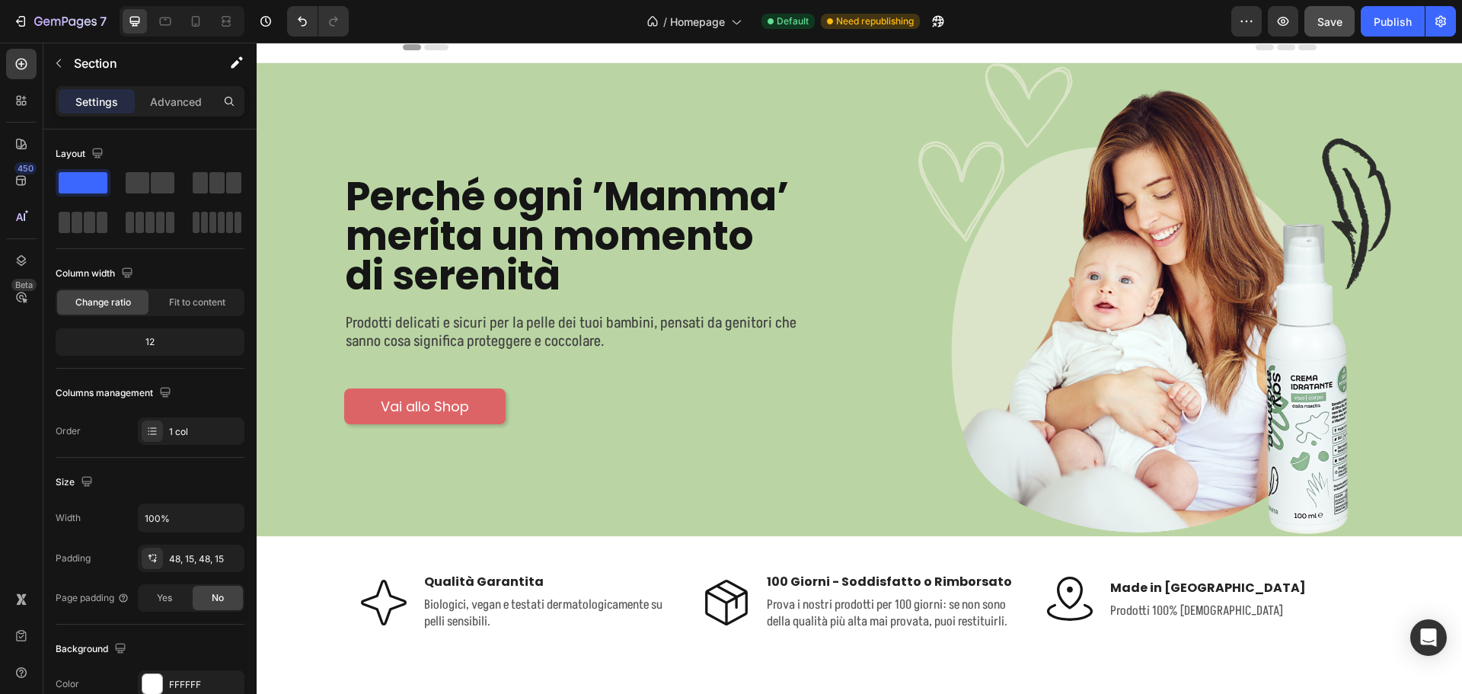
scroll to position [0, 0]
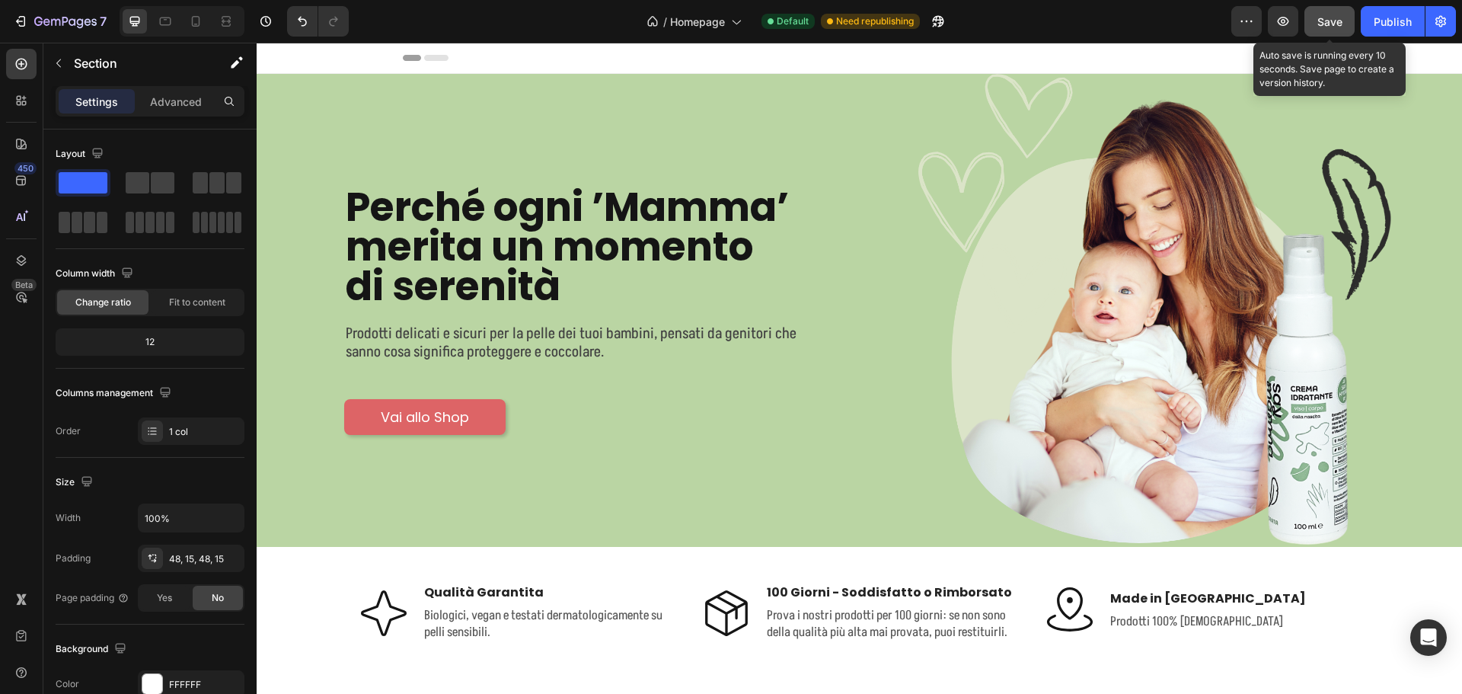
click at [1332, 21] on span "Save" at bounding box center [1329, 21] width 25 height 13
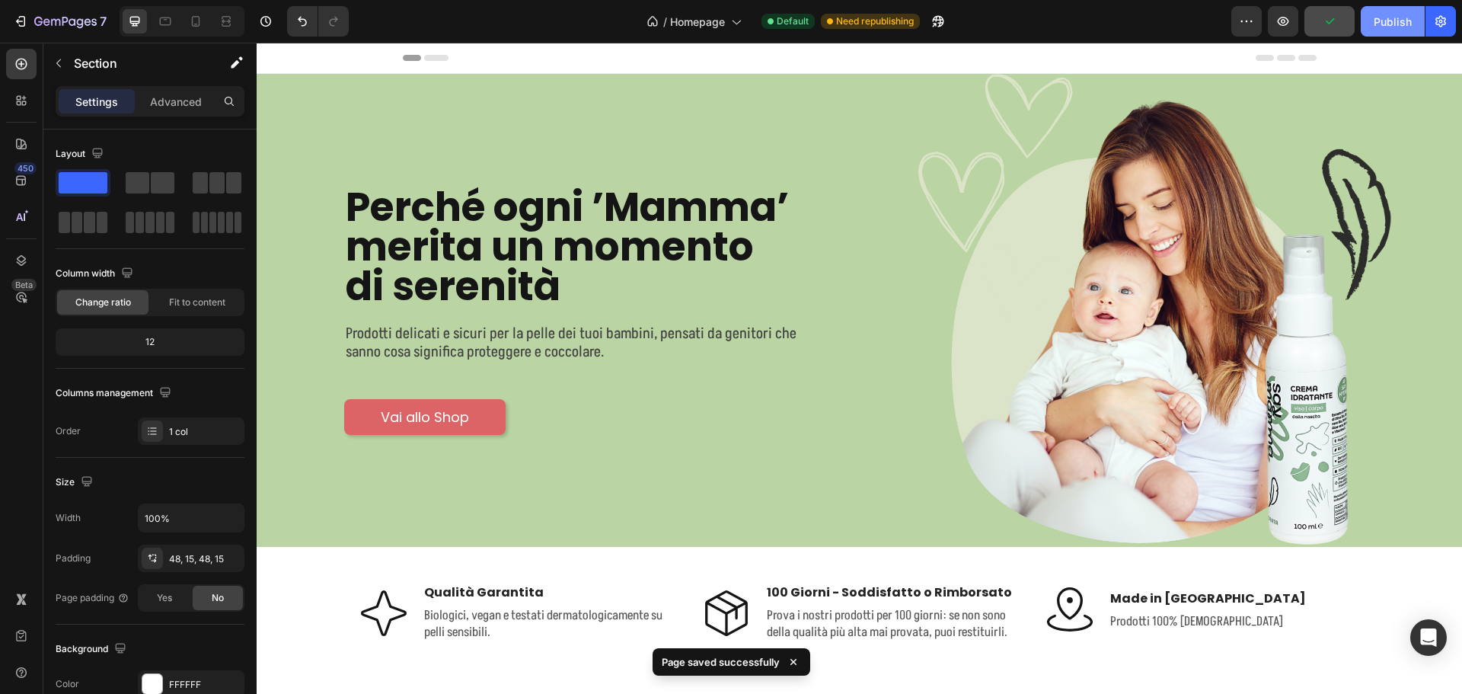
click at [1386, 18] on div "Publish" at bounding box center [1392, 22] width 38 height 16
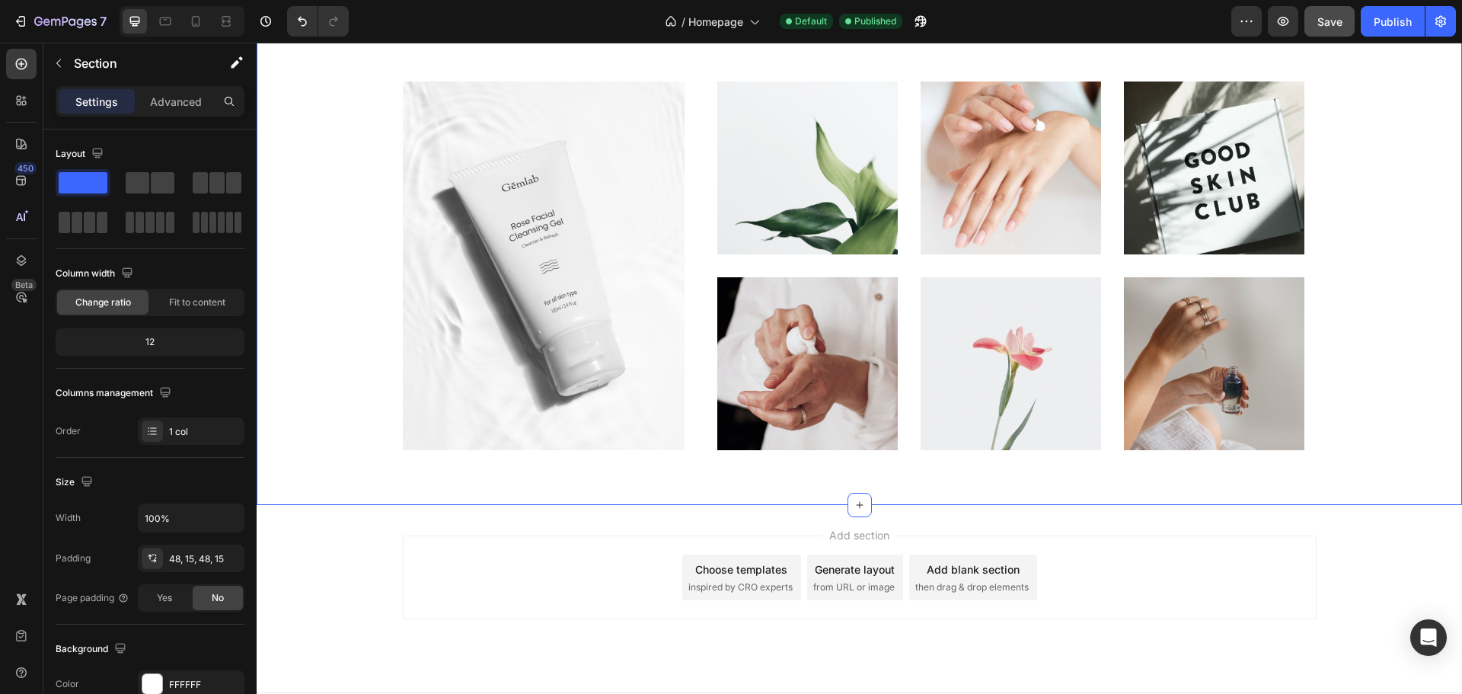
scroll to position [6832, 0]
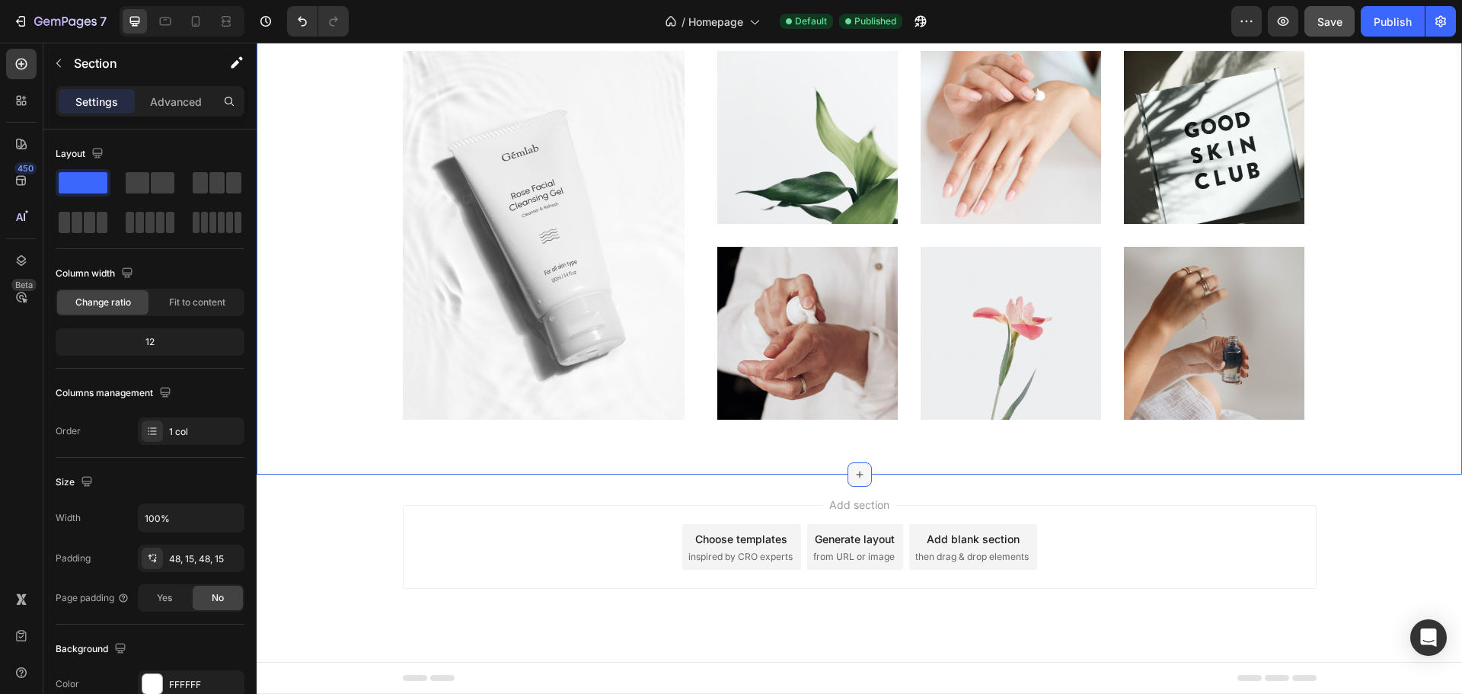
click at [853, 470] on icon at bounding box center [859, 474] width 12 height 12
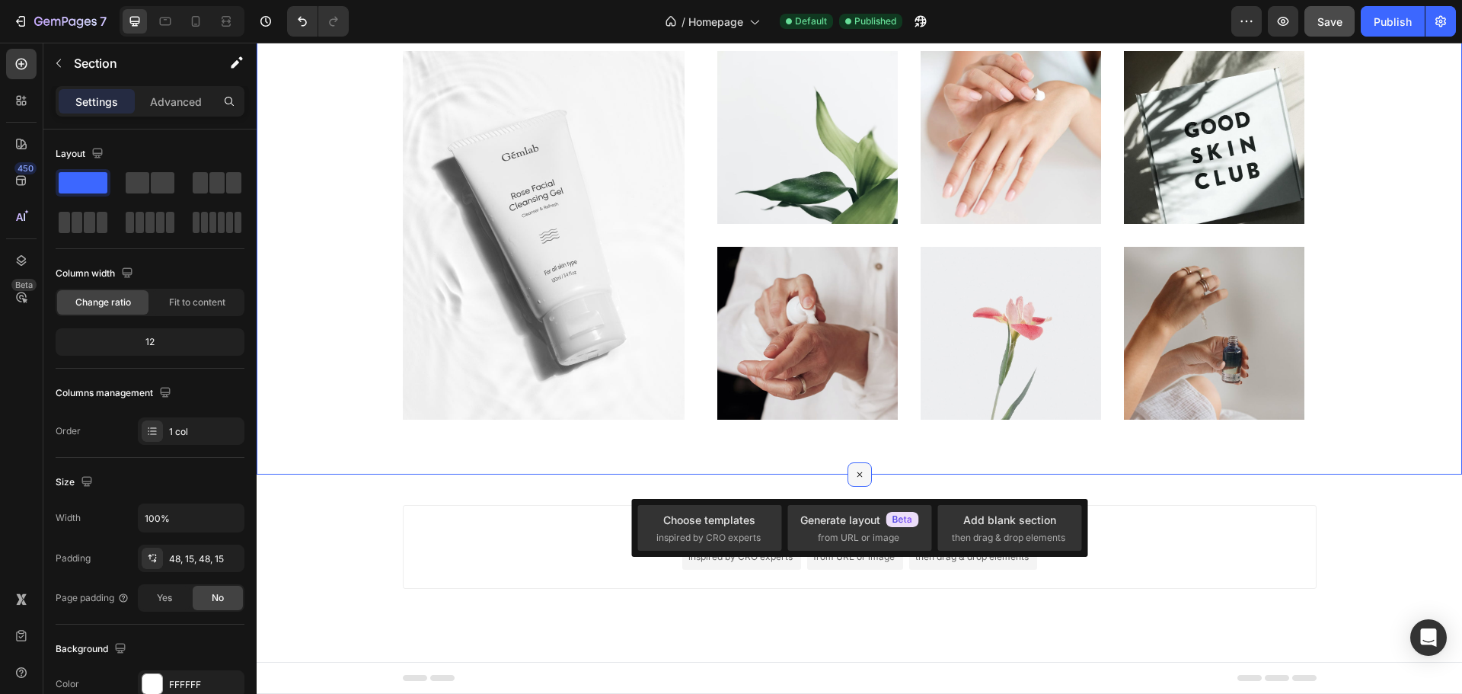
click at [852, 470] on icon at bounding box center [859, 475] width 18 height 18
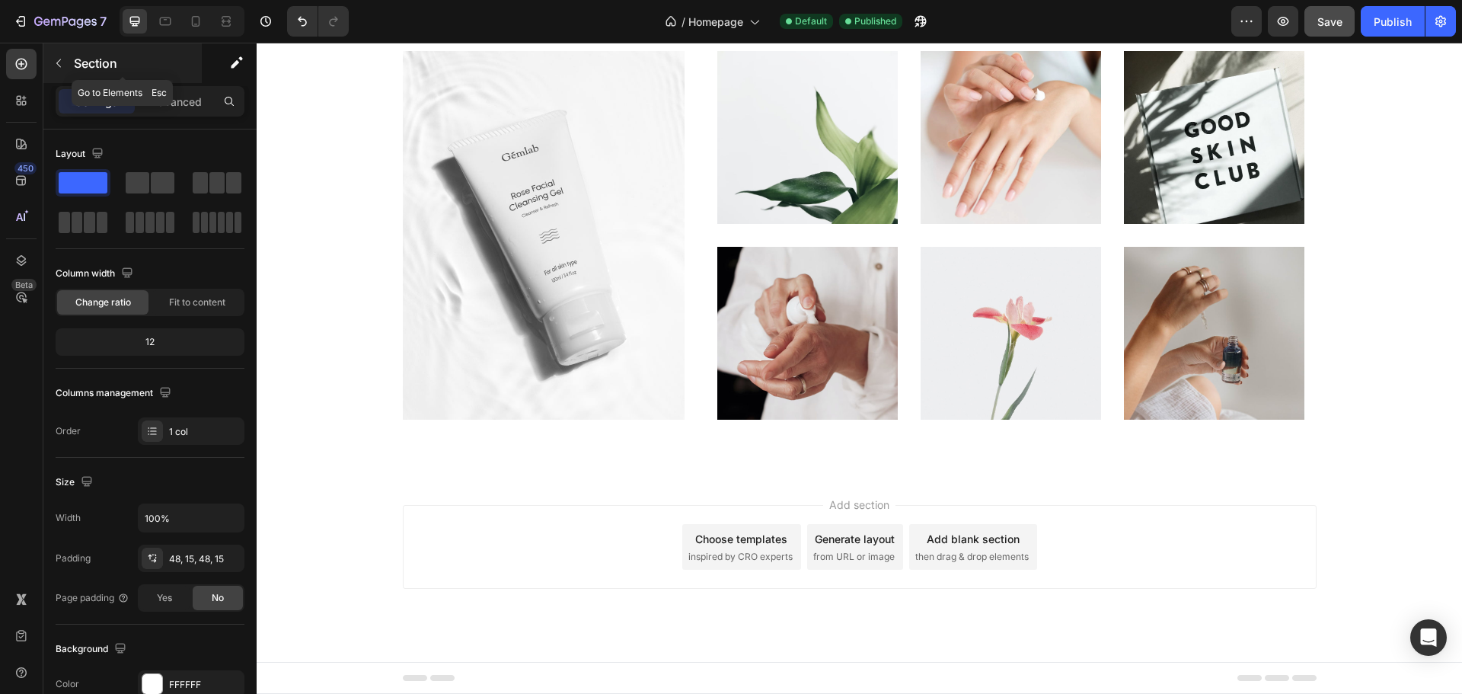
click at [57, 63] on icon "button" at bounding box center [58, 63] width 5 height 8
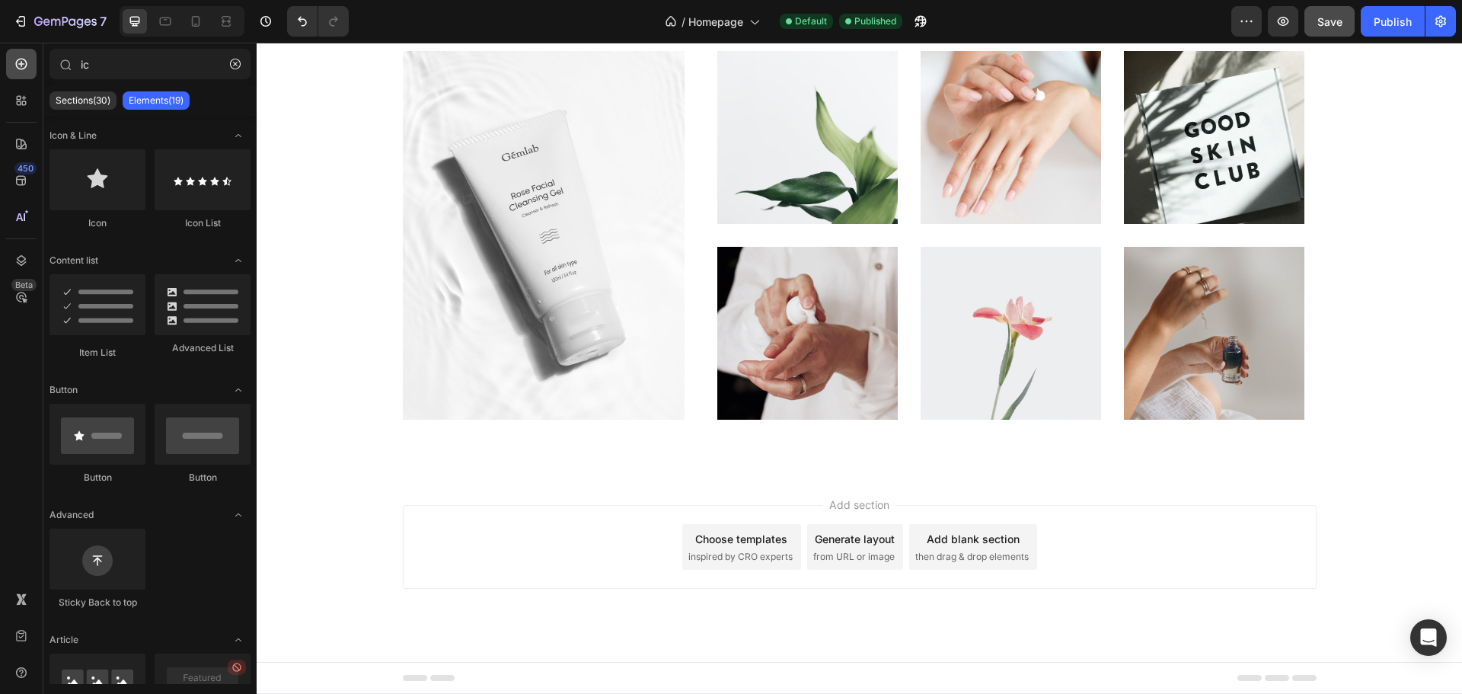
click at [18, 65] on icon at bounding box center [21, 63] width 15 height 15
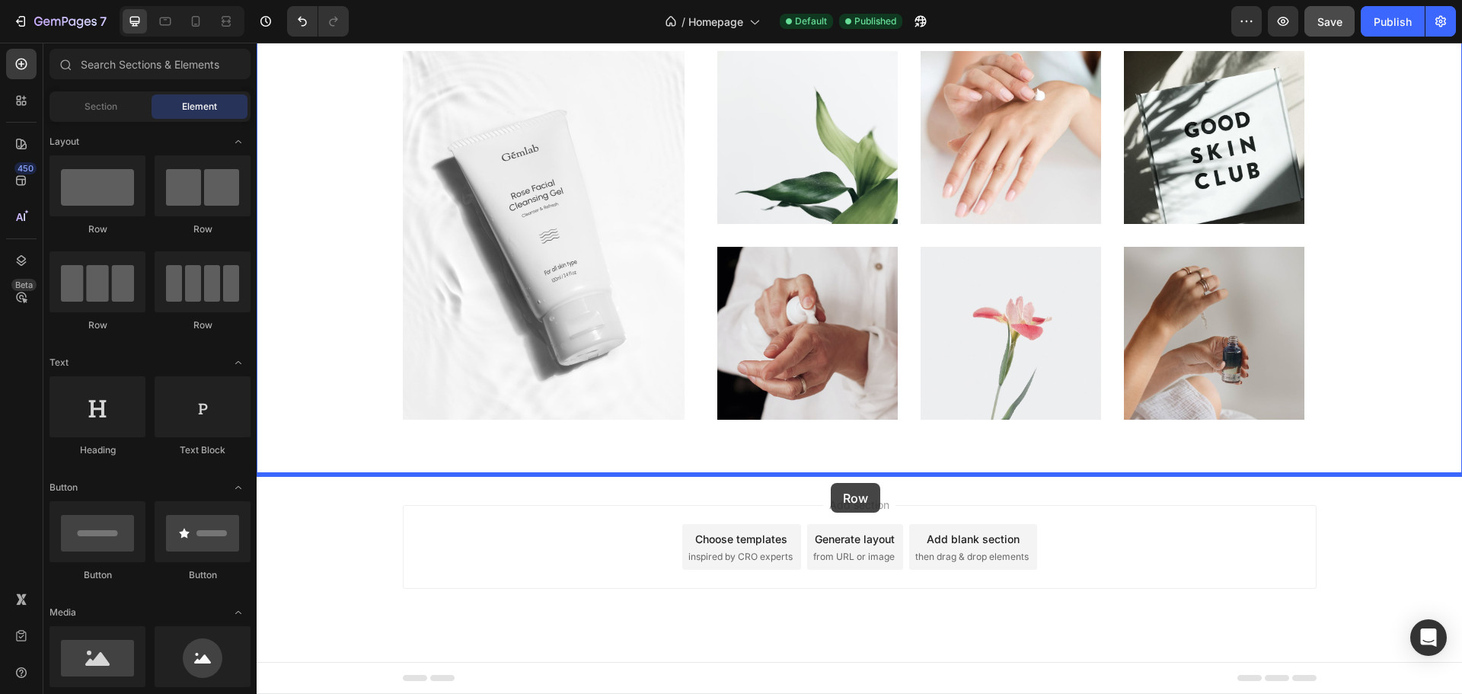
drag, startPoint x: 351, startPoint y: 224, endPoint x: 831, endPoint y: 483, distance: 545.0
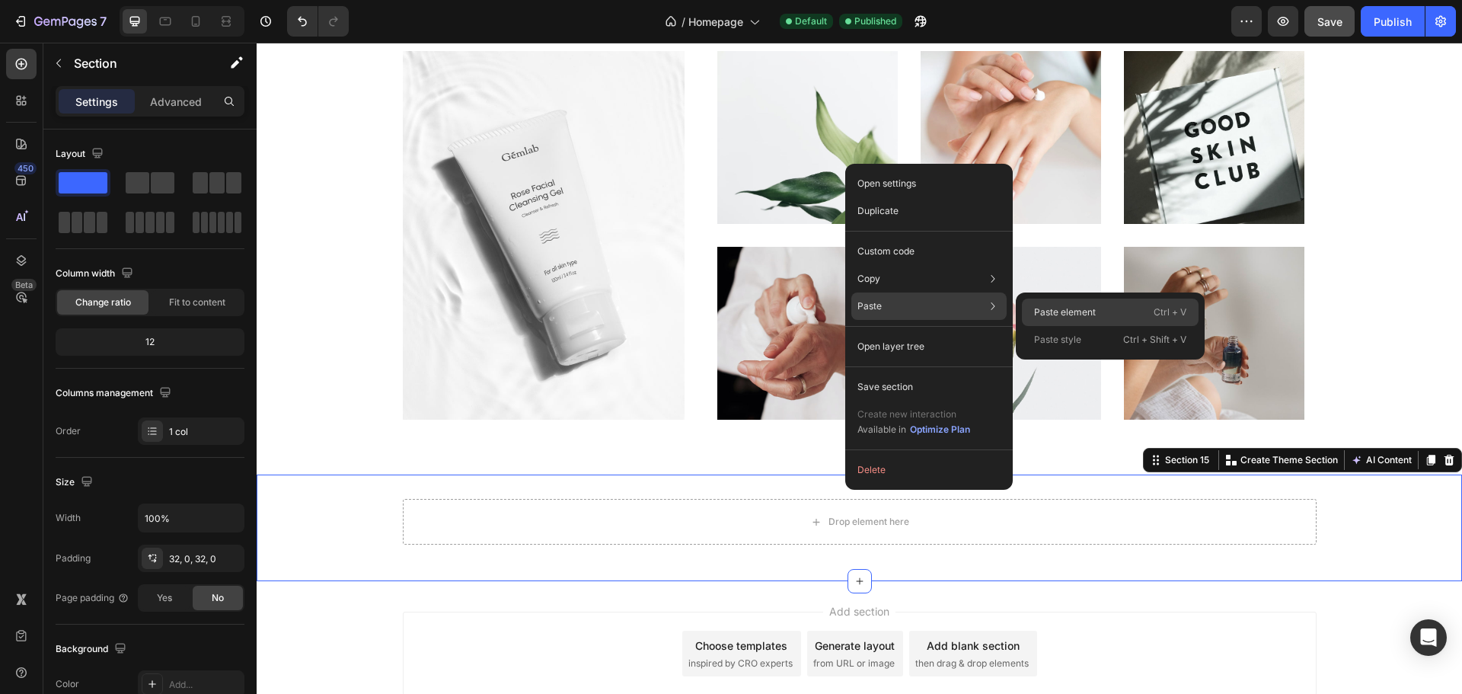
drag, startPoint x: 1073, startPoint y: 314, endPoint x: 925, endPoint y: 397, distance: 169.4
click at [1073, 314] on p "Paste element" at bounding box center [1065, 312] width 62 height 14
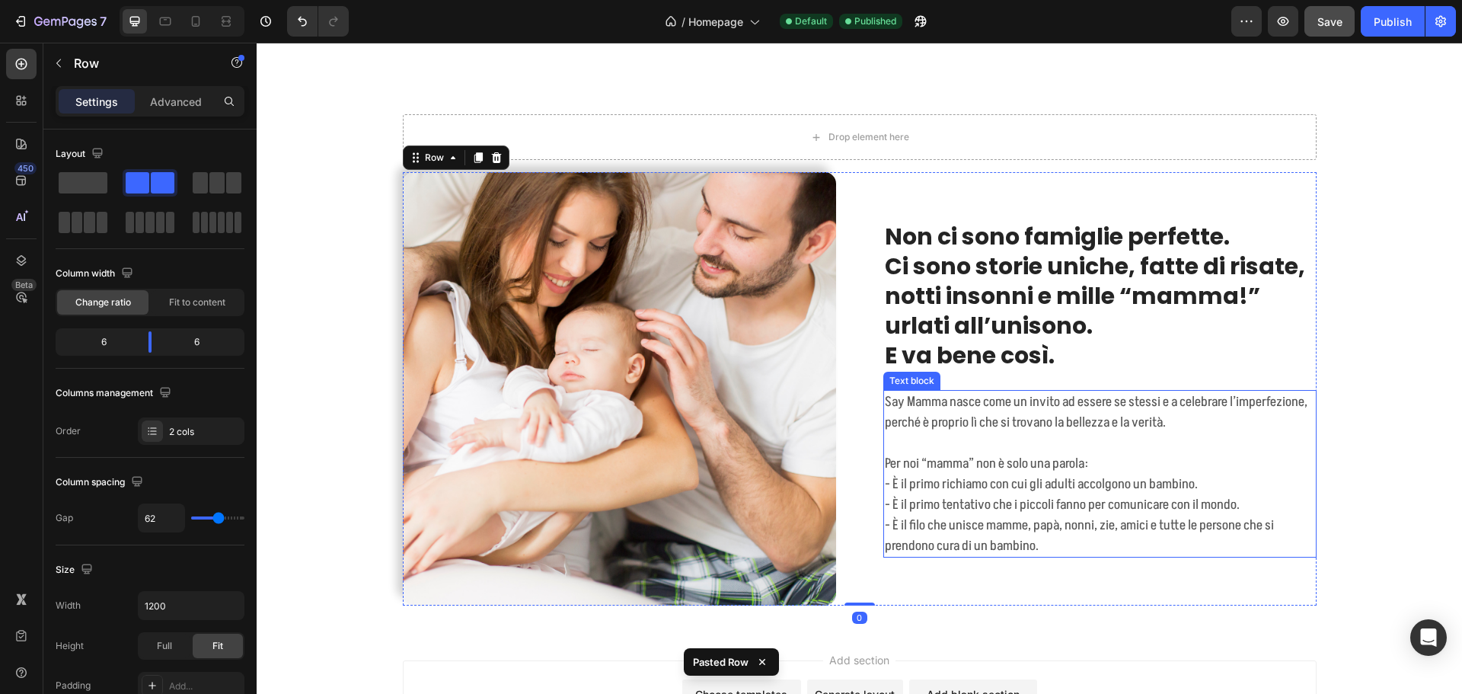
scroll to position [7276, 0]
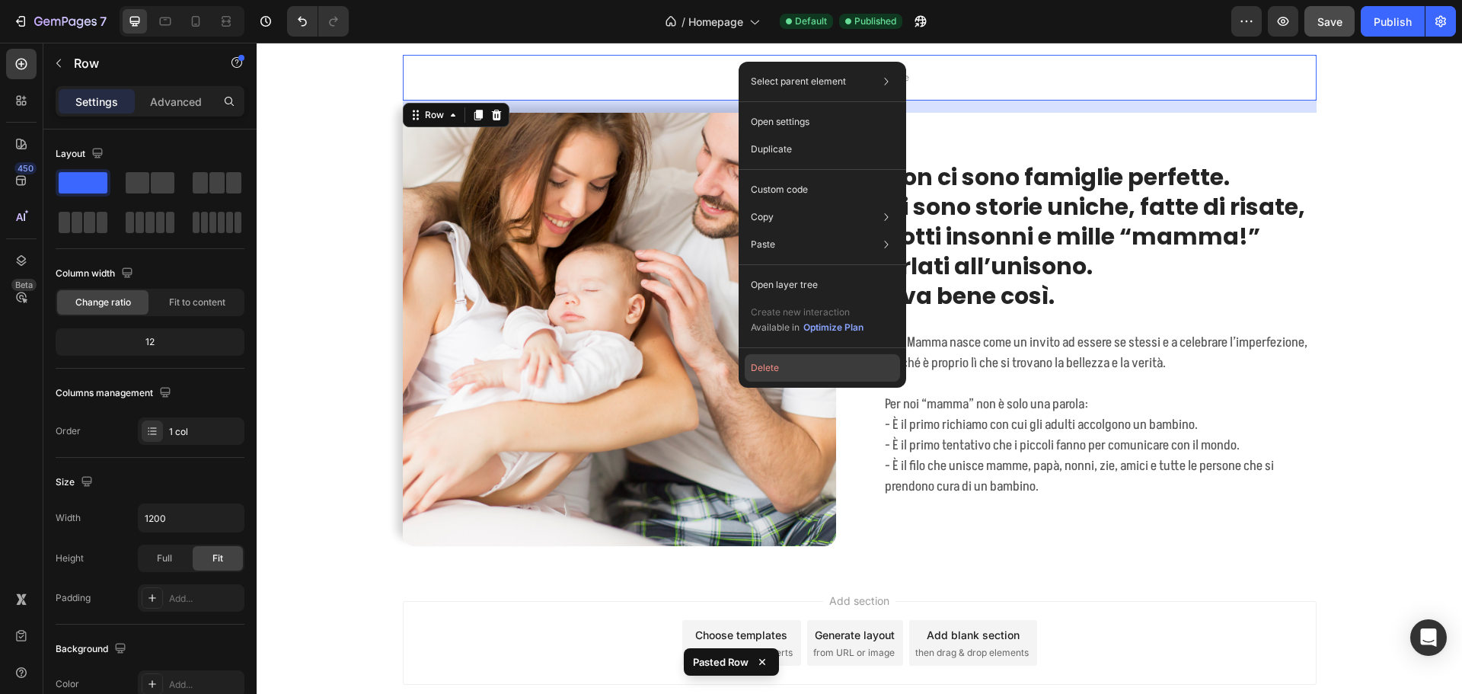
click at [790, 369] on button "Delete" at bounding box center [822, 367] width 155 height 27
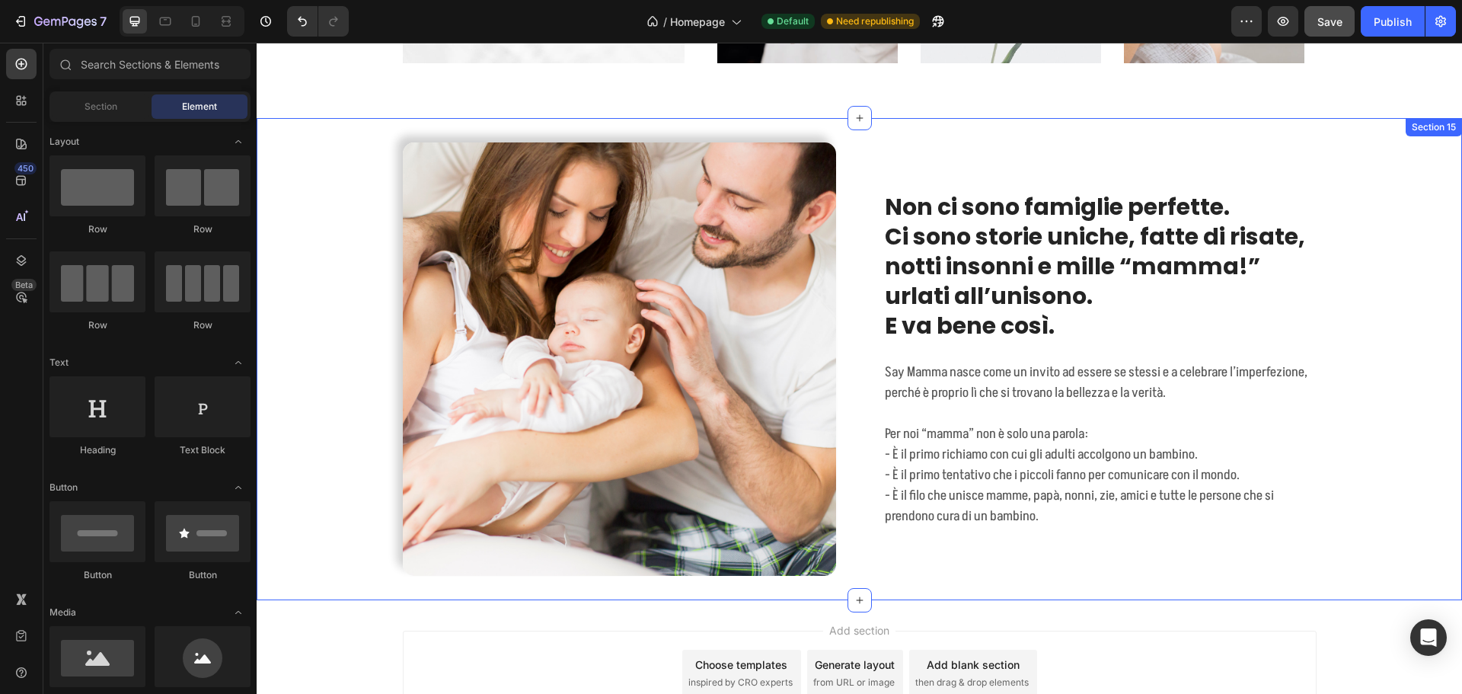
scroll to position [7162, 0]
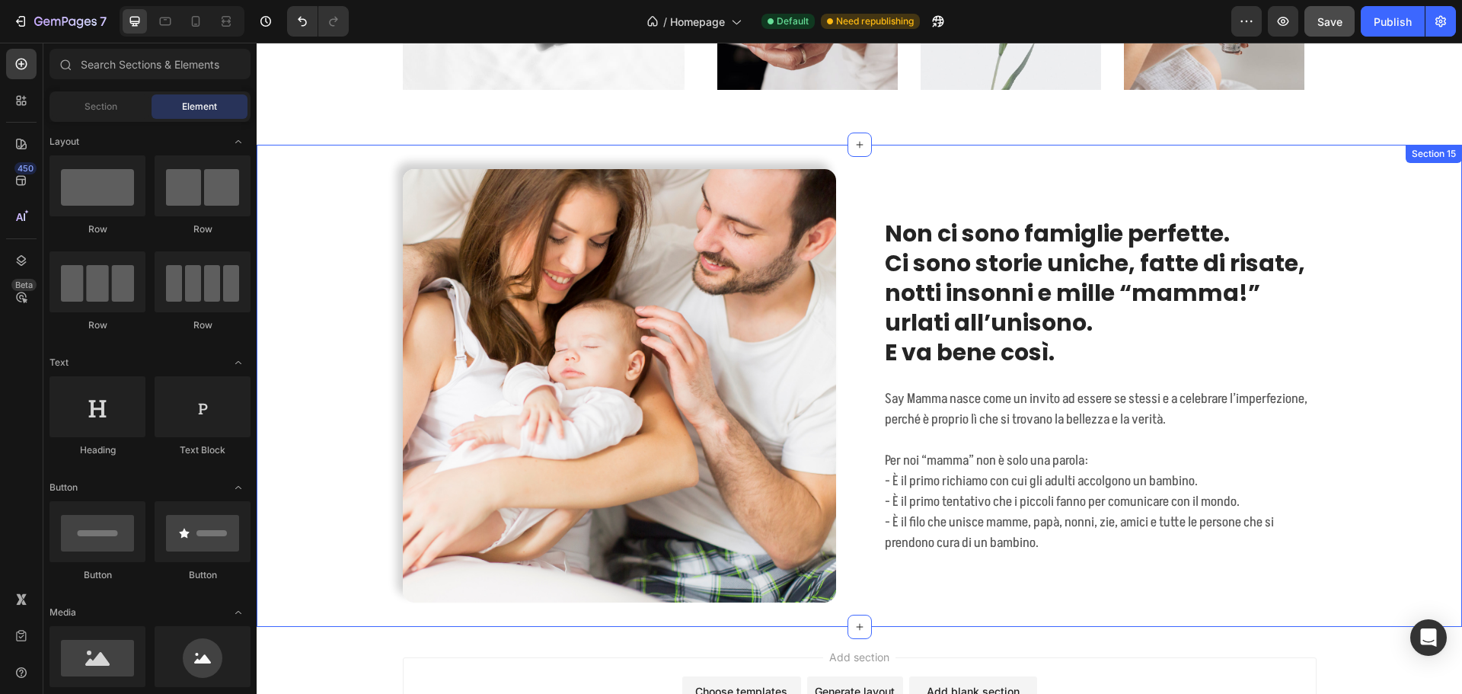
click at [1385, 292] on div "Image Non ci sono famiglie perfette. Ci sono storie uniche, fatte di risate, no…" at bounding box center [859, 385] width 1205 height 433
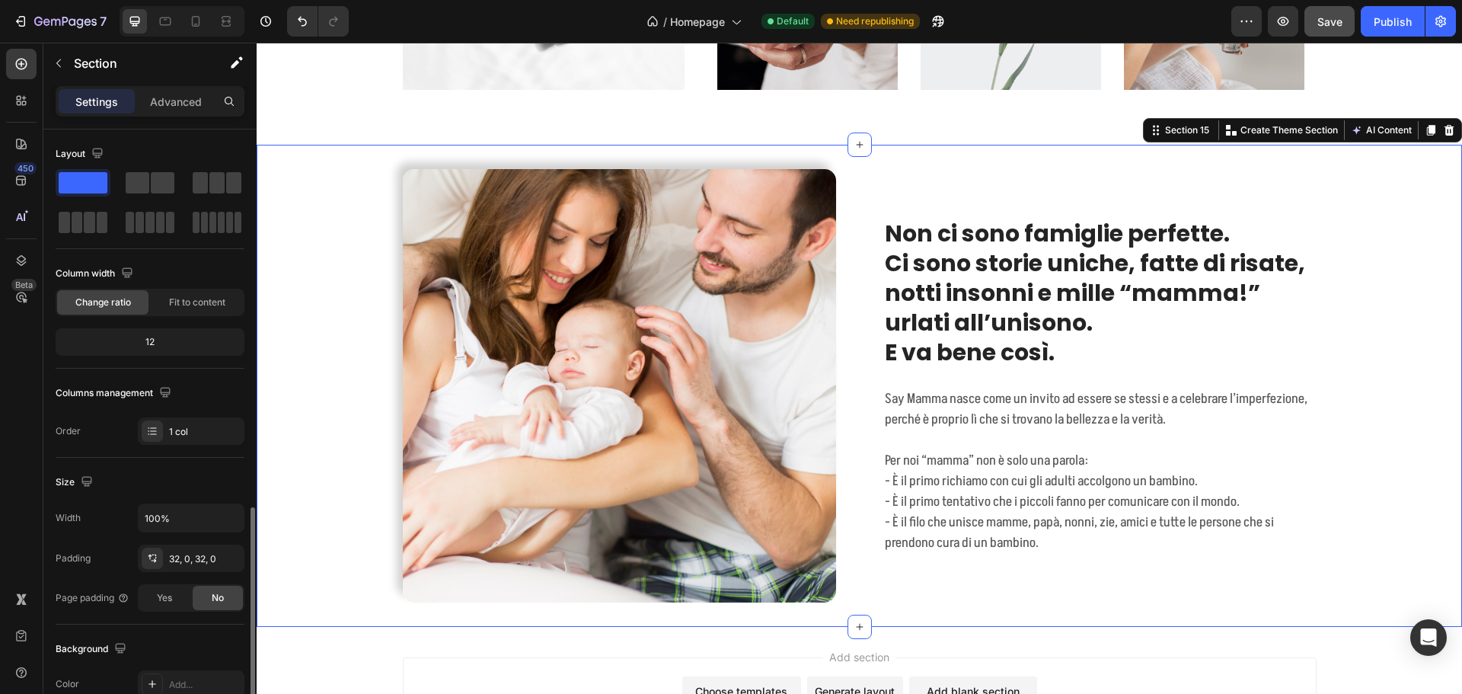
scroll to position [228, 0]
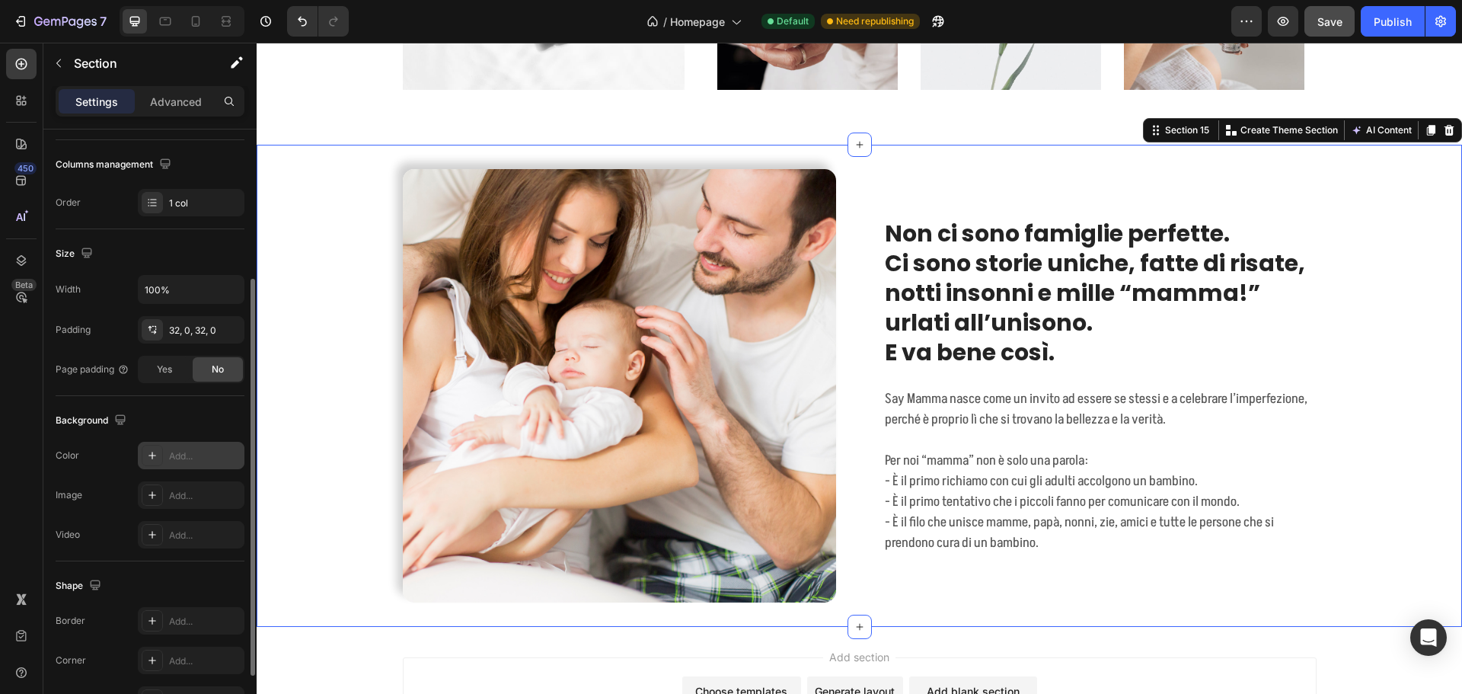
click at [183, 445] on div "Add..." at bounding box center [191, 455] width 107 height 27
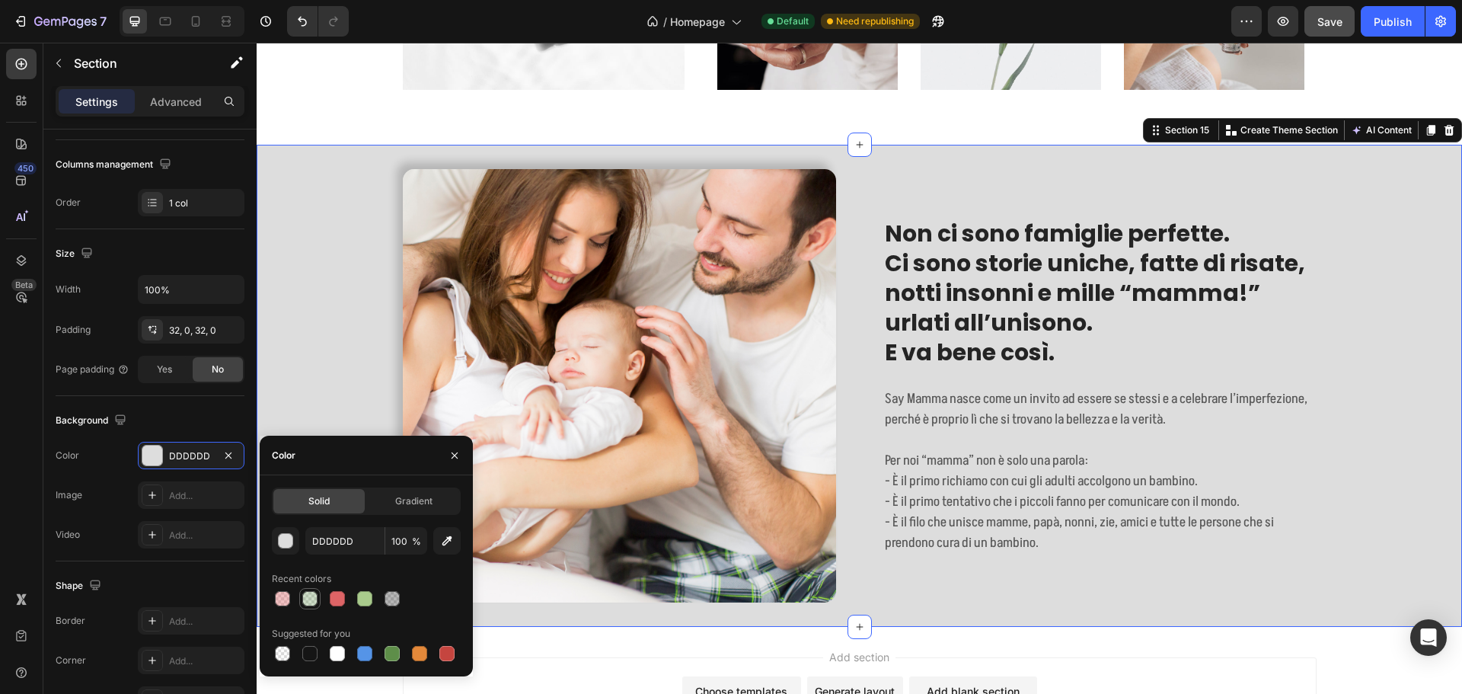
click at [314, 599] on div at bounding box center [309, 598] width 15 height 15
type input "5E8E49"
type input "30"
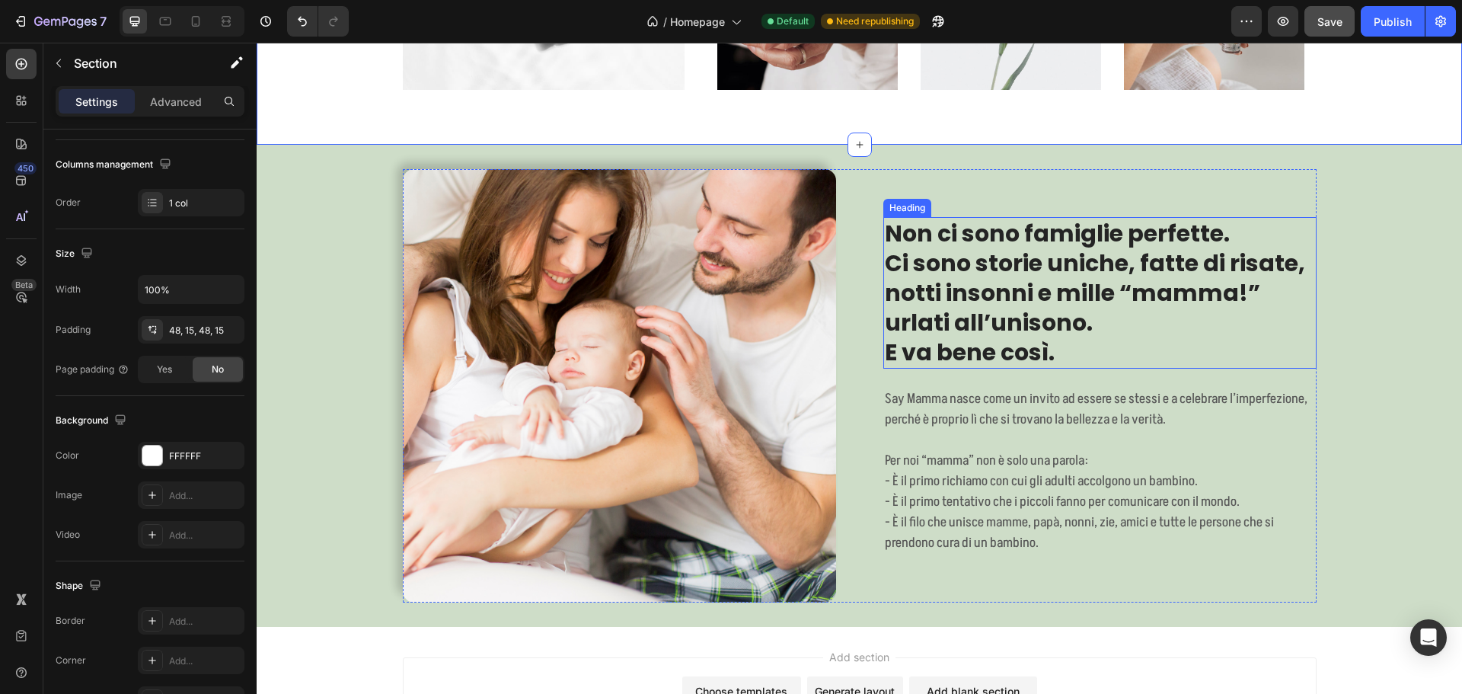
click at [1070, 297] on h2 "Non ci sono famiglie perfette. Ci sono storie uniche, fatte di risate, notti in…" at bounding box center [1099, 293] width 433 height 152
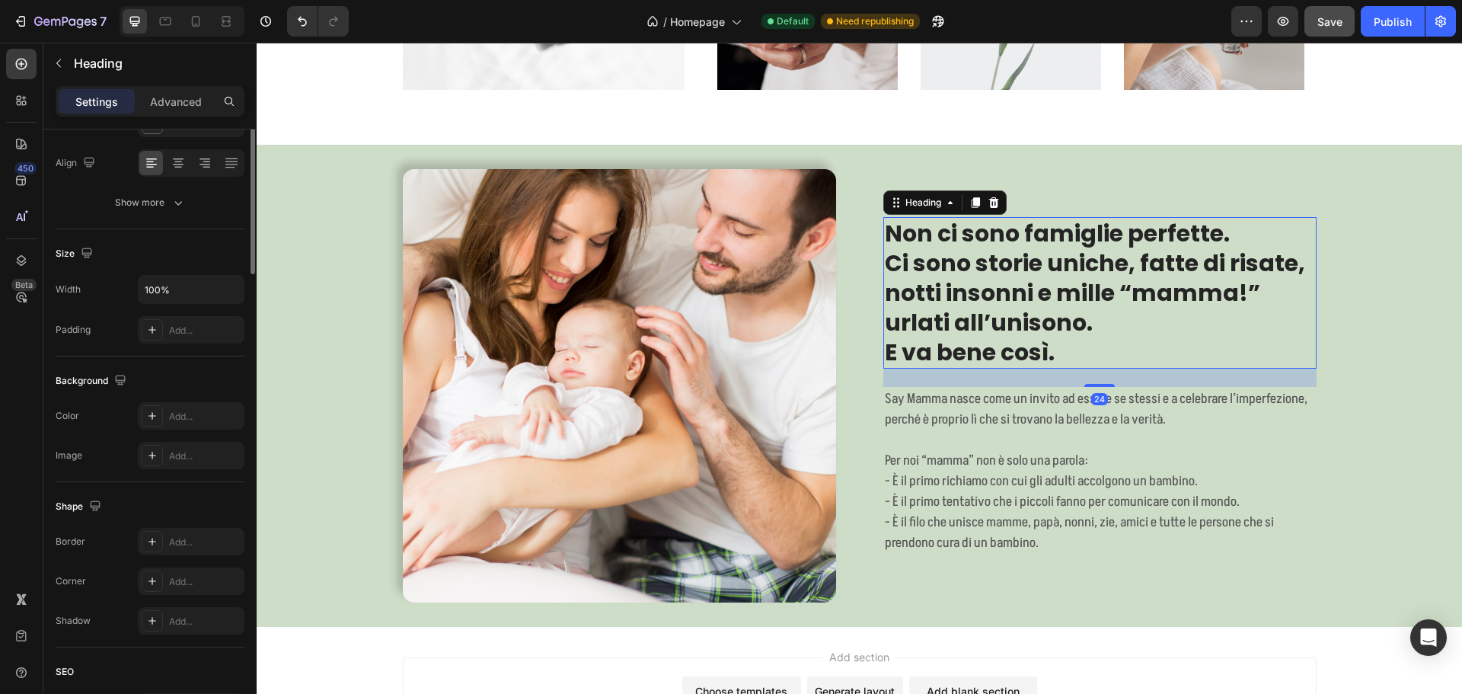
scroll to position [0, 0]
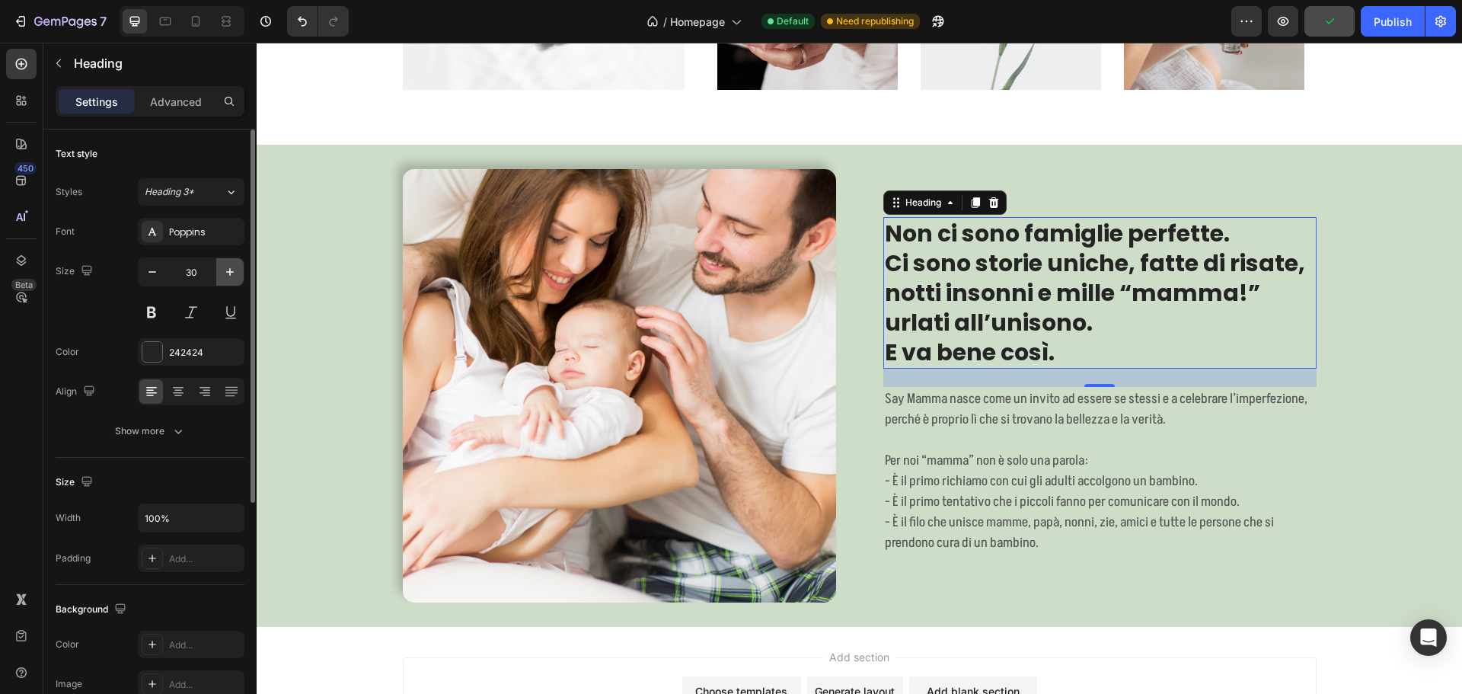
click at [225, 271] on icon "button" at bounding box center [229, 271] width 15 height 15
type input "31"
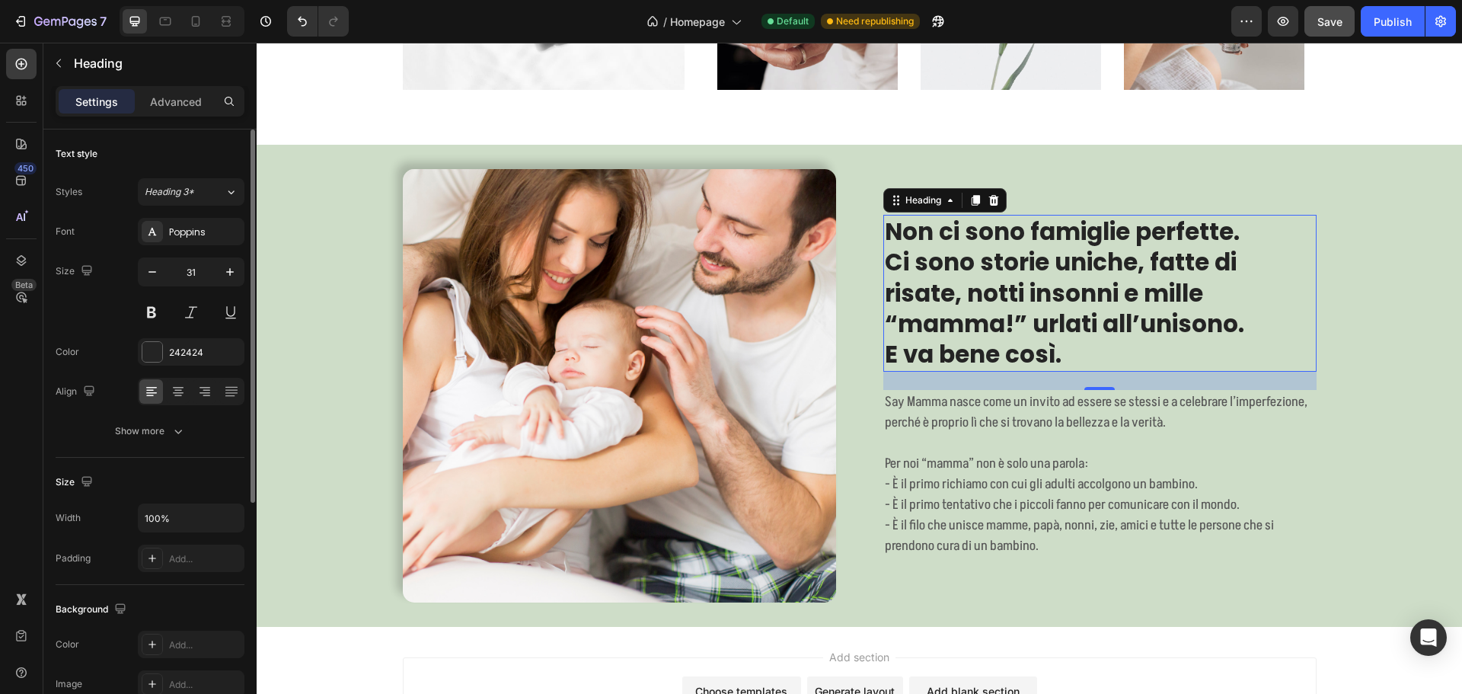
click at [188, 337] on div "Font Poppins Size 31 Color 242424 Align Show more" at bounding box center [150, 331] width 189 height 227
click at [186, 343] on div "242424" at bounding box center [191, 351] width 107 height 27
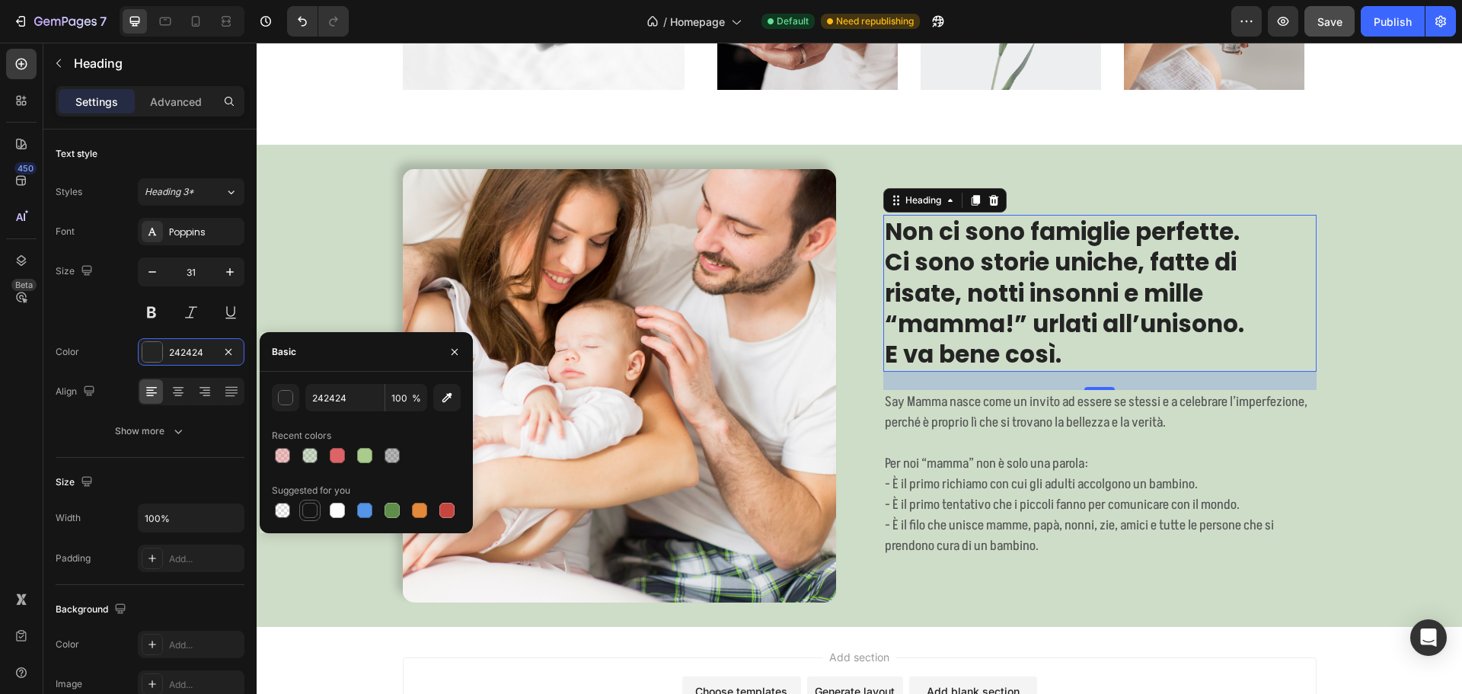
click at [317, 509] on div at bounding box center [310, 510] width 18 height 18
type input "151515"
click at [962, 465] on p "Per noi “mamma” non è solo una parola:" at bounding box center [1100, 463] width 430 height 21
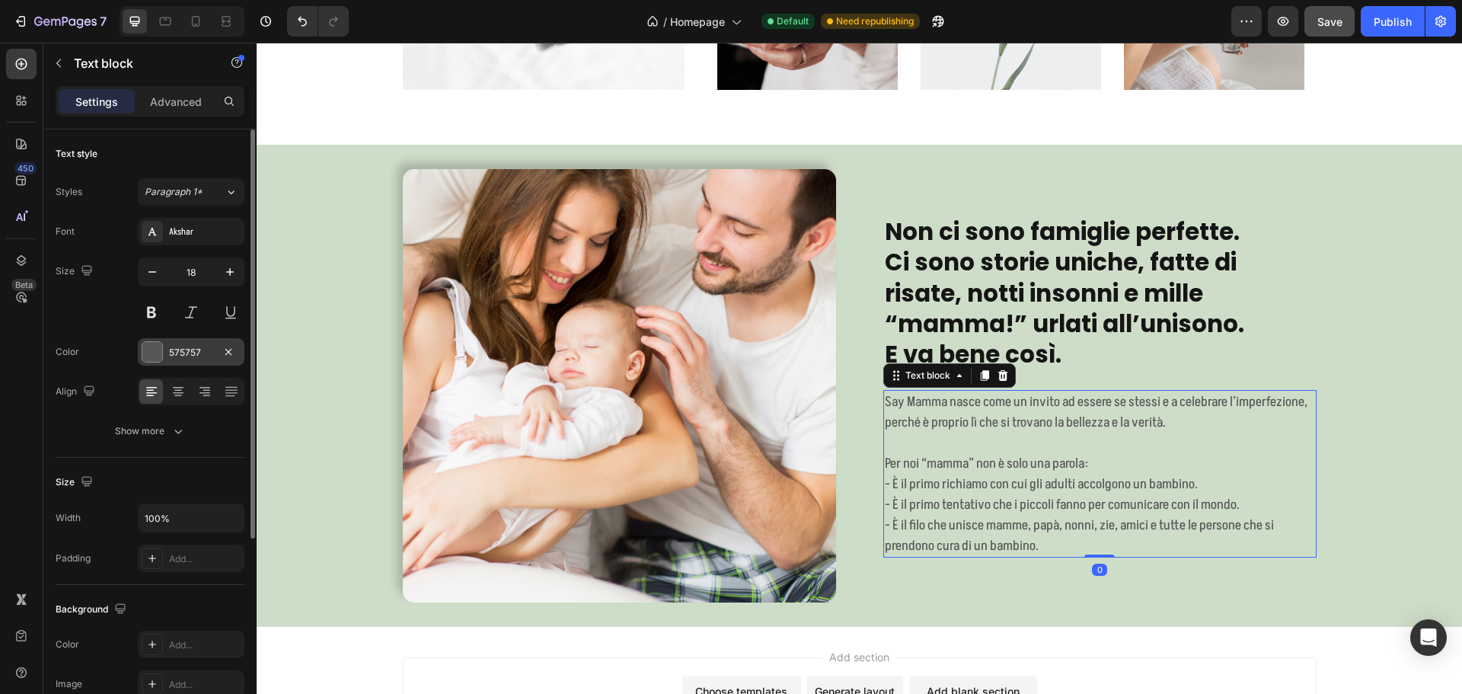
click at [187, 356] on div "575757" at bounding box center [191, 353] width 44 height 14
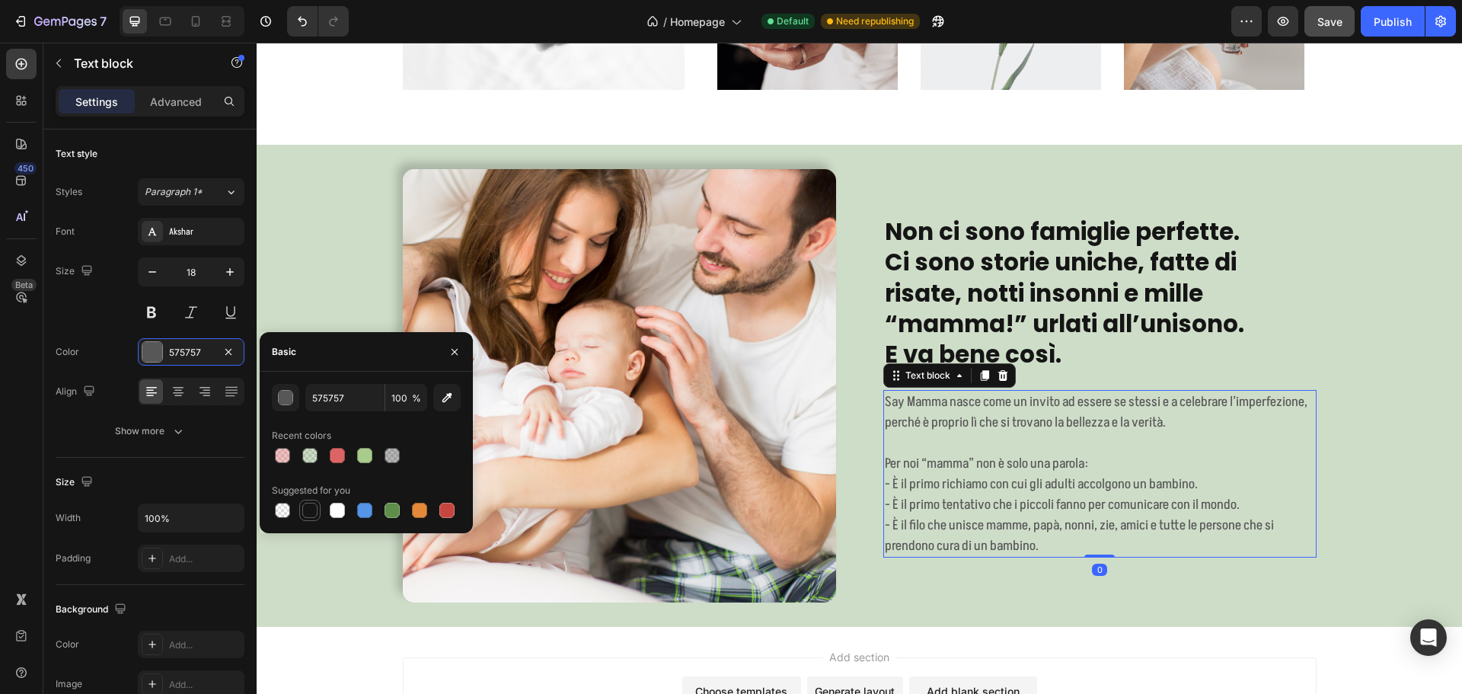
click at [311, 508] on div at bounding box center [309, 509] width 15 height 15
type input "151515"
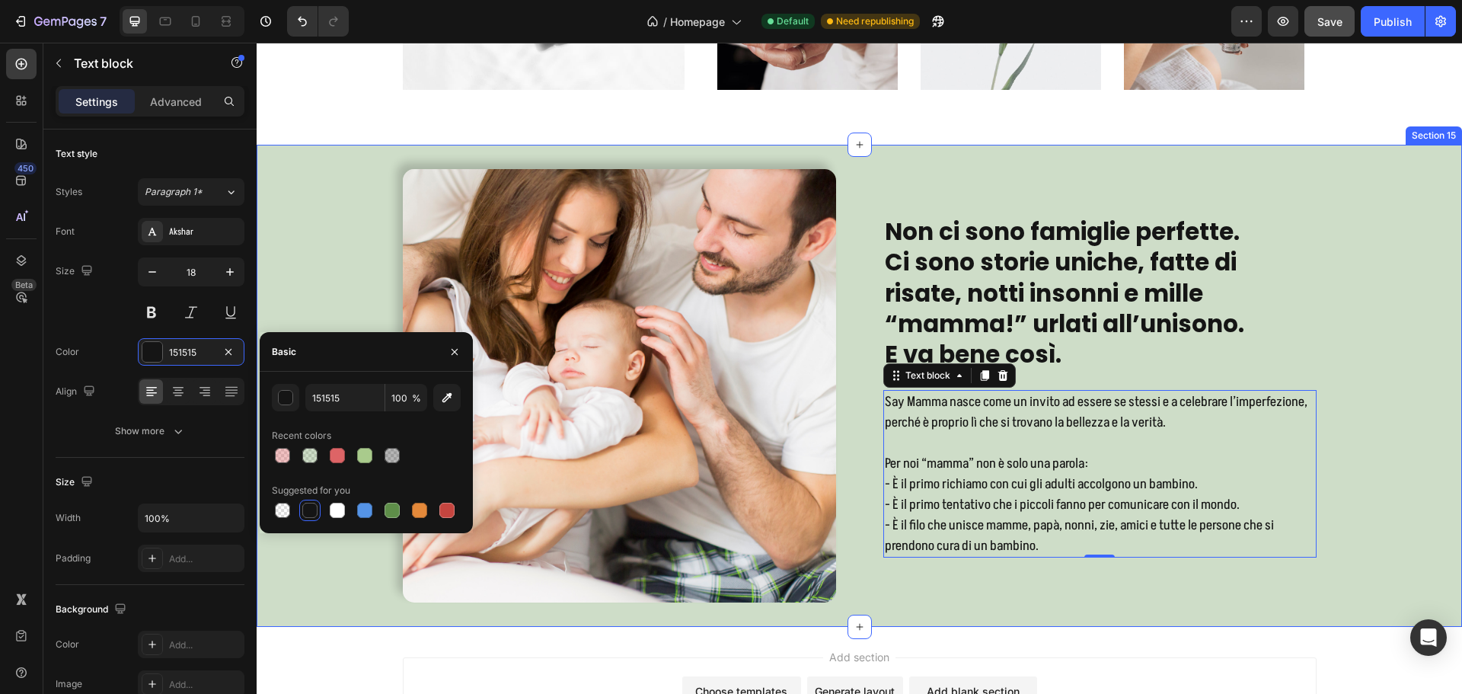
click at [1364, 372] on div "Image Non ci sono famiglie perfette. Ci sono storie uniche, fatte di risate, no…" at bounding box center [859, 385] width 1205 height 433
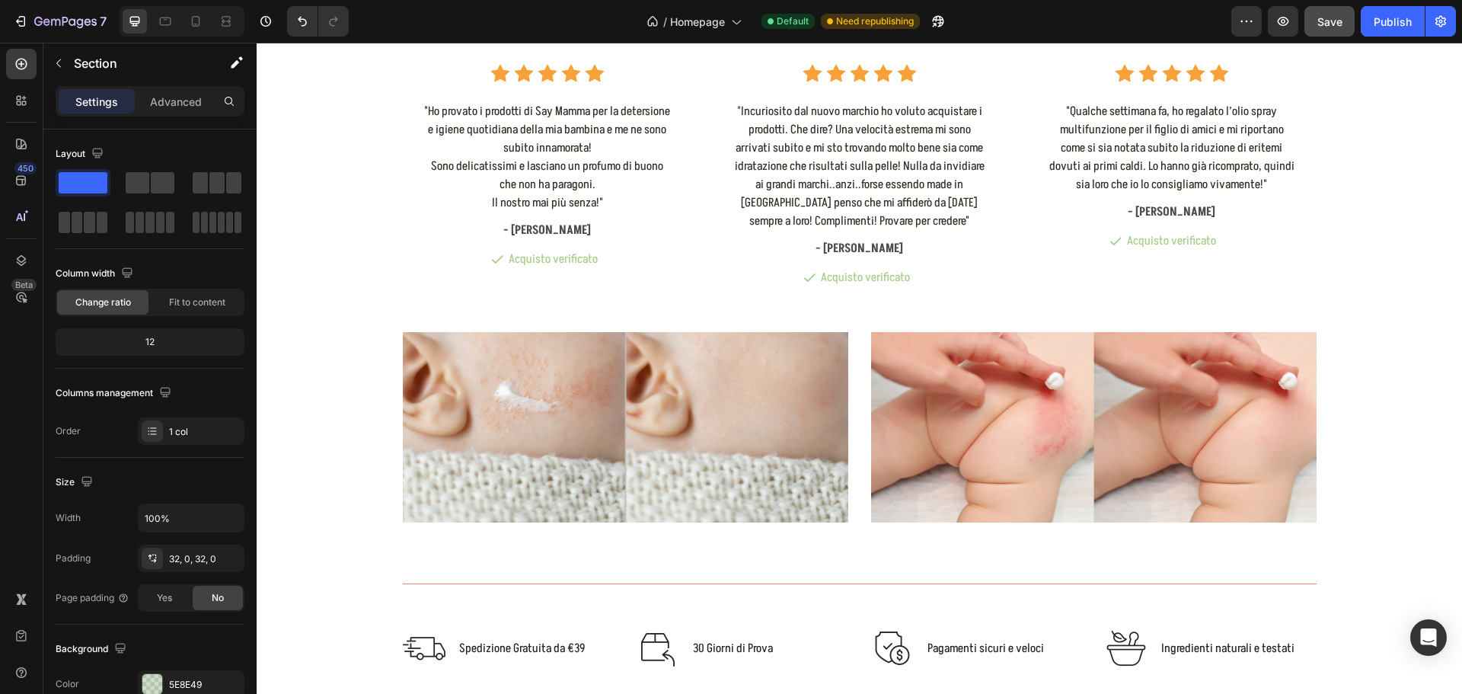
scroll to position [5944, 0]
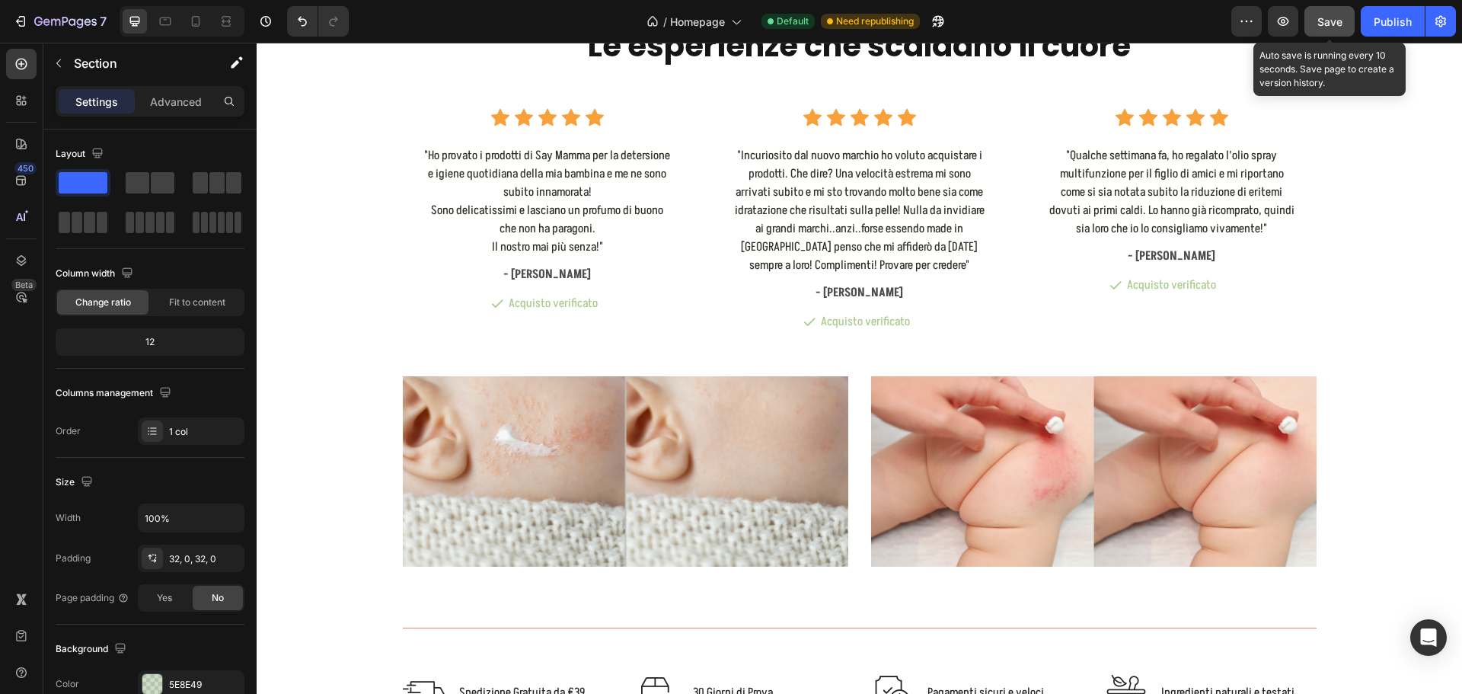
click at [1324, 29] on div "Save" at bounding box center [1329, 22] width 25 height 16
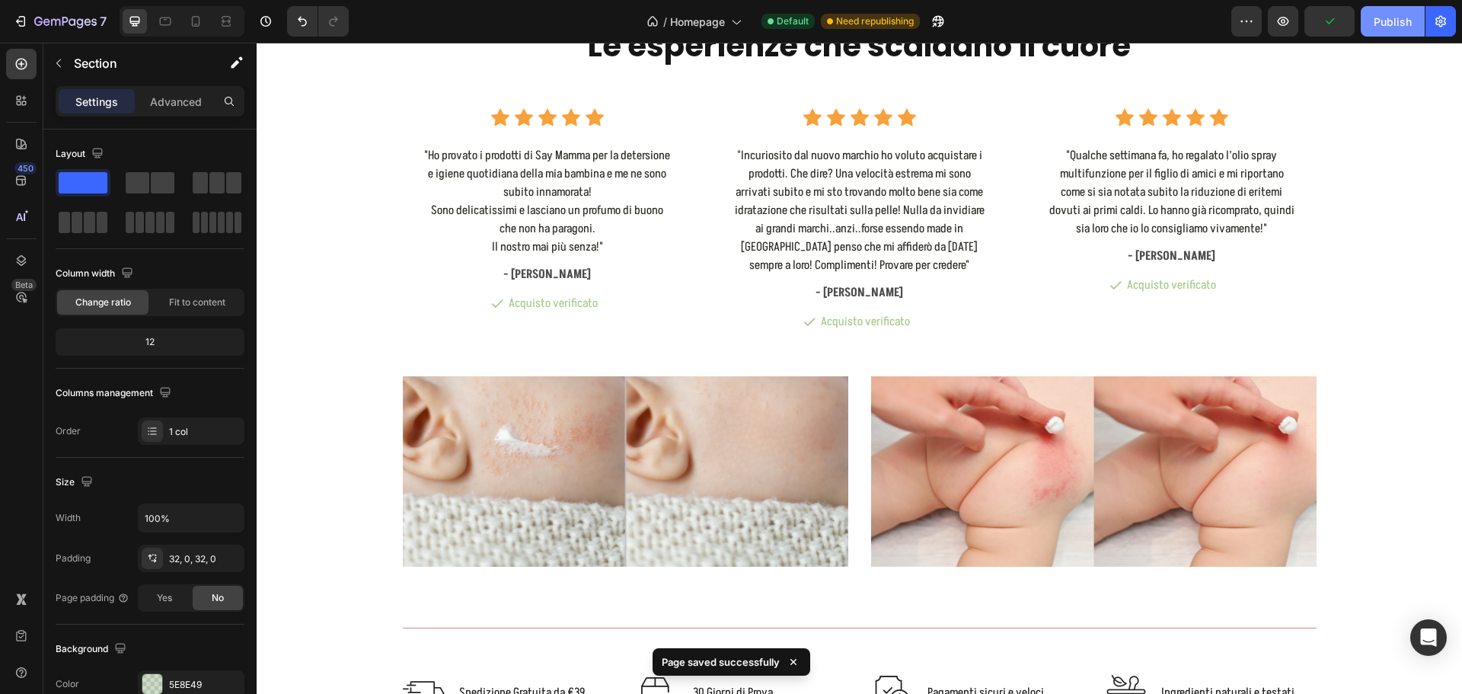
click at [1384, 21] on div "Publish" at bounding box center [1392, 22] width 38 height 16
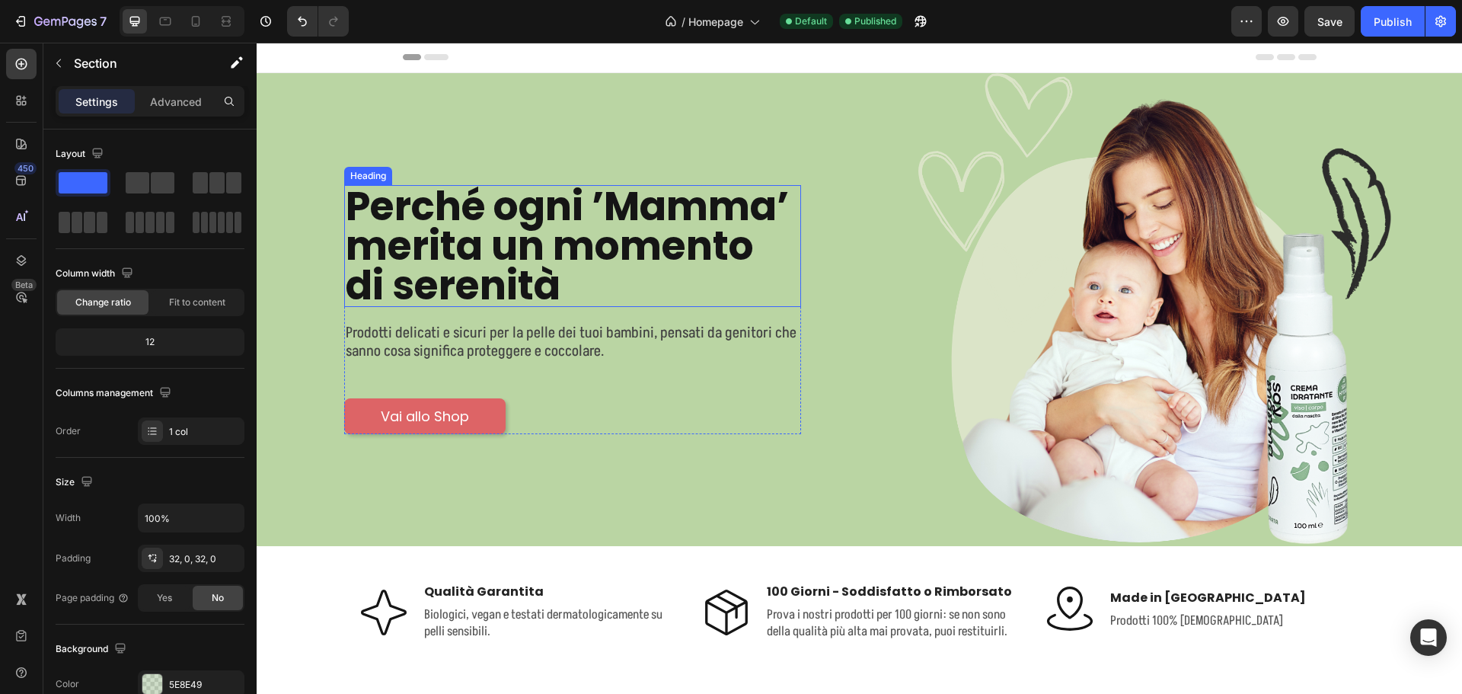
scroll to position [0, 0]
click at [69, 69] on button "button" at bounding box center [58, 63] width 24 height 24
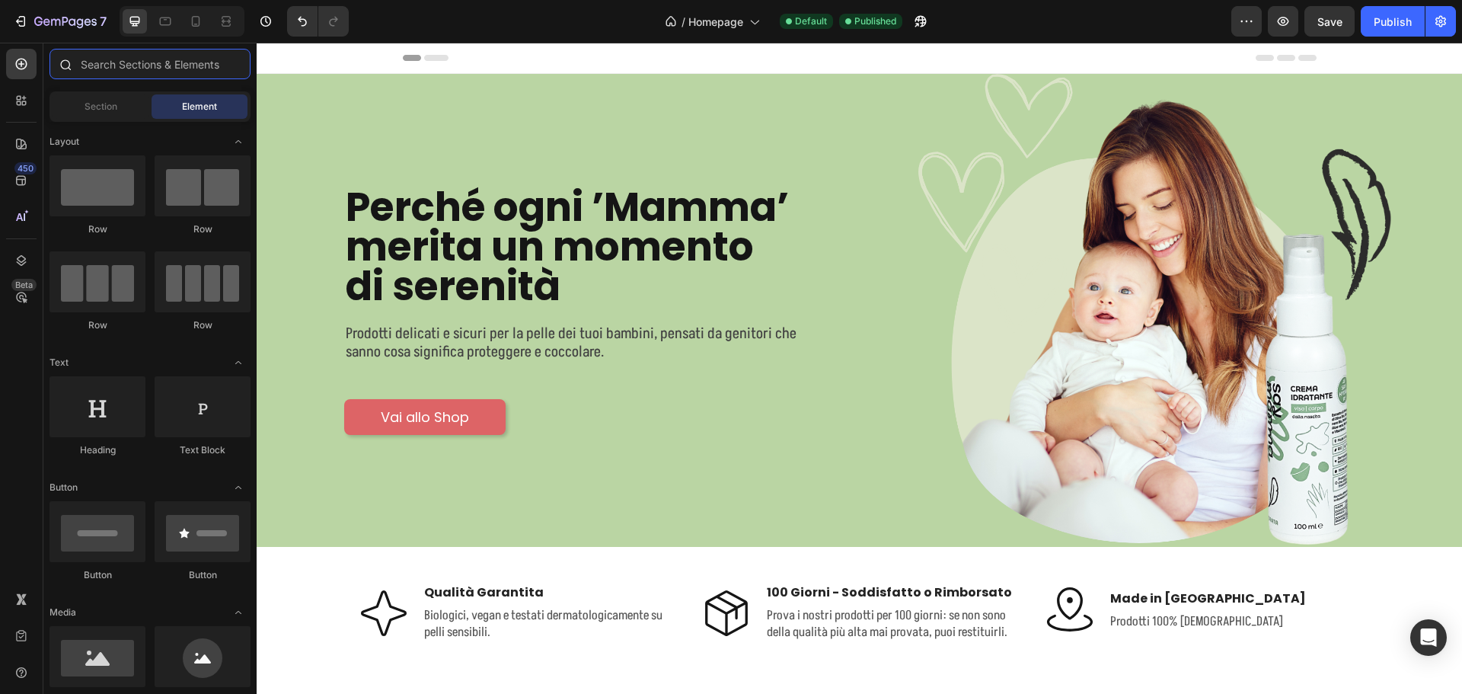
click at [121, 69] on input "text" at bounding box center [149, 64] width 201 height 30
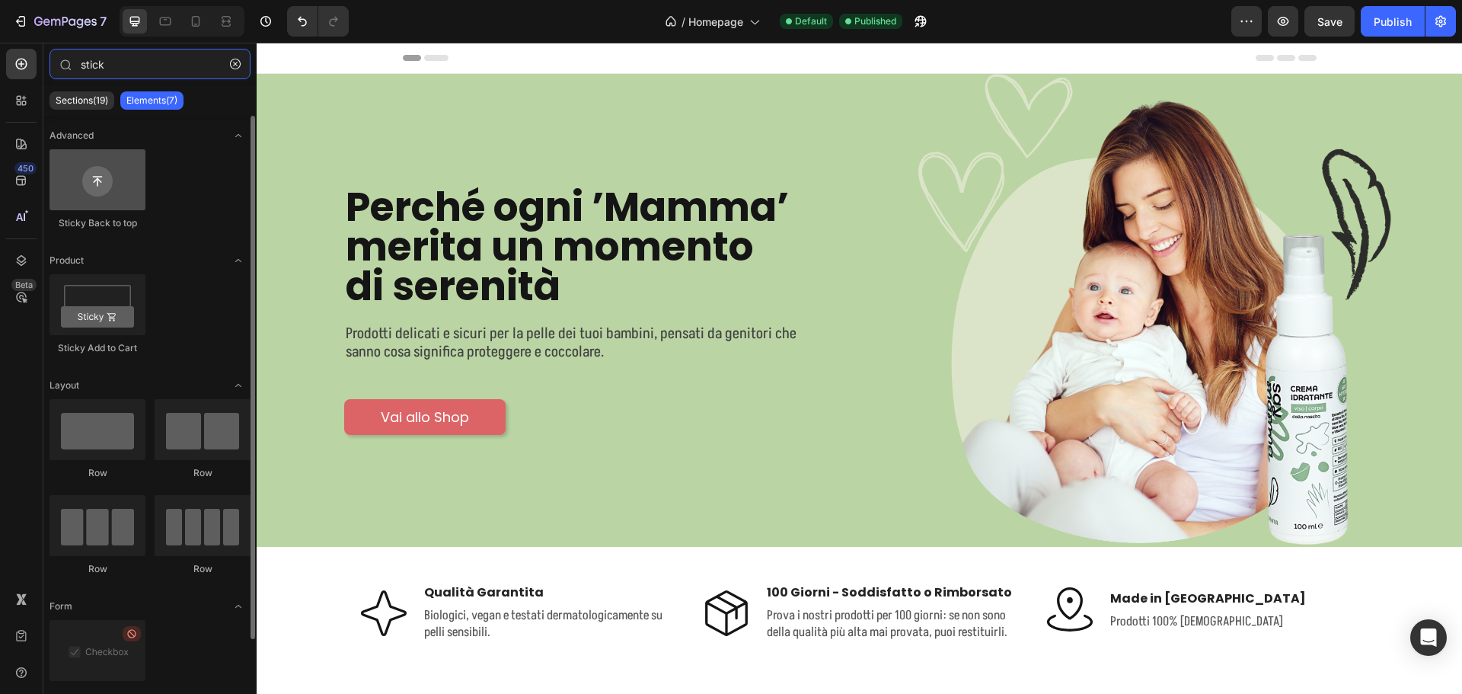
type input "stick"
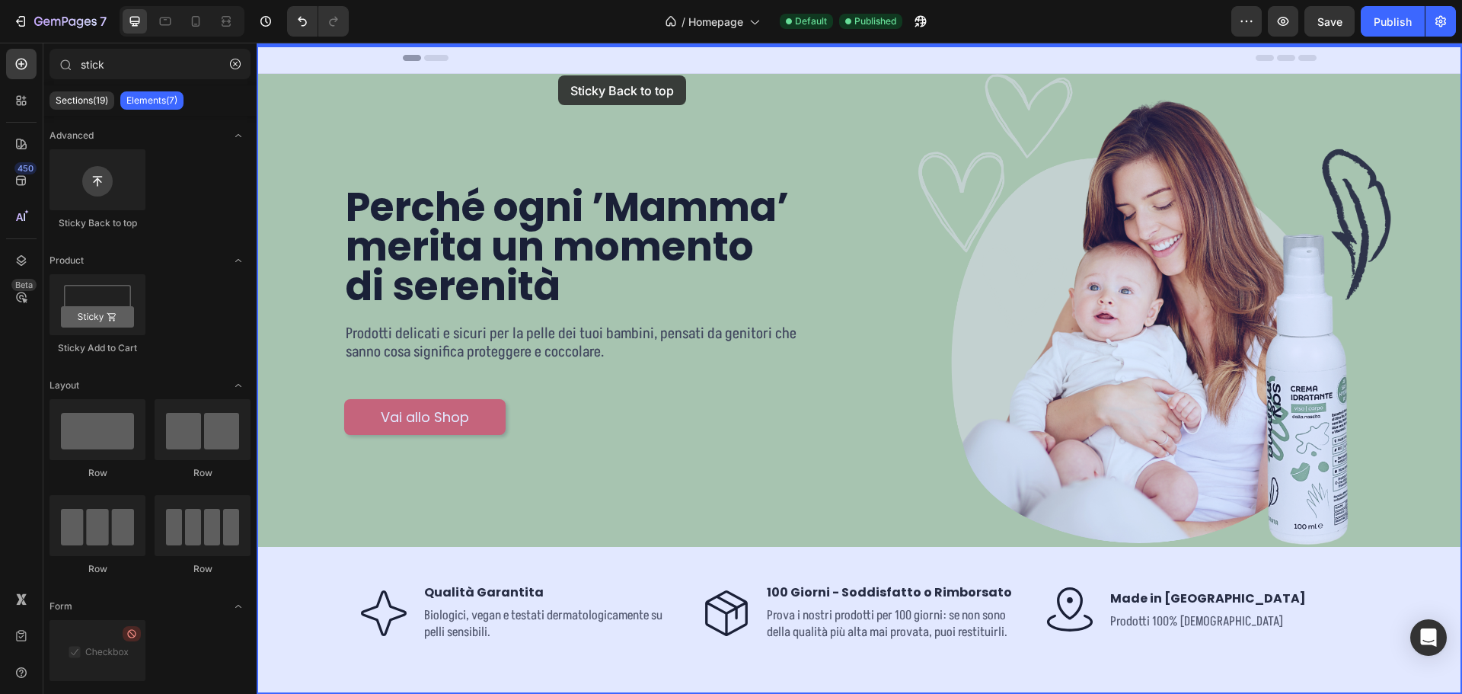
drag, startPoint x: 356, startPoint y: 219, endPoint x: 558, endPoint y: 75, distance: 247.4
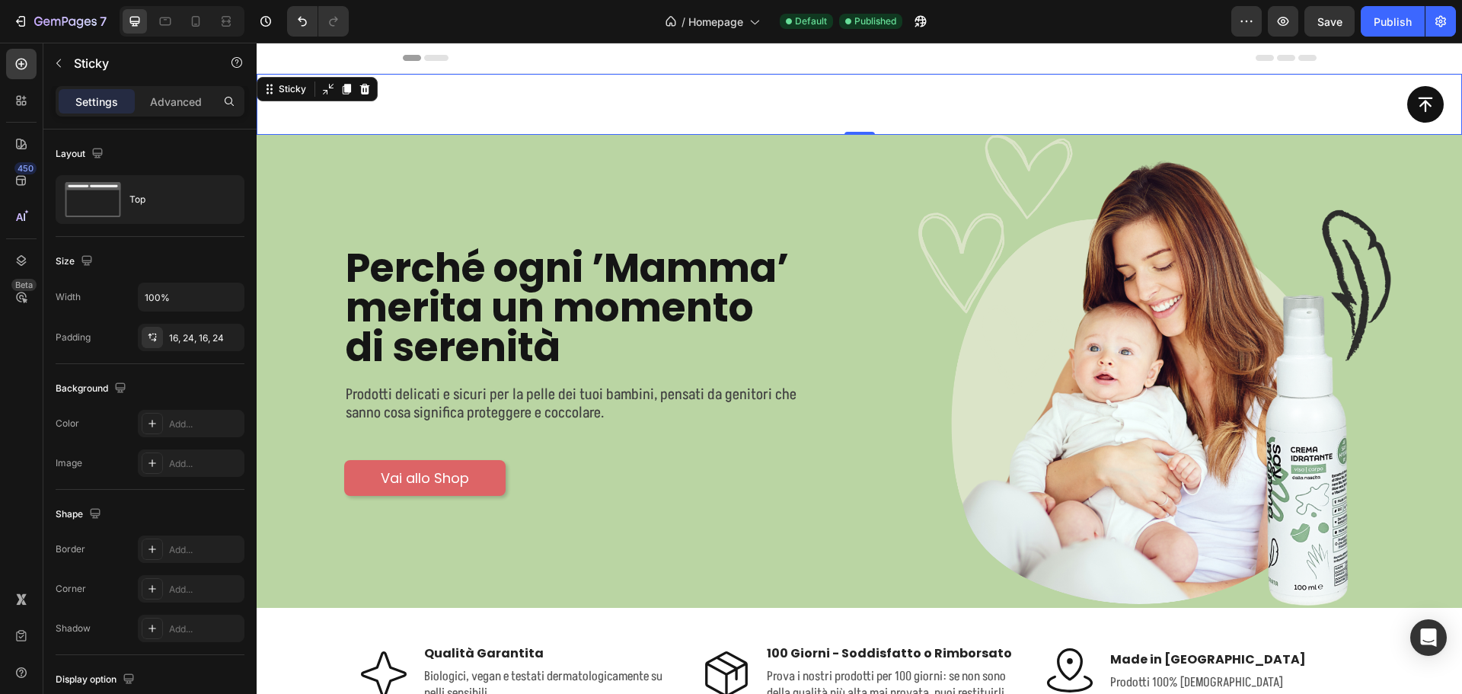
click at [266, 116] on div "Button Sticky 0" at bounding box center [859, 104] width 1205 height 61
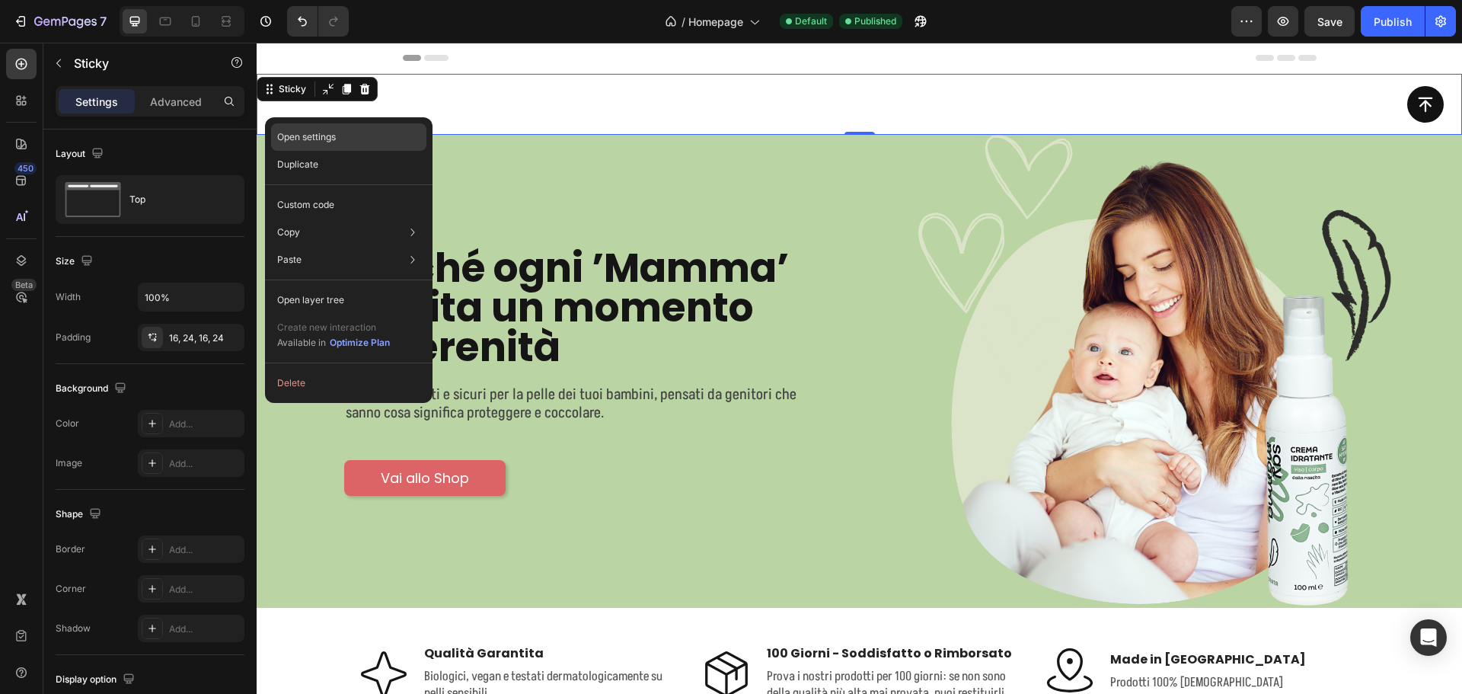
click at [292, 137] on p "Open settings" at bounding box center [306, 137] width 59 height 14
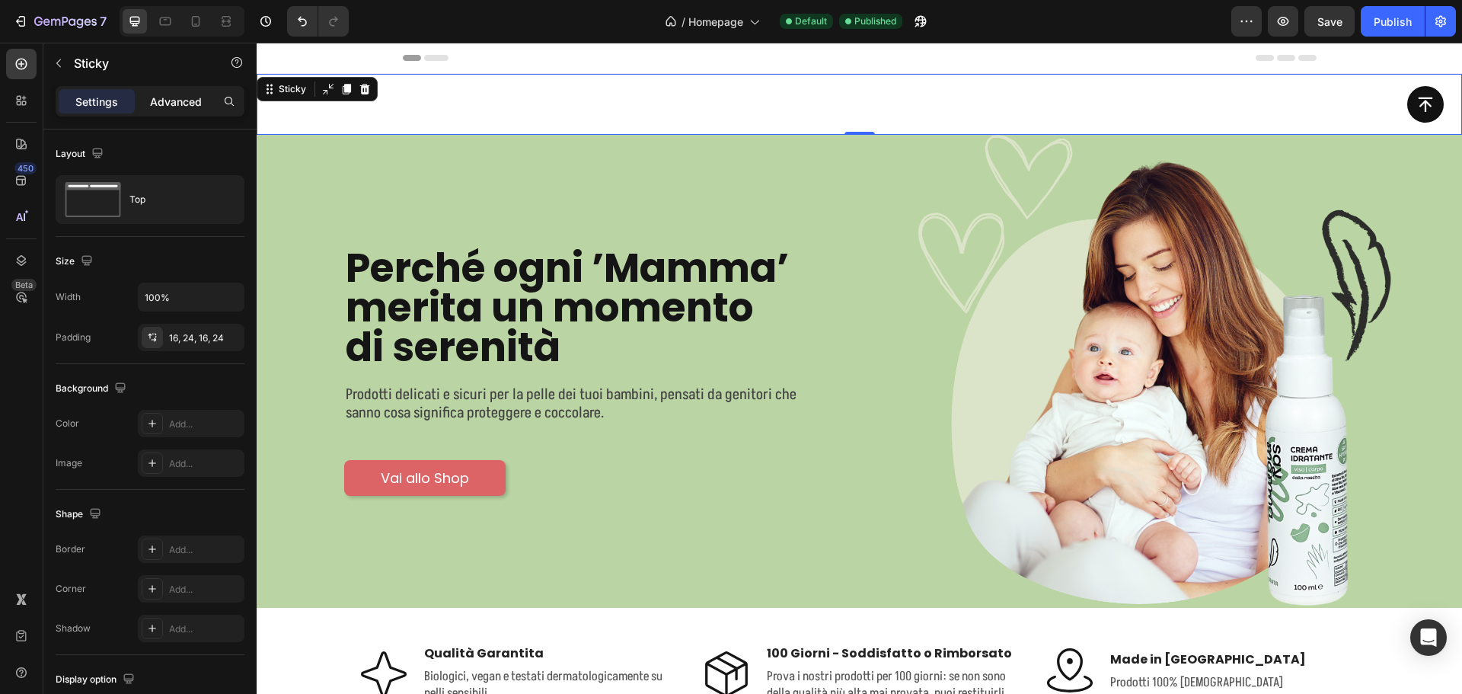
click at [183, 108] on p "Advanced" at bounding box center [176, 102] width 52 height 16
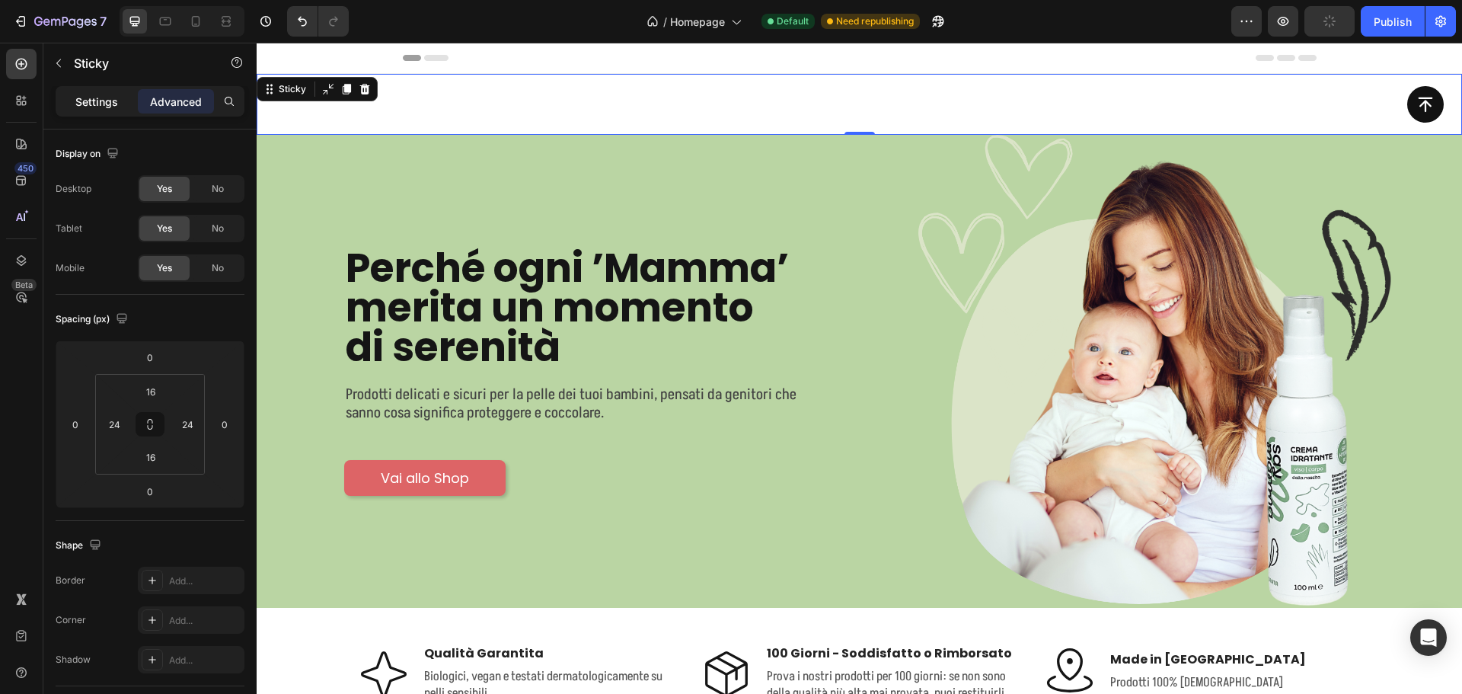
click at [117, 103] on p "Settings" at bounding box center [96, 102] width 43 height 16
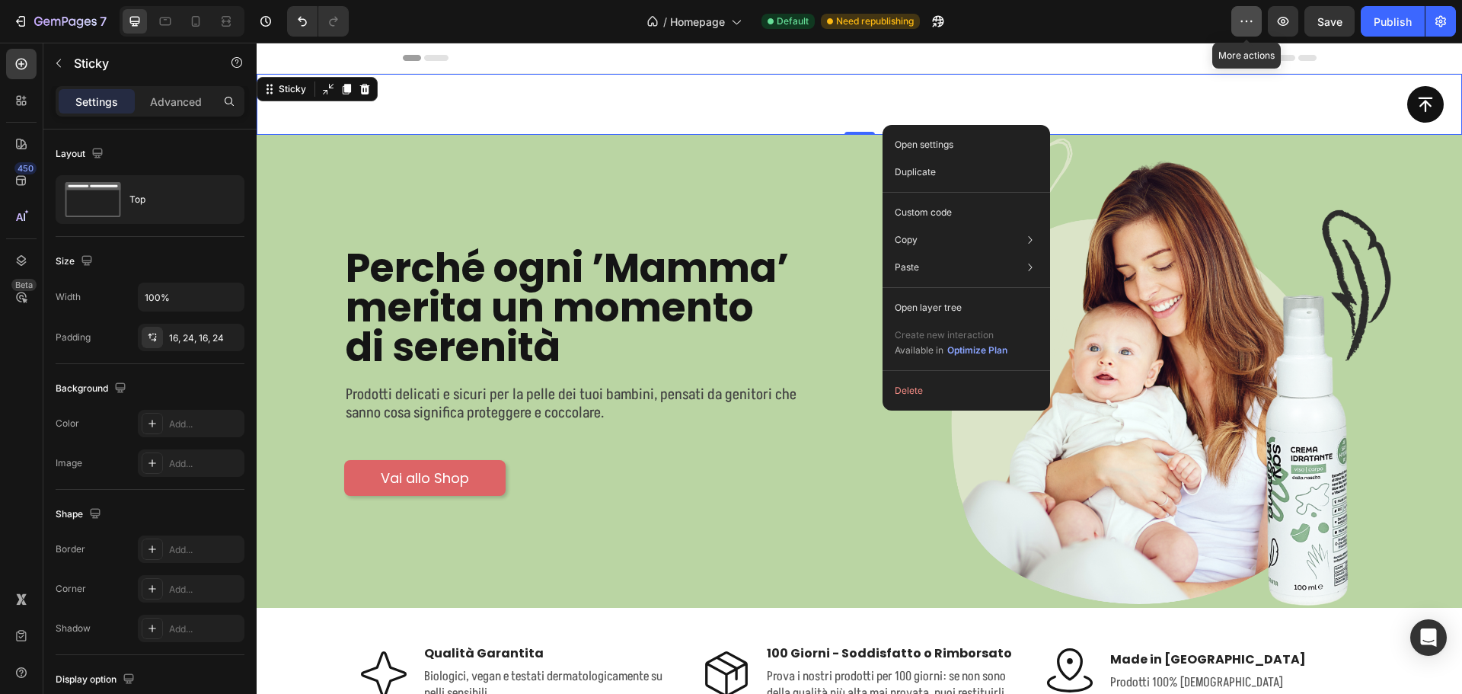
click at [1250, 18] on icon "button" at bounding box center [1246, 21] width 15 height 15
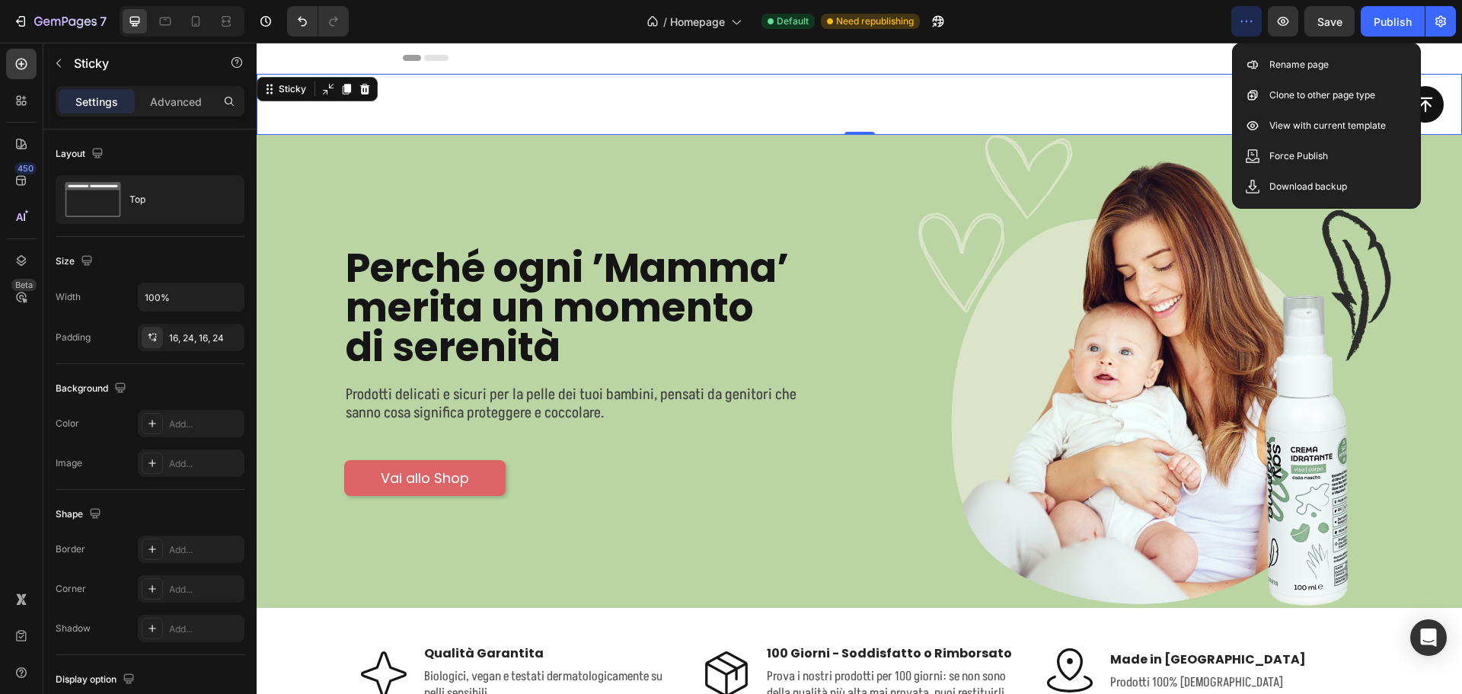
click at [1250, 18] on icon "button" at bounding box center [1246, 21] width 15 height 15
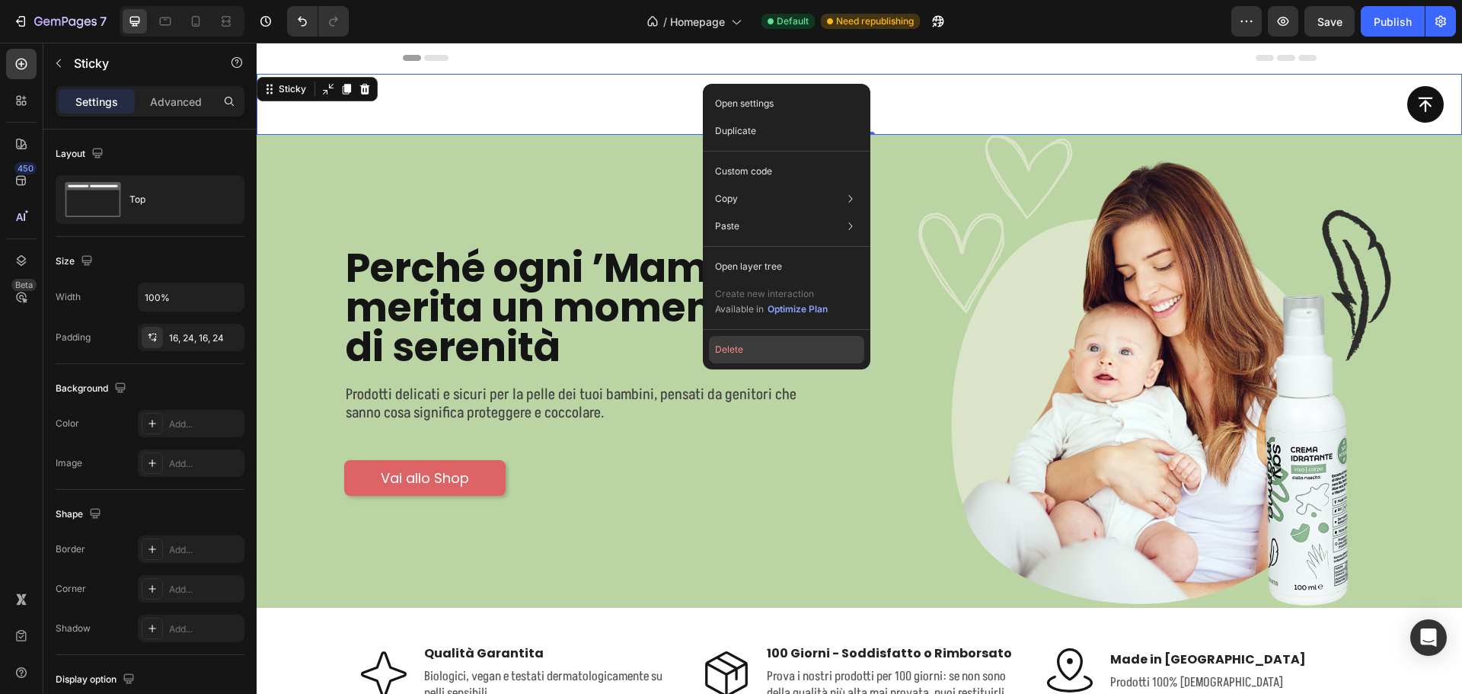
click at [742, 346] on button "Delete" at bounding box center [786, 349] width 155 height 27
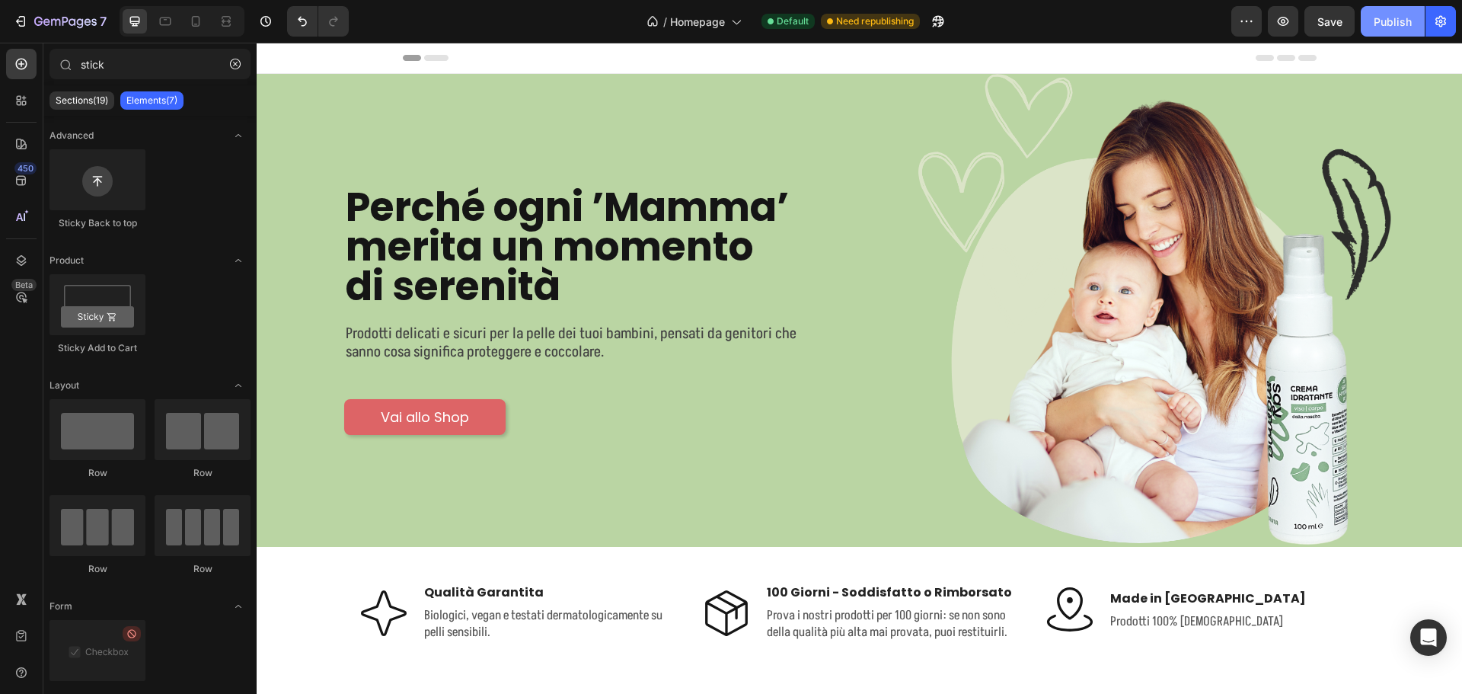
click at [1390, 28] on div "Publish" at bounding box center [1392, 22] width 38 height 16
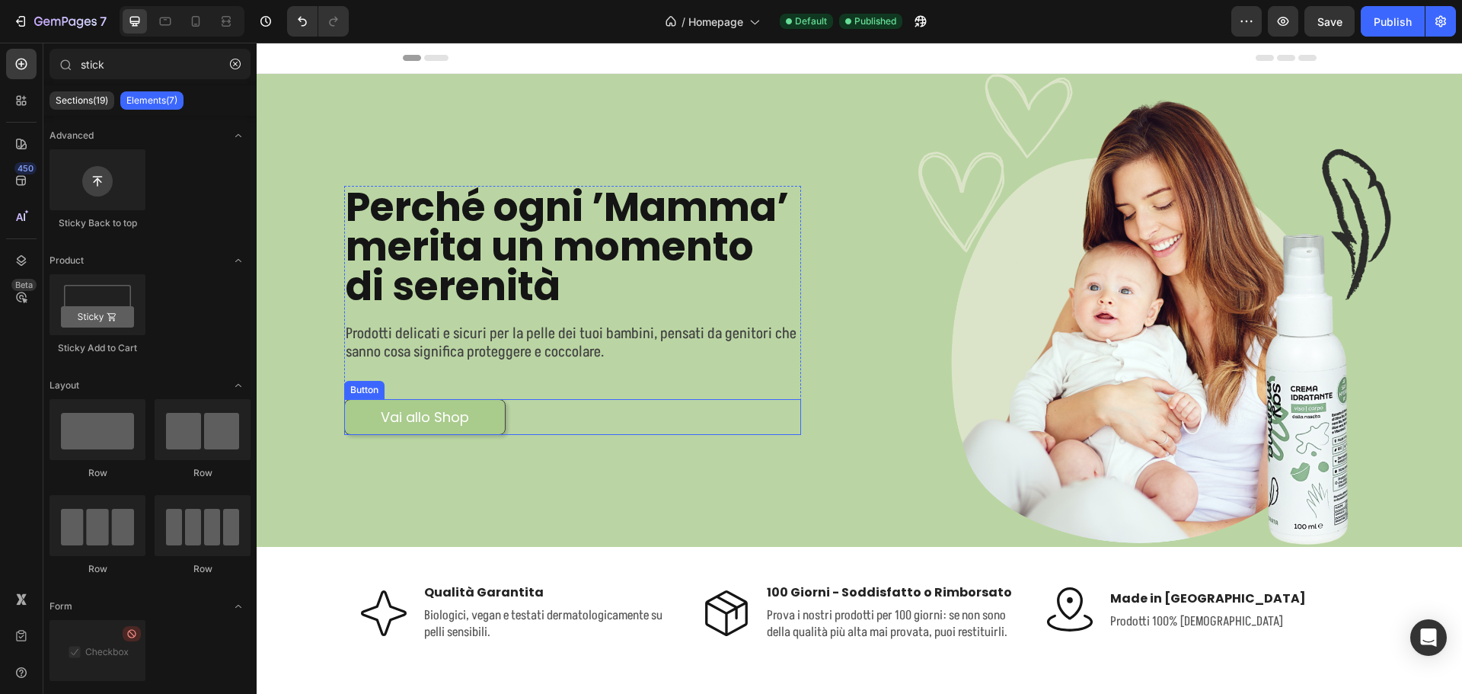
click at [498, 401] on button "Vai allo Shop" at bounding box center [424, 417] width 161 height 36
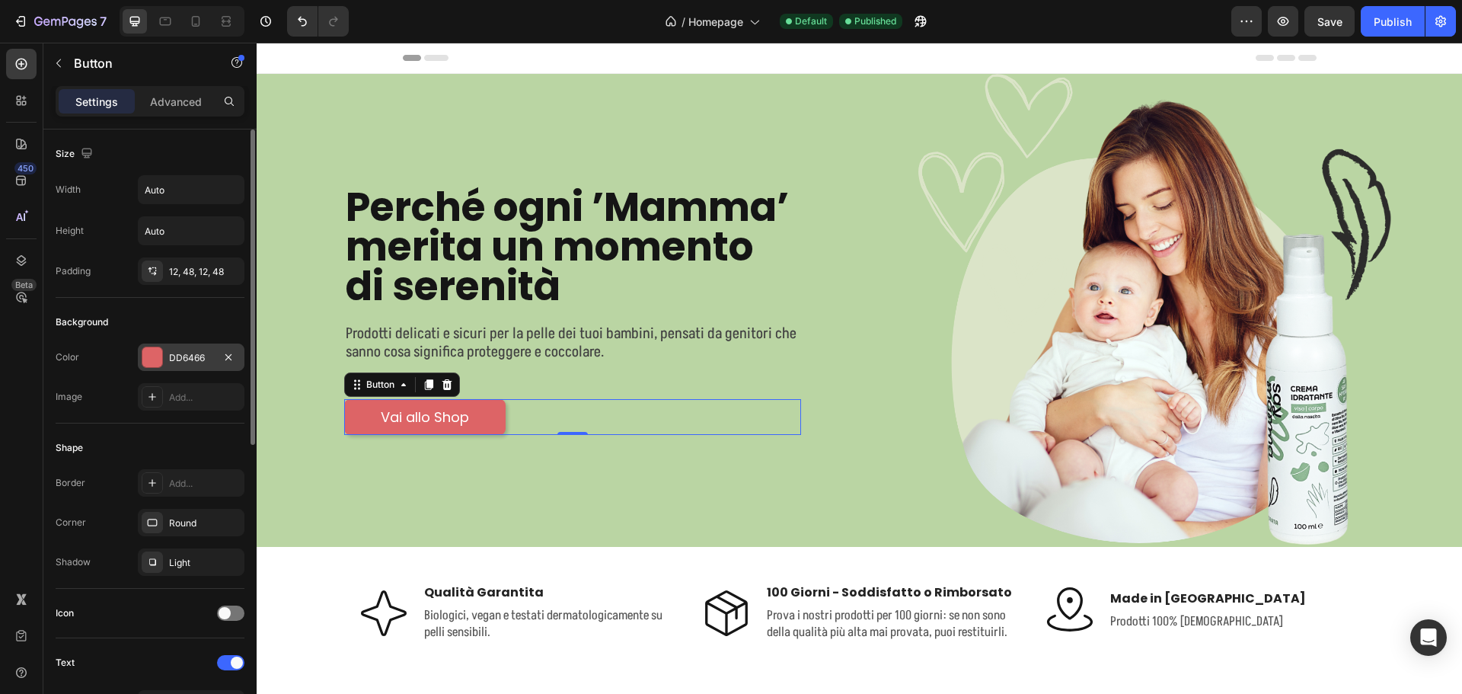
click at [193, 361] on div "DD6466" at bounding box center [191, 358] width 44 height 14
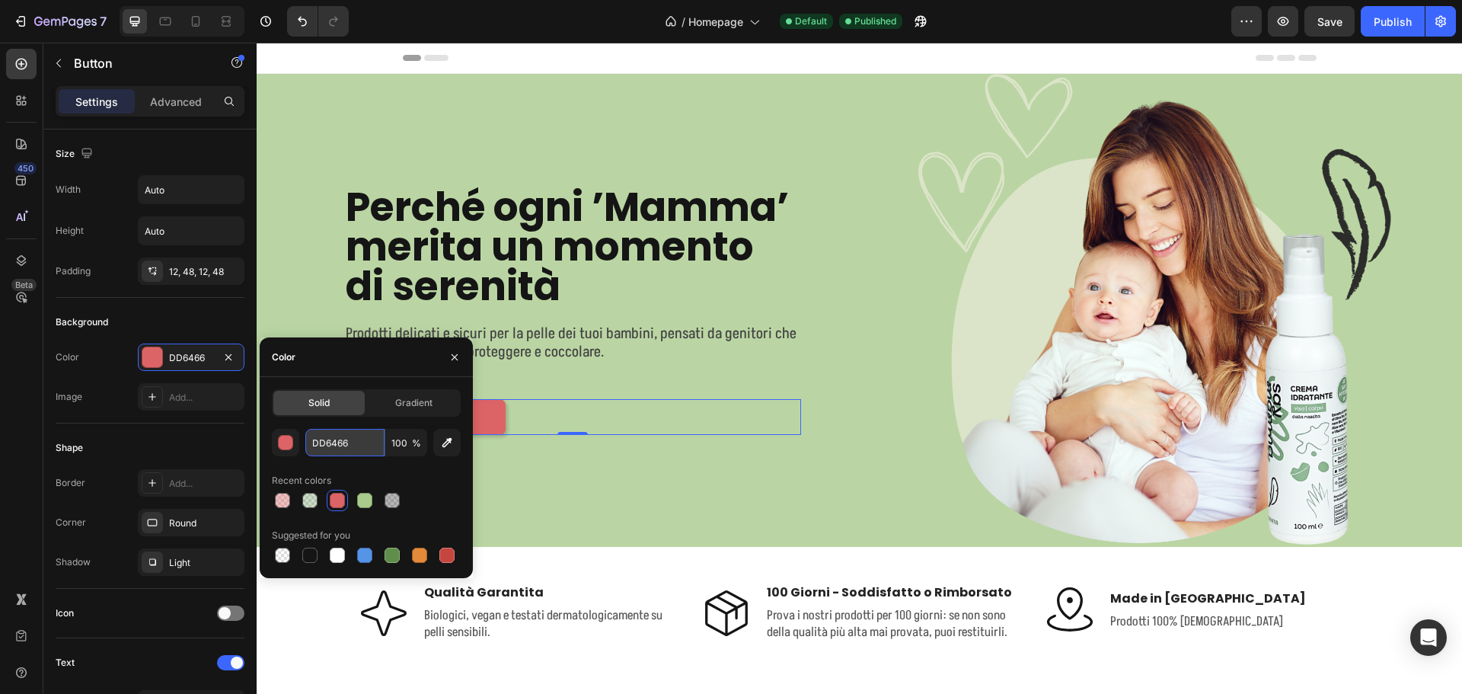
click at [333, 445] on input "DD6466" at bounding box center [344, 442] width 79 height 27
click at [515, 487] on div "Perché ogni ’Mamma’ merita un momento di serenità Heading Prodotti delicati e s…" at bounding box center [564, 310] width 592 height 473
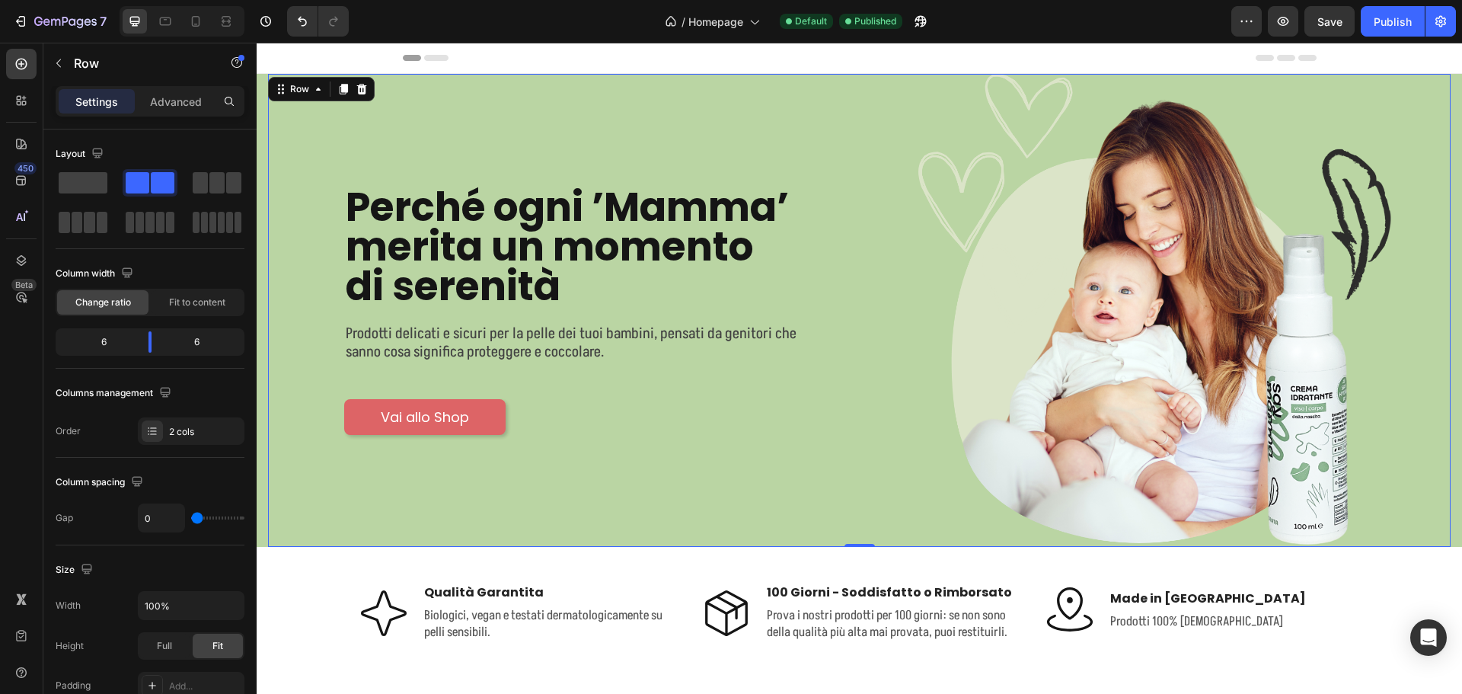
click at [478, 489] on div "Perché ogni ’Mamma’ merita un momento di serenità Heading Prodotti delicati e s…" at bounding box center [564, 310] width 592 height 473
click at [263, 472] on div "Perché ogni ’Mamma’ merita un momento di serenità Heading Prodotti delicati e s…" at bounding box center [859, 310] width 1205 height 473
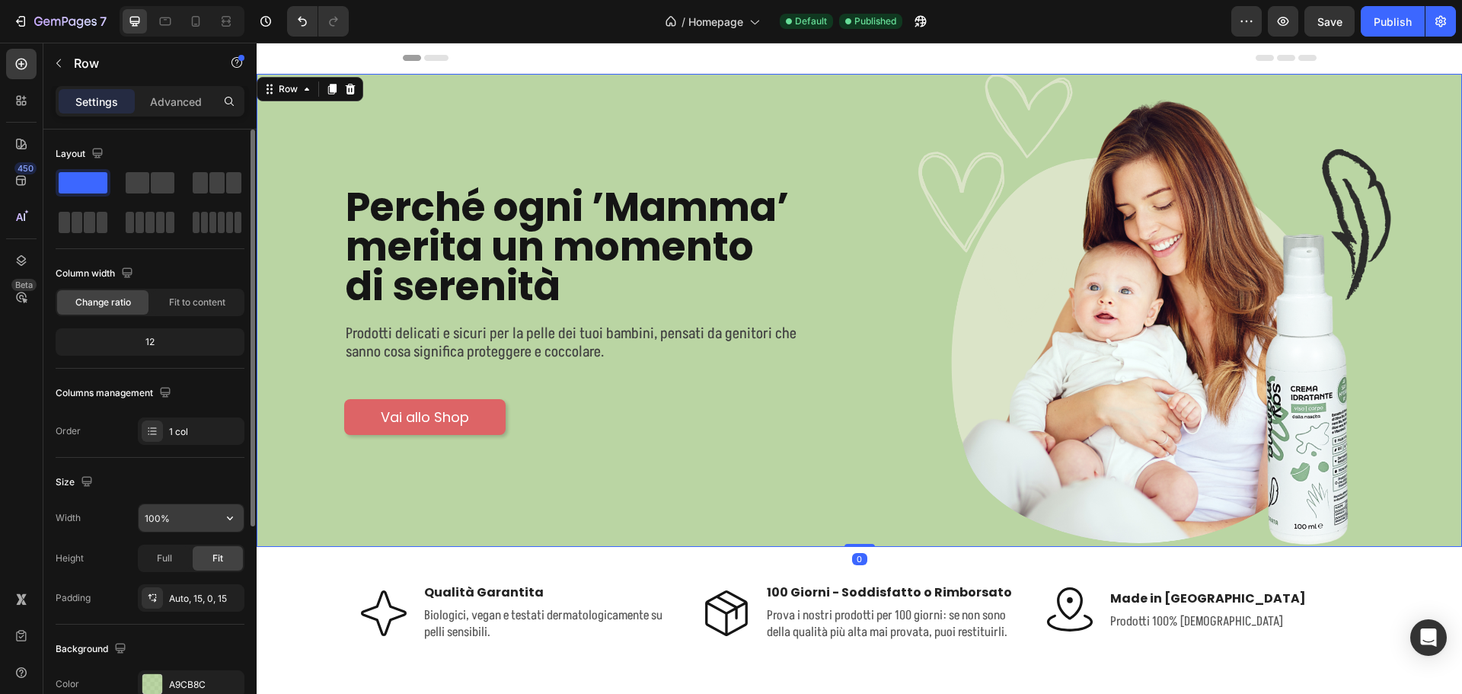
scroll to position [152, 0]
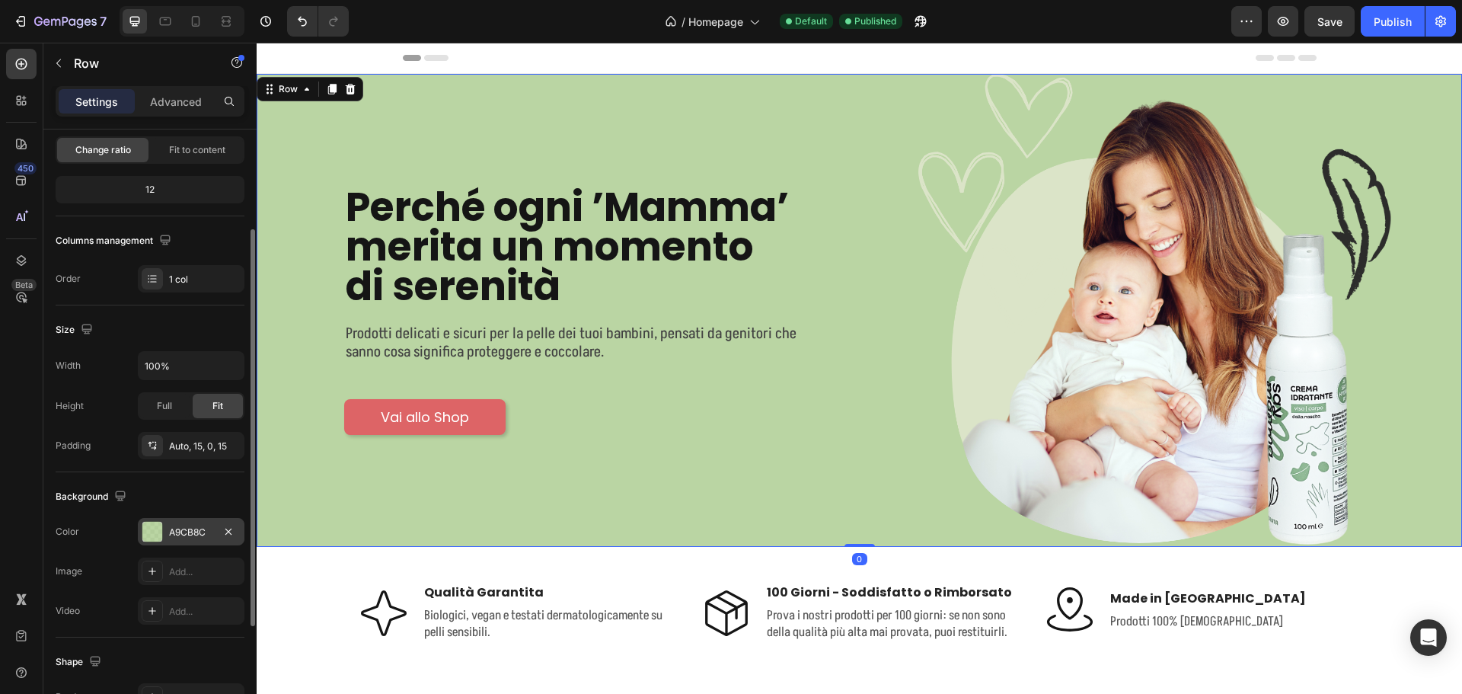
click at [192, 530] on div "A9CB8C" at bounding box center [191, 532] width 44 height 14
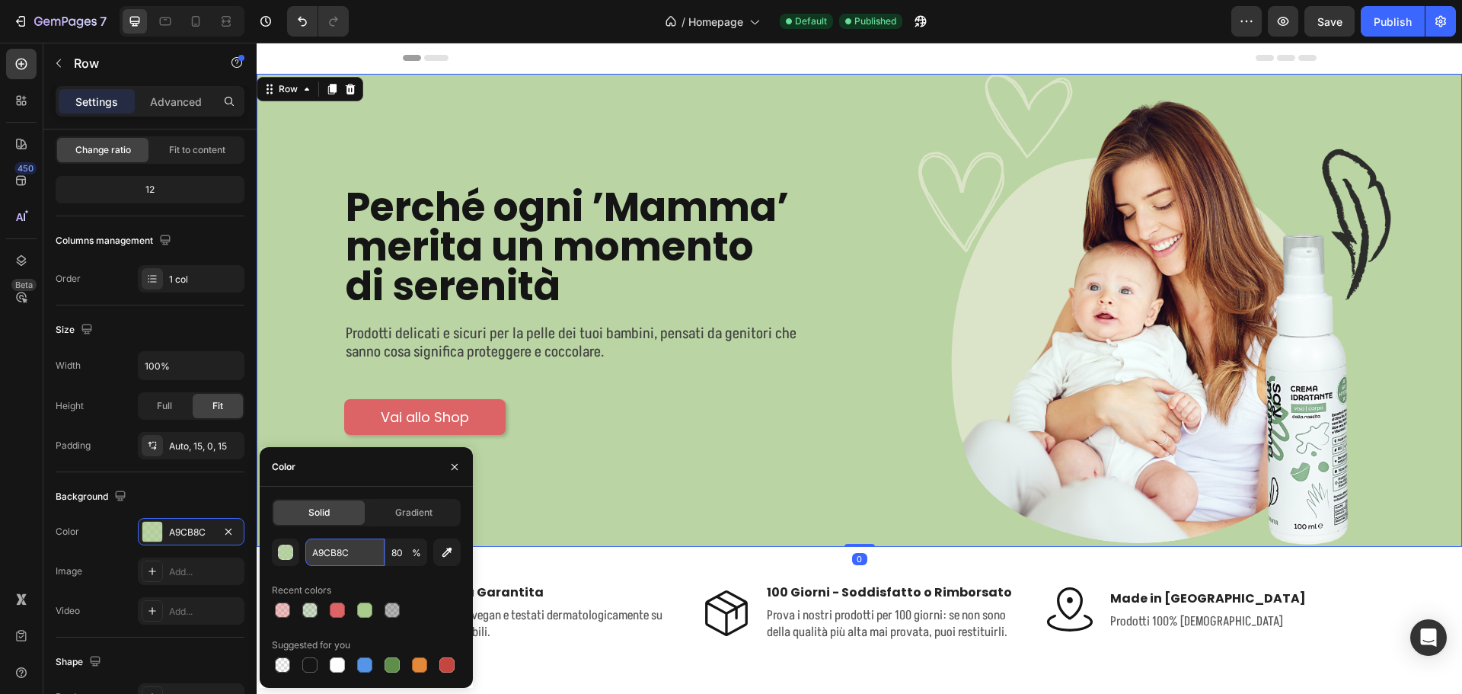
click at [331, 552] on input "A9CB8C" at bounding box center [344, 551] width 79 height 27
click at [196, 15] on icon at bounding box center [195, 21] width 15 height 15
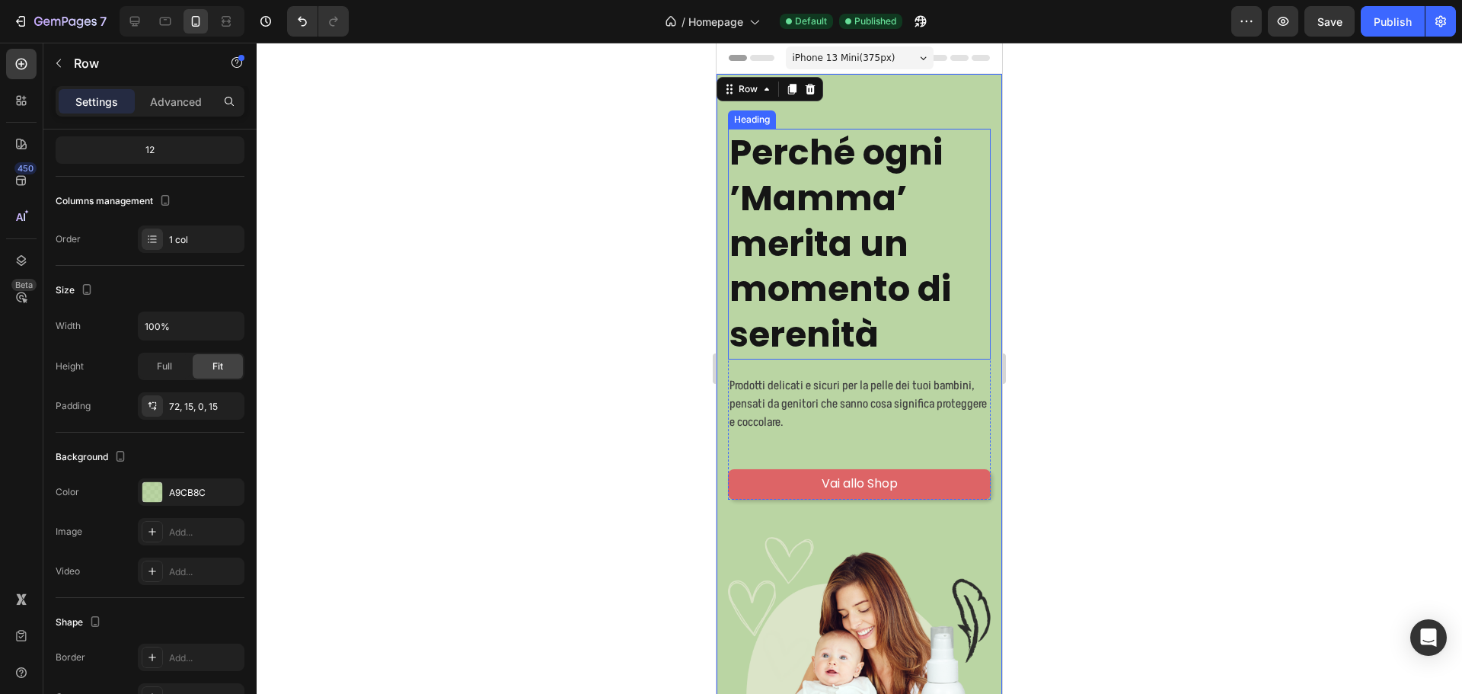
click at [859, 239] on h1 "Perché ogni ’Mamma’ merita un momento di serenità" at bounding box center [859, 244] width 263 height 231
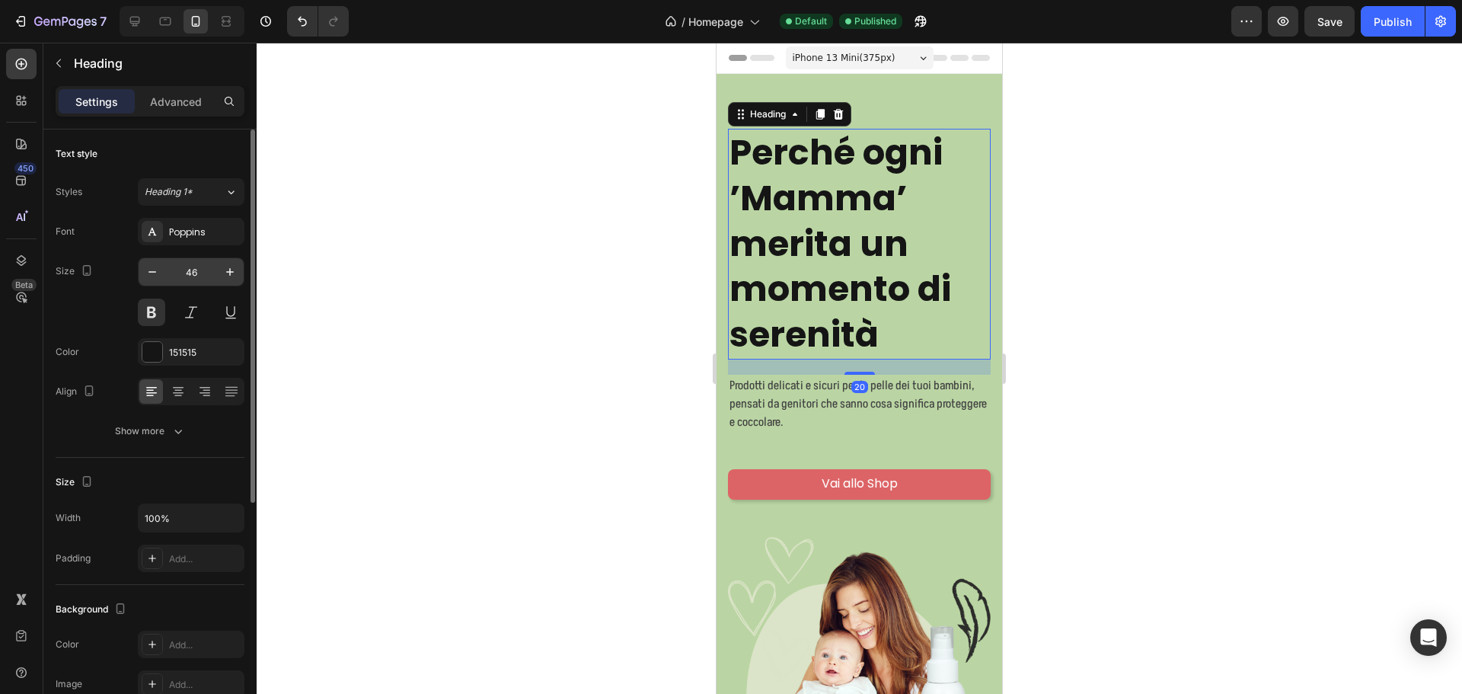
click at [186, 269] on input "46" at bounding box center [191, 271] width 50 height 27
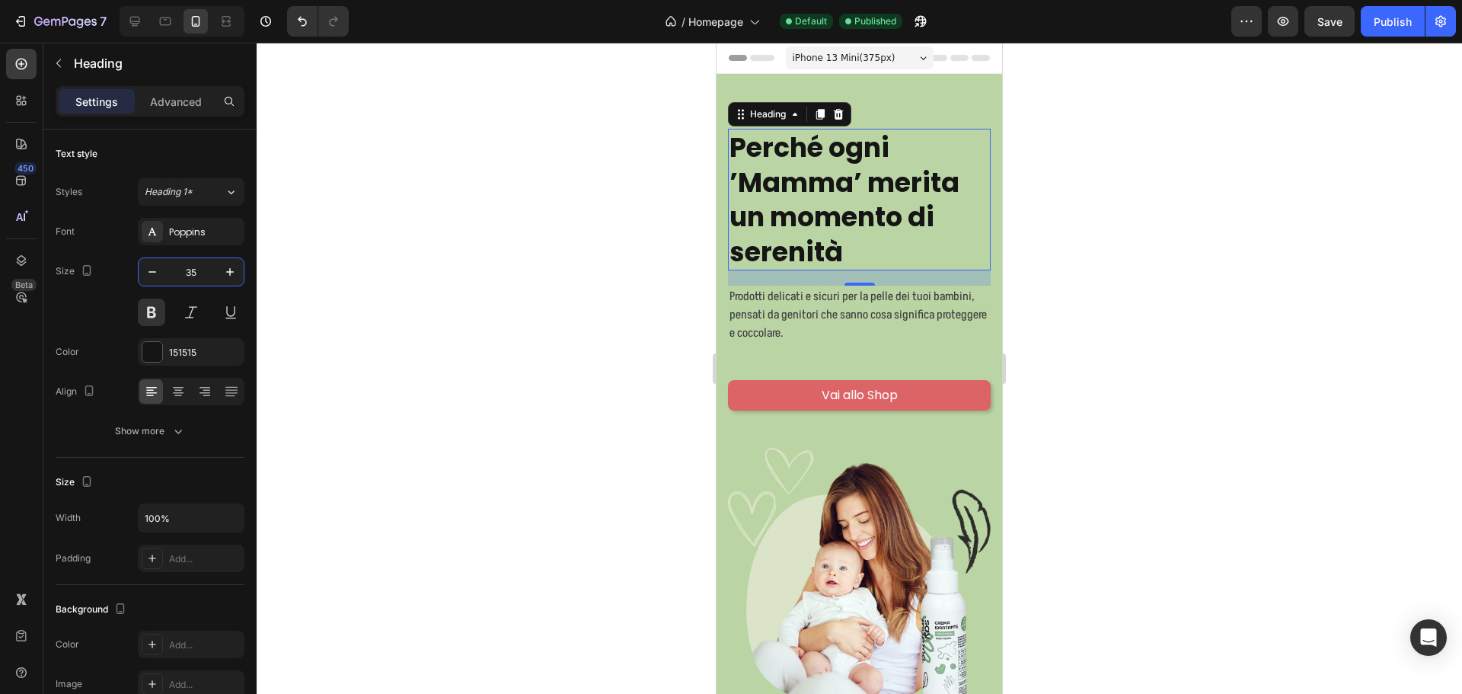
type input "35"
click at [871, 64] on span "iPhone 13 Mini ( 375 px)" at bounding box center [844, 57] width 103 height 15
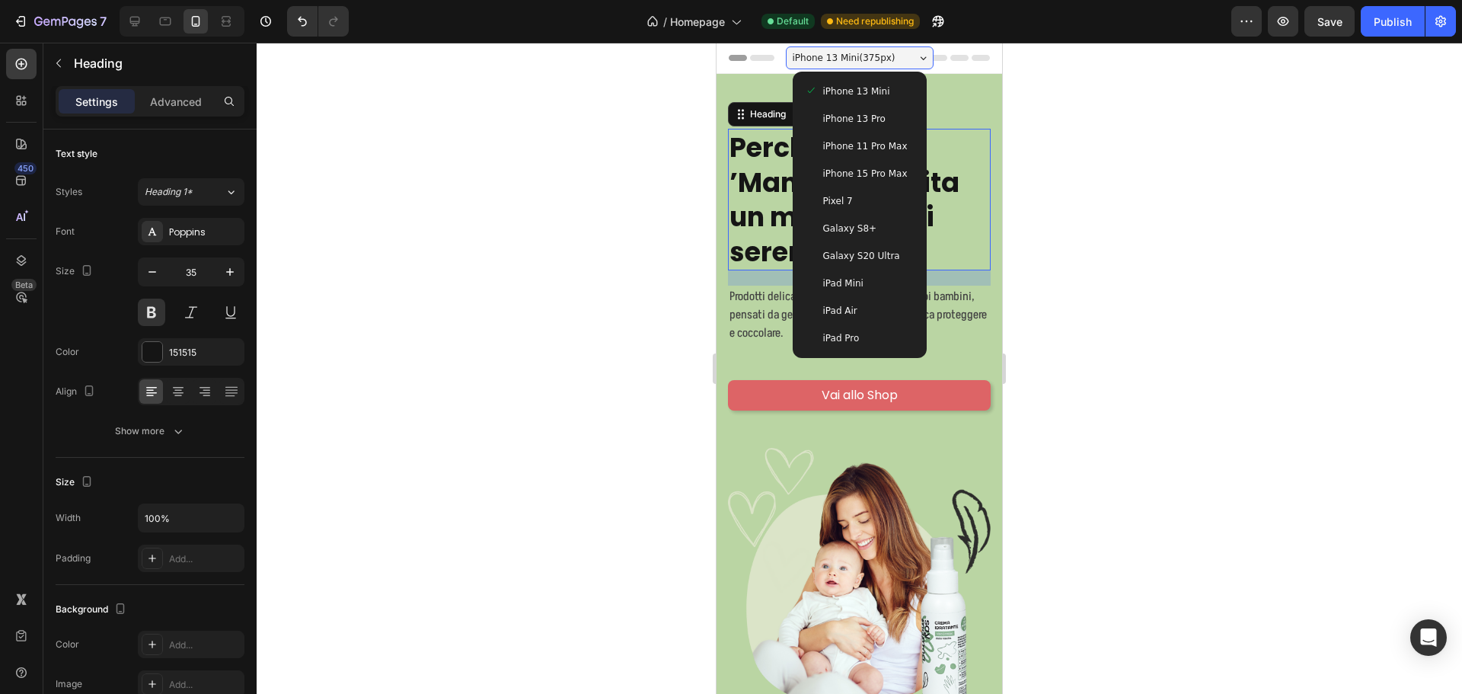
click at [868, 170] on span "iPhone 15 Pro Max" at bounding box center [865, 173] width 85 height 15
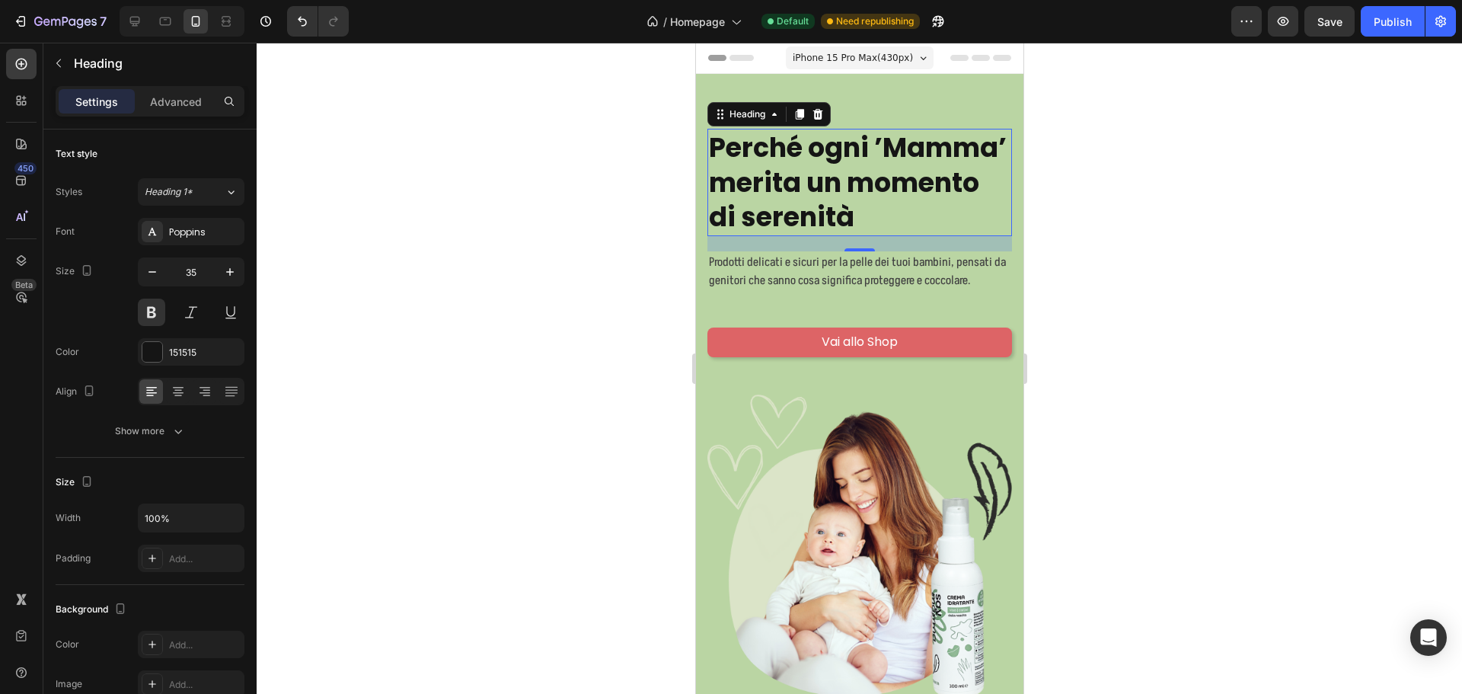
click at [859, 63] on span "iPhone 15 Pro Max ( 430 px)" at bounding box center [852, 57] width 120 height 15
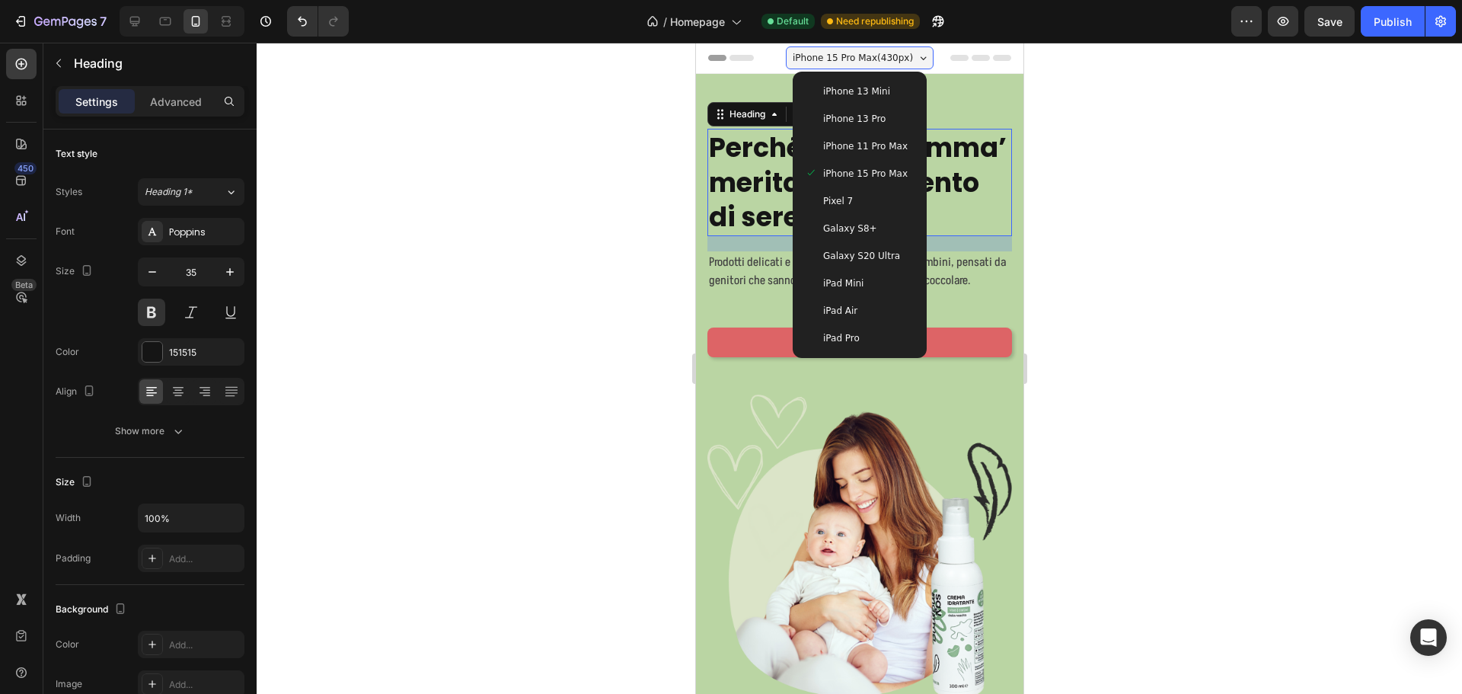
click at [854, 117] on span "iPhone 13 Pro" at bounding box center [853, 118] width 62 height 15
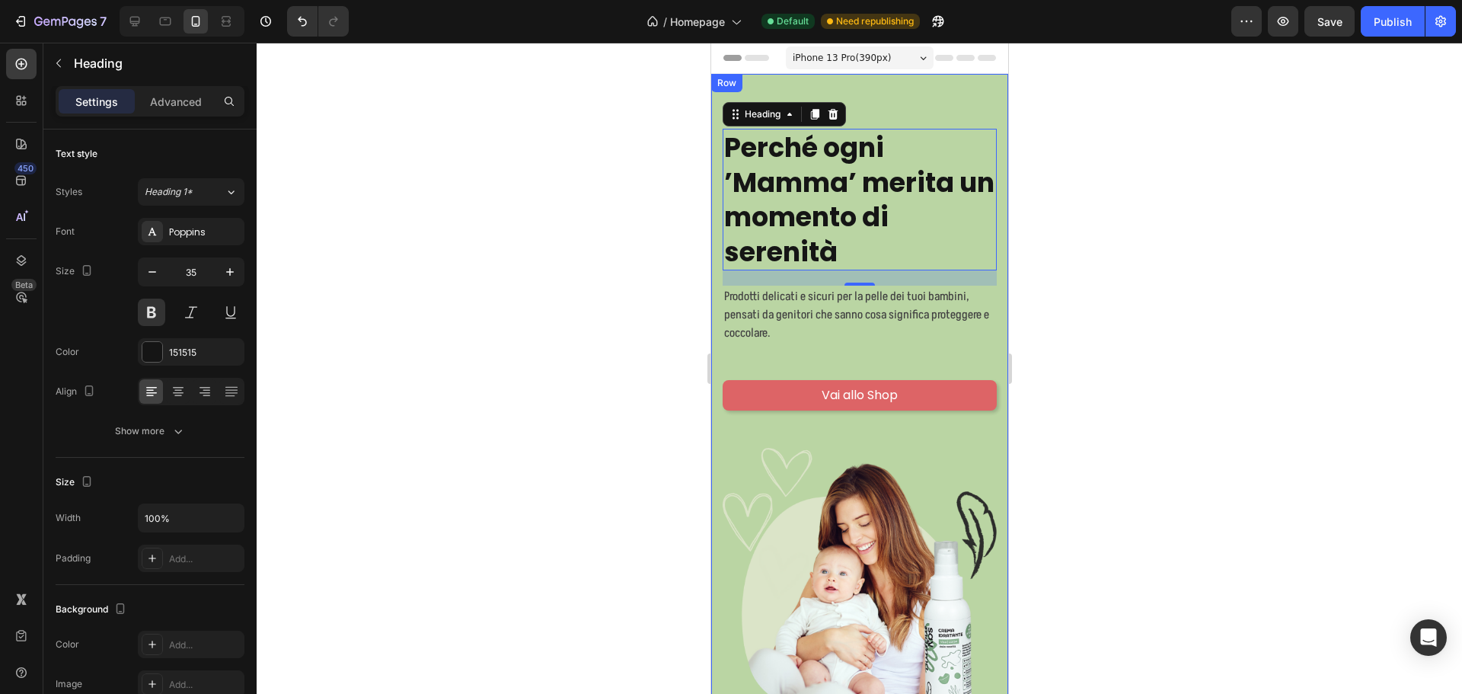
click at [895, 104] on div "Perché ogni ’Mamma’ merita un momento di serenità Heading 20 Prodotti delicati …" at bounding box center [858, 398] width 297 height 648
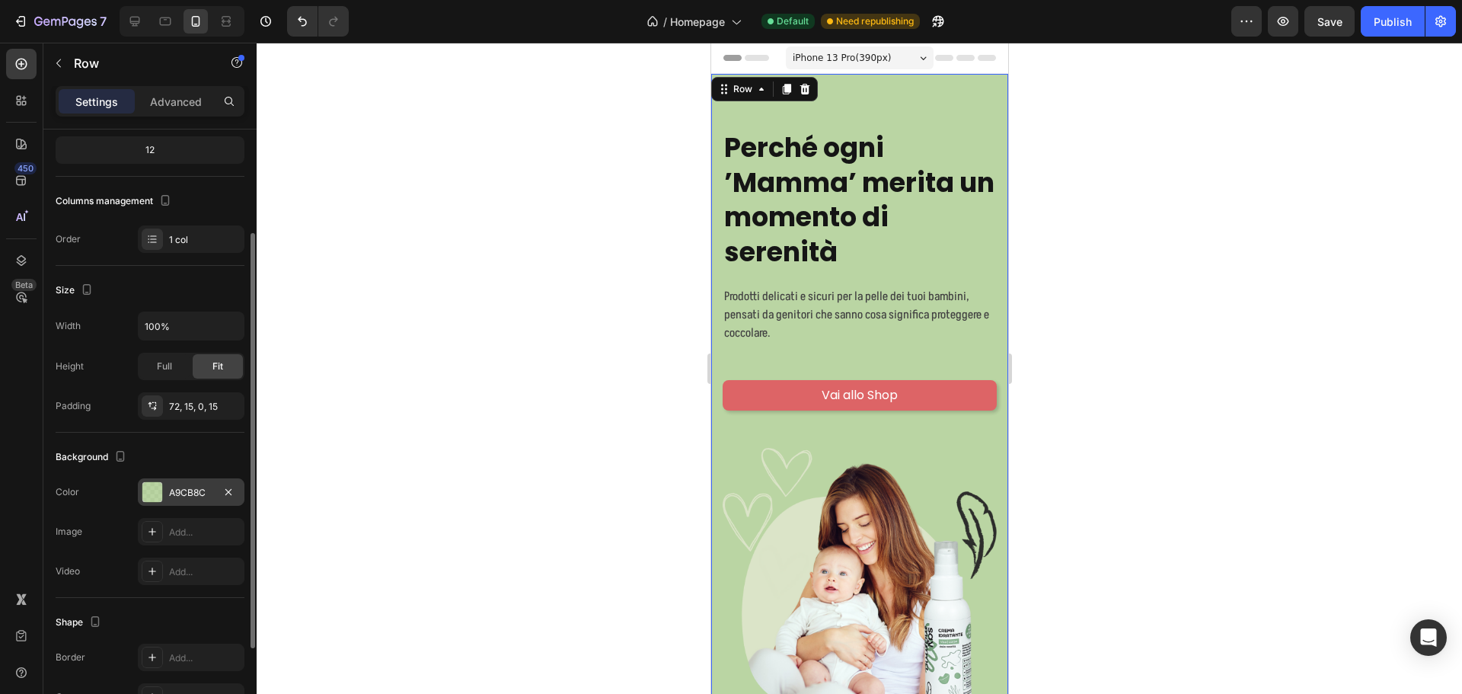
scroll to position [282, 0]
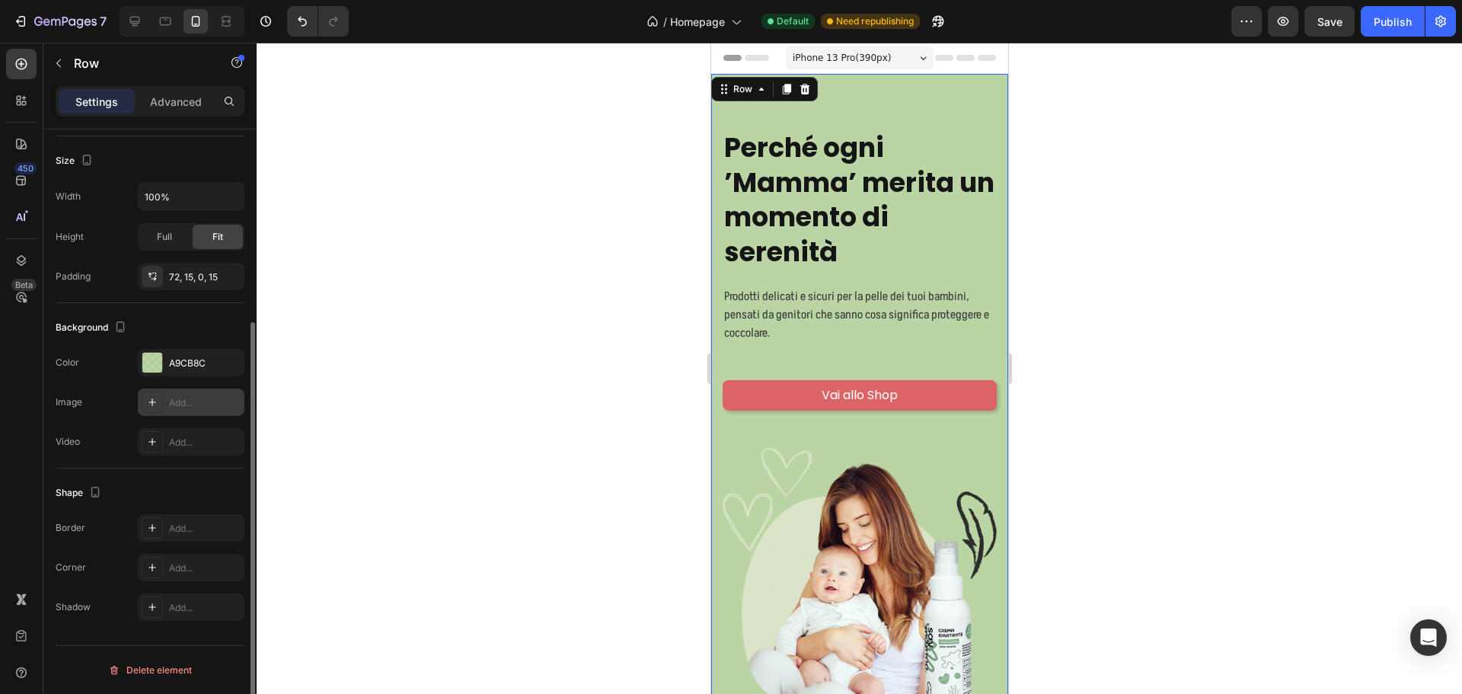
click at [190, 397] on div "Add..." at bounding box center [205, 403] width 72 height 14
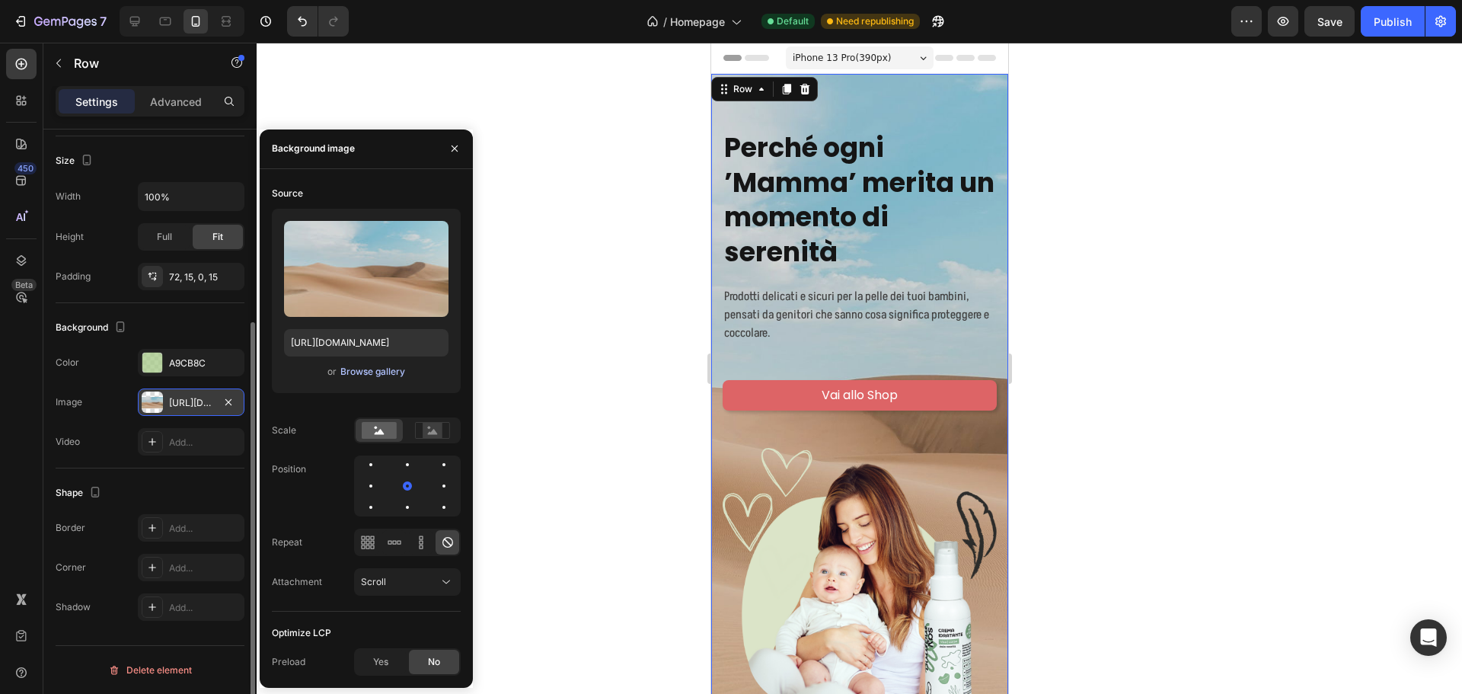
click at [360, 378] on div "Browse gallery" at bounding box center [372, 372] width 65 height 14
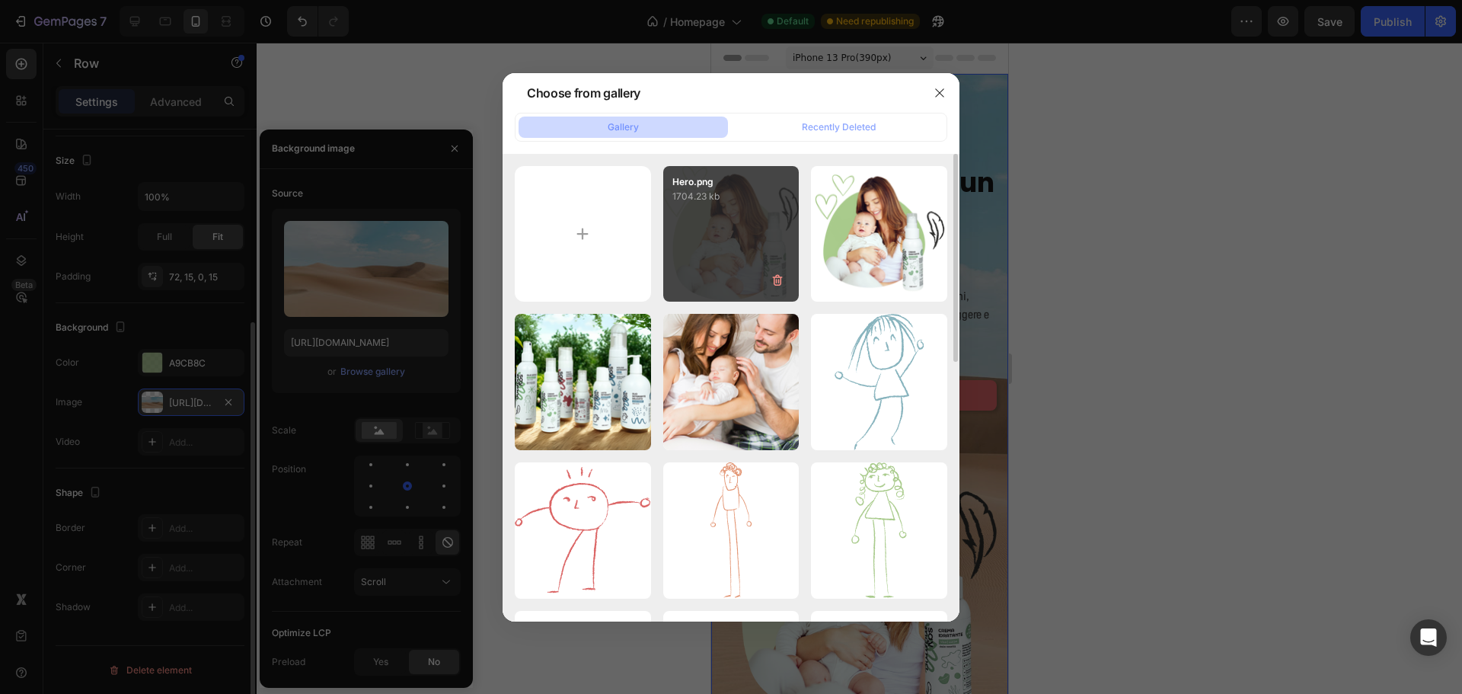
click at [741, 238] on div "Hero.png 1704.23 kb" at bounding box center [731, 234] width 136 height 136
type input "https://cdn.shopify.com/s/files/1/0969/4380/0652/files/gempages_580634780450685…"
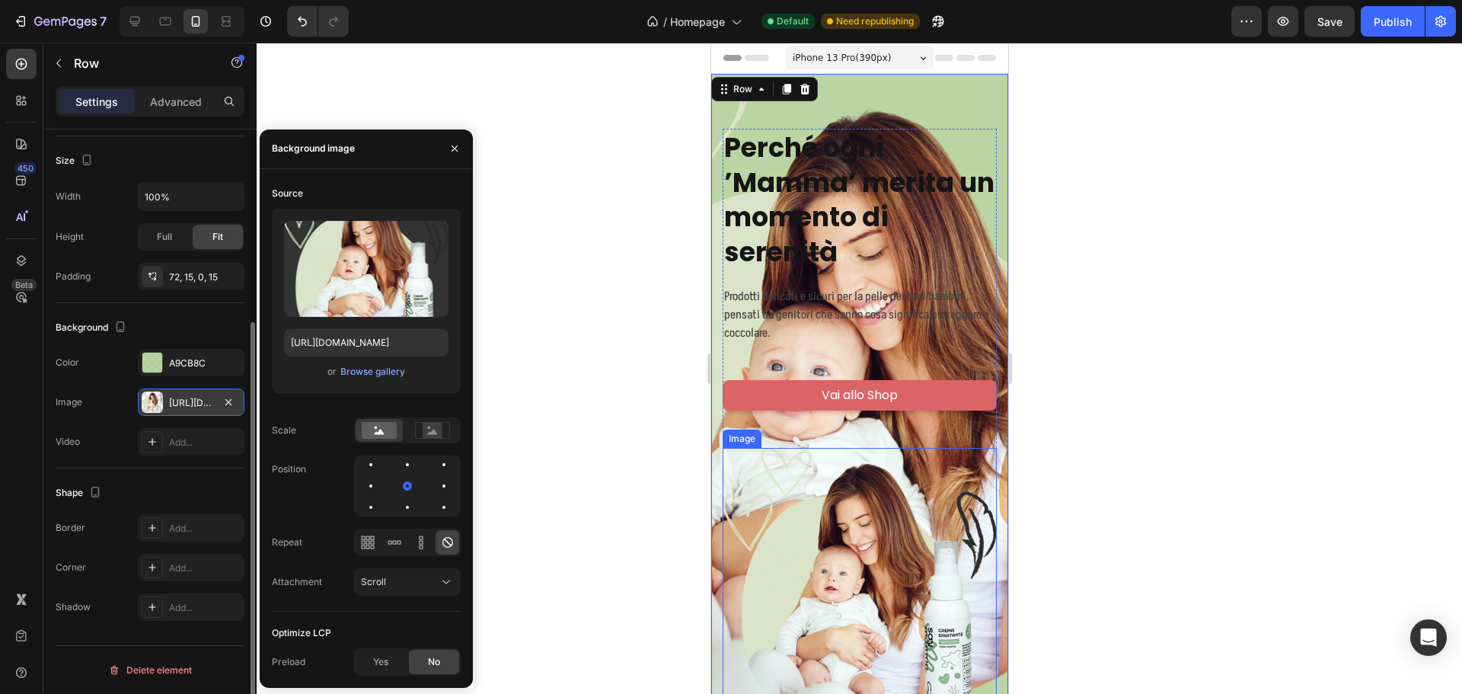
click at [886, 570] on img at bounding box center [859, 585] width 274 height 274
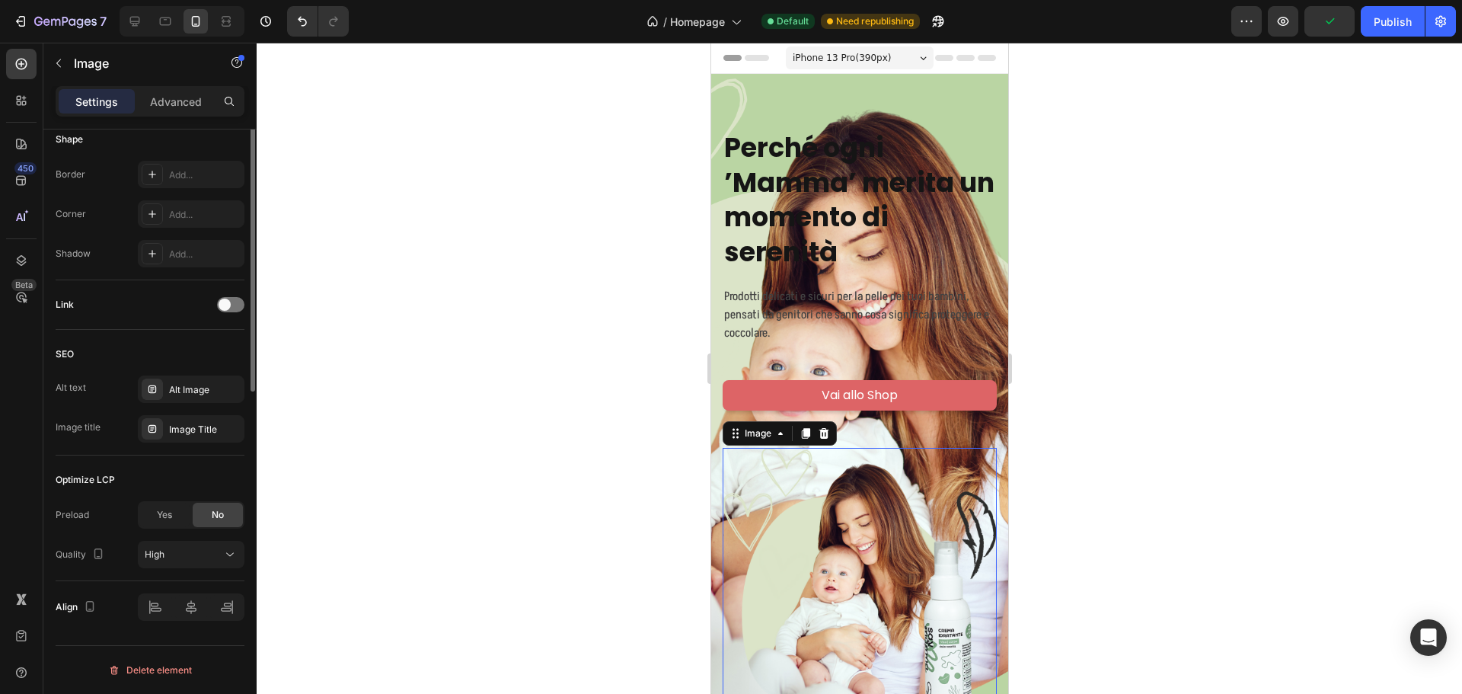
scroll to position [0, 0]
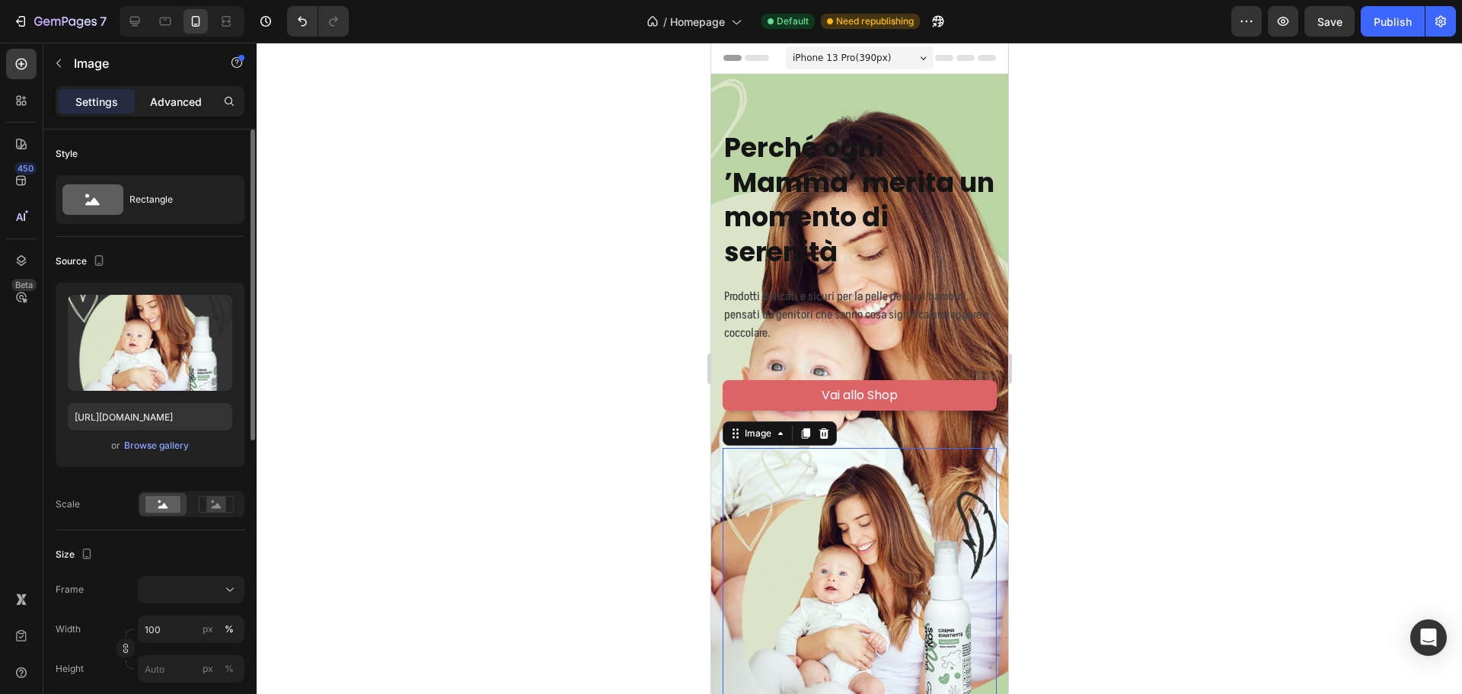
click at [182, 108] on p "Advanced" at bounding box center [176, 102] width 52 height 16
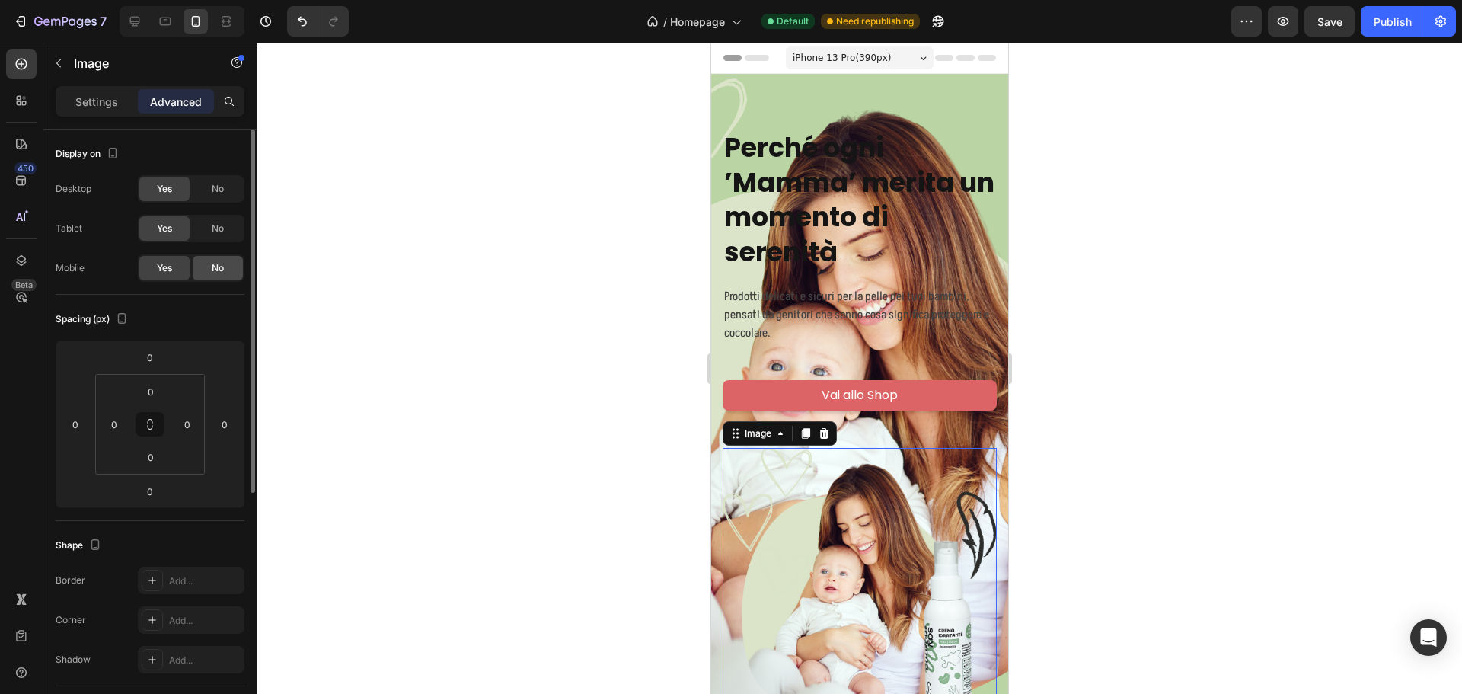
click at [216, 266] on span "No" at bounding box center [218, 268] width 12 height 14
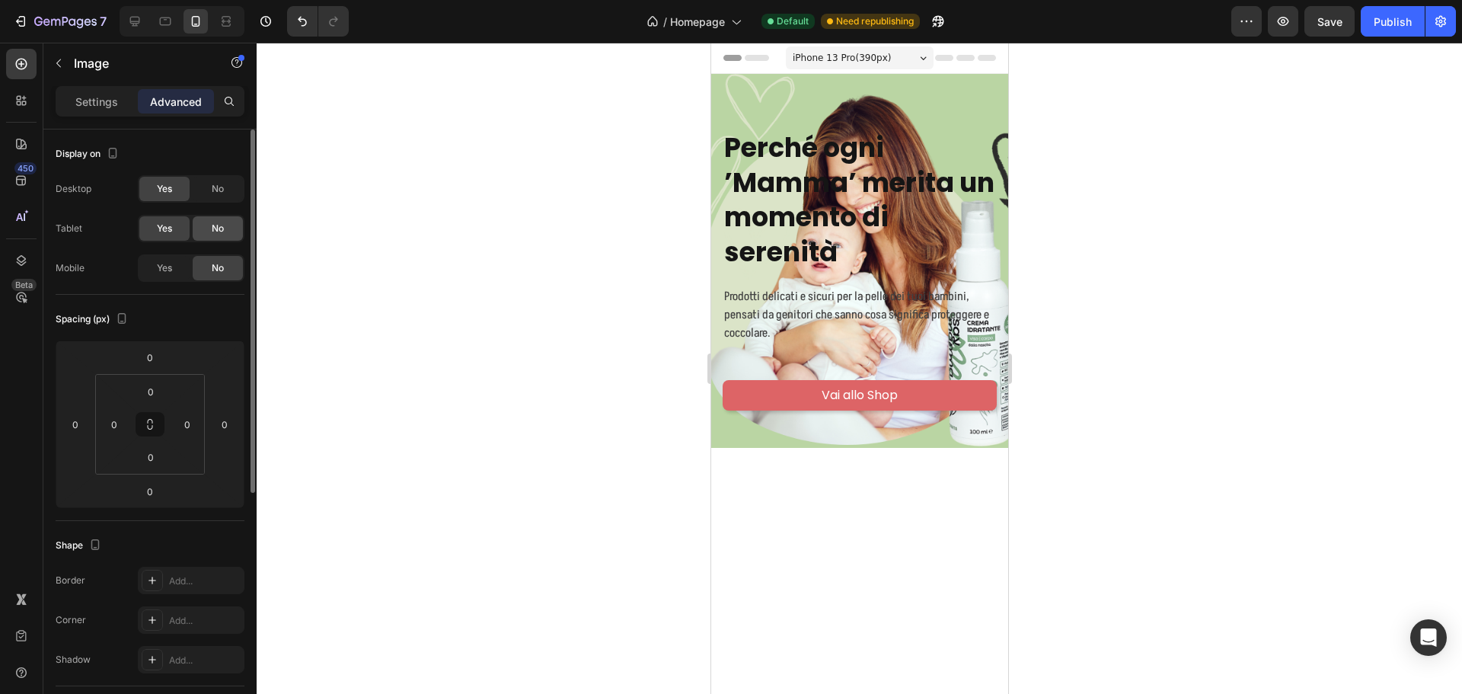
click at [221, 228] on span "No" at bounding box center [218, 229] width 12 height 14
click at [1141, 265] on div at bounding box center [859, 368] width 1205 height 651
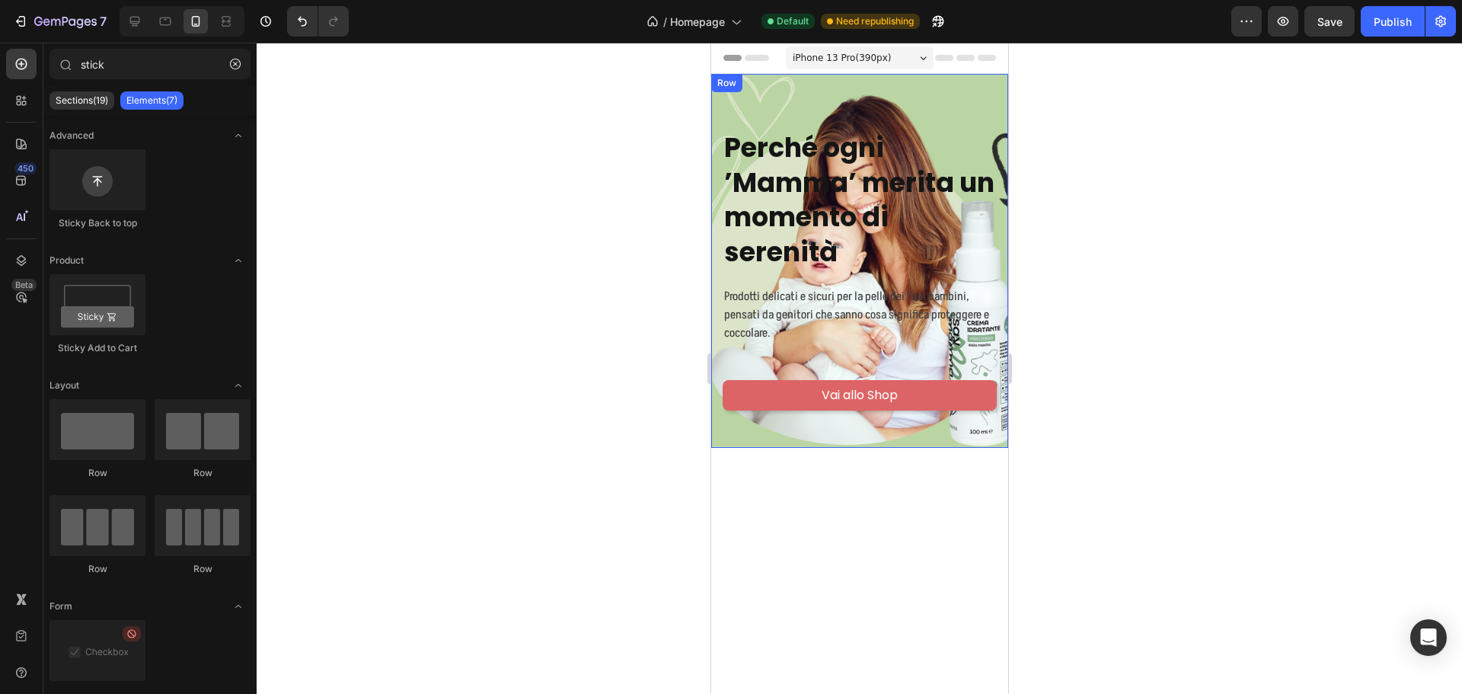
click at [899, 110] on div "Perché ogni ’Mamma’ merita un momento di serenità Heading Prodotti delicati e s…" at bounding box center [858, 261] width 297 height 374
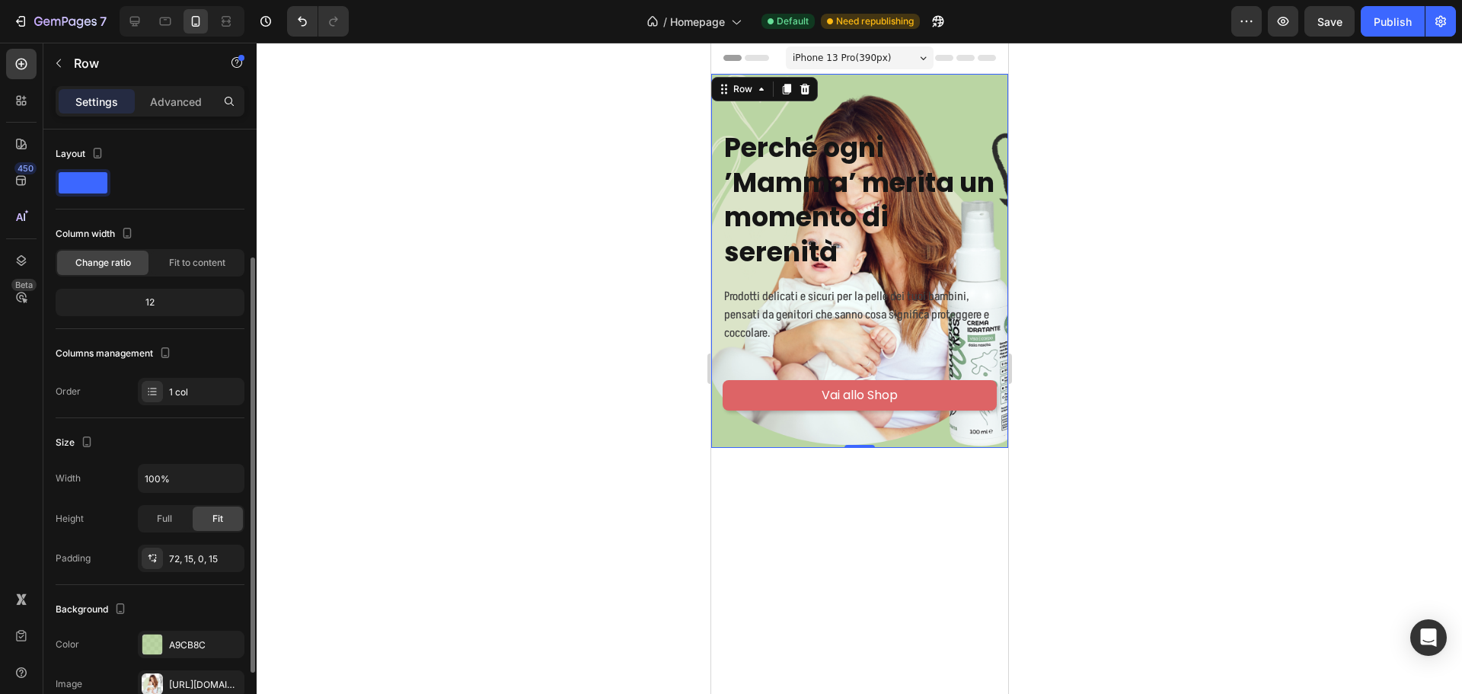
scroll to position [152, 0]
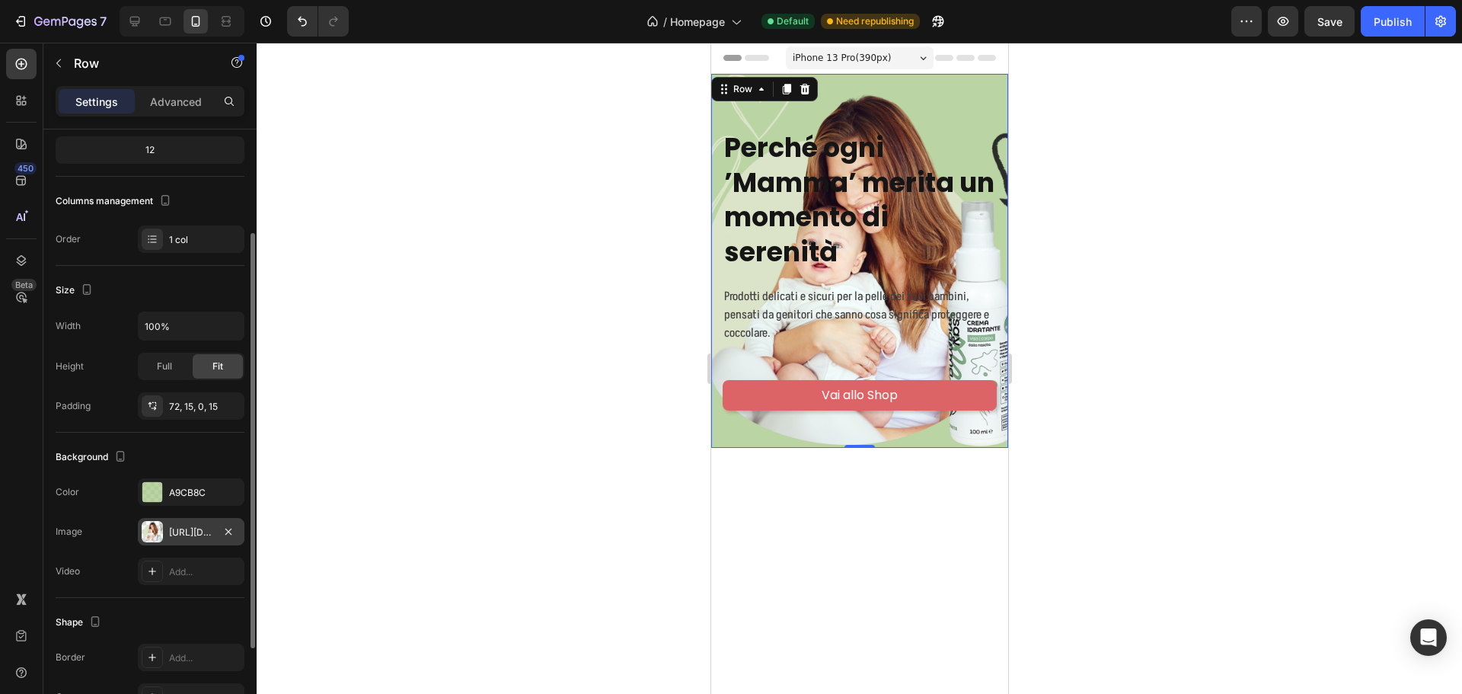
click at [187, 535] on div "https://cdn.shopify.com/s/files/1/0969/4380/0652/files/gempages_580634780450685…" at bounding box center [191, 532] width 44 height 14
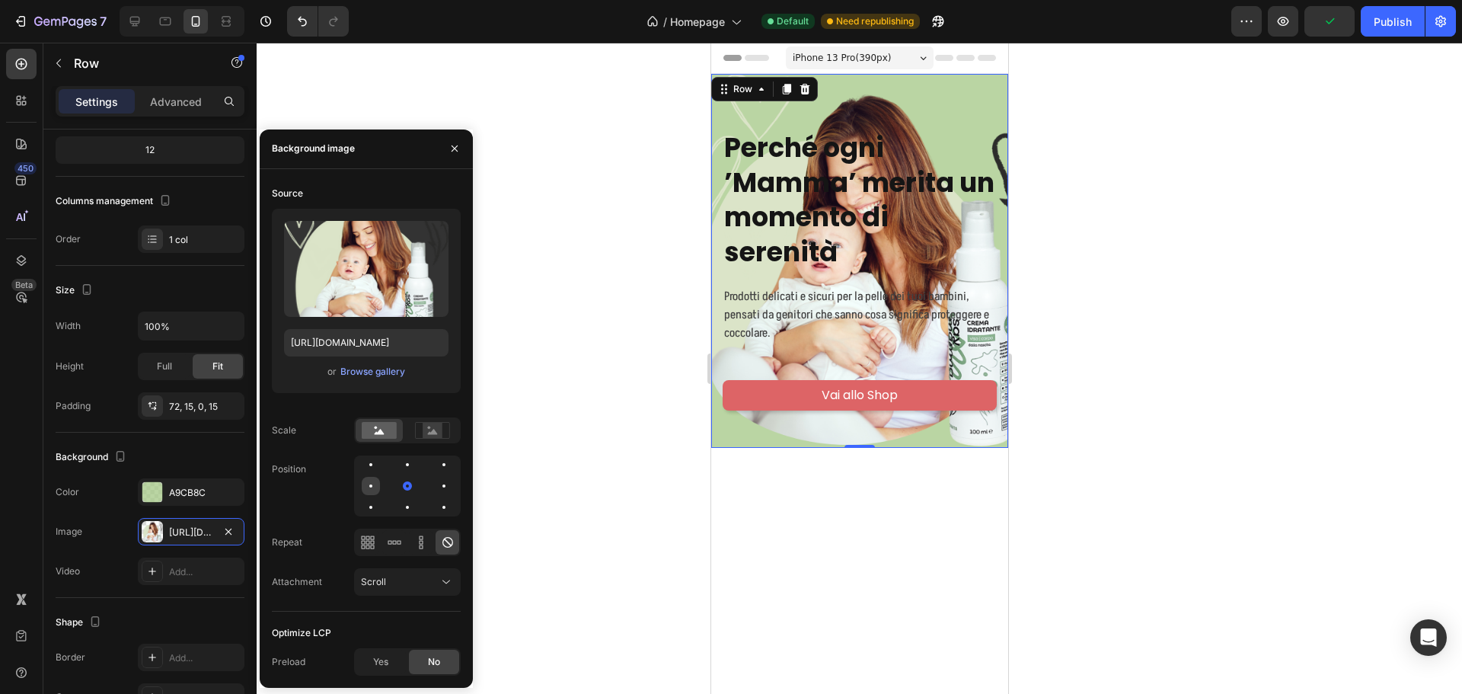
click at [398, 487] on div at bounding box center [407, 486] width 18 height 18
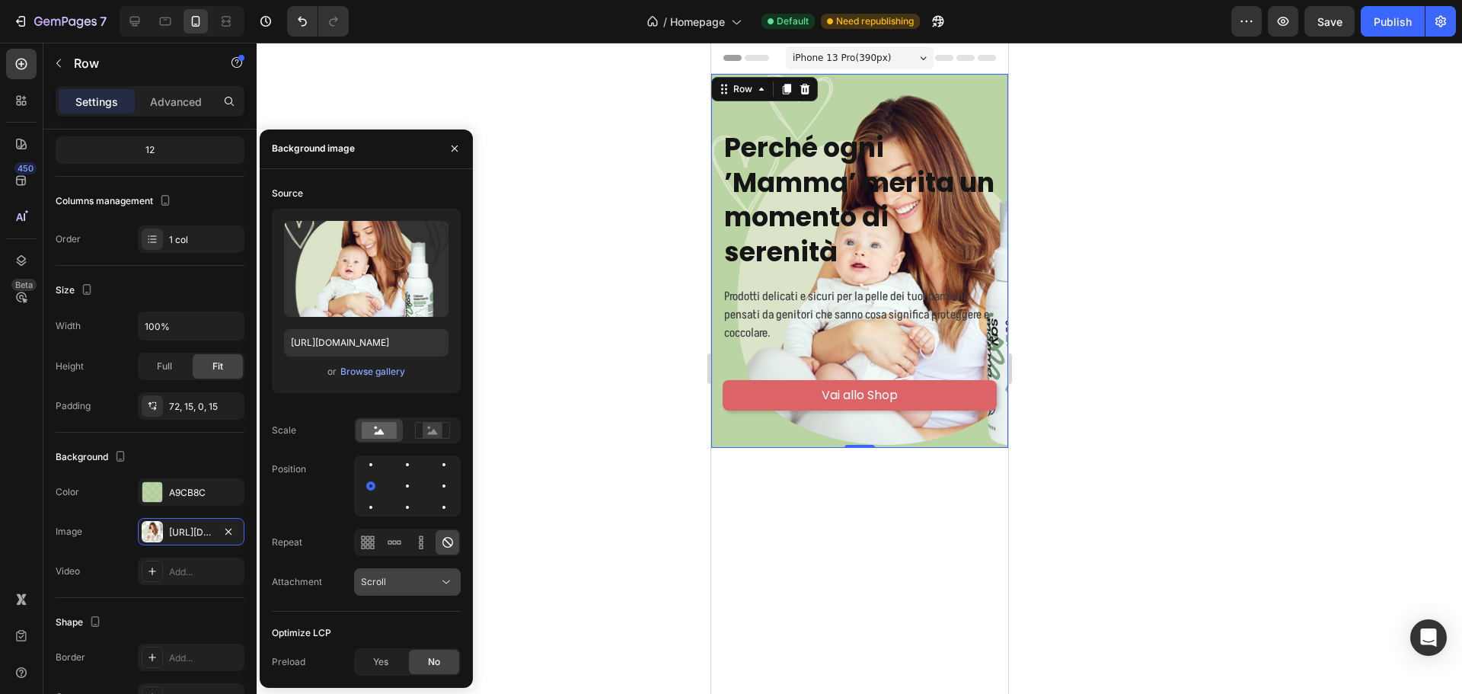
click at [408, 590] on button "Scroll" at bounding box center [407, 581] width 107 height 27
click at [397, 519] on p "Fixed" at bounding box center [404, 516] width 87 height 14
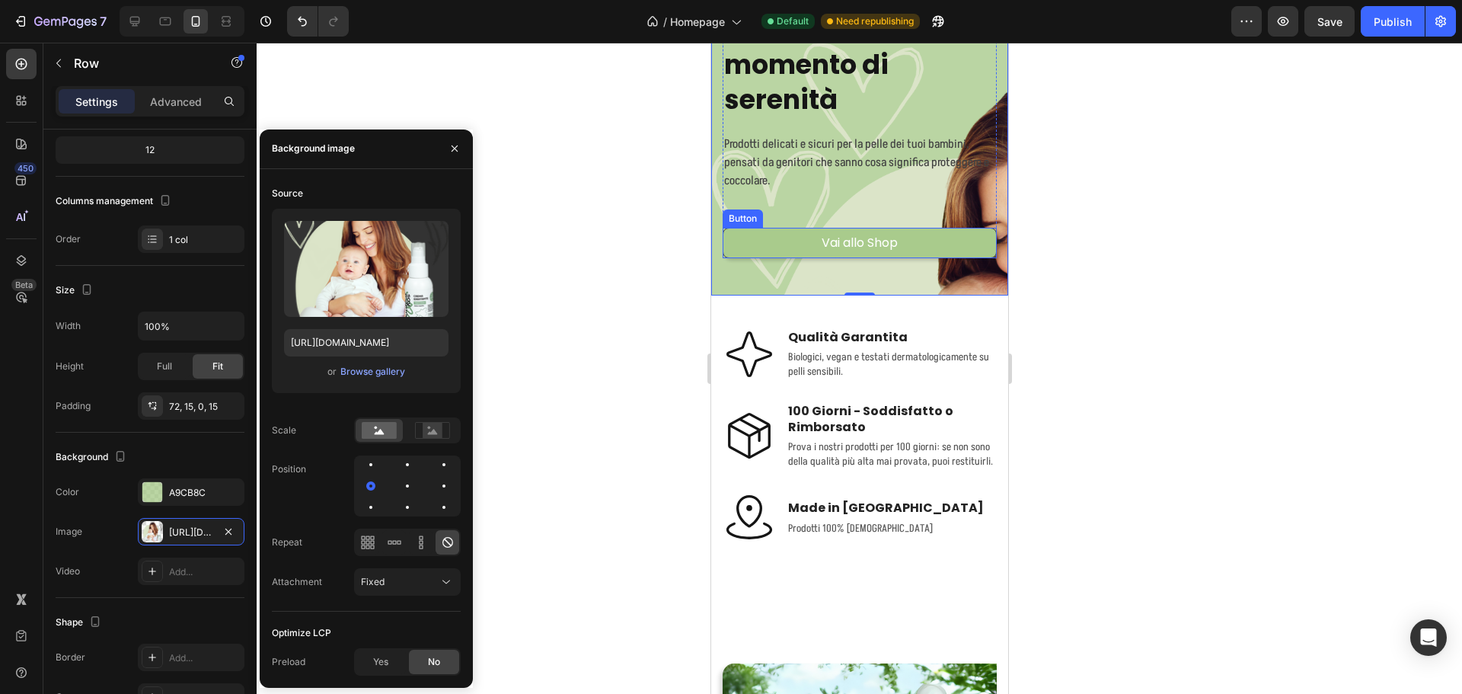
scroll to position [0, 0]
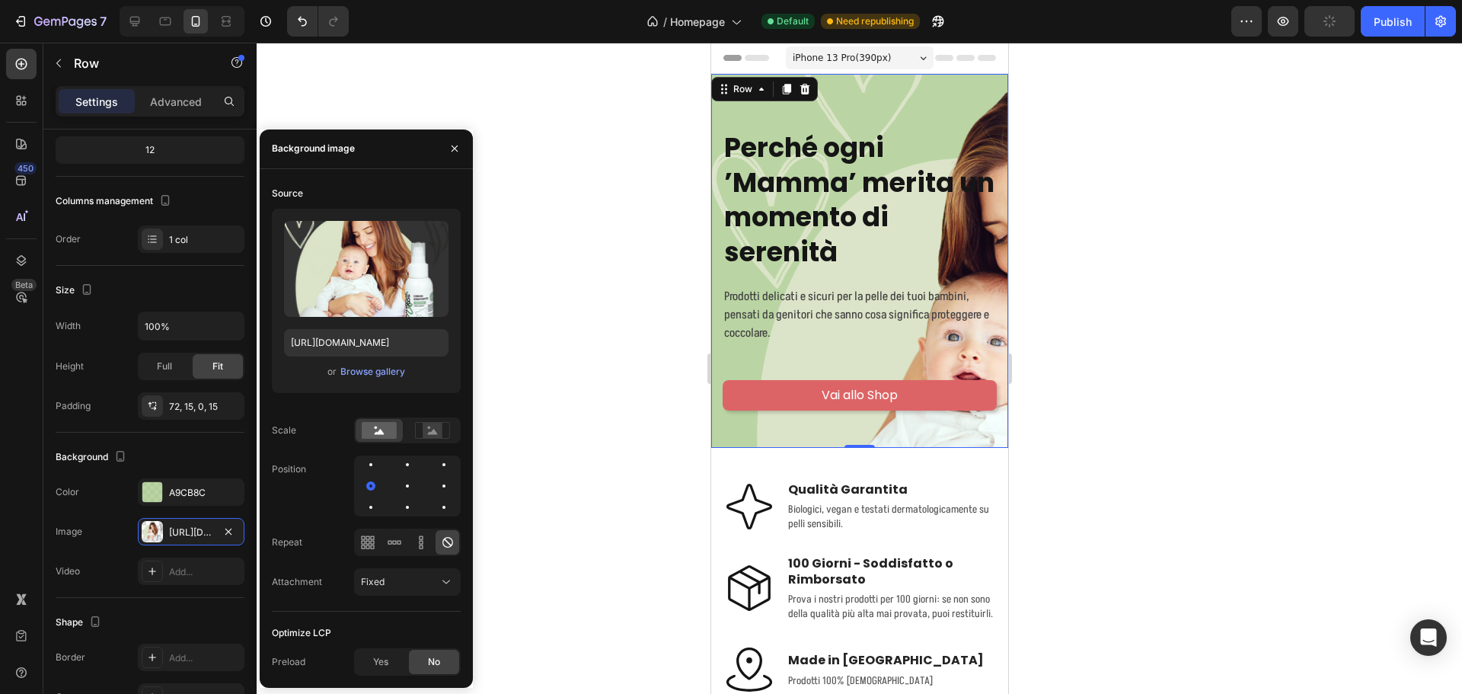
click at [403, 475] on div at bounding box center [407, 485] width 107 height 61
click at [435, 477] on div at bounding box center [444, 486] width 18 height 18
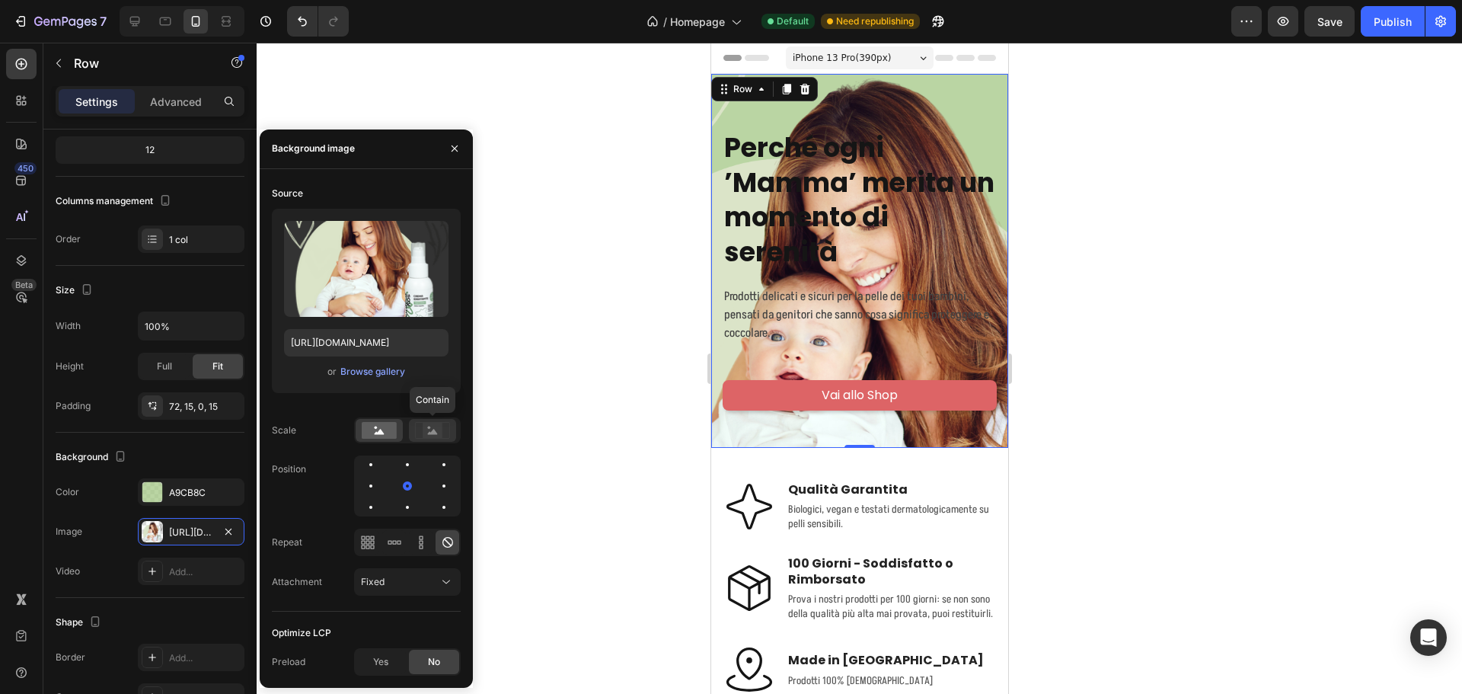
click at [420, 435] on icon at bounding box center [432, 430] width 35 height 17
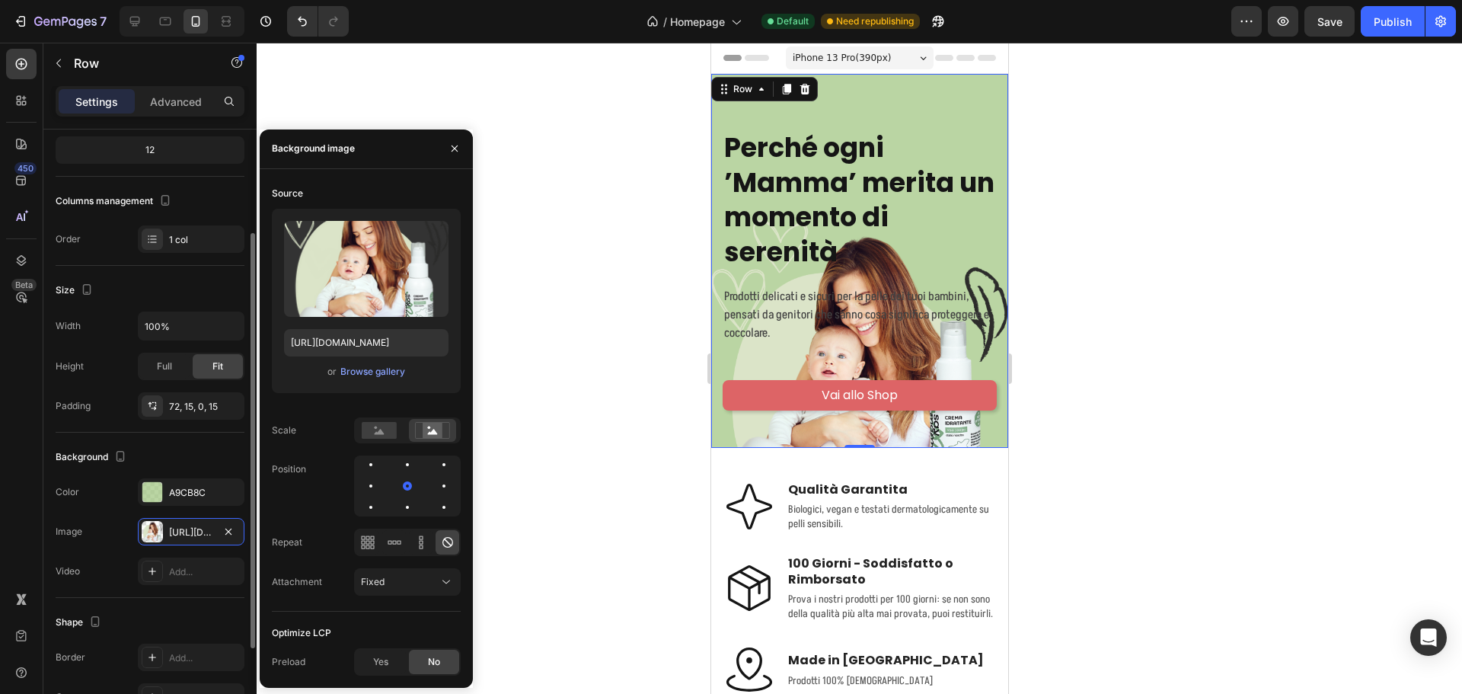
click at [123, 502] on div "Color A9CB8C" at bounding box center [150, 491] width 189 height 27
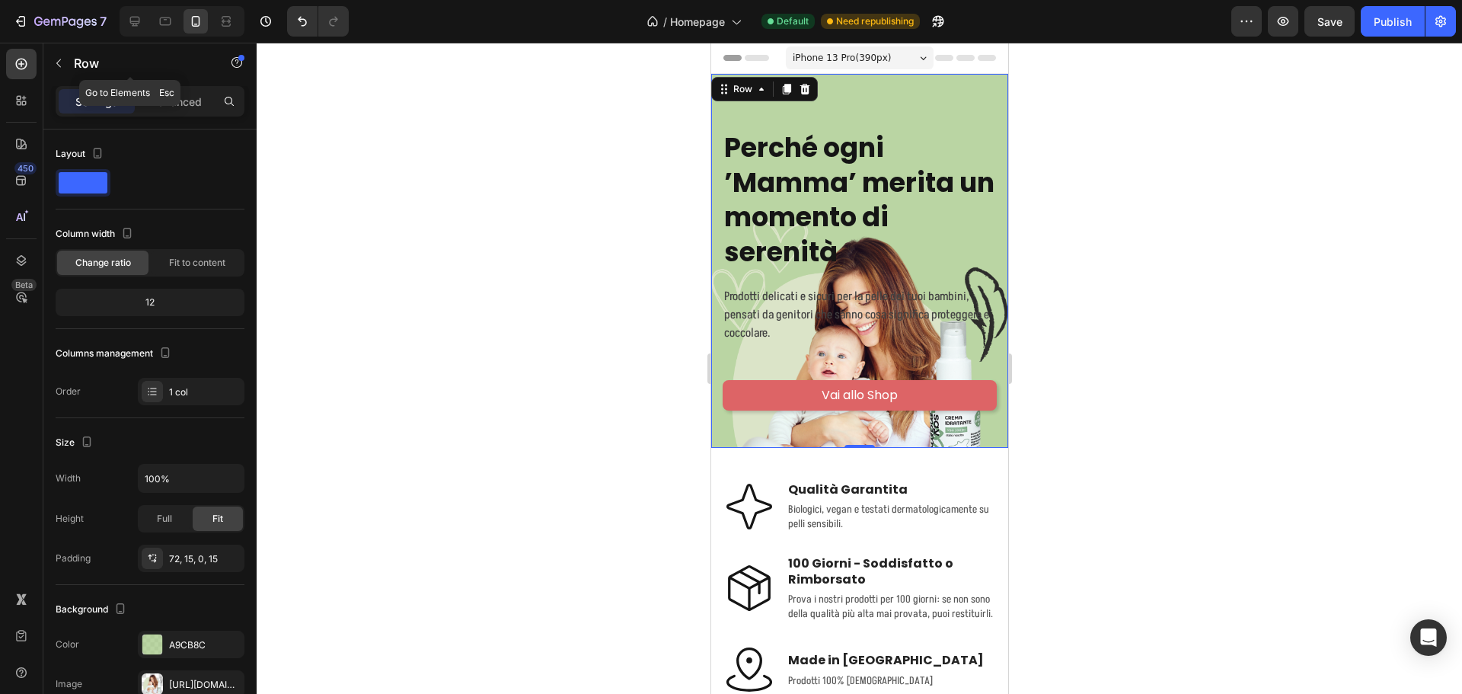
click at [179, 84] on div "Row" at bounding box center [130, 64] width 174 height 43
click at [177, 95] on p "Advanced" at bounding box center [176, 102] width 52 height 16
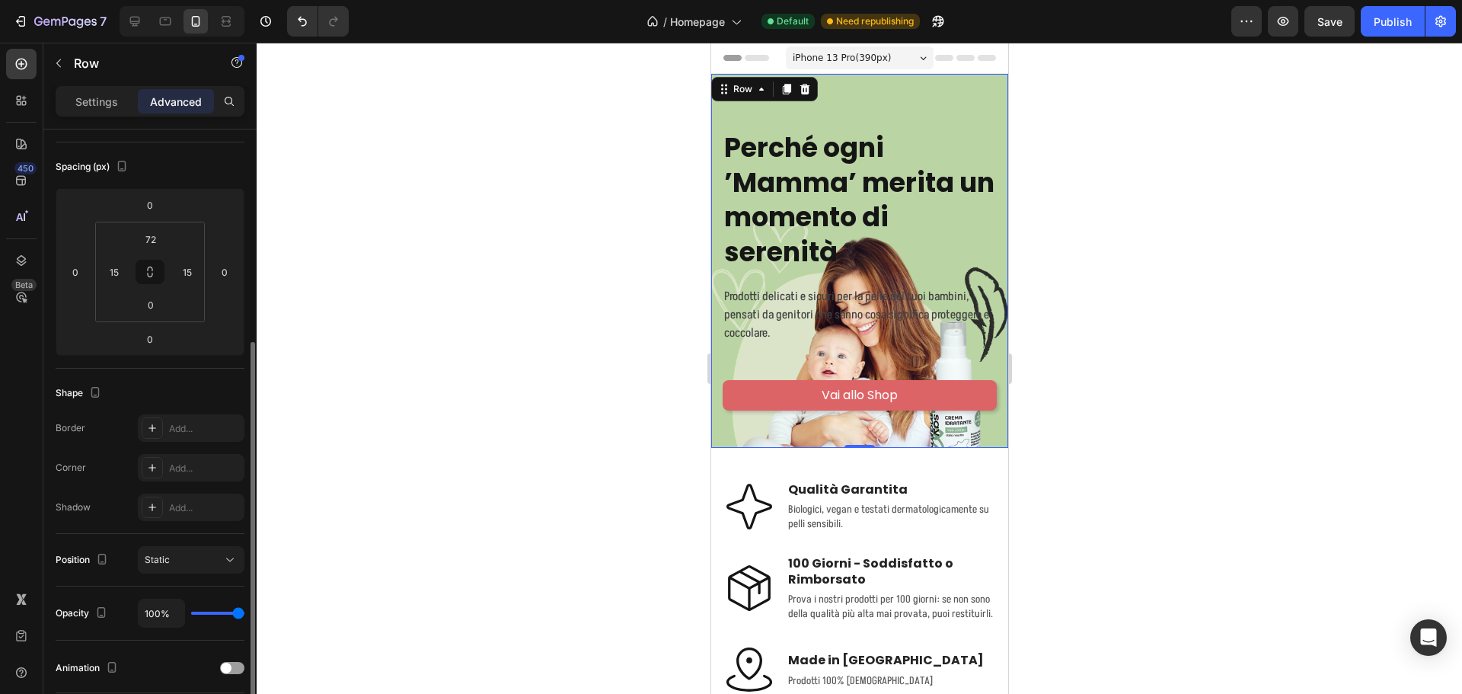
scroll to position [228, 0]
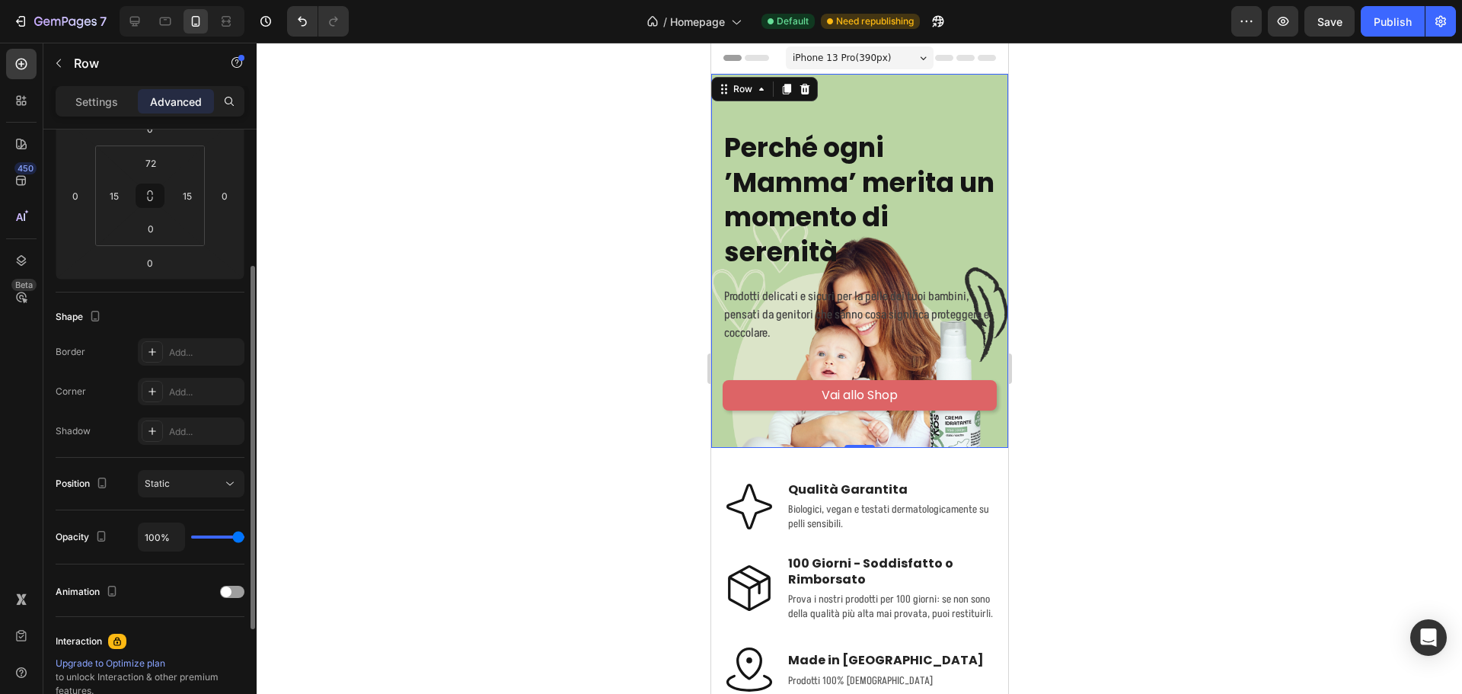
type input "67%"
type input "67"
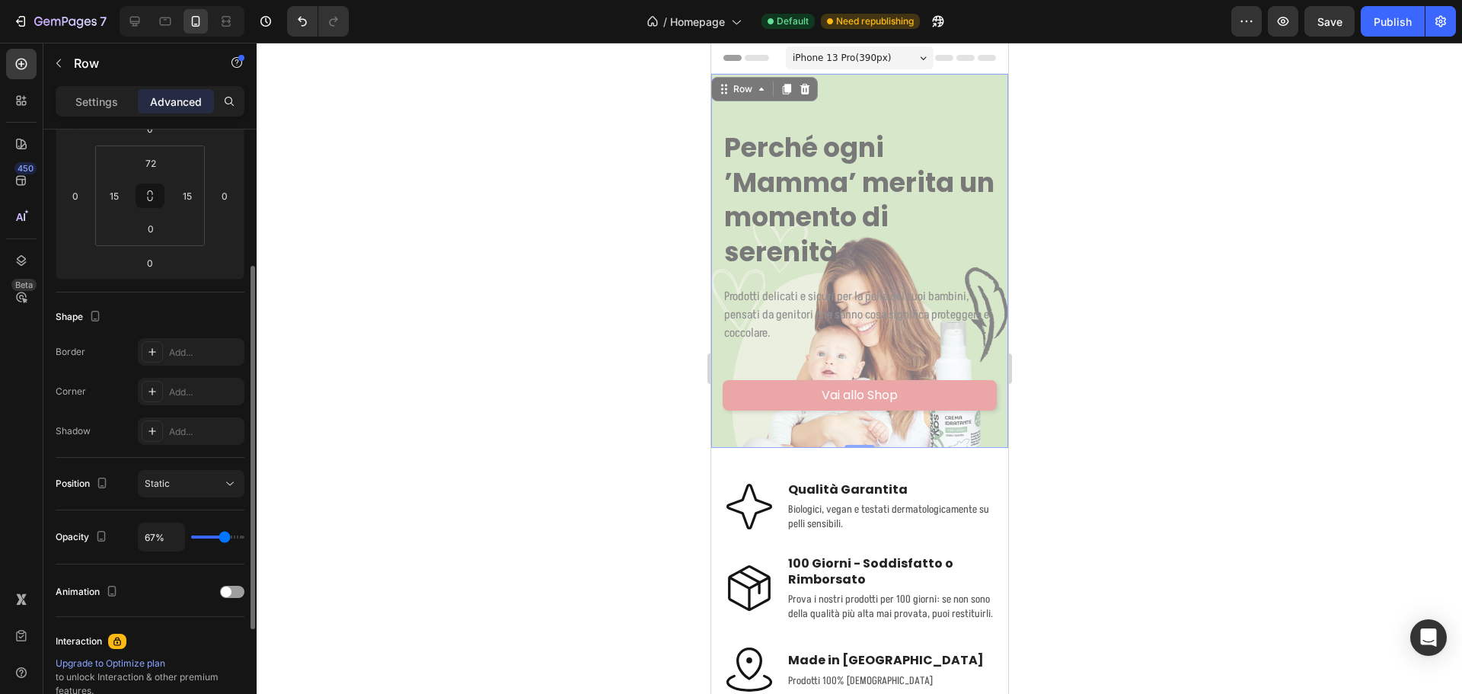
type input "57%"
type input "57"
type input "54%"
type input "54"
type input "52%"
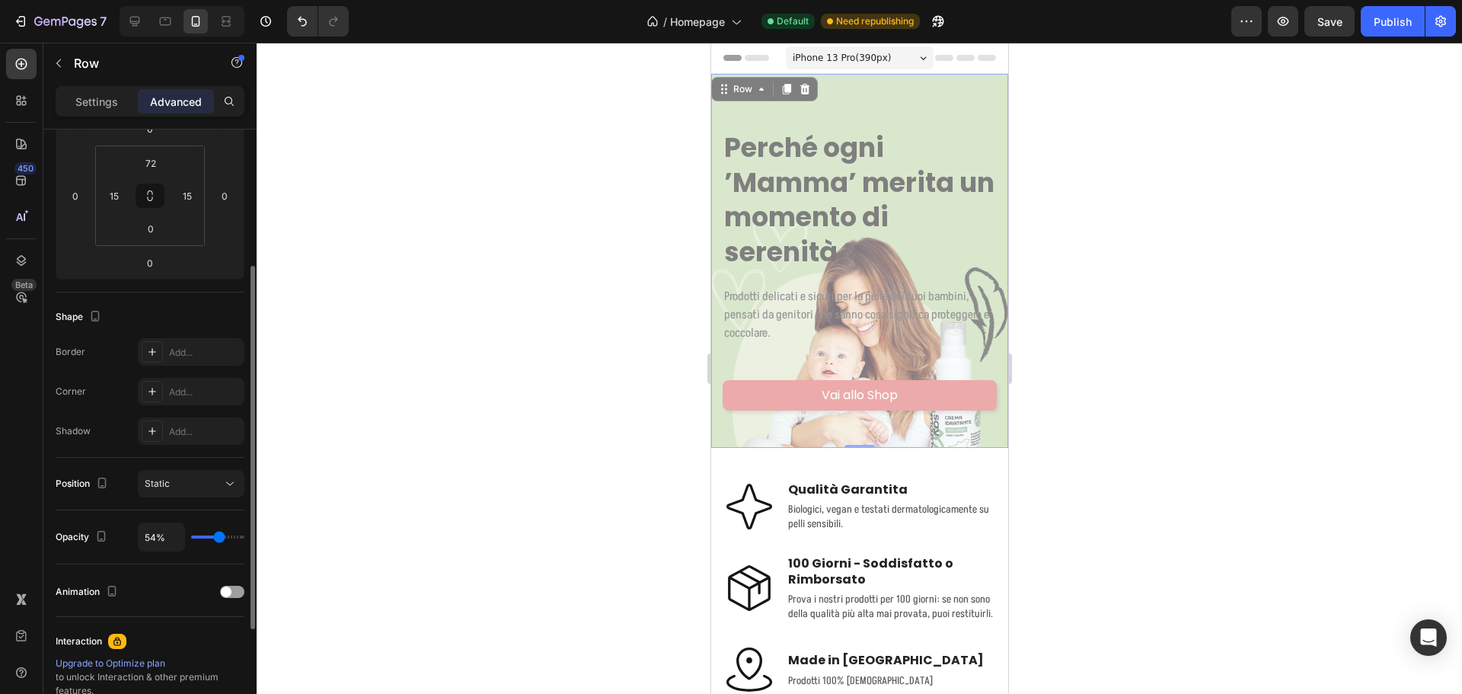
type input "52"
type input "57%"
type input "57"
type input "63%"
type input "63"
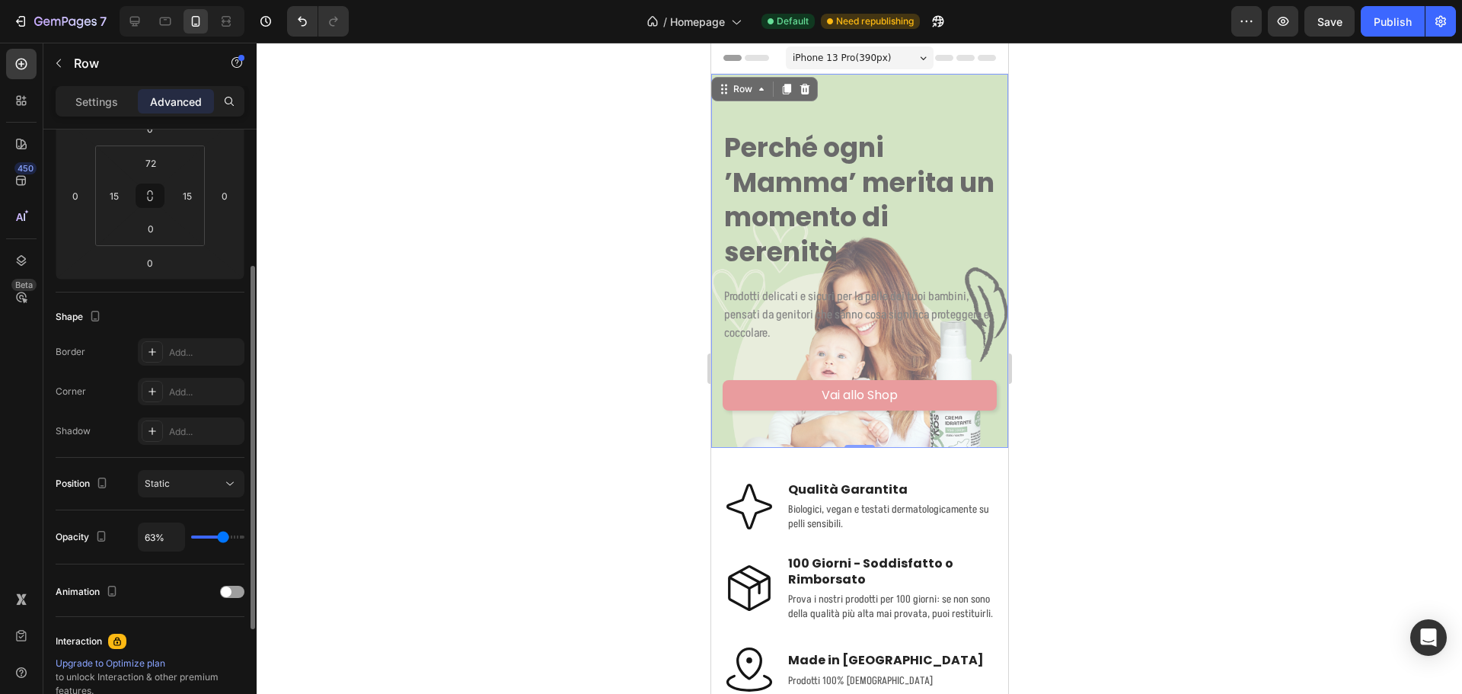
type input "50%"
type input "50"
type input "44%"
type input "44"
type input "37%"
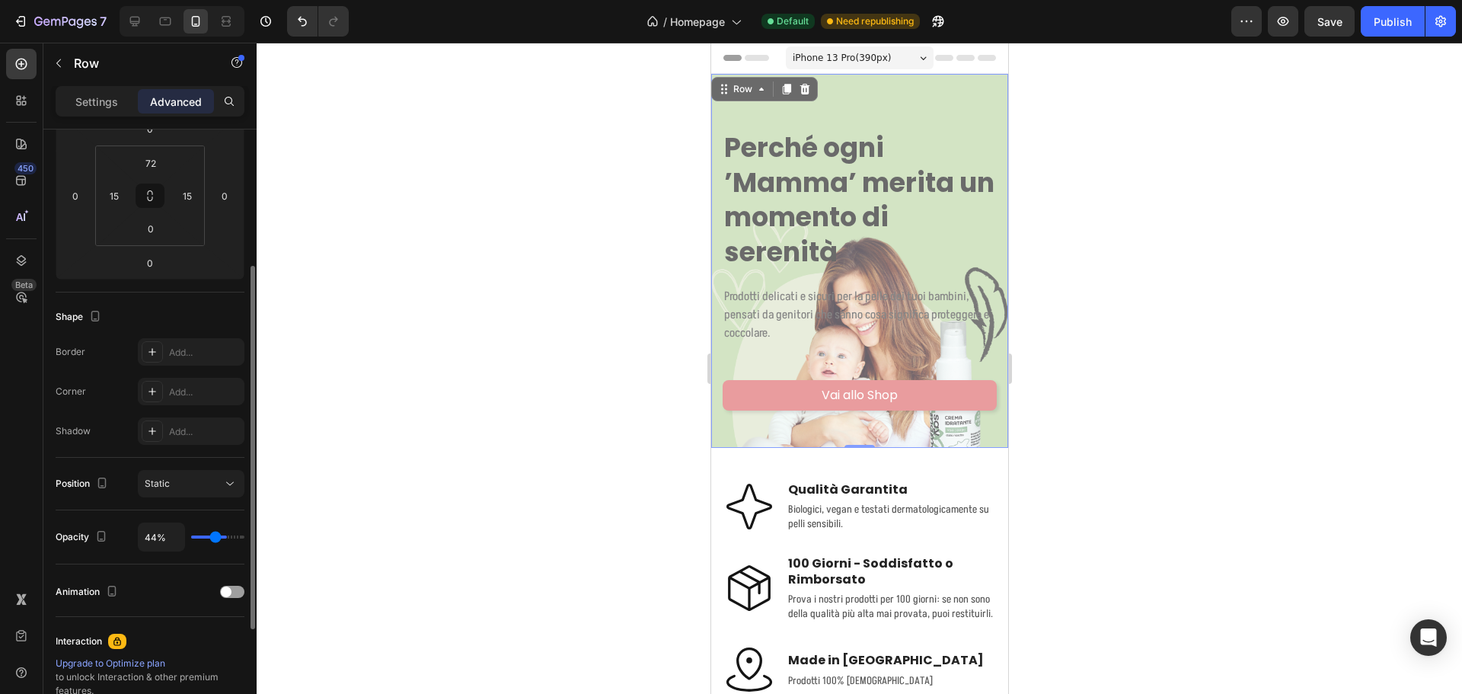
type input "37"
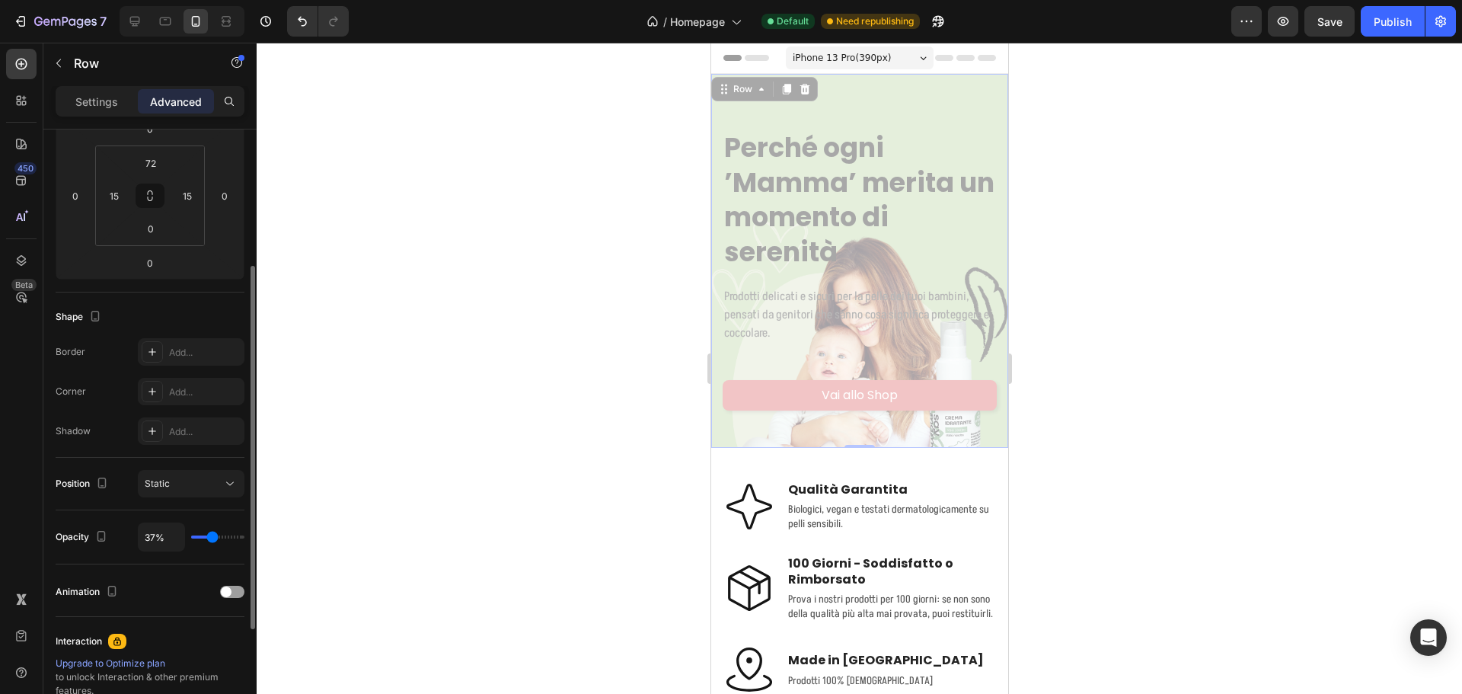
type input "59%"
type input "59"
type input "100%"
type input "100"
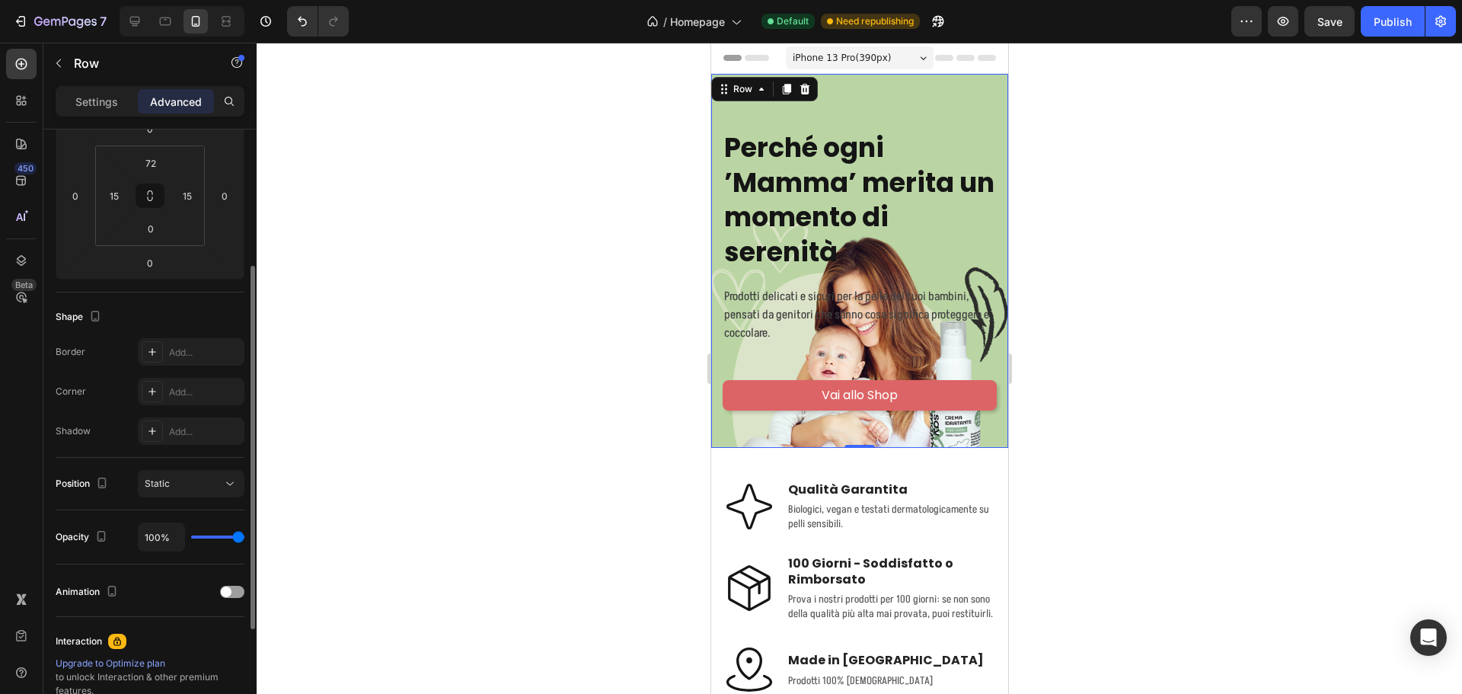
drag, startPoint x: 234, startPoint y: 533, endPoint x: 255, endPoint y: 524, distance: 22.5
click at [244, 535] on input "range" at bounding box center [217, 536] width 53 height 3
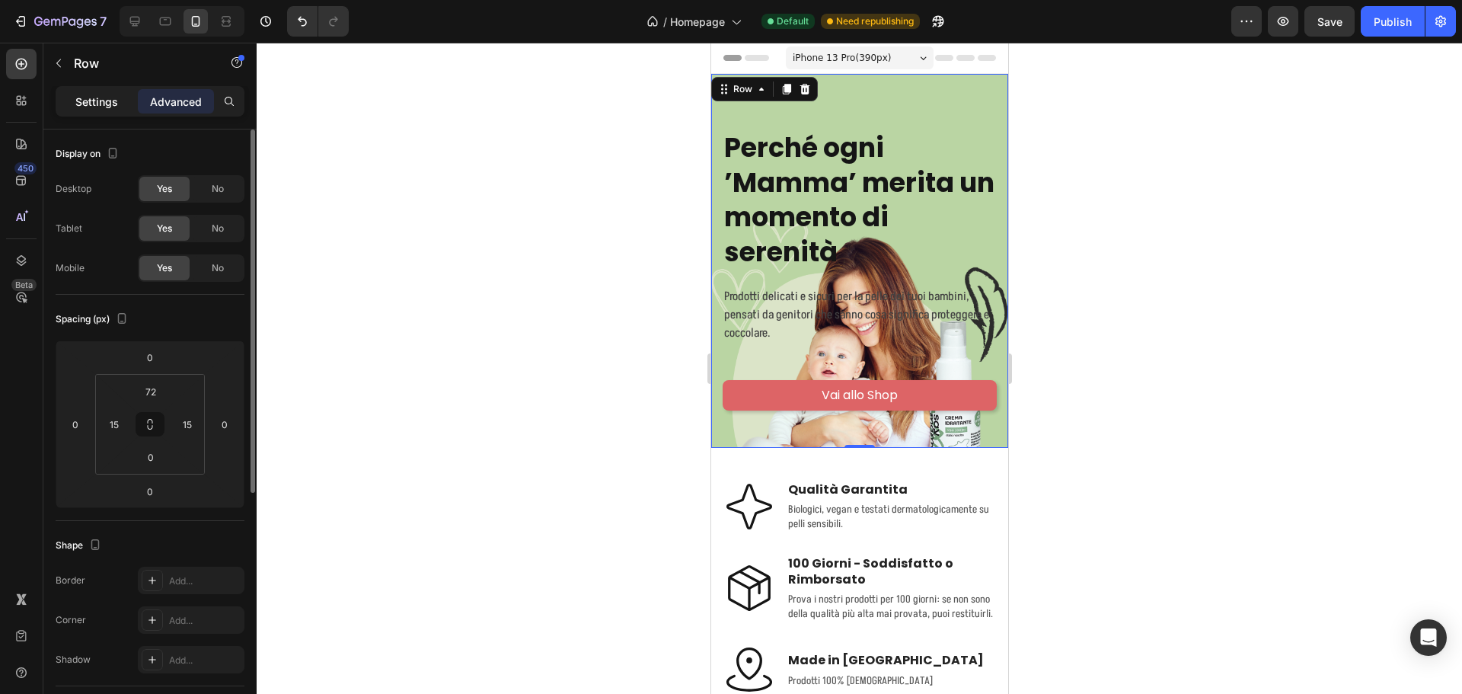
click at [113, 106] on p "Settings" at bounding box center [96, 102] width 43 height 16
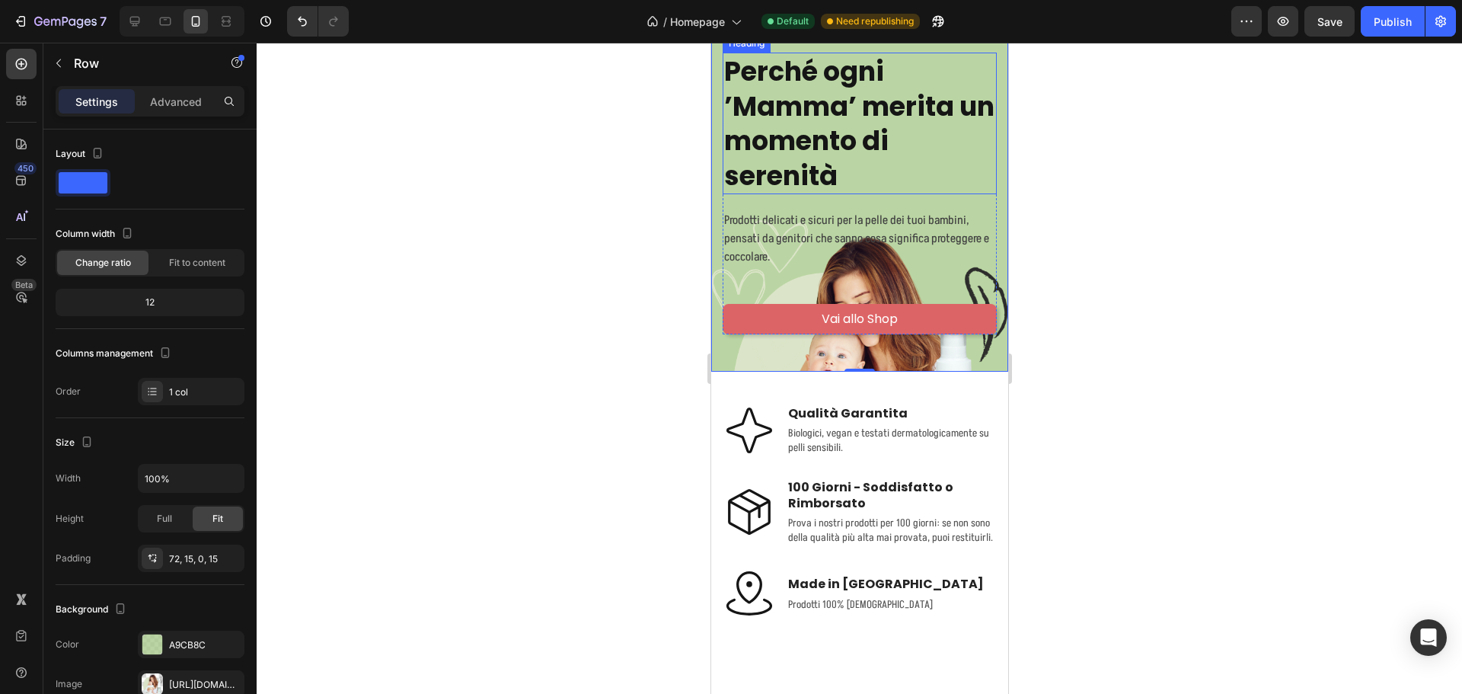
scroll to position [228, 0]
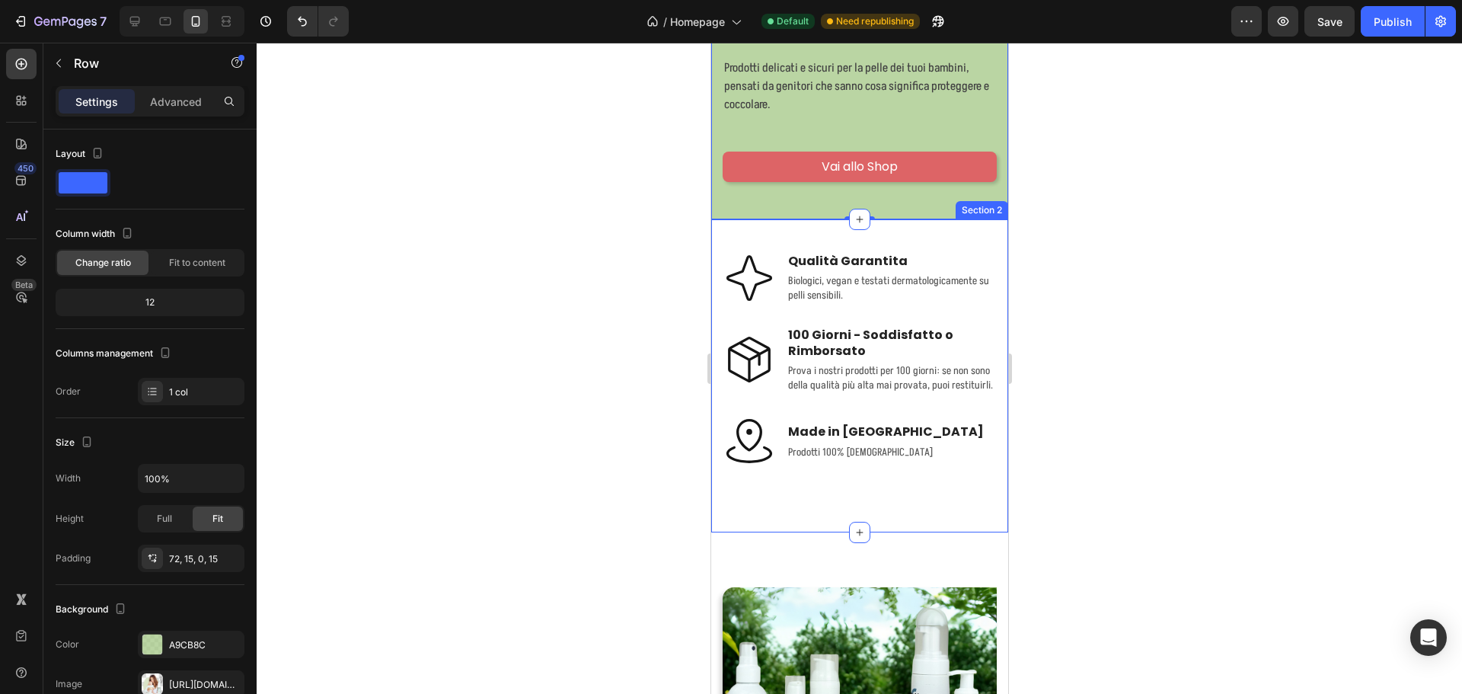
click at [866, 522] on div "Icon Qualità Garantita Text Block Biologici, vegan e testati dermatologicamente…" at bounding box center [858, 375] width 297 height 313
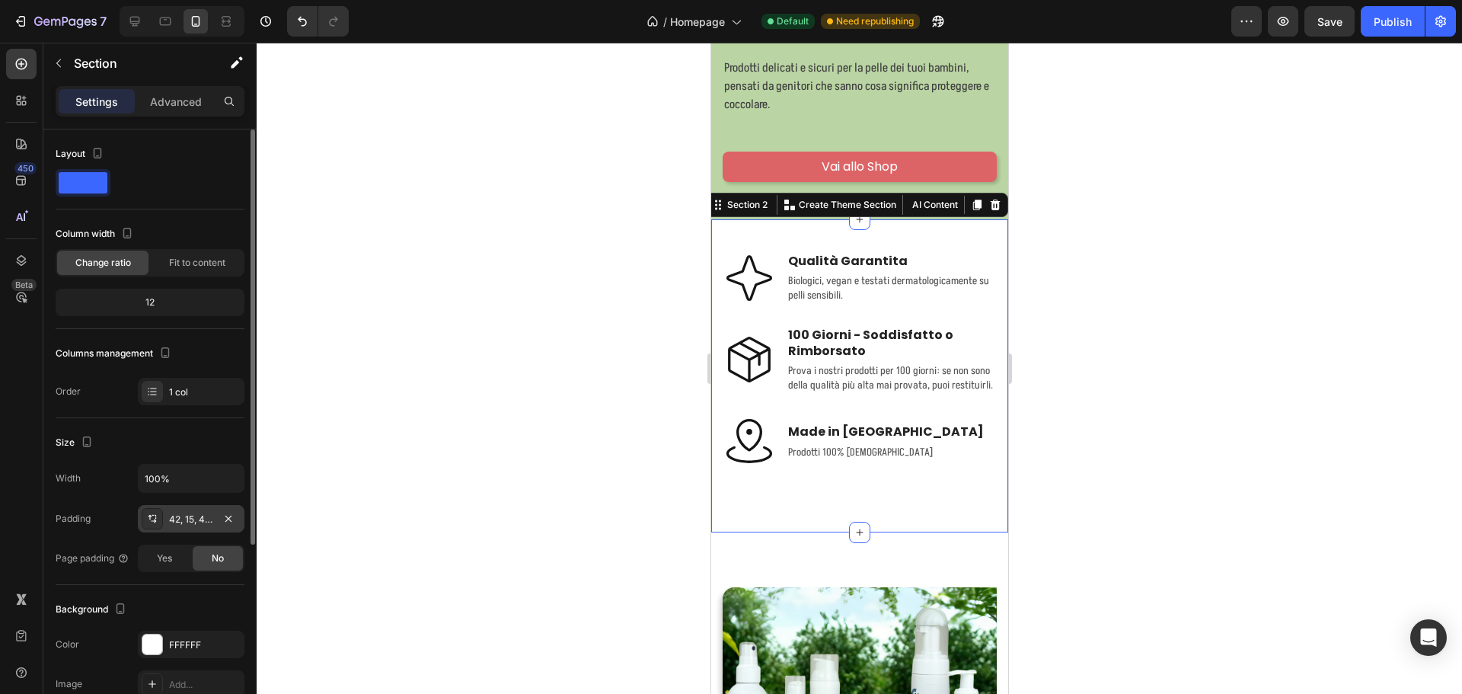
click at [206, 524] on div "42, 15, 42, 15" at bounding box center [191, 519] width 44 height 14
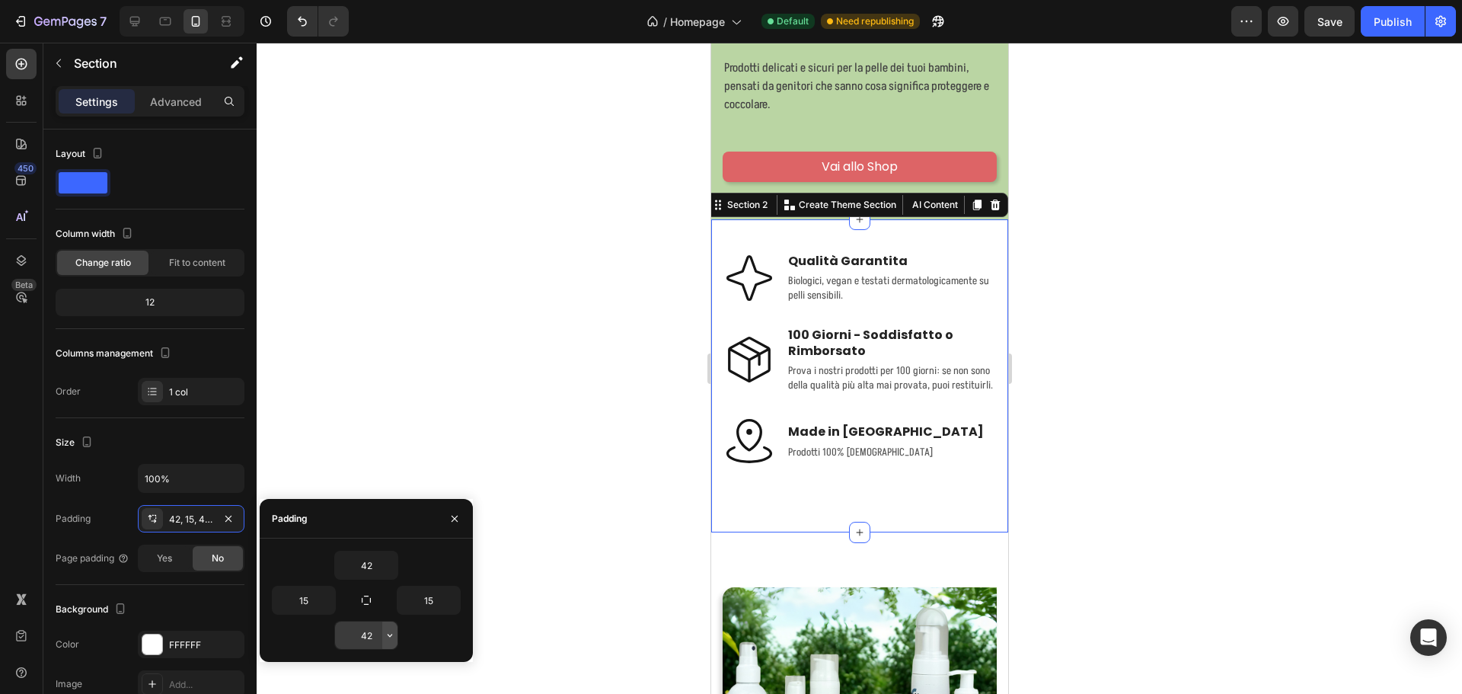
click at [392, 631] on icon "button" at bounding box center [390, 635] width 12 height 12
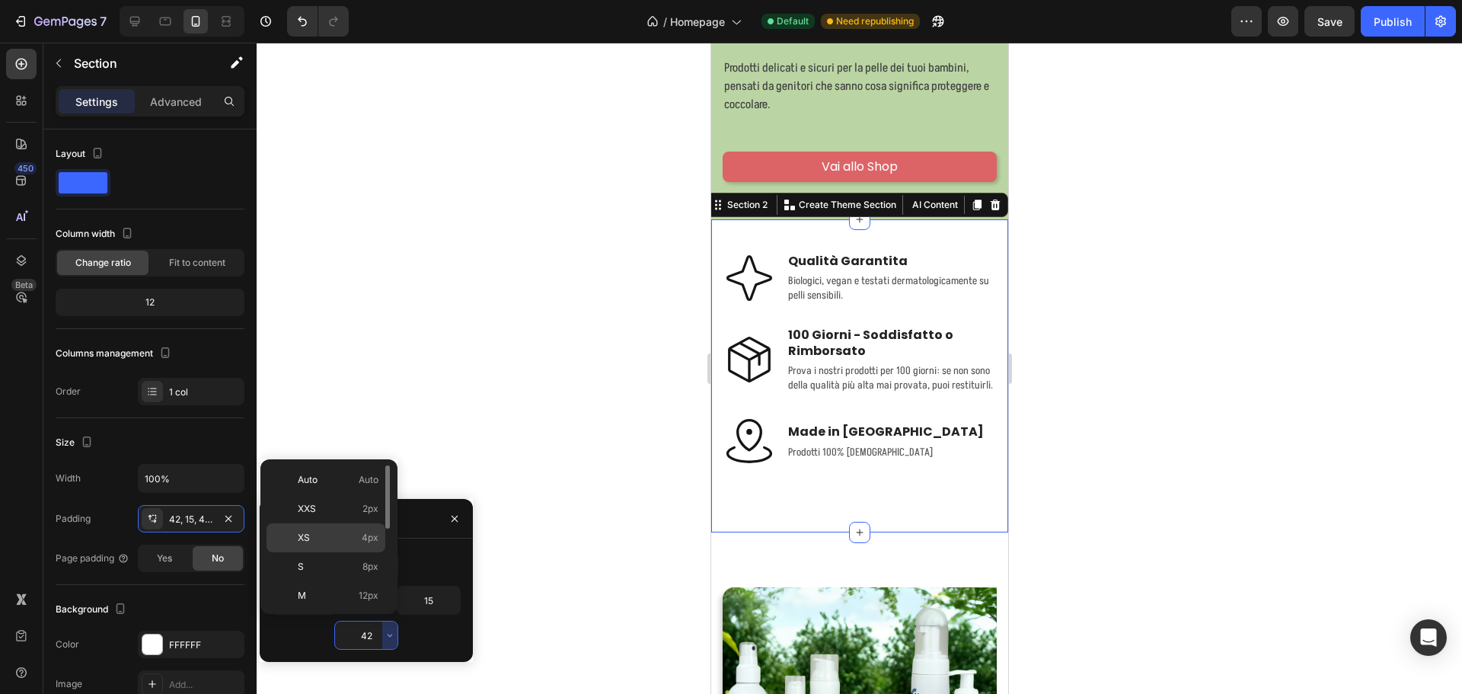
click at [375, 541] on span "4px" at bounding box center [370, 538] width 17 height 14
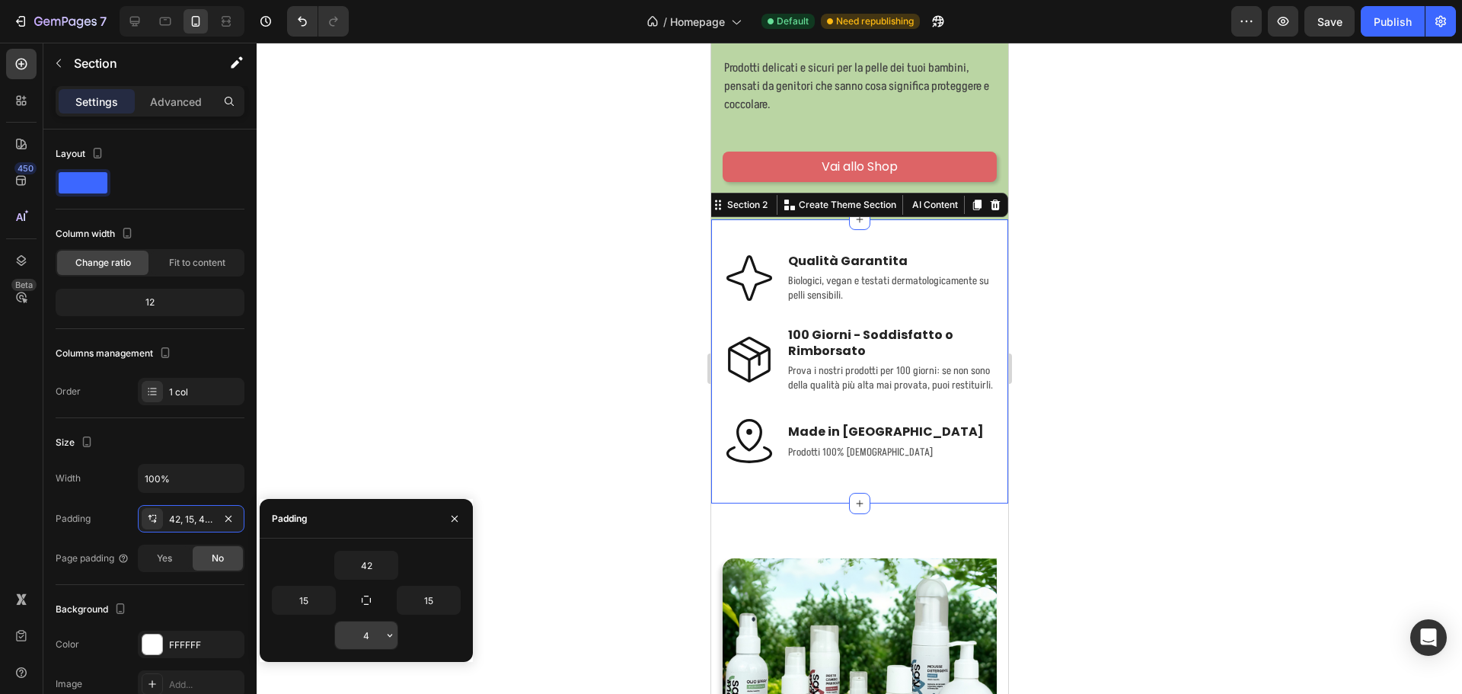
click at [390, 634] on icon "button" at bounding box center [390, 635] width 12 height 12
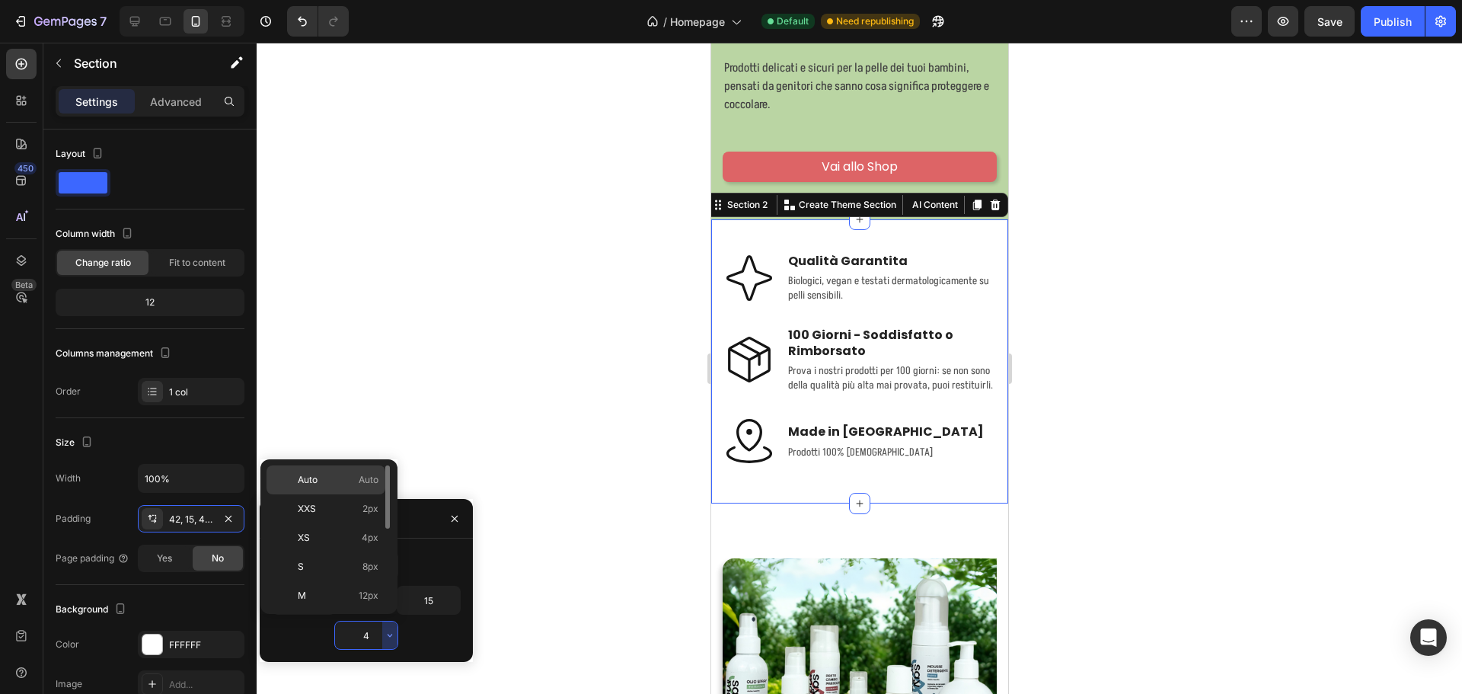
click at [356, 481] on p "Auto Auto" at bounding box center [338, 480] width 81 height 14
type input "Auto"
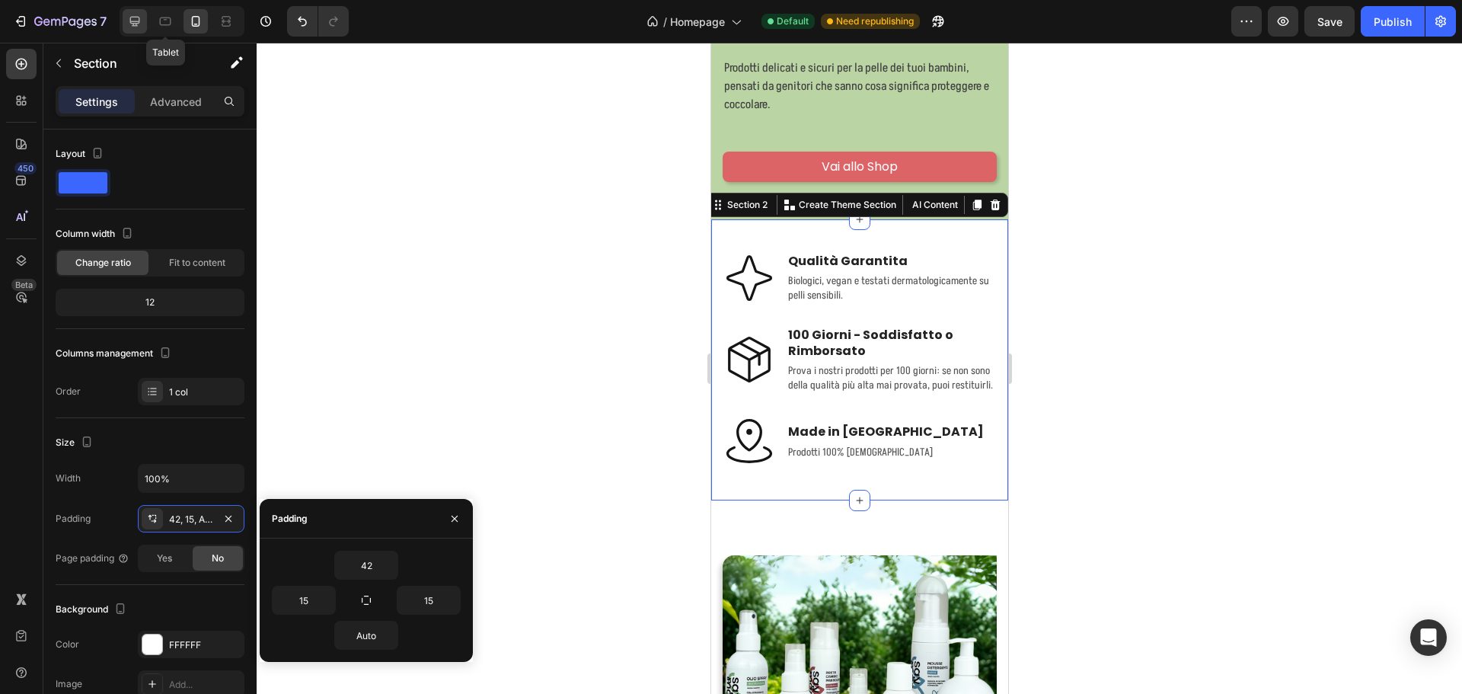
click at [140, 18] on icon at bounding box center [134, 21] width 15 height 15
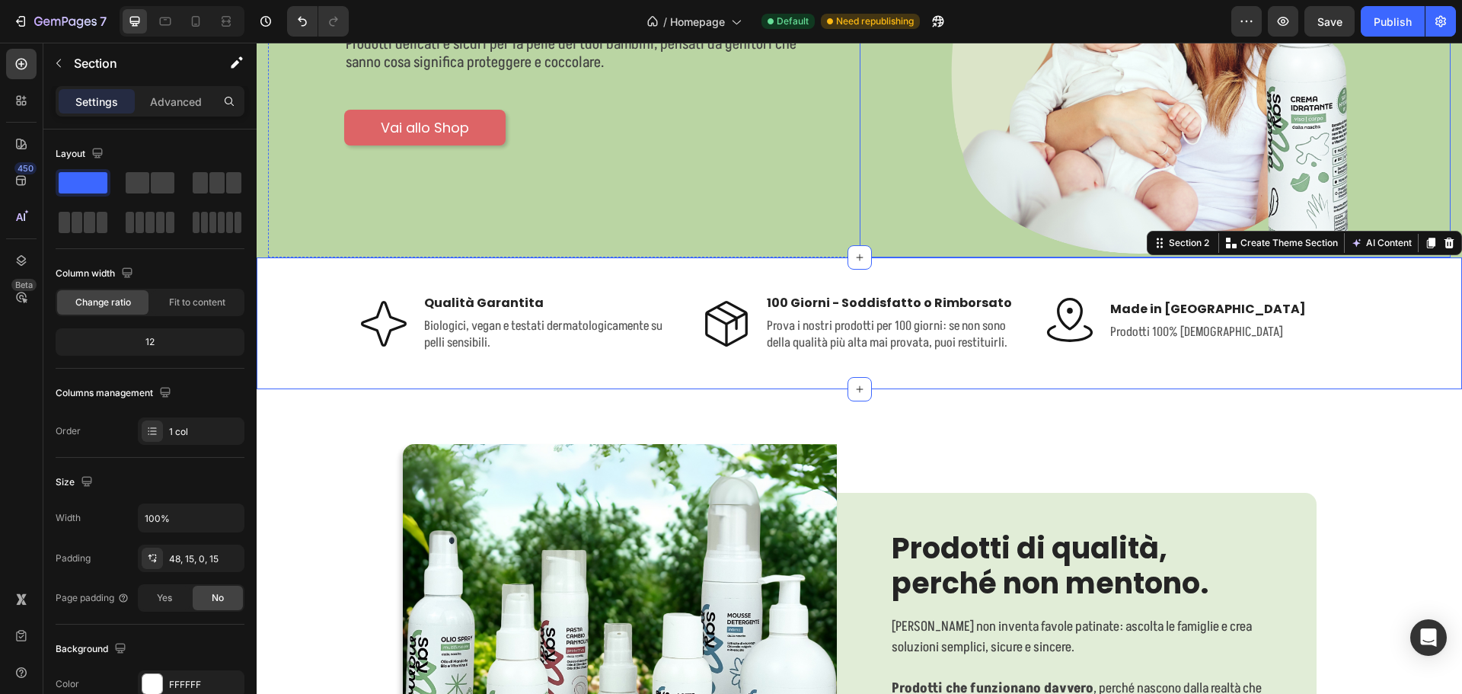
scroll to position [305, 0]
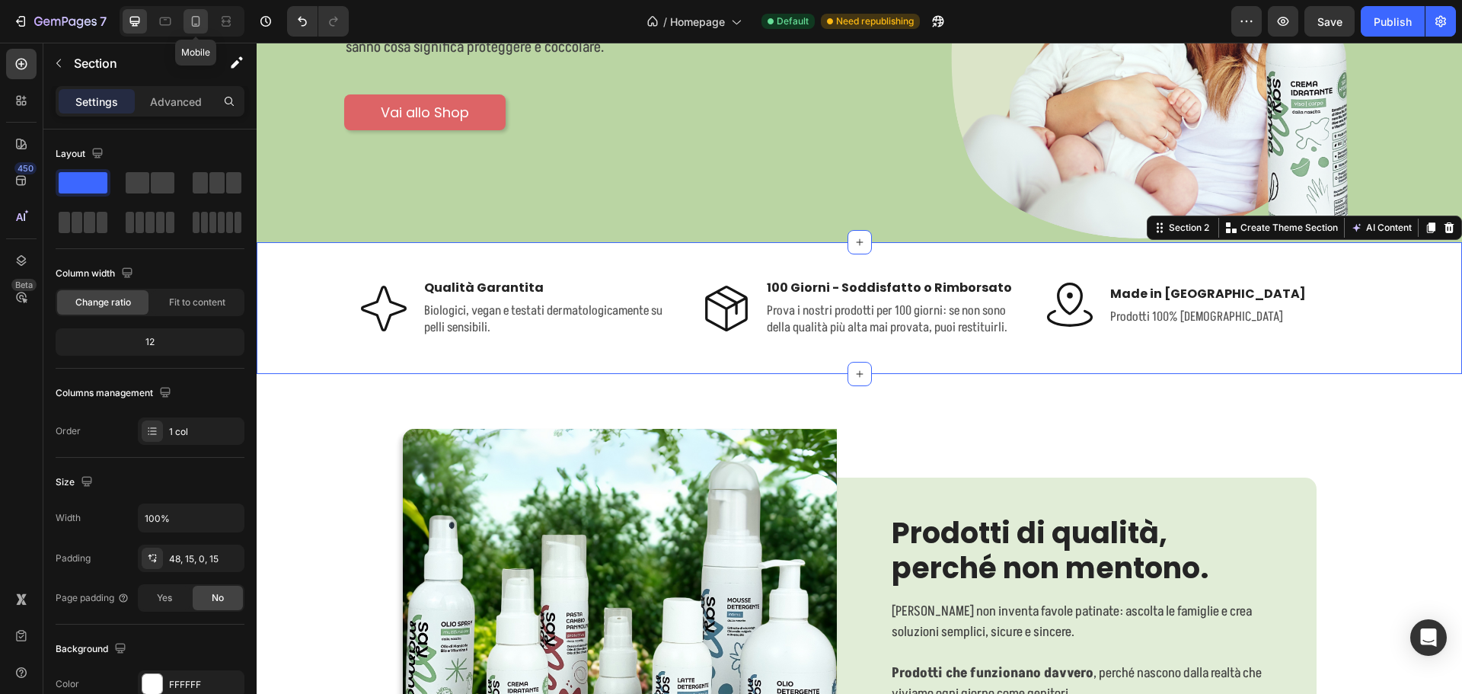
click at [198, 18] on icon at bounding box center [195, 21] width 15 height 15
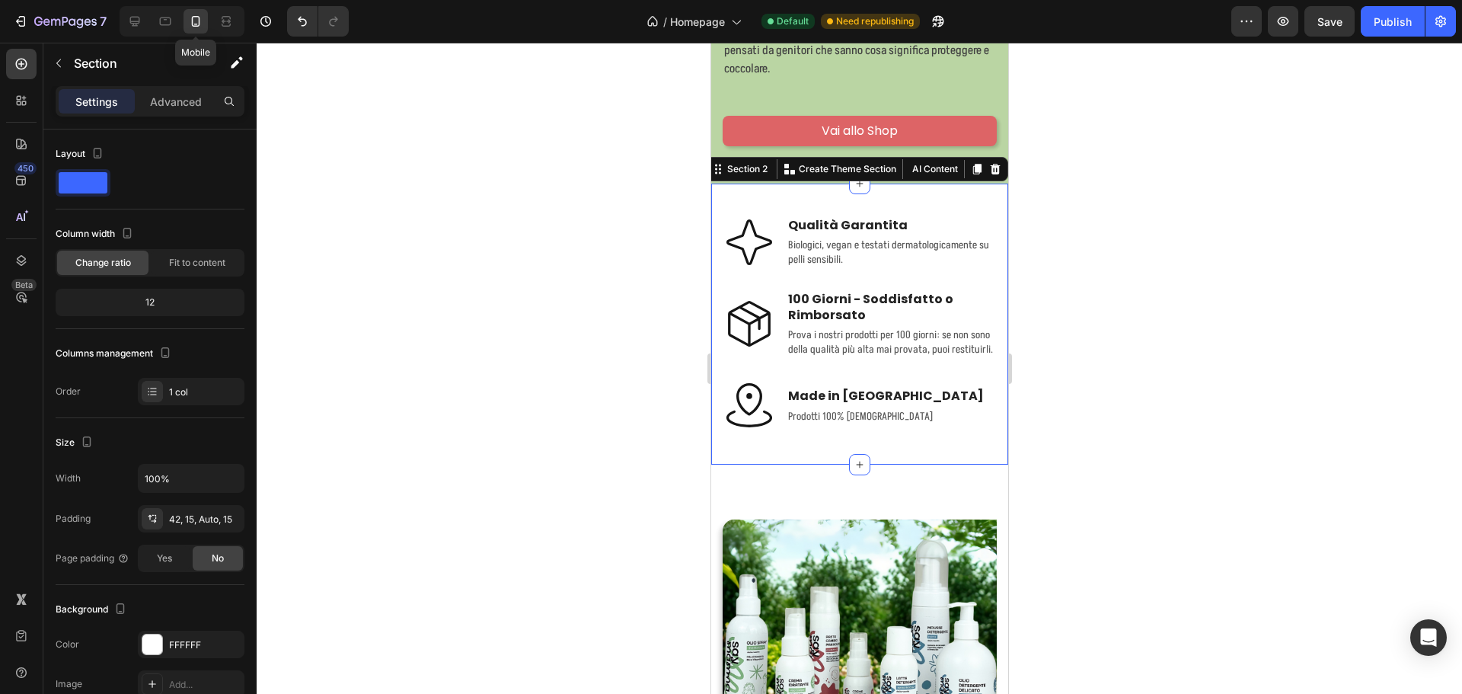
scroll to position [352, 0]
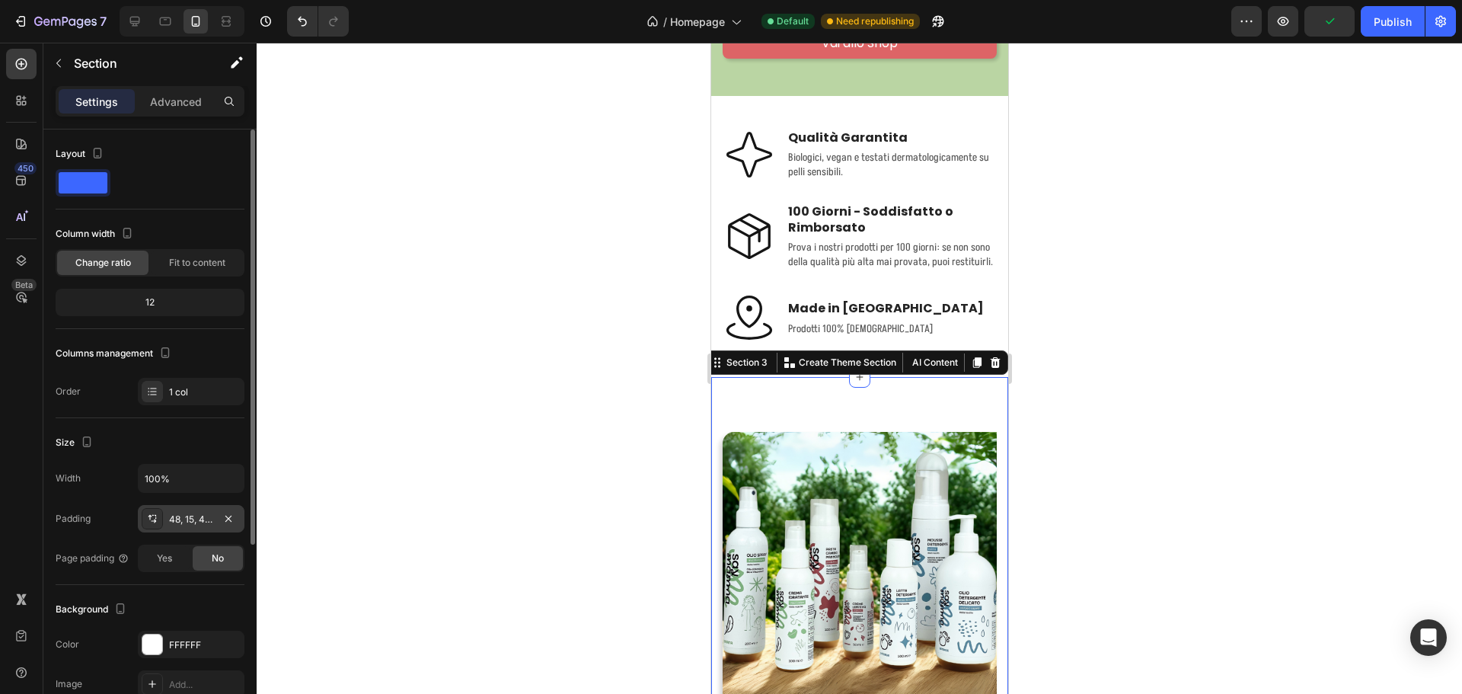
click at [206, 516] on div "48, 15, 48, 15" at bounding box center [191, 519] width 44 height 14
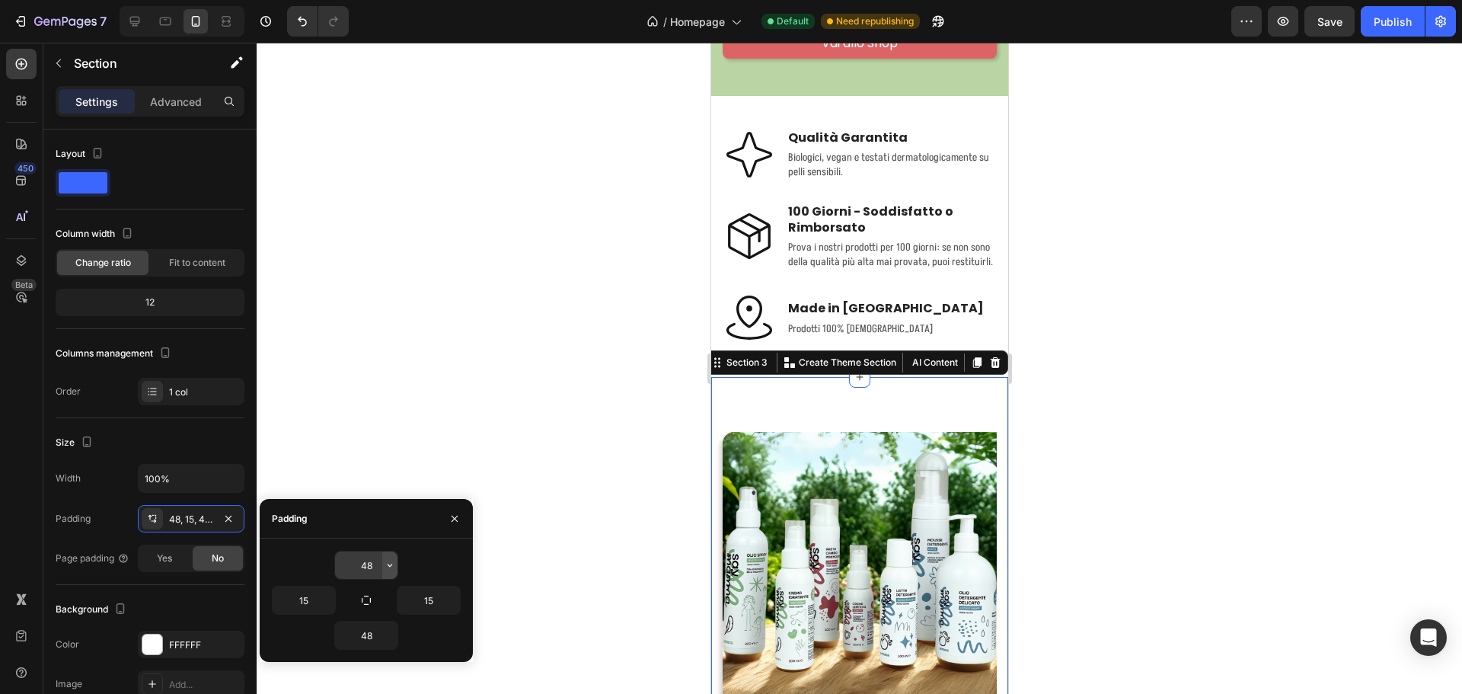
click at [389, 566] on icon "button" at bounding box center [390, 565] width 12 height 12
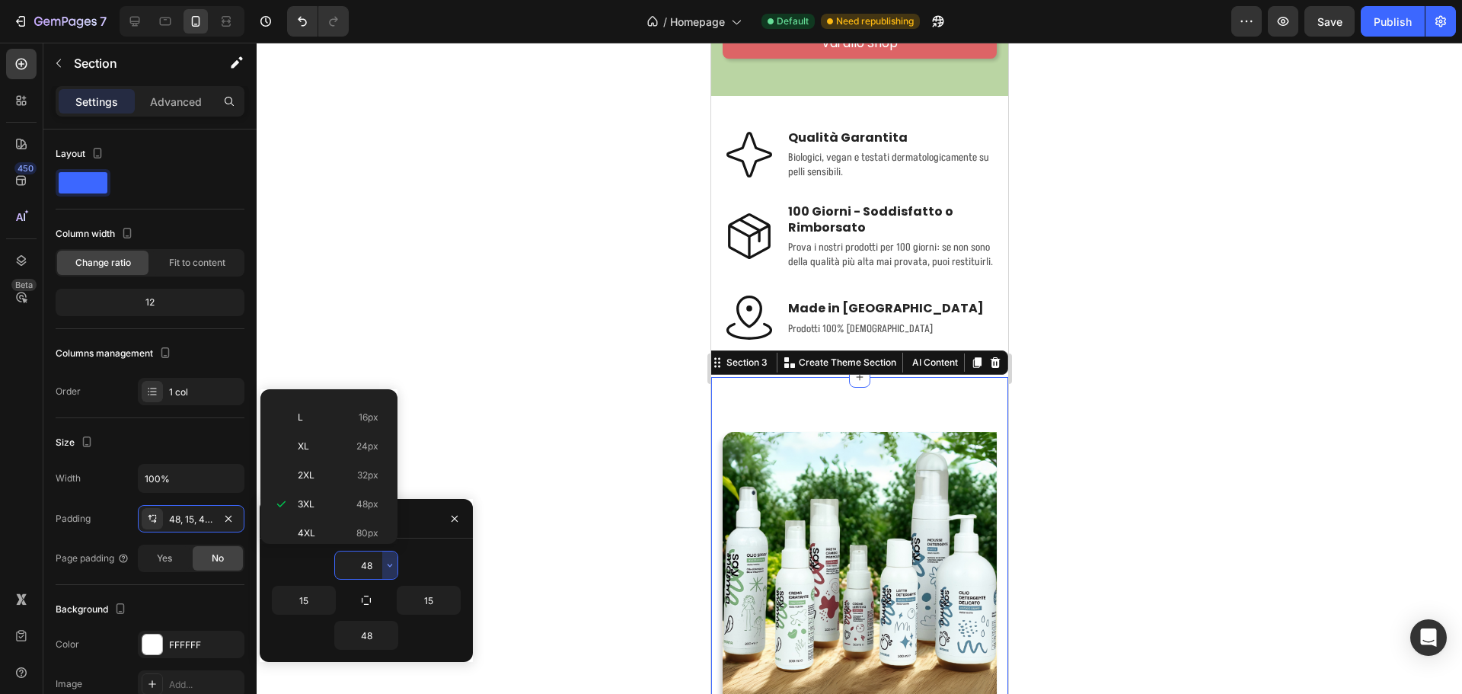
scroll to position [0, 0]
click at [361, 424] on div "Auto Auto" at bounding box center [325, 438] width 119 height 29
type input "Auto"
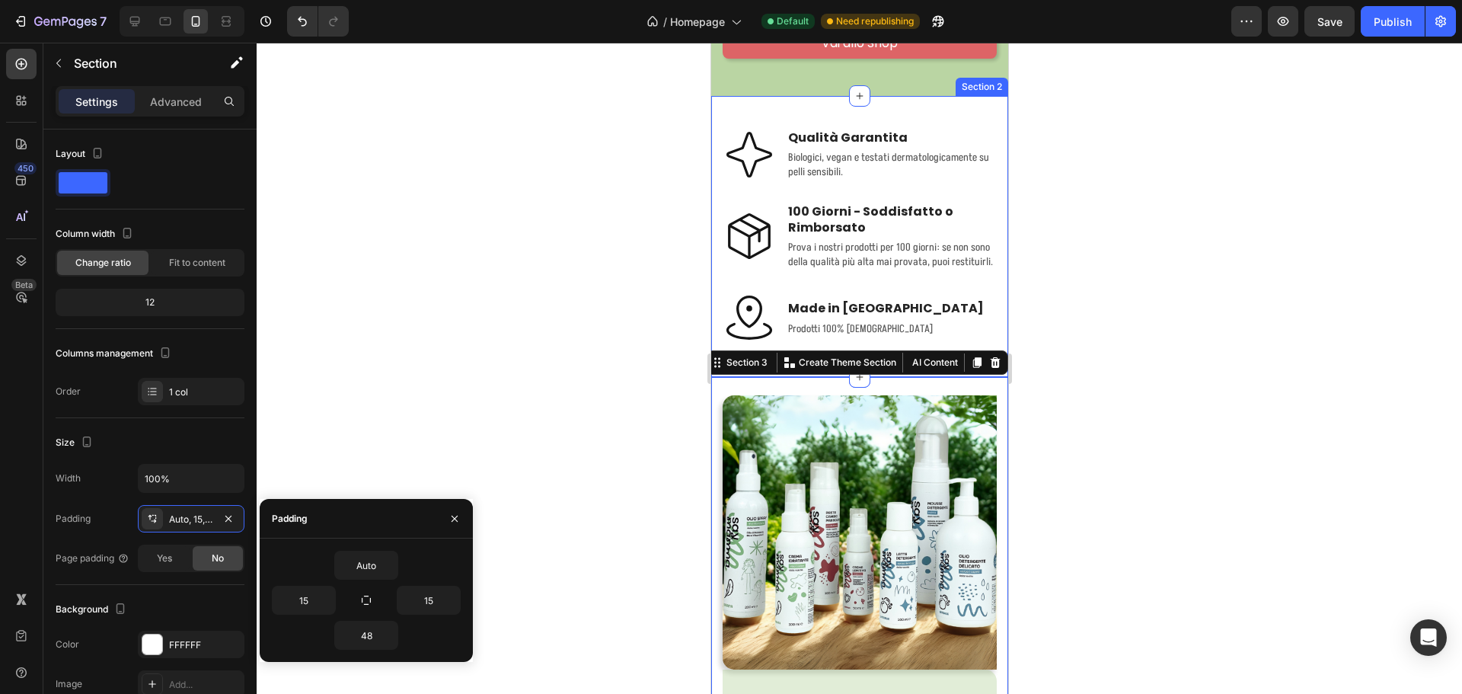
click at [991, 341] on div "Icon Qualità Garantita Text Block Biologici, vegan e testati dermatologicamente…" at bounding box center [858, 236] width 297 height 281
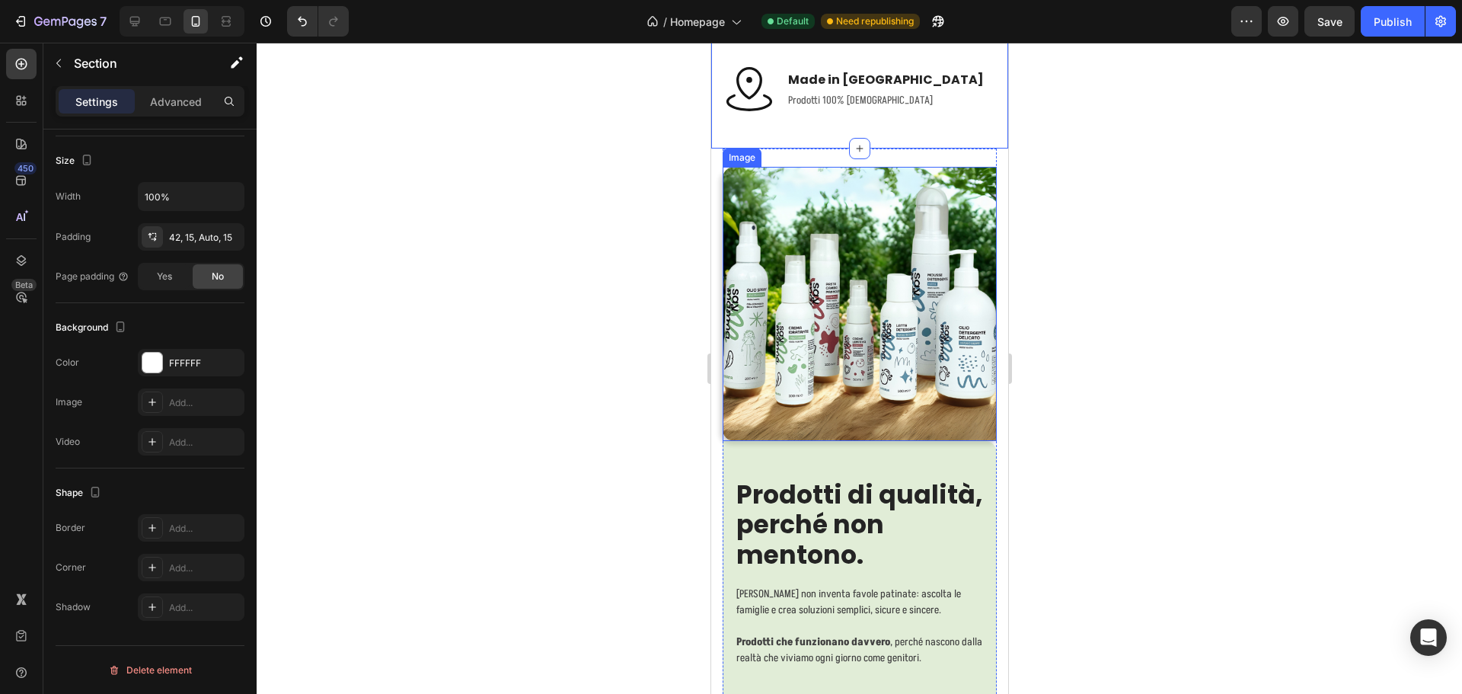
scroll to position [732, 0]
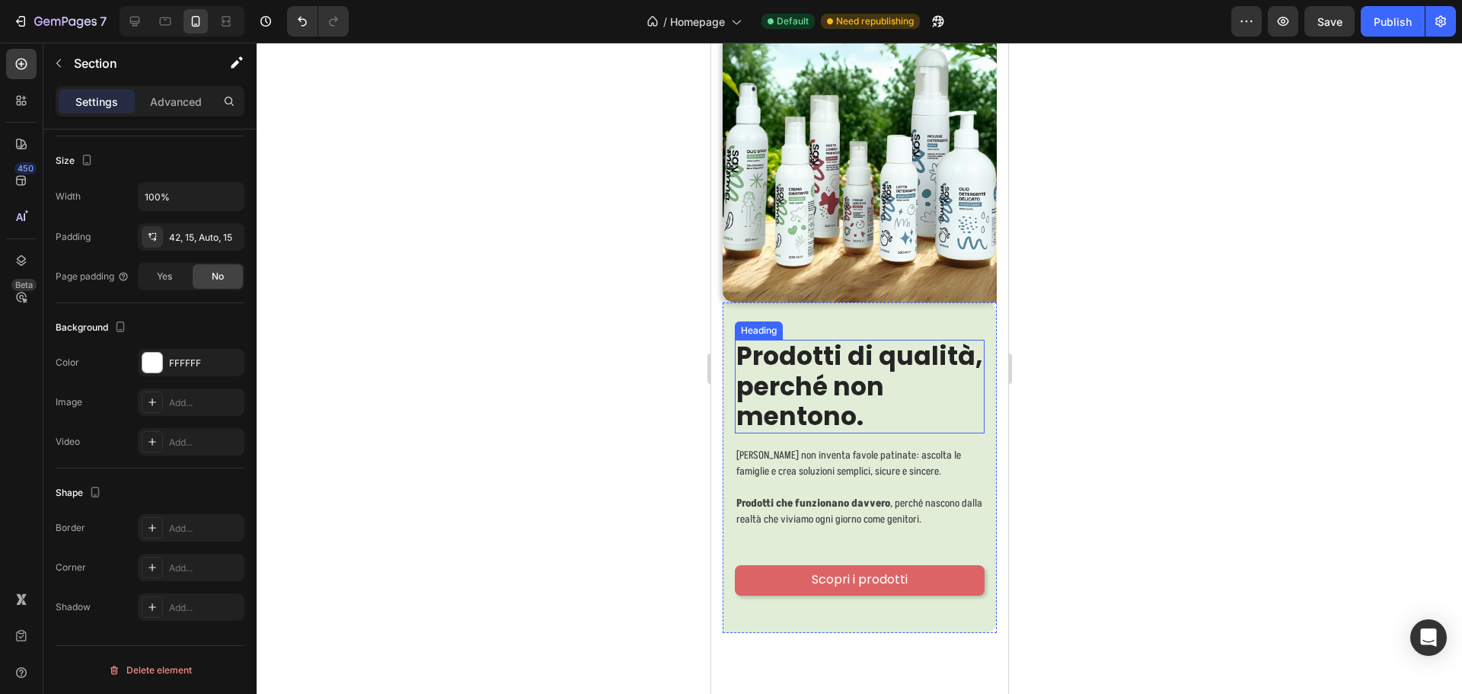
click at [906, 381] on h2 "Prodotti di qualità, perché non mentono." at bounding box center [859, 387] width 250 height 94
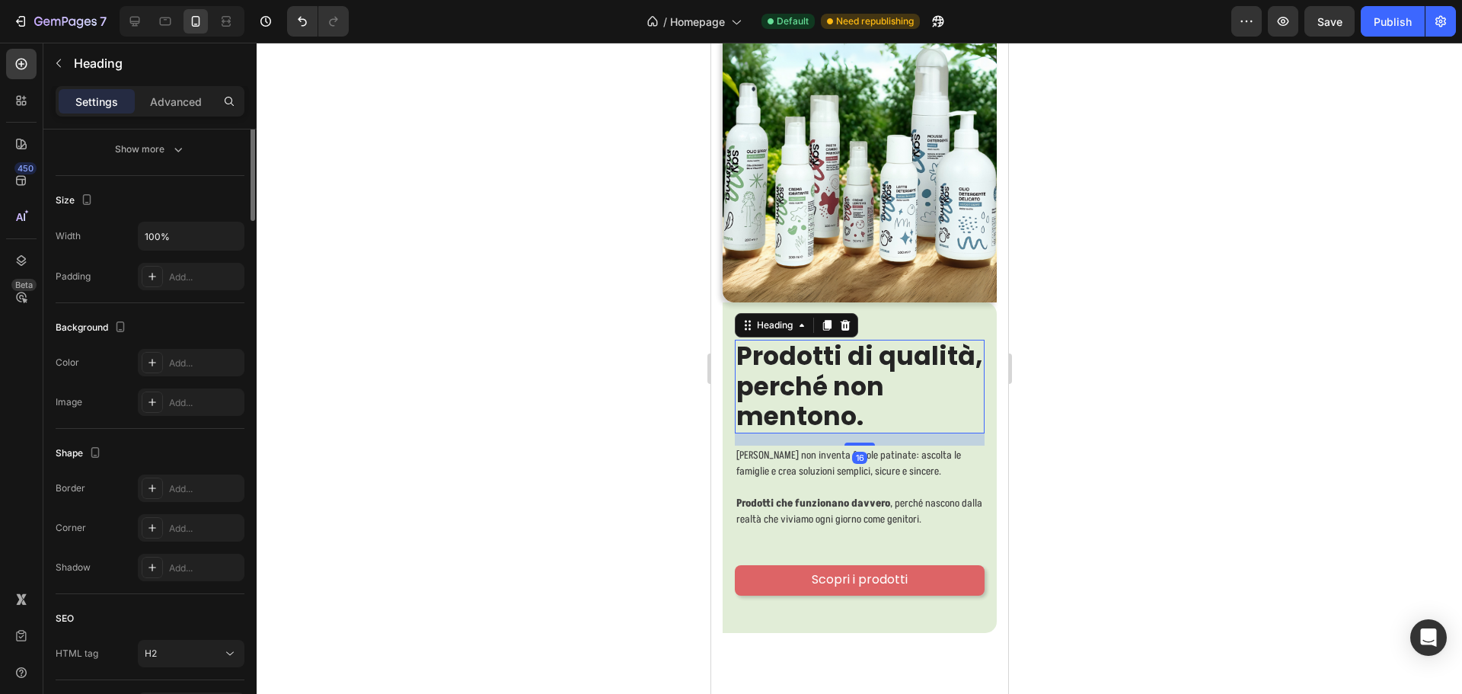
scroll to position [0, 0]
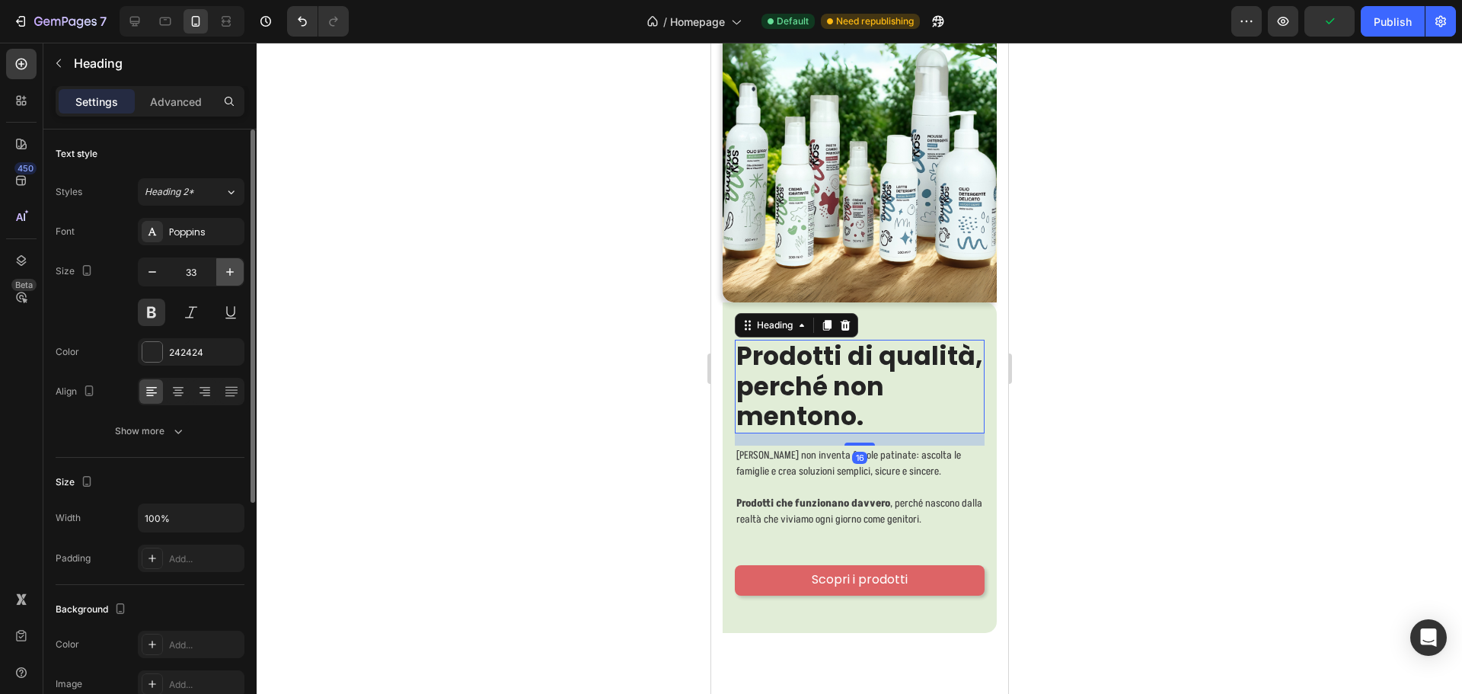
click at [220, 271] on button "button" at bounding box center [229, 271] width 27 height 27
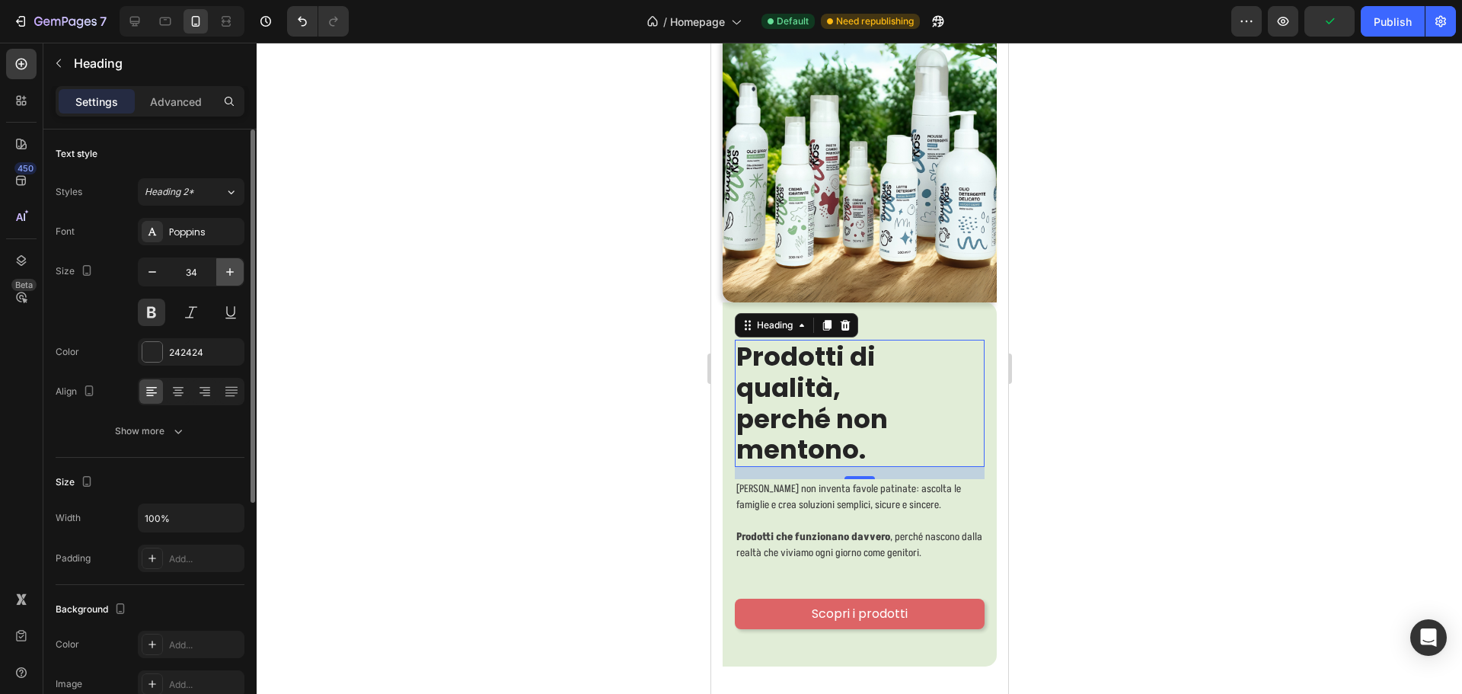
click at [227, 271] on icon "button" at bounding box center [229, 271] width 15 height 15
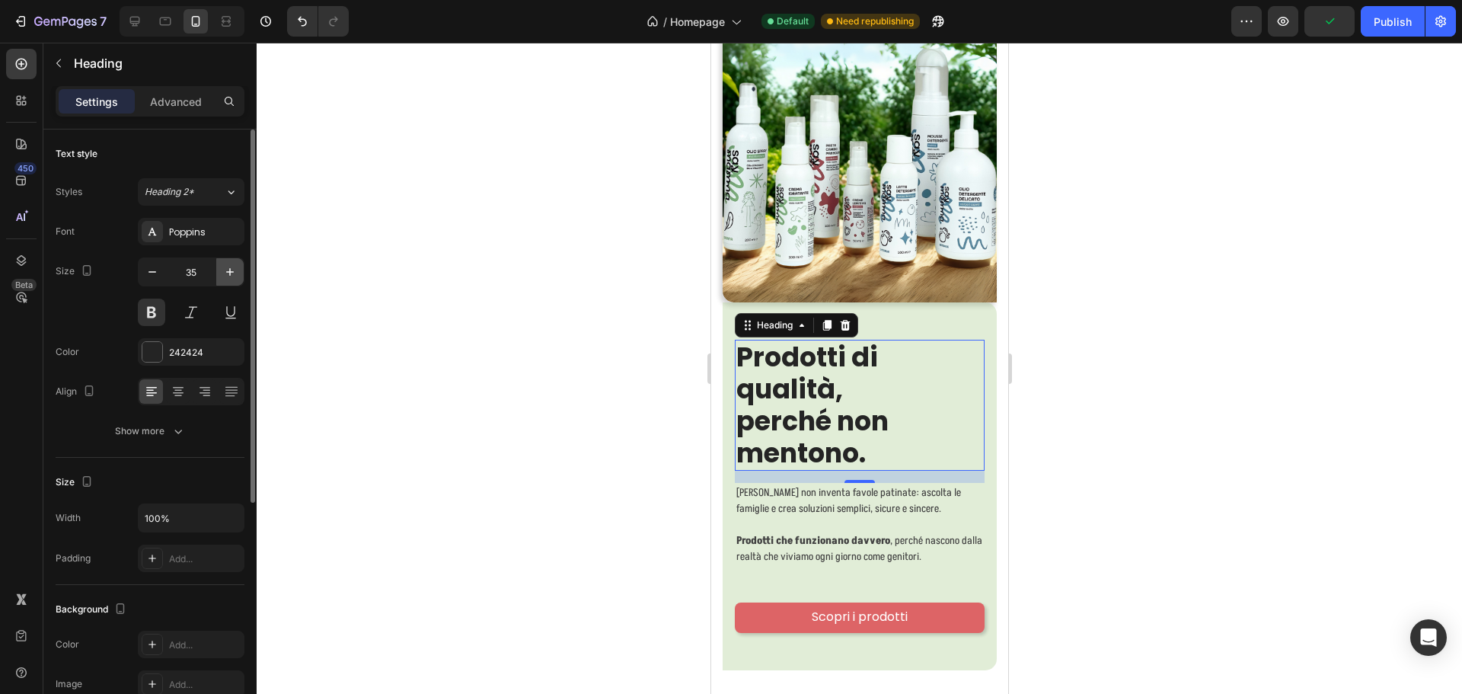
click at [227, 271] on icon "button" at bounding box center [229, 271] width 15 height 15
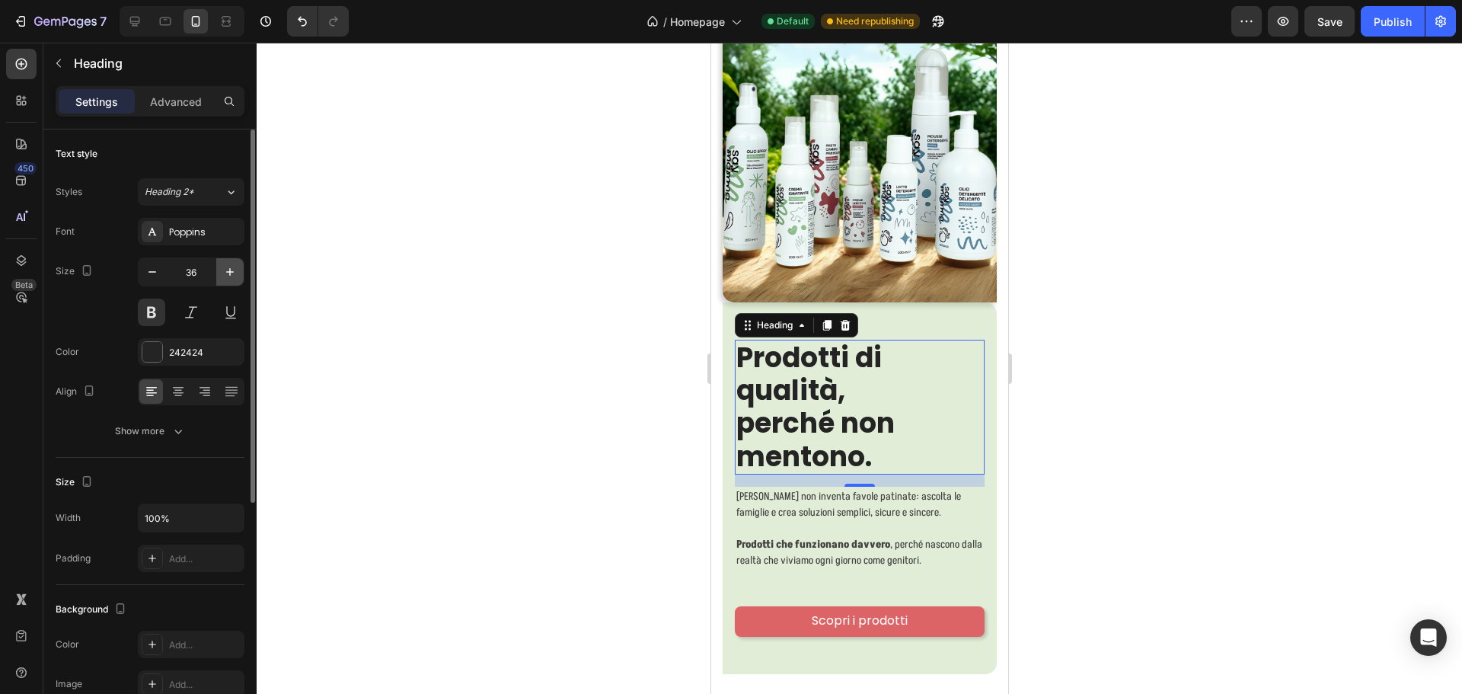
click at [227, 271] on icon "button" at bounding box center [229, 271] width 15 height 15
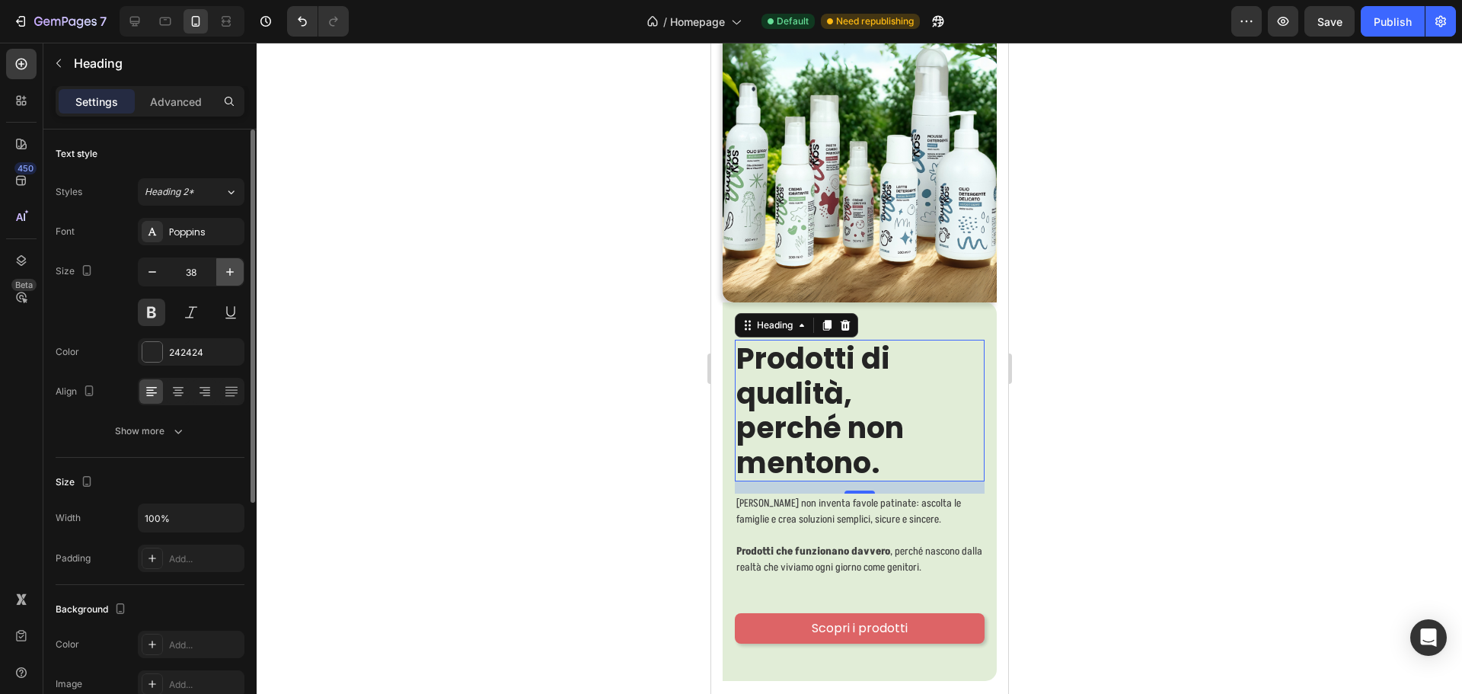
click at [227, 271] on icon "button" at bounding box center [229, 271] width 15 height 15
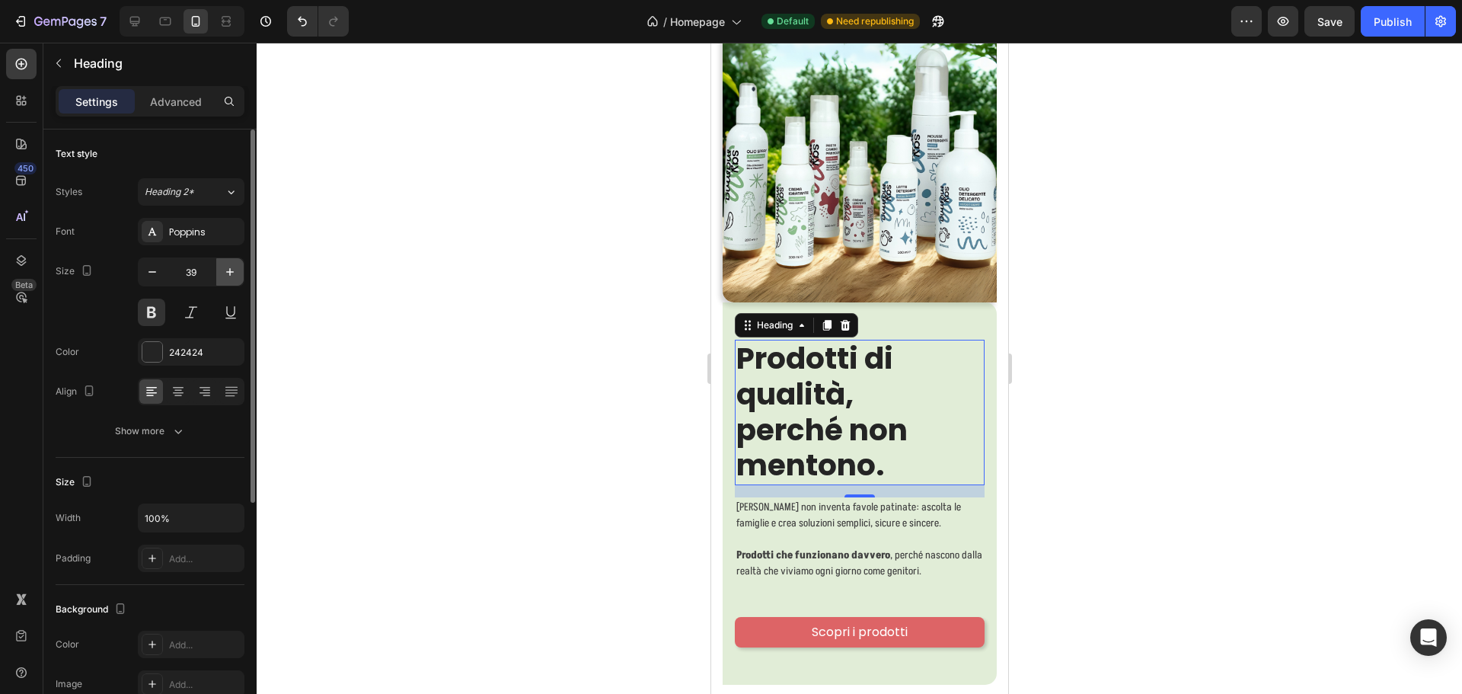
click at [227, 271] on icon "button" at bounding box center [229, 271] width 15 height 15
type input "40"
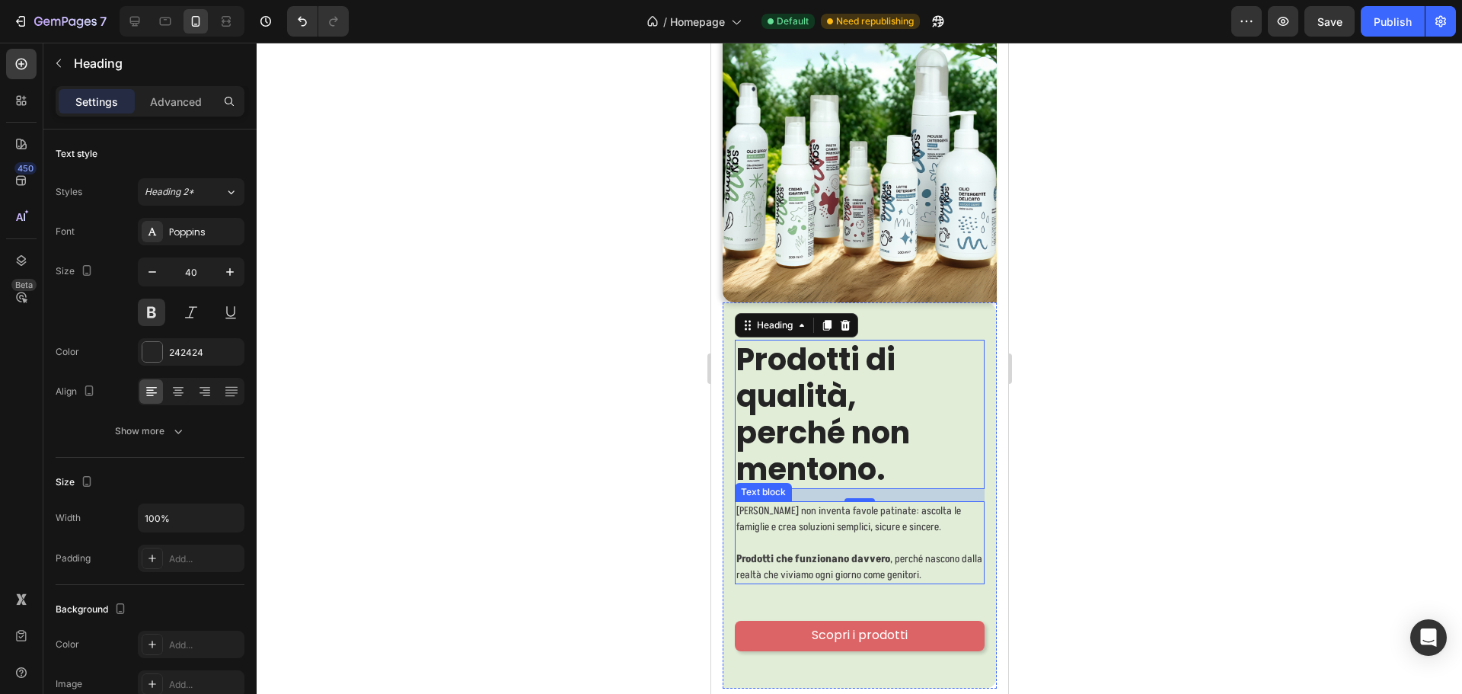
click at [912, 537] on p at bounding box center [858, 542] width 247 height 16
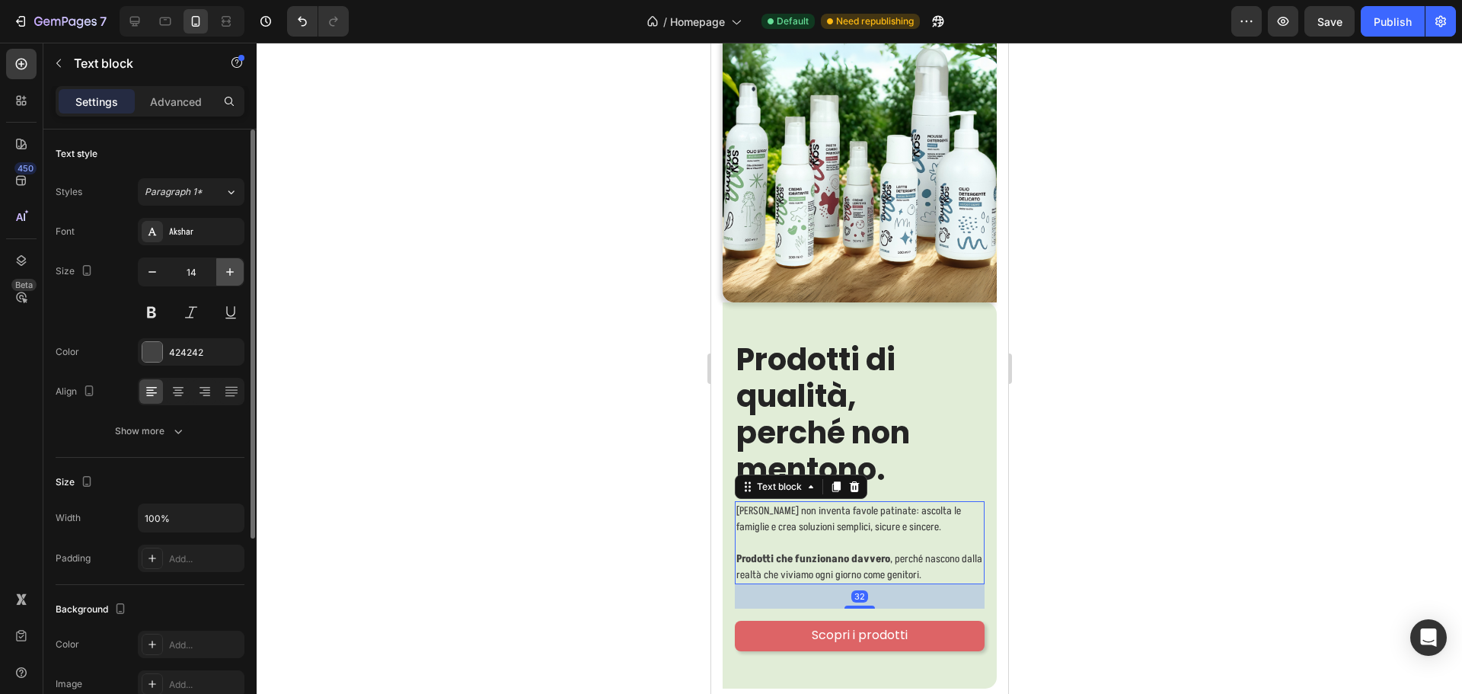
click at [230, 269] on icon "button" at bounding box center [230, 272] width 8 height 8
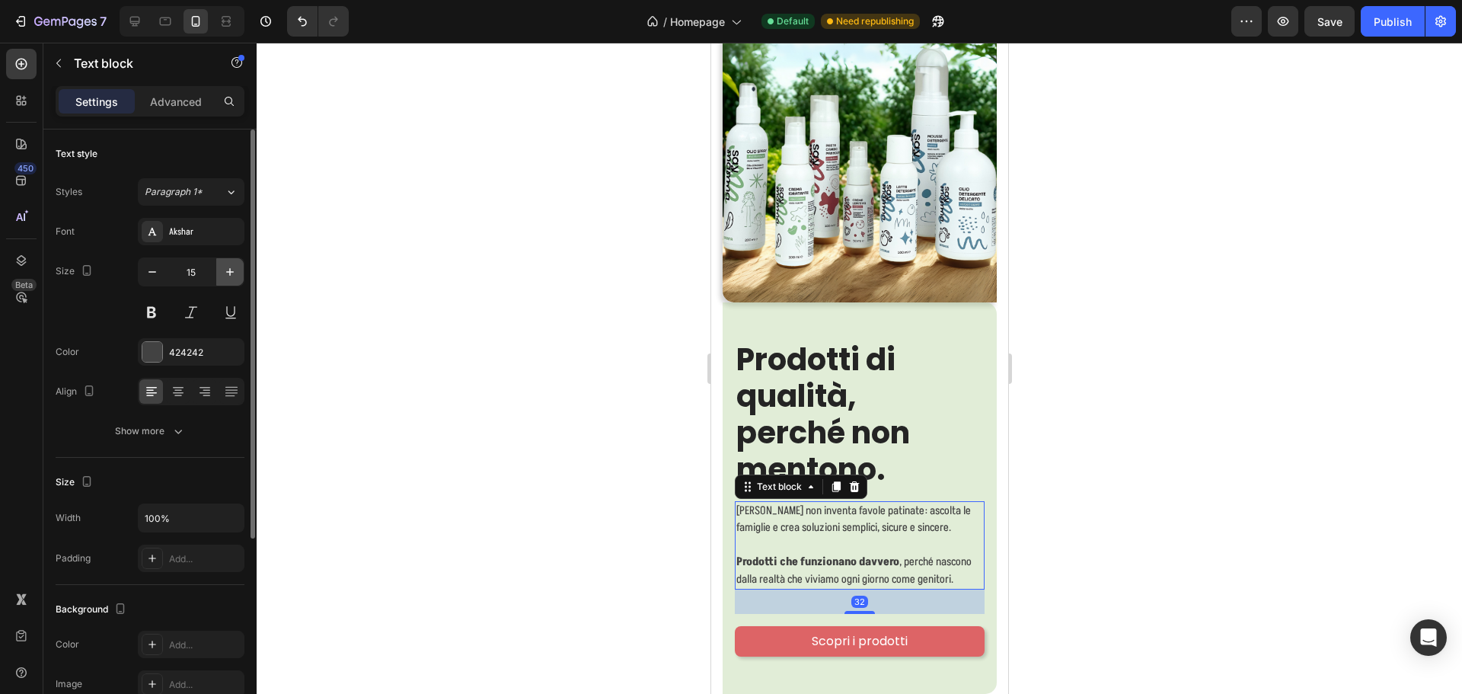
click at [230, 269] on icon "button" at bounding box center [230, 272] width 8 height 8
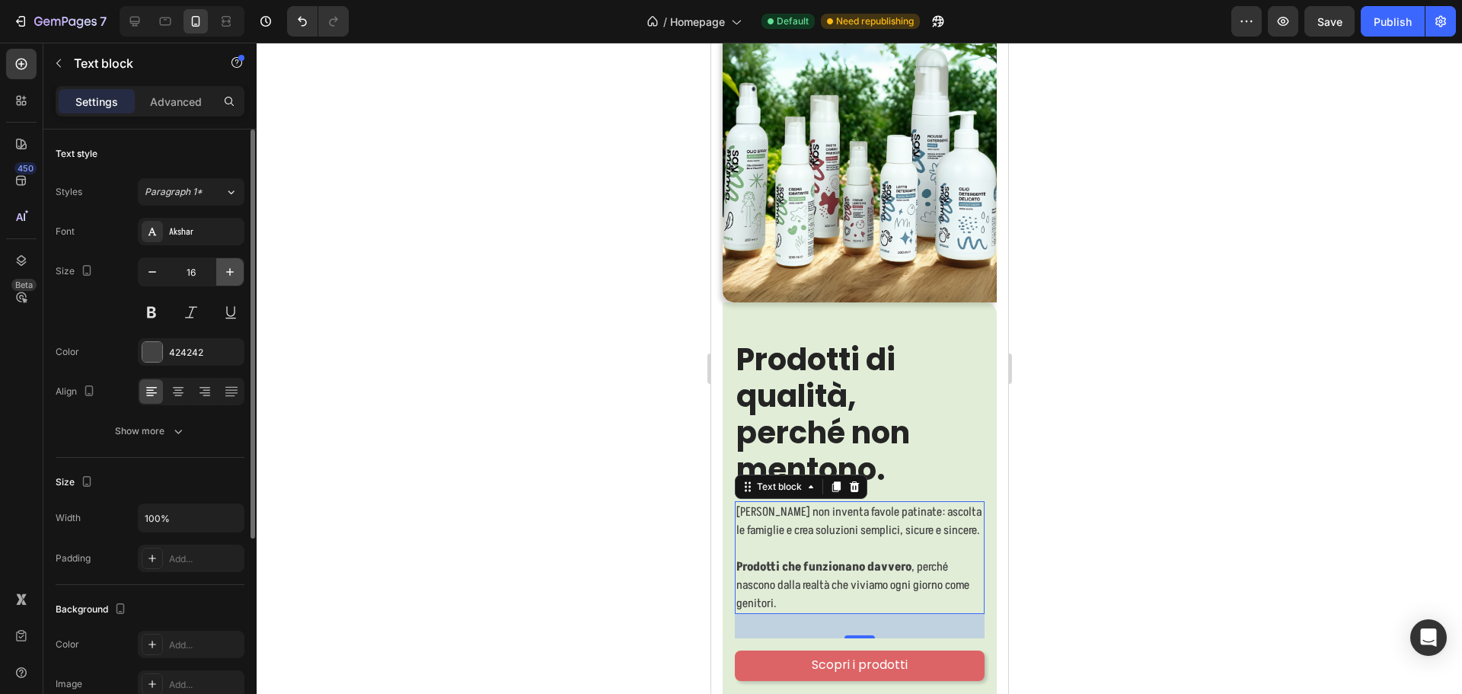
click at [230, 269] on icon "button" at bounding box center [230, 272] width 8 height 8
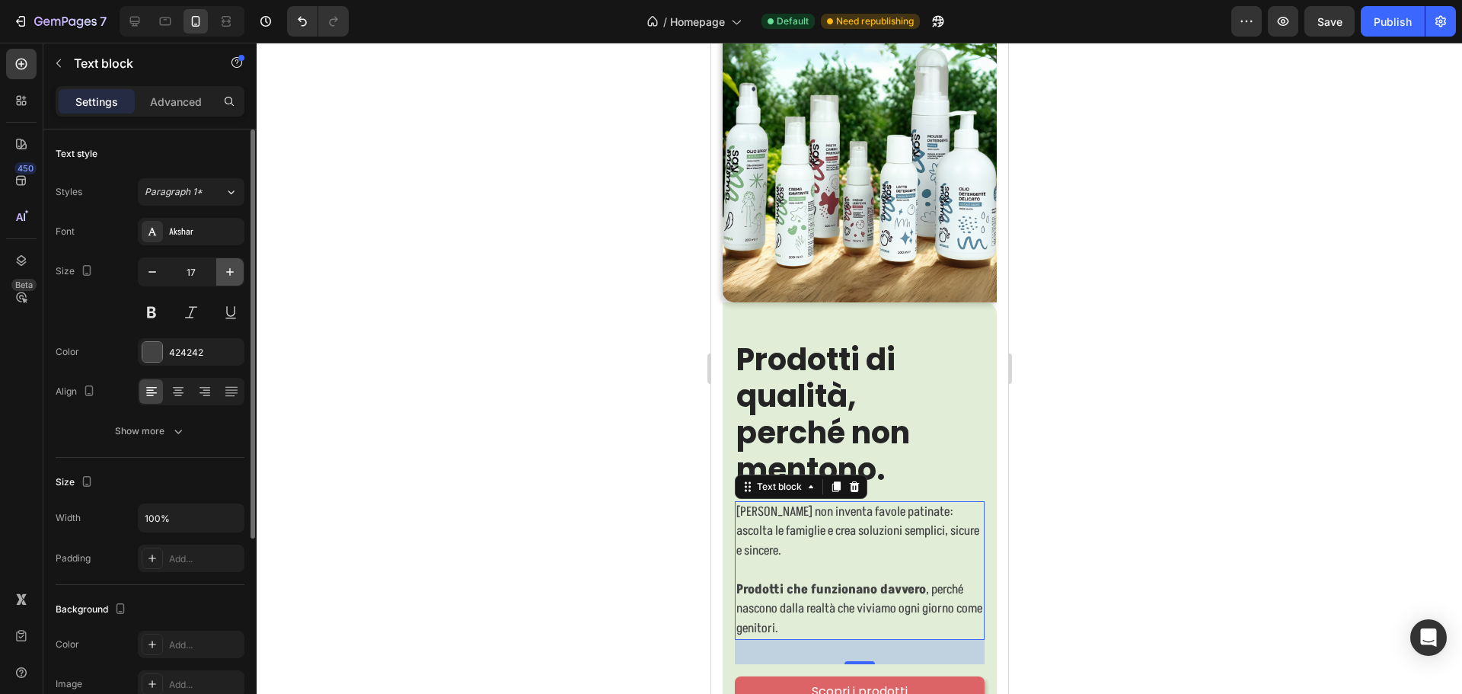
click at [230, 269] on icon "button" at bounding box center [230, 272] width 8 height 8
type input "18"
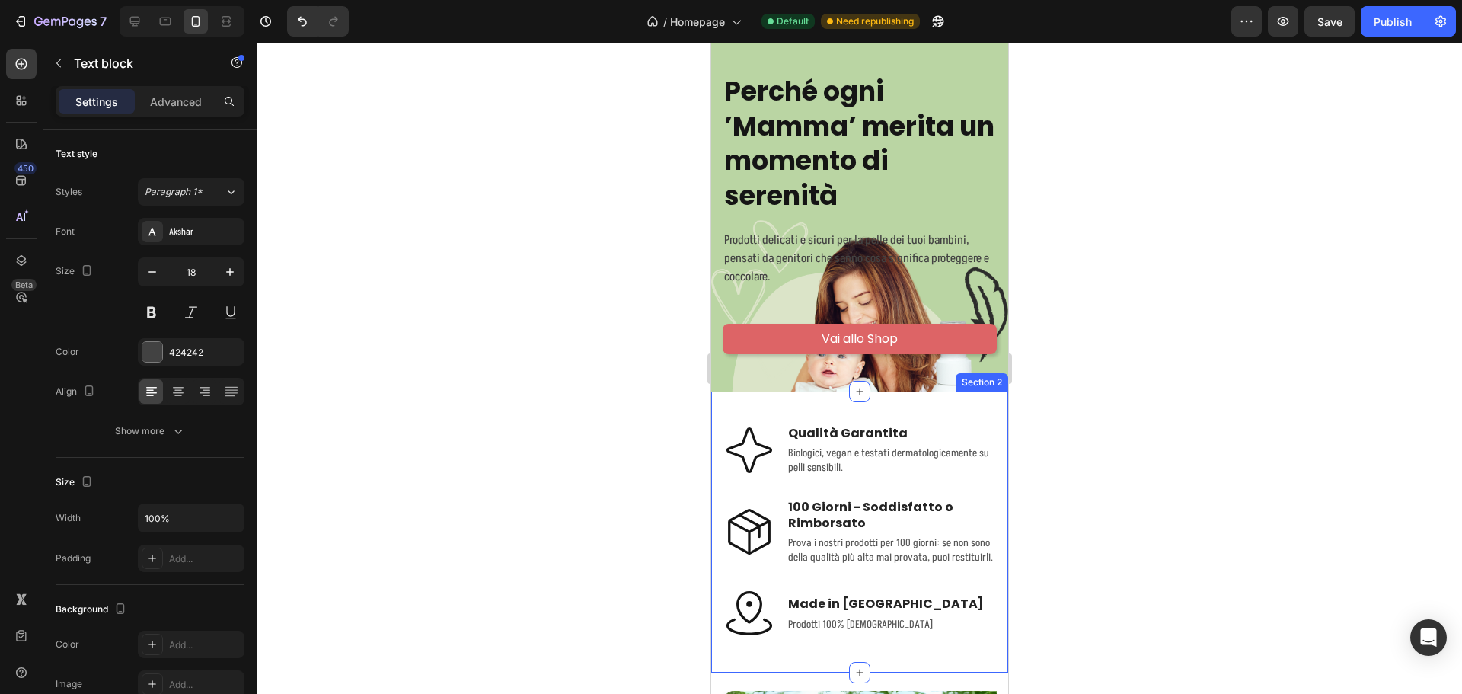
scroll to position [47, 0]
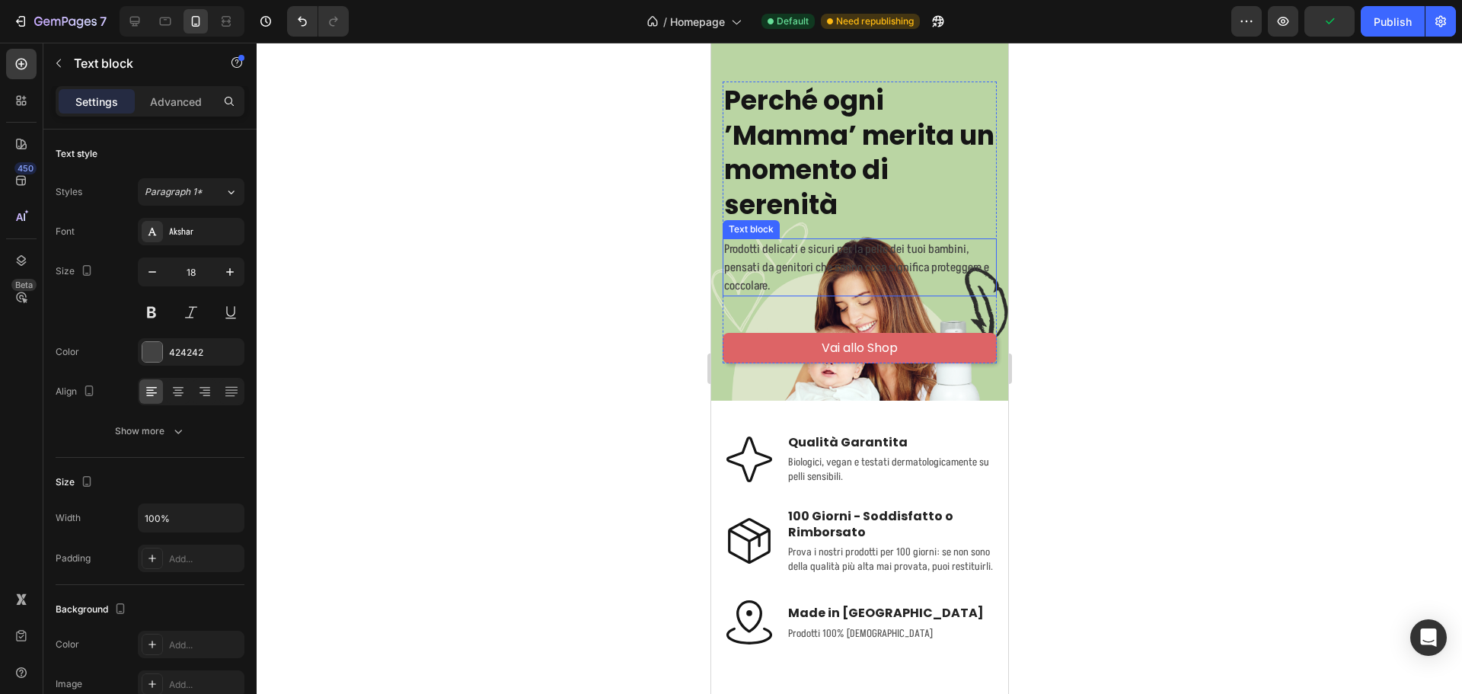
click at [923, 276] on p "Prodotti delicati e sicuri per la pelle dei tuoi bambini, pensati da genitori c…" at bounding box center [858, 267] width 271 height 55
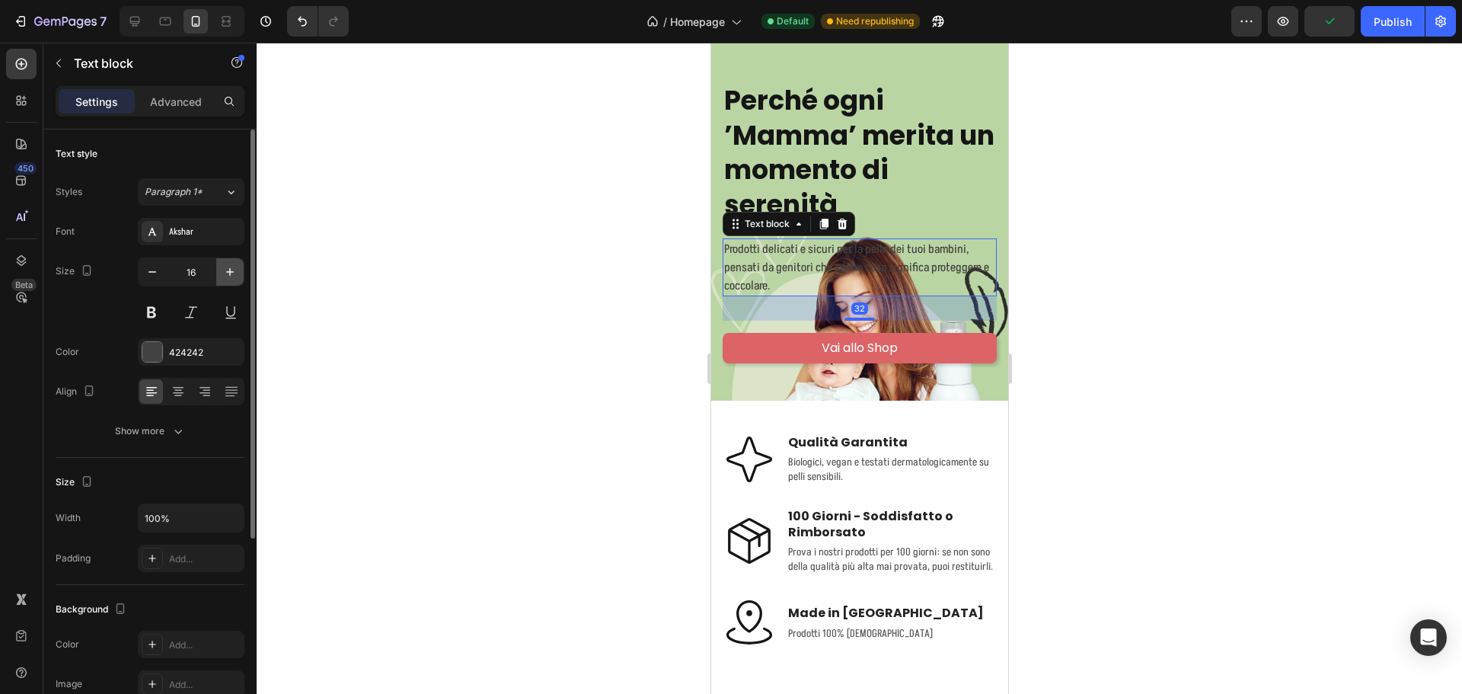
click at [228, 276] on icon "button" at bounding box center [229, 271] width 15 height 15
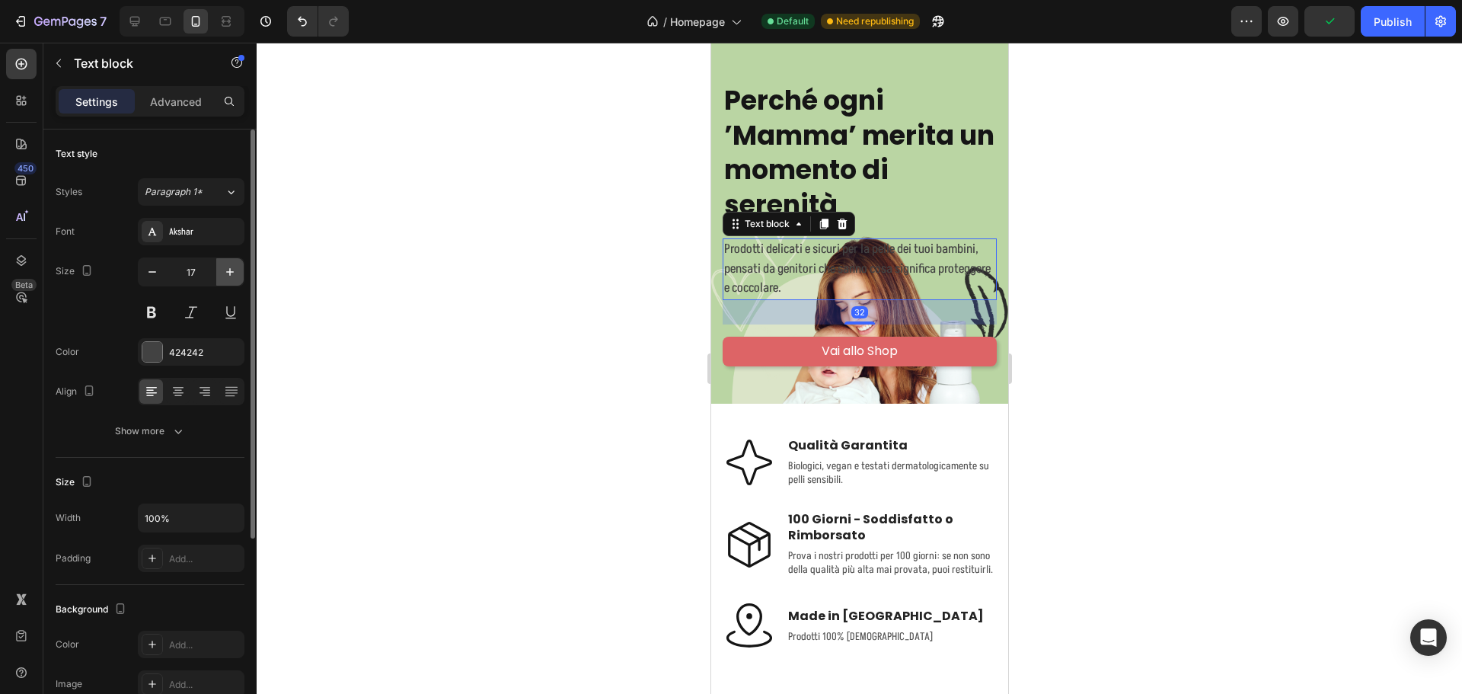
click at [228, 275] on icon "button" at bounding box center [229, 271] width 15 height 15
type input "18"
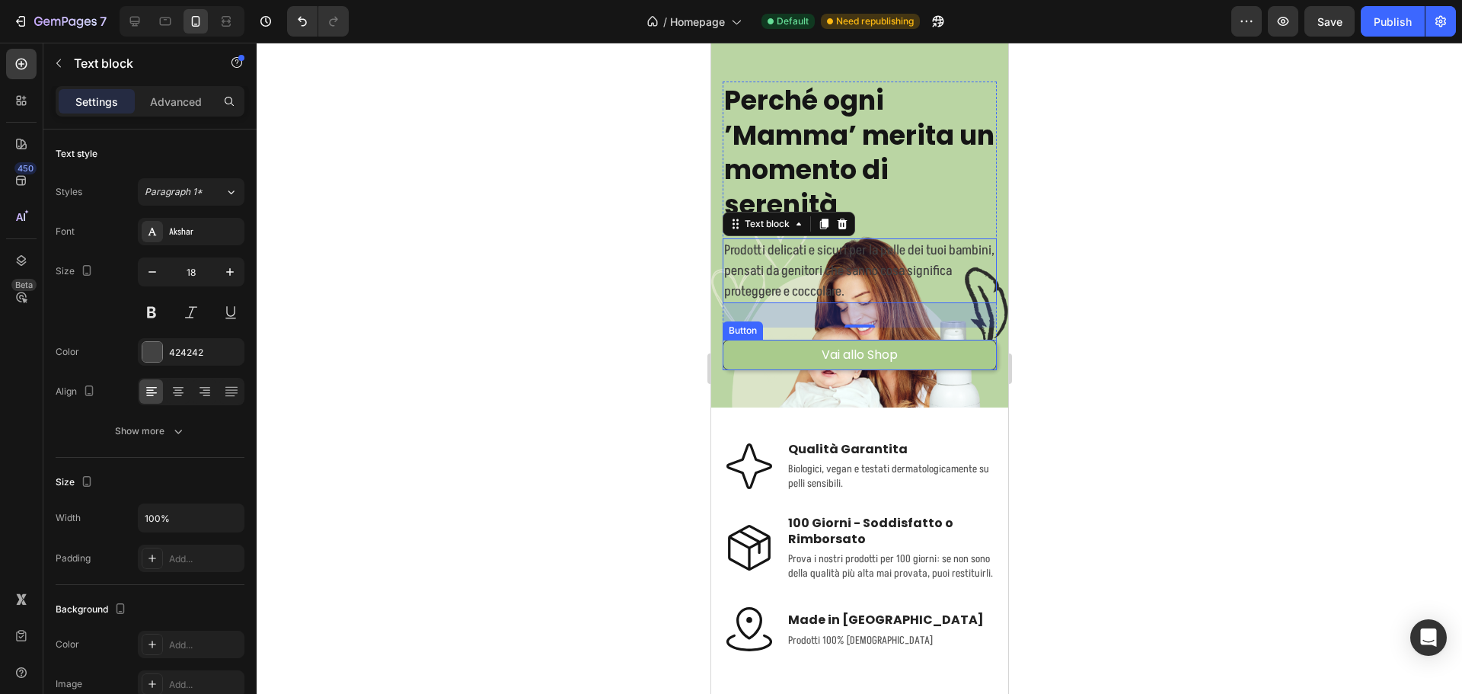
click at [924, 351] on button "Vai allo Shop" at bounding box center [859, 355] width 274 height 30
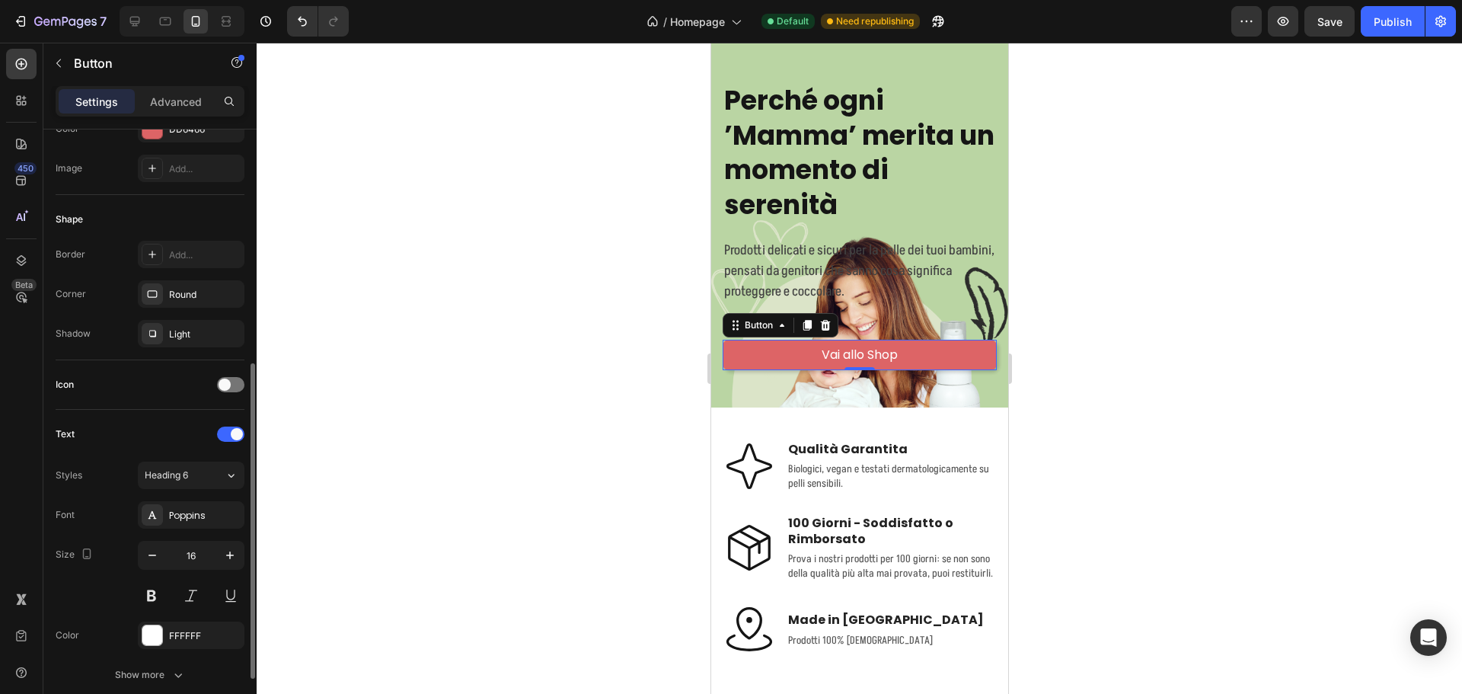
scroll to position [457, 0]
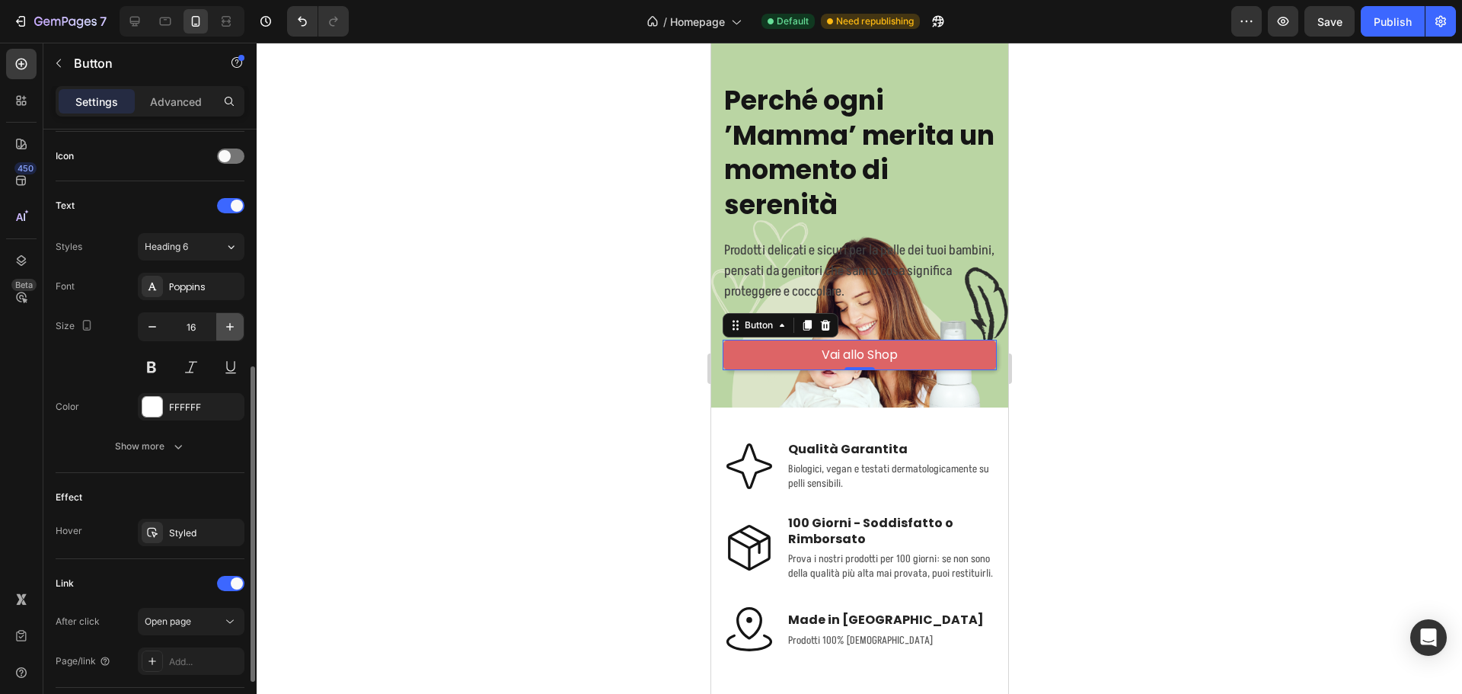
click at [233, 323] on icon "button" at bounding box center [229, 326] width 15 height 15
type input "18"
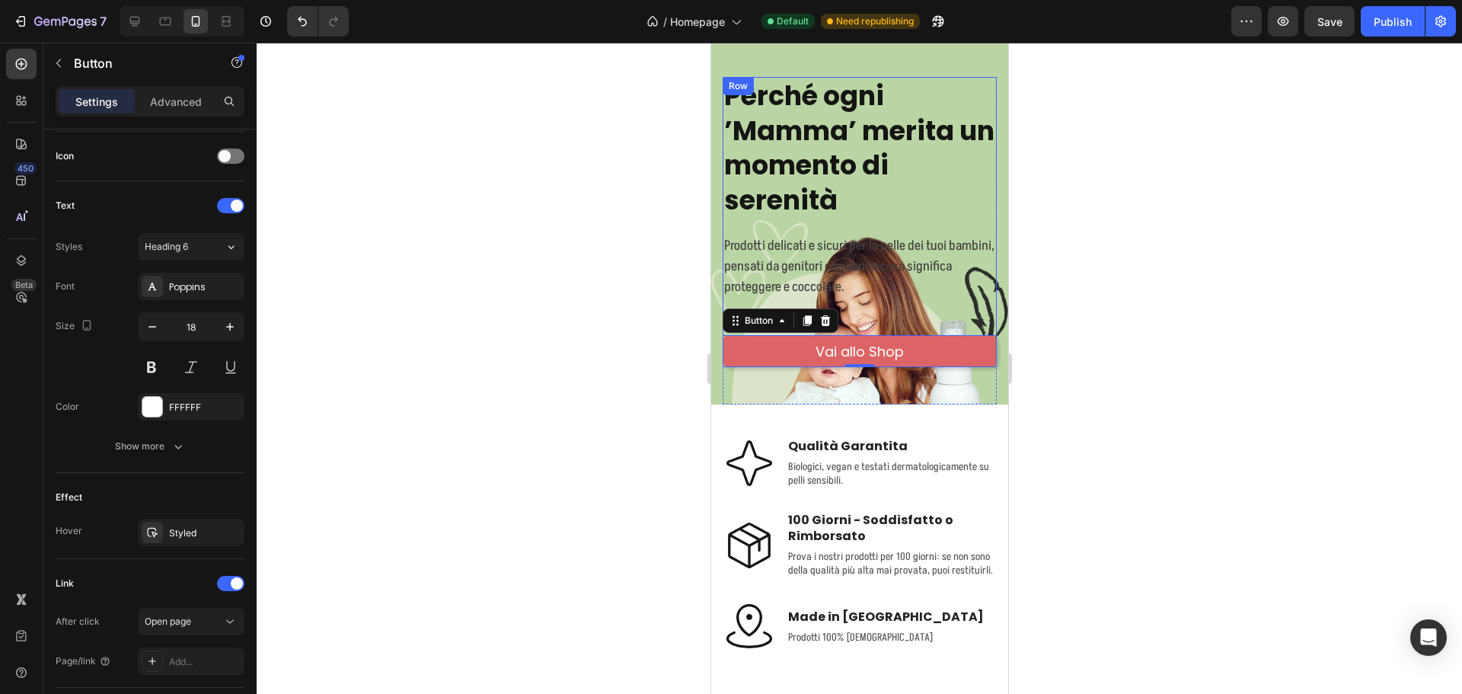
scroll to position [352, 0]
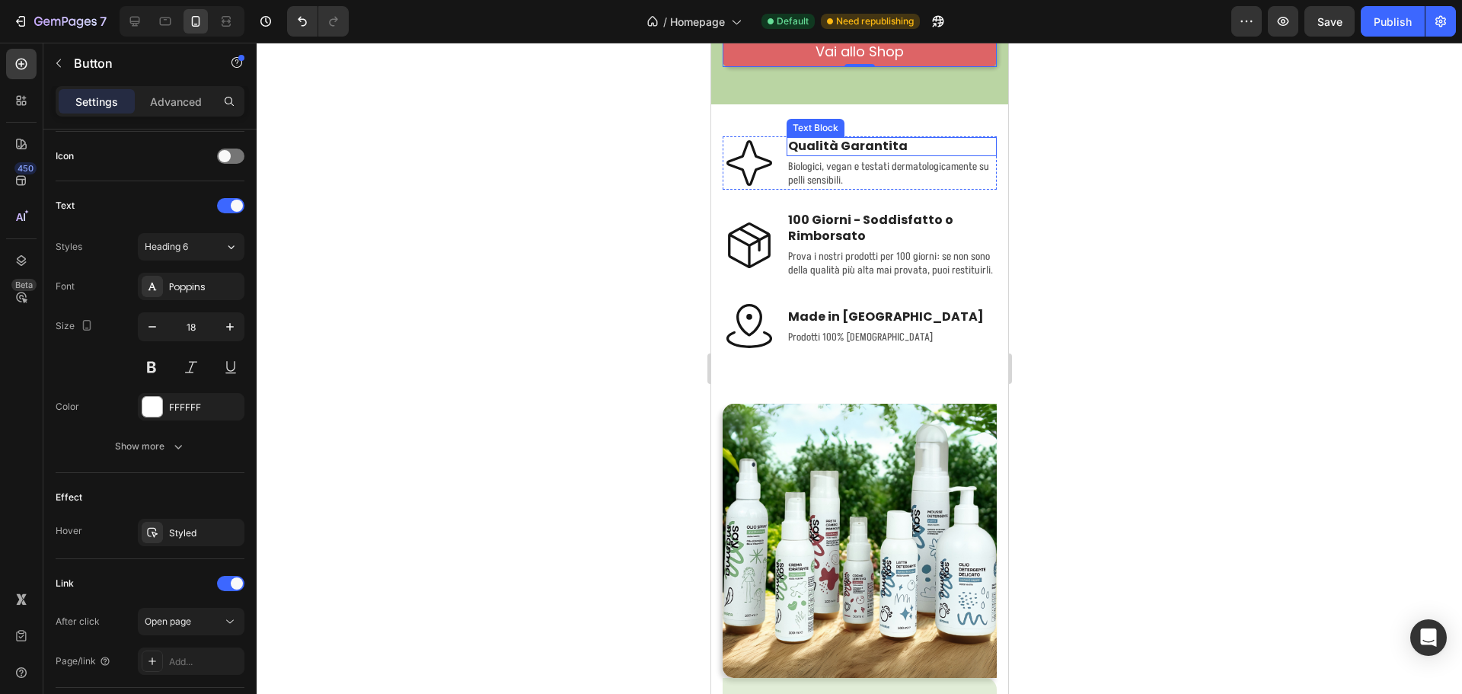
click at [896, 145] on p "Qualità Garantita" at bounding box center [890, 147] width 207 height 16
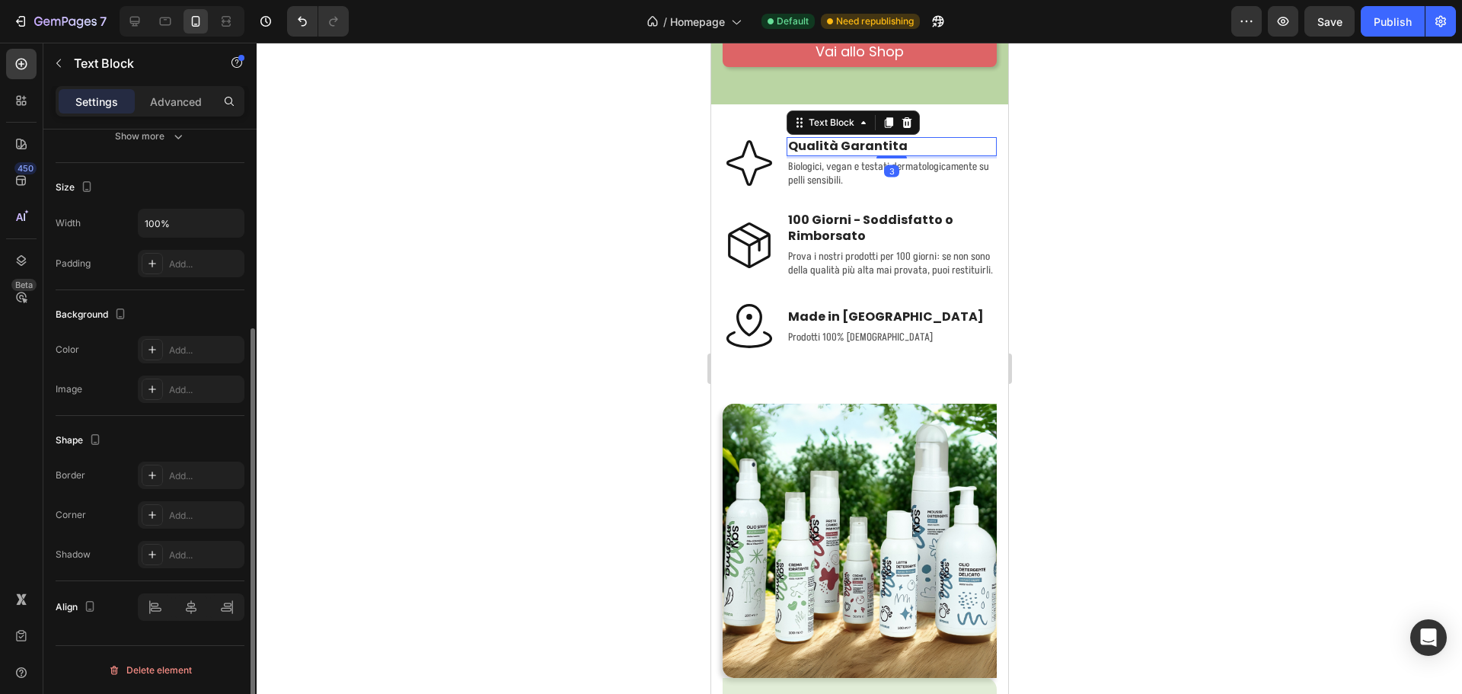
scroll to position [0, 0]
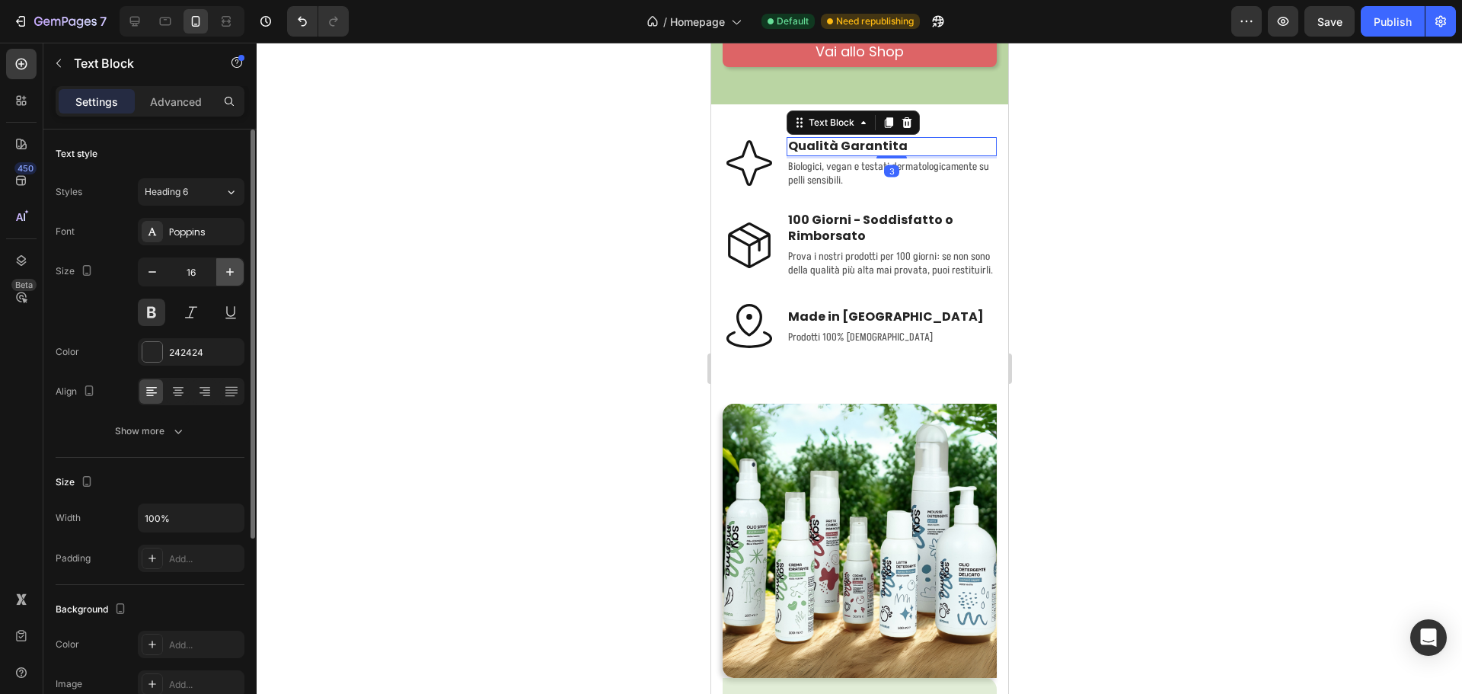
click at [223, 272] on icon "button" at bounding box center [229, 271] width 15 height 15
click at [226, 272] on icon "button" at bounding box center [230, 272] width 8 height 8
type input "18"
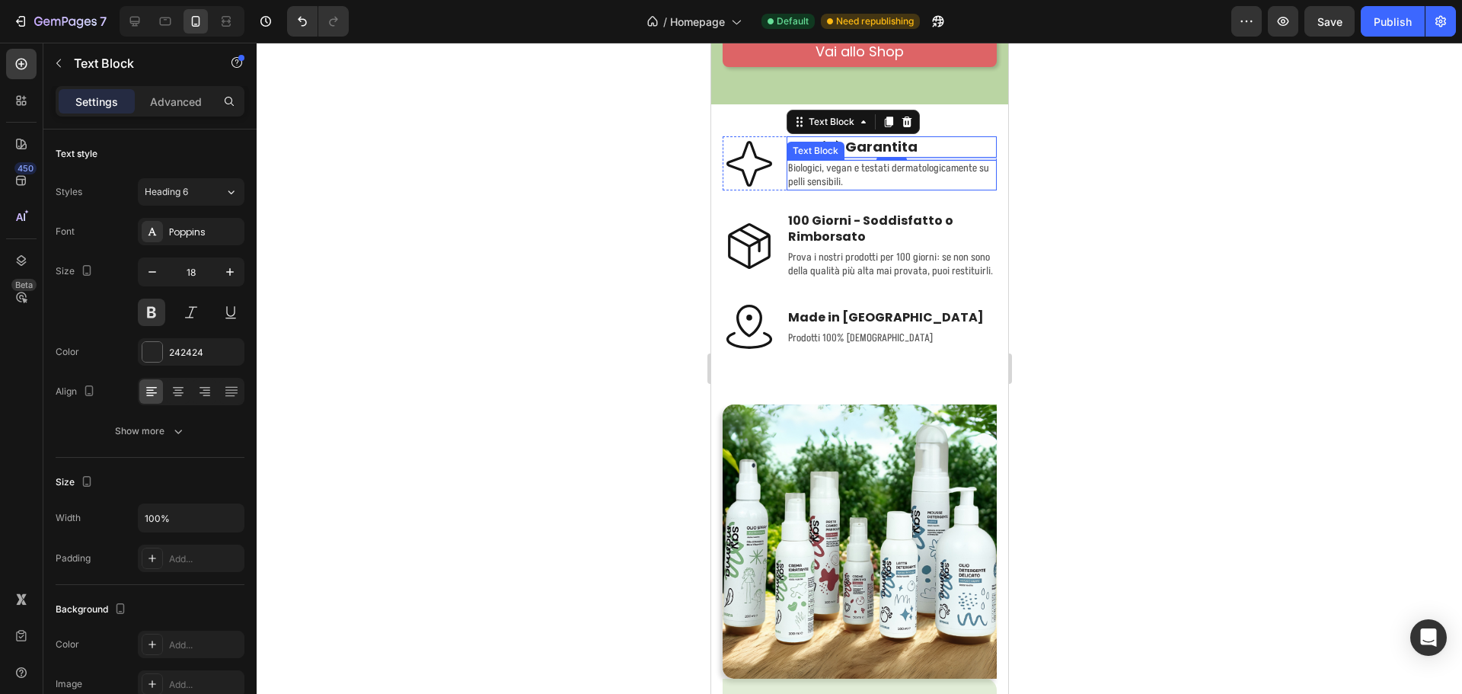
click at [841, 167] on p "Biologici, vegan e testati dermatologicamente su pelli sensibili." at bounding box center [890, 174] width 207 height 27
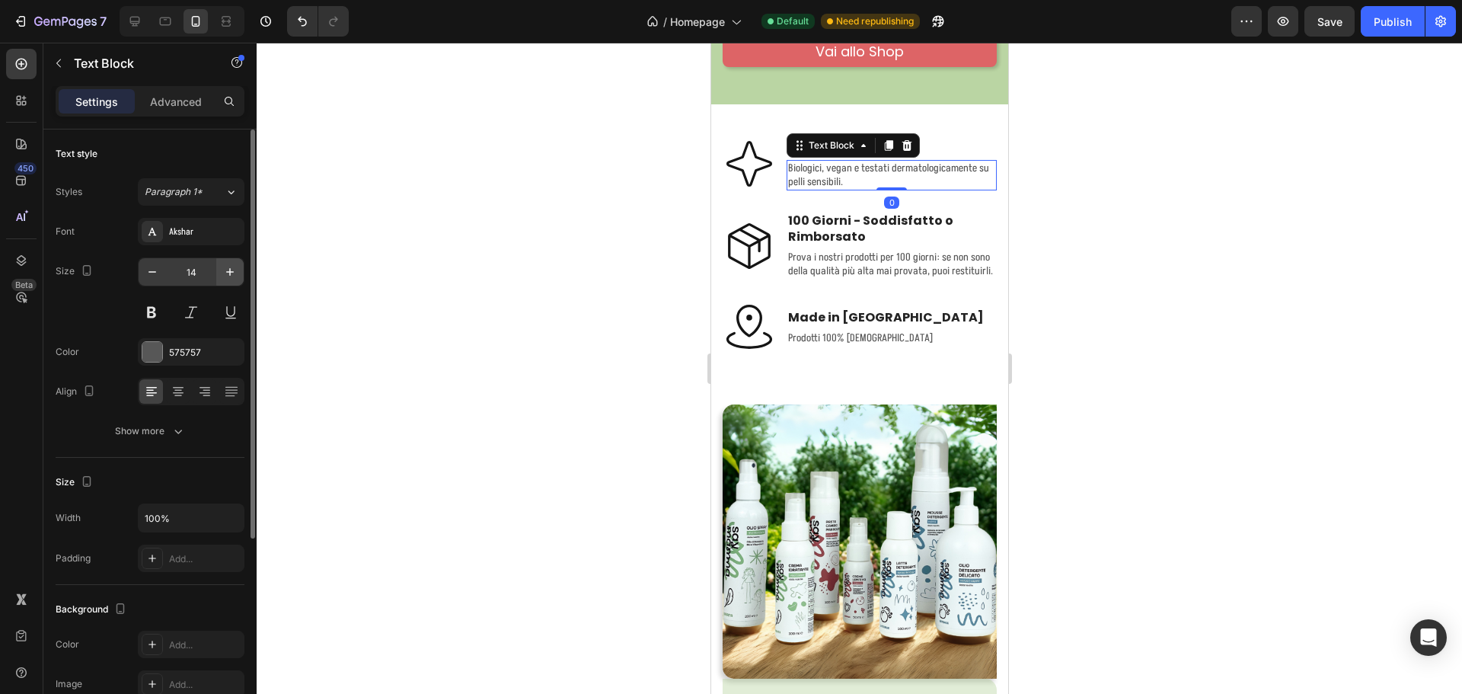
click at [222, 267] on icon "button" at bounding box center [229, 271] width 15 height 15
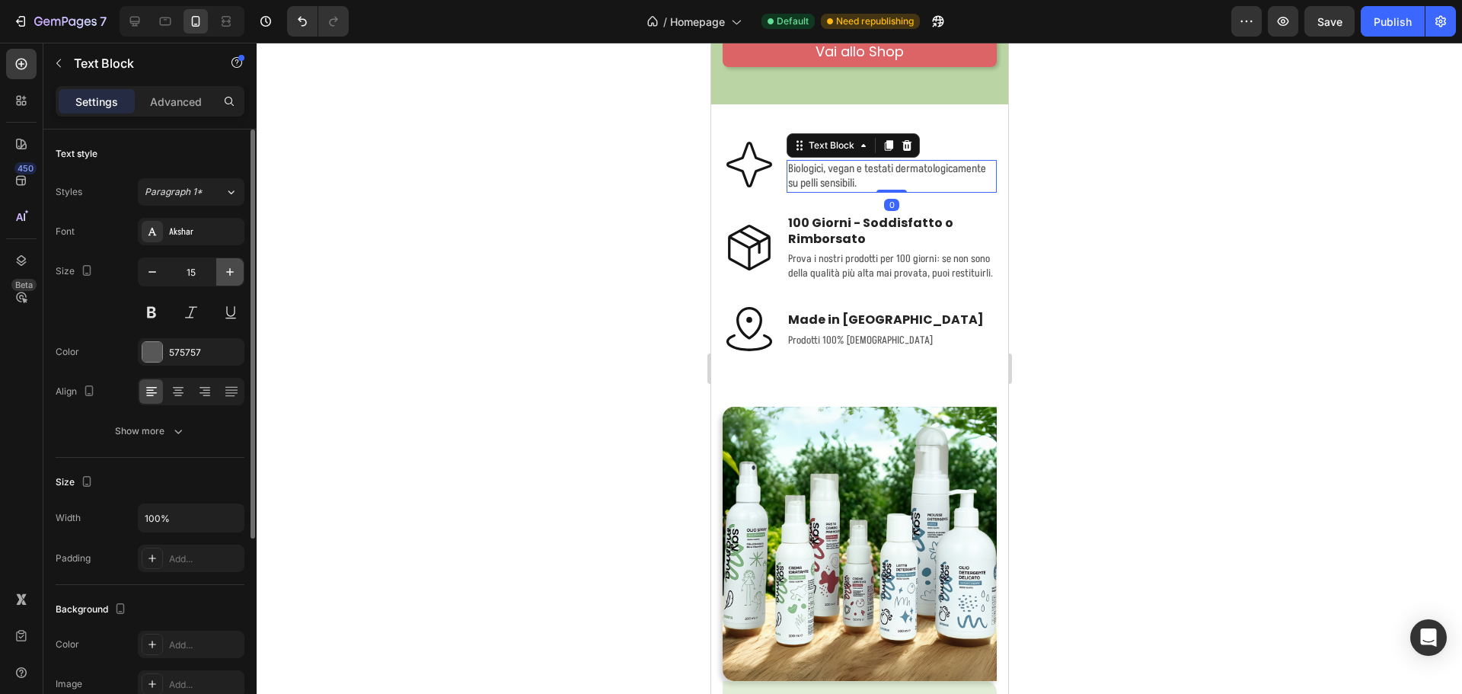
click at [222, 267] on icon "button" at bounding box center [229, 271] width 15 height 15
type input "16"
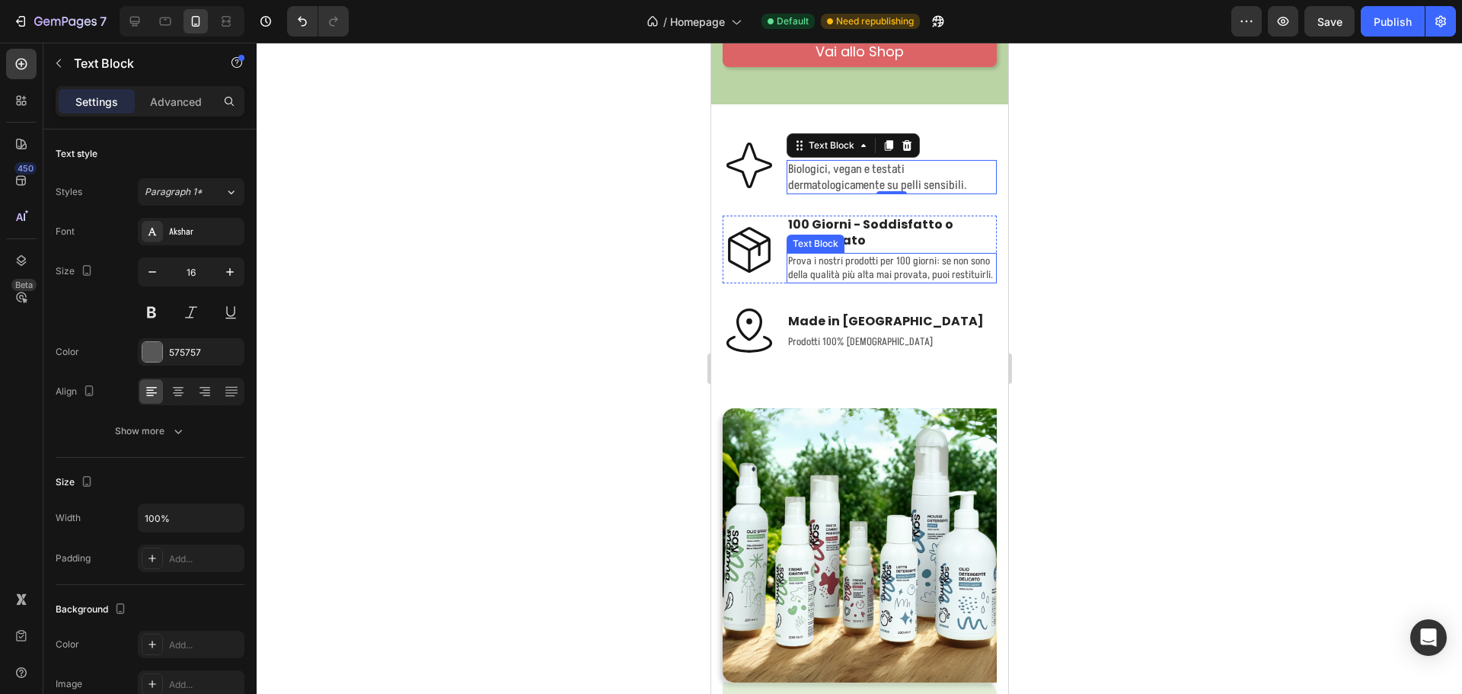
click at [850, 228] on p "100 Giorni - Soddisfatto o Rimborsato" at bounding box center [890, 233] width 207 height 32
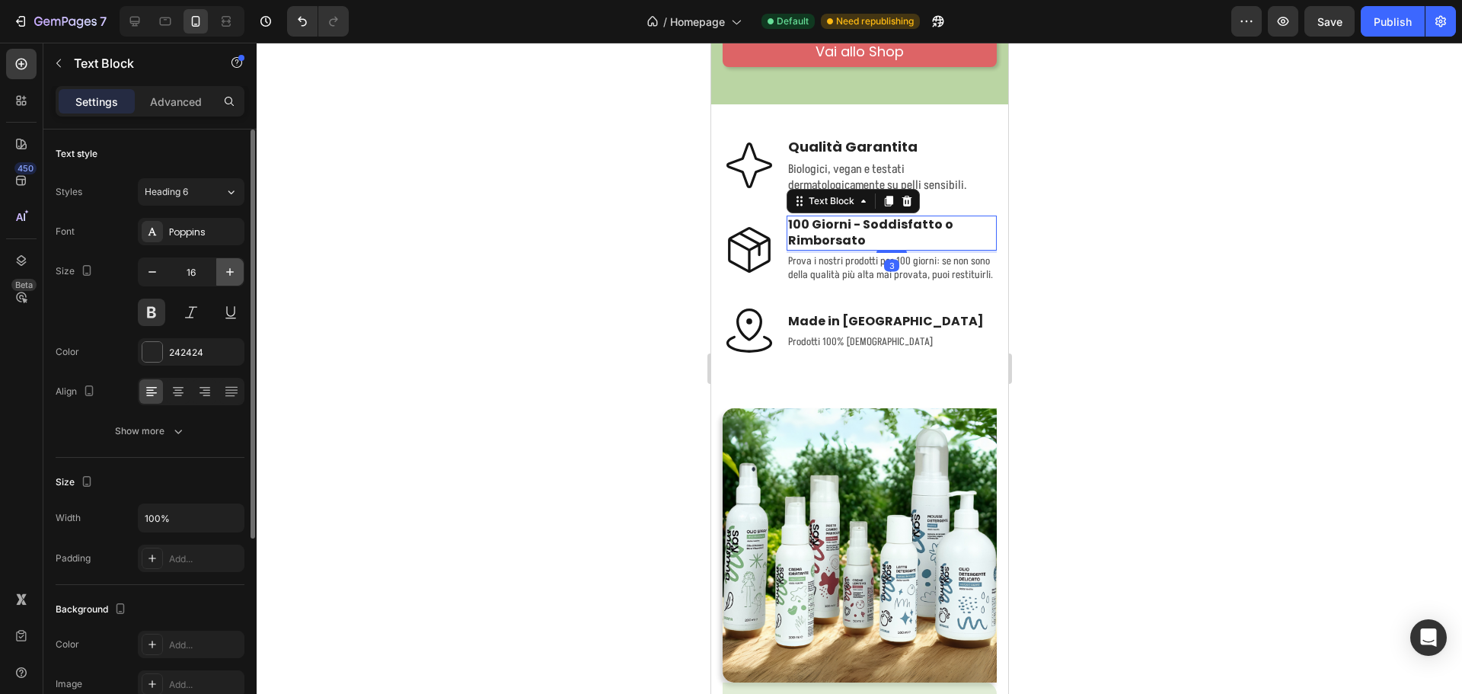
click at [230, 276] on icon "button" at bounding box center [229, 271] width 15 height 15
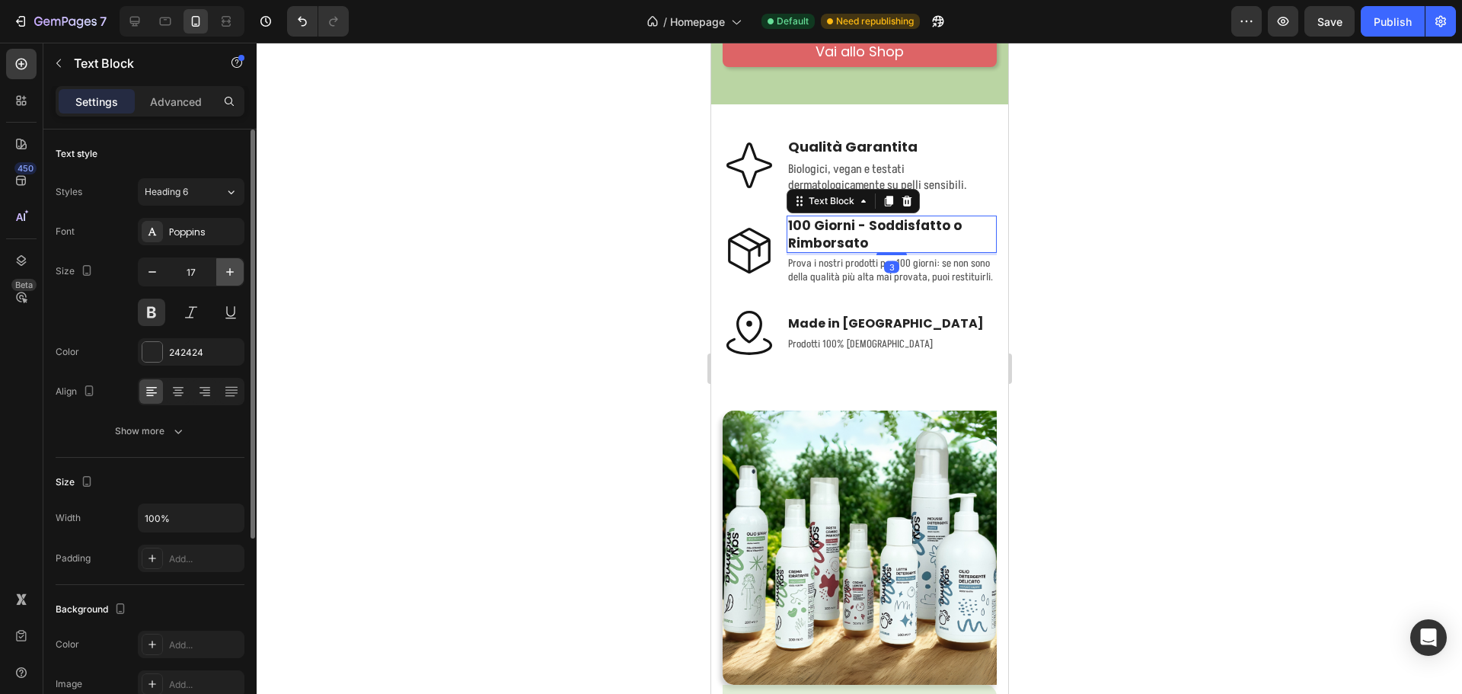
type input "18"
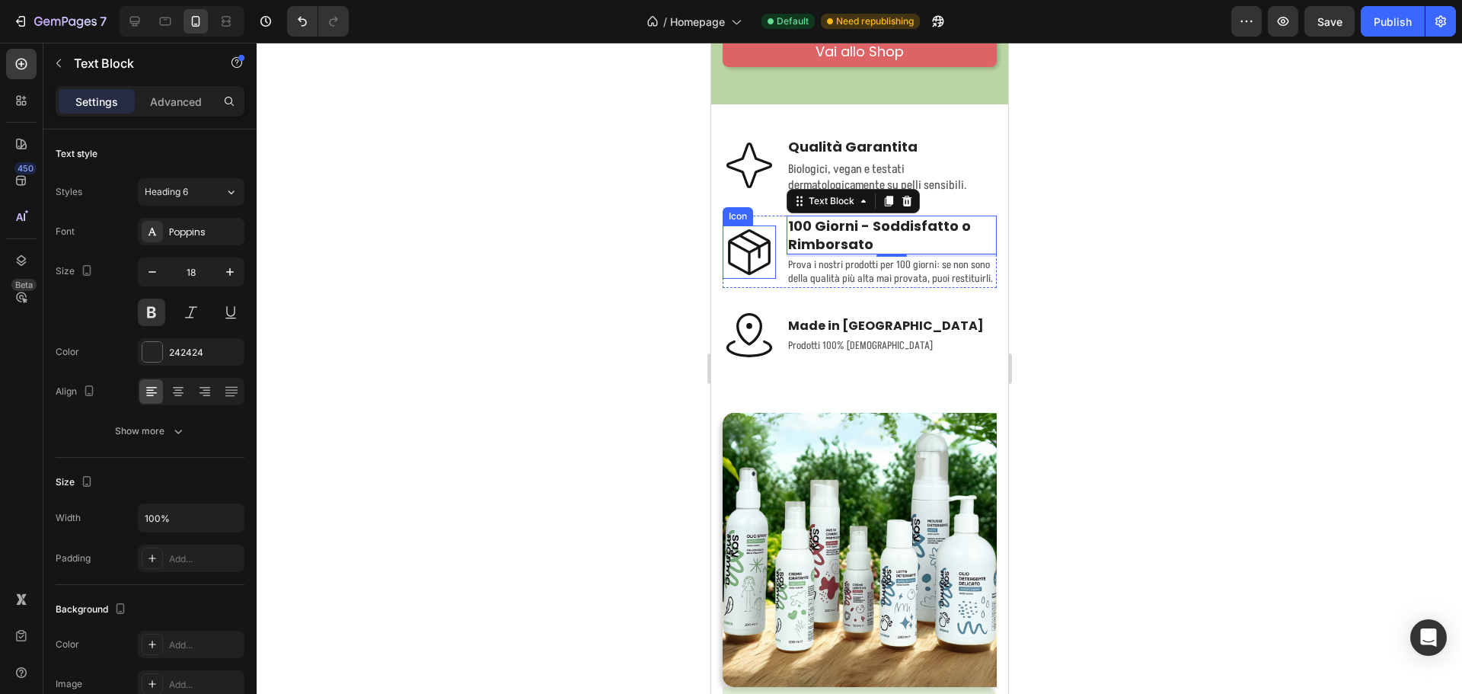
click at [815, 279] on p "Prova i nostri prodotti per 100 giorni: se non sono della qualità più alta mai …" at bounding box center [890, 271] width 207 height 27
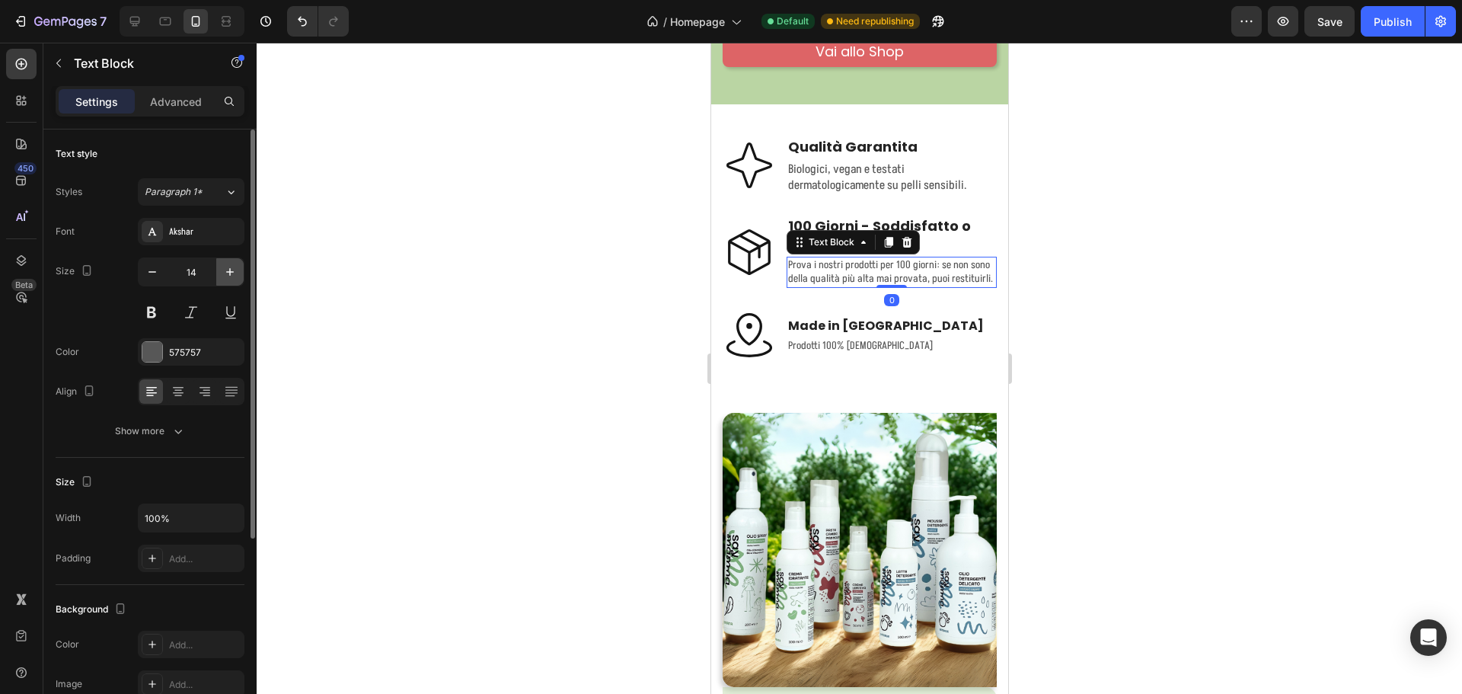
click at [225, 272] on icon "button" at bounding box center [229, 271] width 15 height 15
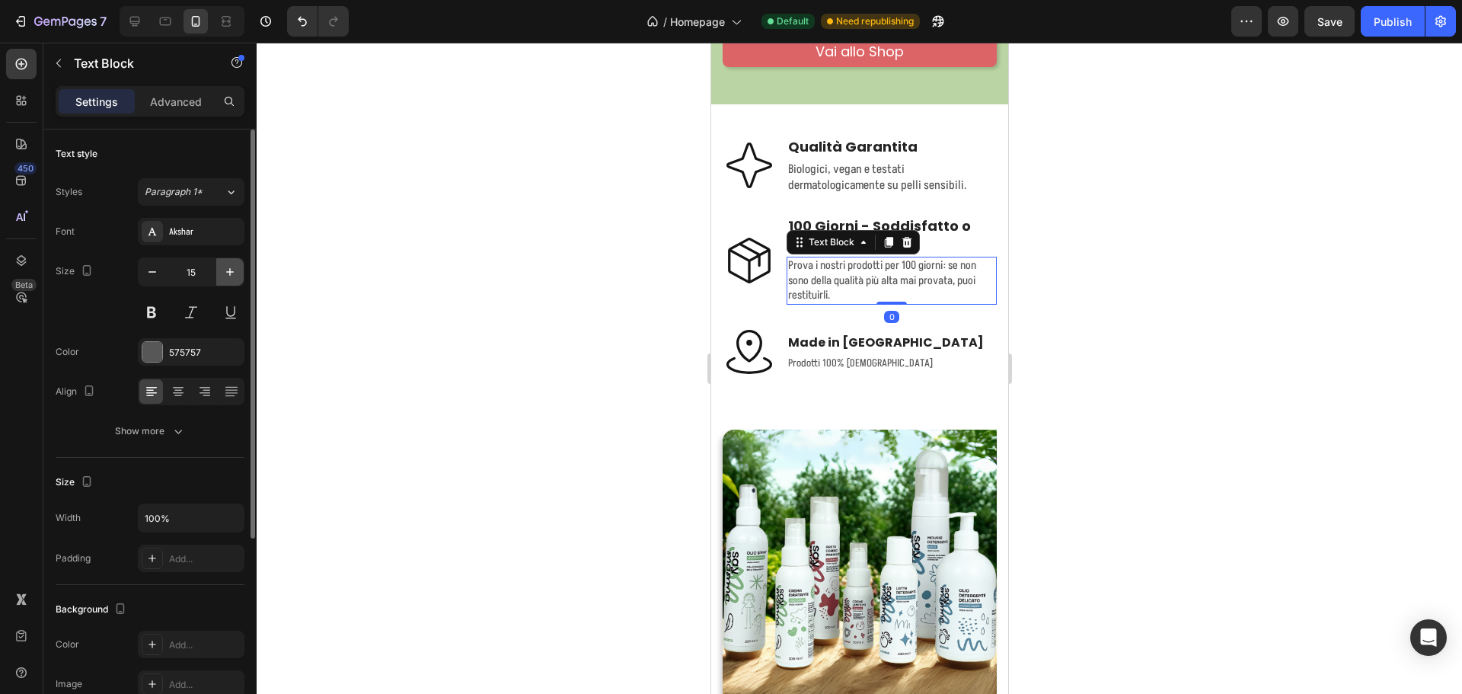
click at [225, 272] on icon "button" at bounding box center [229, 271] width 15 height 15
type input "16"
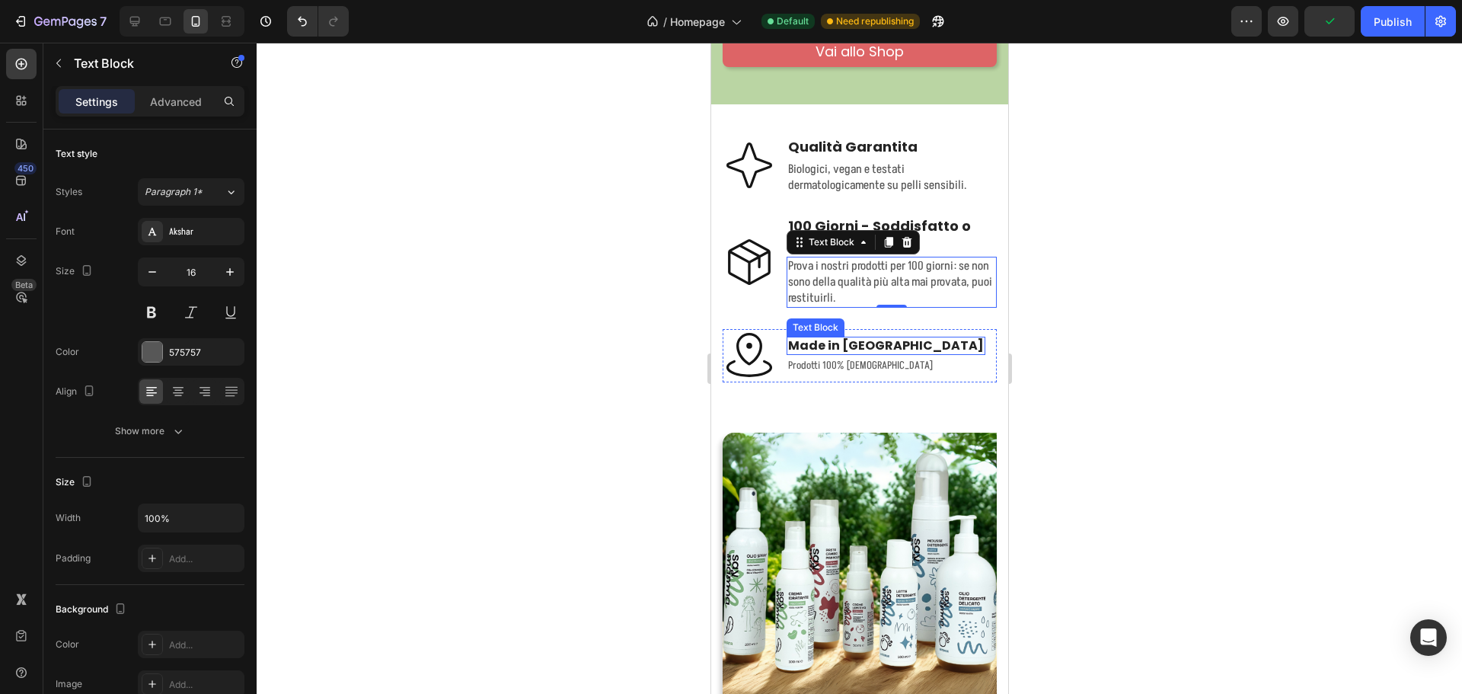
click at [846, 348] on p "Made in Italy" at bounding box center [885, 346] width 196 height 16
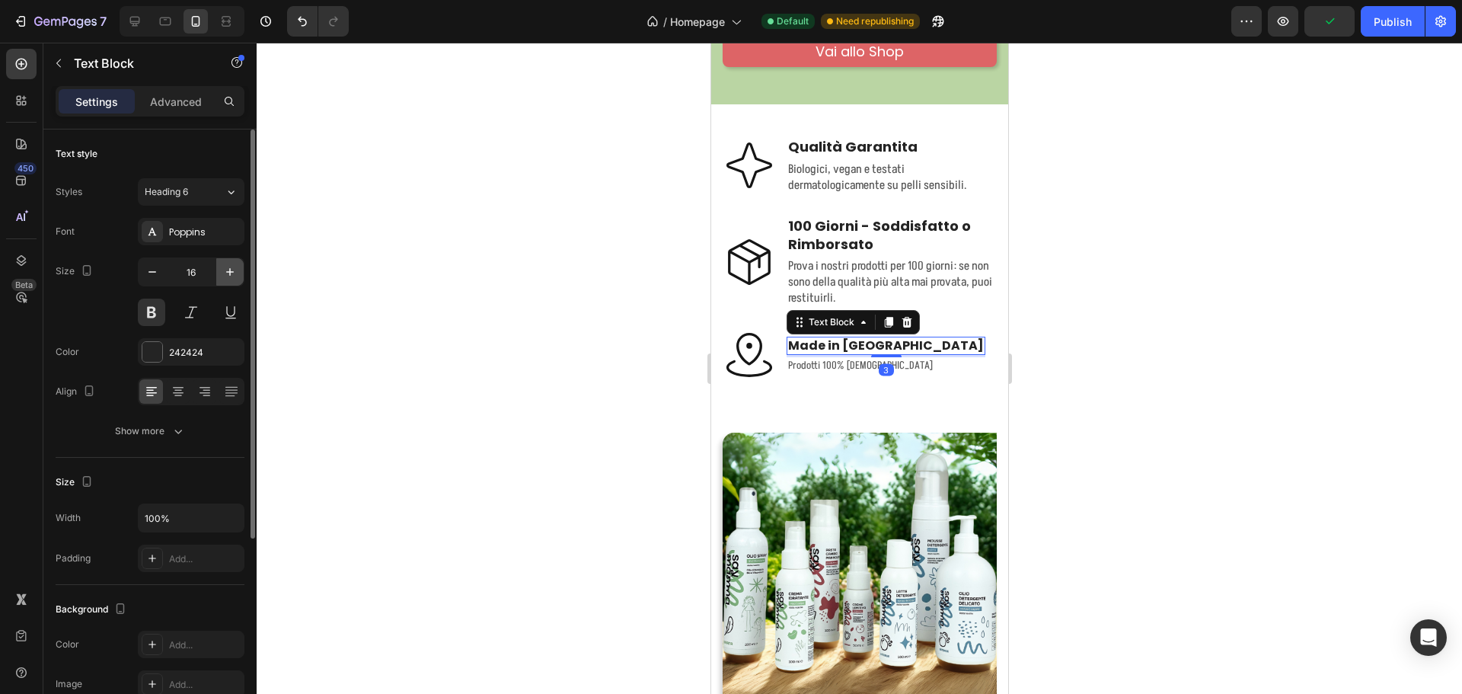
click at [218, 270] on button "button" at bounding box center [229, 271] width 27 height 27
click at [224, 268] on icon "button" at bounding box center [229, 271] width 15 height 15
type input "18"
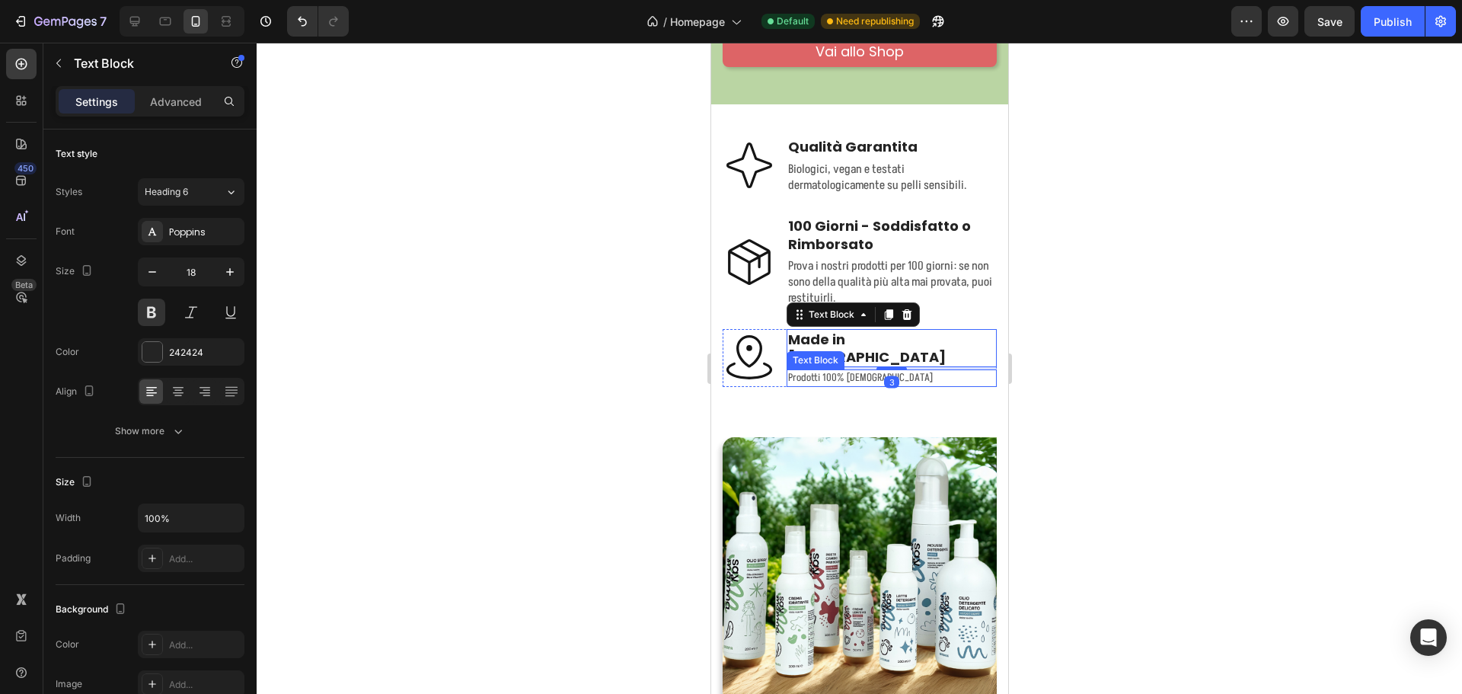
click at [803, 371] on p "Prodotti 100% Italiani" at bounding box center [890, 378] width 207 height 14
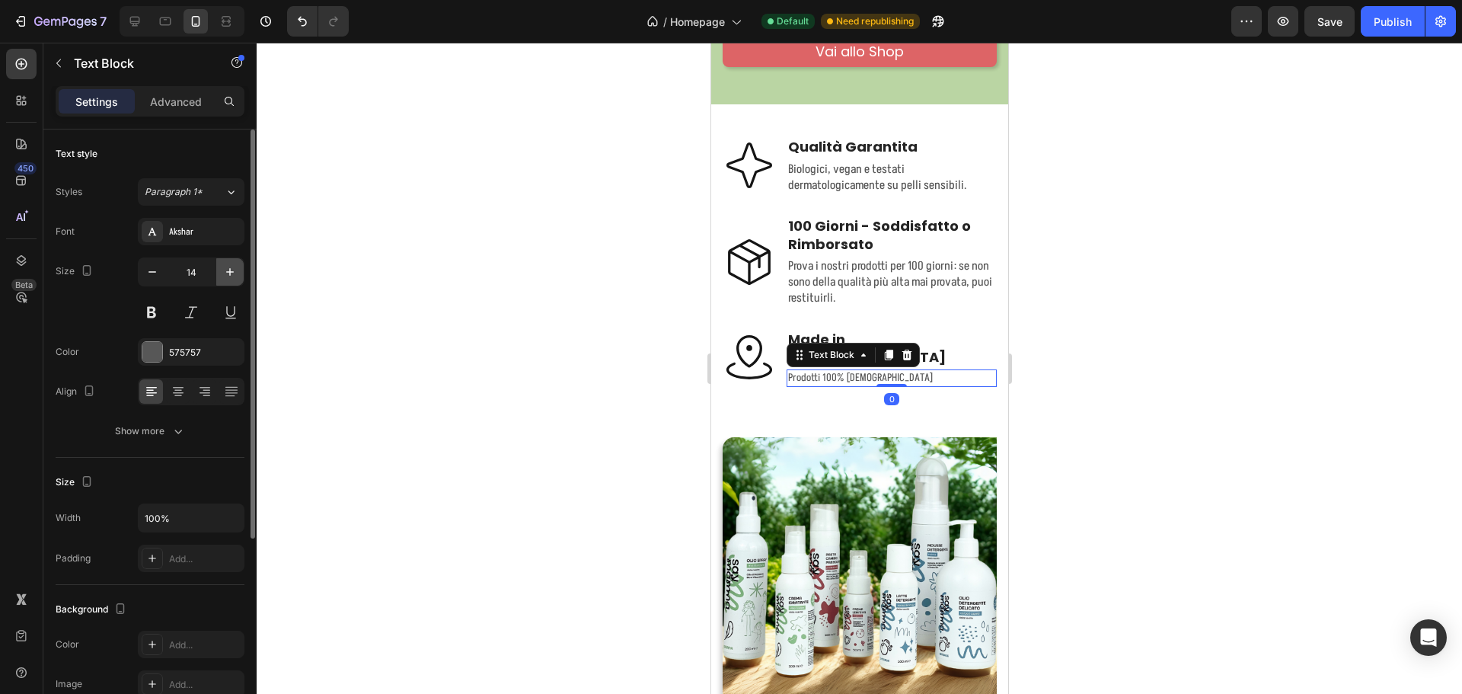
click at [235, 270] on icon "button" at bounding box center [229, 271] width 15 height 15
type input "16"
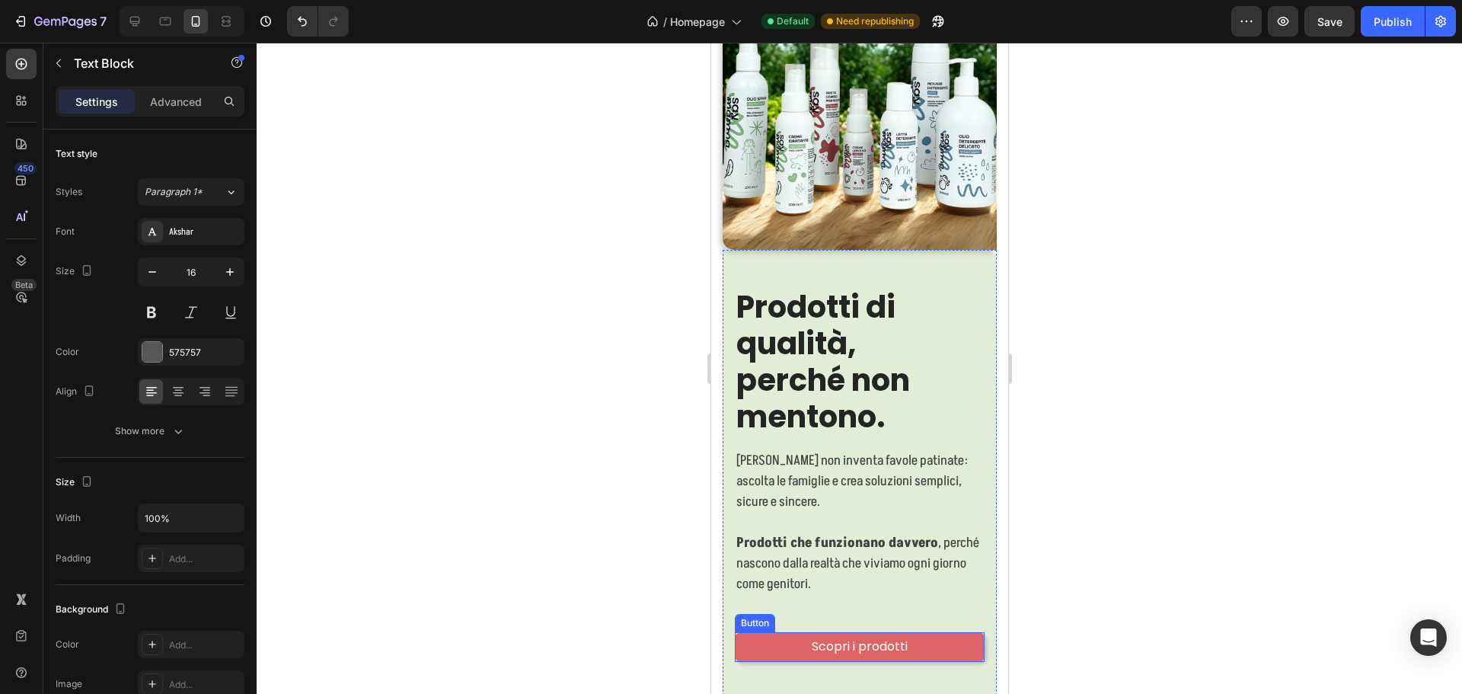
scroll to position [1341, 0]
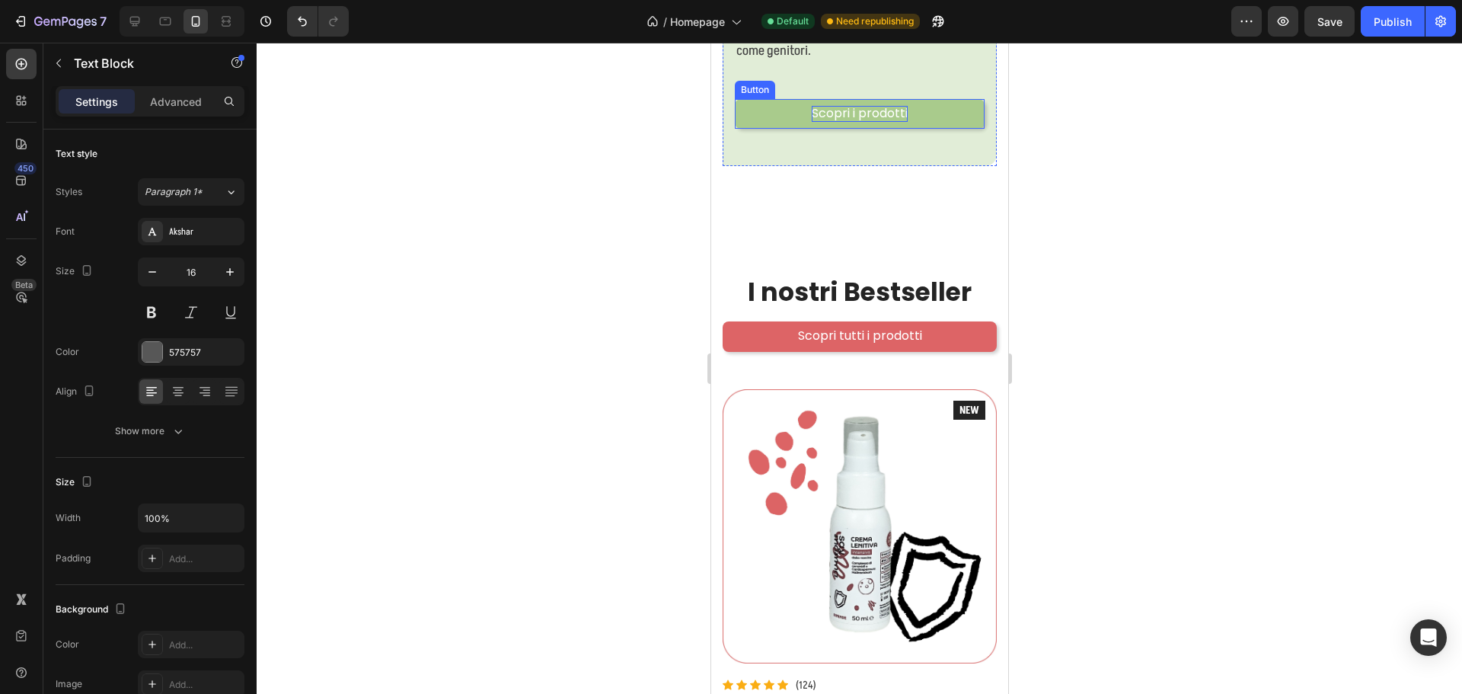
click at [889, 106] on p "Scopri i prodotti" at bounding box center [859, 114] width 96 height 16
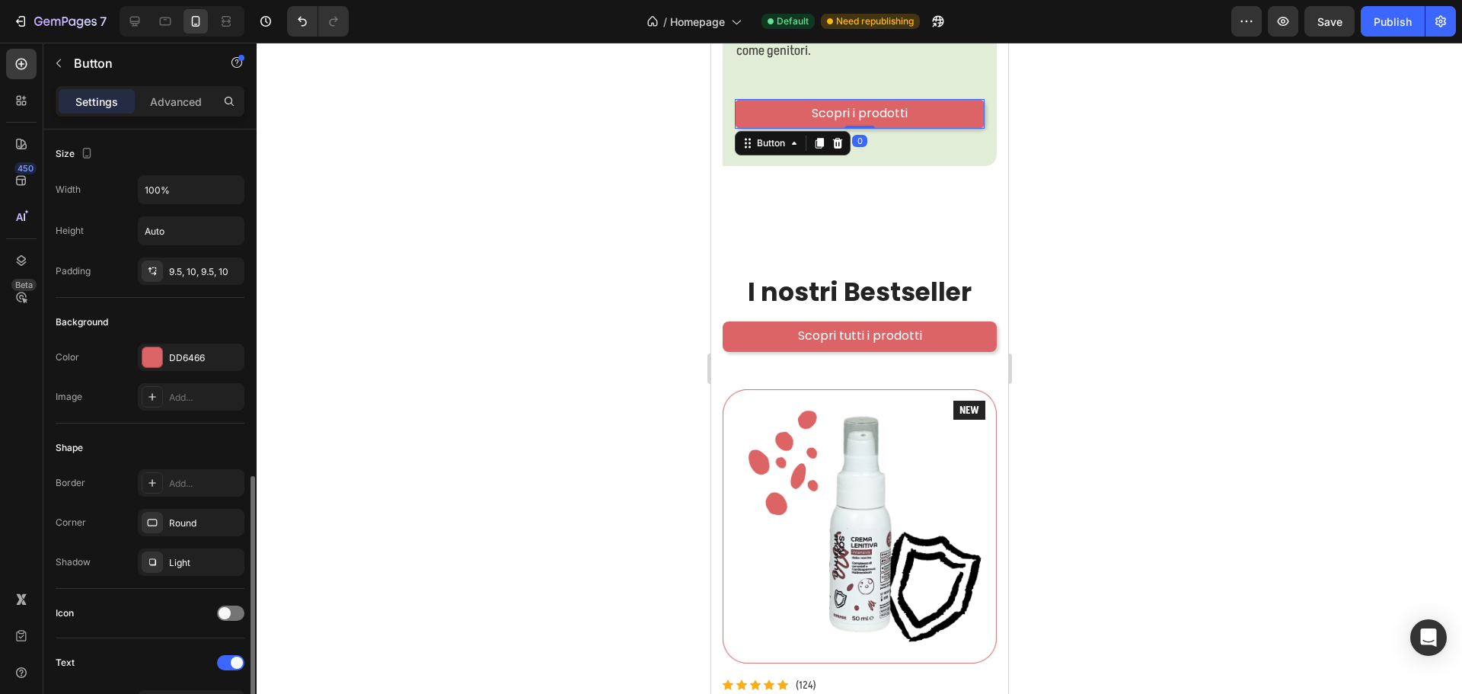
scroll to position [381, 0]
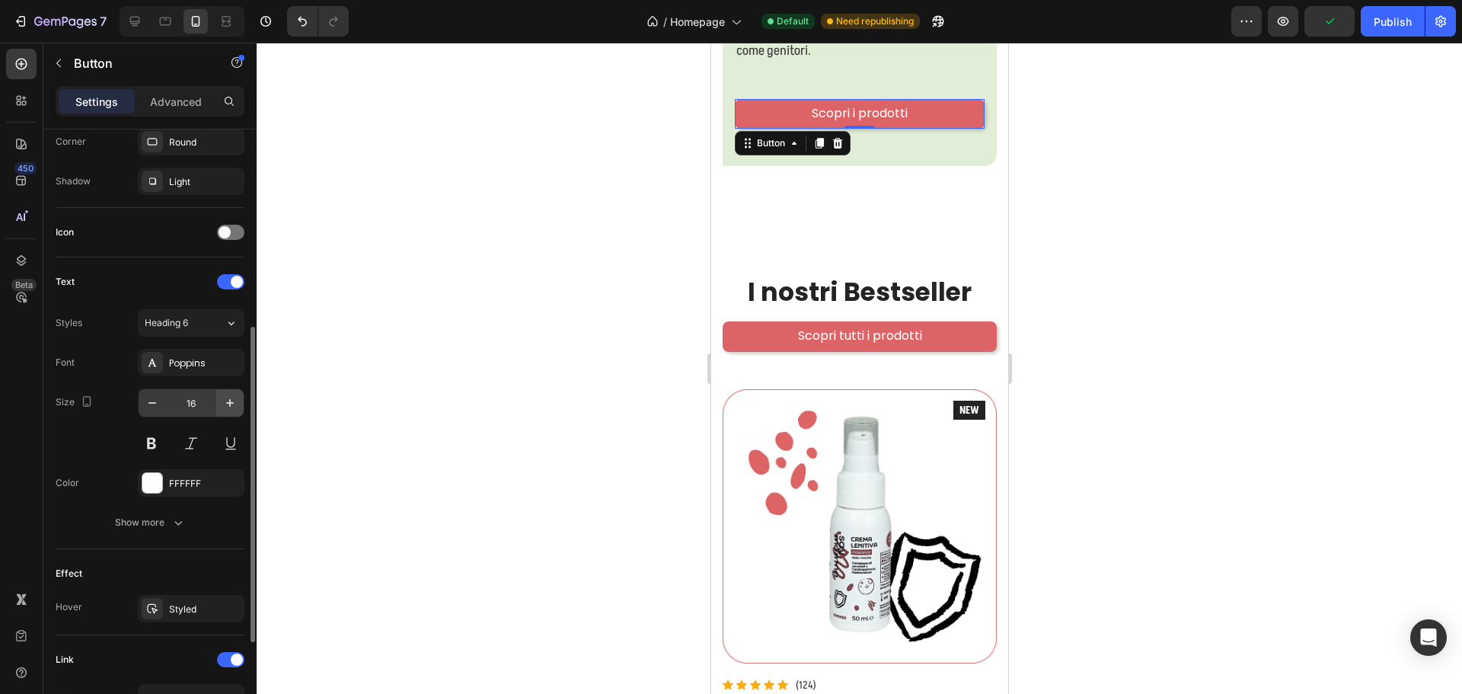
click at [220, 404] on button "button" at bounding box center [229, 402] width 27 height 27
click at [225, 404] on icon "button" at bounding box center [229, 402] width 15 height 15
type input "18"
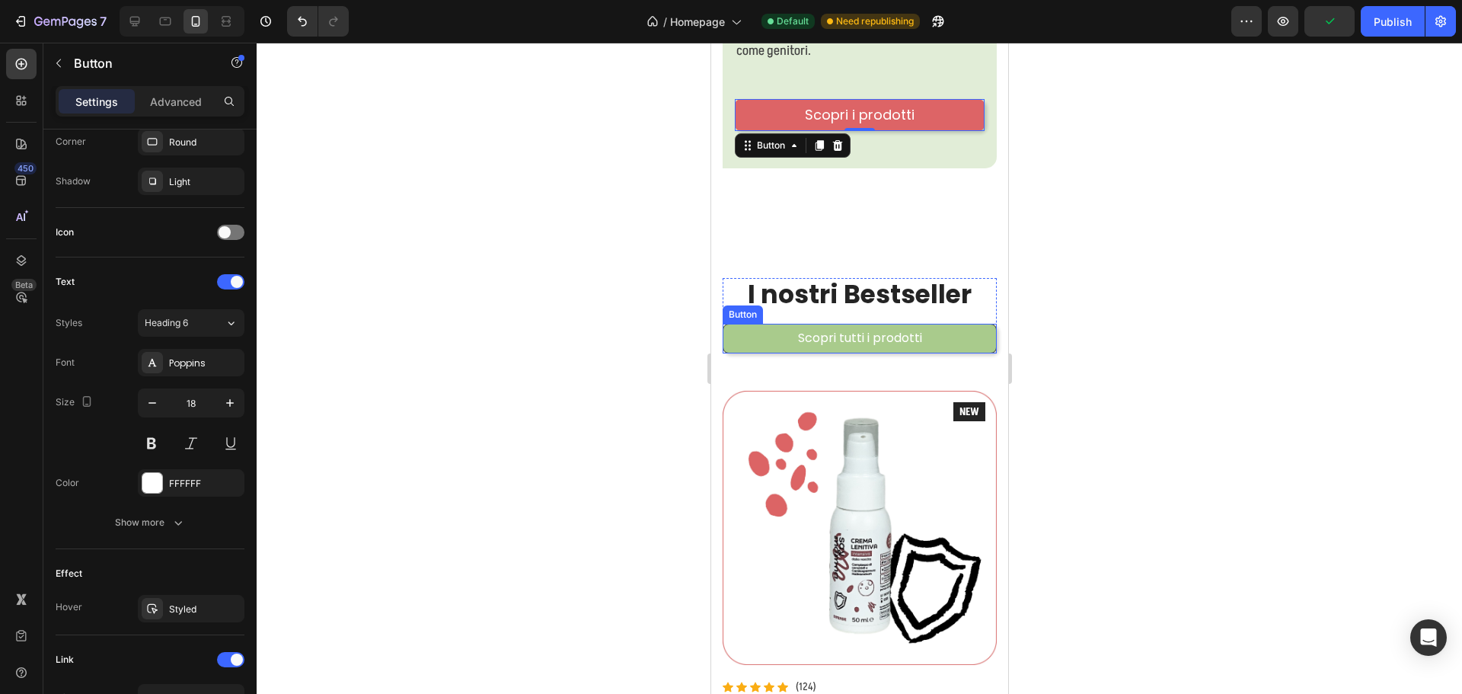
click at [943, 324] on link "Scopri tutti i prodotti" at bounding box center [859, 339] width 274 height 30
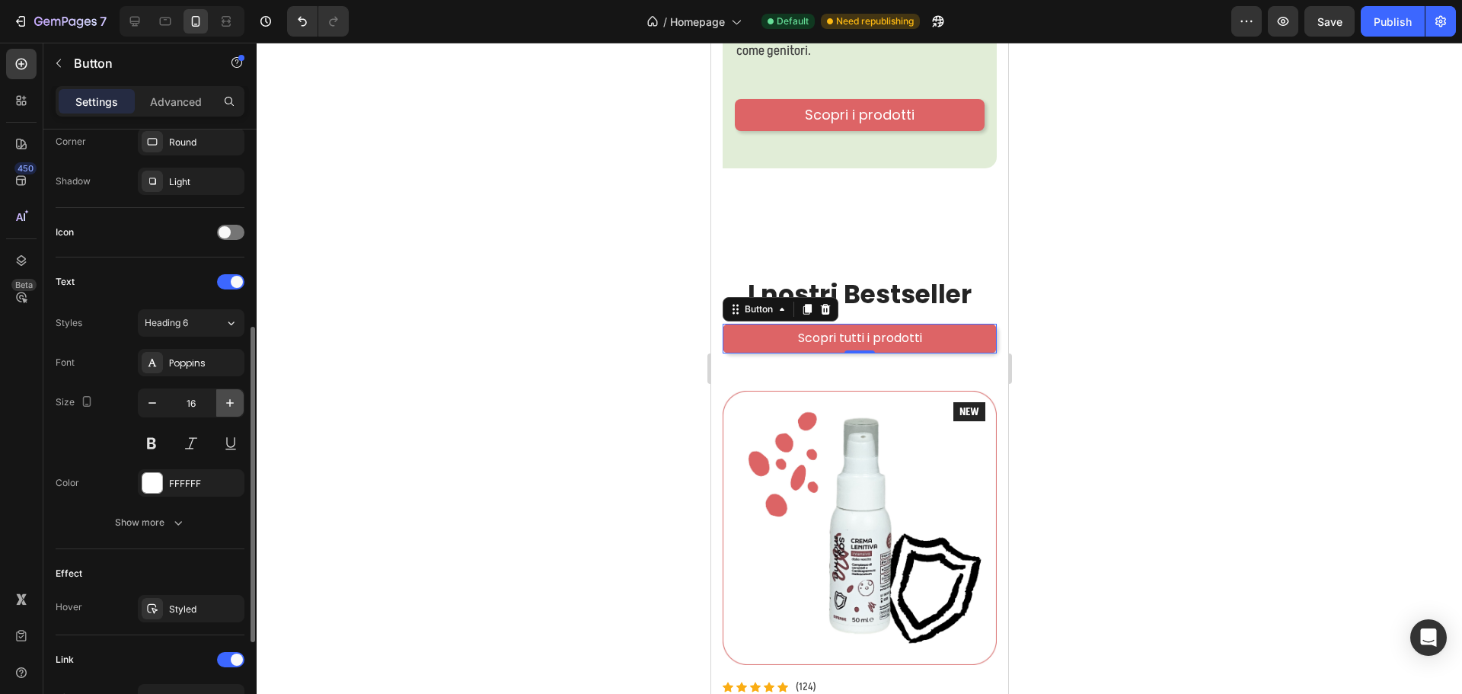
click at [233, 403] on icon "button" at bounding box center [230, 403] width 8 height 8
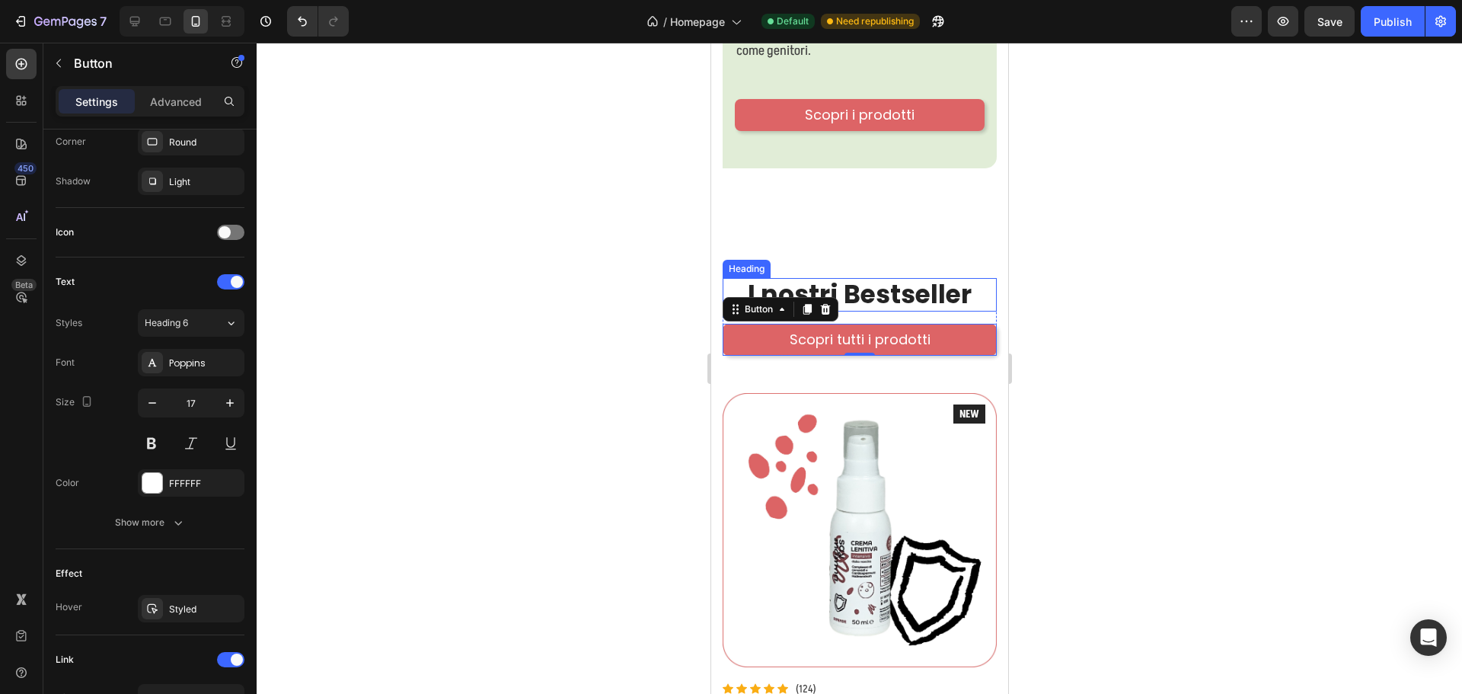
type input "18"
click at [873, 282] on h2 "I nostri Bestseller" at bounding box center [859, 294] width 274 height 33
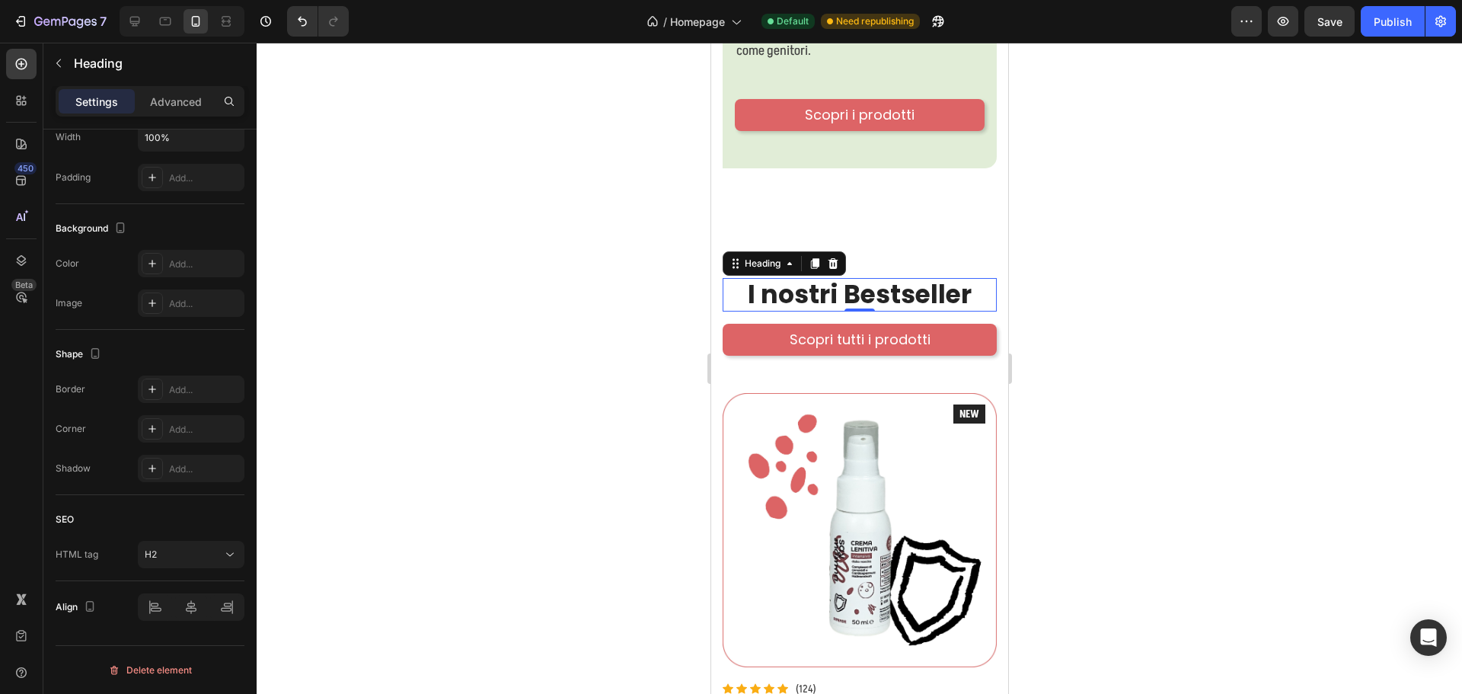
scroll to position [0, 0]
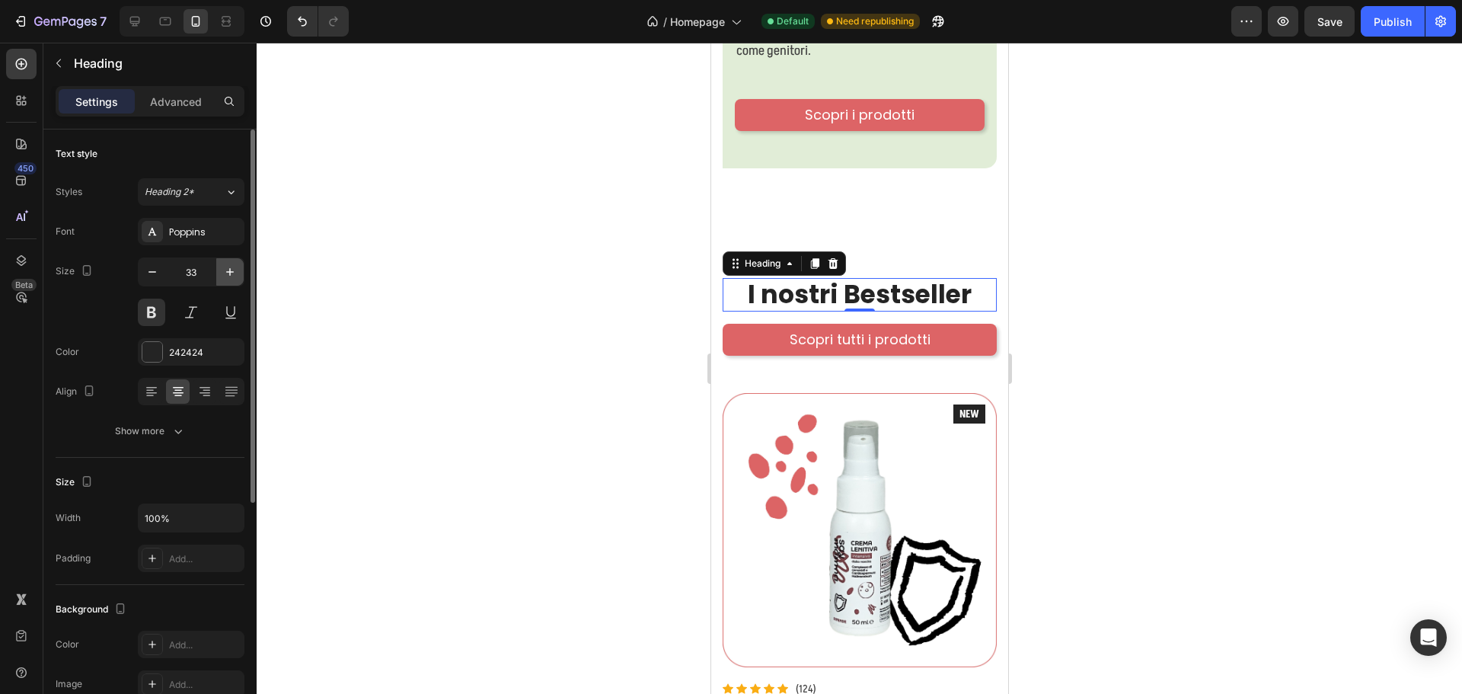
click at [225, 277] on icon "button" at bounding box center [229, 271] width 15 height 15
click at [228, 273] on icon "button" at bounding box center [229, 271] width 15 height 15
type input "35"
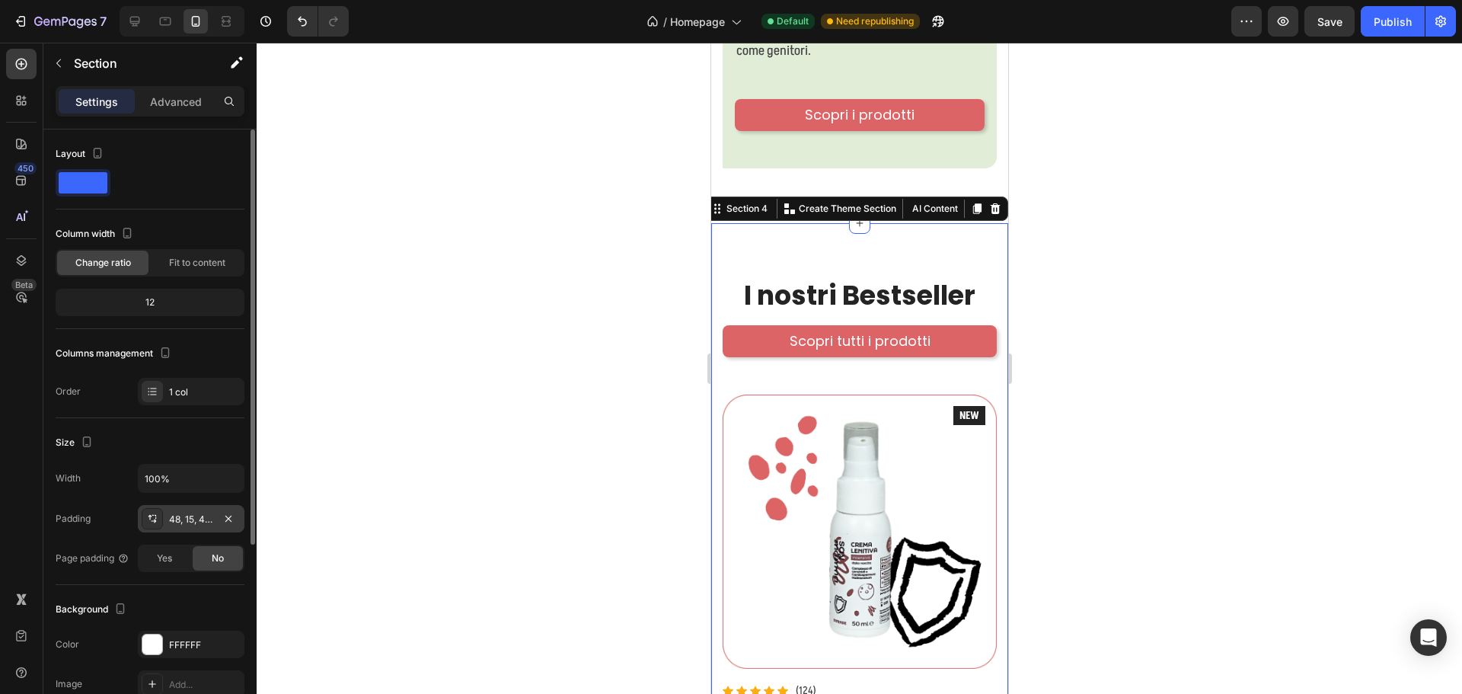
click at [187, 517] on div "48, 15, 48, 15" at bounding box center [191, 519] width 44 height 14
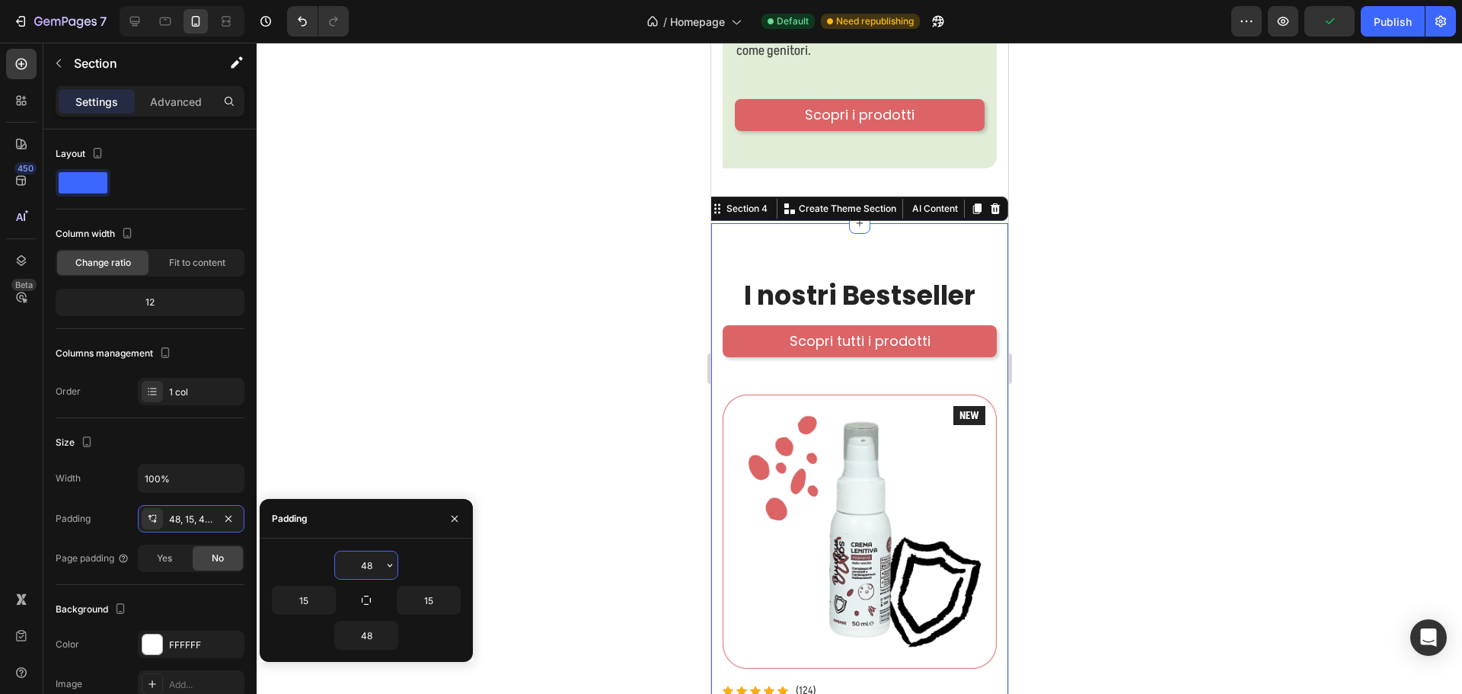
click at [381, 561] on input "48" at bounding box center [366, 564] width 62 height 27
click at [388, 563] on icon "button" at bounding box center [390, 565] width 12 height 12
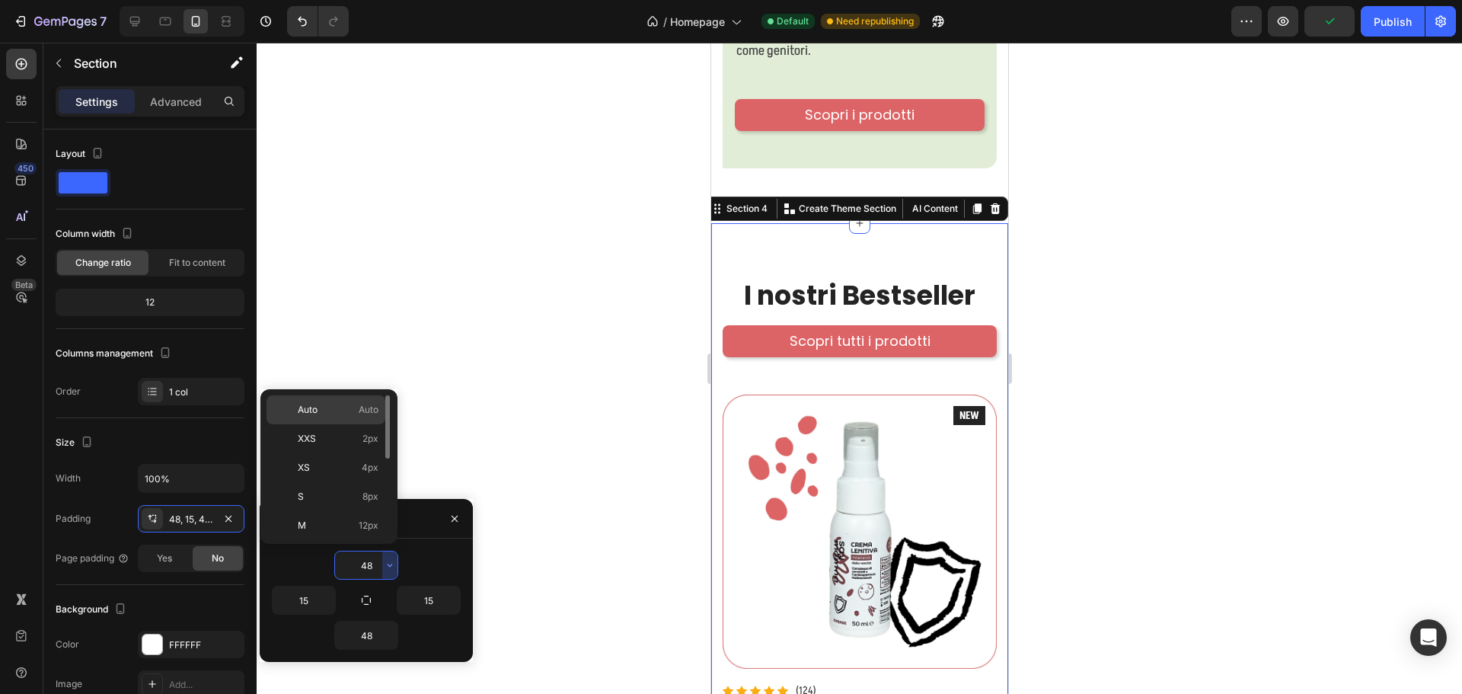
click at [354, 414] on p "Auto Auto" at bounding box center [338, 410] width 81 height 14
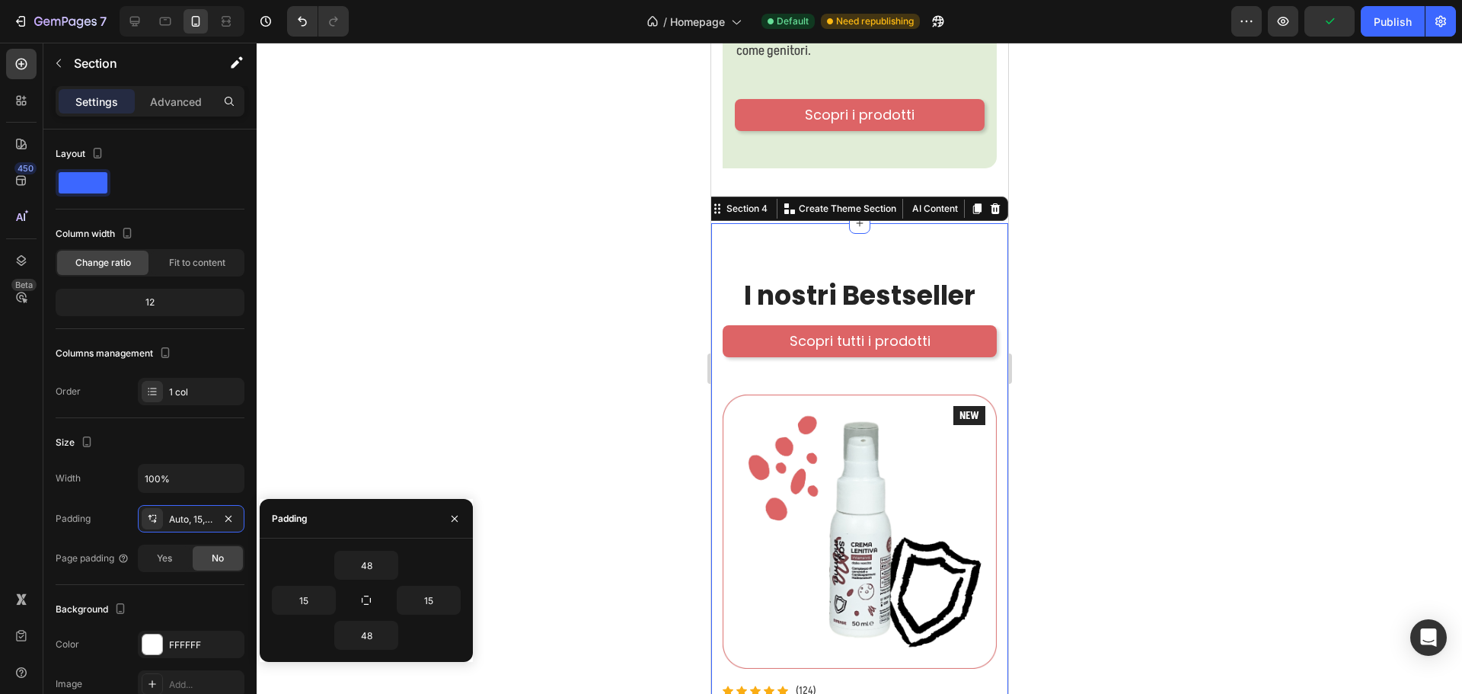
type input "Auto"
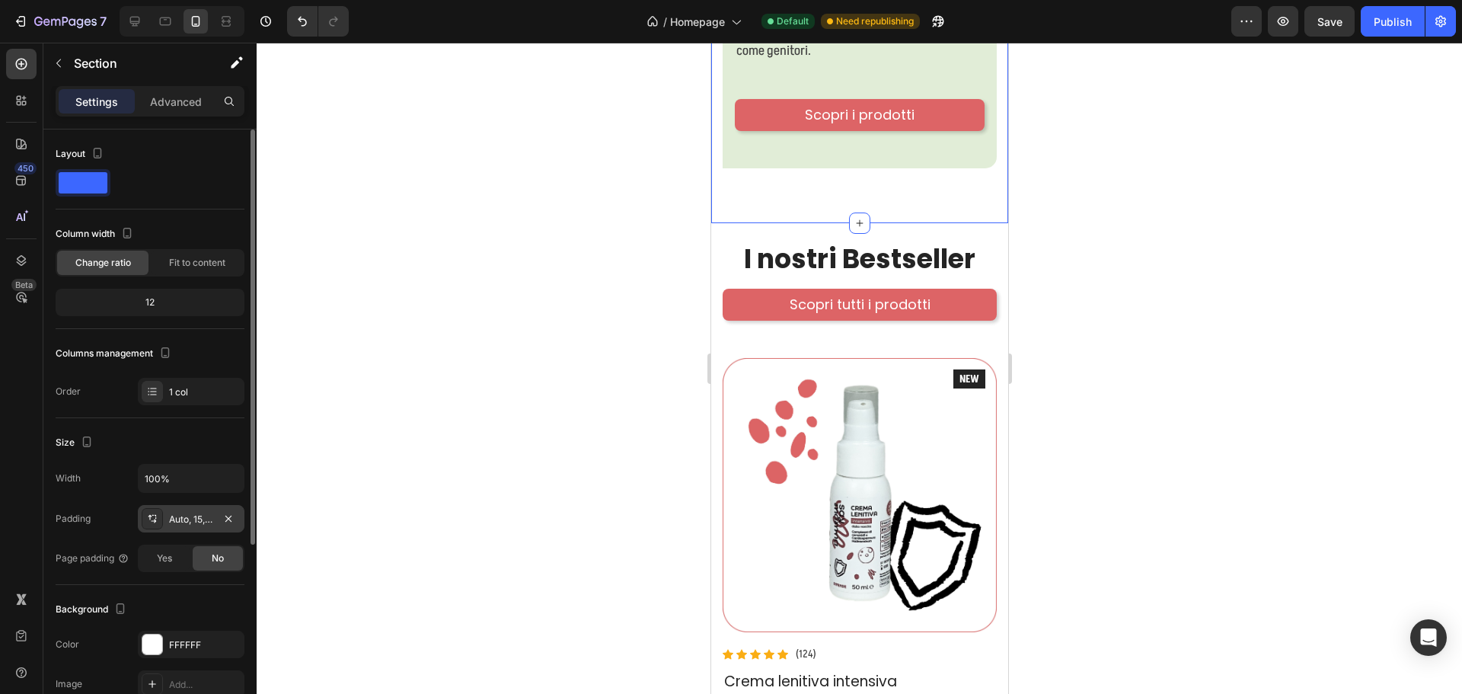
click at [195, 519] on div "Auto, 15, 48, 15" at bounding box center [191, 519] width 44 height 14
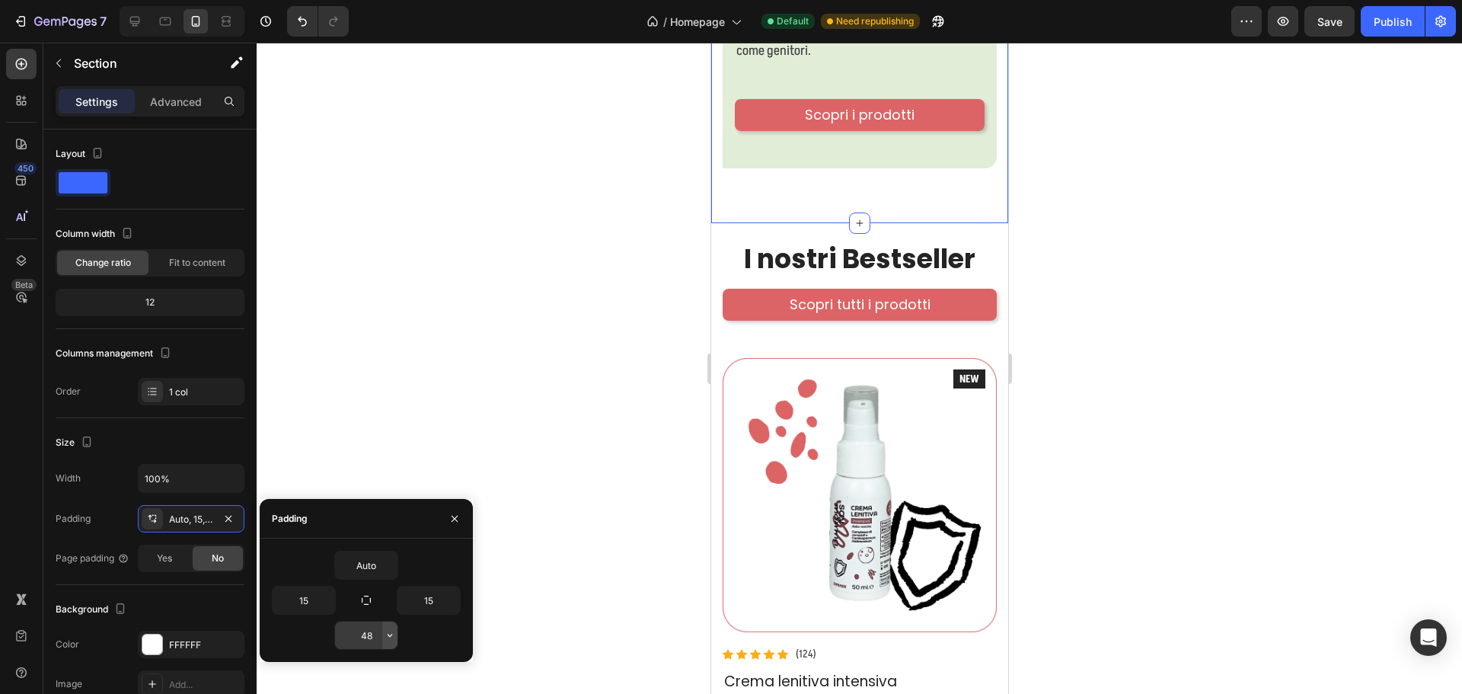
click at [392, 642] on button "button" at bounding box center [389, 634] width 15 height 27
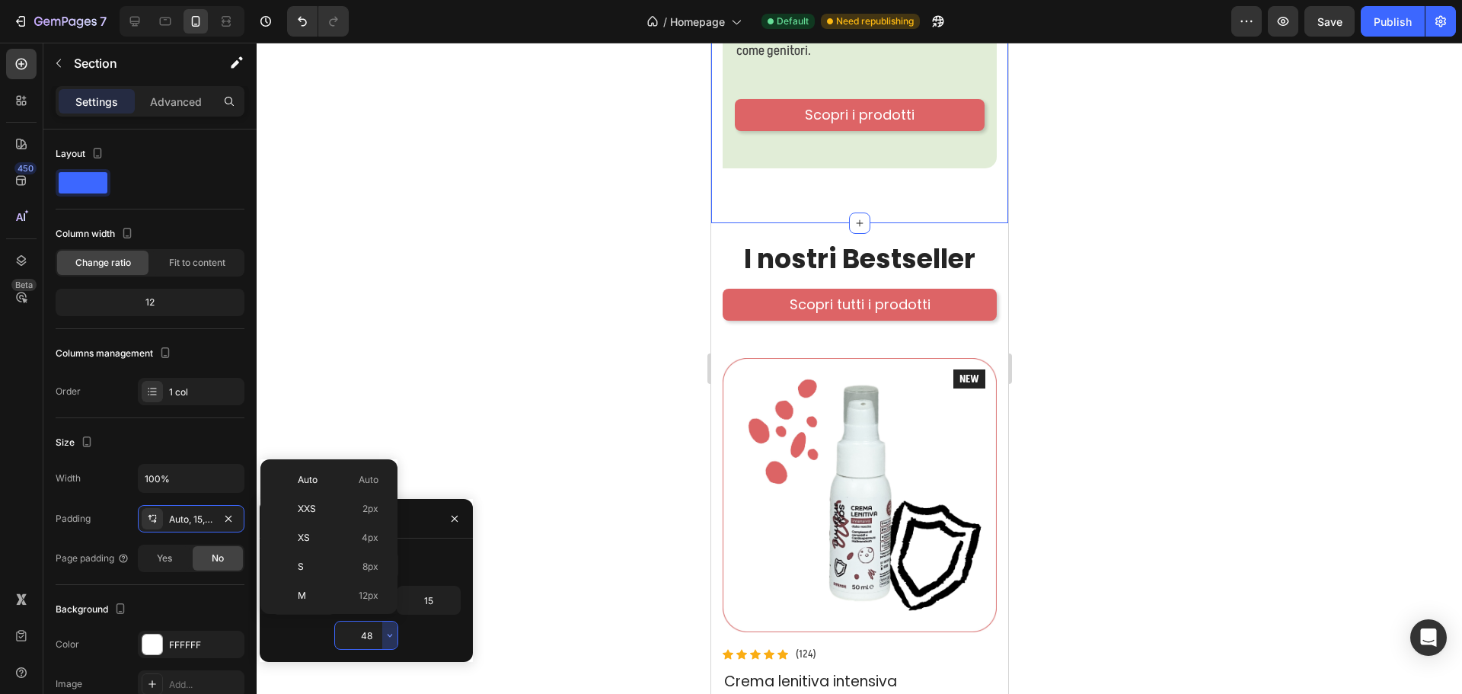
scroll to position [137, 0]
click at [368, 512] on span "24px" at bounding box center [367, 516] width 22 height 14
type input "24"
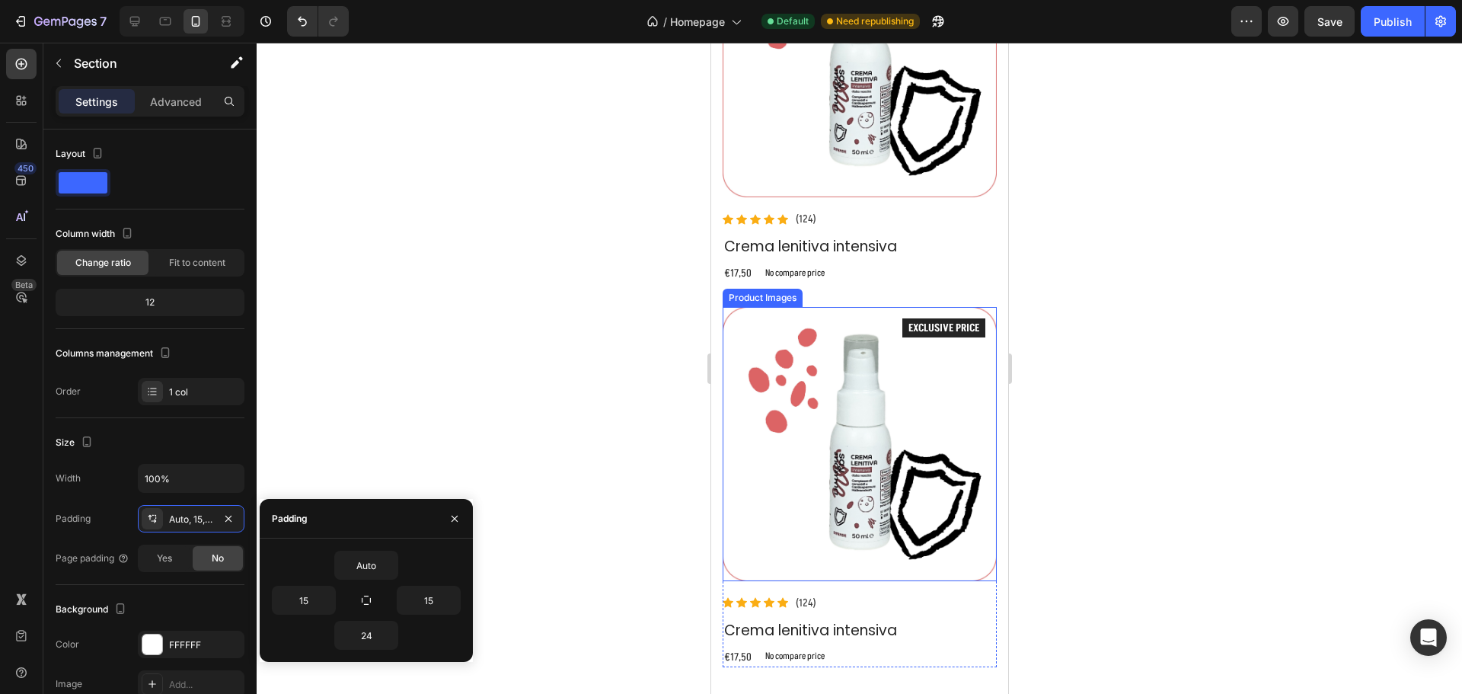
scroll to position [2560, 0]
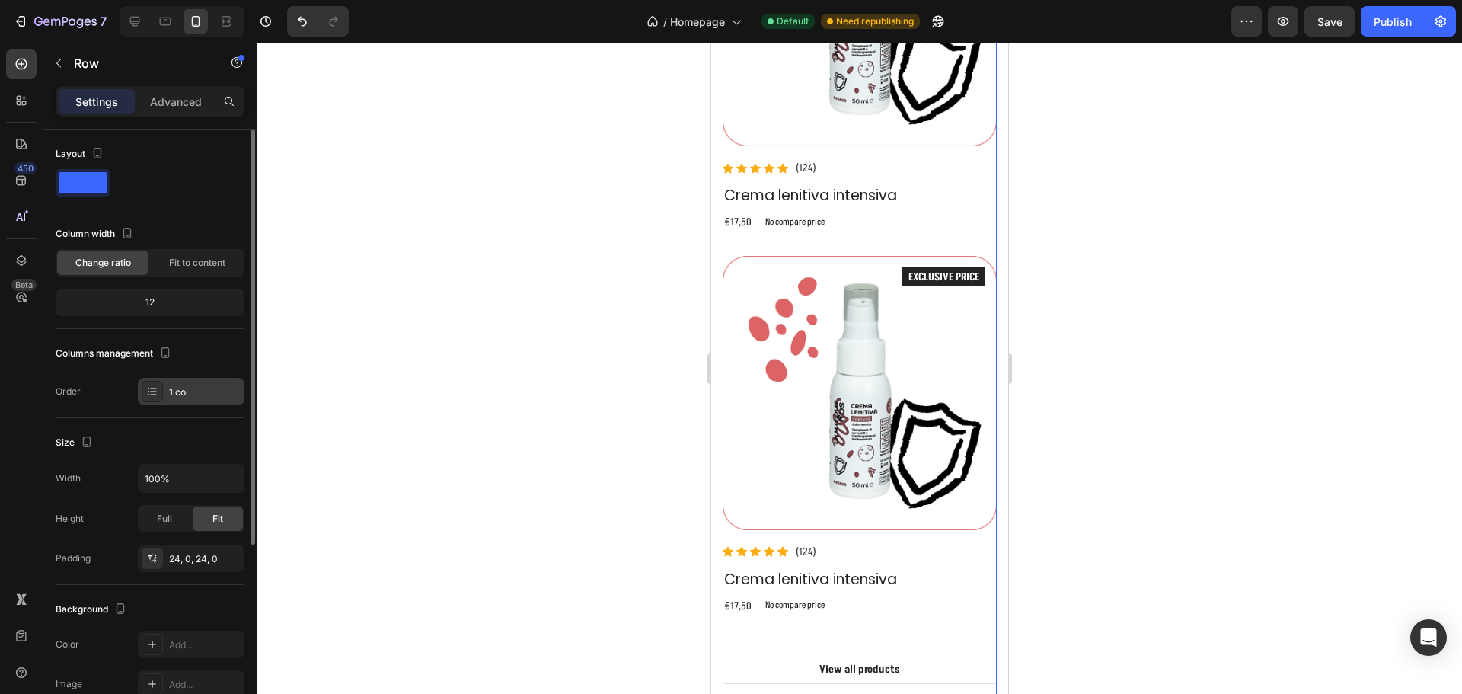
click at [183, 393] on div "1 col" at bounding box center [205, 392] width 72 height 14
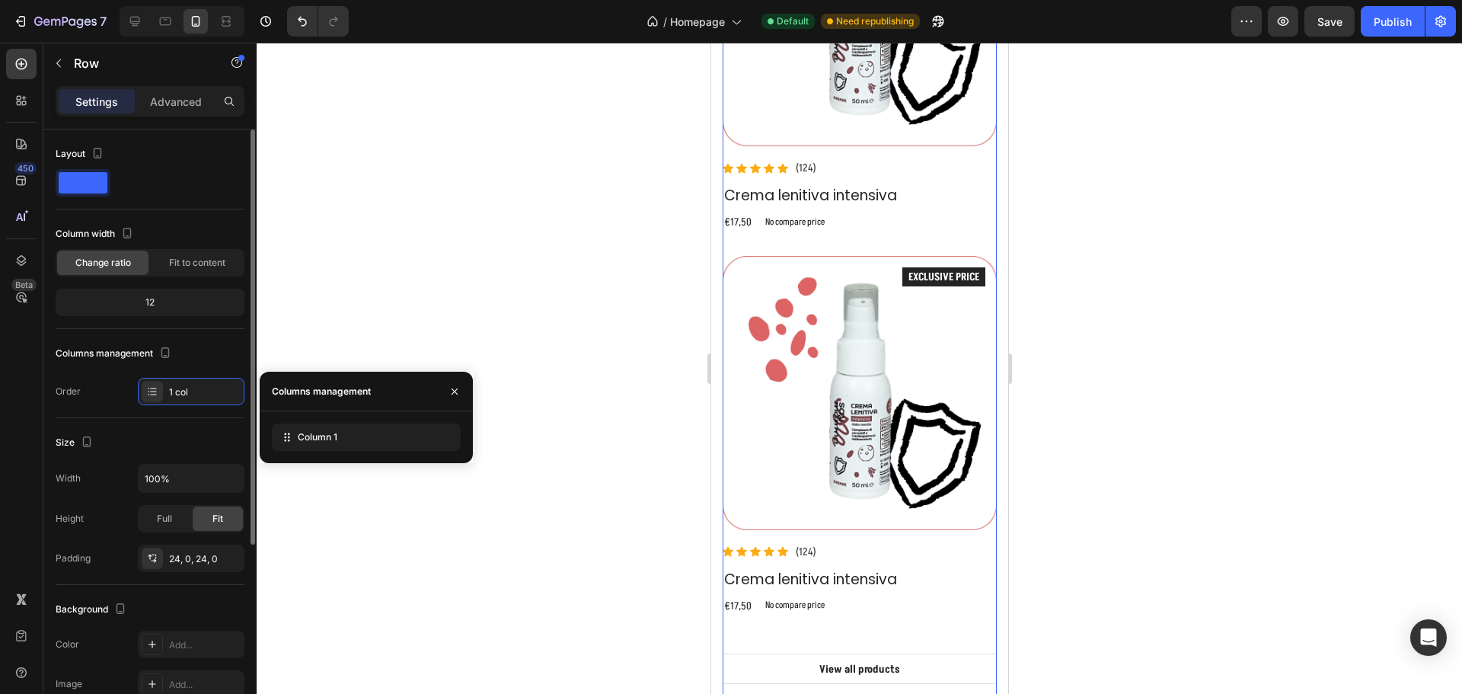
click at [175, 585] on div "Layout Column width Change ratio Fit to content 12 Columns management Order 1 c…" at bounding box center [150, 667] width 189 height 165
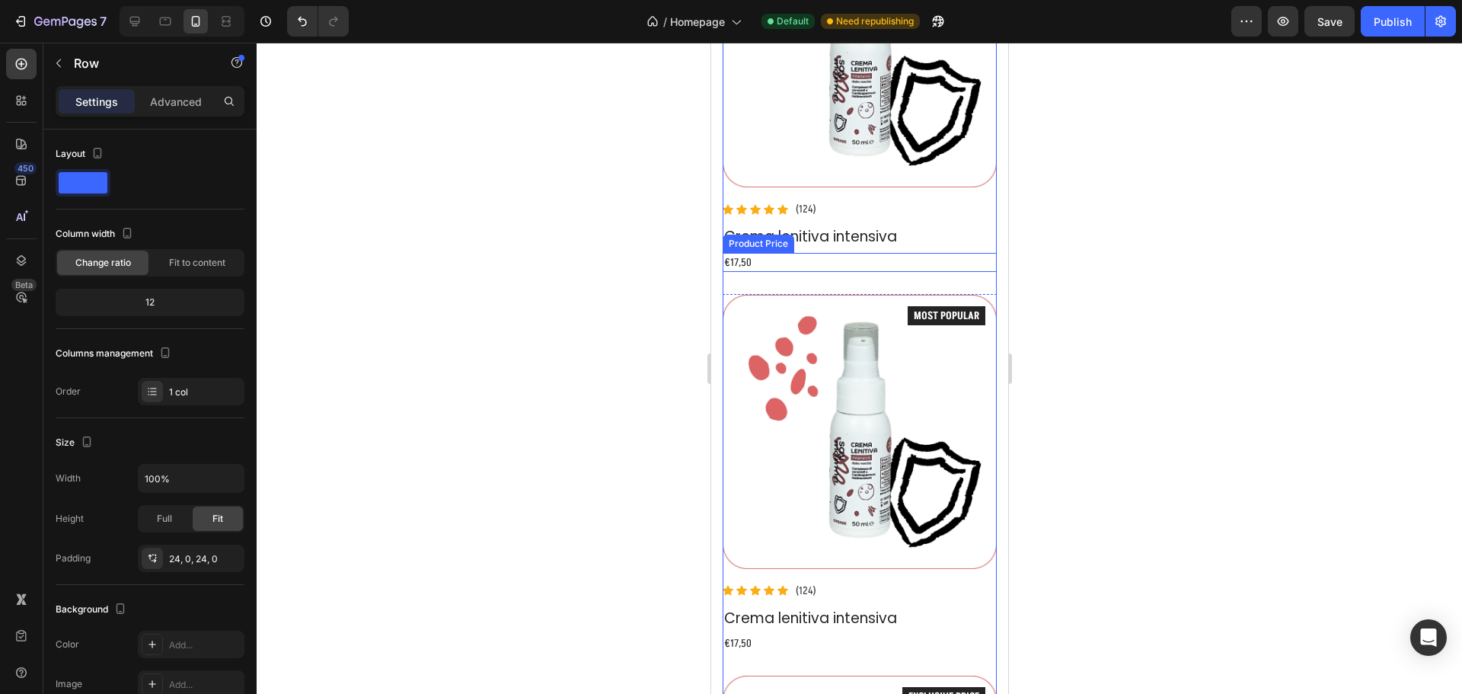
scroll to position [1418, 0]
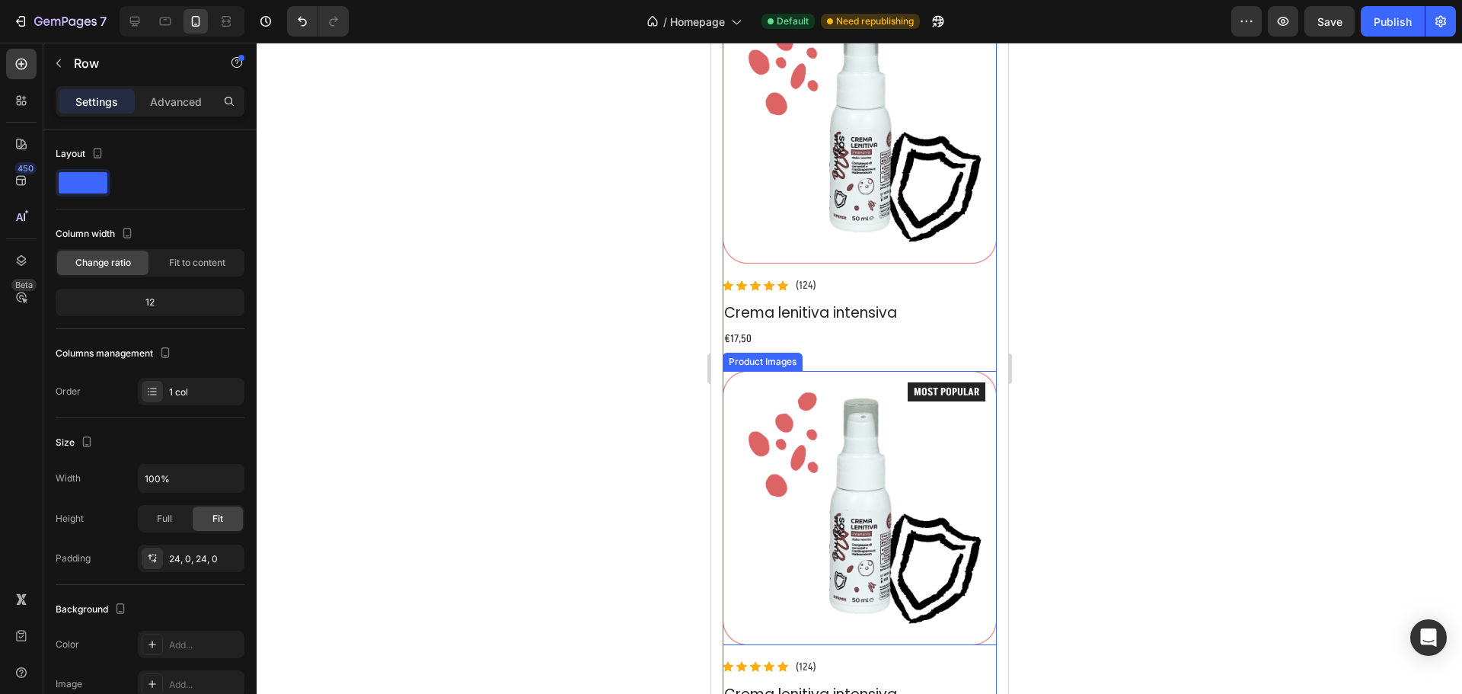
click at [754, 355] on div "Product Images" at bounding box center [762, 362] width 74 height 14
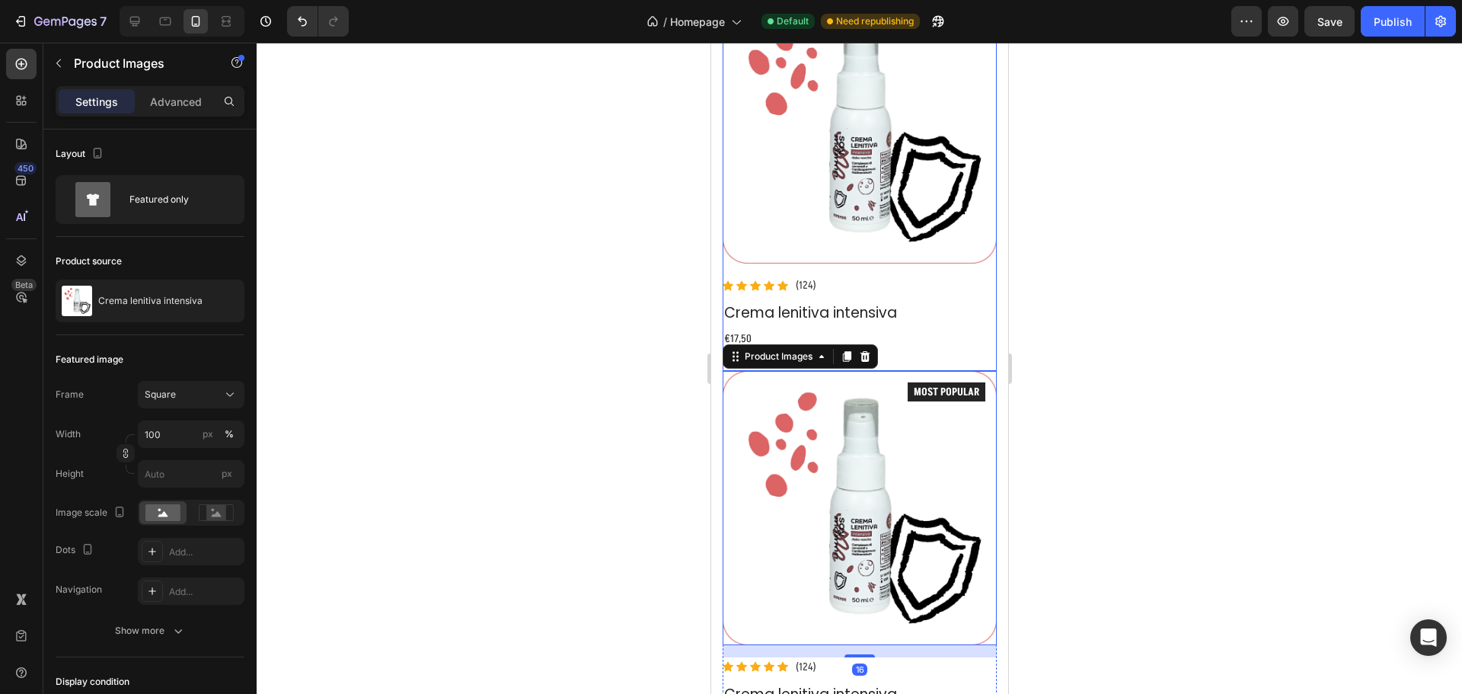
click at [921, 337] on div "Product Images Icon Icon Icon Icon Icon Icon List Hoz (124) Text block Row Crem…" at bounding box center [859, 179] width 274 height 381
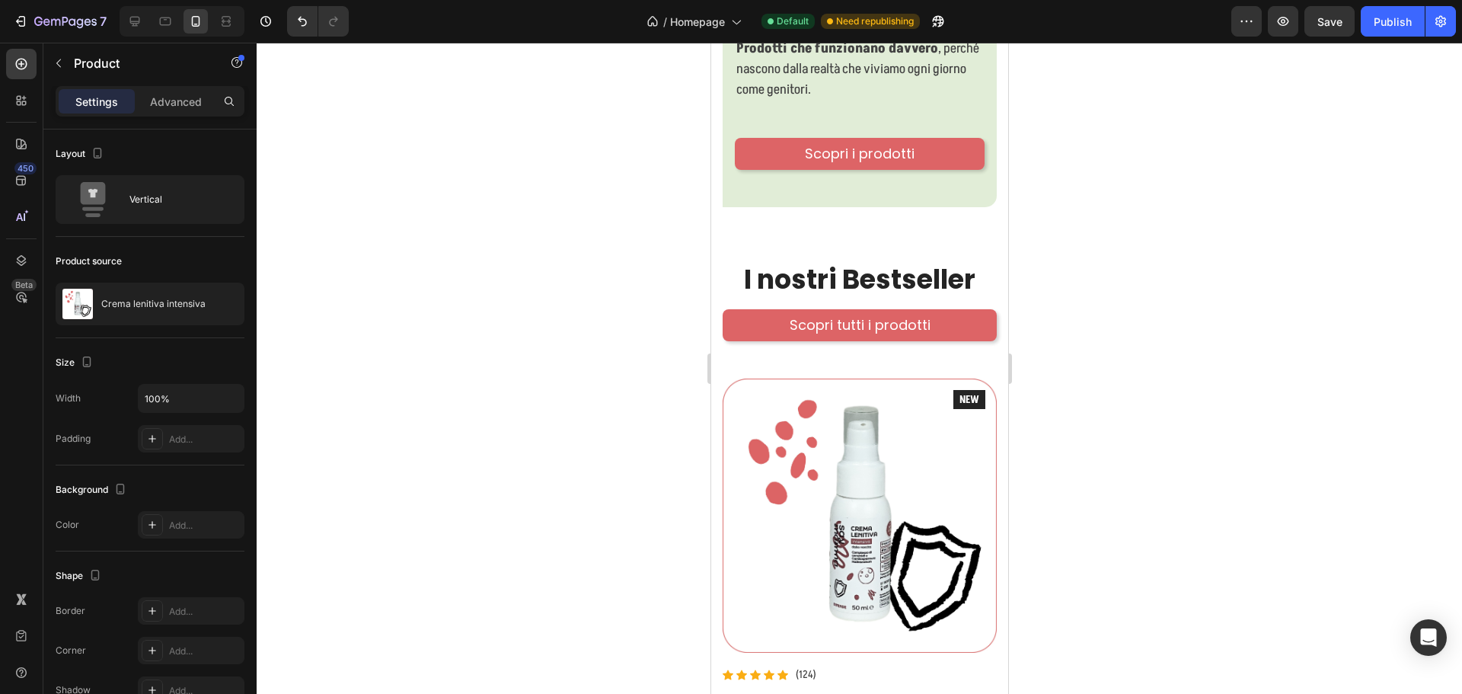
scroll to position [1223, 0]
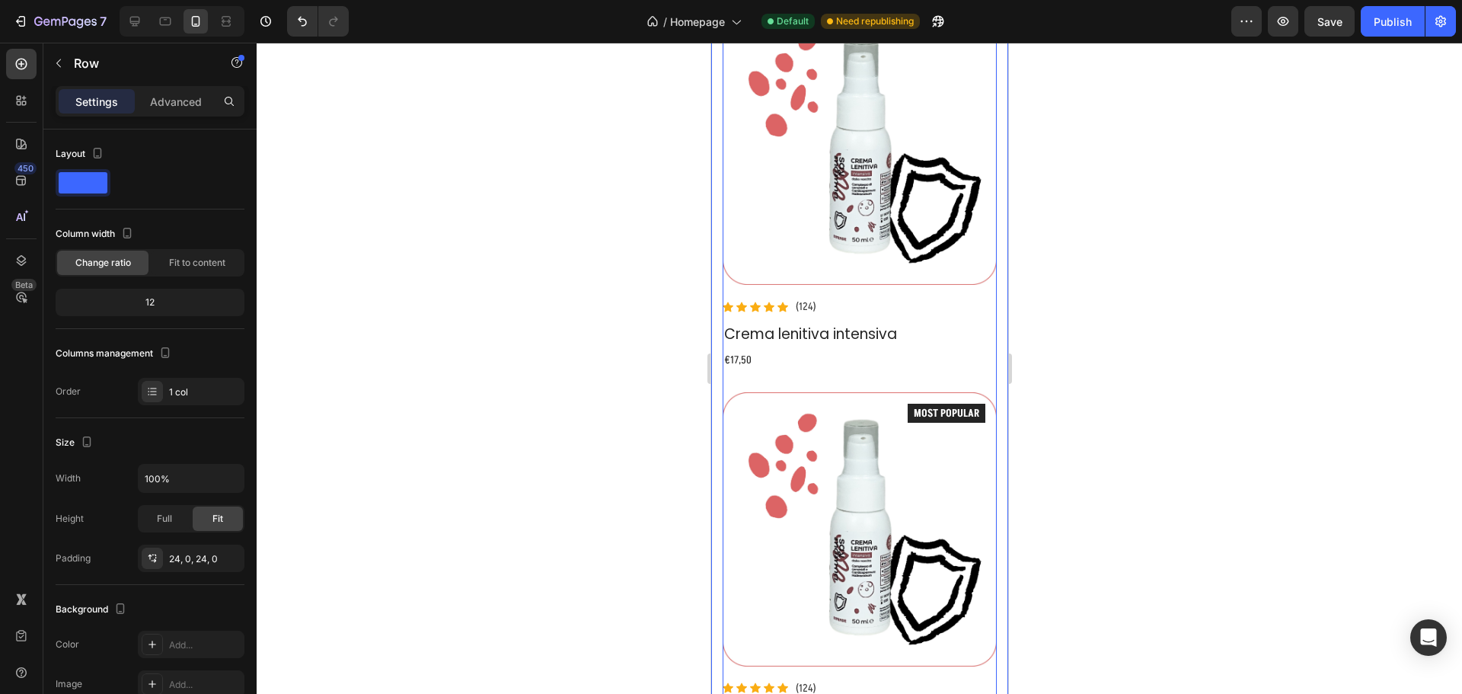
scroll to position [1680, 0]
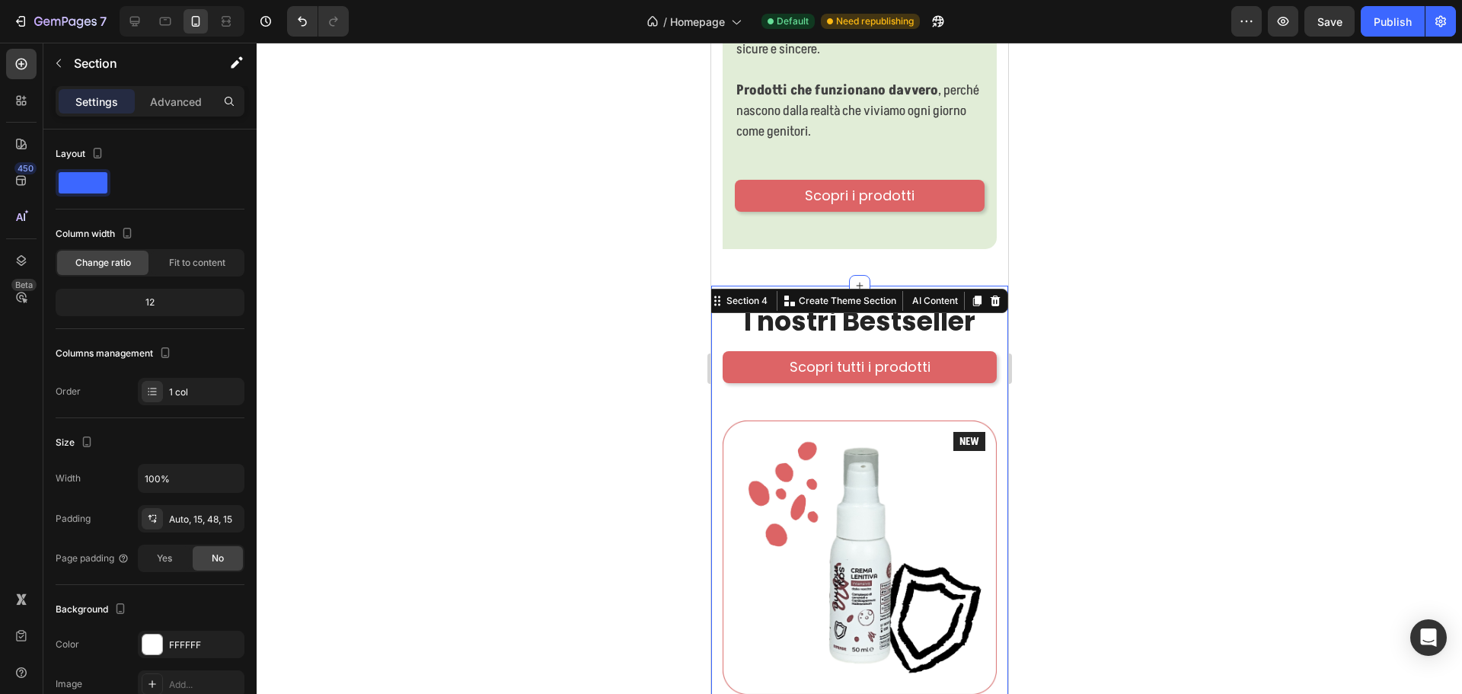
scroll to position [1223, 0]
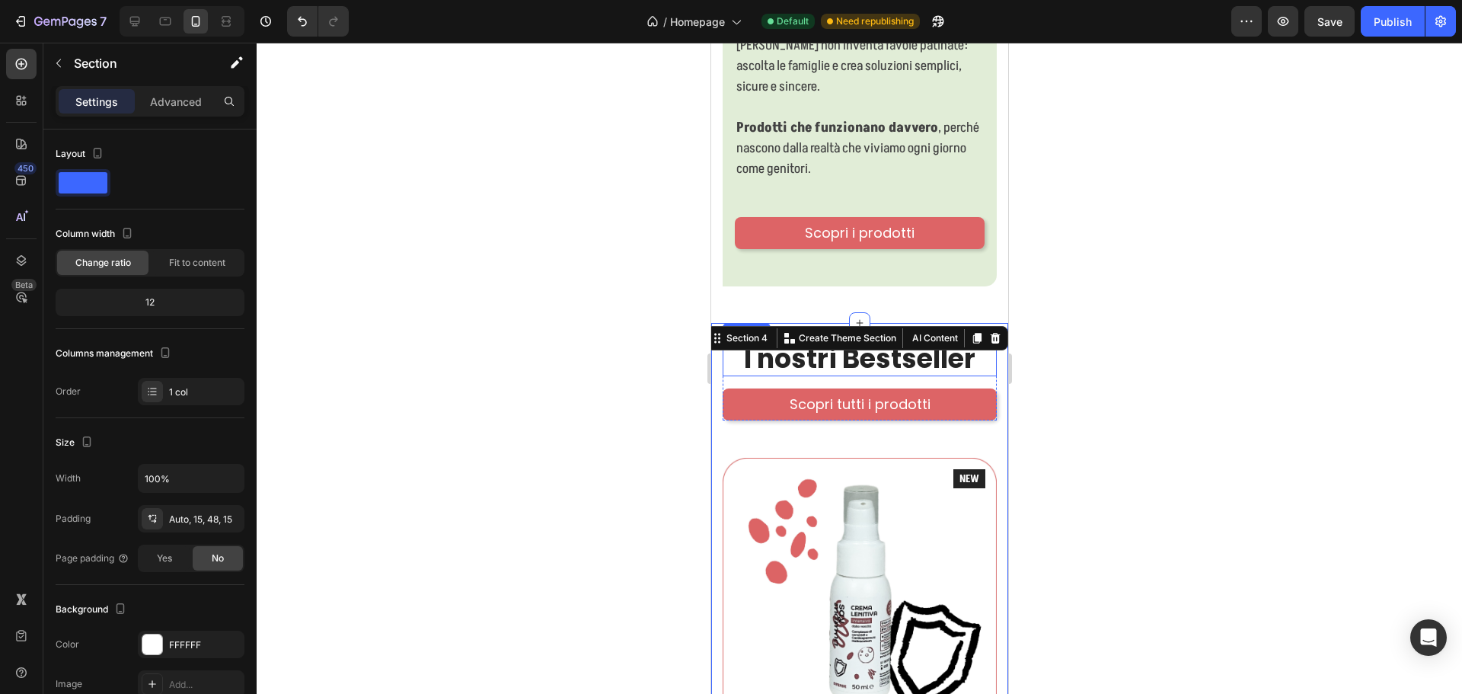
click at [724, 342] on h2 "I nostri Bestseller" at bounding box center [859, 358] width 274 height 35
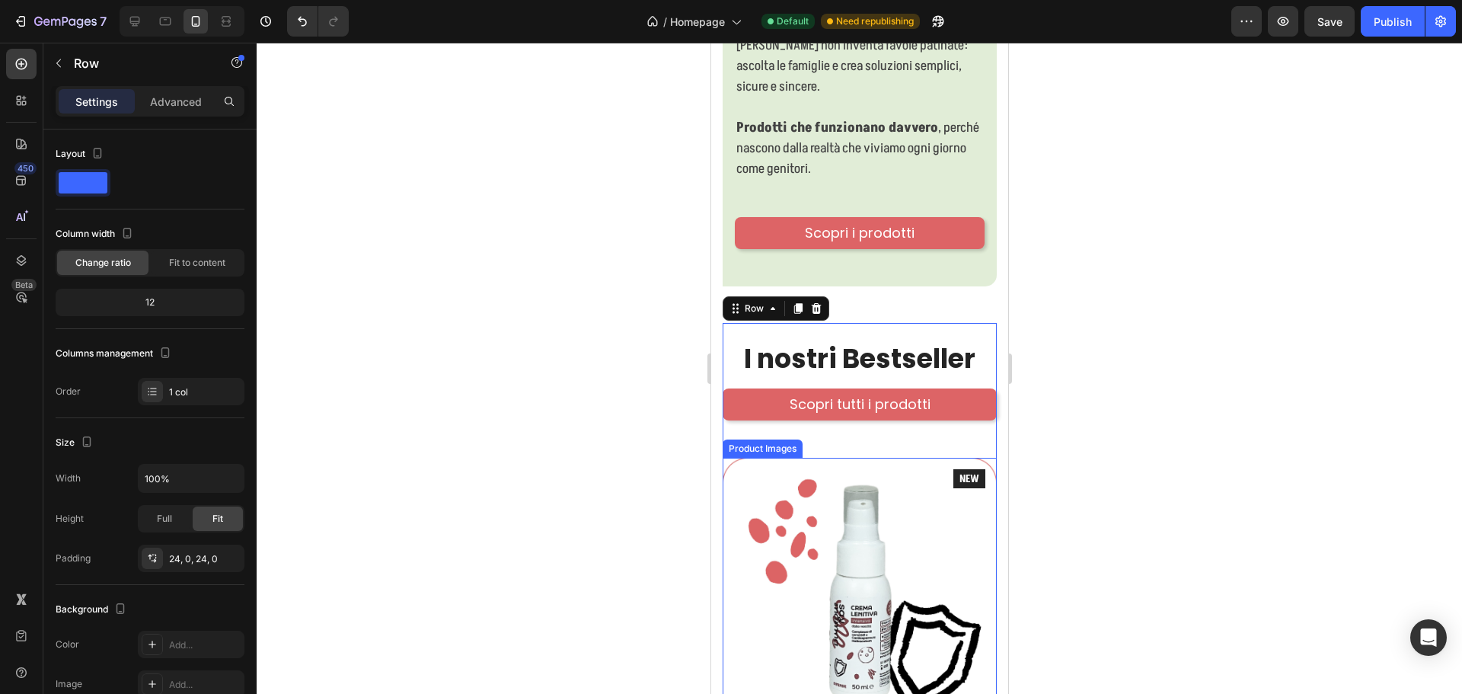
click at [731, 442] on div "Product Images" at bounding box center [762, 449] width 74 height 14
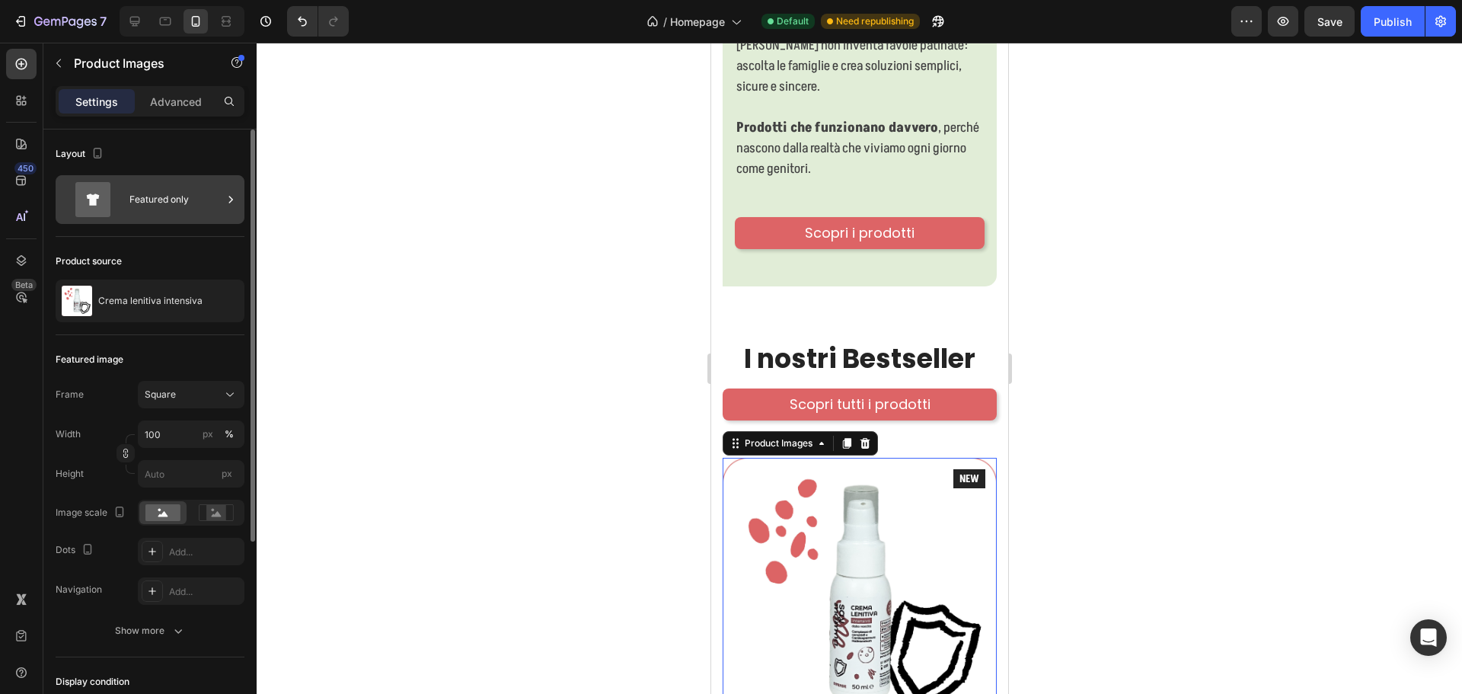
click at [164, 209] on div "Featured only" at bounding box center [175, 199] width 93 height 35
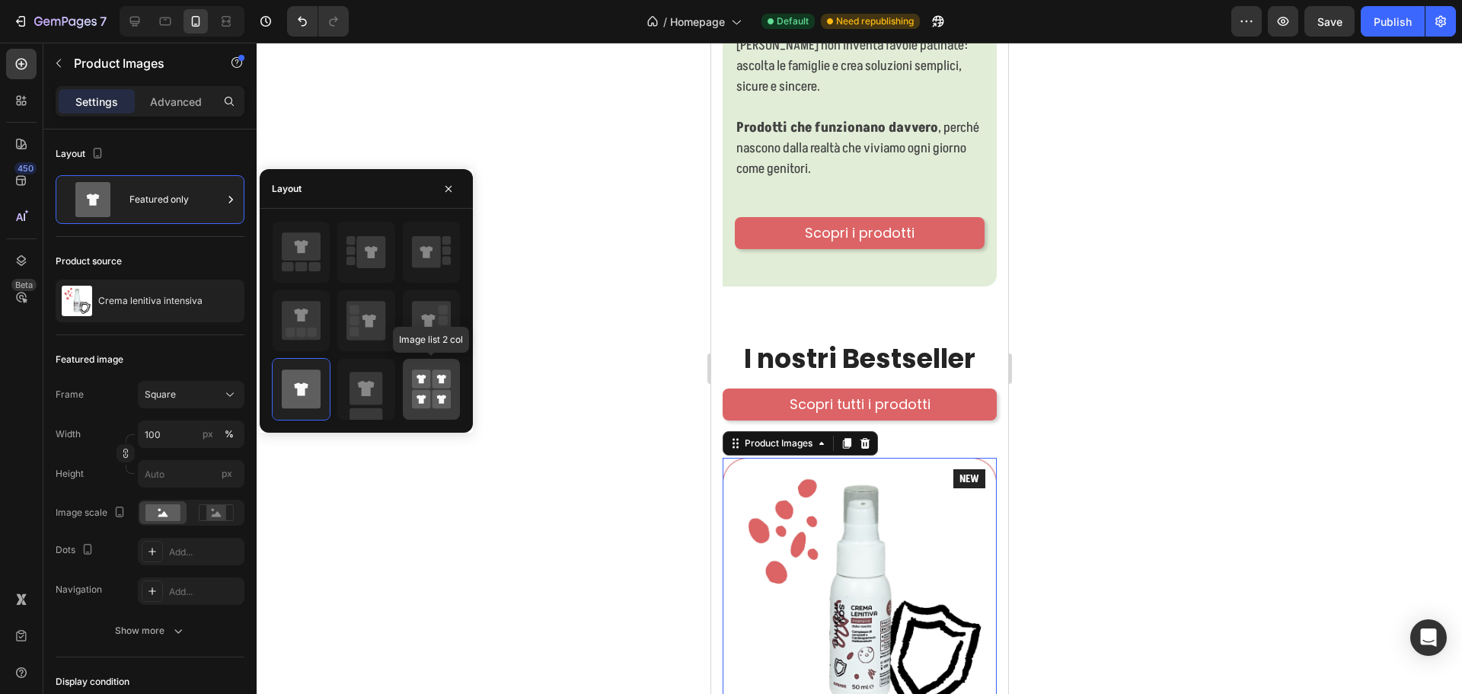
click at [449, 391] on rect at bounding box center [441, 399] width 19 height 19
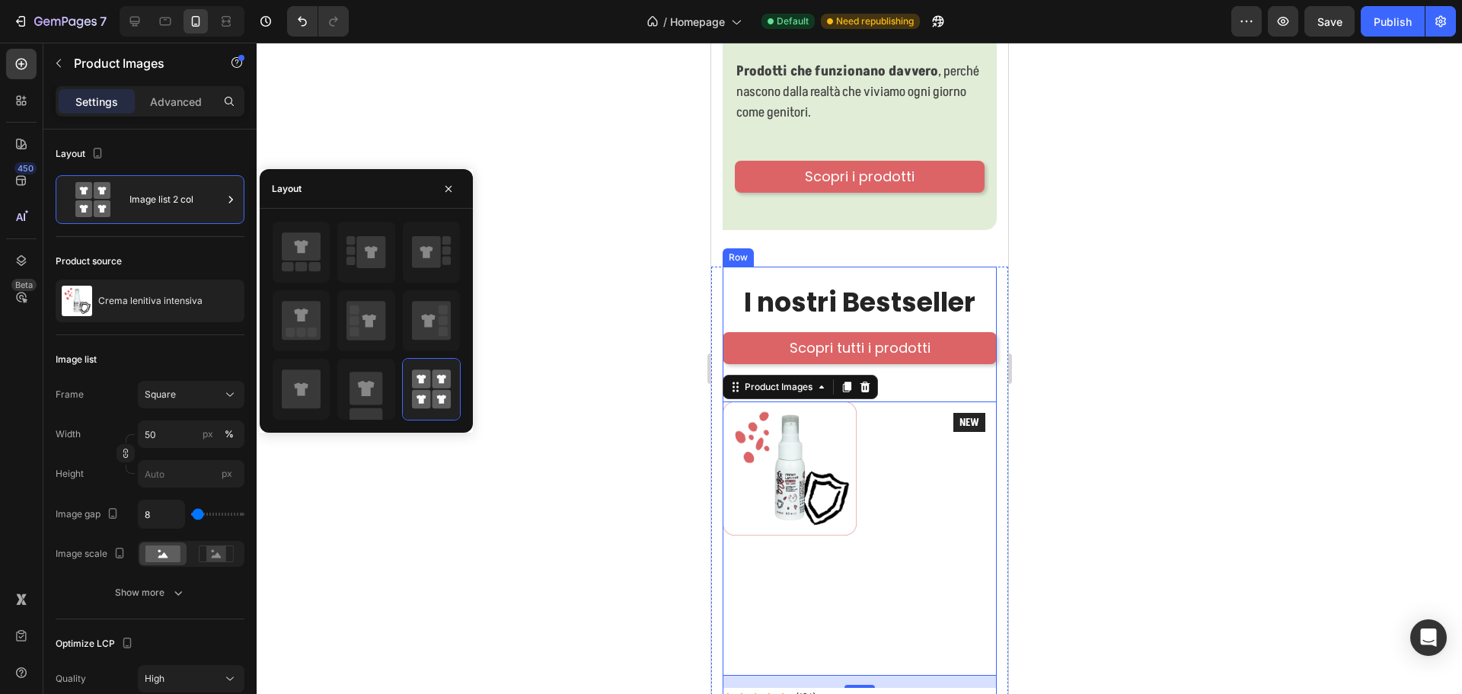
scroll to position [1376, 0]
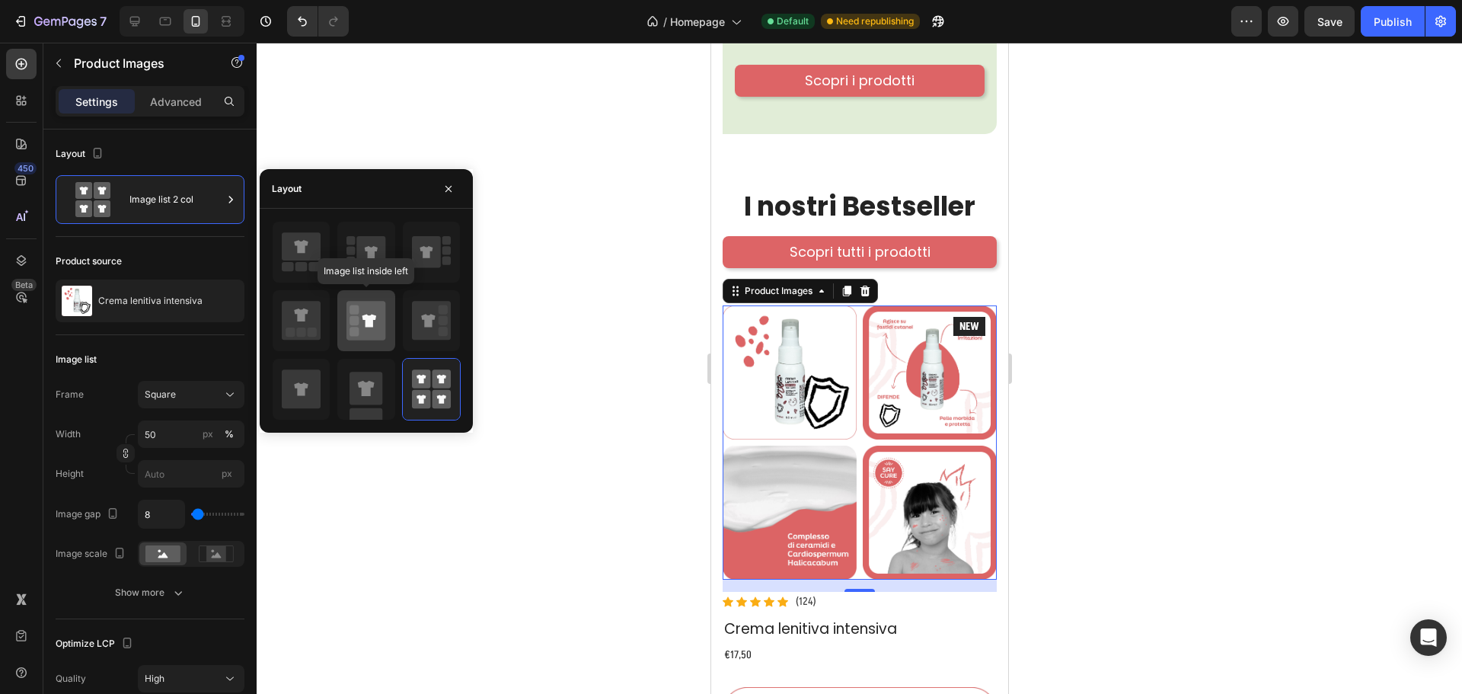
click at [364, 312] on icon at bounding box center [365, 320] width 39 height 39
type input "100"
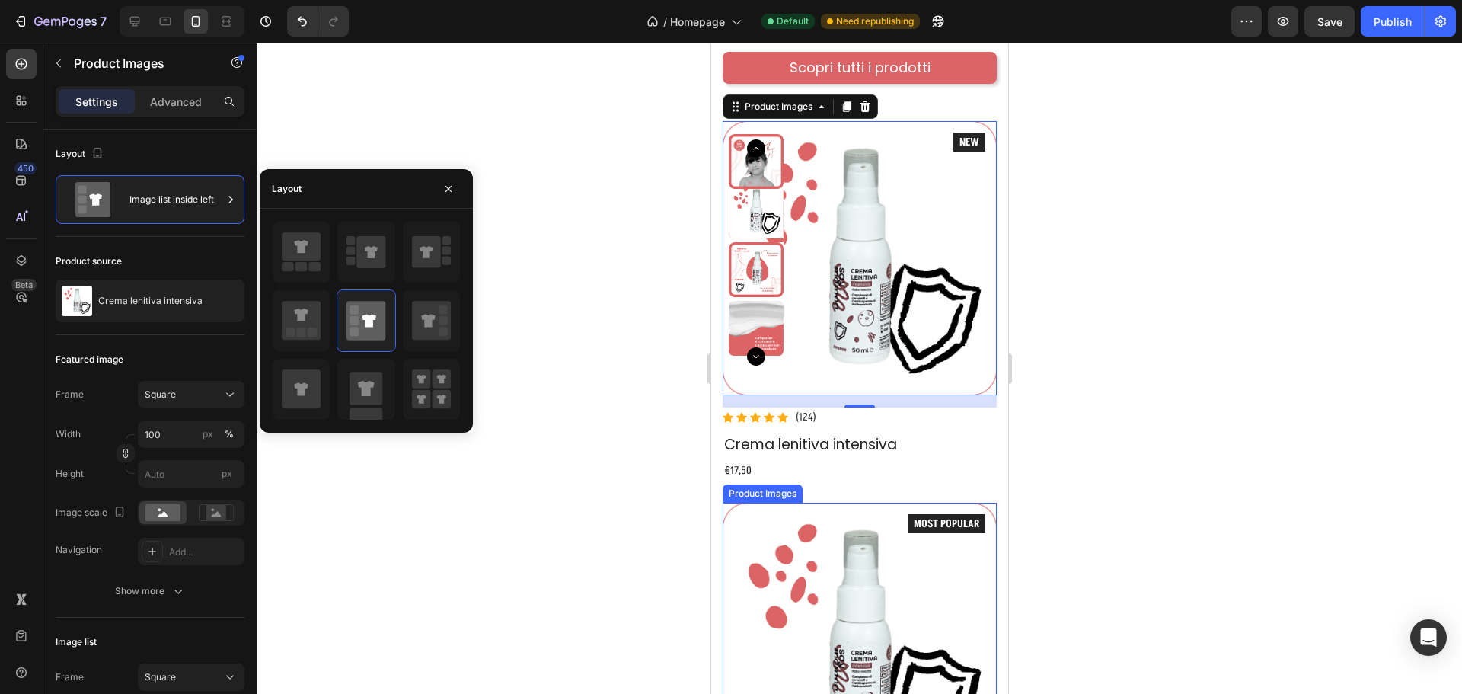
scroll to position [1604, 0]
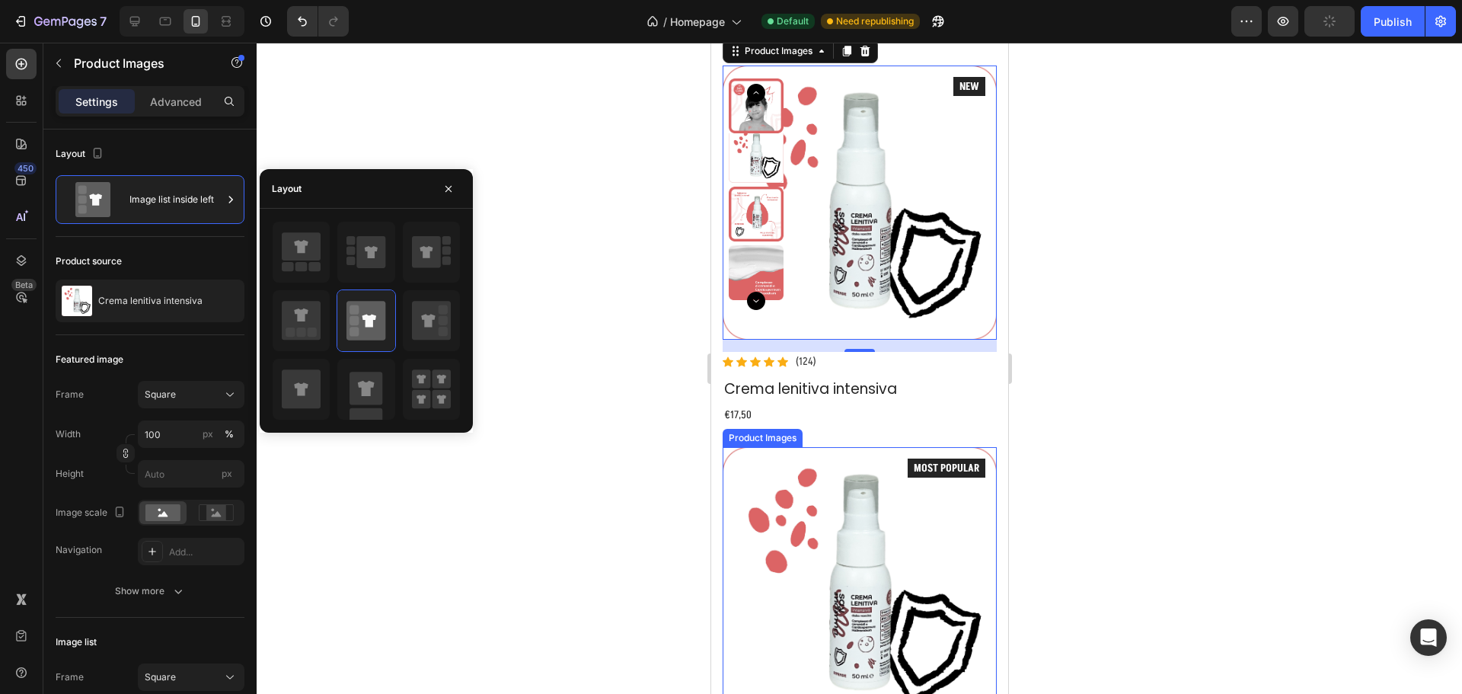
click at [752, 431] on div "Product Images" at bounding box center [762, 438] width 74 height 14
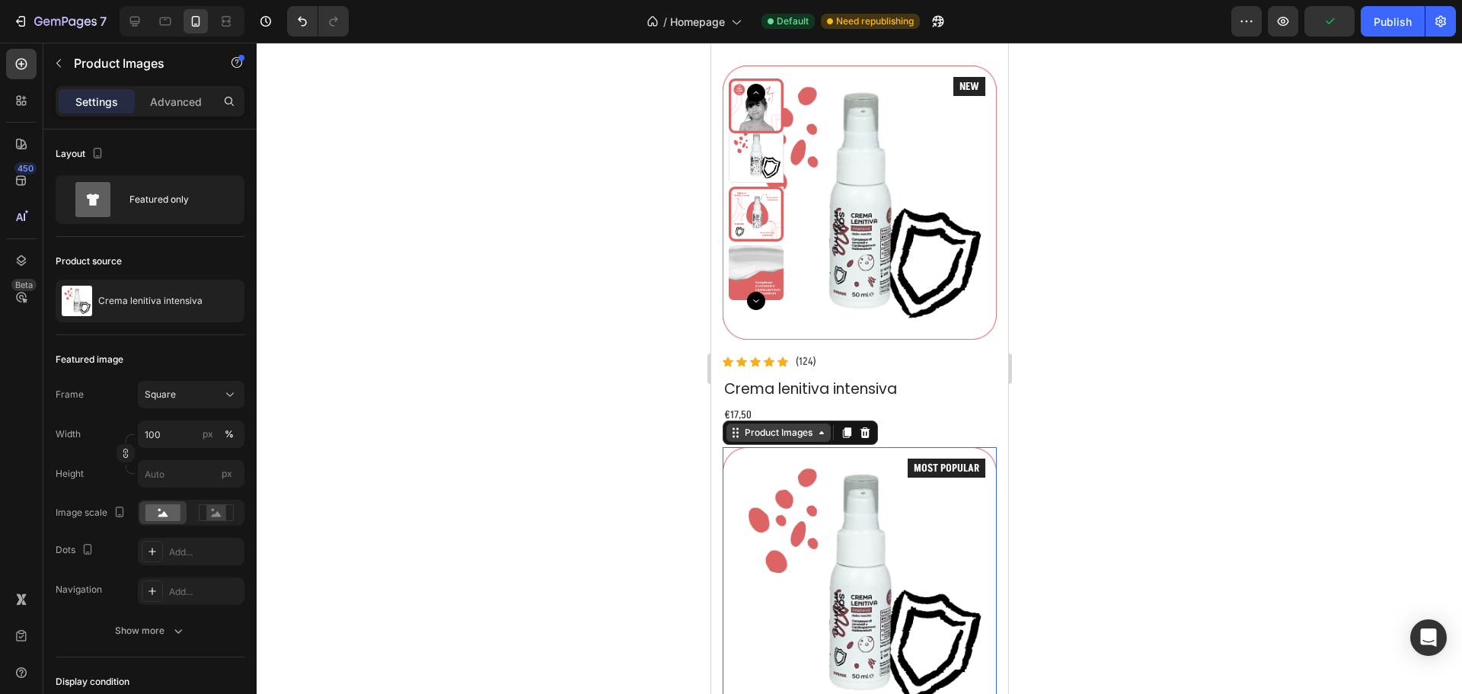
click at [752, 426] on div "Product Images" at bounding box center [778, 433] width 74 height 14
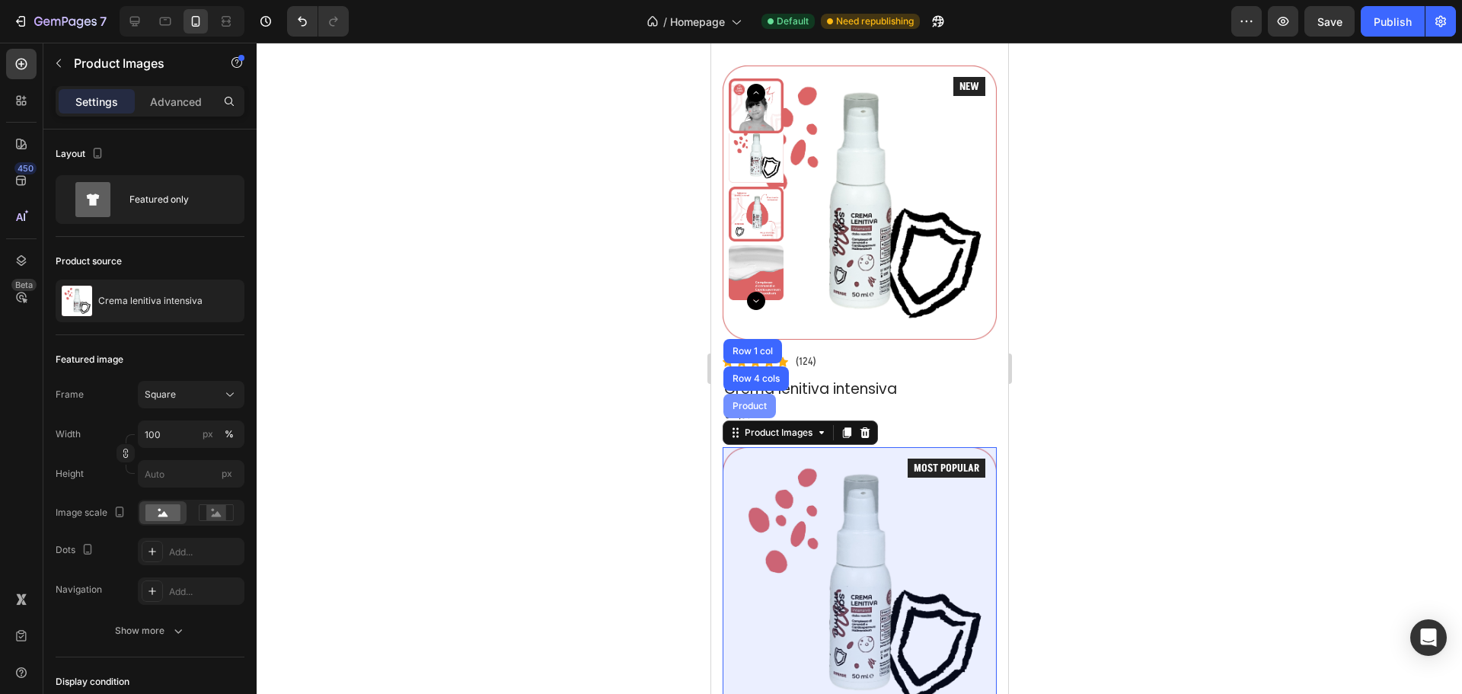
click at [751, 401] on div "Product" at bounding box center [749, 405] width 40 height 9
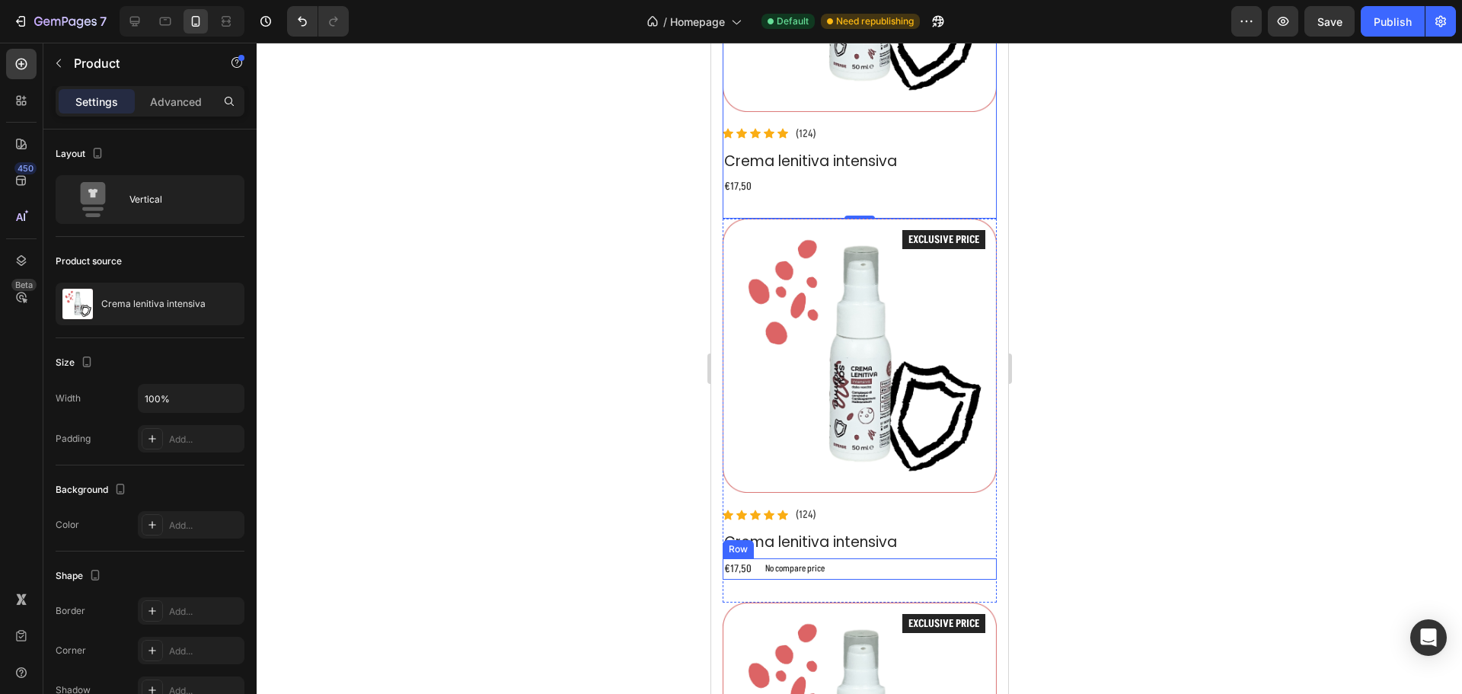
scroll to position [2518, 0]
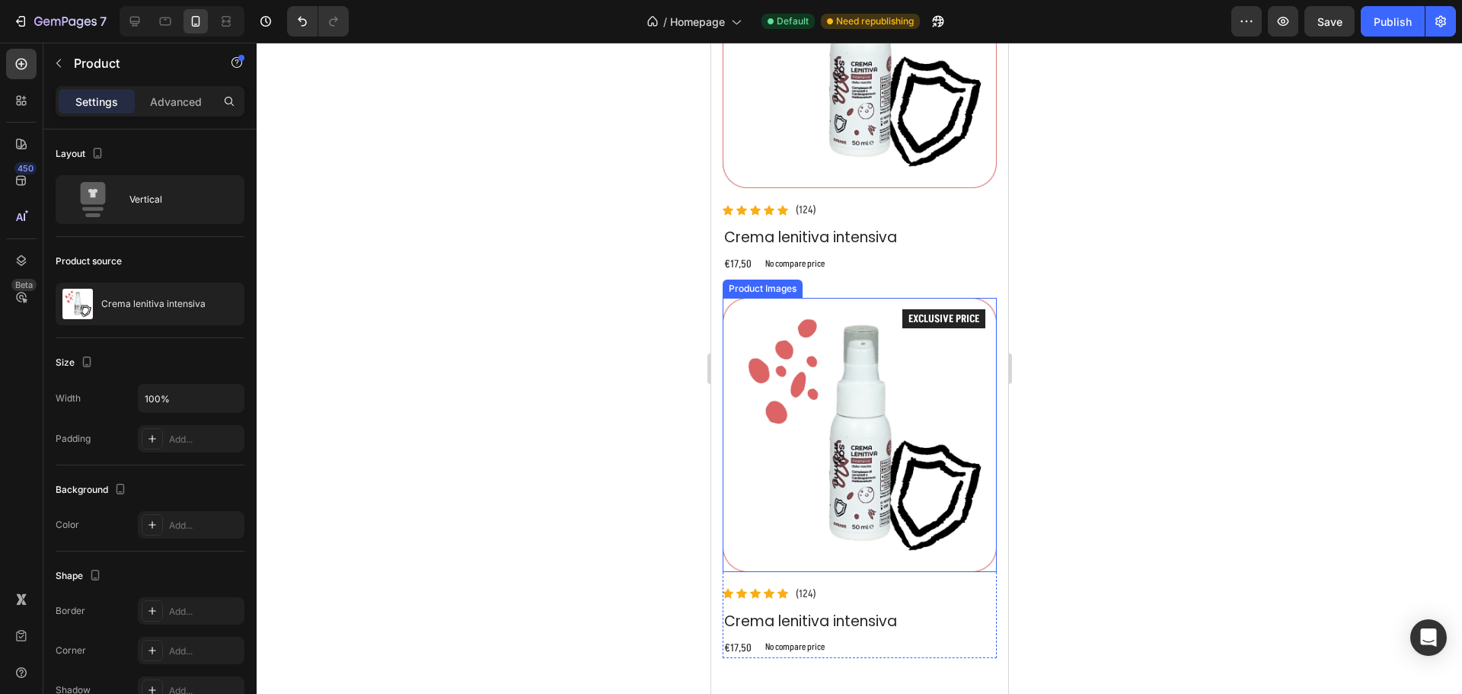
click at [754, 282] on div "Product Images" at bounding box center [762, 289] width 74 height 14
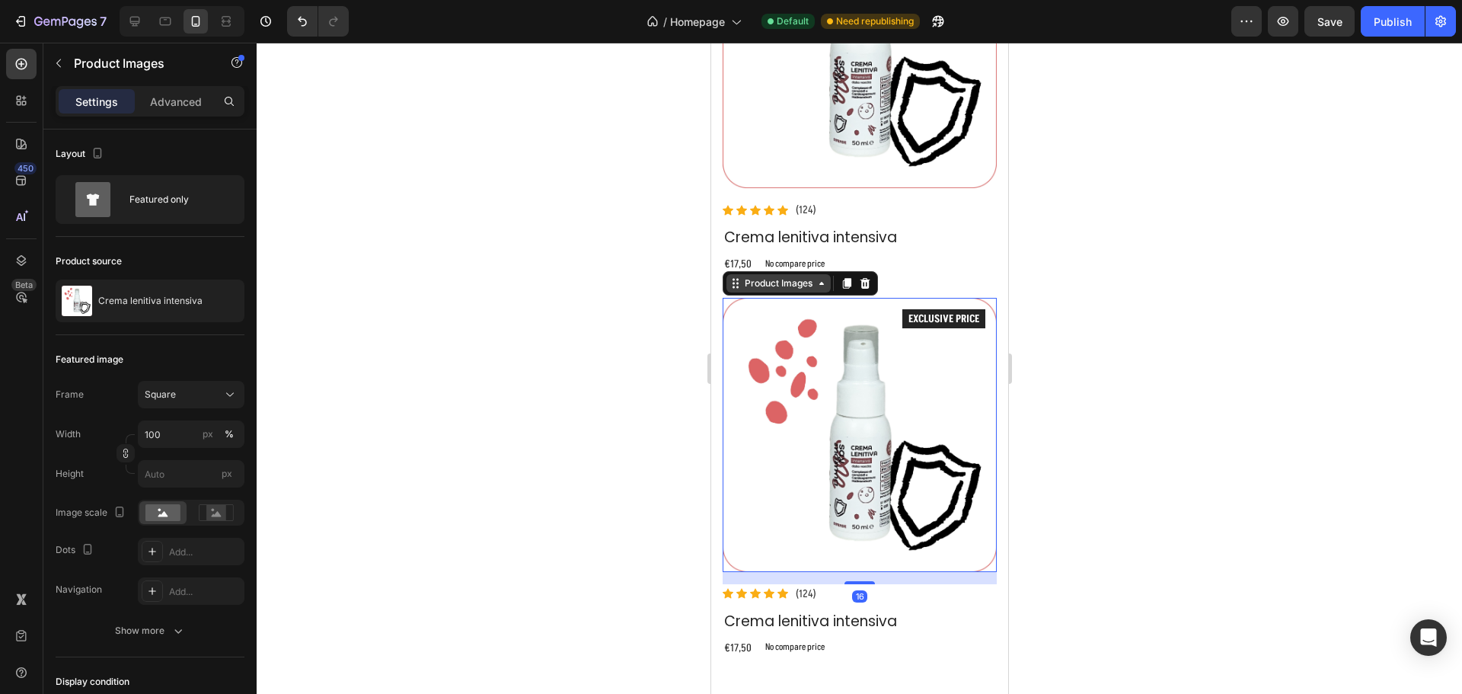
click at [754, 276] on div "Product Images" at bounding box center [778, 283] width 74 height 14
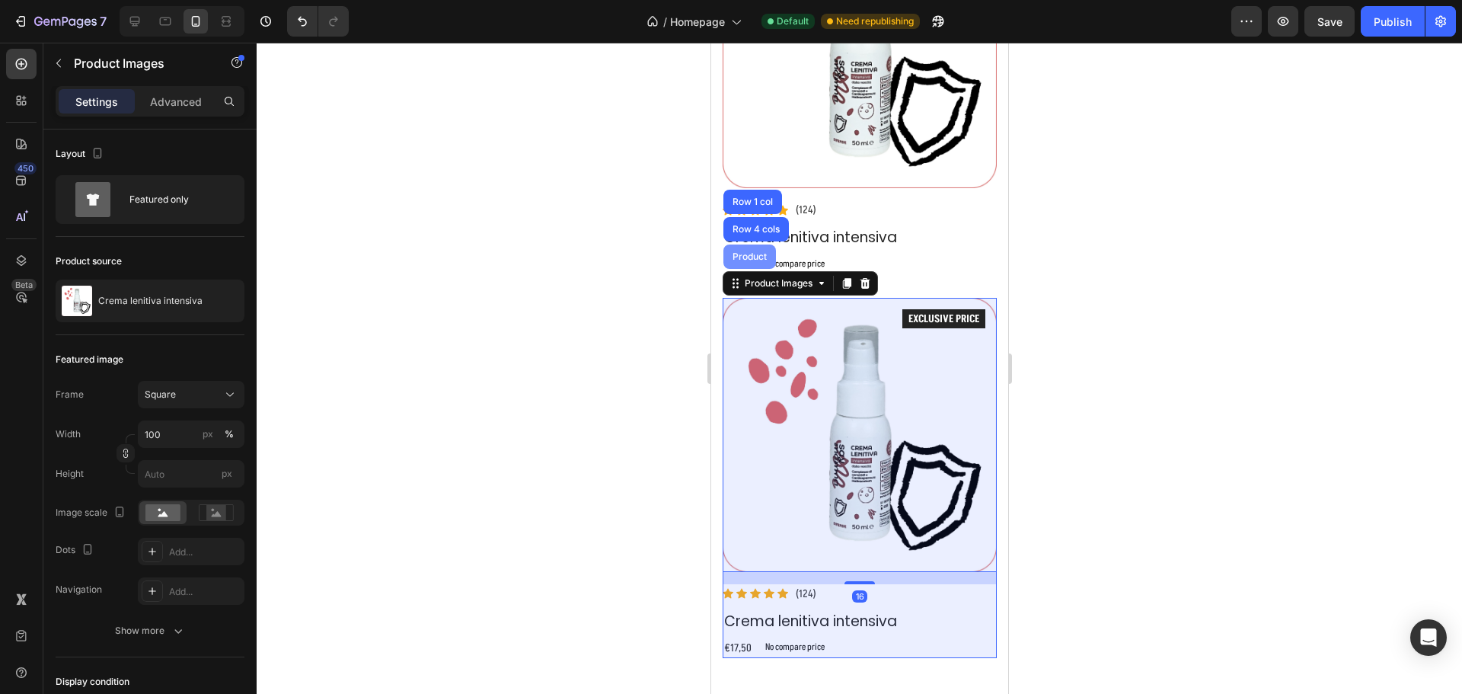
click at [751, 252] on div "Product" at bounding box center [749, 256] width 40 height 9
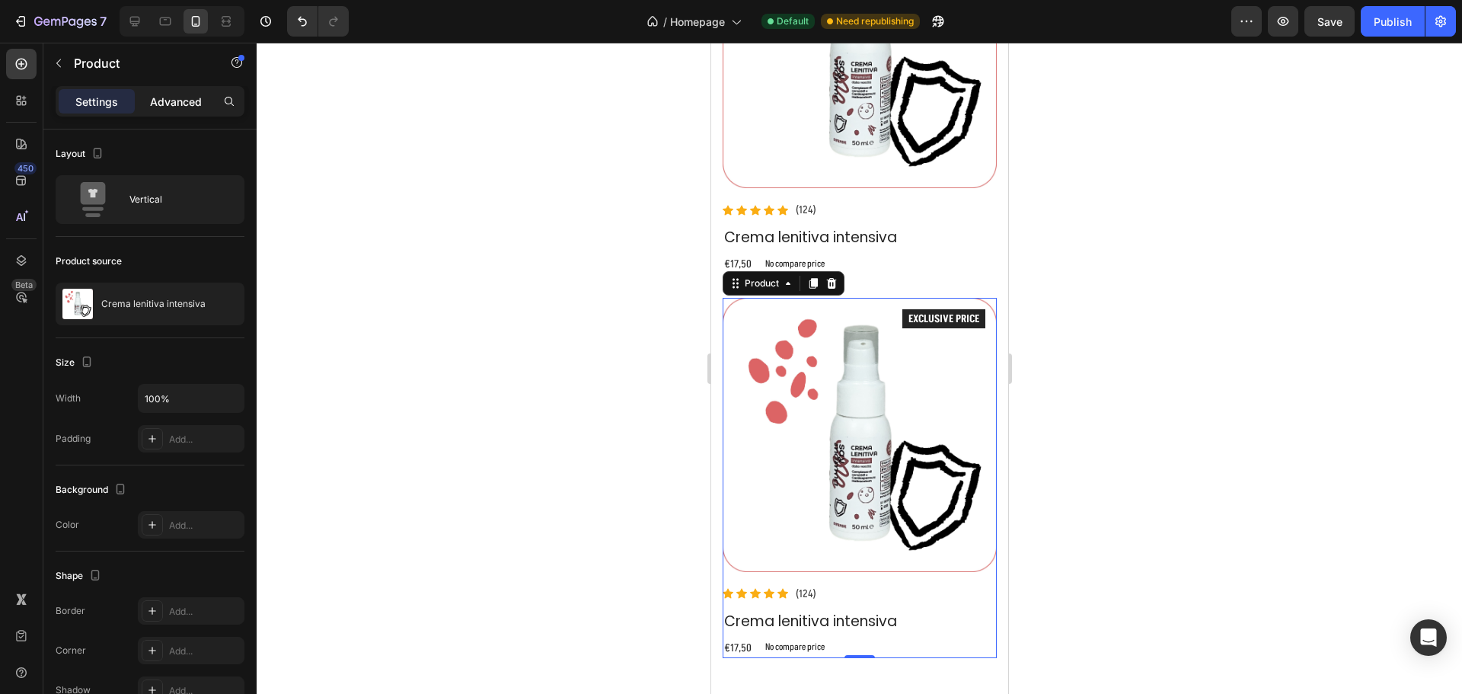
click at [167, 97] on p "Advanced" at bounding box center [176, 102] width 52 height 16
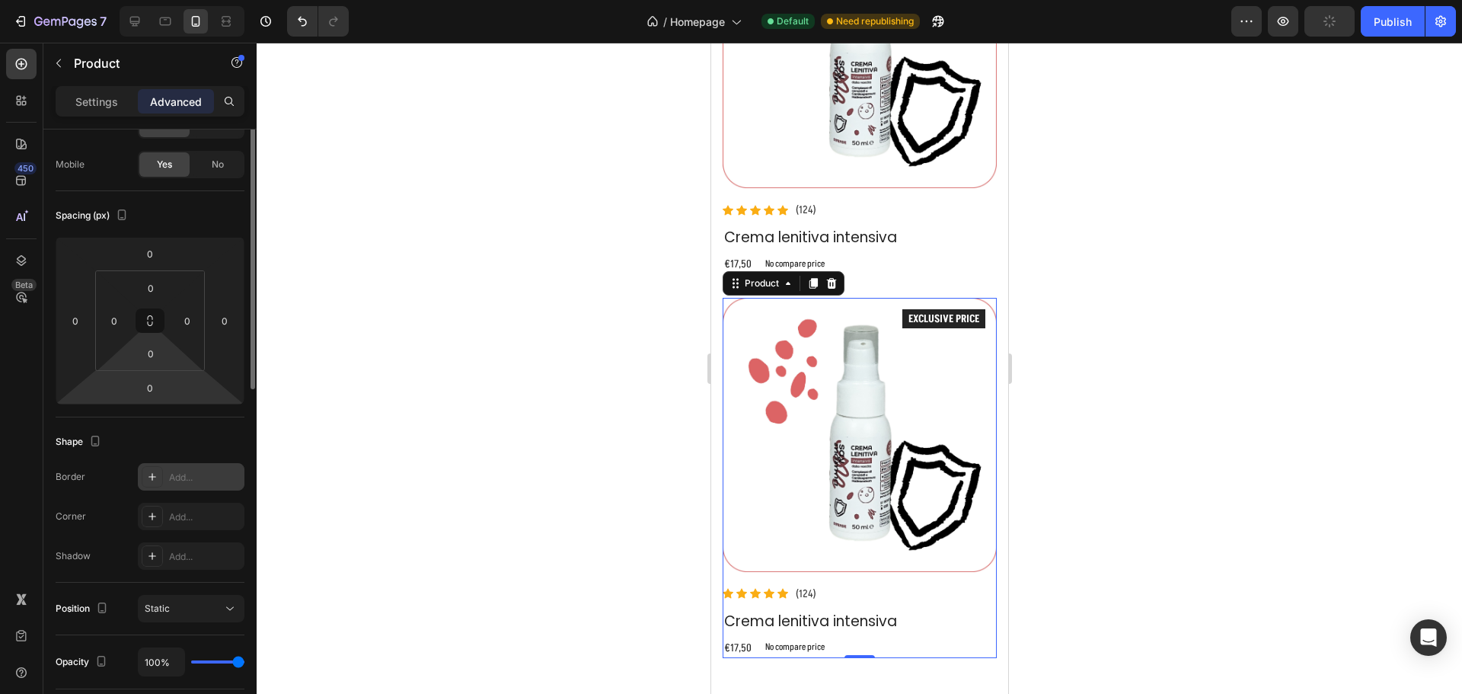
scroll to position [0, 0]
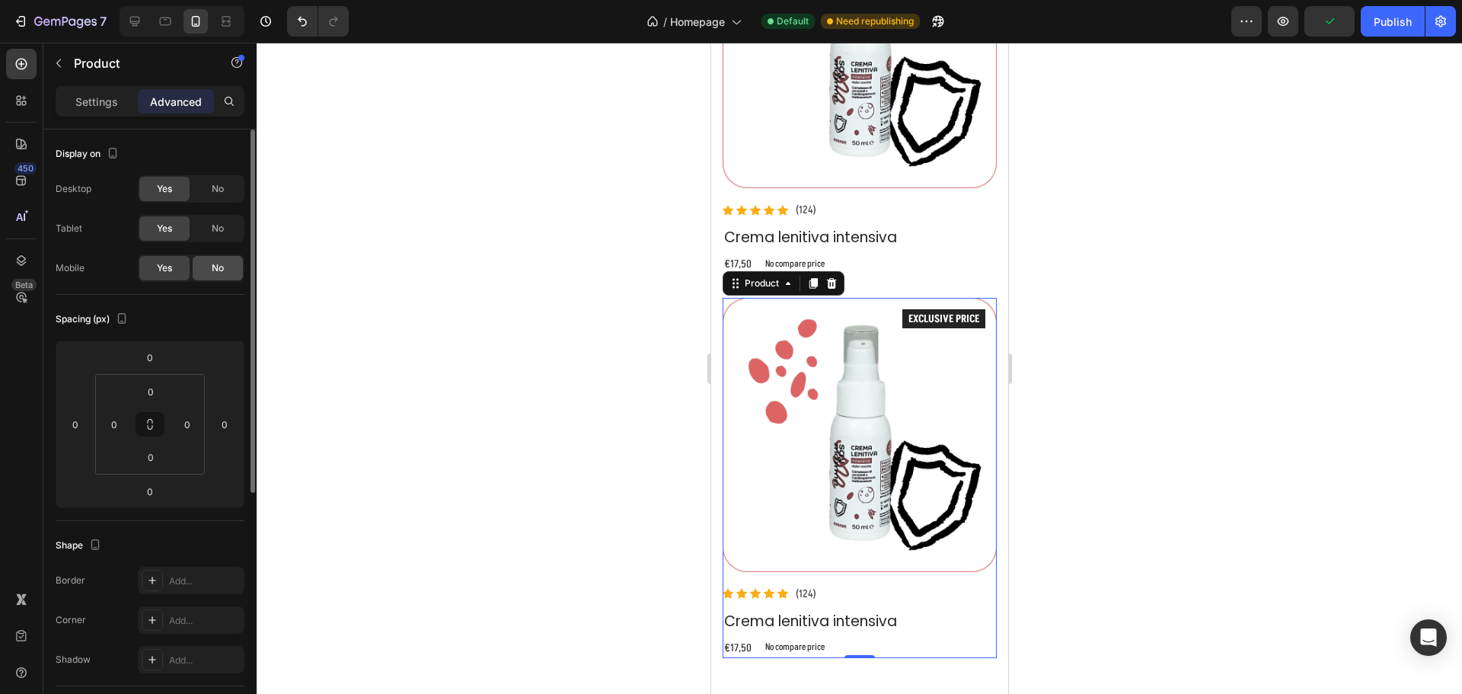
click at [202, 268] on div "No" at bounding box center [218, 268] width 50 height 24
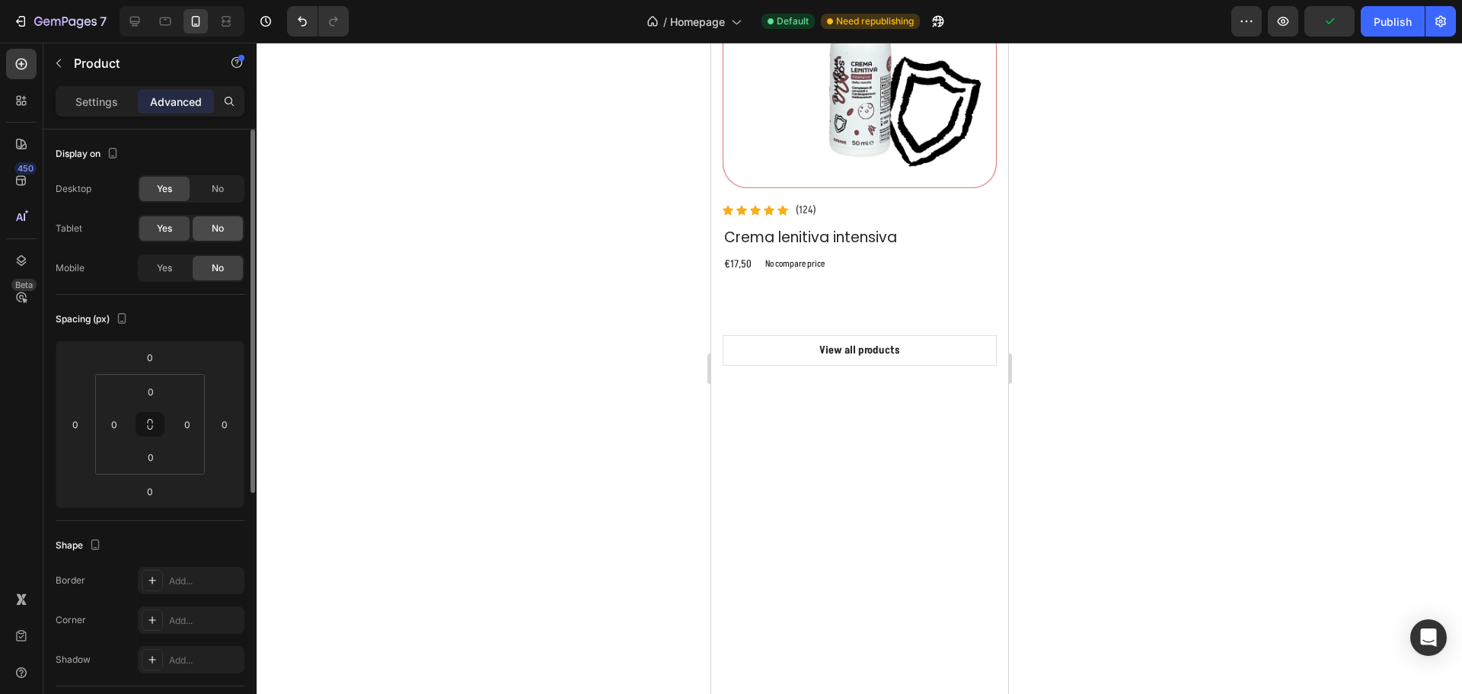
click at [217, 231] on span "No" at bounding box center [218, 229] width 12 height 14
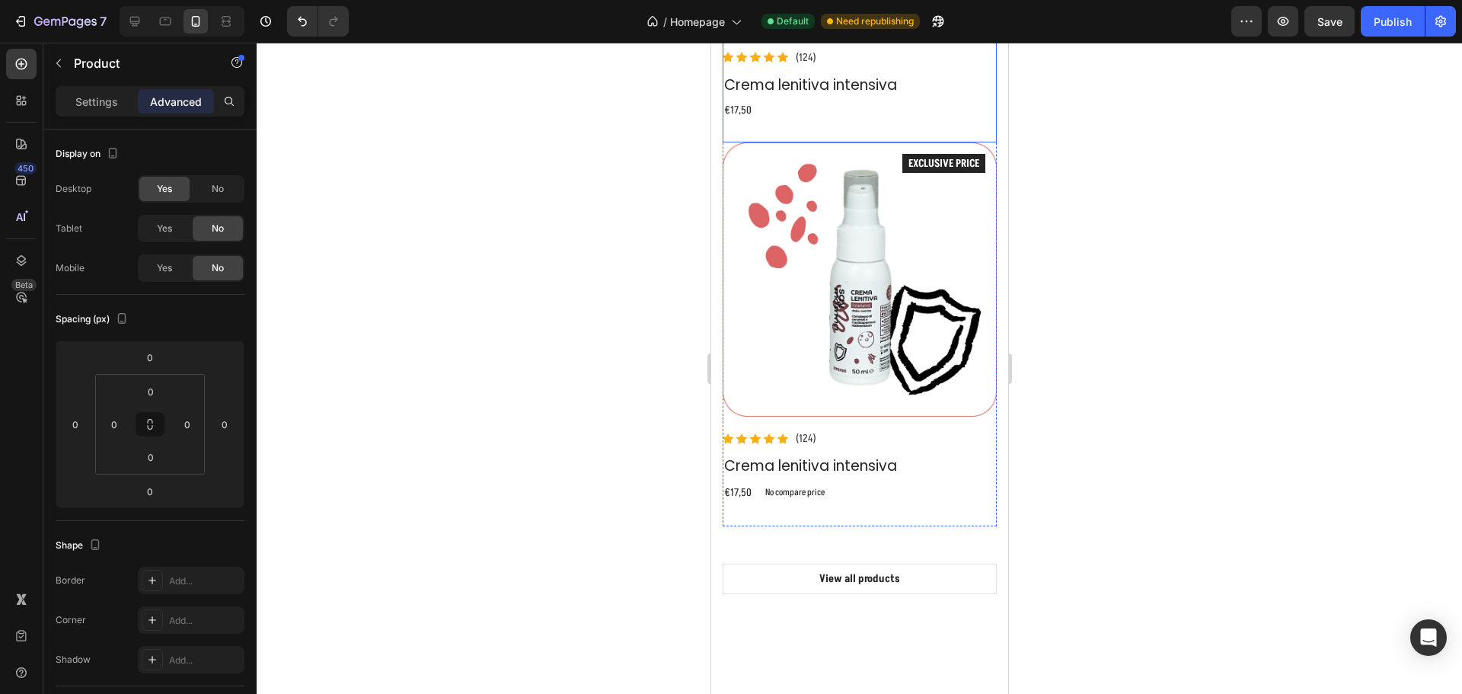
scroll to position [2137, 0]
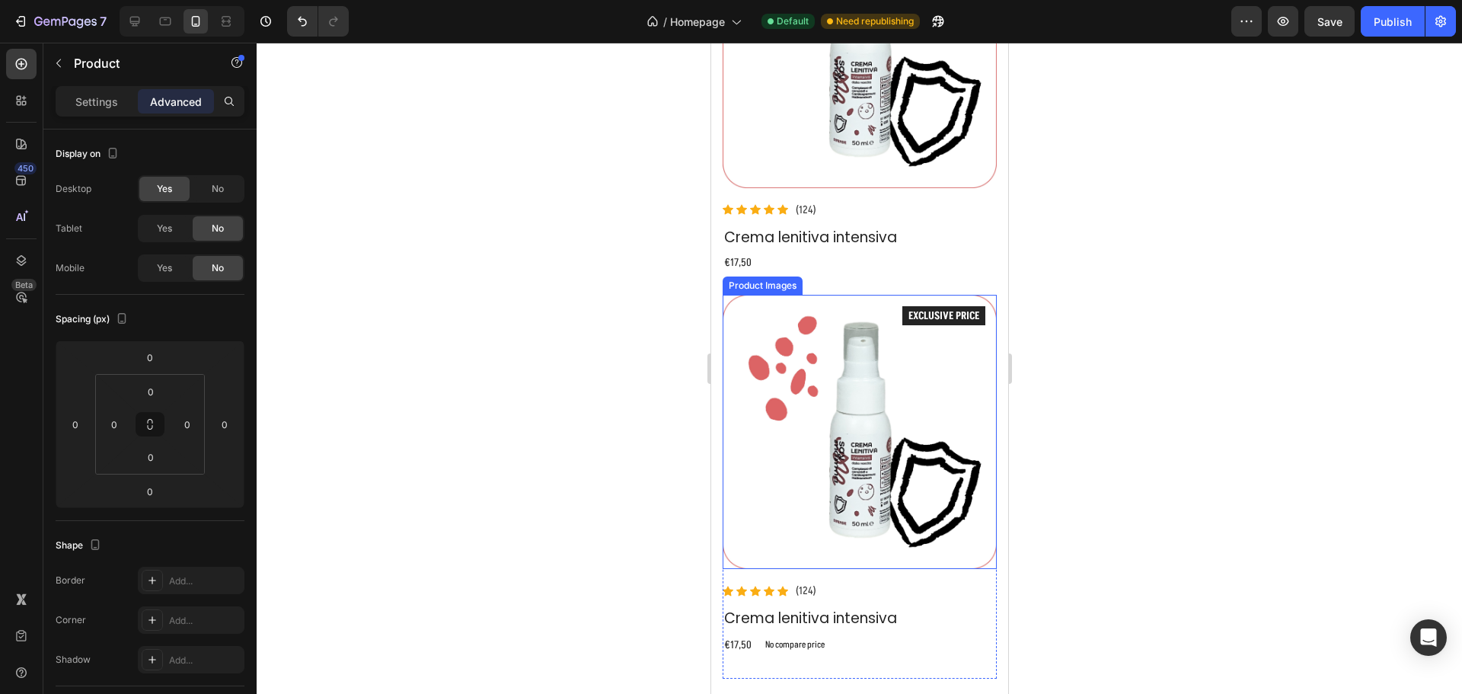
click at [764, 279] on div "Product Images" at bounding box center [762, 286] width 74 height 14
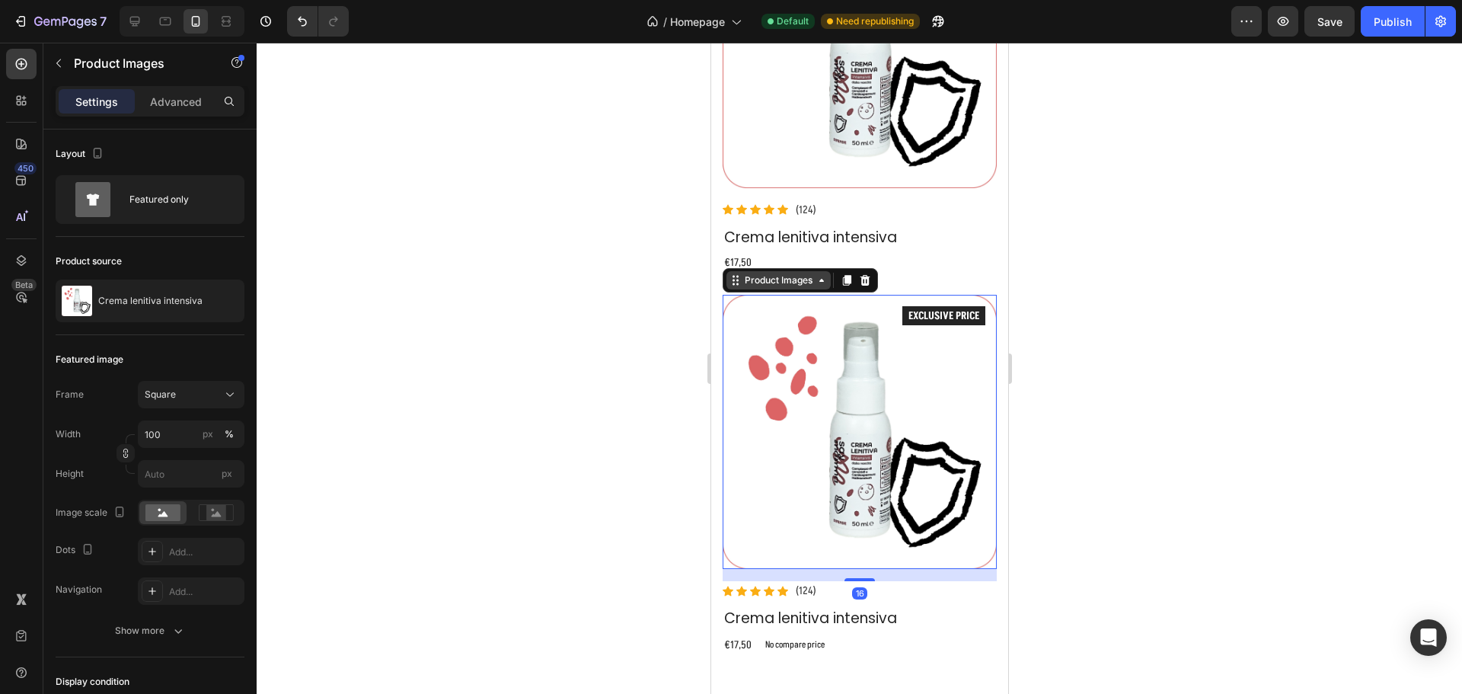
click at [764, 273] on div "Product Images" at bounding box center [778, 280] width 74 height 14
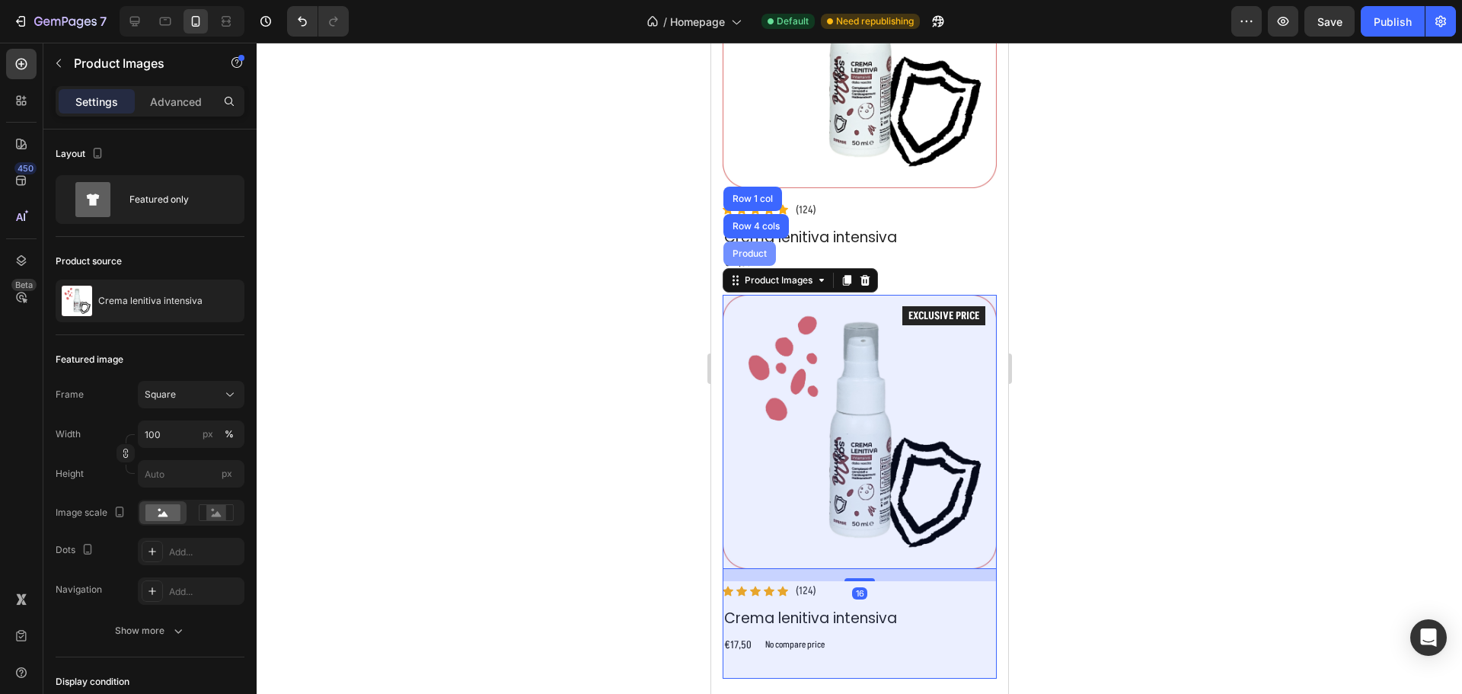
click at [762, 241] on div "Product" at bounding box center [749, 253] width 53 height 24
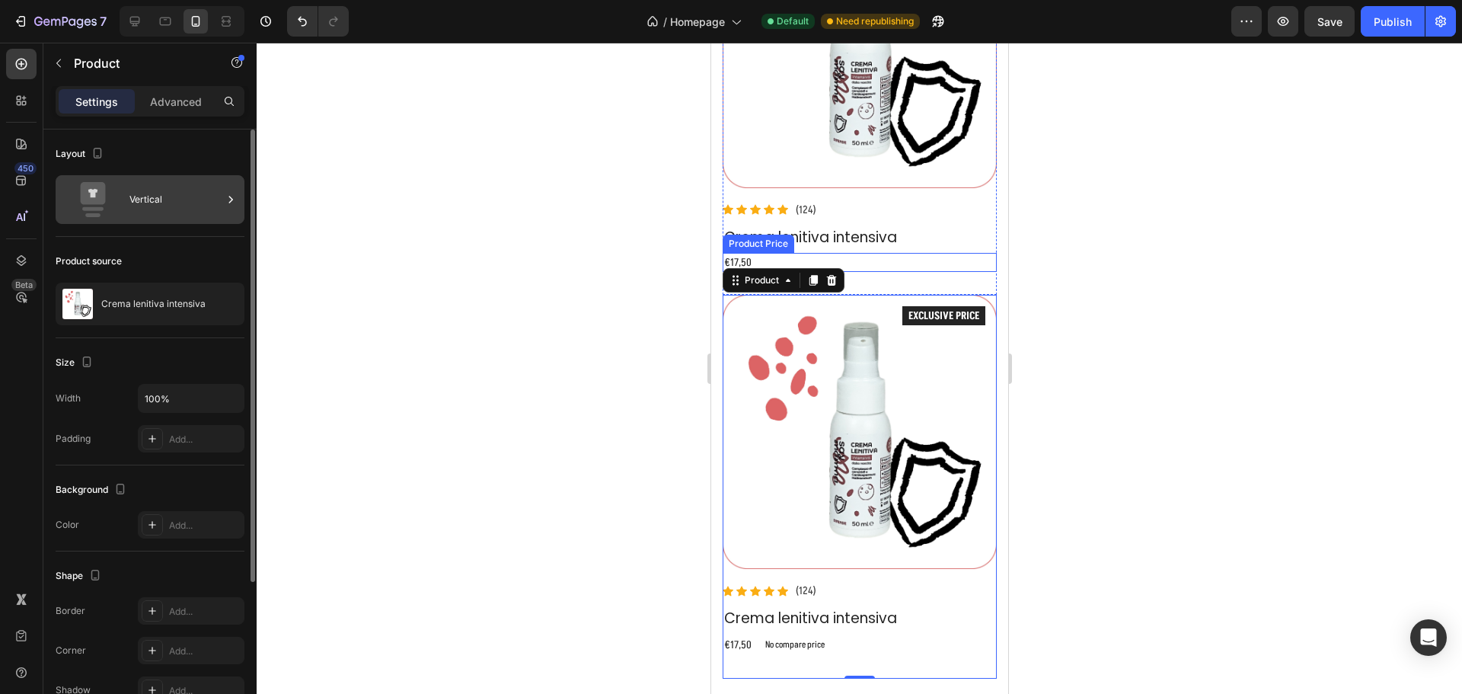
click at [149, 185] on div "Vertical" at bounding box center [175, 199] width 93 height 35
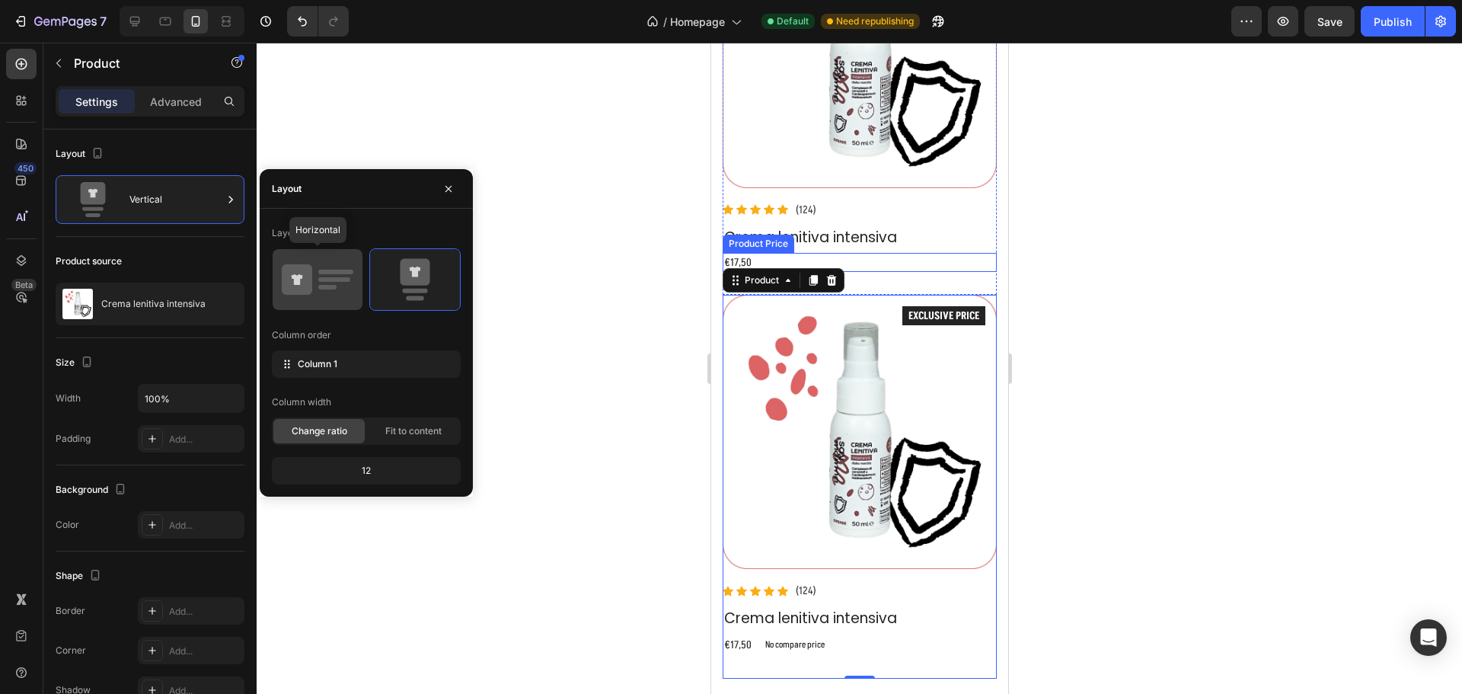
click at [295, 281] on icon at bounding box center [297, 279] width 11 height 11
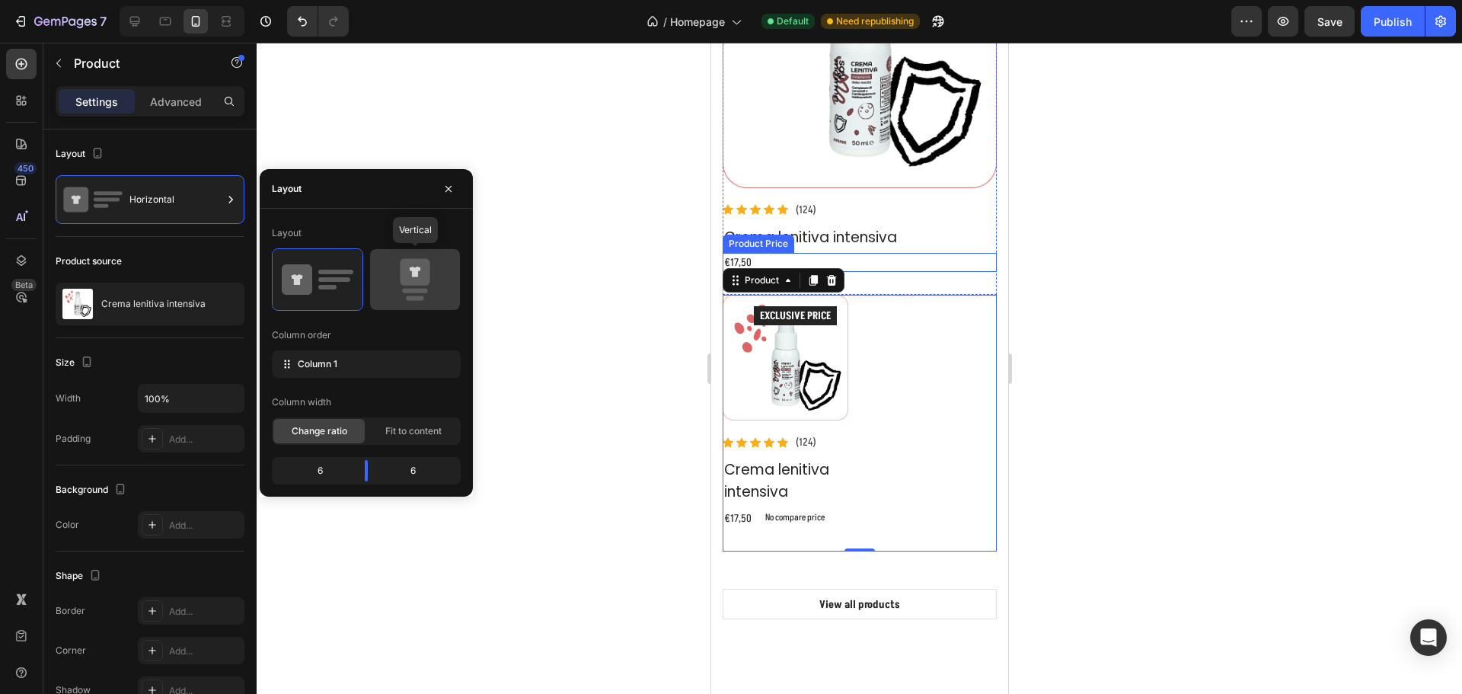
click at [385, 278] on icon at bounding box center [415, 279] width 72 height 43
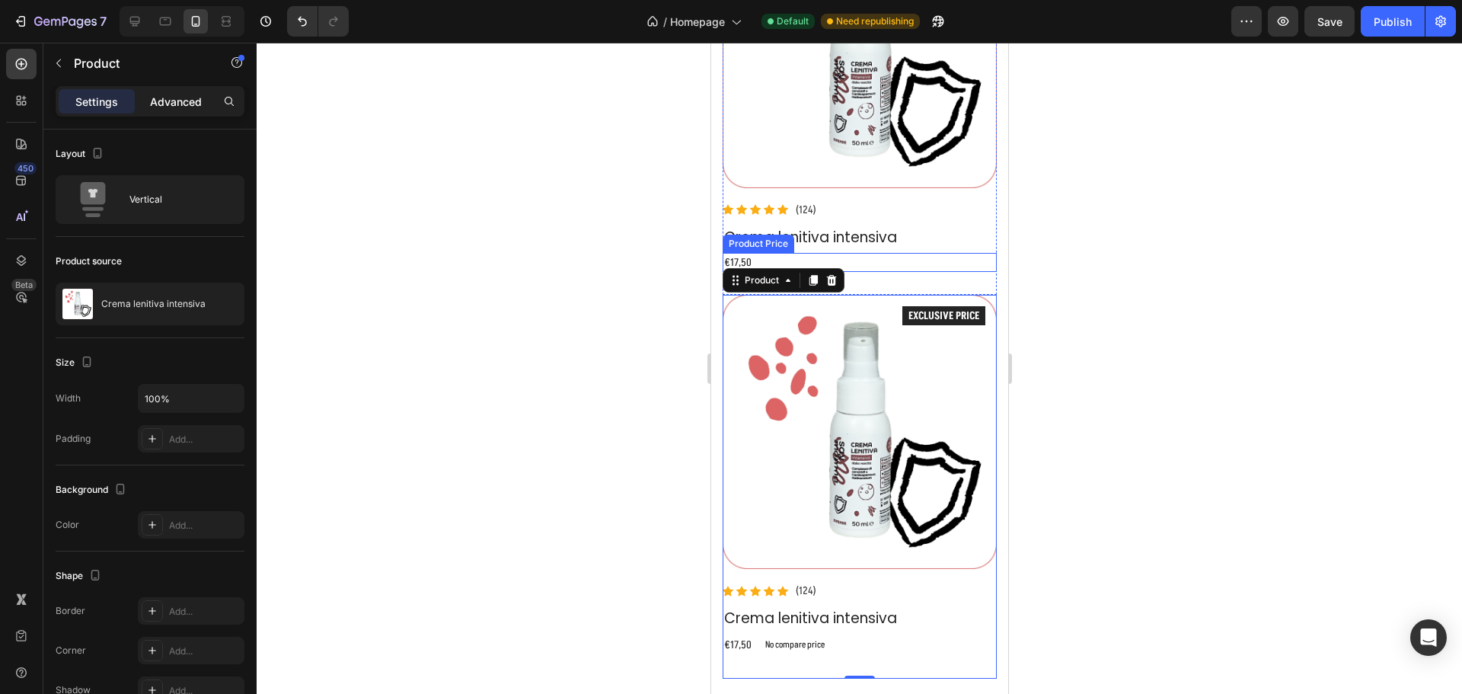
click at [185, 102] on p "Advanced" at bounding box center [176, 102] width 52 height 16
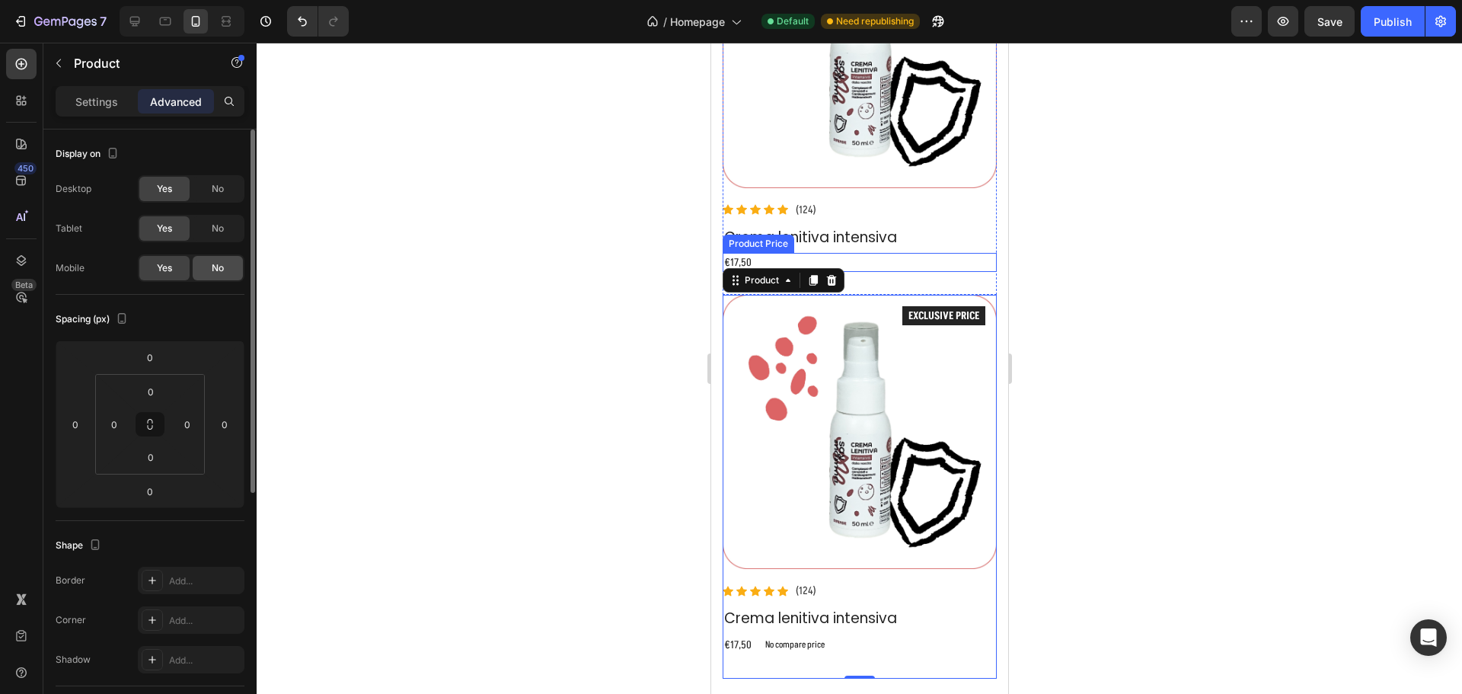
click at [212, 266] on span "No" at bounding box center [218, 268] width 12 height 14
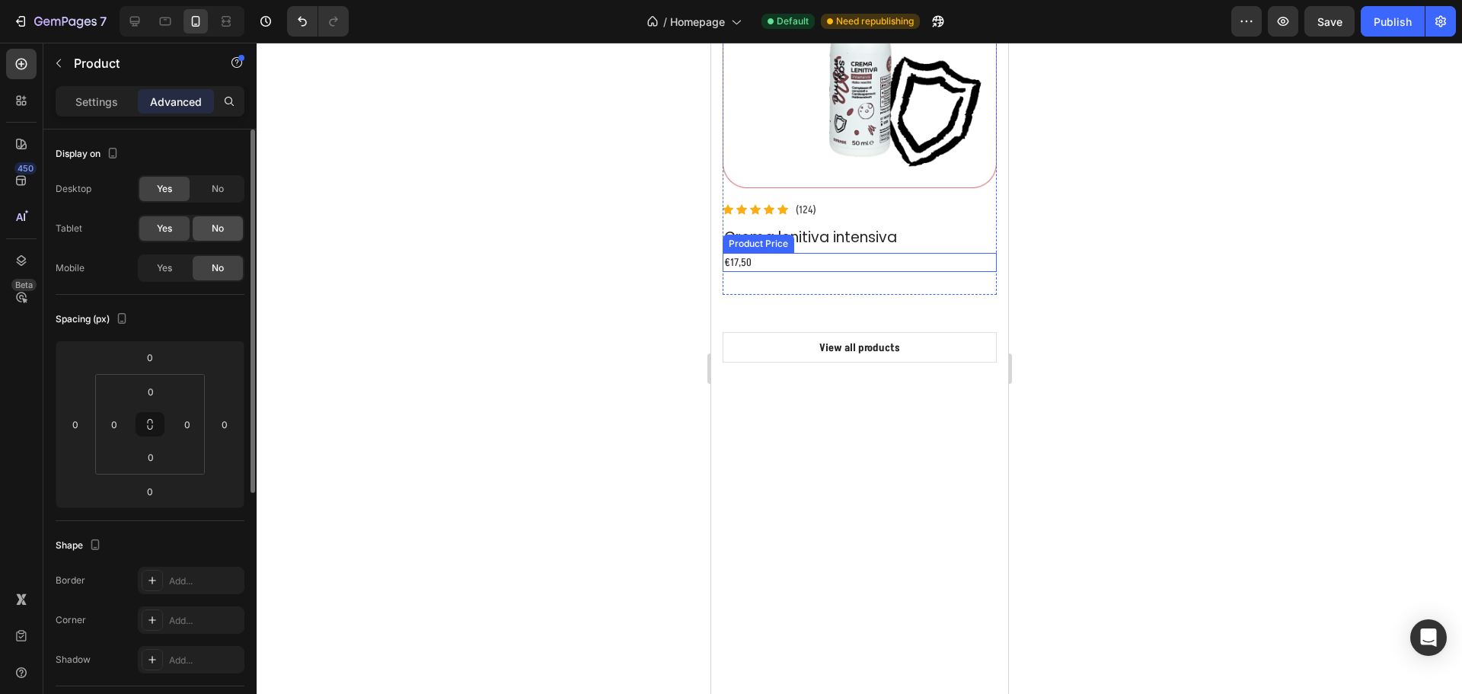
click at [217, 225] on span "No" at bounding box center [218, 229] width 12 height 14
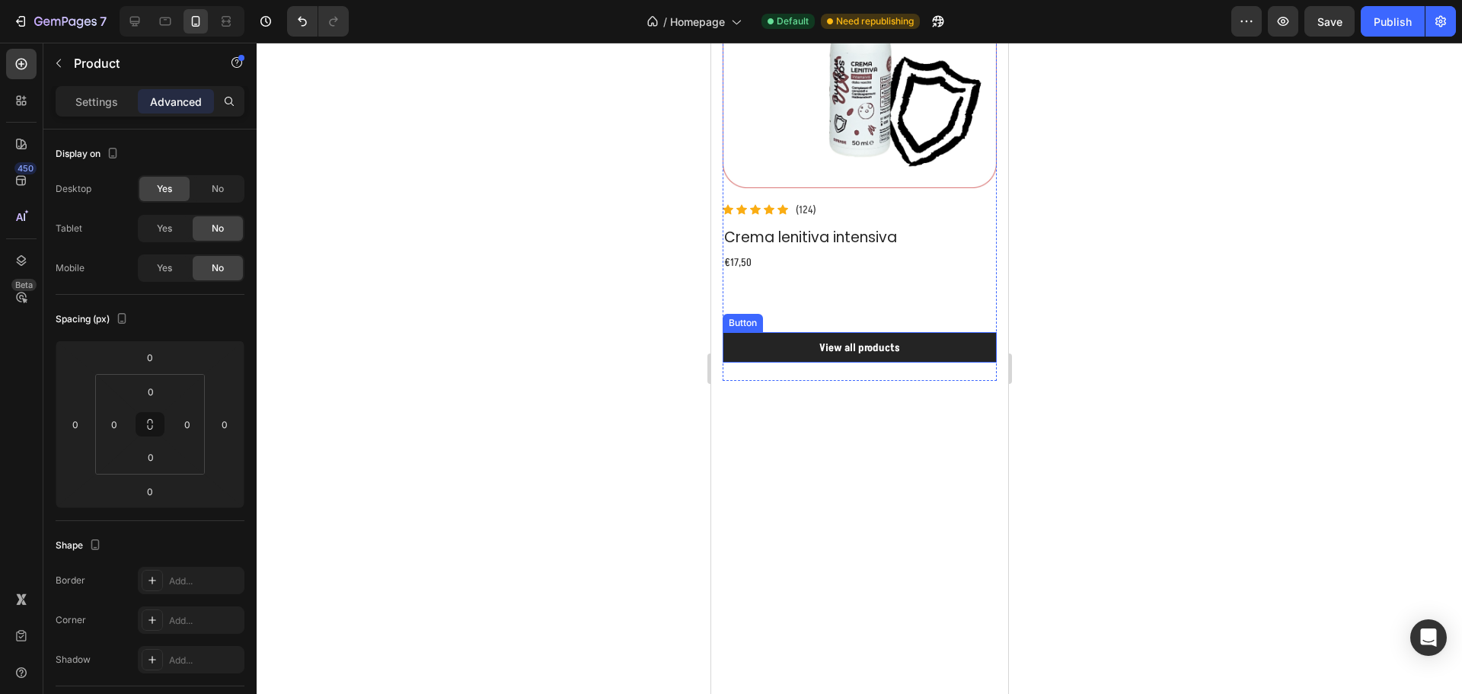
click at [922, 332] on link "View all products" at bounding box center [859, 347] width 274 height 30
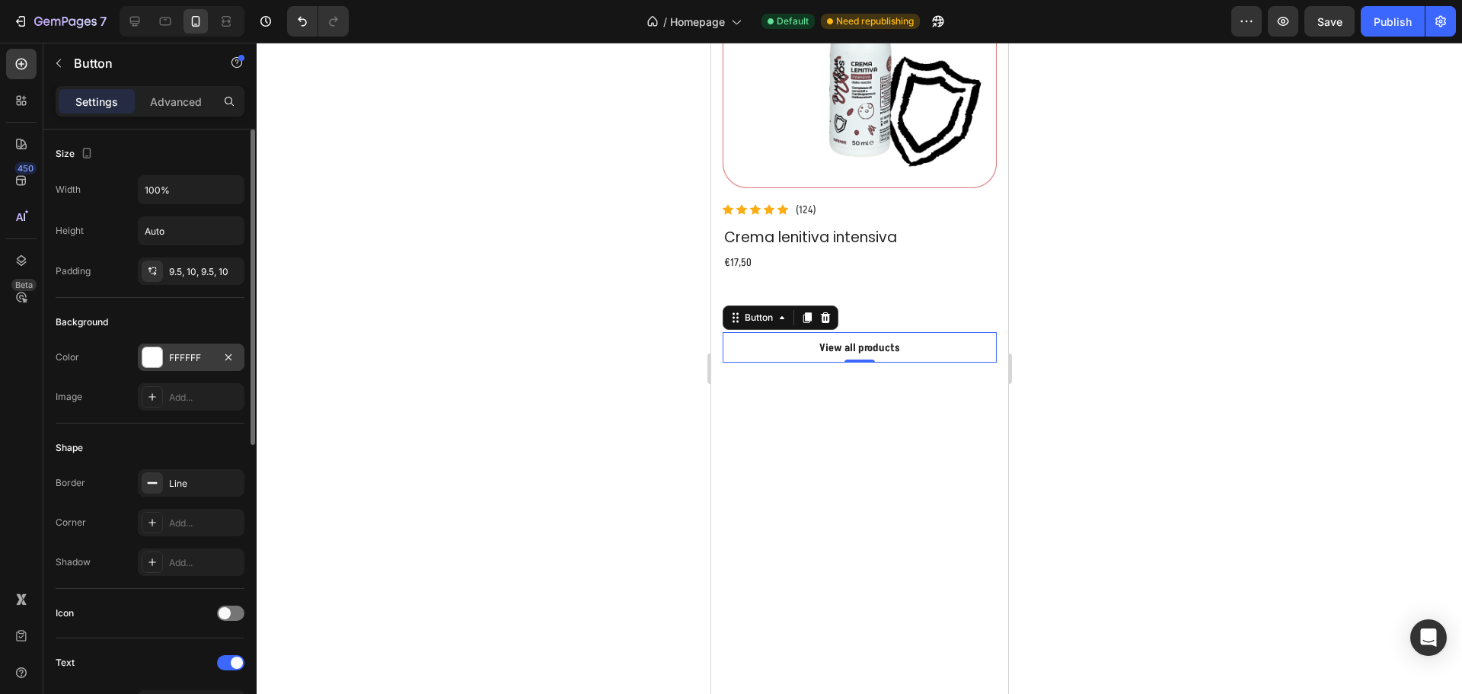
click at [174, 360] on div "FFFFFF" at bounding box center [191, 358] width 44 height 14
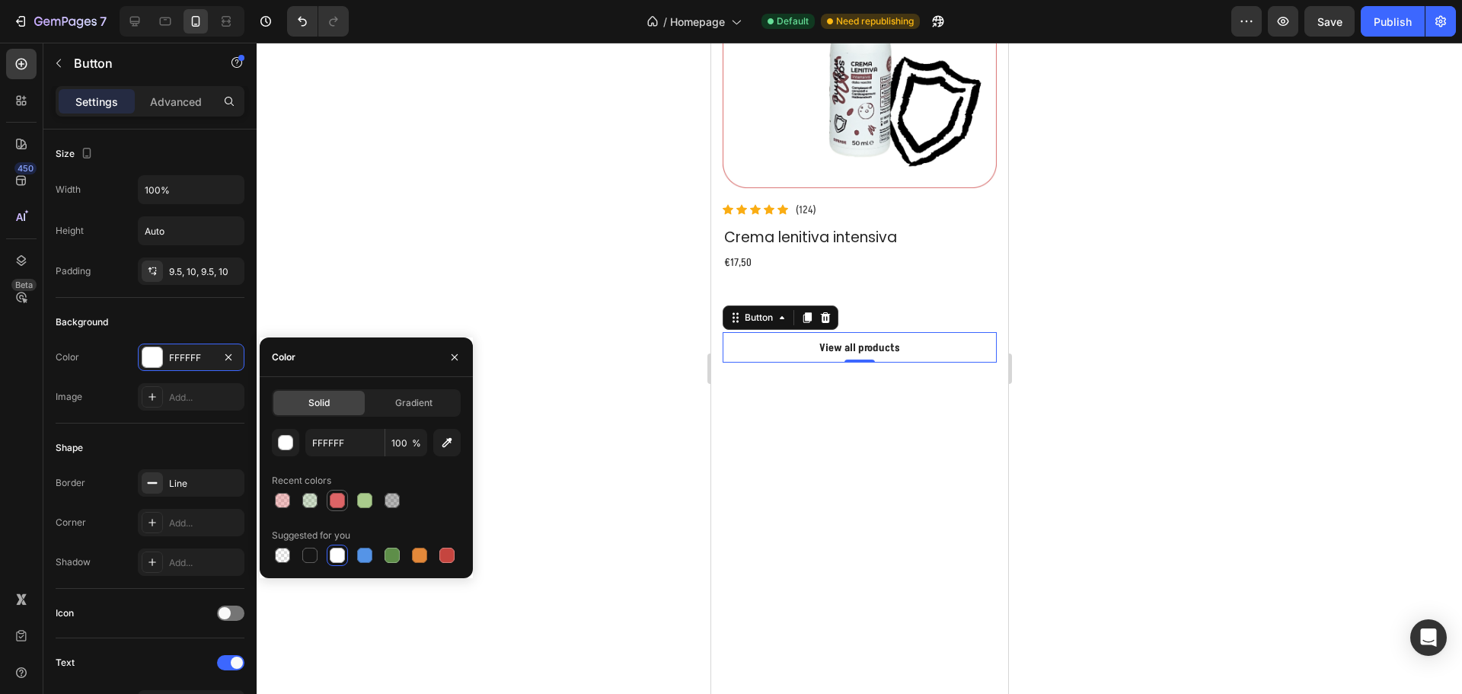
click at [340, 506] on div at bounding box center [337, 500] width 15 height 15
type input "DD6466"
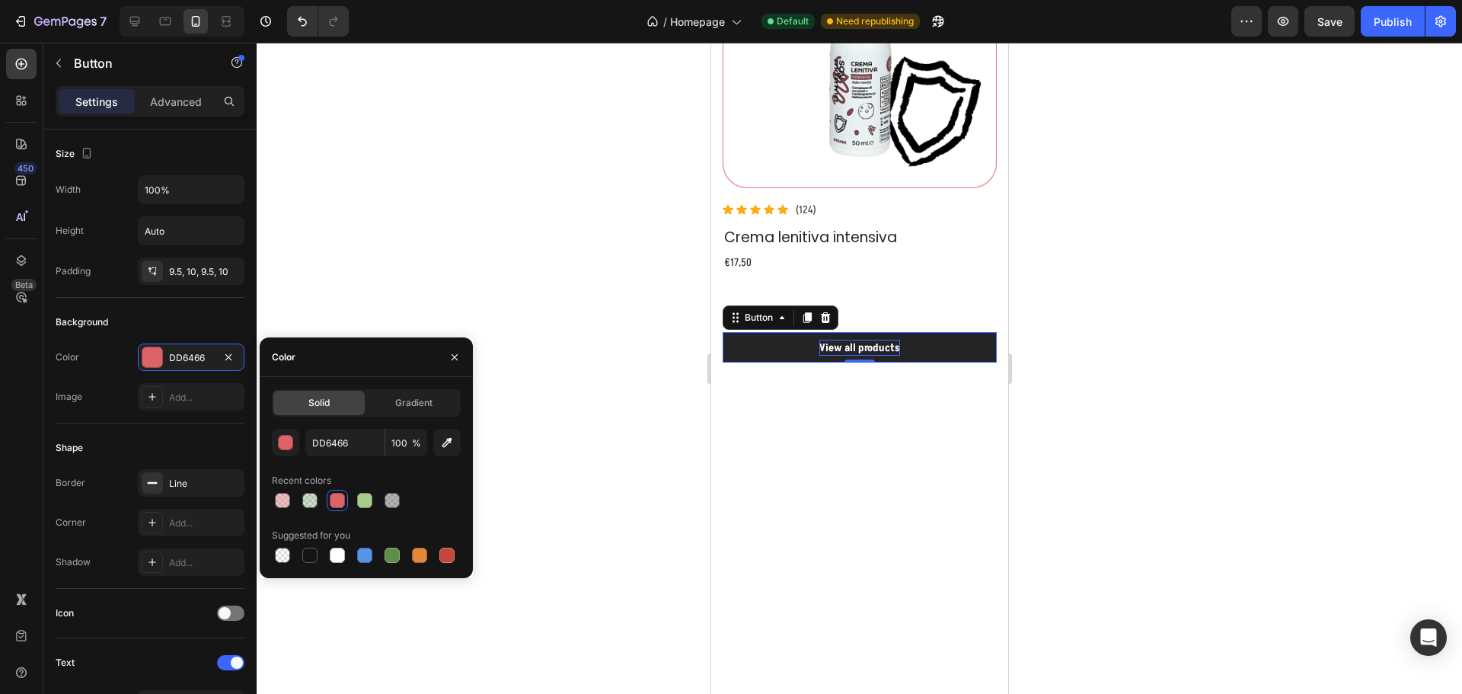
click at [853, 340] on div "View all products" at bounding box center [858, 348] width 81 height 16
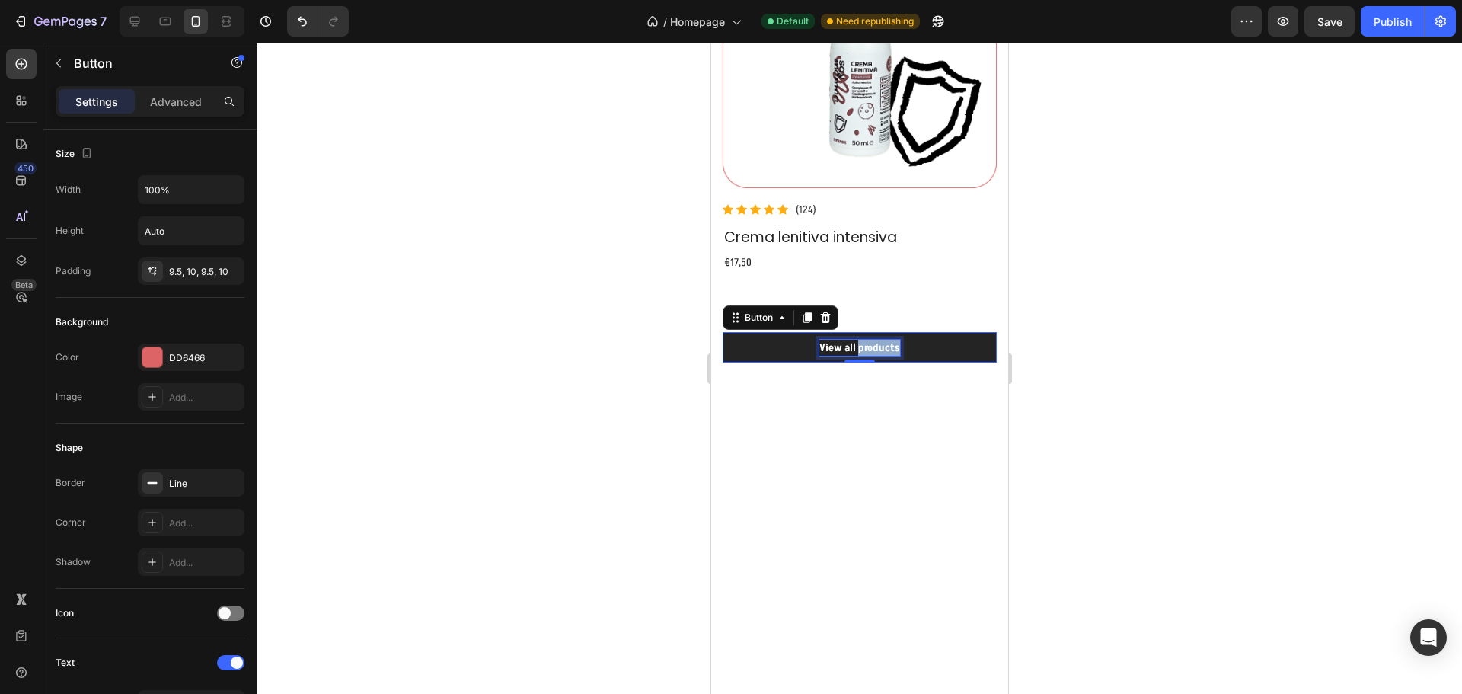
click at [853, 340] on p "View all products" at bounding box center [858, 348] width 81 height 16
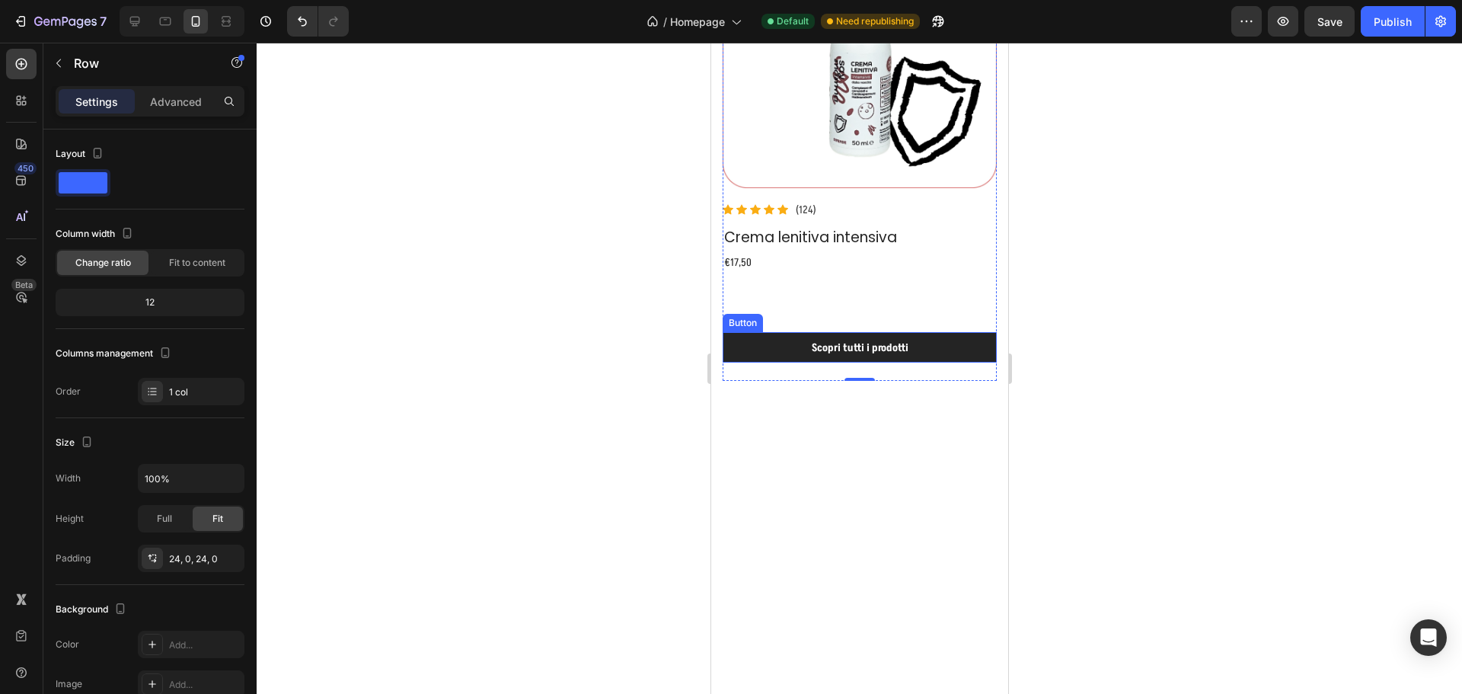
click at [939, 332] on link "Scopri tutti i prodotti" at bounding box center [859, 347] width 274 height 30
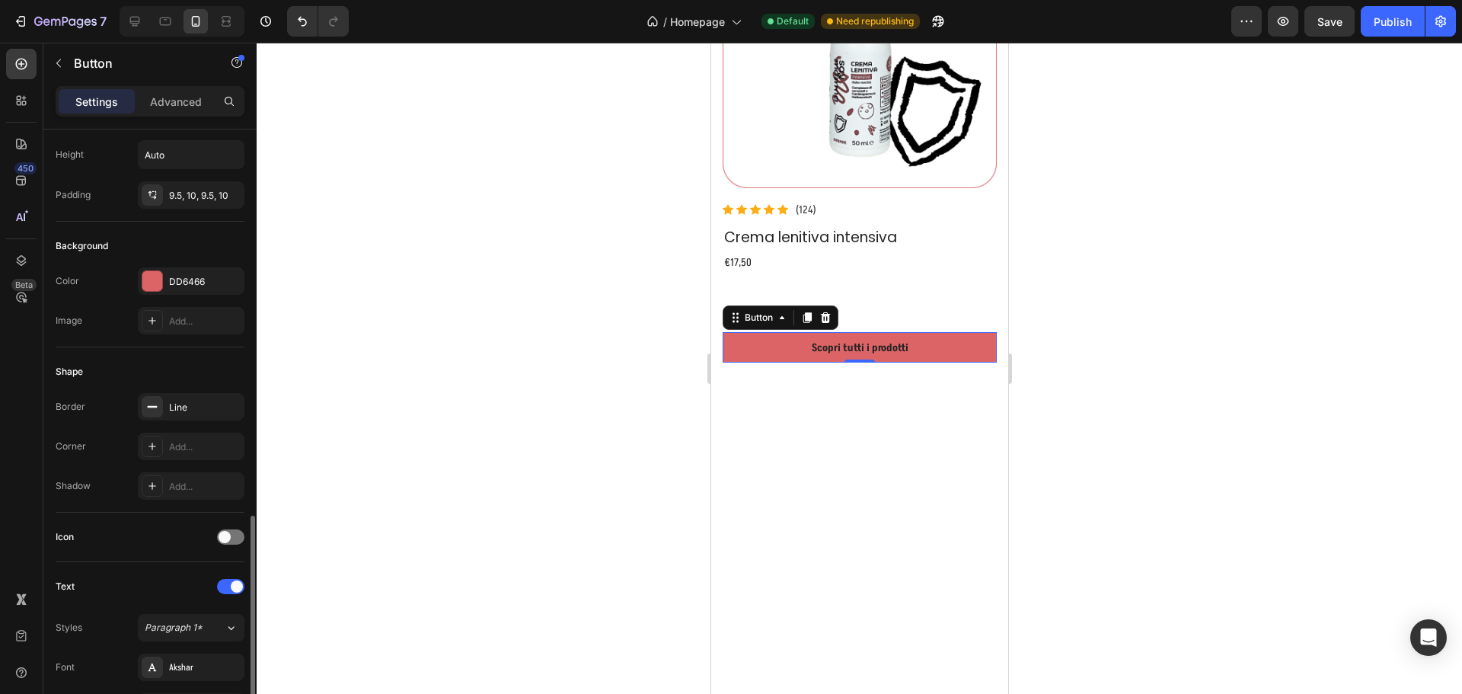
scroll to position [305, 0]
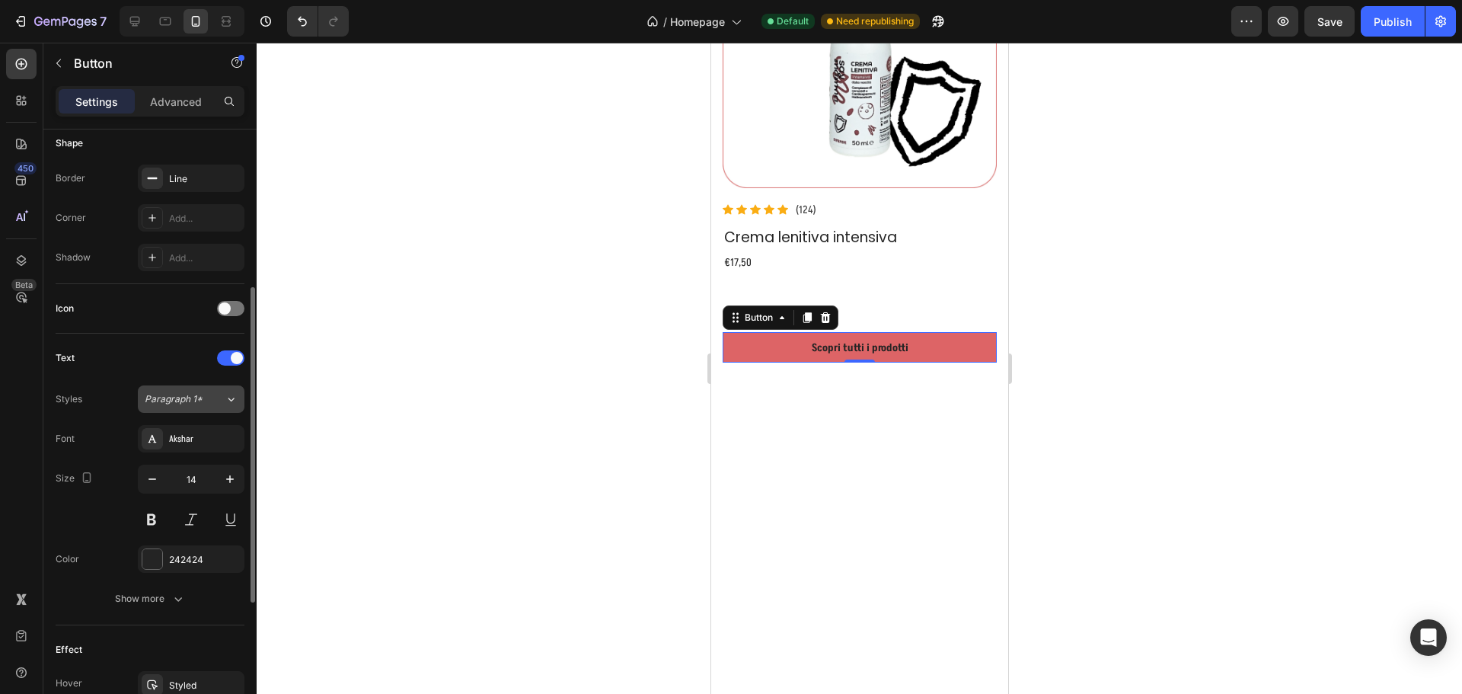
click at [190, 404] on span "Paragraph 1*" at bounding box center [174, 399] width 58 height 14
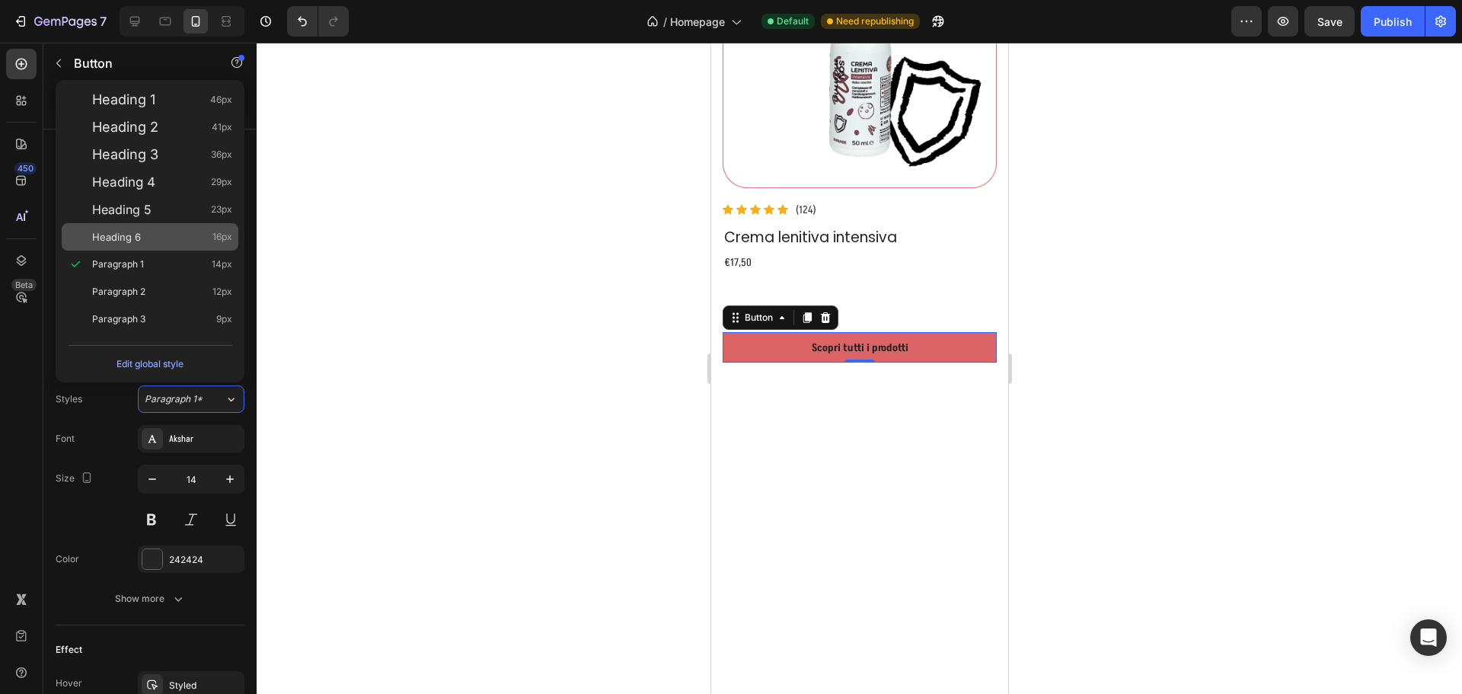
click at [135, 238] on span "Heading 6" at bounding box center [116, 236] width 49 height 15
type input "16"
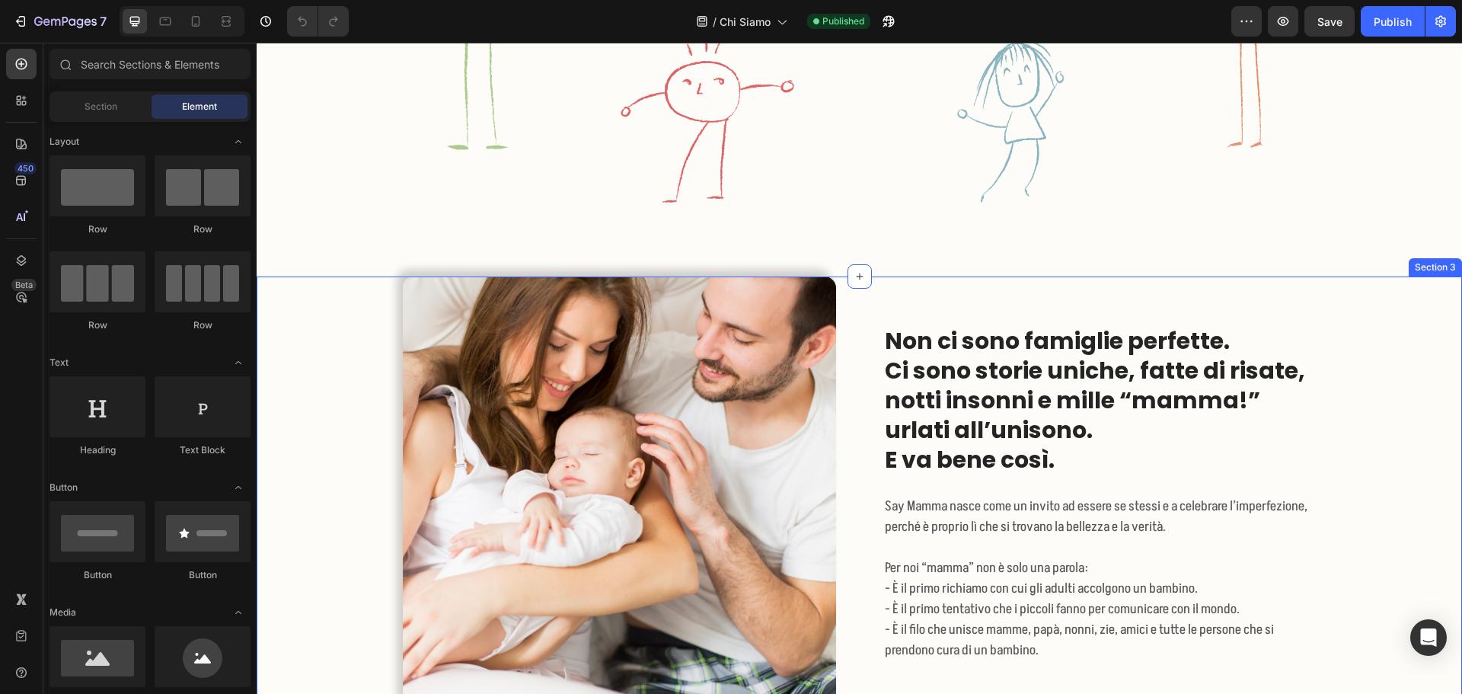
scroll to position [533, 0]
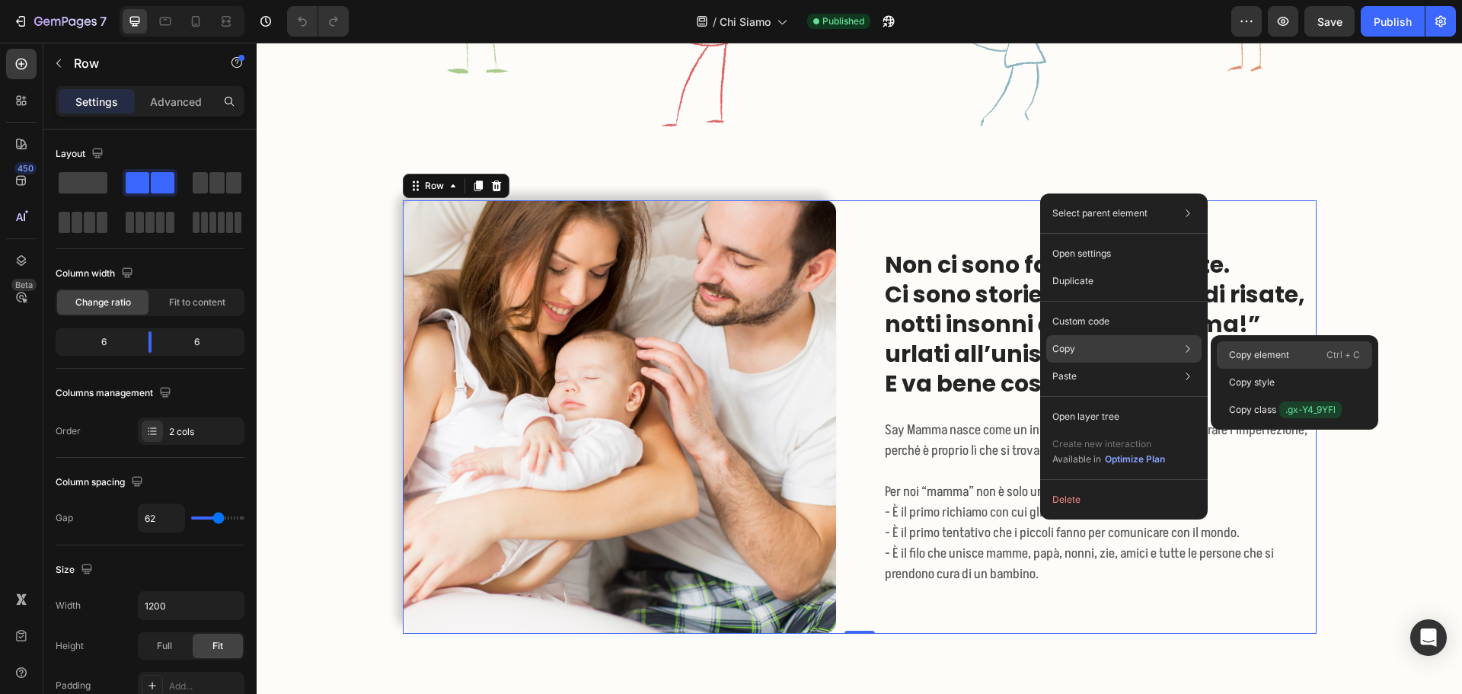
click at [1239, 356] on p "Copy element" at bounding box center [1259, 355] width 60 height 14
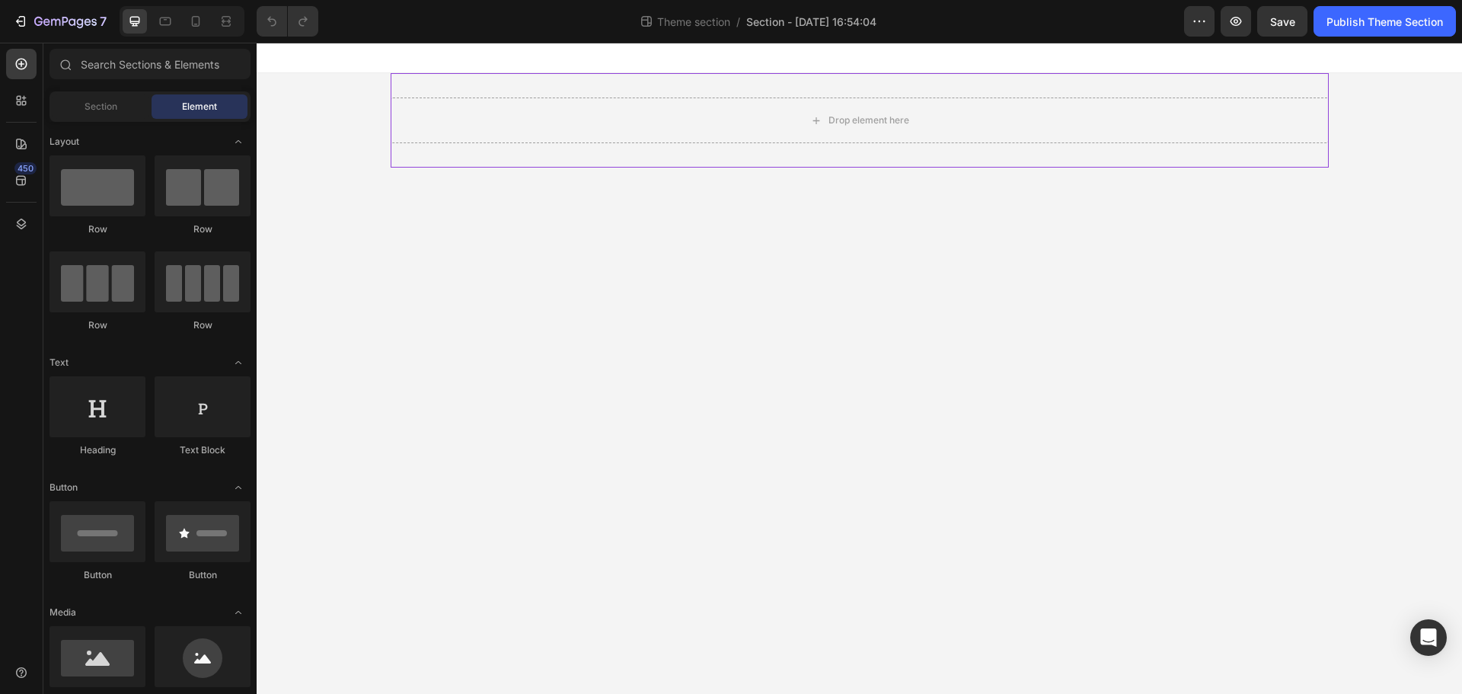
click at [632, 77] on div "Drop element here" at bounding box center [860, 120] width 938 height 94
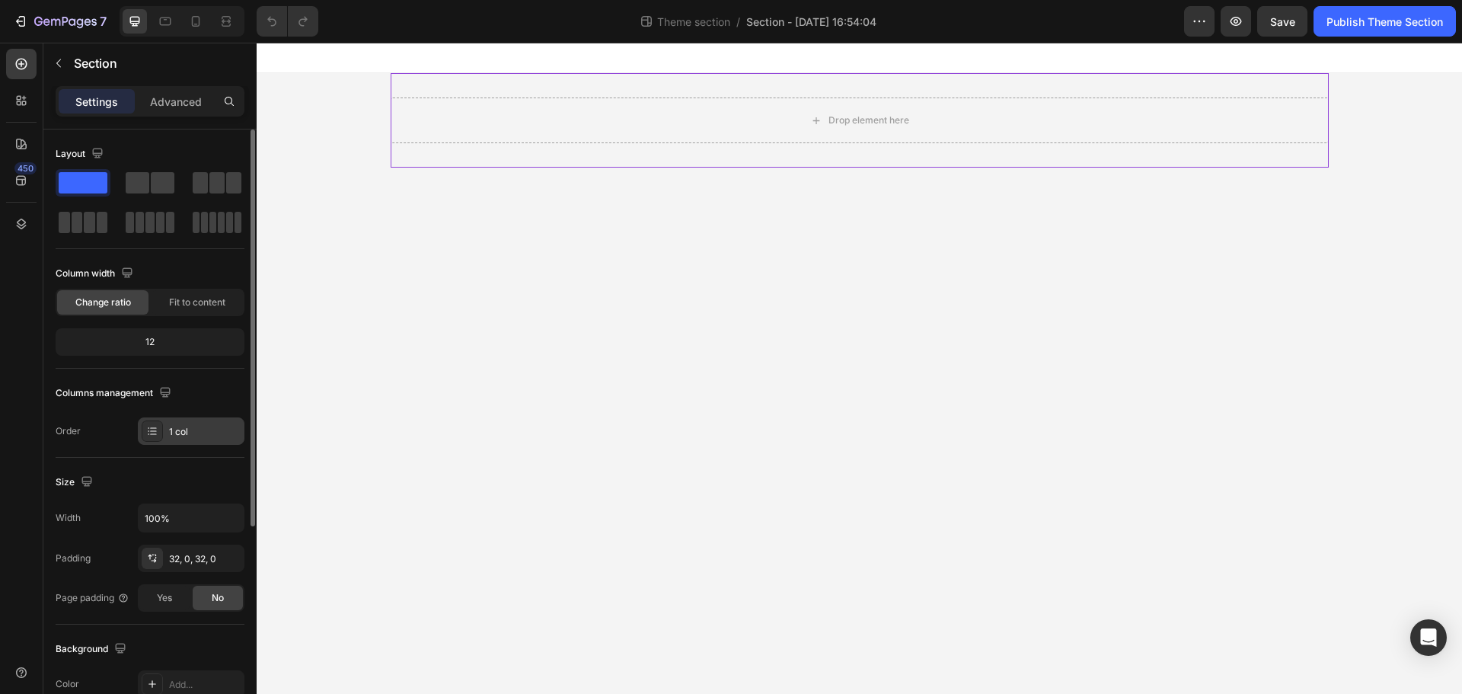
click at [166, 432] on div "1 col" at bounding box center [191, 430] width 107 height 27
click at [172, 485] on div "Size" at bounding box center [150, 482] width 189 height 24
click at [167, 513] on input "100%" at bounding box center [191, 517] width 105 height 27
click at [260, 513] on body "Drop element here Root Drag & drop element from sidebar or Explore Library Add …" at bounding box center [859, 368] width 1205 height 651
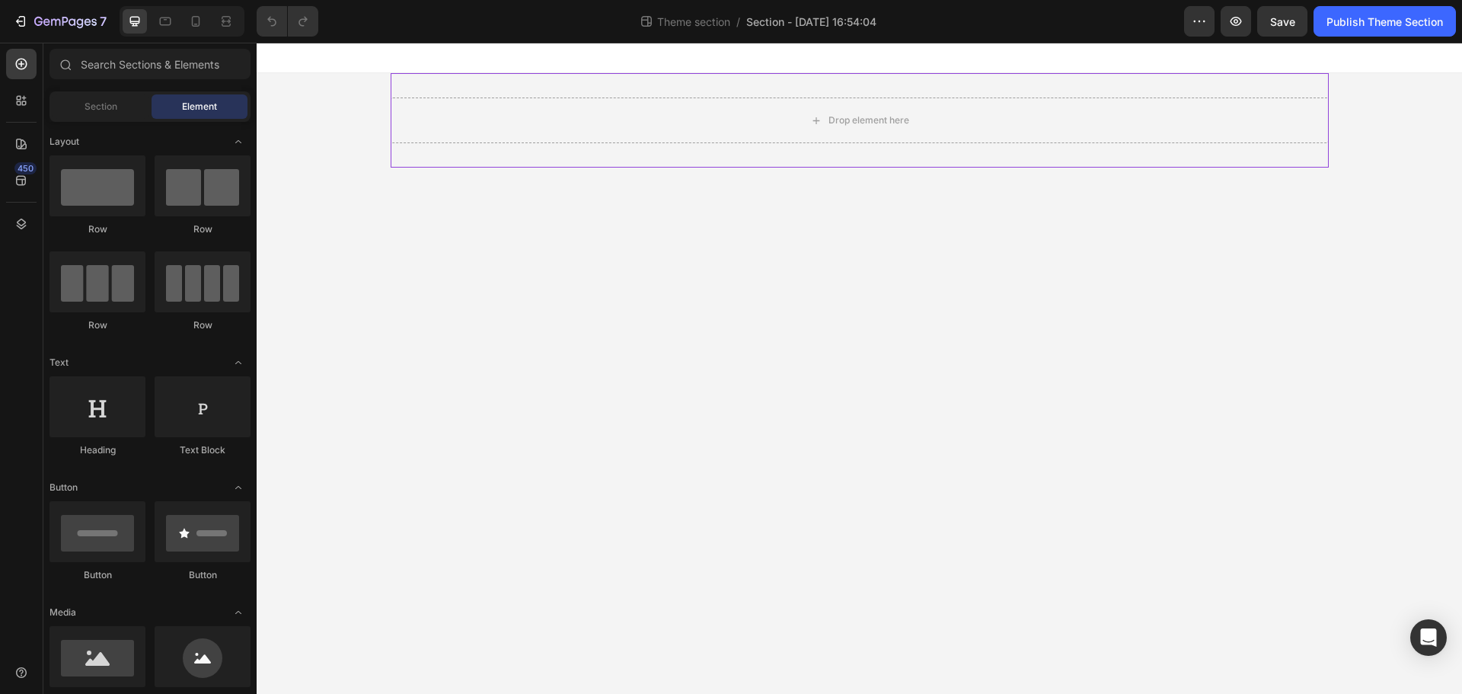
click at [531, 86] on div "Drop element here" at bounding box center [860, 120] width 938 height 94
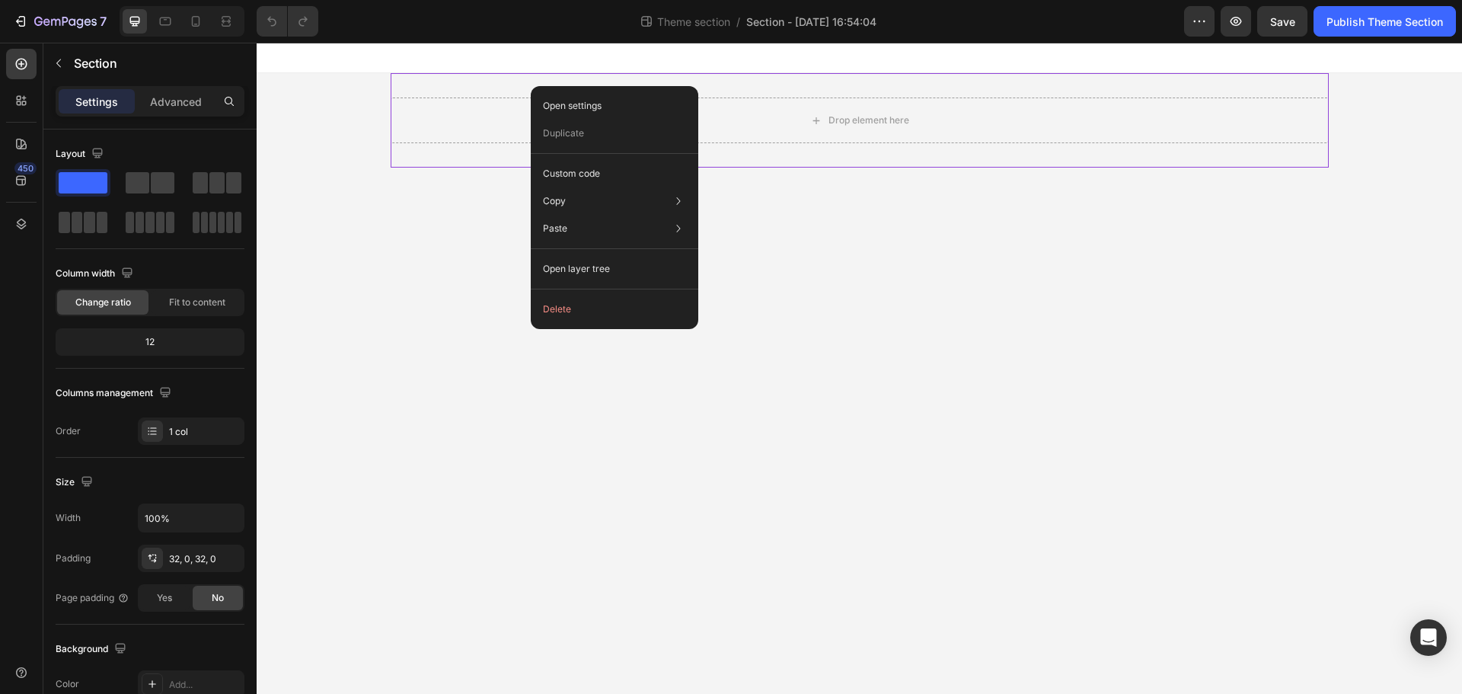
click at [531, 86] on div "Open settings Duplicate Custom code Copy Copy section Ctrl + C Copy style Copy …" at bounding box center [614, 207] width 167 height 243
click at [190, 311] on div "Fit to content" at bounding box center [197, 302] width 91 height 24
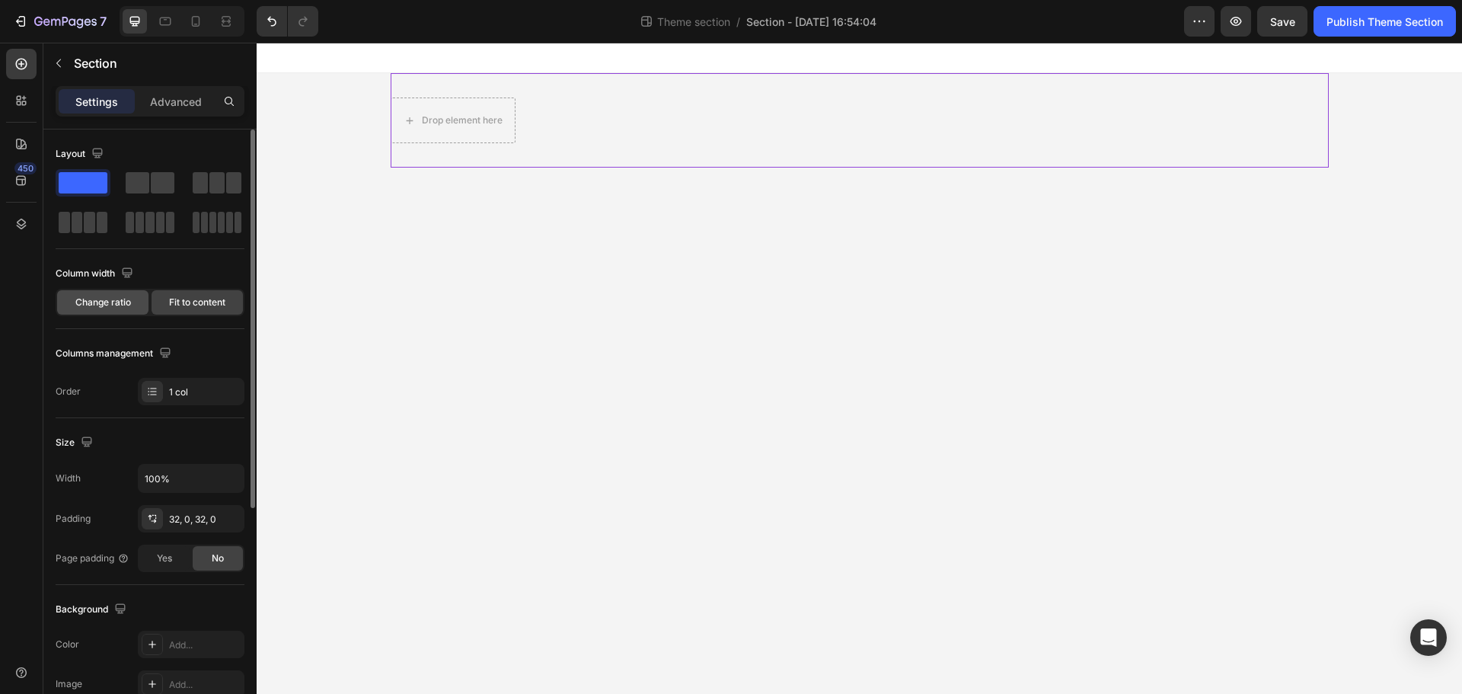
click at [110, 298] on span "Change ratio" at bounding box center [103, 302] width 56 height 14
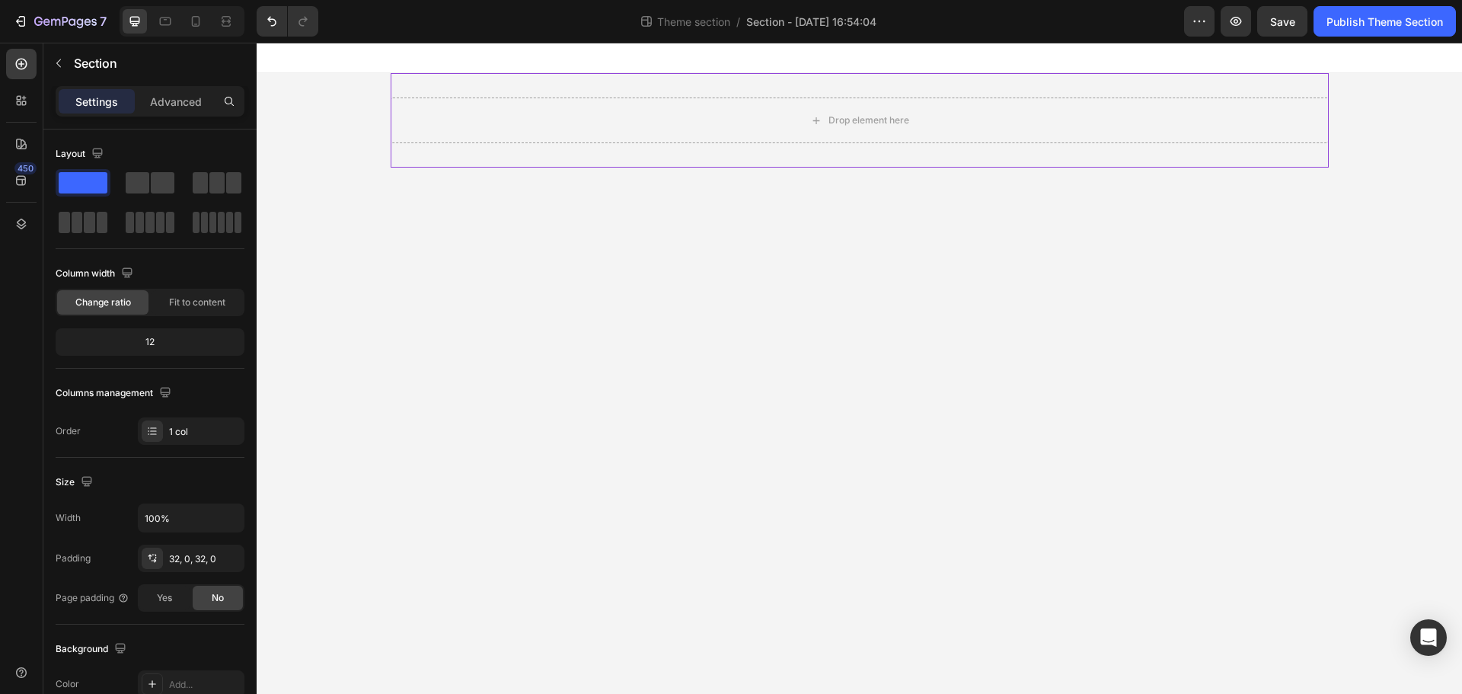
click at [472, 154] on div "Drop element here" at bounding box center [860, 120] width 938 height 94
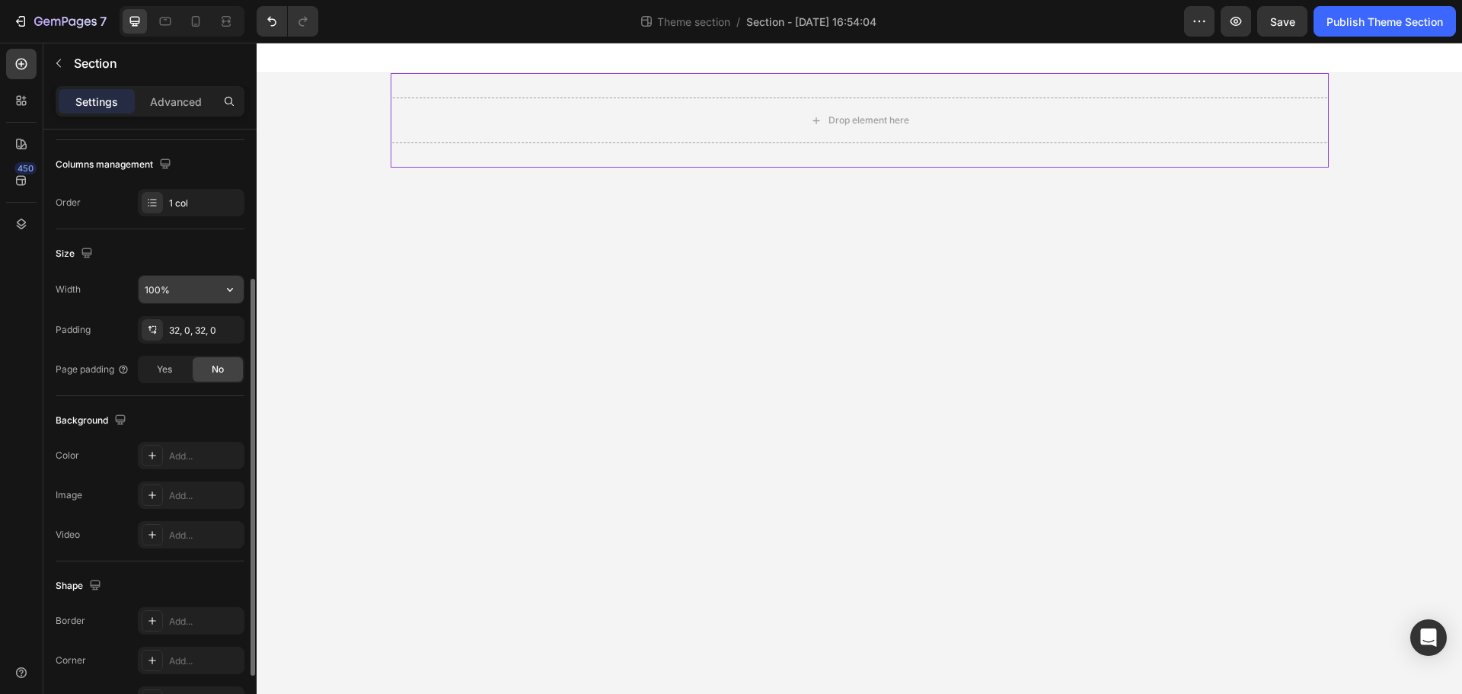
click at [174, 296] on input "100%" at bounding box center [191, 289] width 105 height 27
click at [227, 289] on icon "button" at bounding box center [229, 289] width 15 height 15
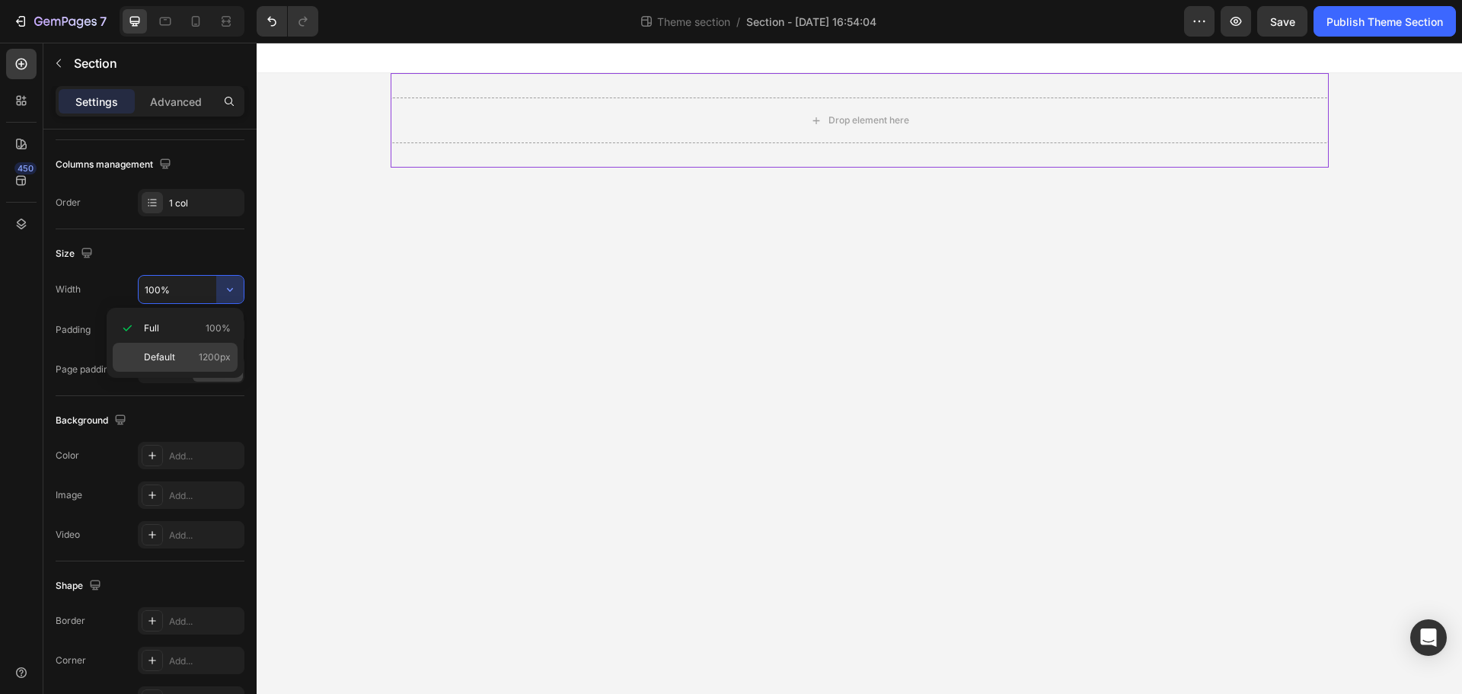
click at [199, 346] on div "Default 1200px" at bounding box center [175, 357] width 125 height 29
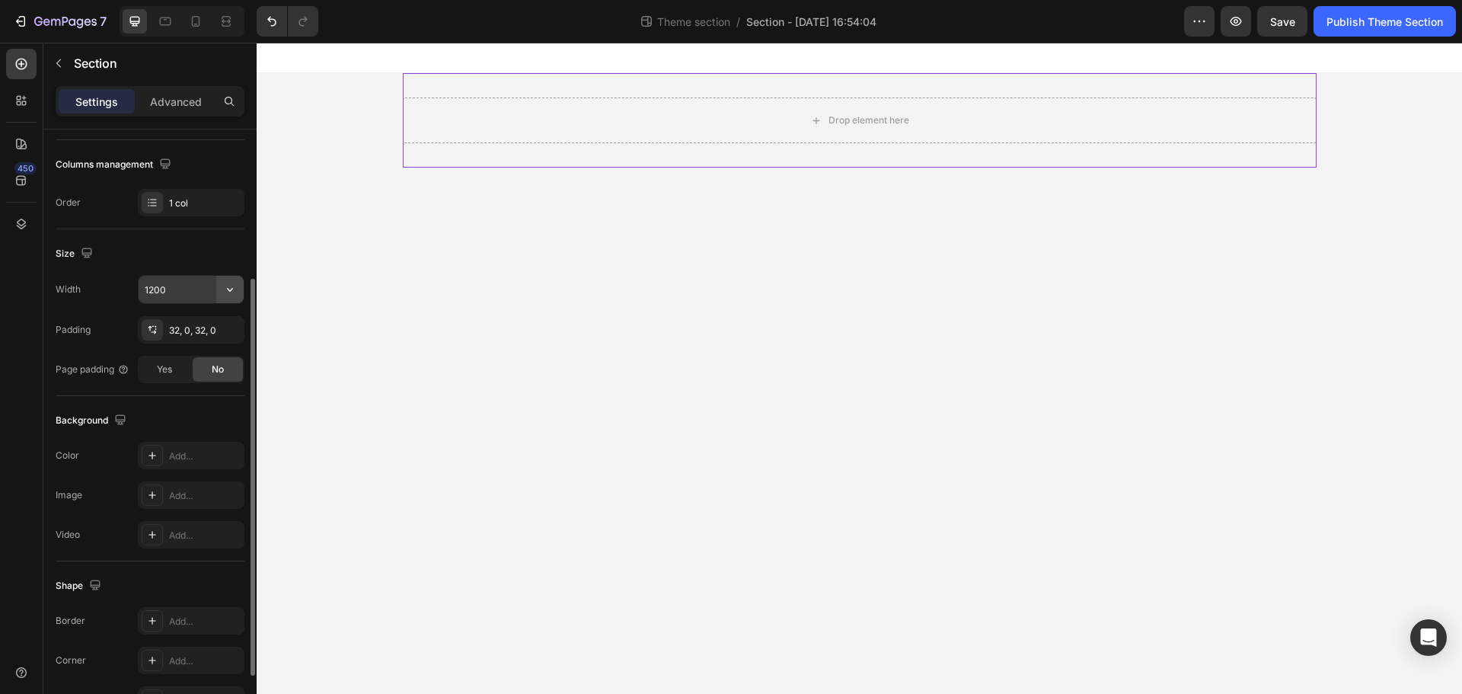
click at [234, 294] on icon "button" at bounding box center [229, 289] width 15 height 15
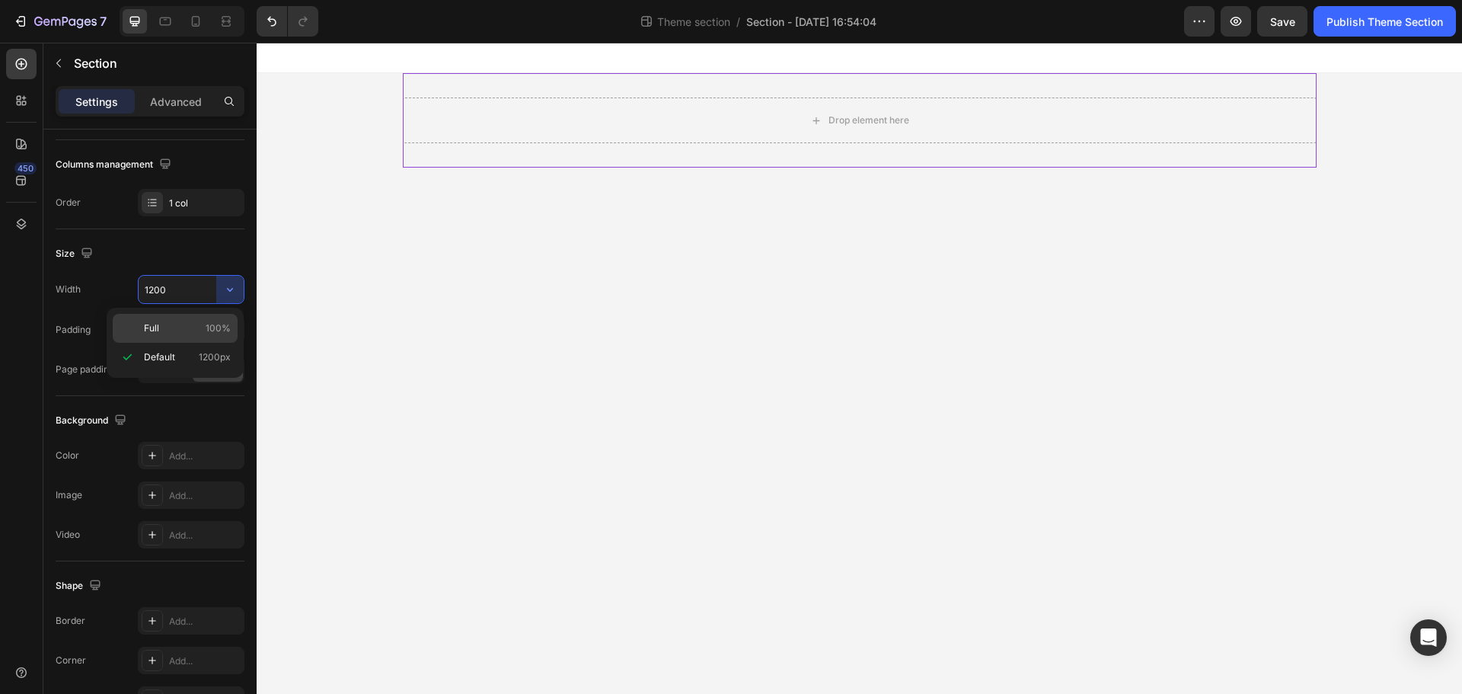
click at [210, 320] on div "Full 100%" at bounding box center [175, 328] width 125 height 29
type input "100%"
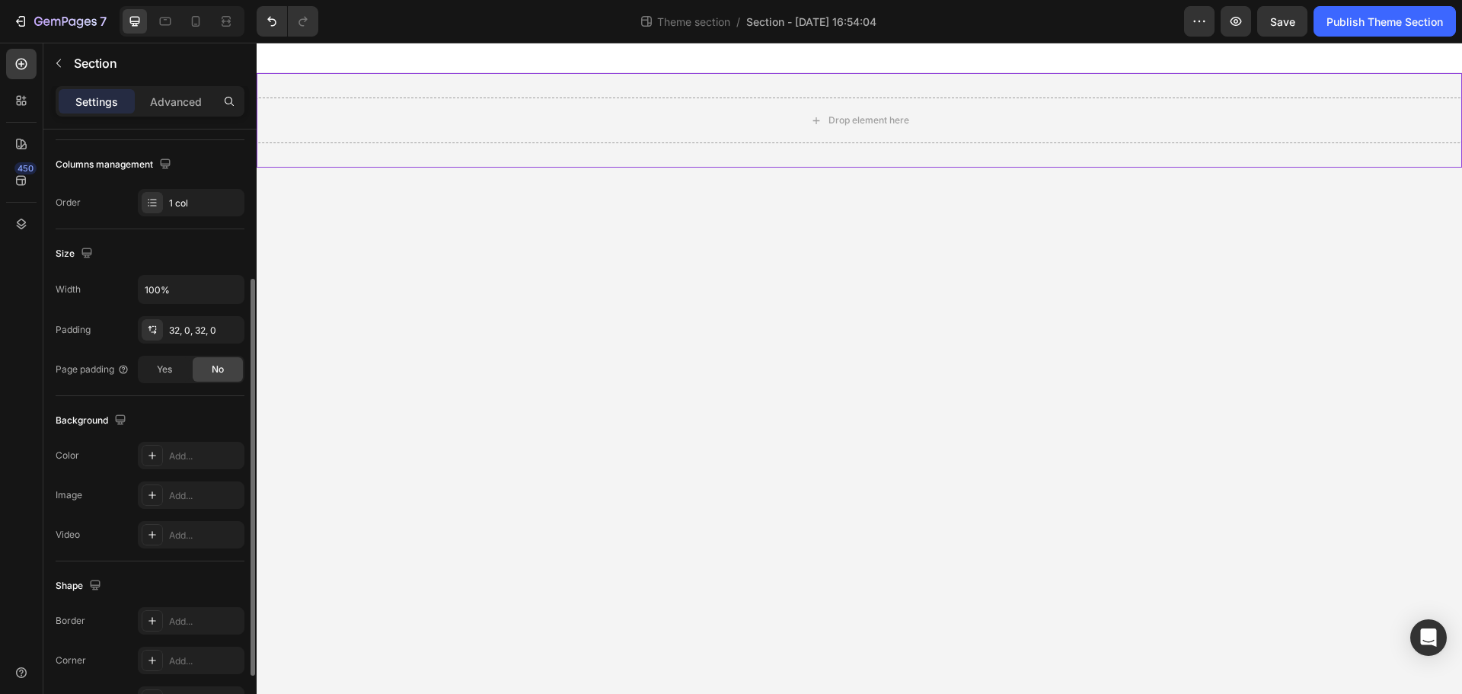
click at [199, 248] on div "Size" at bounding box center [150, 253] width 189 height 24
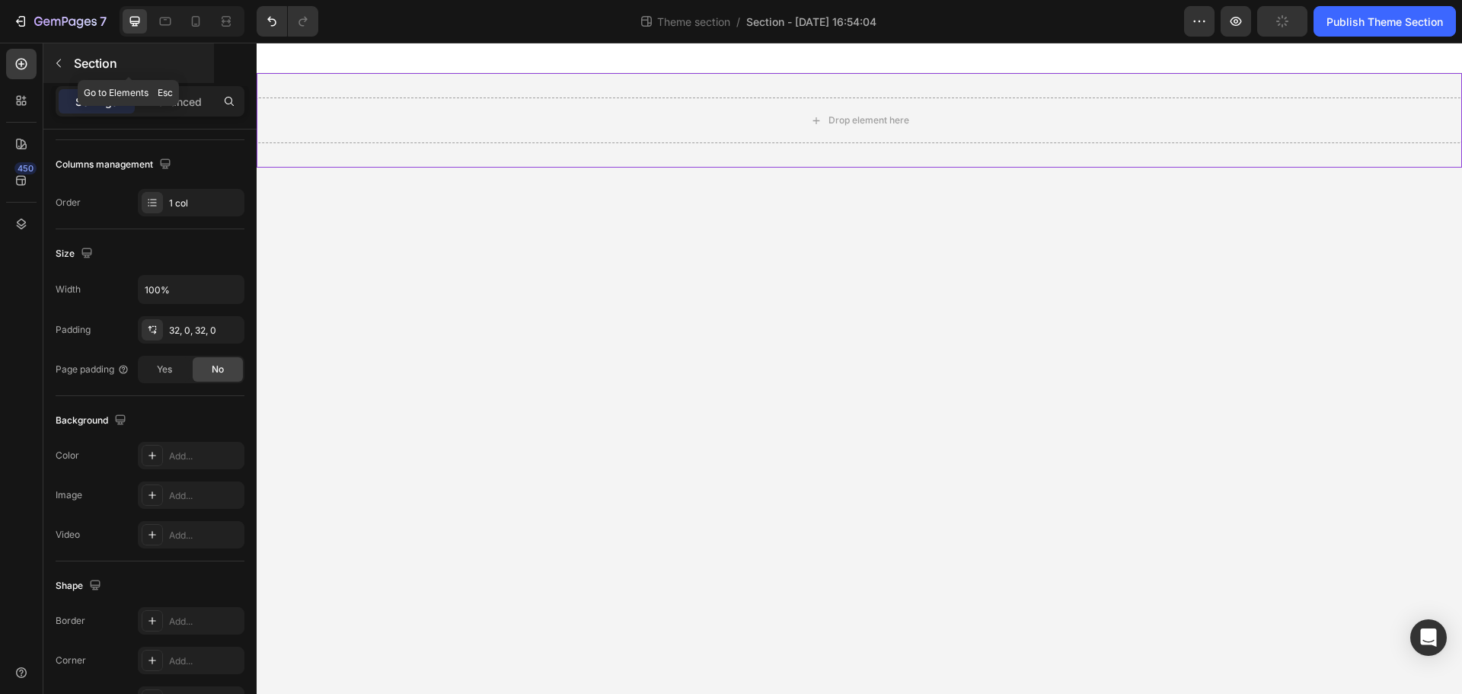
click at [59, 65] on icon "button" at bounding box center [58, 63] width 5 height 8
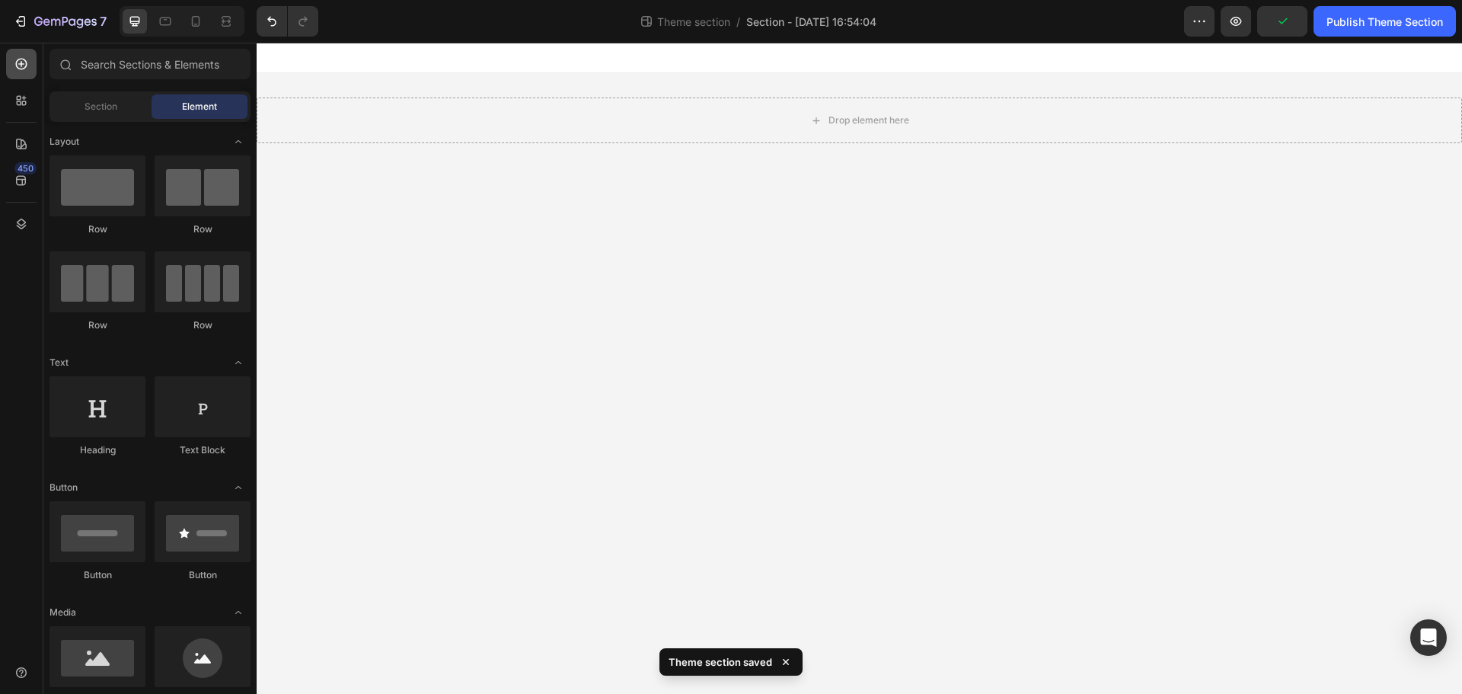
click at [19, 64] on icon at bounding box center [21, 64] width 11 height 11
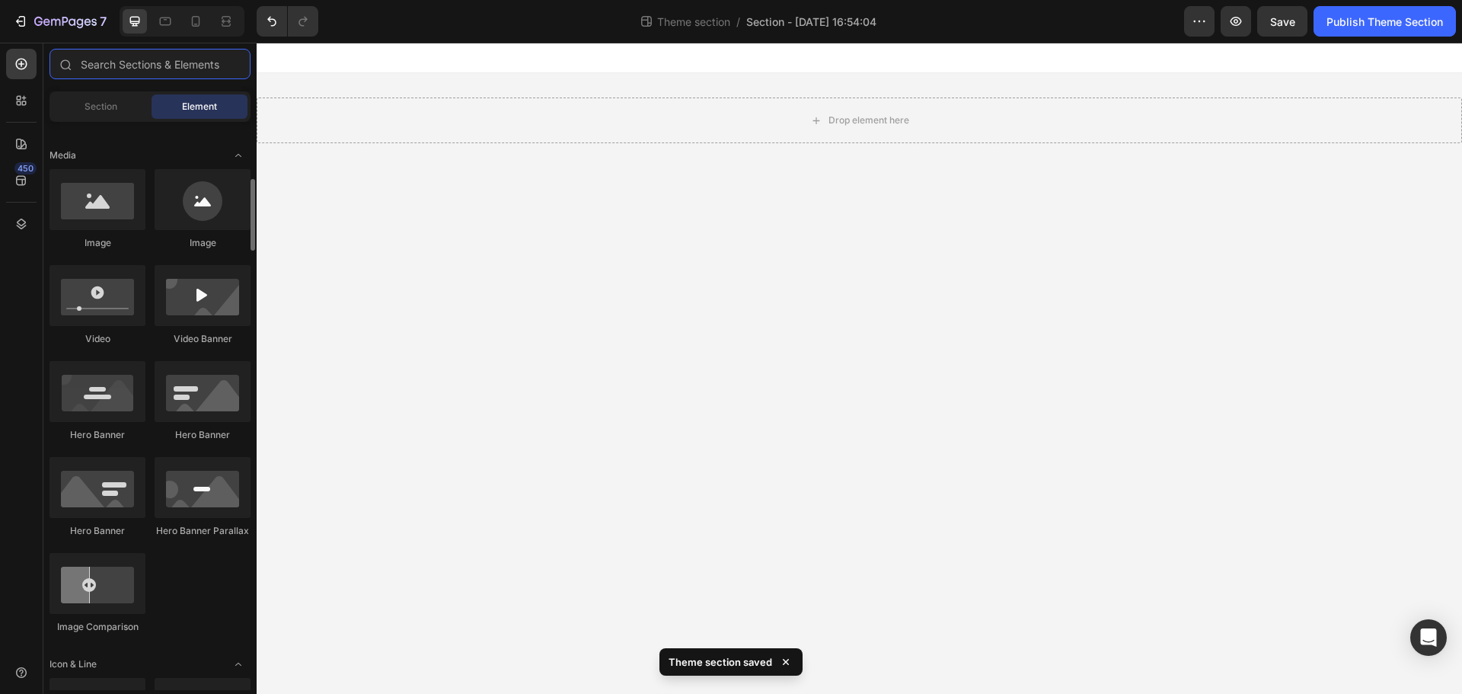
scroll to position [0, 0]
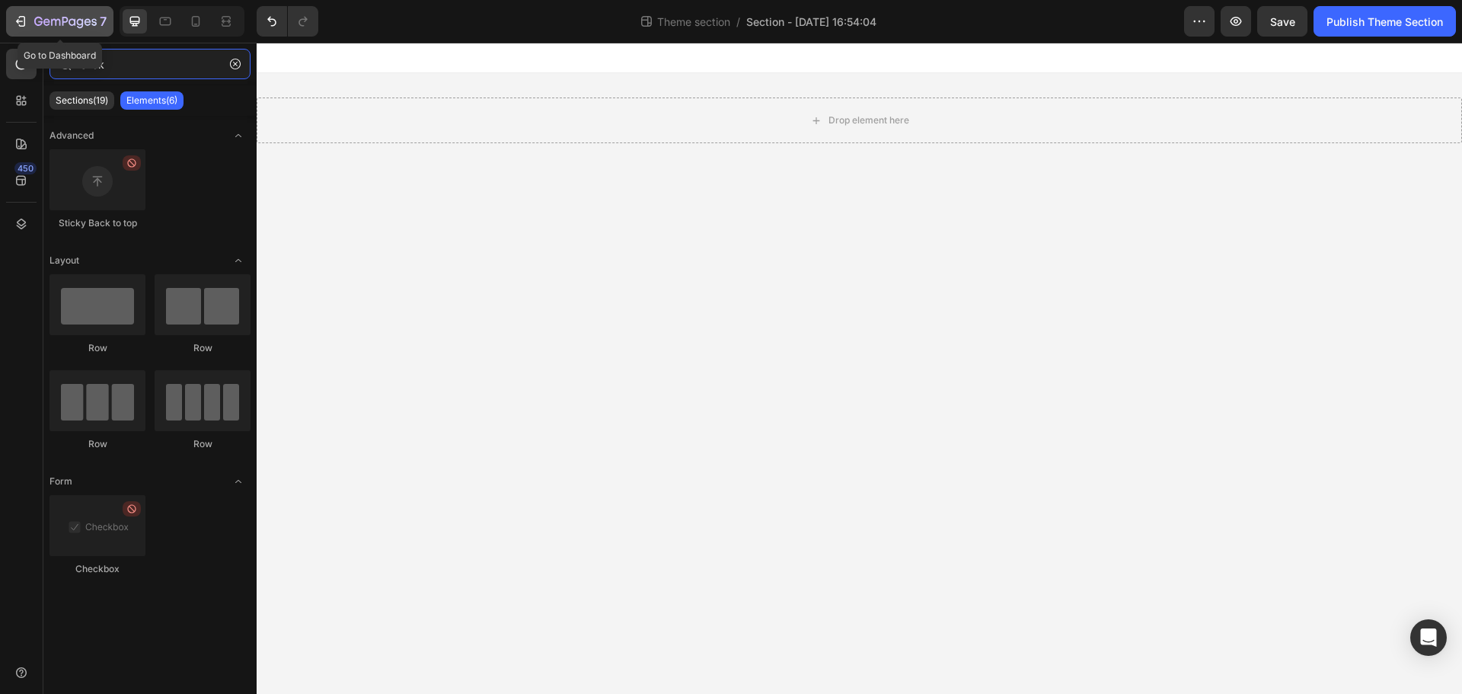
type input "stick"
click at [22, 21] on icon "button" at bounding box center [20, 21] width 15 height 15
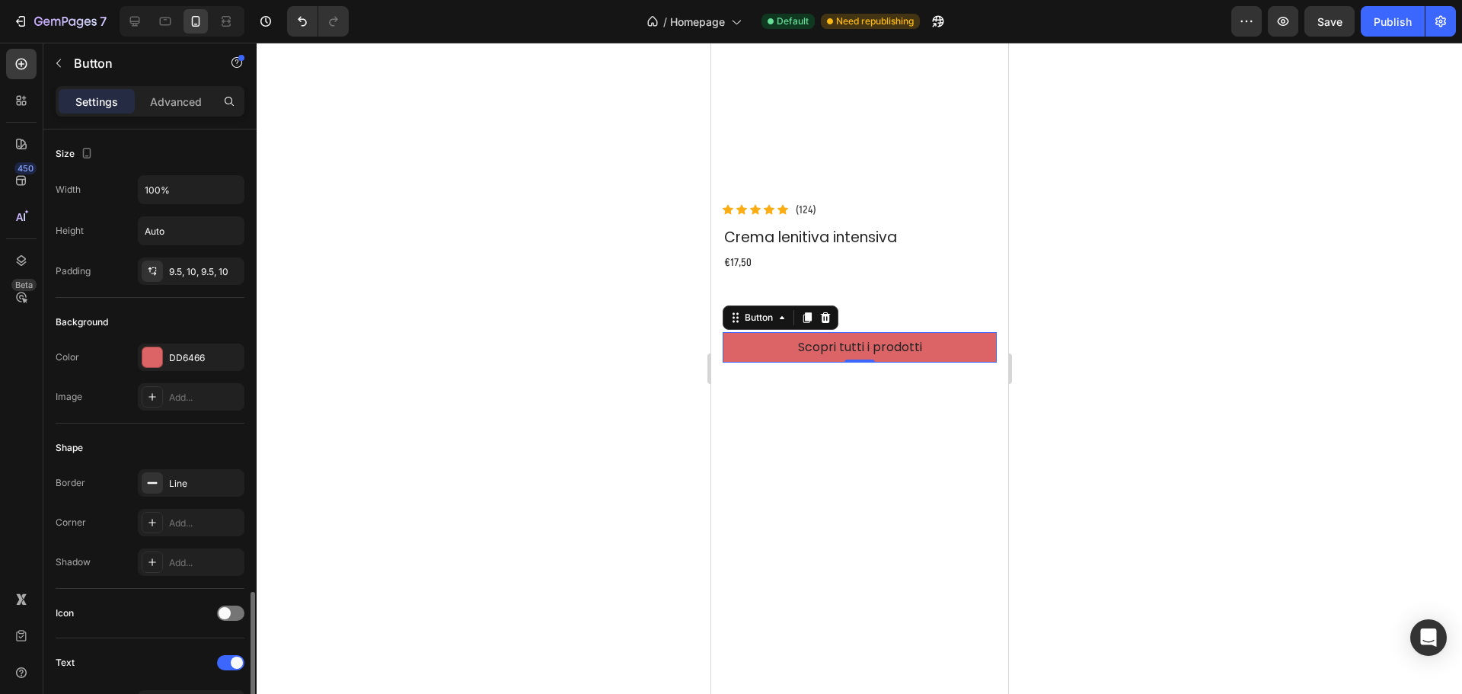
scroll to position [305, 0]
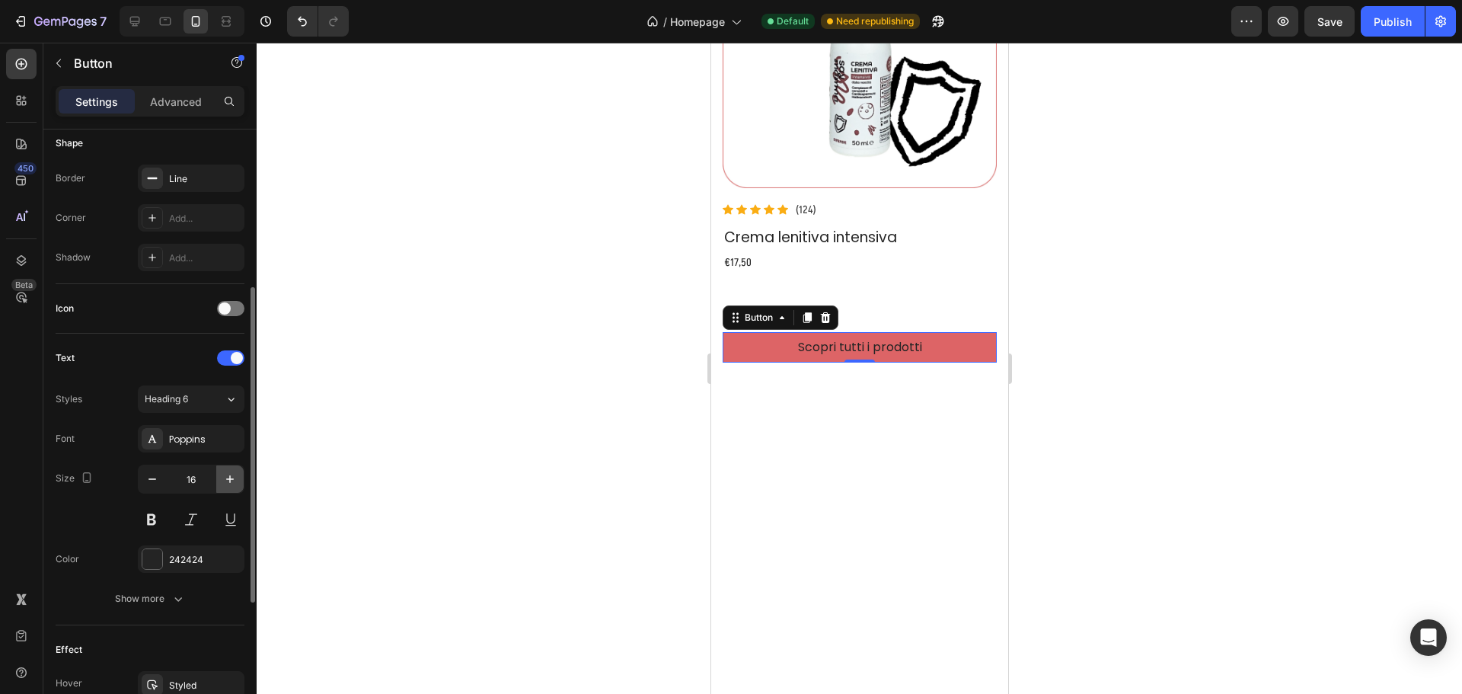
click at [228, 471] on button "button" at bounding box center [229, 478] width 27 height 27
click at [228, 477] on icon "button" at bounding box center [229, 478] width 15 height 15
type input "18"
click at [151, 510] on button at bounding box center [151, 519] width 27 height 27
click at [193, 556] on div "242424" at bounding box center [191, 560] width 44 height 14
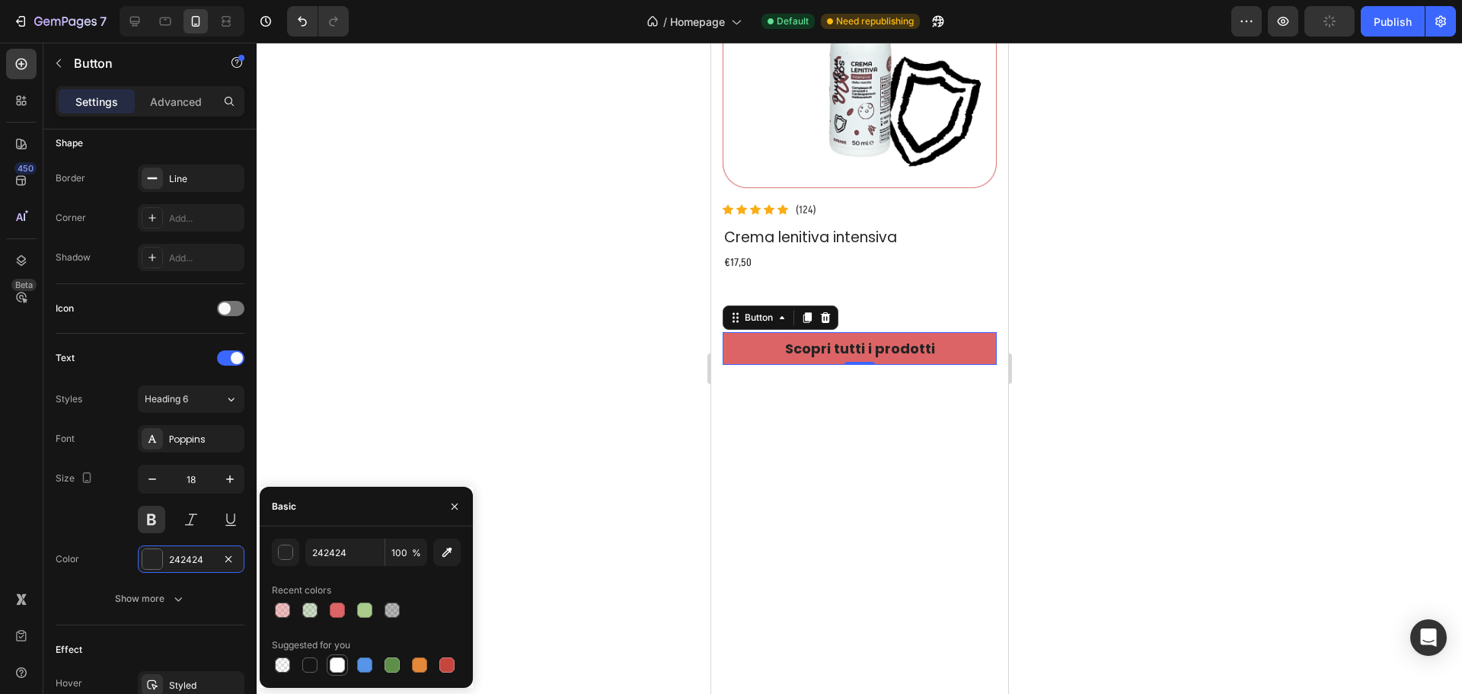
click at [334, 661] on div at bounding box center [337, 664] width 15 height 15
type input "FFFFFF"
click at [1110, 329] on div at bounding box center [859, 368] width 1205 height 651
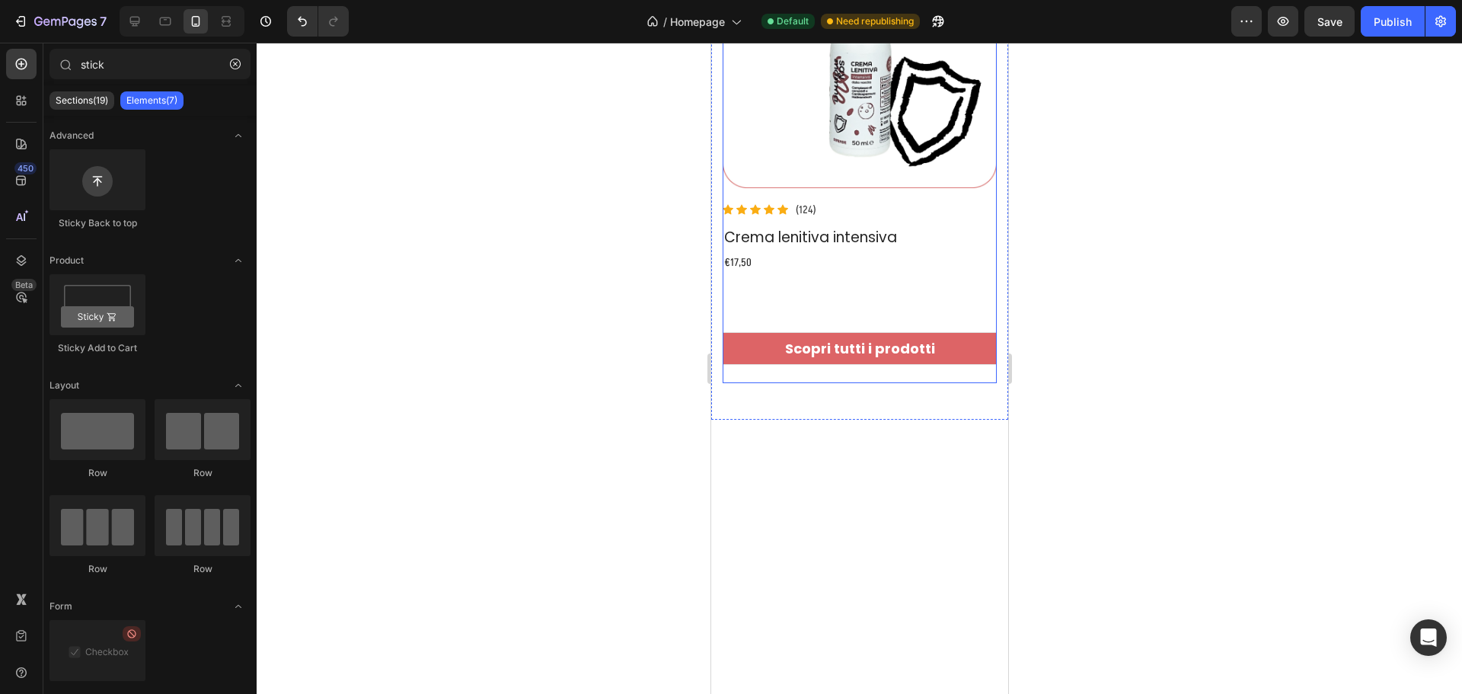
scroll to position [1833, 0]
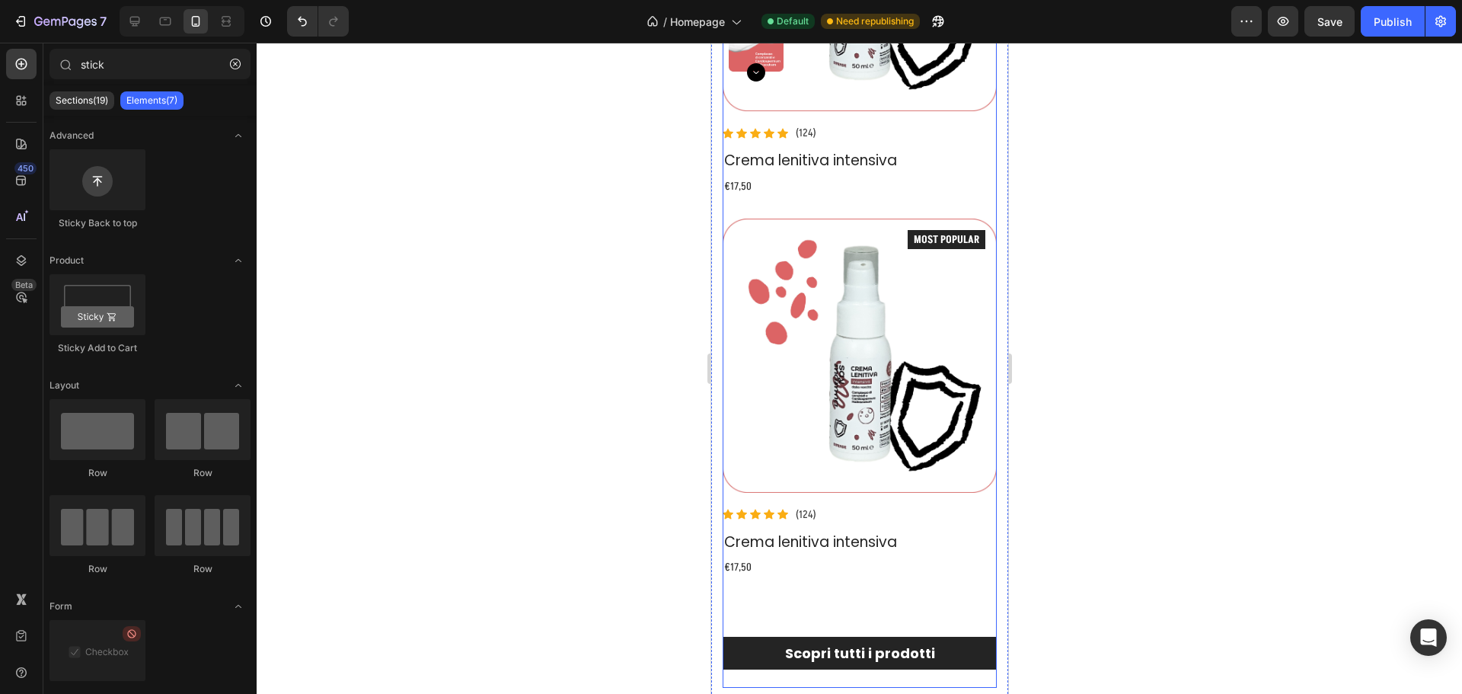
click at [975, 636] on link "Scopri tutti i prodotti" at bounding box center [859, 652] width 274 height 32
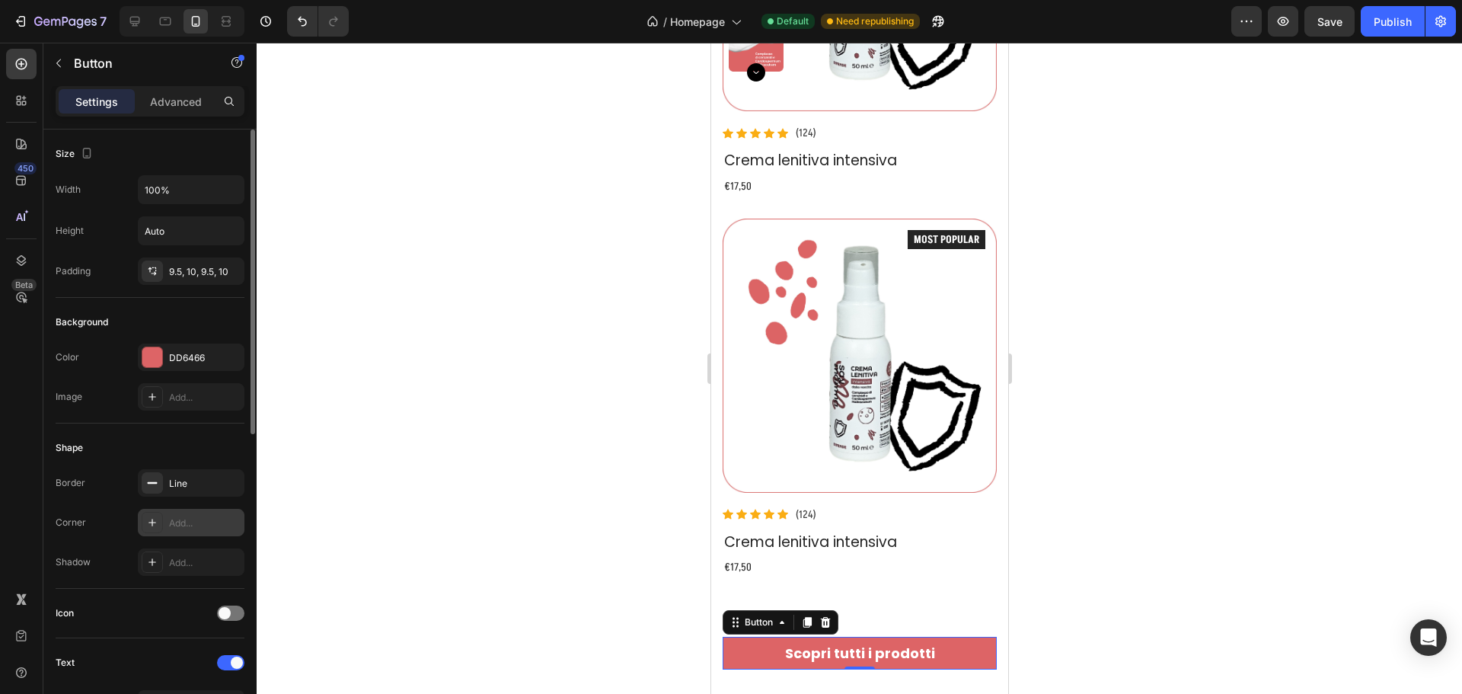
click at [181, 523] on div "Add..." at bounding box center [205, 523] width 72 height 14
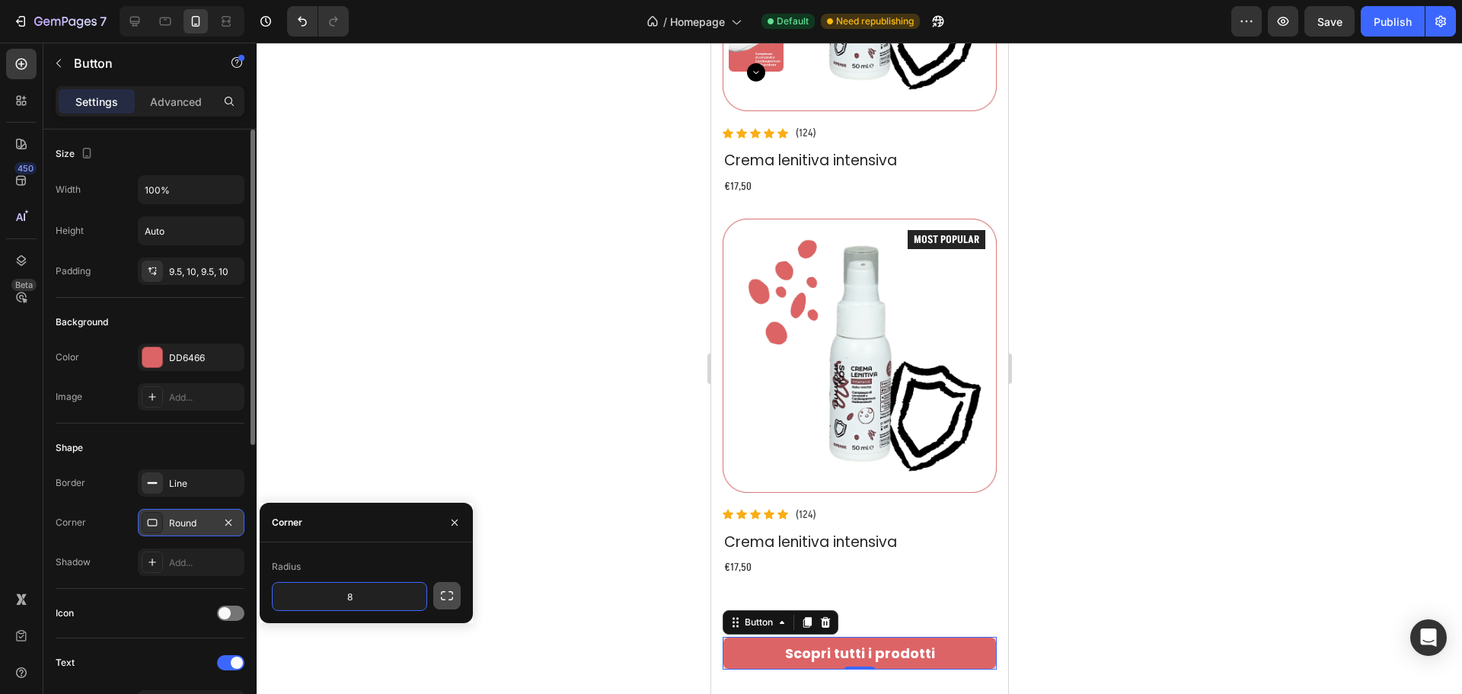
click at [443, 591] on icon "button" at bounding box center [447, 595] width 12 height 9
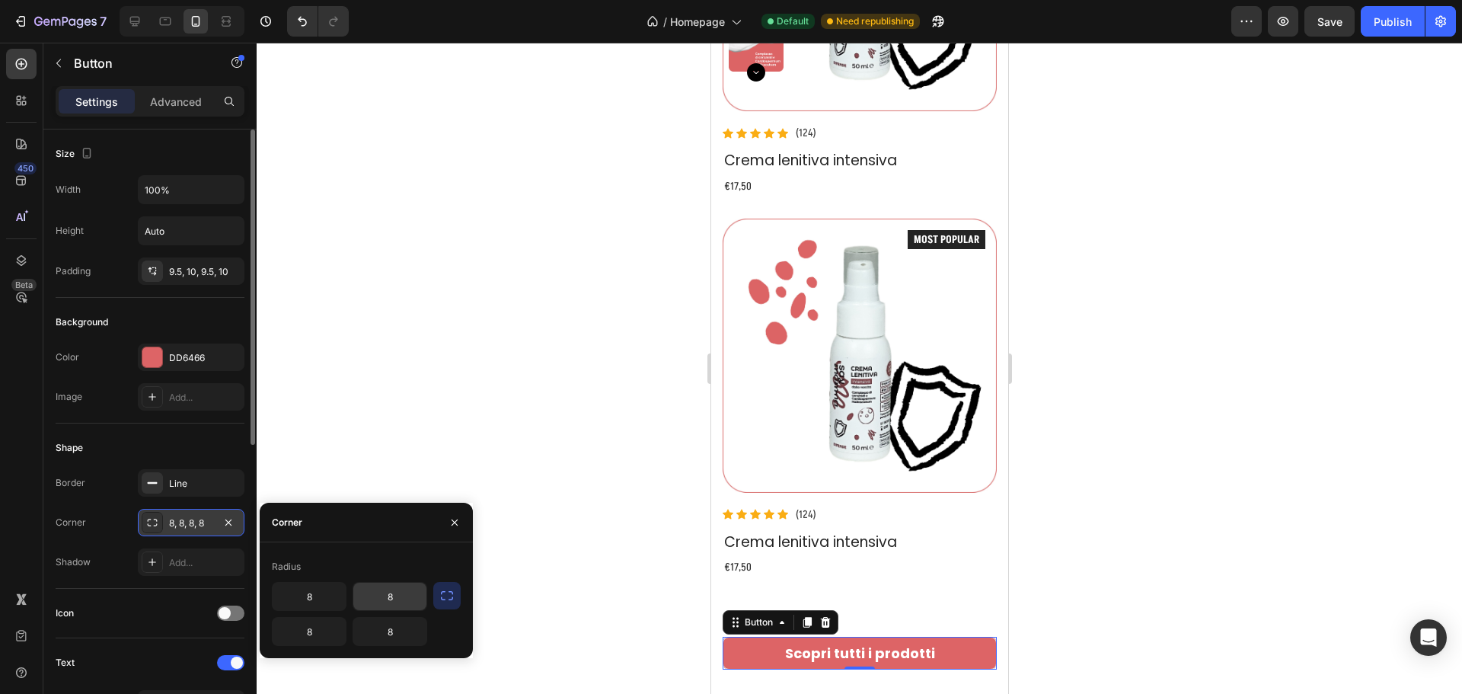
click at [400, 593] on input "8" at bounding box center [389, 595] width 73 height 27
type input "15"
click at [458, 595] on button "button" at bounding box center [446, 595] width 27 height 27
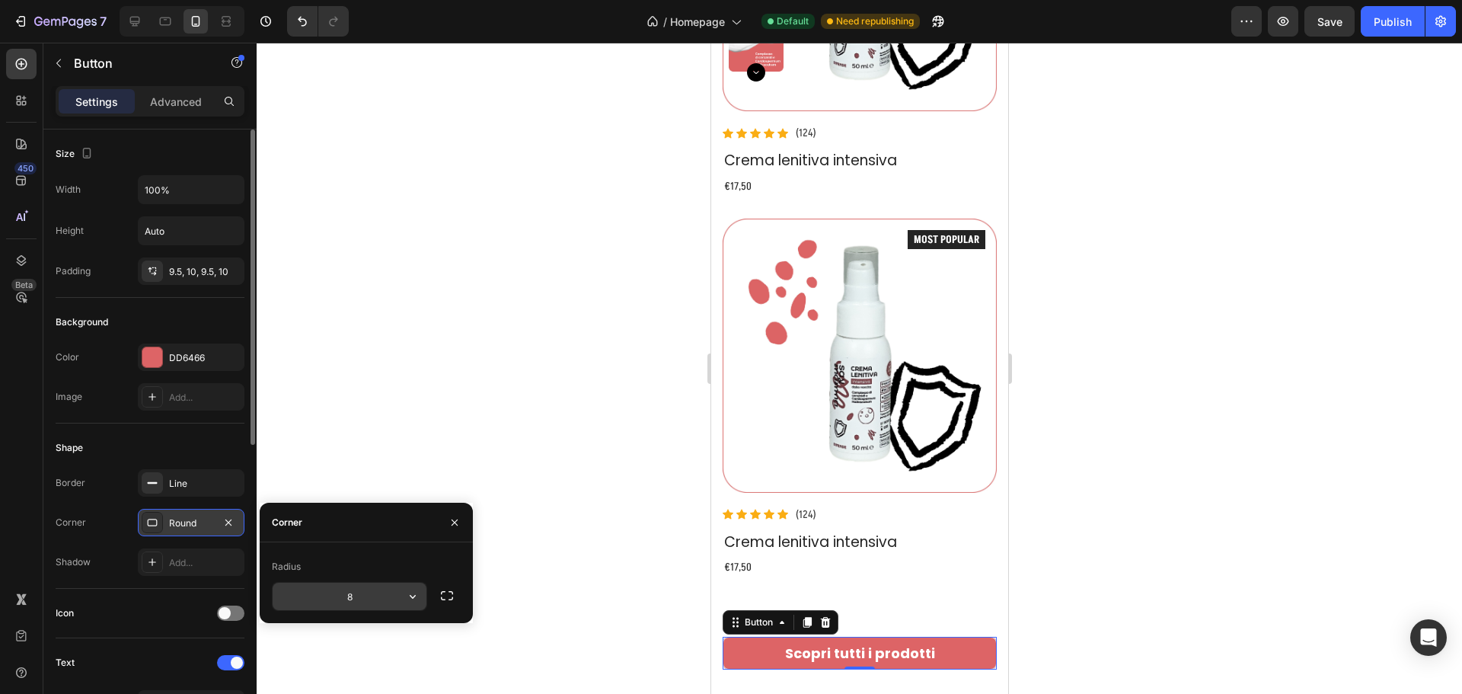
click at [353, 592] on input "8" at bounding box center [350, 595] width 154 height 27
type input "15"
click at [186, 475] on div "Line" at bounding box center [191, 482] width 107 height 27
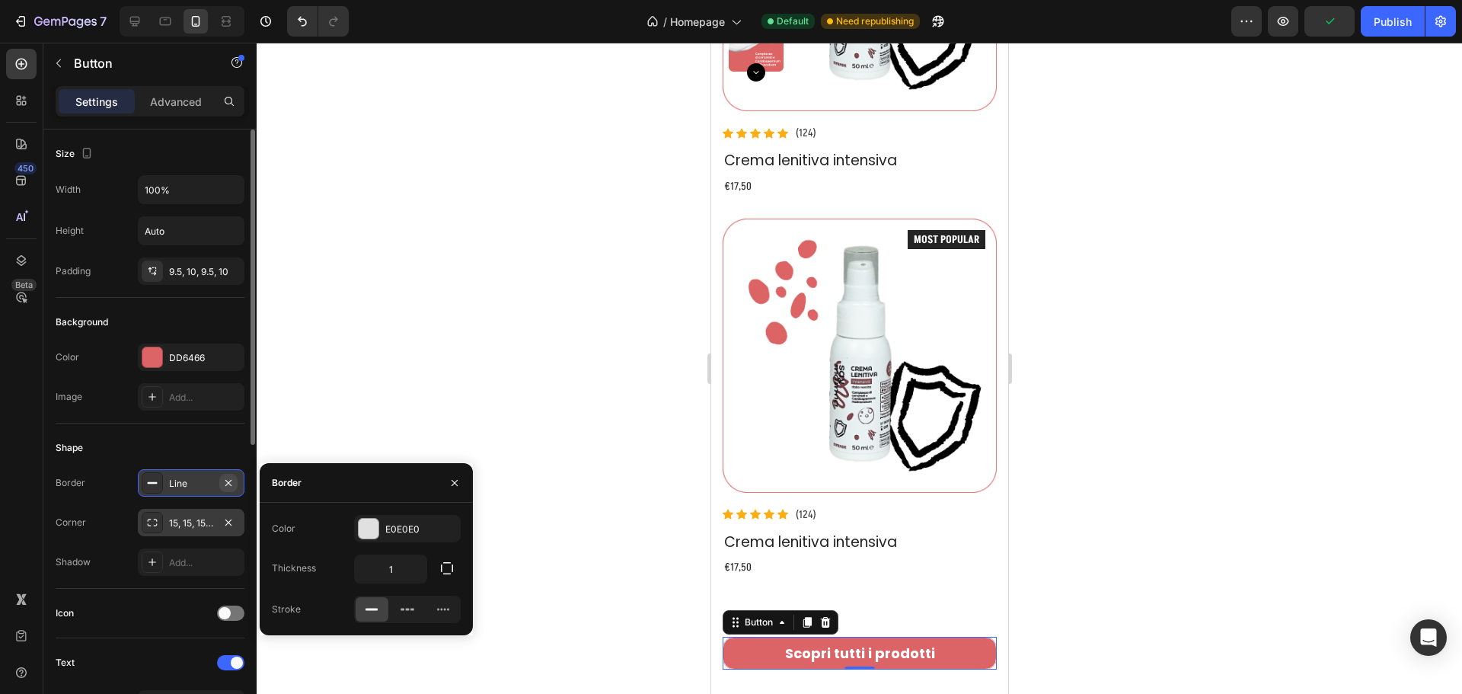
click at [223, 480] on icon "button" at bounding box center [228, 483] width 12 height 12
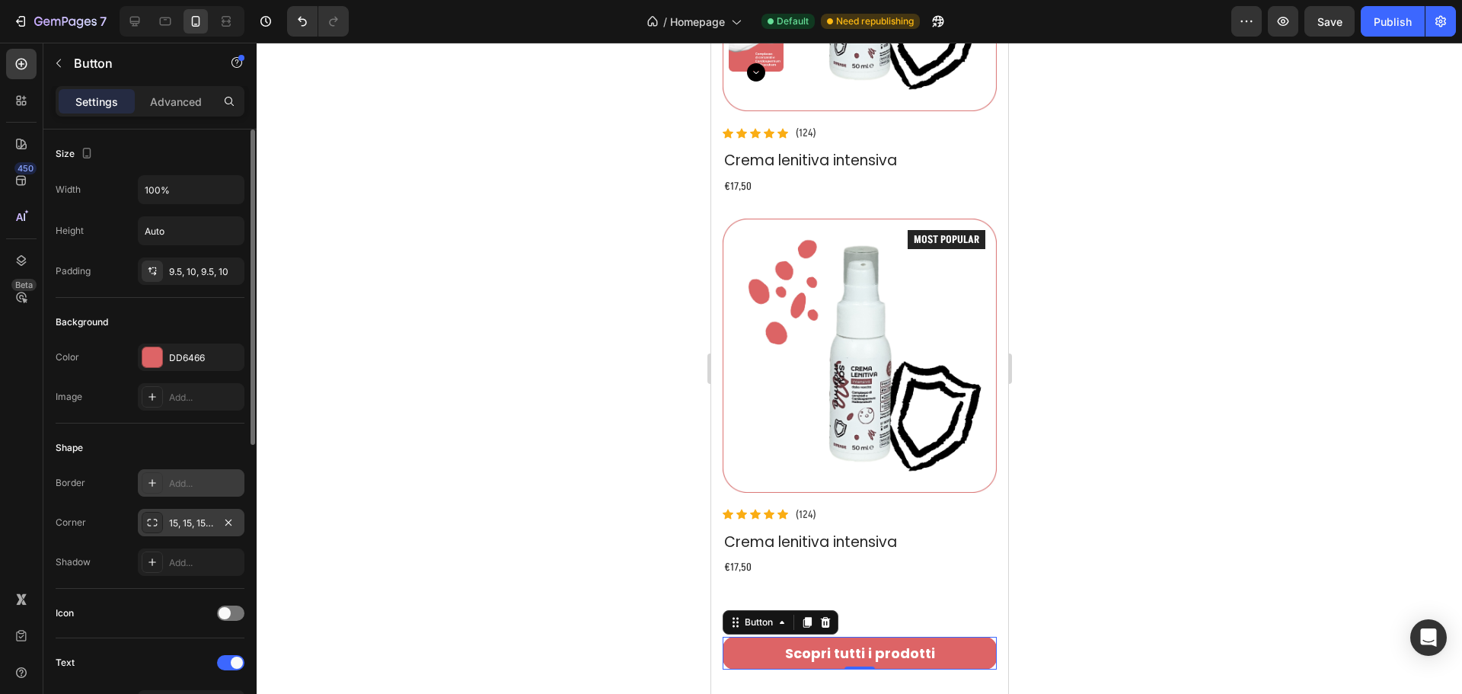
click at [187, 509] on div "15, 15, 15, 15" at bounding box center [191, 522] width 107 height 27
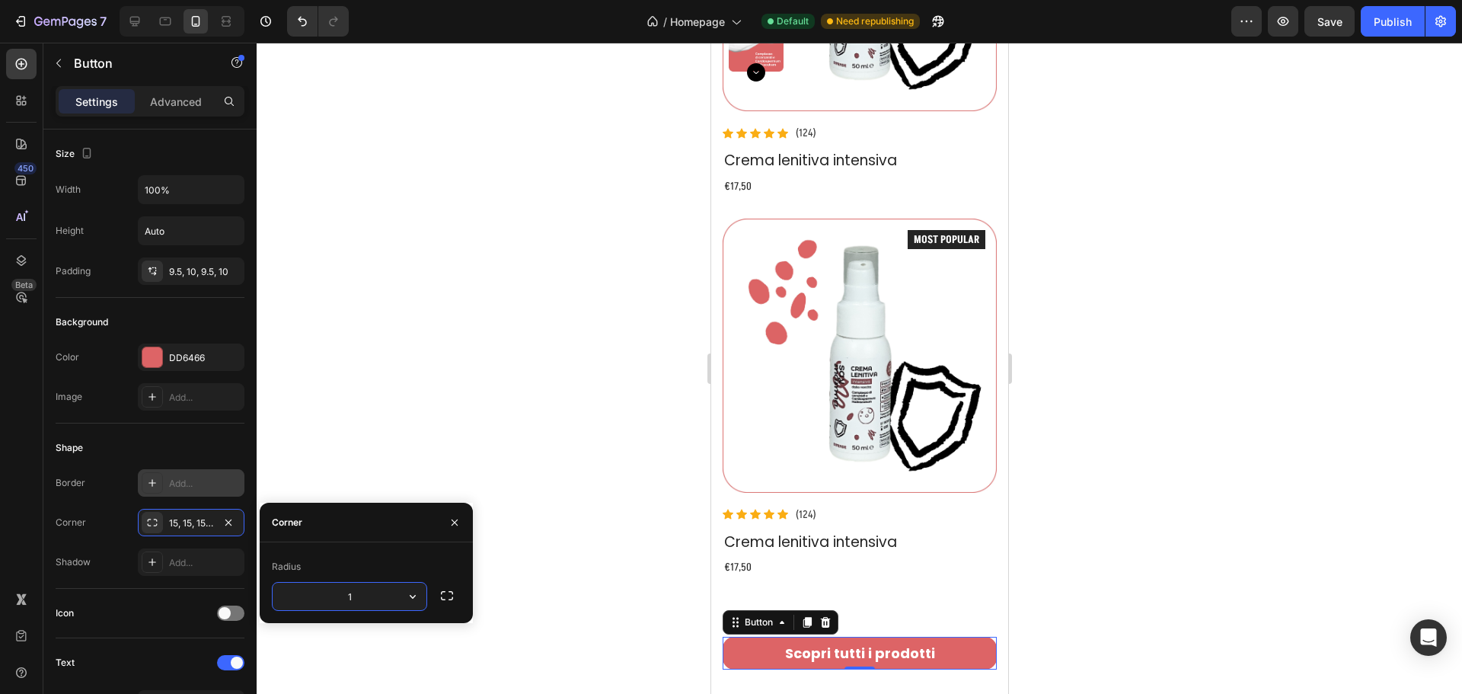
type input "10"
click at [199, 558] on div "Add..." at bounding box center [205, 563] width 72 height 14
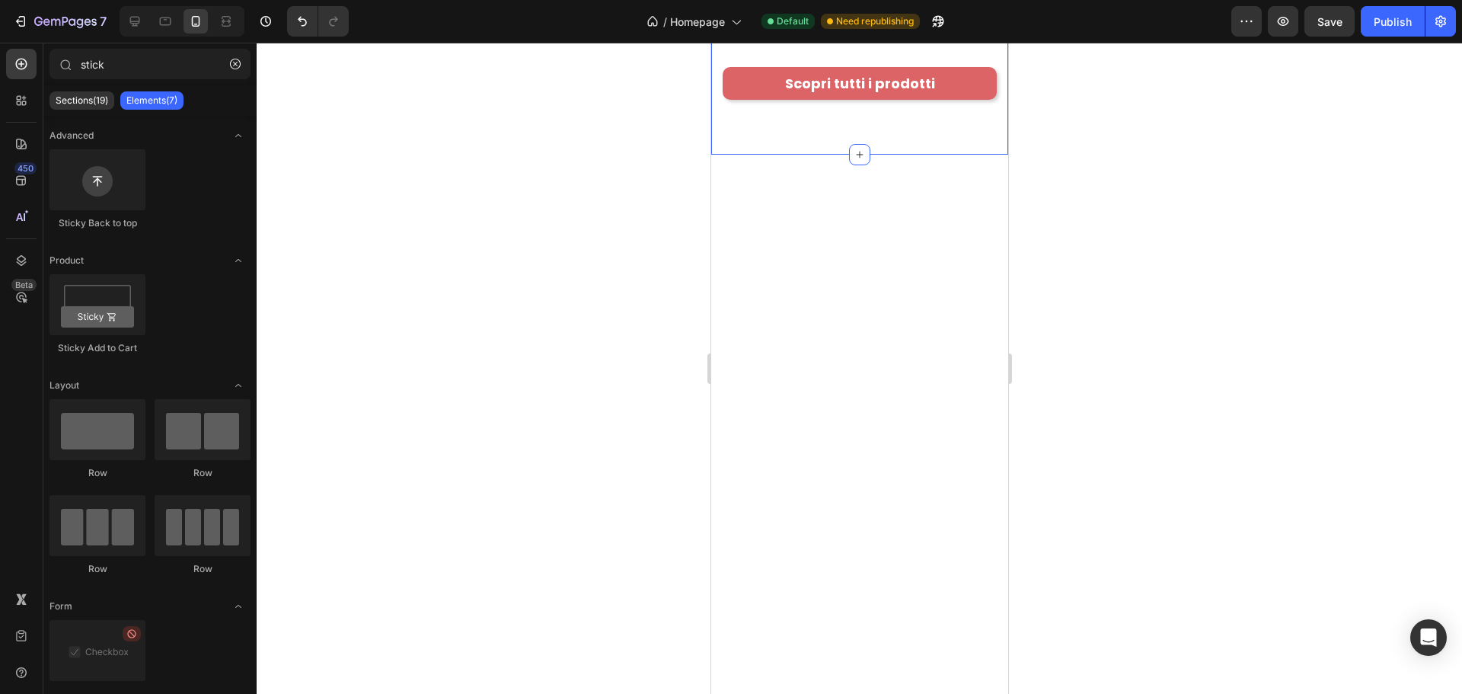
scroll to position [2021, 0]
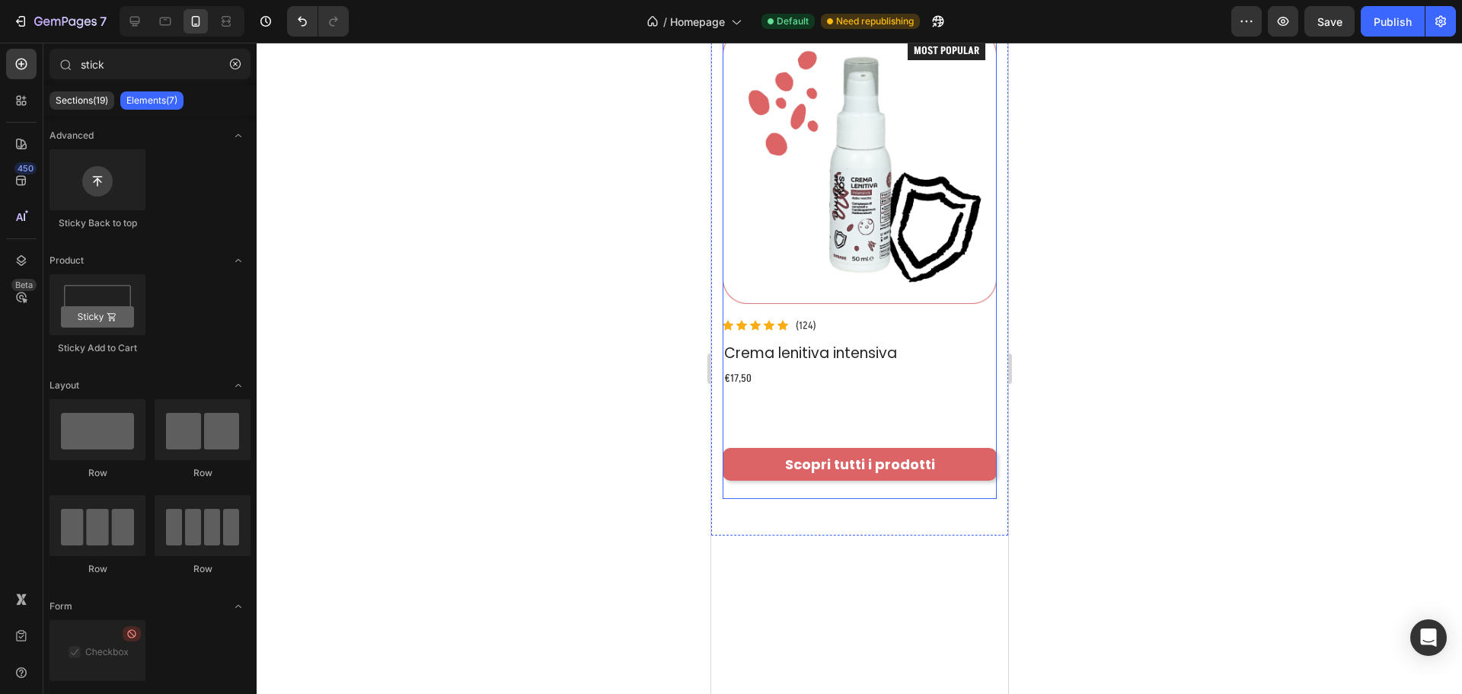
click at [899, 391] on div "I nostri Bestseller Heading Scopri tutti i prodotti Button Row Product Images I…" at bounding box center [859, 6] width 274 height 949
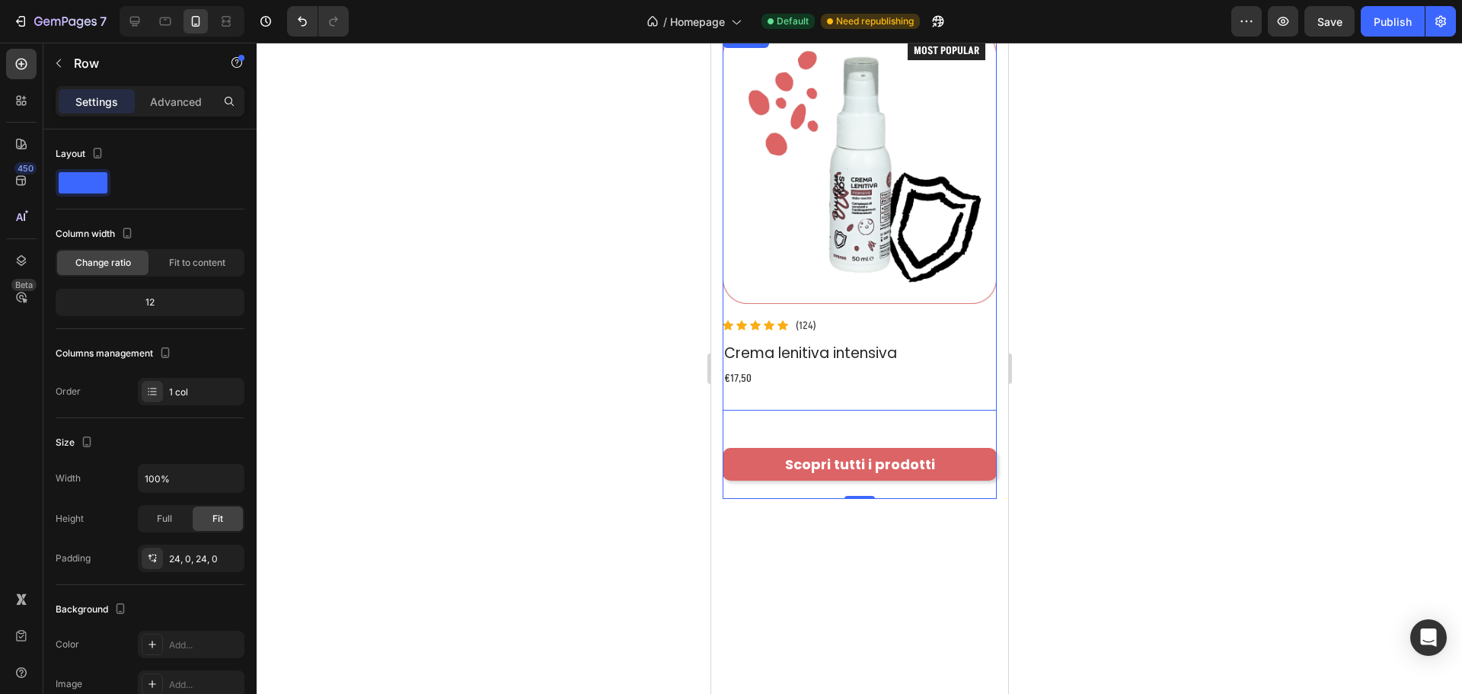
click at [861, 379] on div "Product Images Icon Icon Icon Icon Icon Icon List Hoz (124) Text block Row Crem…" at bounding box center [859, 220] width 274 height 381
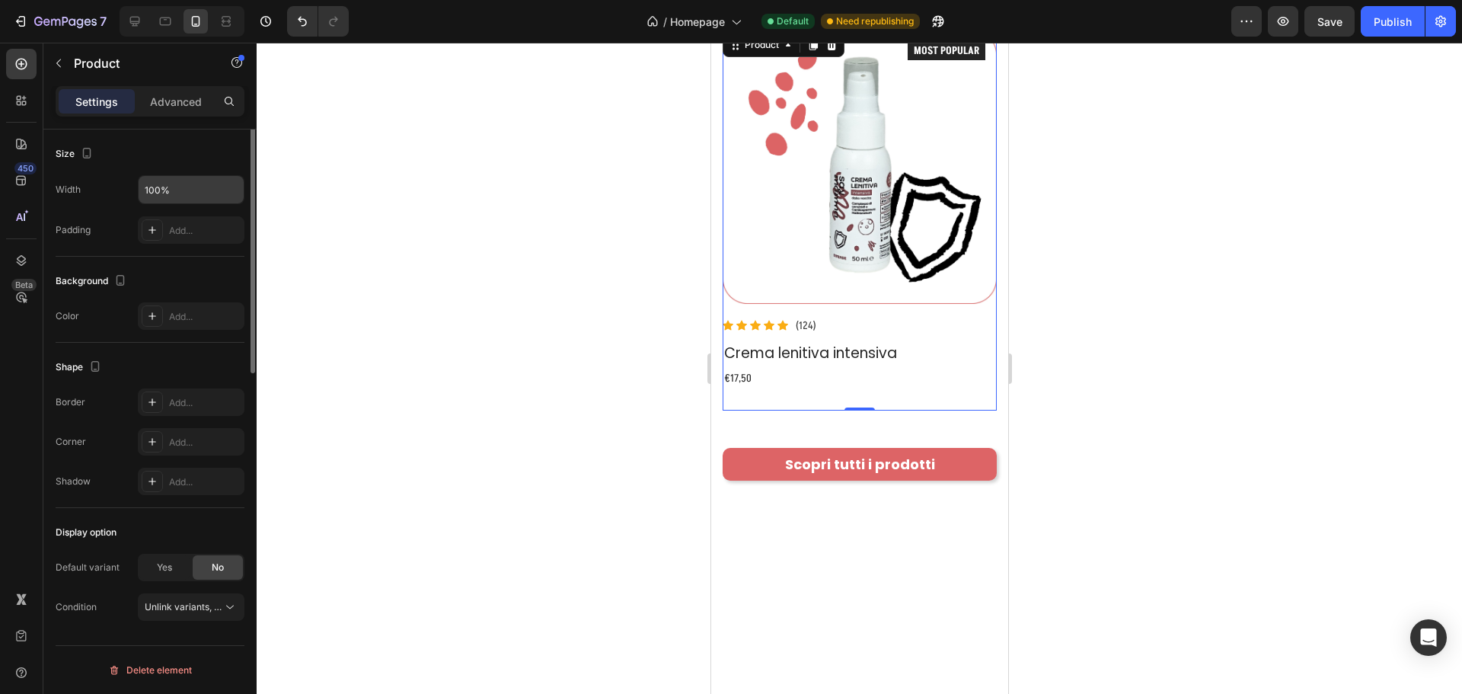
scroll to position [0, 0]
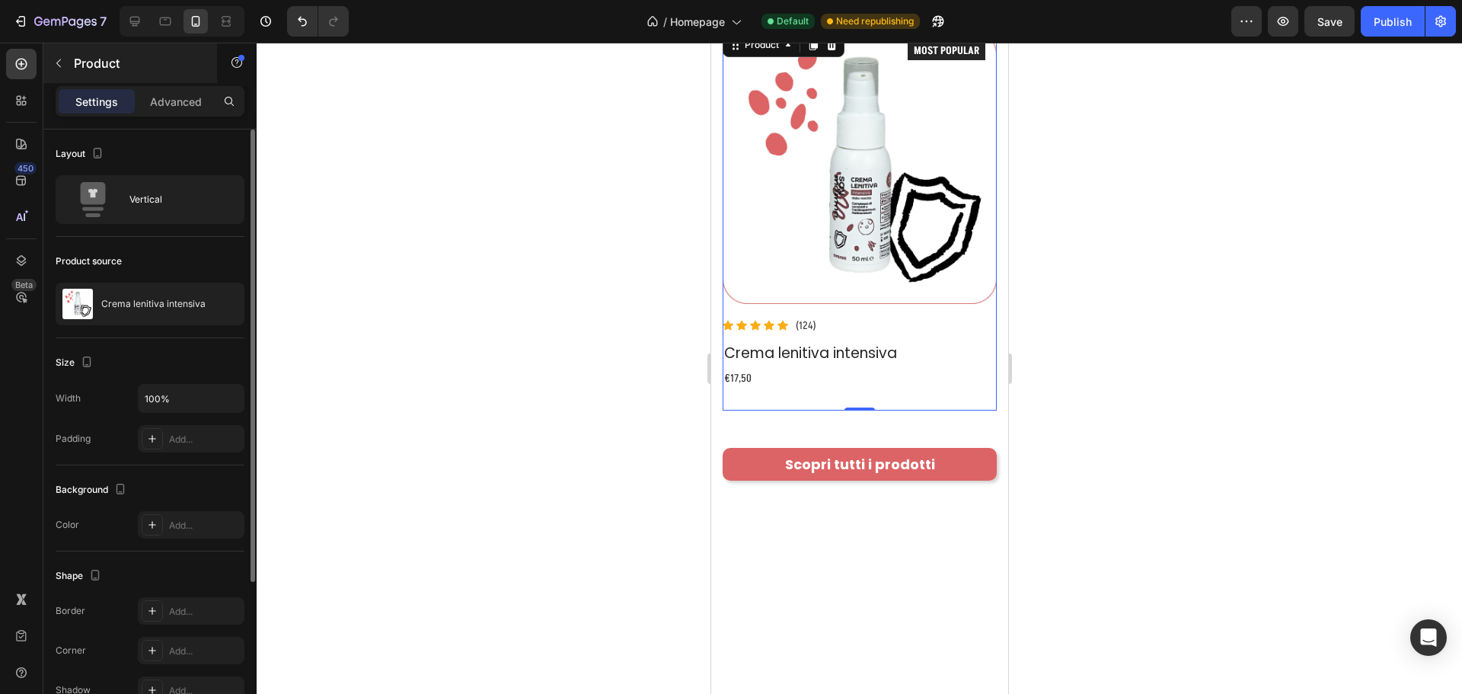
click at [172, 82] on div "Product" at bounding box center [130, 63] width 174 height 40
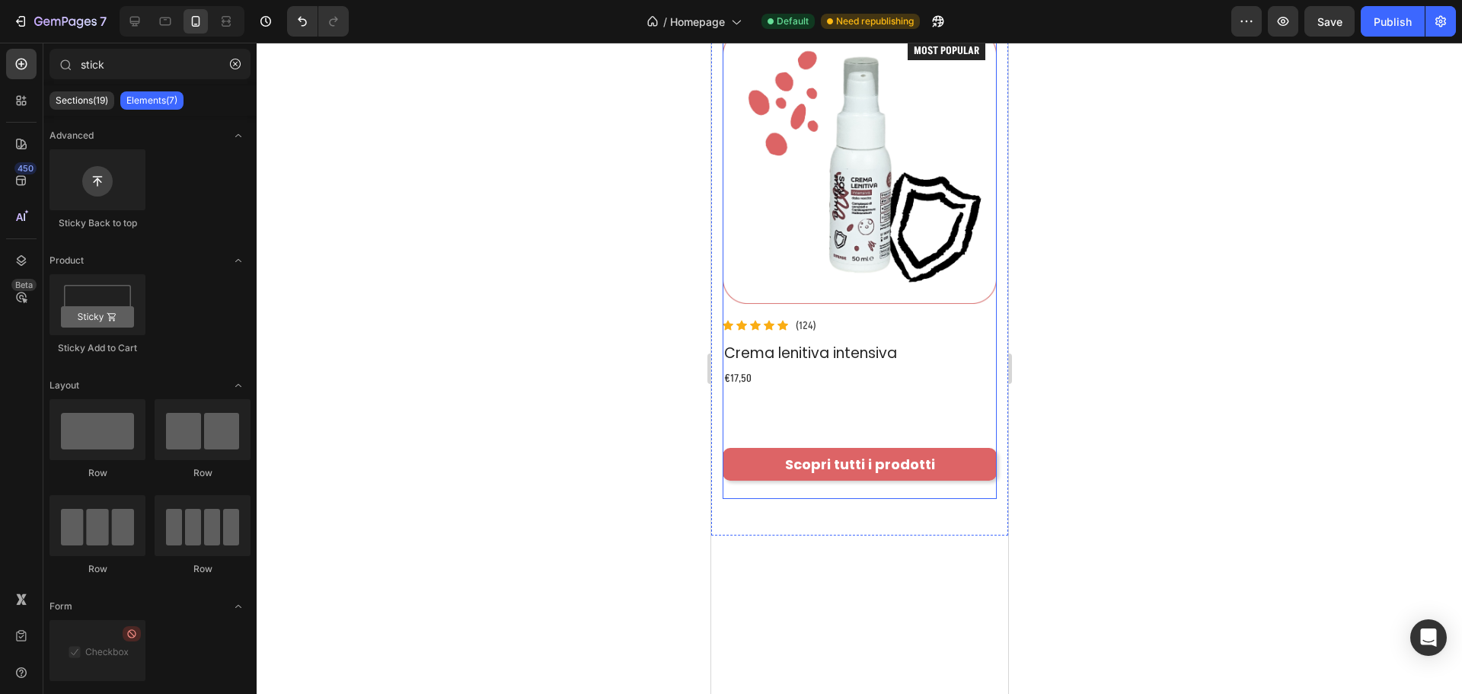
click at [837, 402] on div "I nostri Bestseller Heading Scopri tutti i prodotti Button Row Product Images I…" at bounding box center [859, 6] width 274 height 949
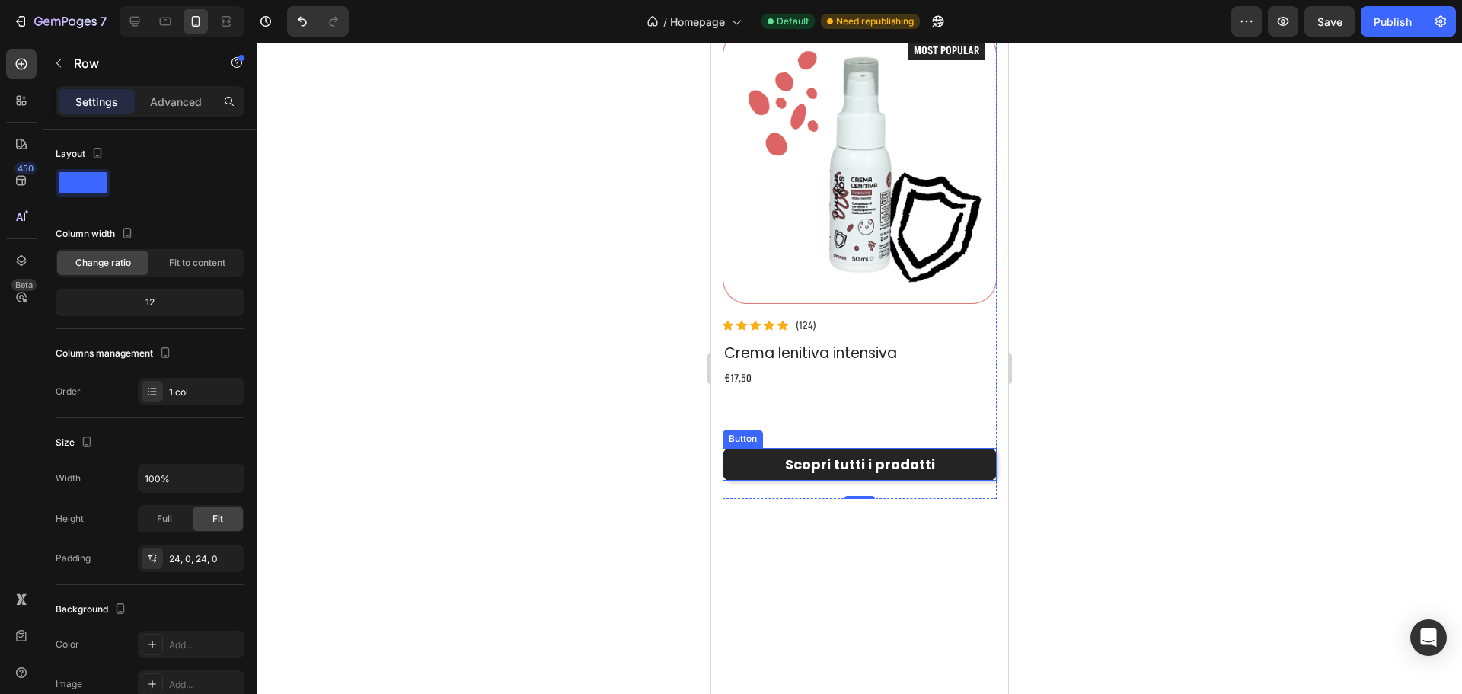
click at [834, 448] on link "Scopri tutti i prodotti" at bounding box center [859, 464] width 274 height 32
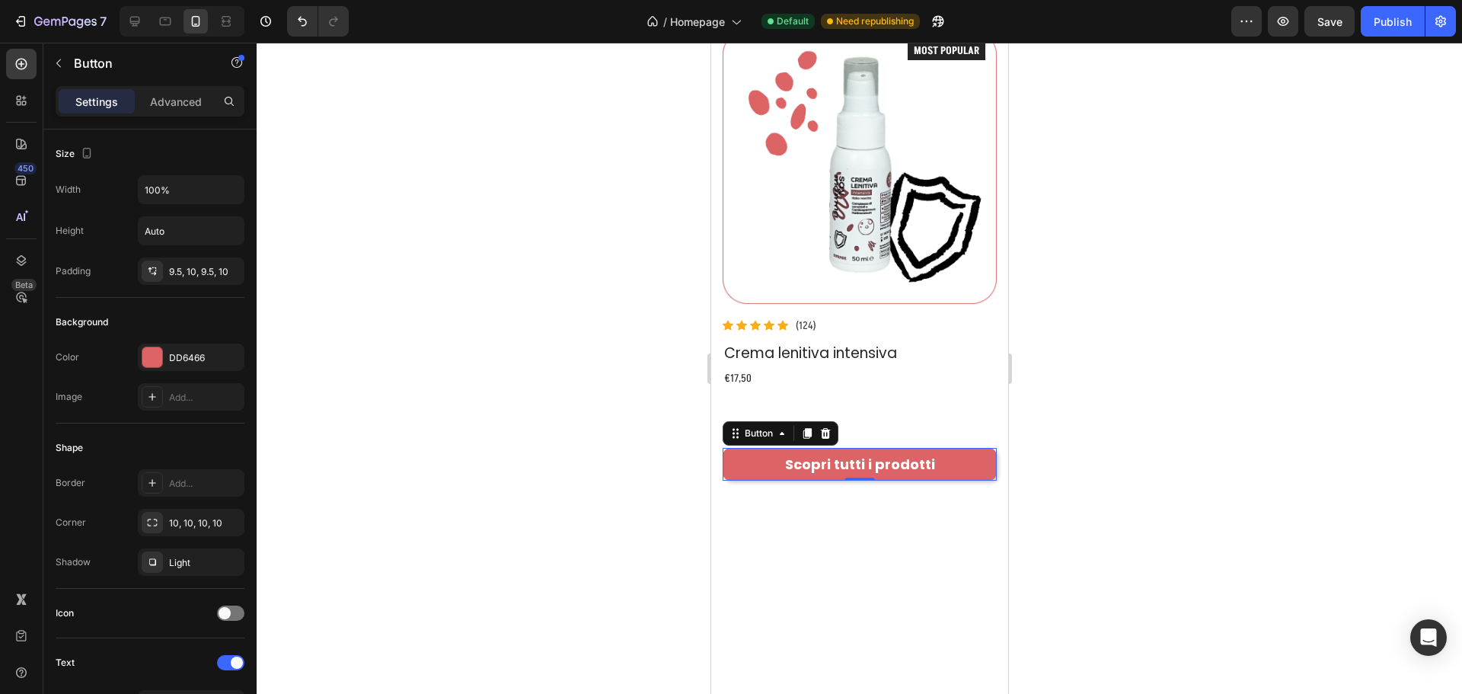
click at [179, 115] on div "Settings Advanced" at bounding box center [150, 101] width 189 height 30
click at [180, 101] on p "Advanced" at bounding box center [176, 102] width 52 height 16
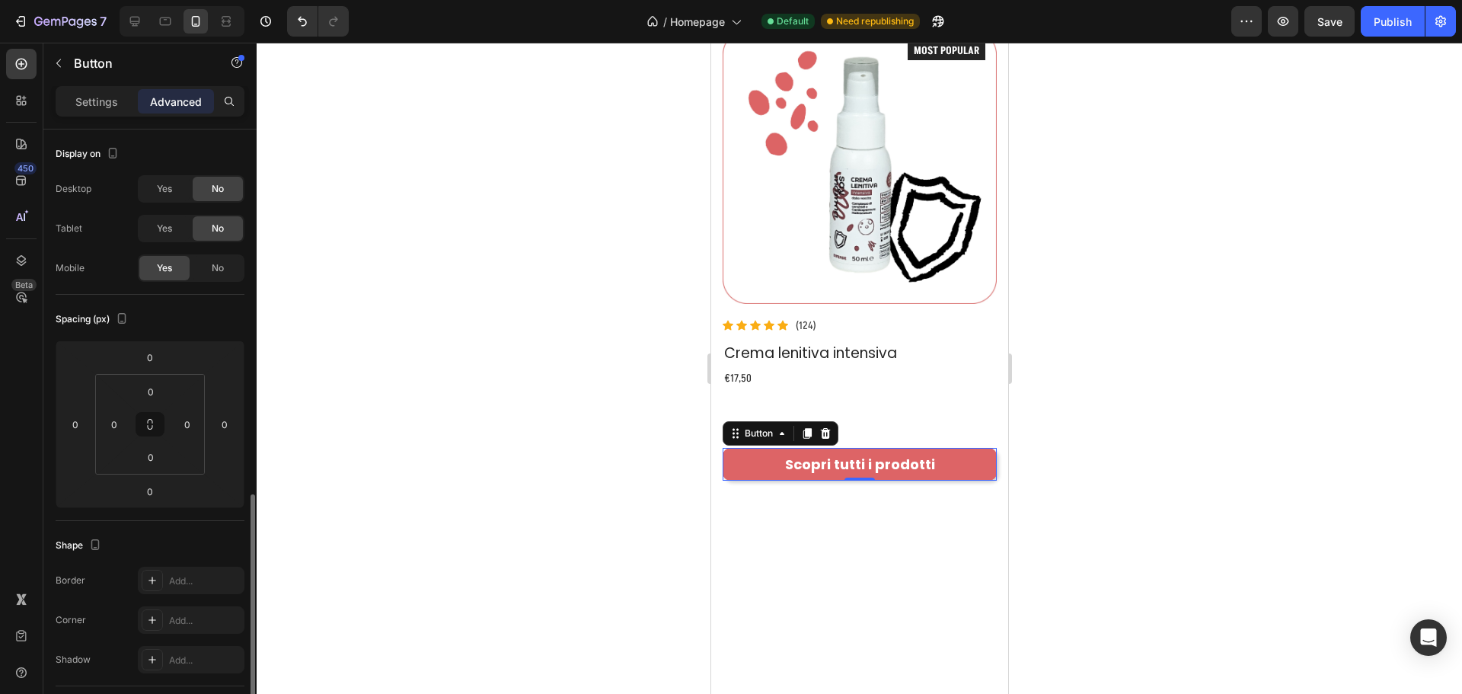
scroll to position [228, 0]
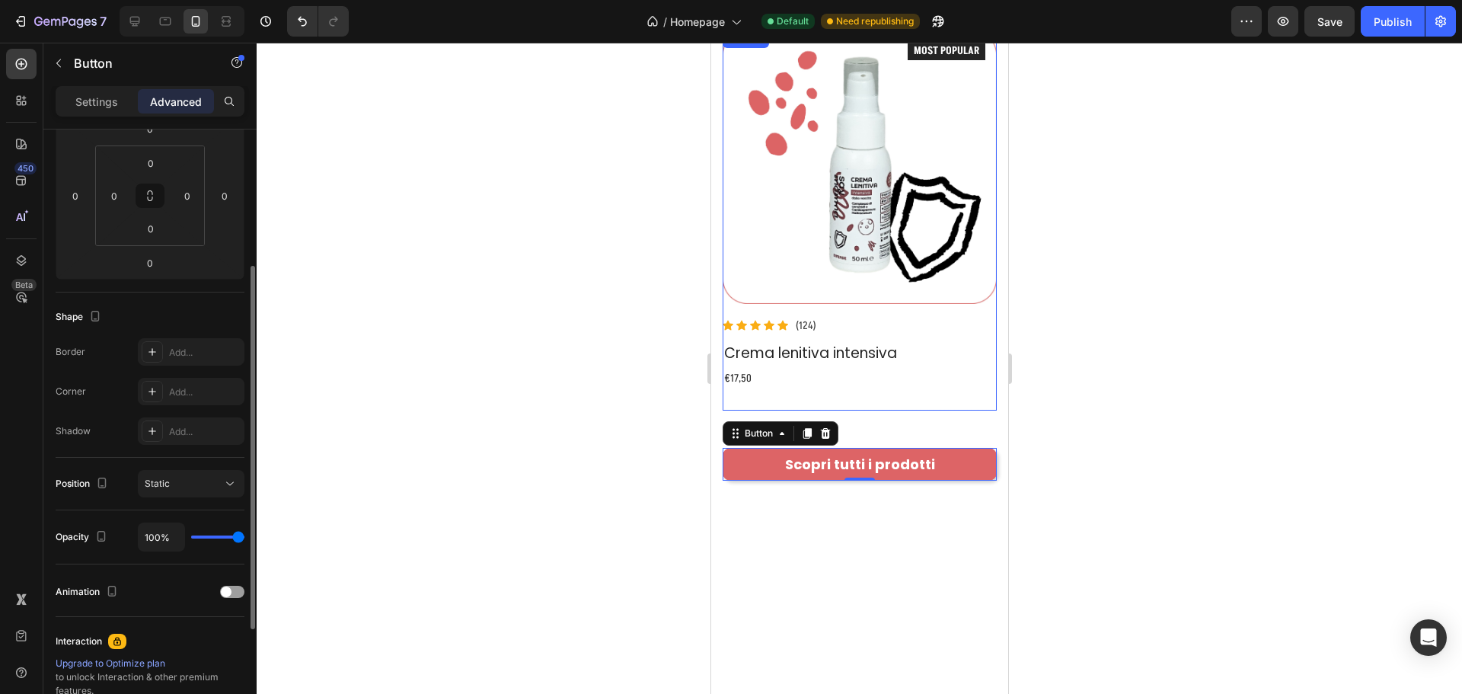
click at [882, 385] on div "Product Images Icon Icon Icon Icon Icon Icon List Hoz (124) Text block Row Crem…" at bounding box center [859, 220] width 274 height 381
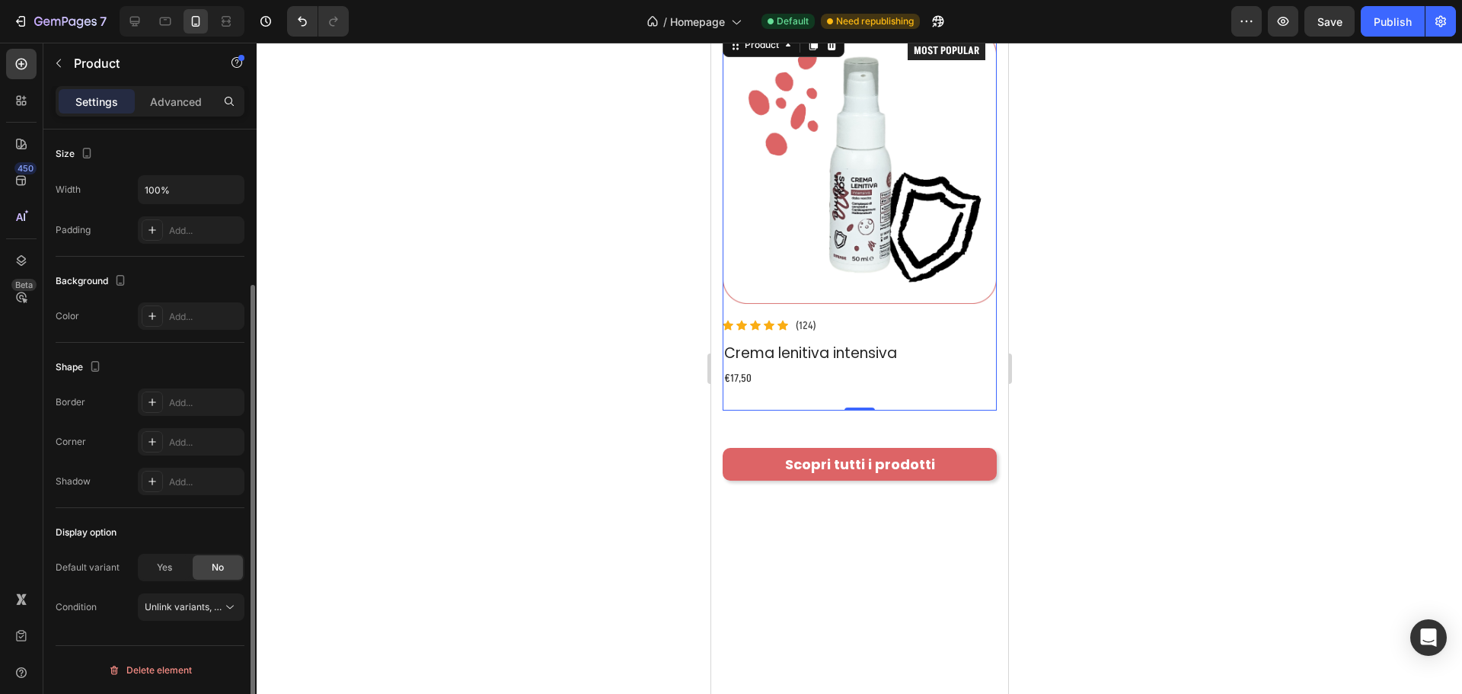
scroll to position [0, 0]
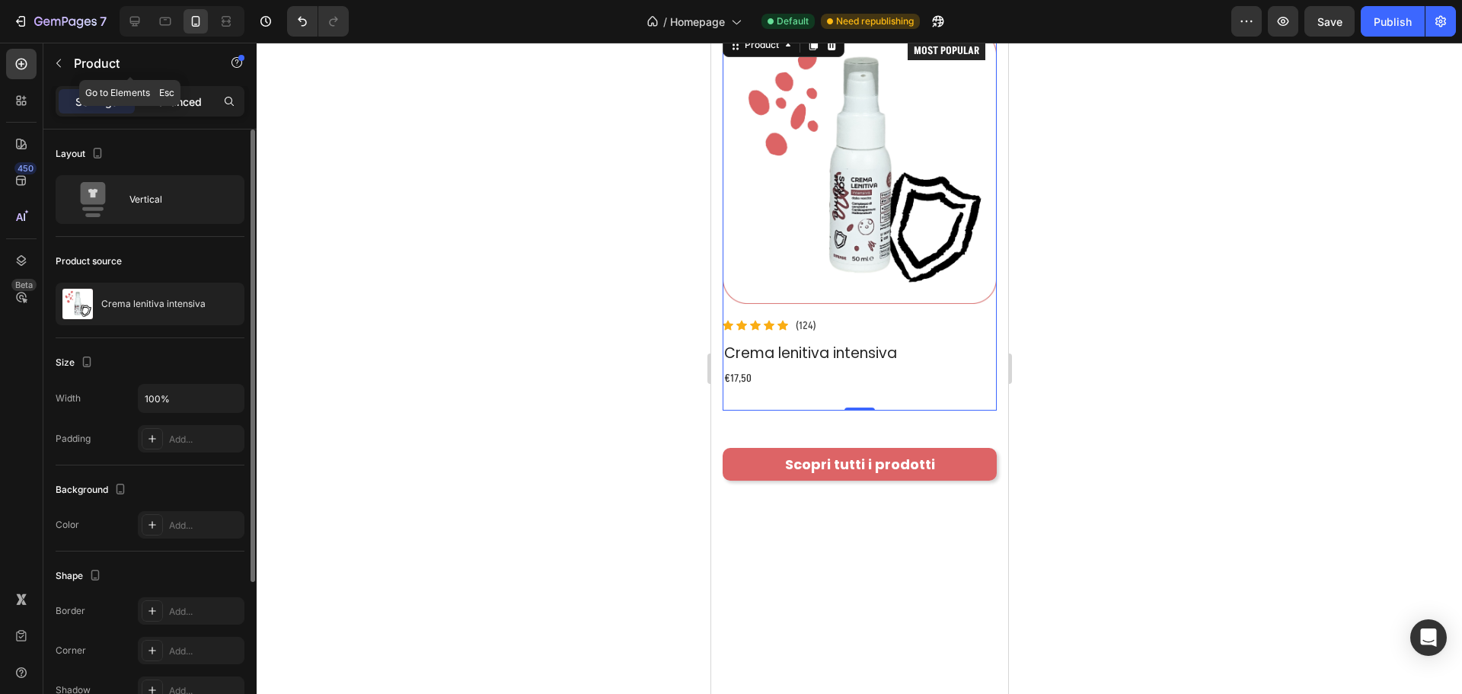
click at [160, 100] on p "Advanced" at bounding box center [176, 102] width 52 height 16
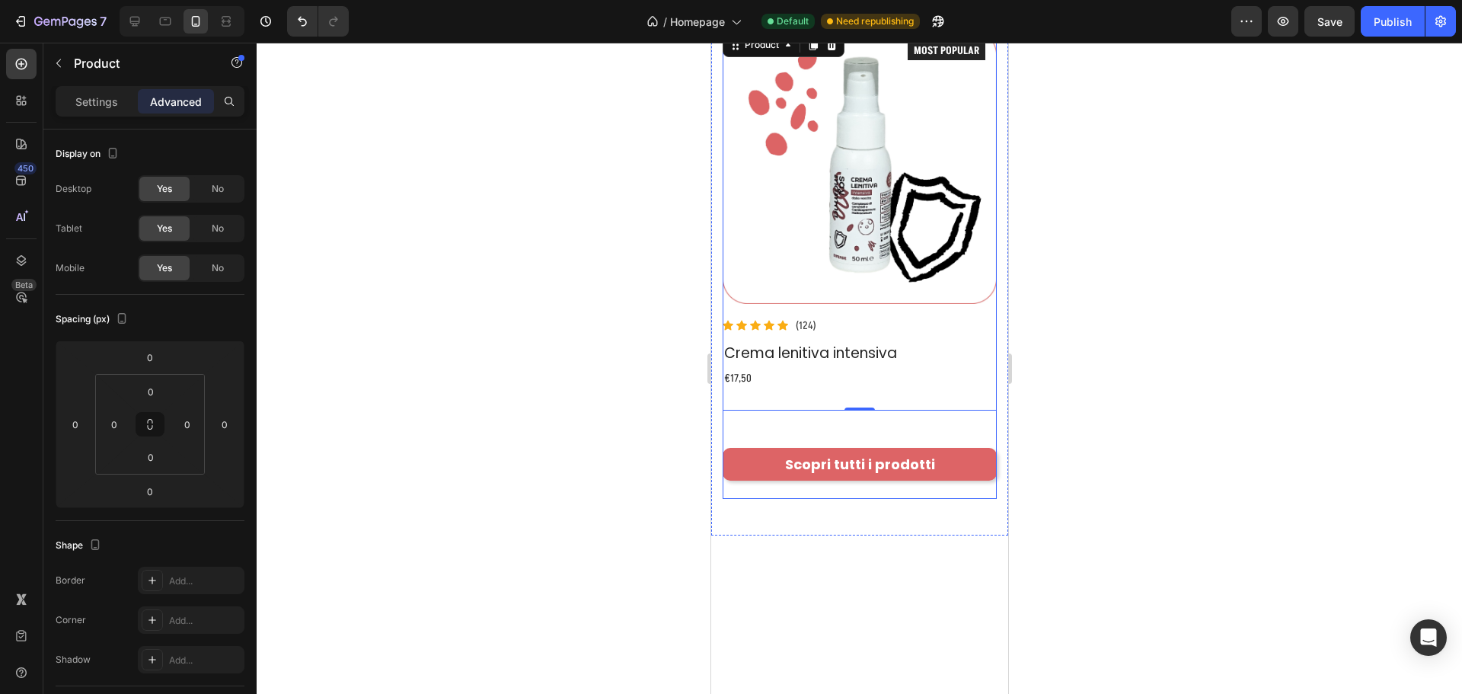
click at [791, 410] on div "I nostri Bestseller Heading Scopri tutti i prodotti Button Row Product Images I…" at bounding box center [859, 6] width 274 height 949
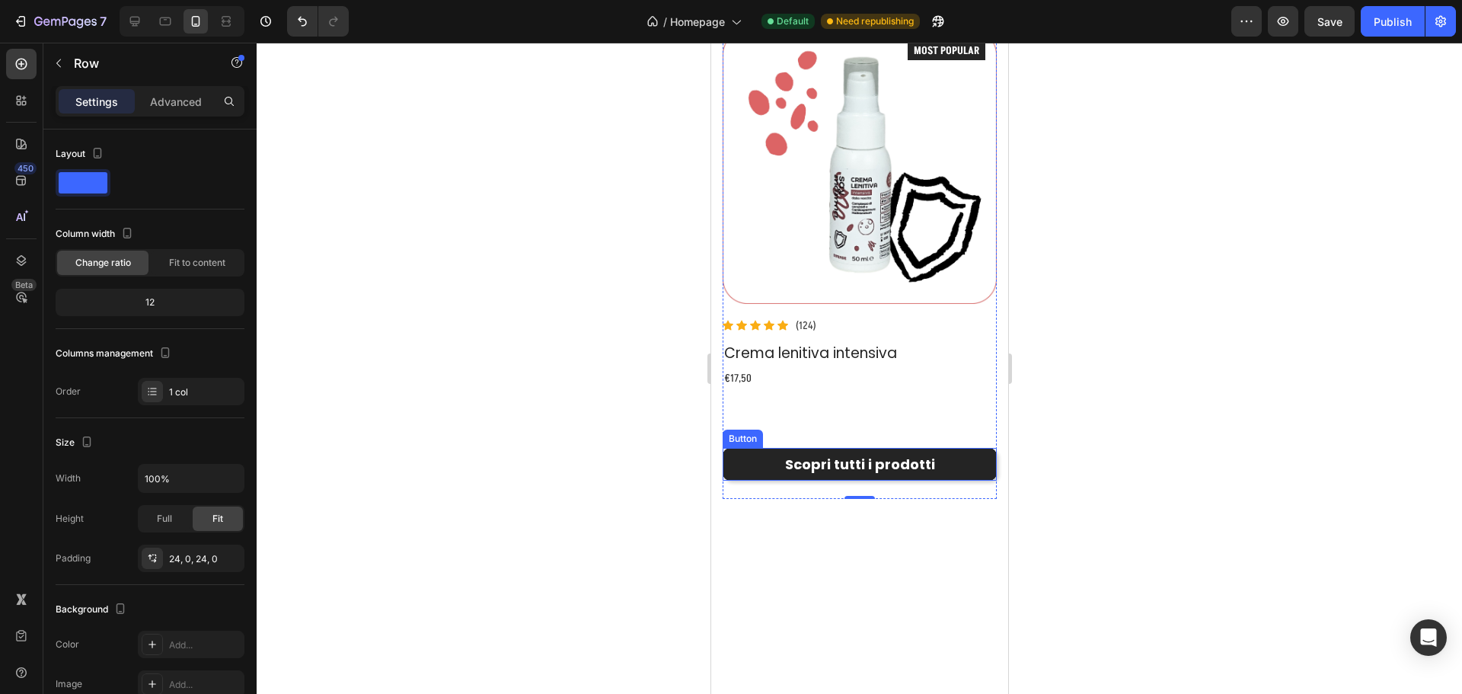
click at [767, 448] on link "Scopri tutti i prodotti" at bounding box center [859, 464] width 274 height 32
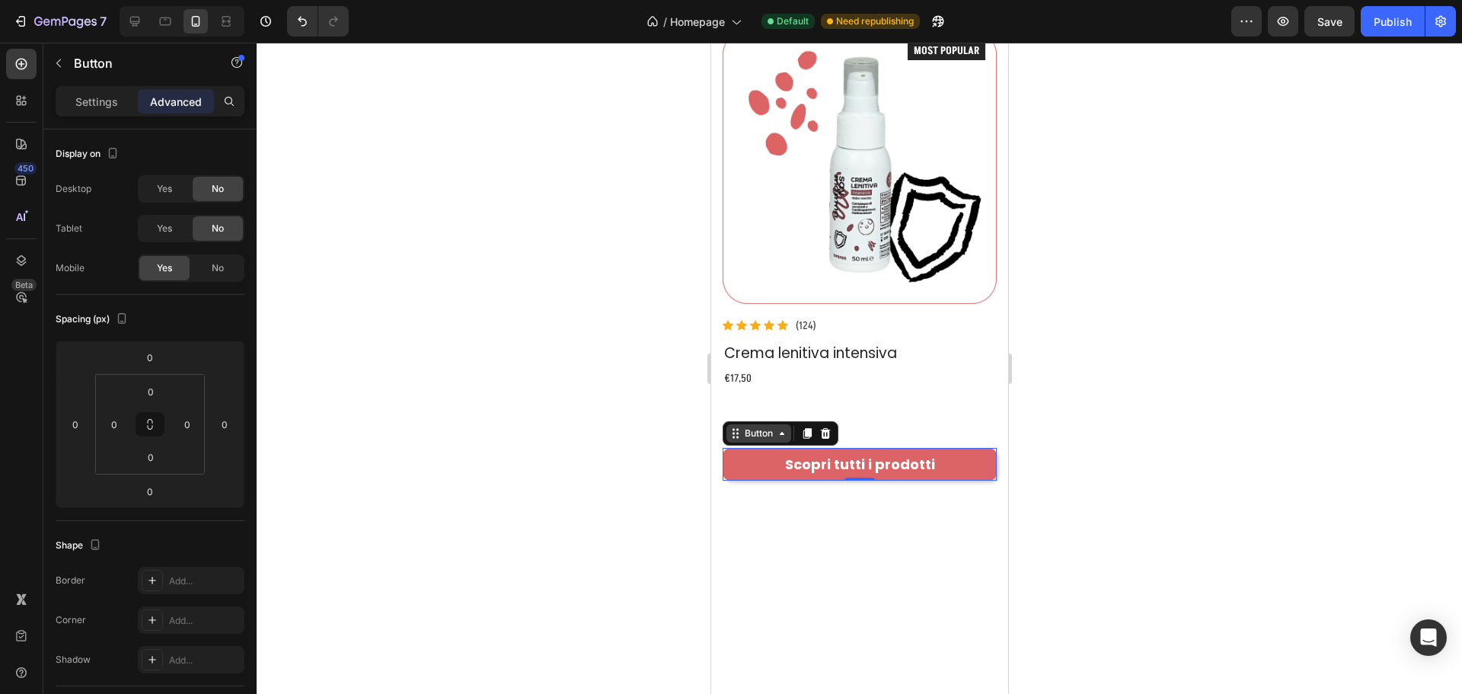
click at [747, 426] on div "Button" at bounding box center [758, 433] width 34 height 14
click at [898, 413] on div "I nostri Bestseller Heading Scopri tutti i prodotti Button Row Product Images I…" at bounding box center [859, 6] width 274 height 949
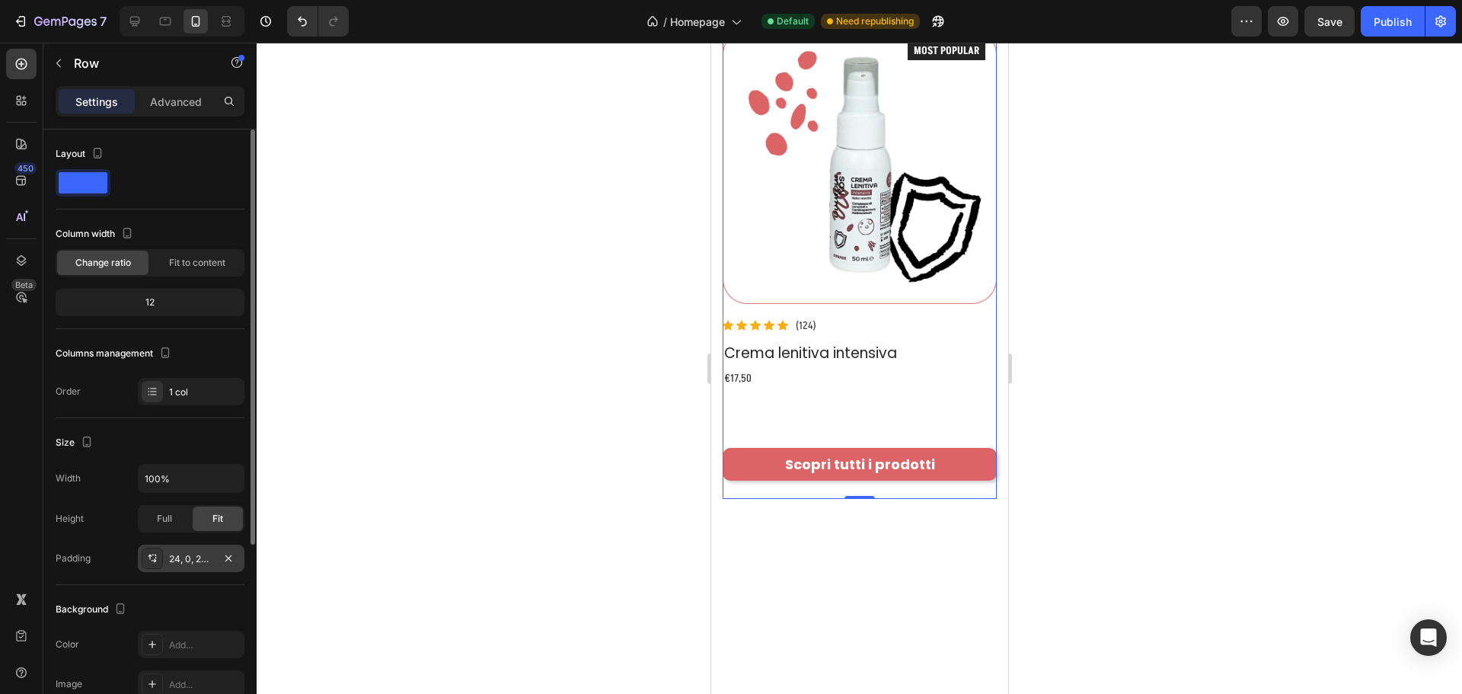
click at [203, 555] on div "24, 0, 24, 0" at bounding box center [191, 559] width 44 height 14
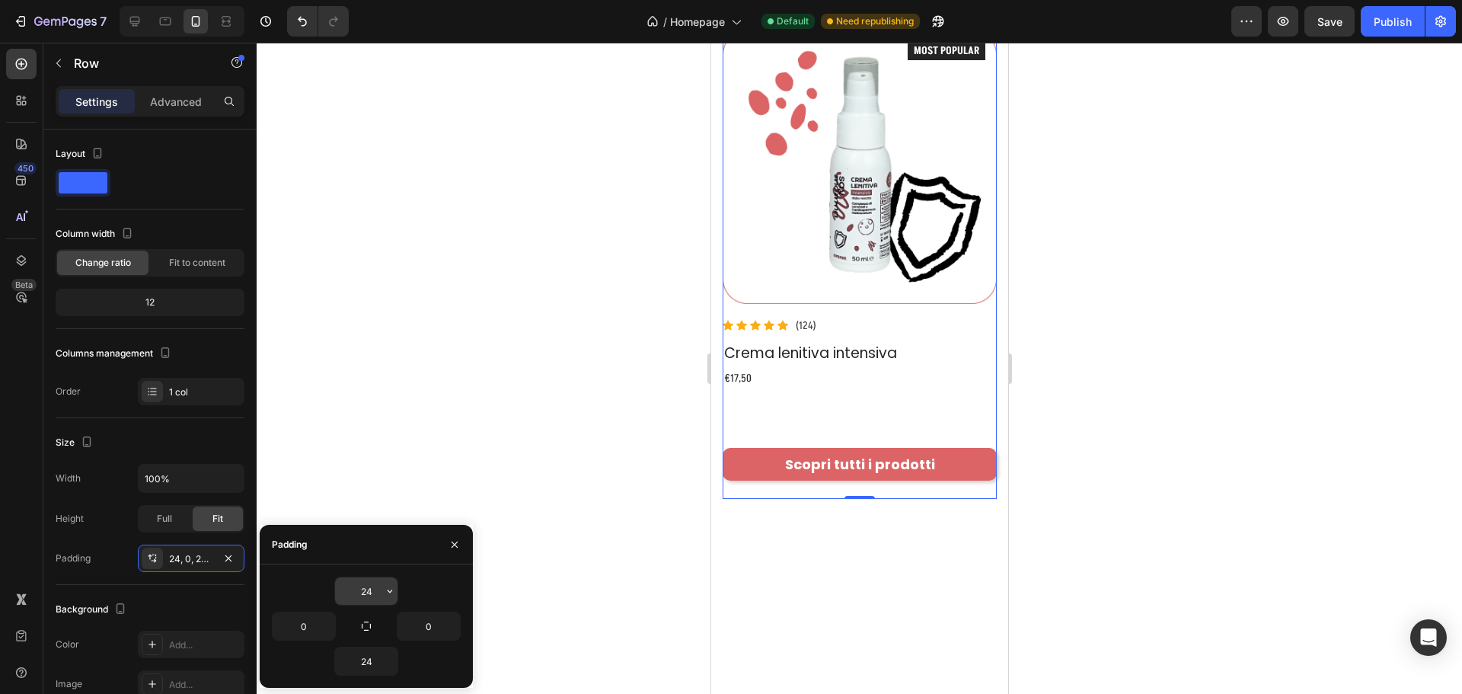
click at [381, 585] on input "24" at bounding box center [366, 590] width 62 height 27
click at [386, 585] on icon "button" at bounding box center [390, 591] width 12 height 12
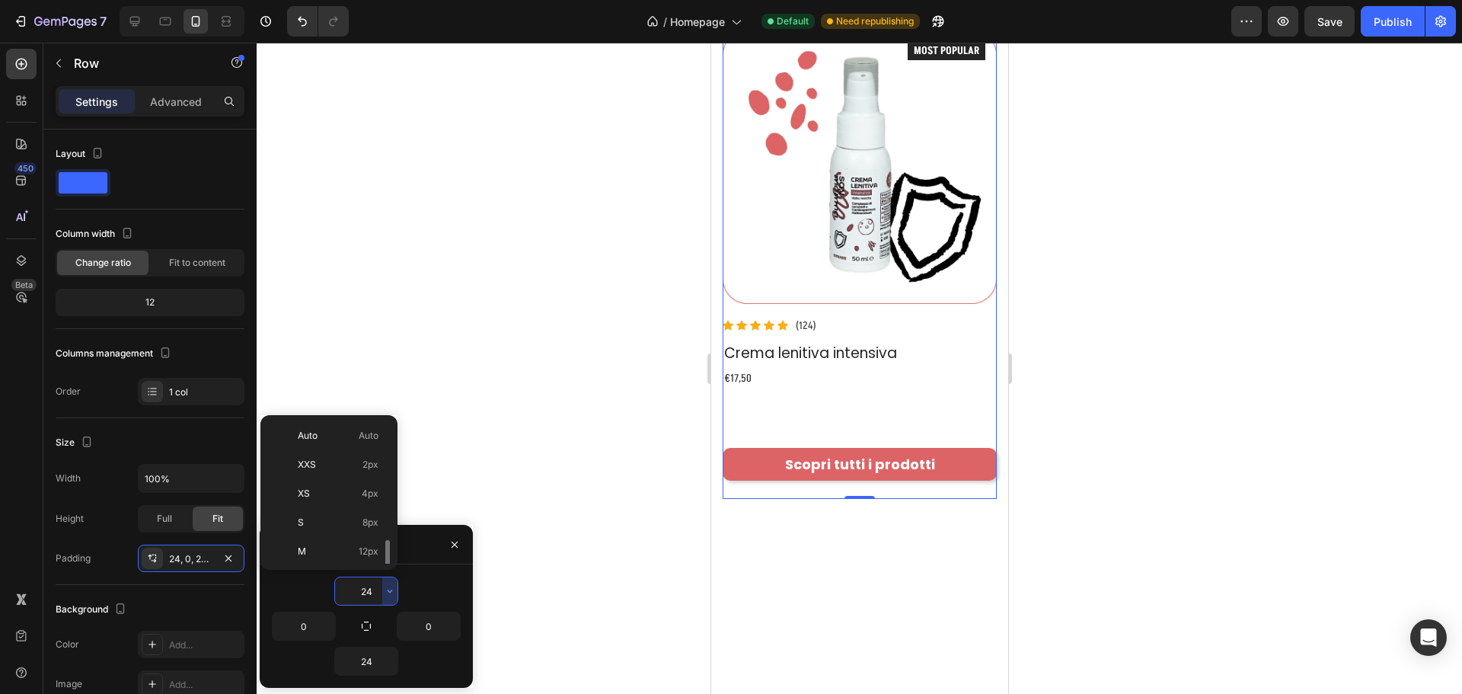
scroll to position [82, 0]
click at [368, 444] on span "8px" at bounding box center [370, 440] width 16 height 14
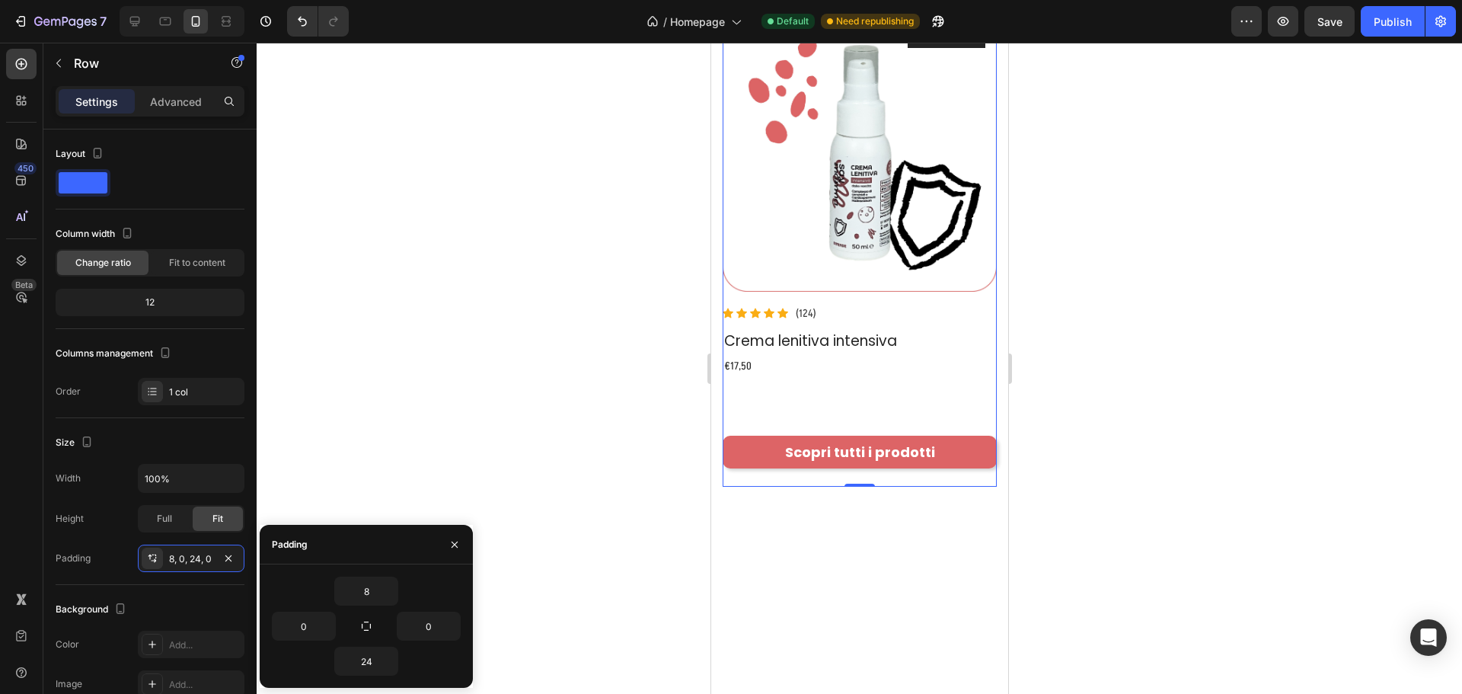
type input "24"
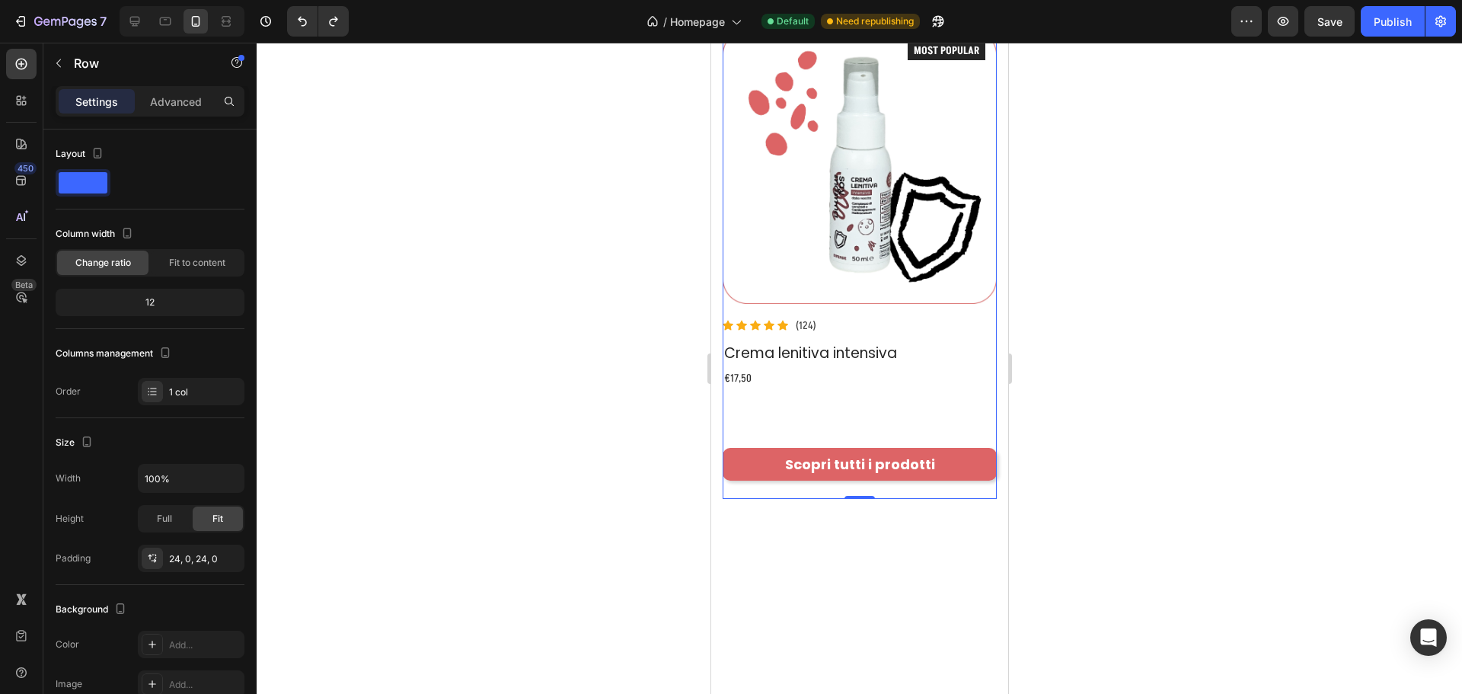
click at [873, 460] on div "I nostri Bestseller Heading Scopri tutti i prodotti Button Row Product Images I…" at bounding box center [859, 5] width 274 height 985
click at [952, 416] on div "I nostri Bestseller Heading Scopri tutti i prodotti Button Row Product Images I…" at bounding box center [859, 6] width 274 height 949
click at [844, 368] on div "€17,50" at bounding box center [859, 377] width 274 height 19
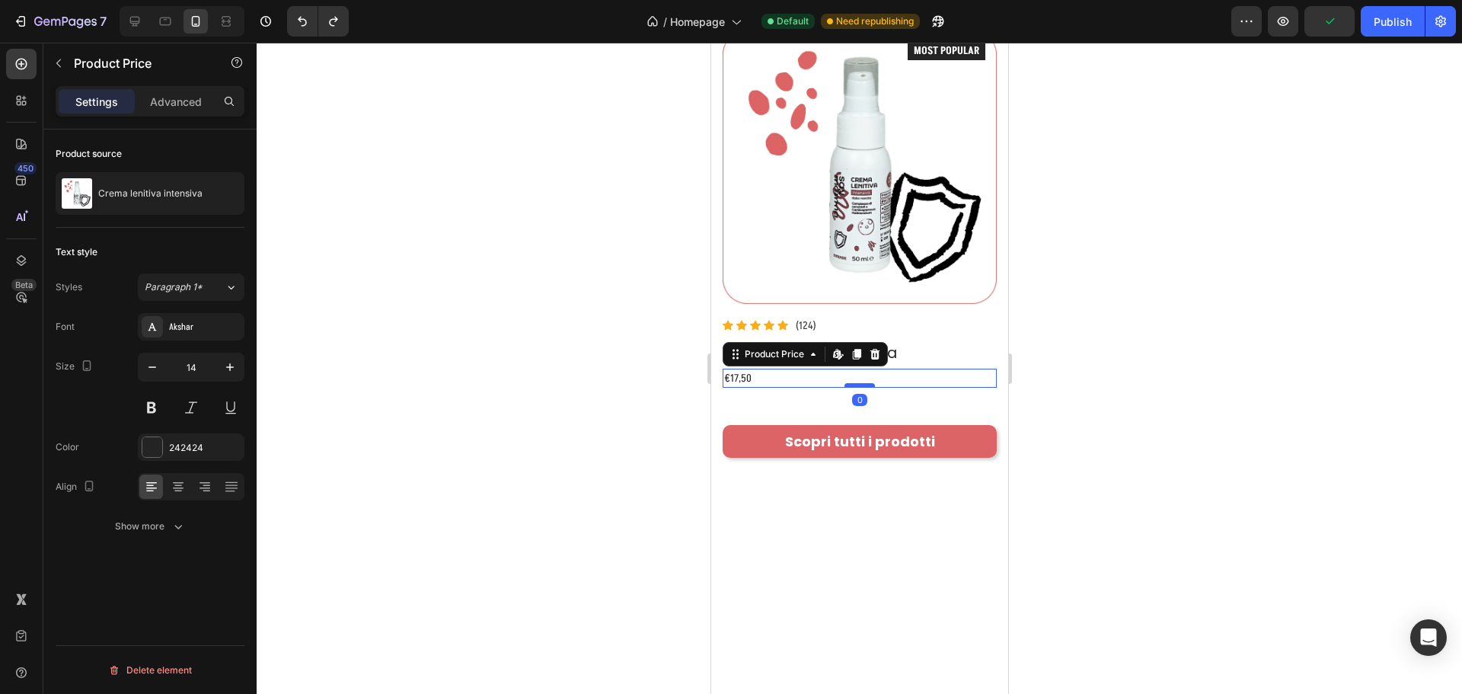
drag, startPoint x: 849, startPoint y: 386, endPoint x: 852, endPoint y: 363, distance: 23.0
click at [852, 383] on div at bounding box center [859, 385] width 30 height 5
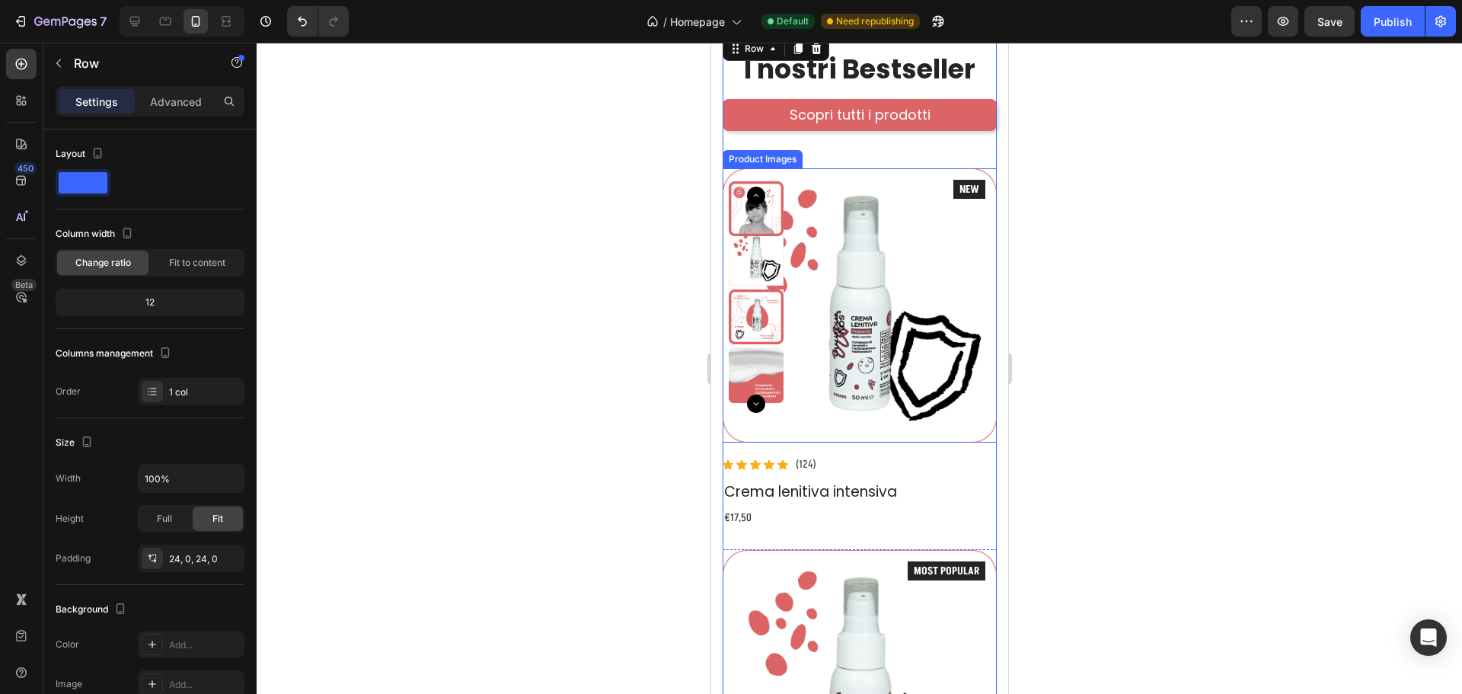
scroll to position [1218, 0]
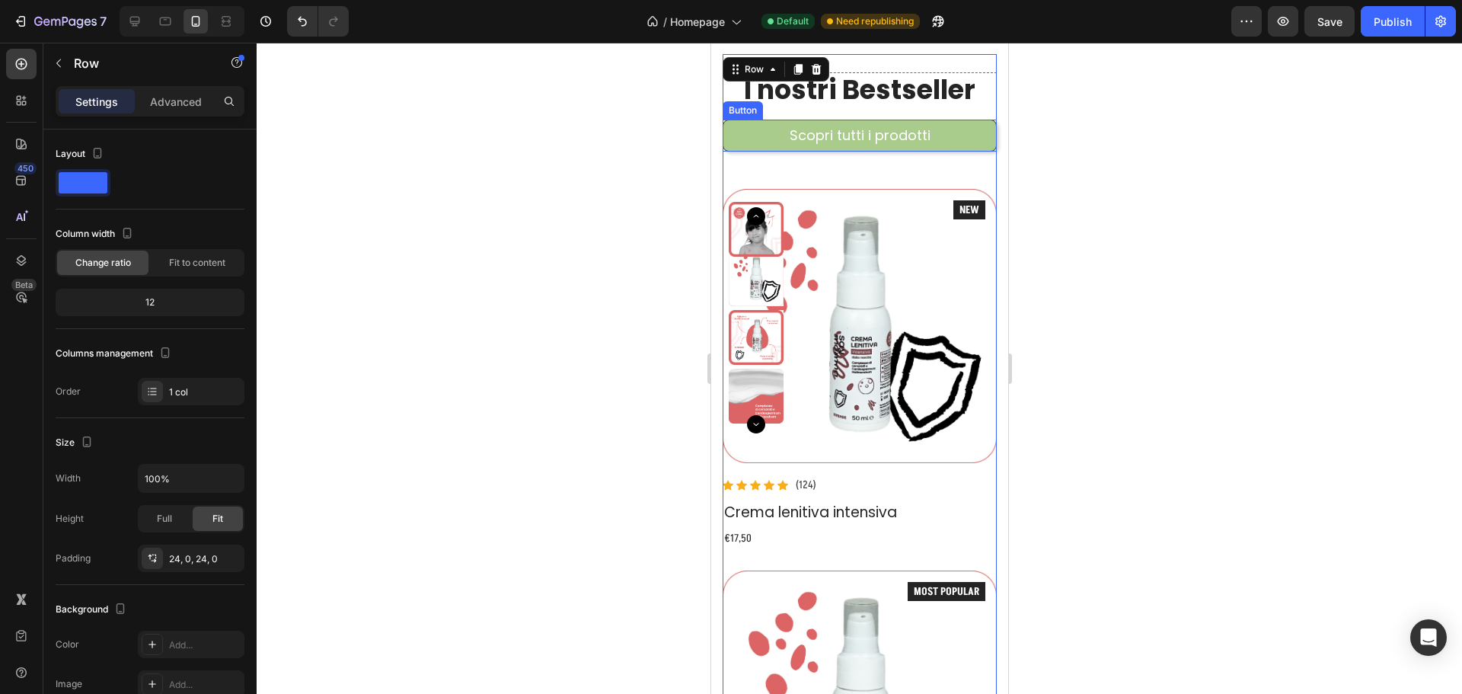
click at [952, 152] on link "Scopri tutti i prodotti" at bounding box center [859, 136] width 274 height 32
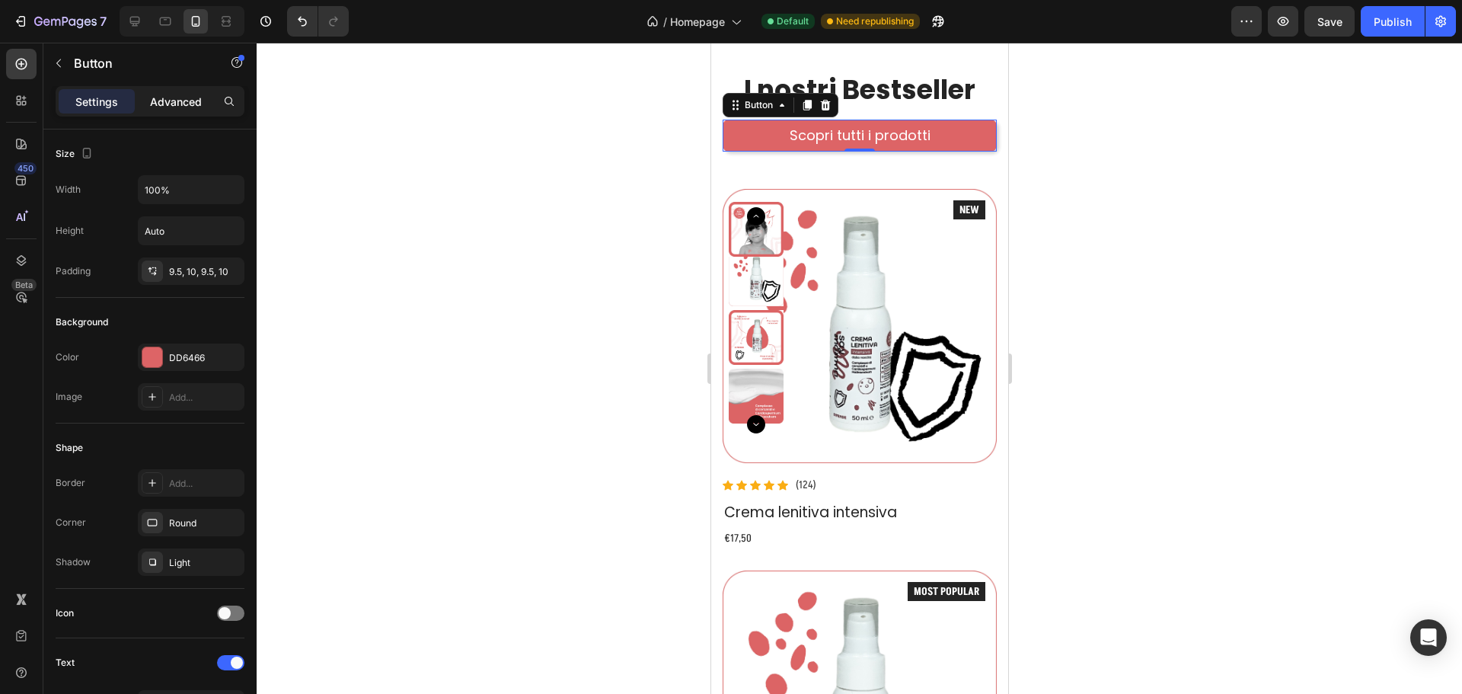
click at [151, 97] on p "Advanced" at bounding box center [176, 102] width 52 height 16
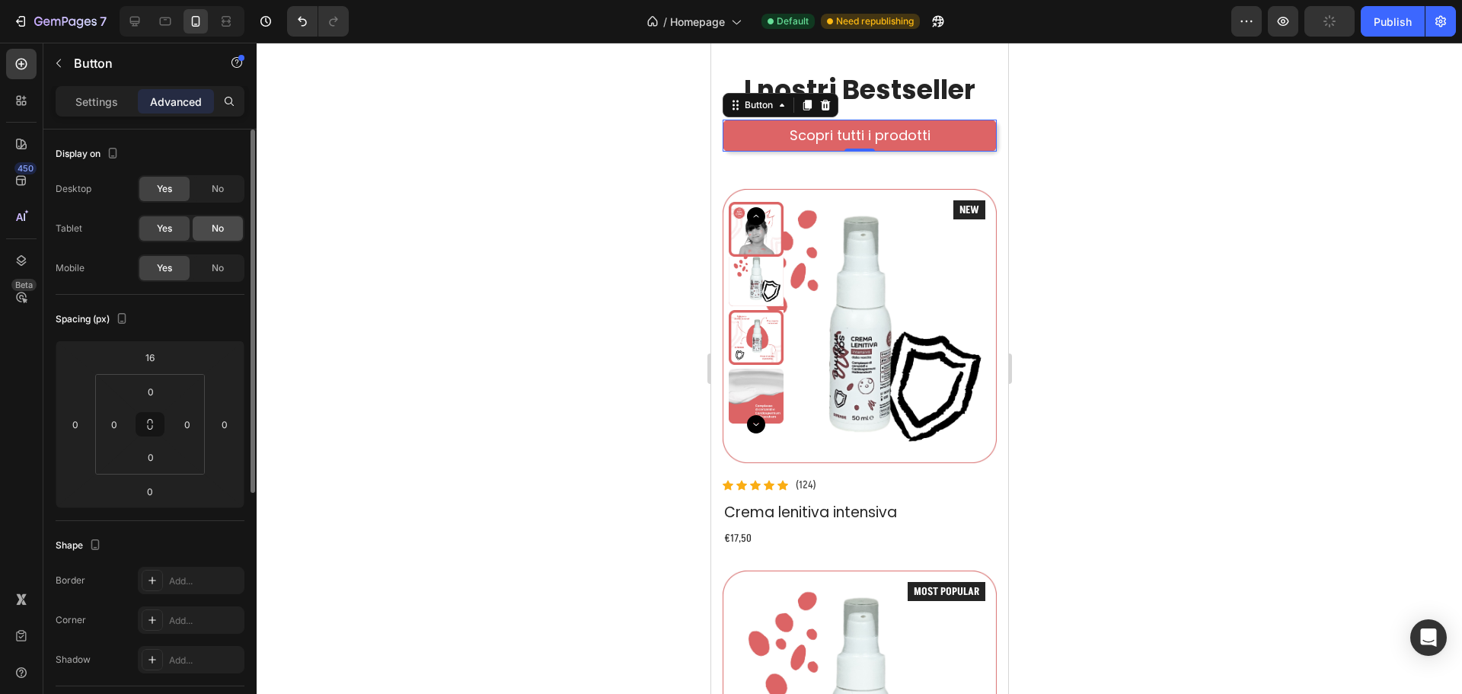
click at [220, 231] on span "No" at bounding box center [218, 229] width 12 height 14
click at [219, 262] on span "No" at bounding box center [218, 268] width 12 height 14
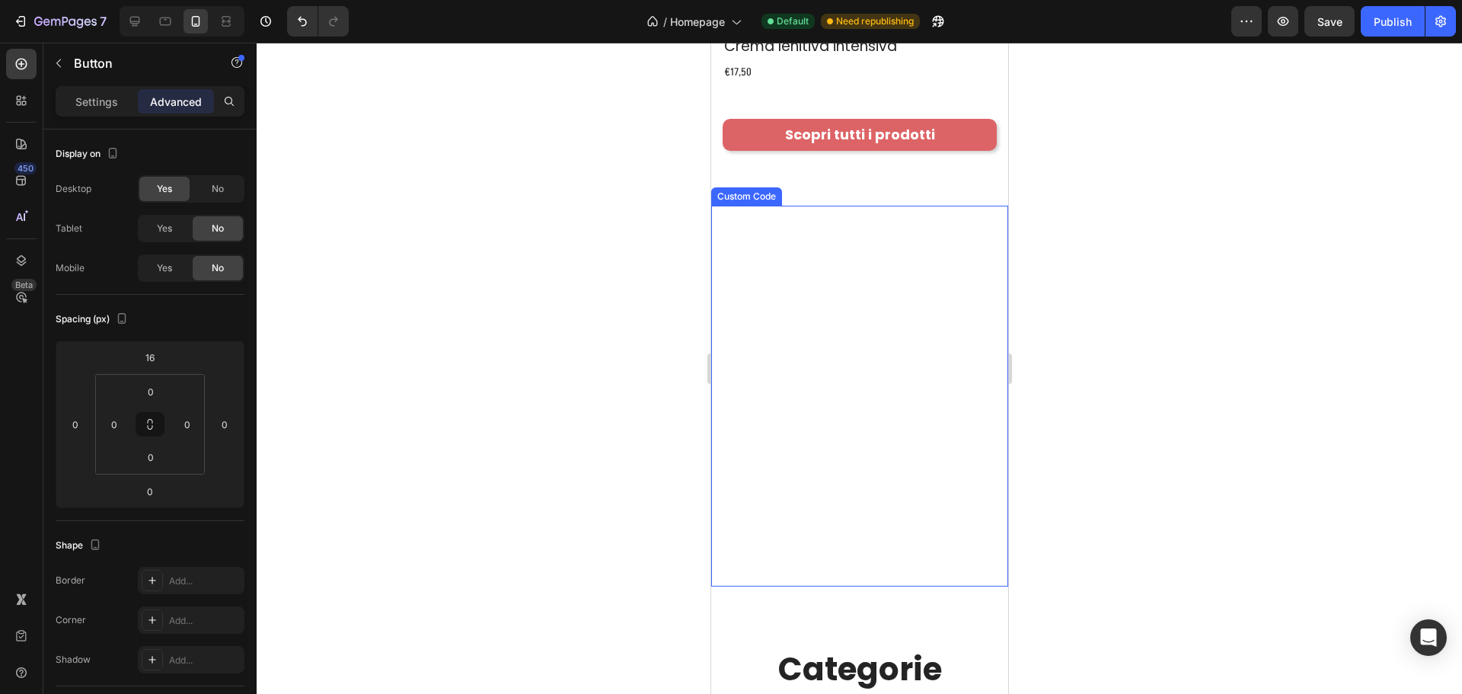
scroll to position [2284, 0]
click at [908, 318] on video at bounding box center [858, 395] width 297 height 381
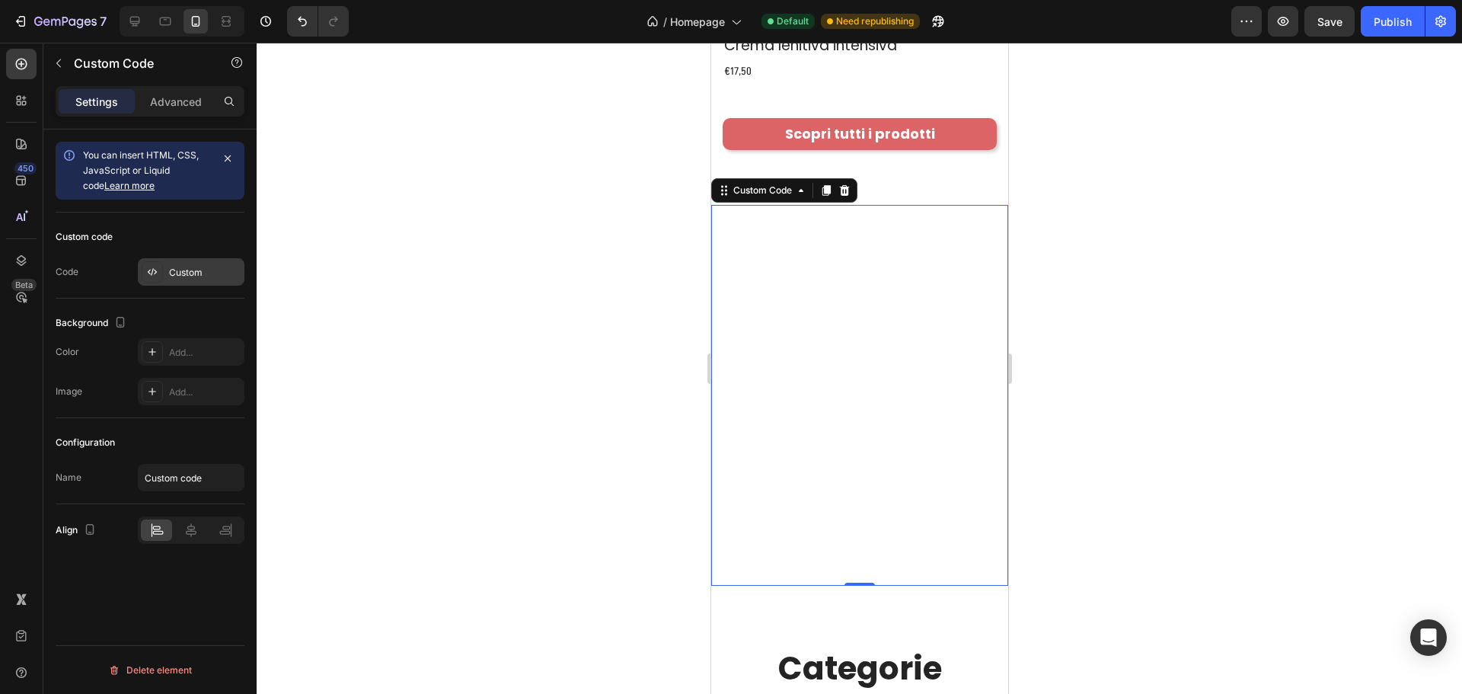
click at [185, 267] on div "Custom" at bounding box center [205, 273] width 72 height 14
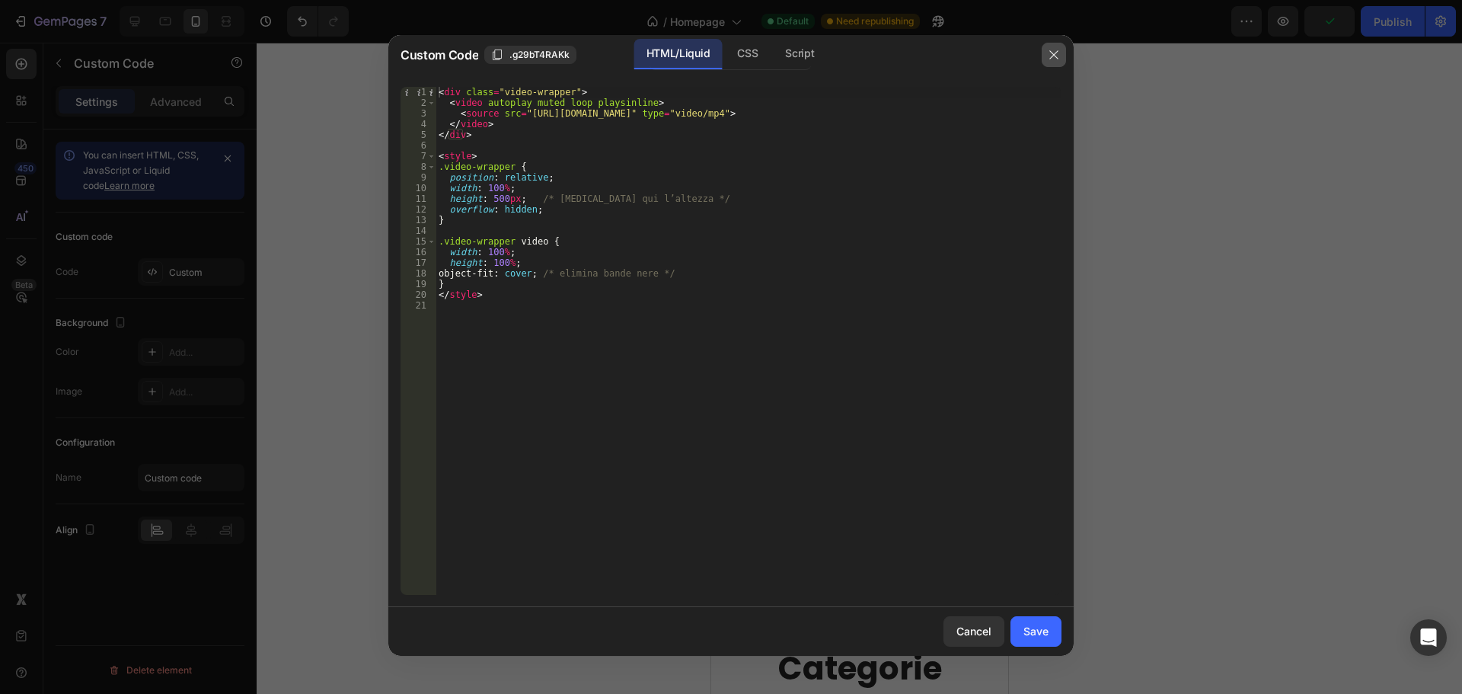
click at [1049, 51] on icon "button" at bounding box center [1054, 55] width 12 height 12
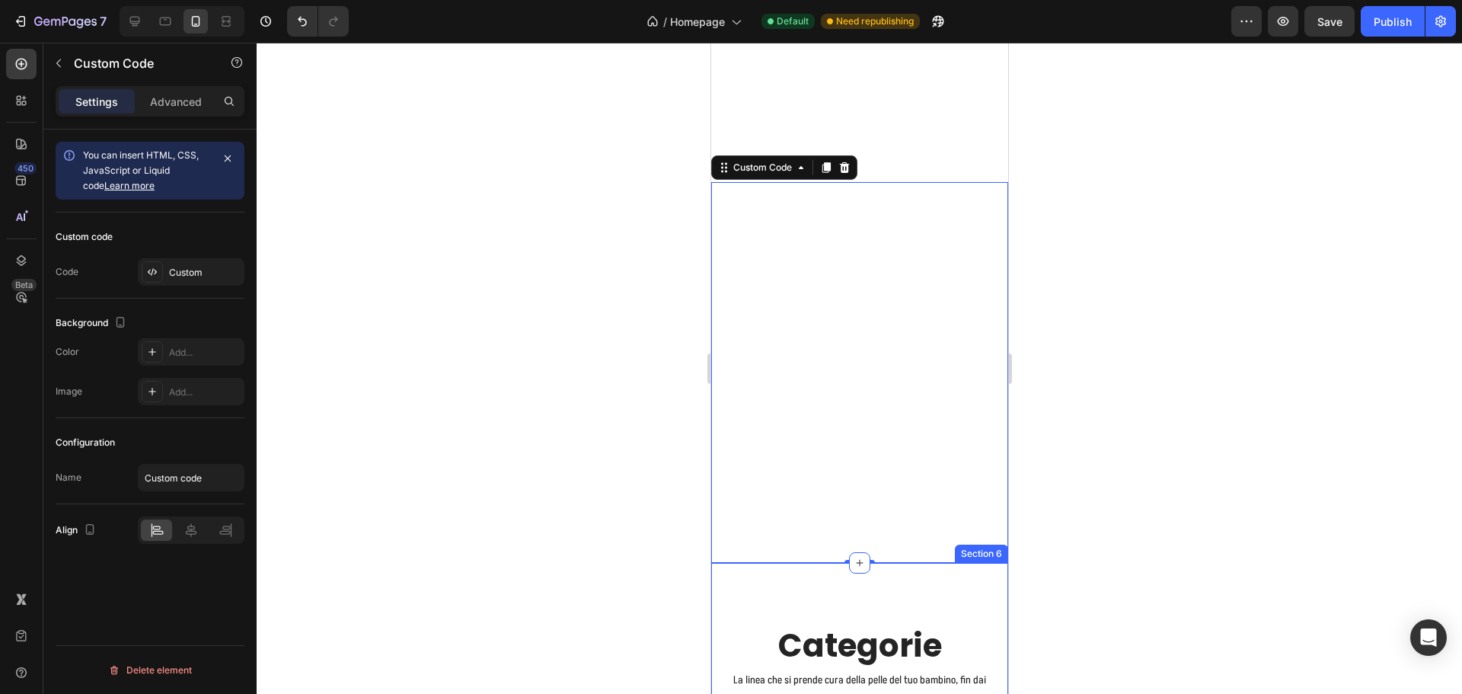
scroll to position [2665, 0]
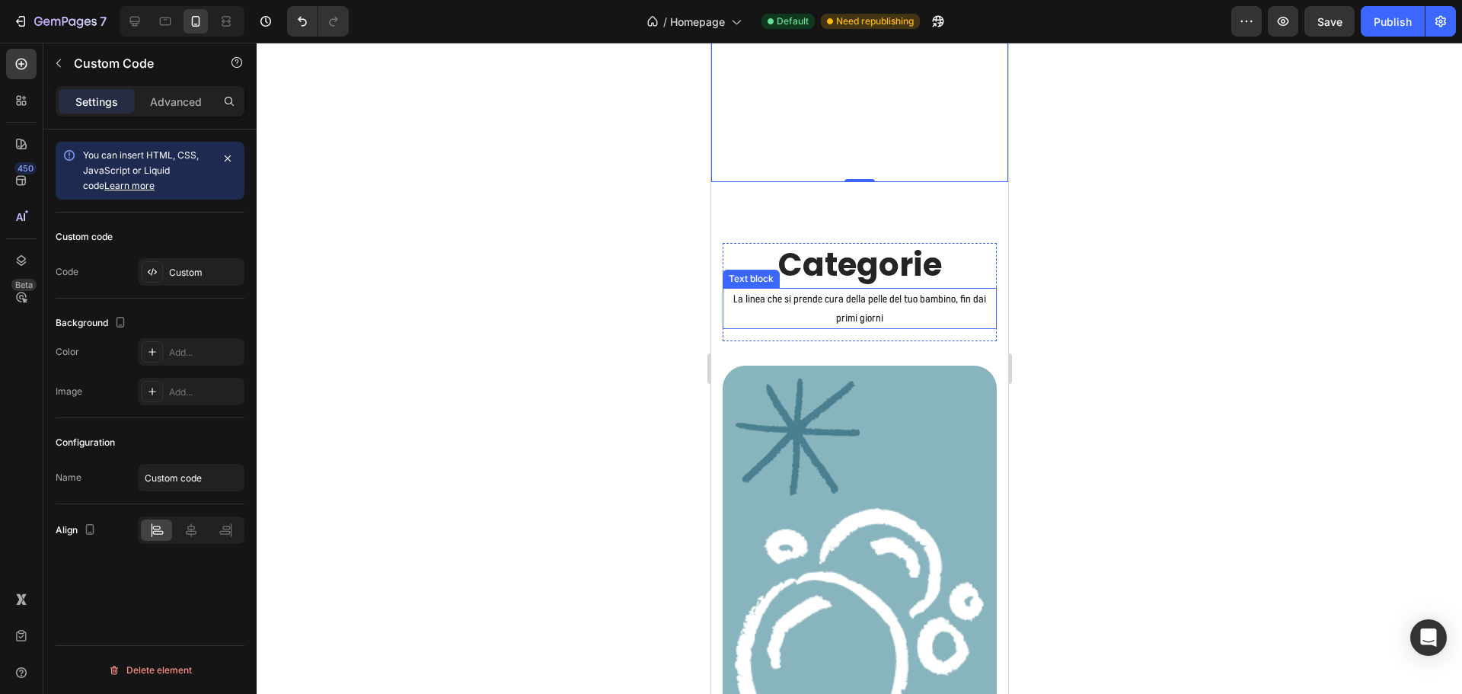
click at [901, 303] on p "La linea che si prende cura della pelle del tuo bambino, fin dai primi giorni" at bounding box center [858, 308] width 271 height 38
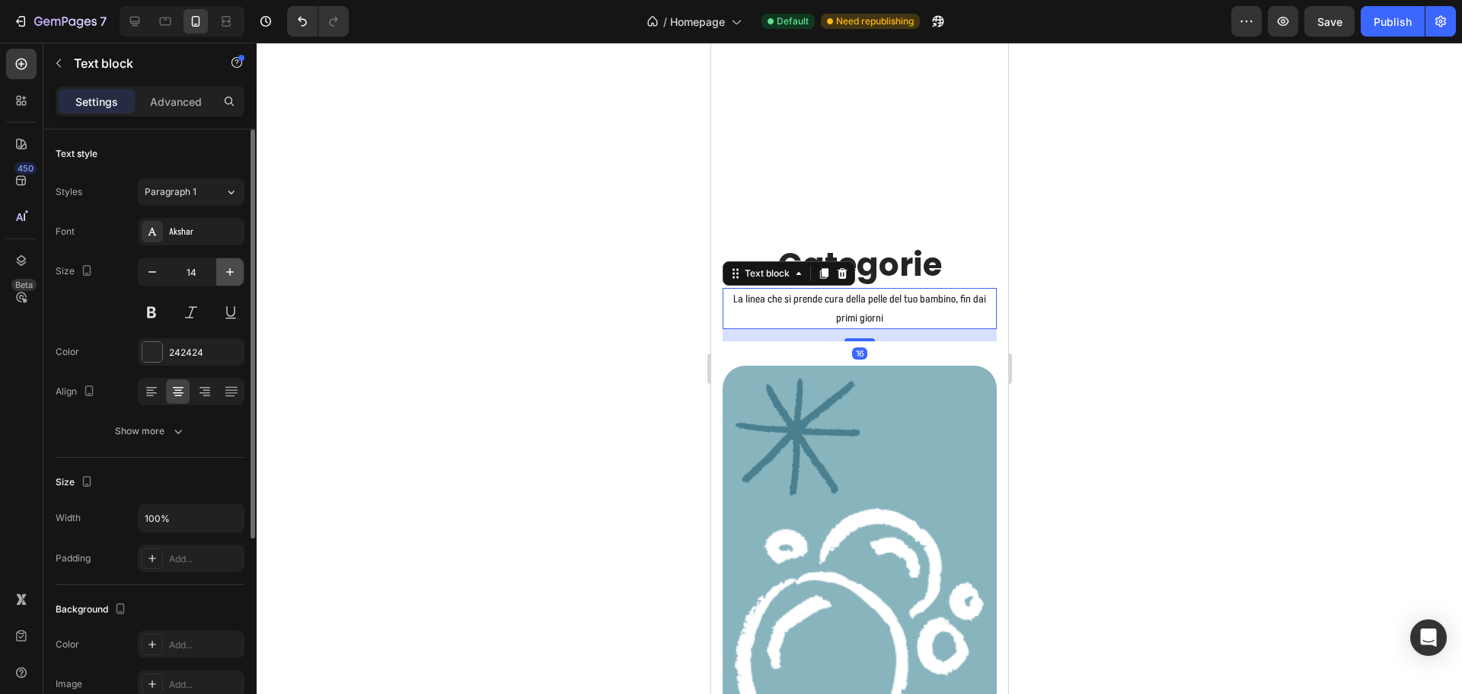
click at [233, 278] on icon "button" at bounding box center [229, 271] width 15 height 15
click at [231, 271] on icon "button" at bounding box center [229, 271] width 15 height 15
type input "16"
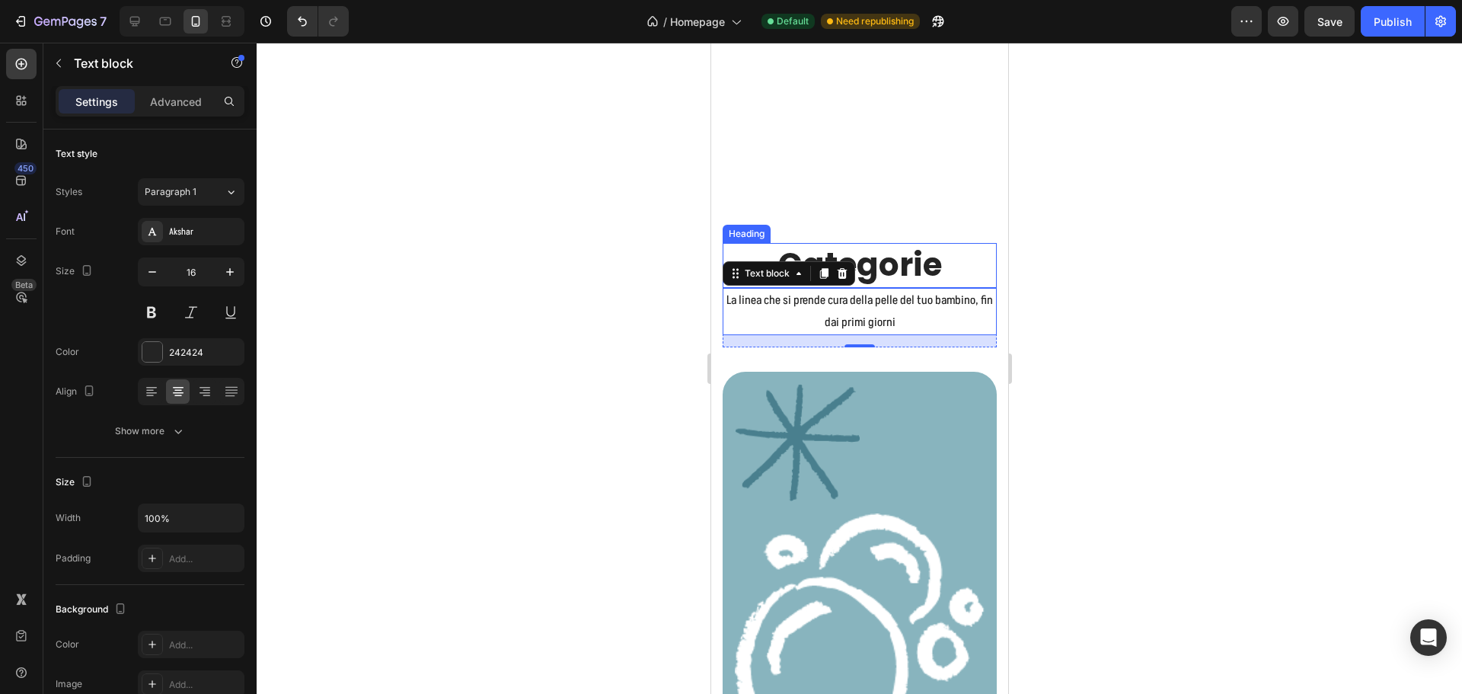
click at [923, 270] on h2 "Categorie" at bounding box center [859, 265] width 274 height 45
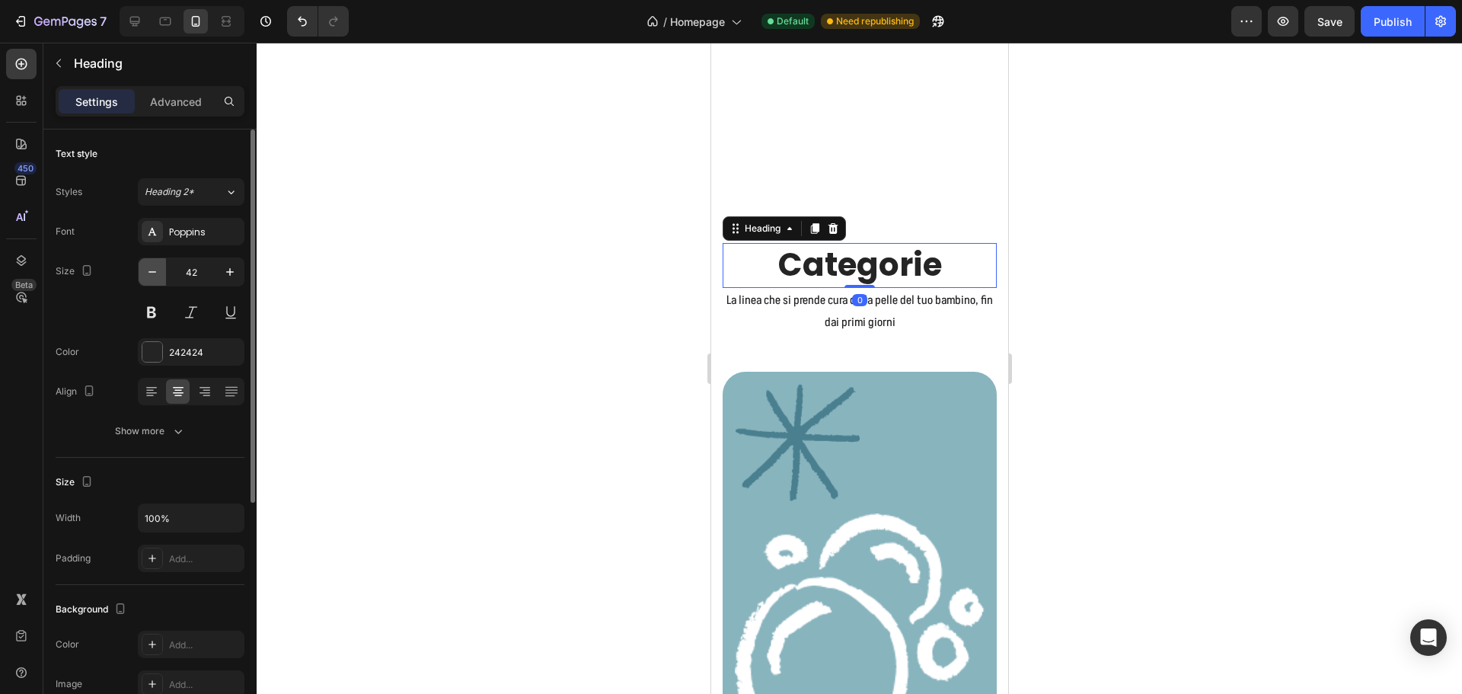
click at [143, 270] on button "button" at bounding box center [152, 271] width 27 height 27
click at [149, 270] on icon "button" at bounding box center [152, 271] width 15 height 15
type input "40"
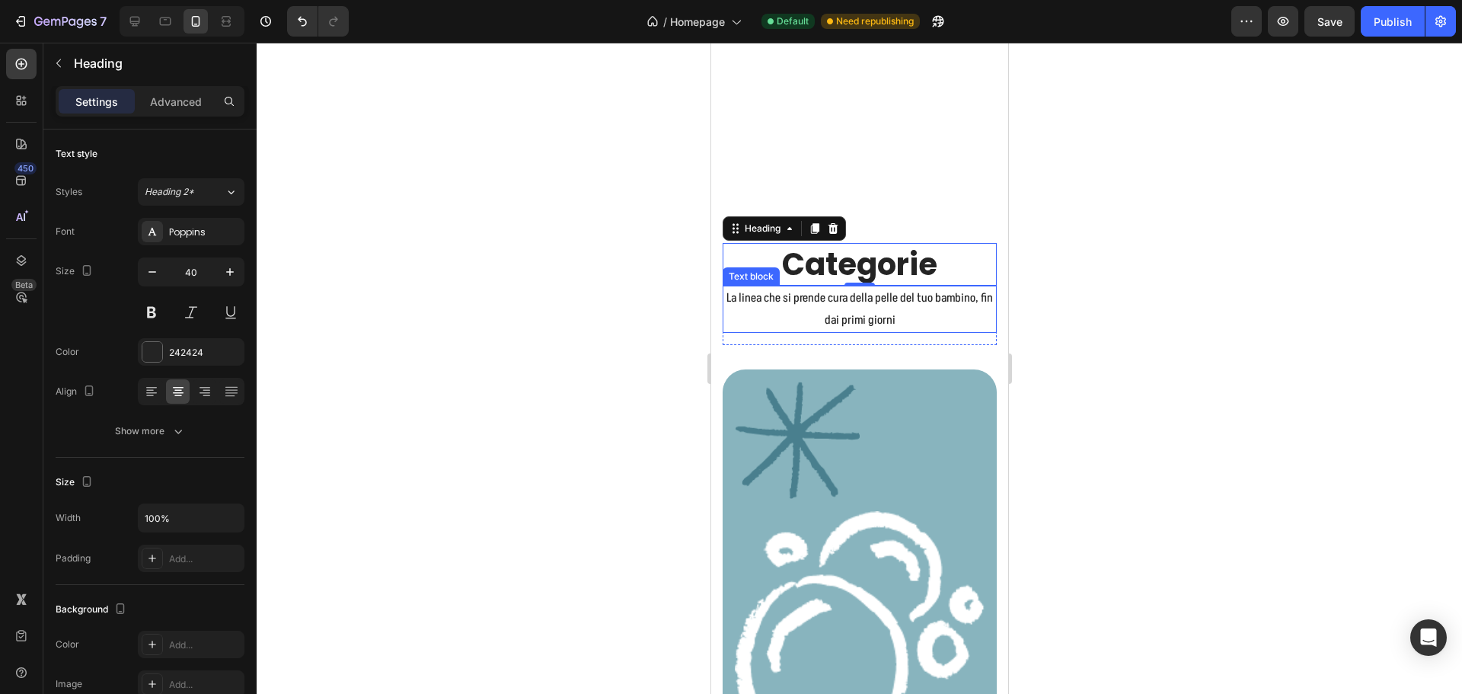
click at [921, 311] on p "La linea che si prende cura della pelle del tuo bambino, fin dai primi giorni" at bounding box center [858, 309] width 271 height 44
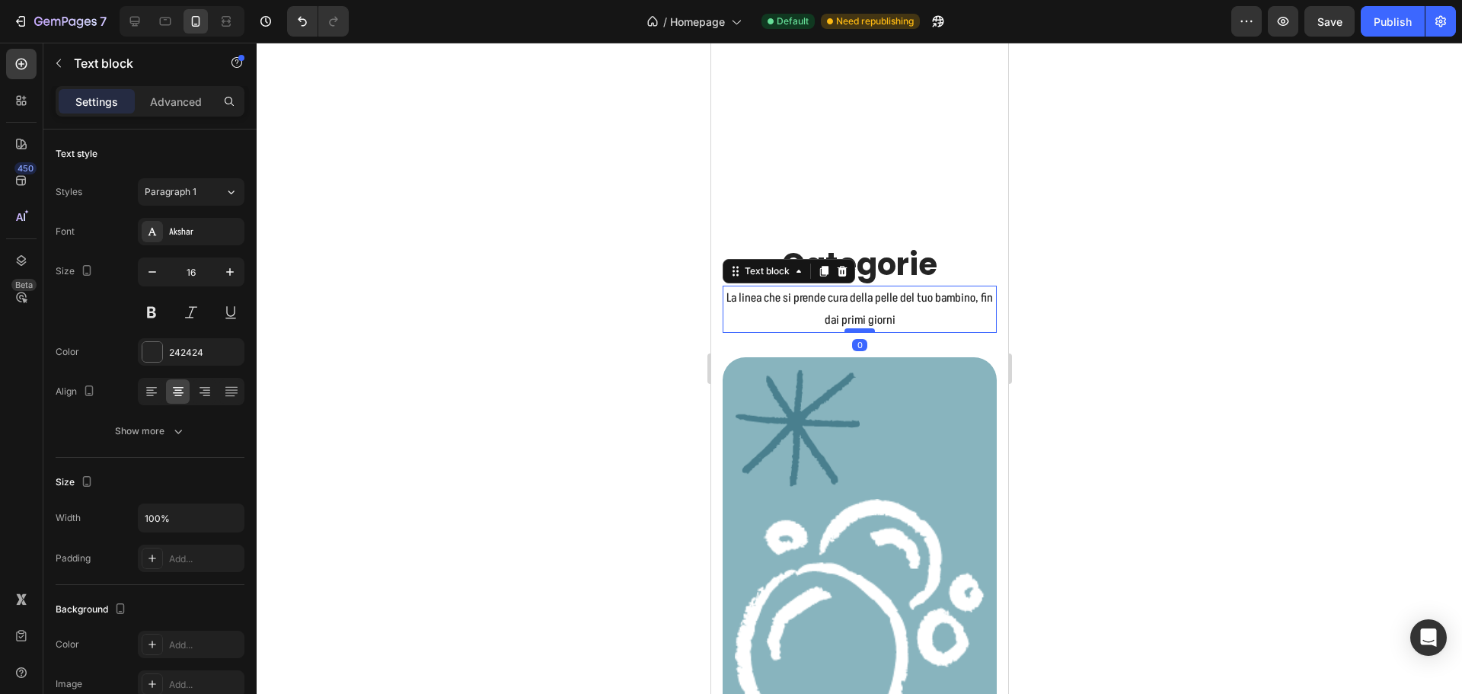
drag, startPoint x: 860, startPoint y: 344, endPoint x: 859, endPoint y: 332, distance: 12.3
click at [859, 332] on div at bounding box center [859, 330] width 30 height 5
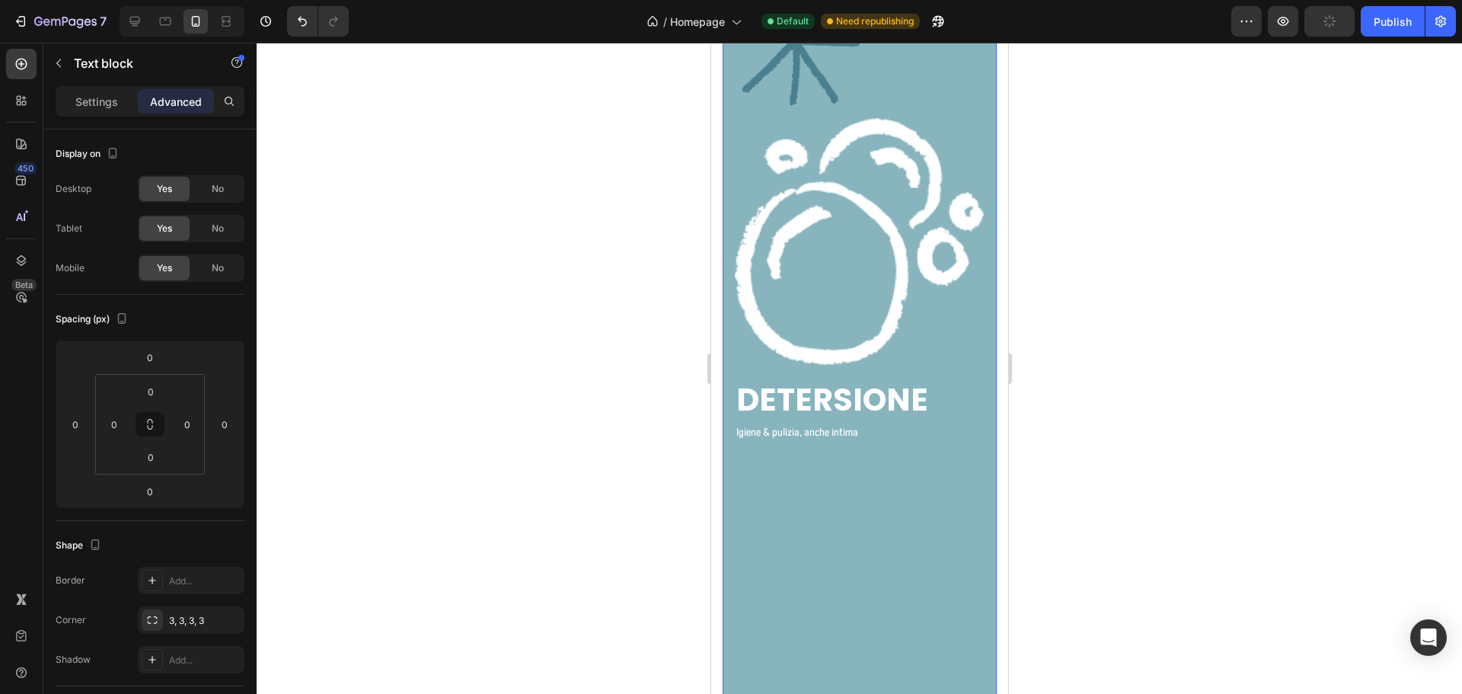
scroll to position [3274, 0]
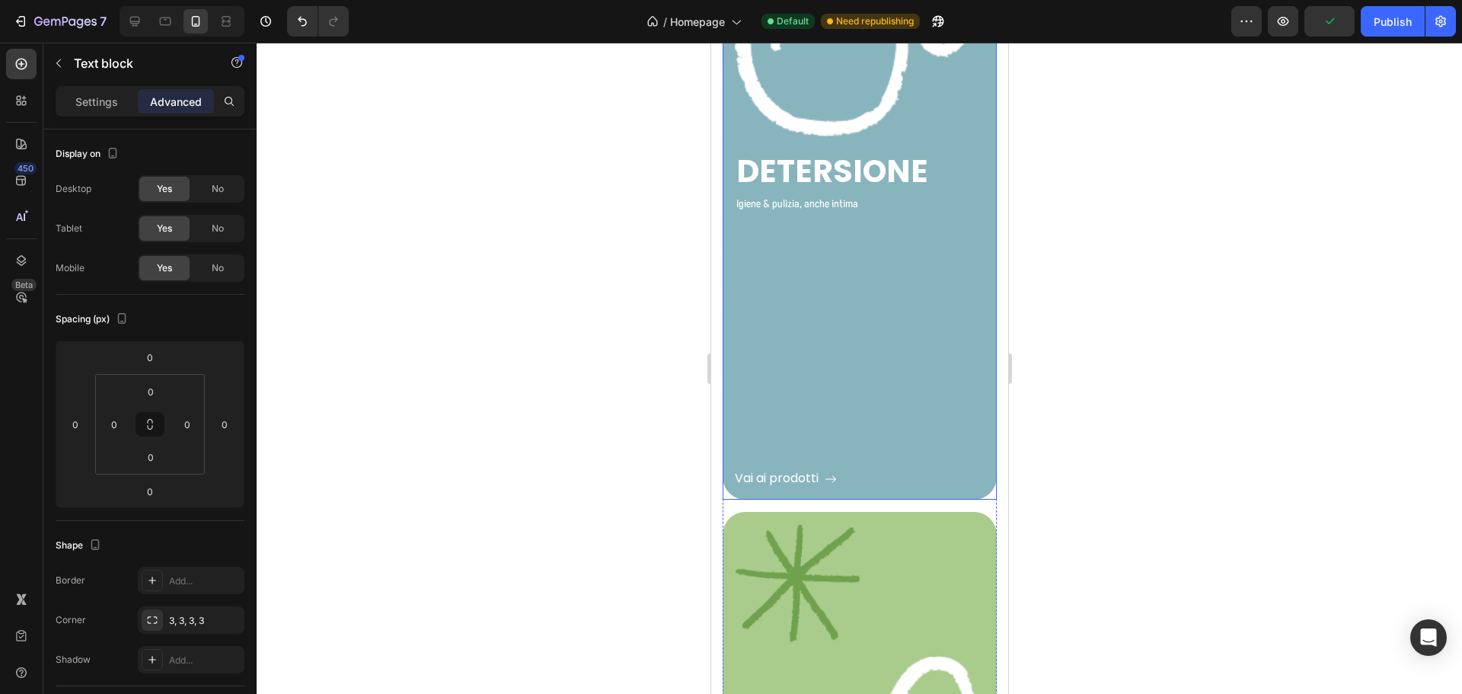
click at [914, 385] on div "Vai ai prodotti Button" at bounding box center [859, 351] width 250 height 273
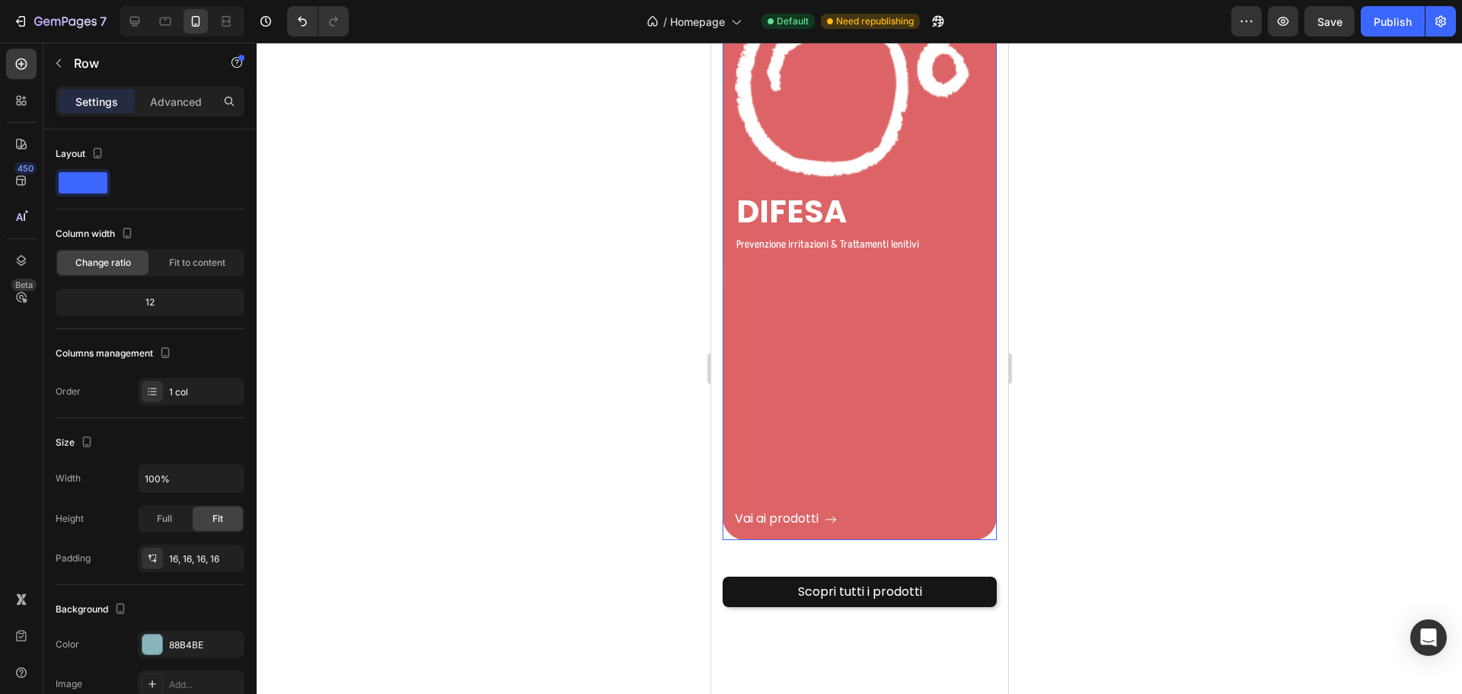
scroll to position [5101, 0]
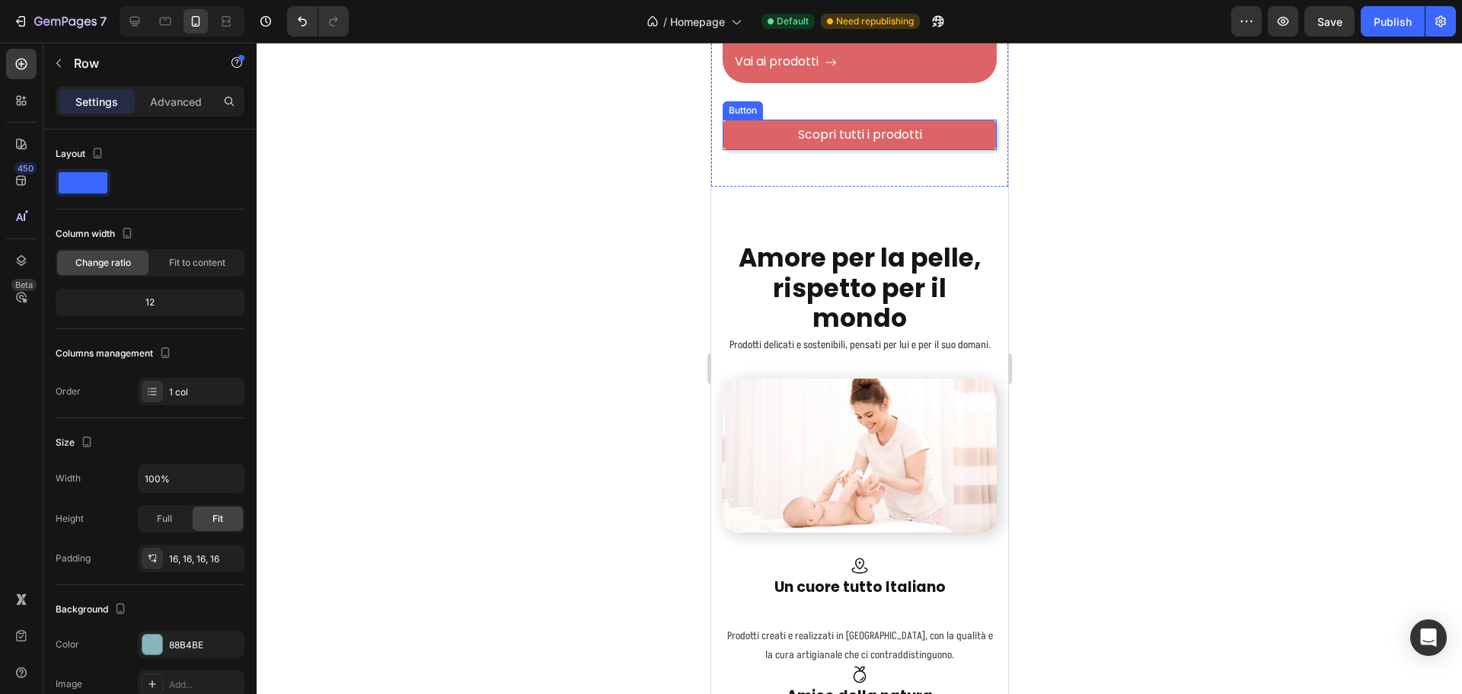
click at [969, 150] on link "Scopri tutti i prodotti" at bounding box center [859, 135] width 274 height 30
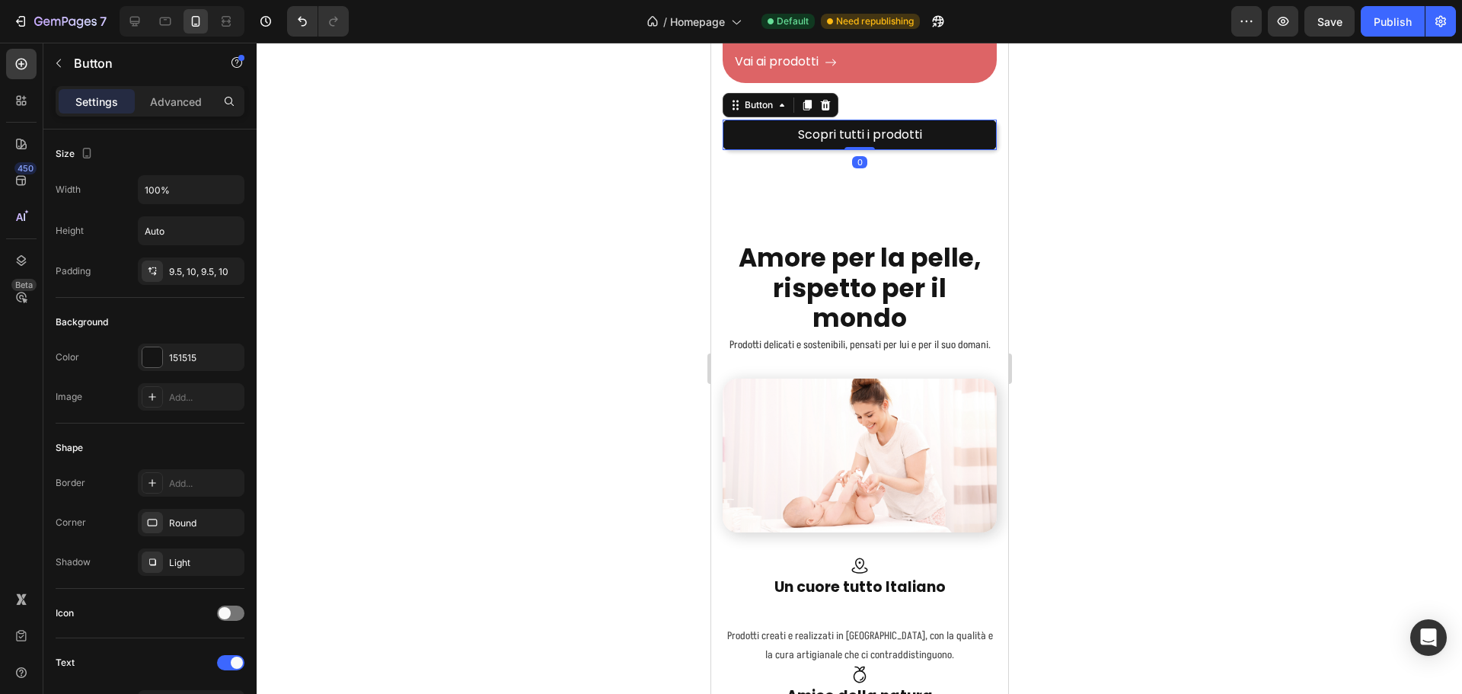
click at [186, 114] on div "Settings Advanced" at bounding box center [150, 101] width 189 height 30
click at [186, 108] on p "Advanced" at bounding box center [176, 102] width 52 height 16
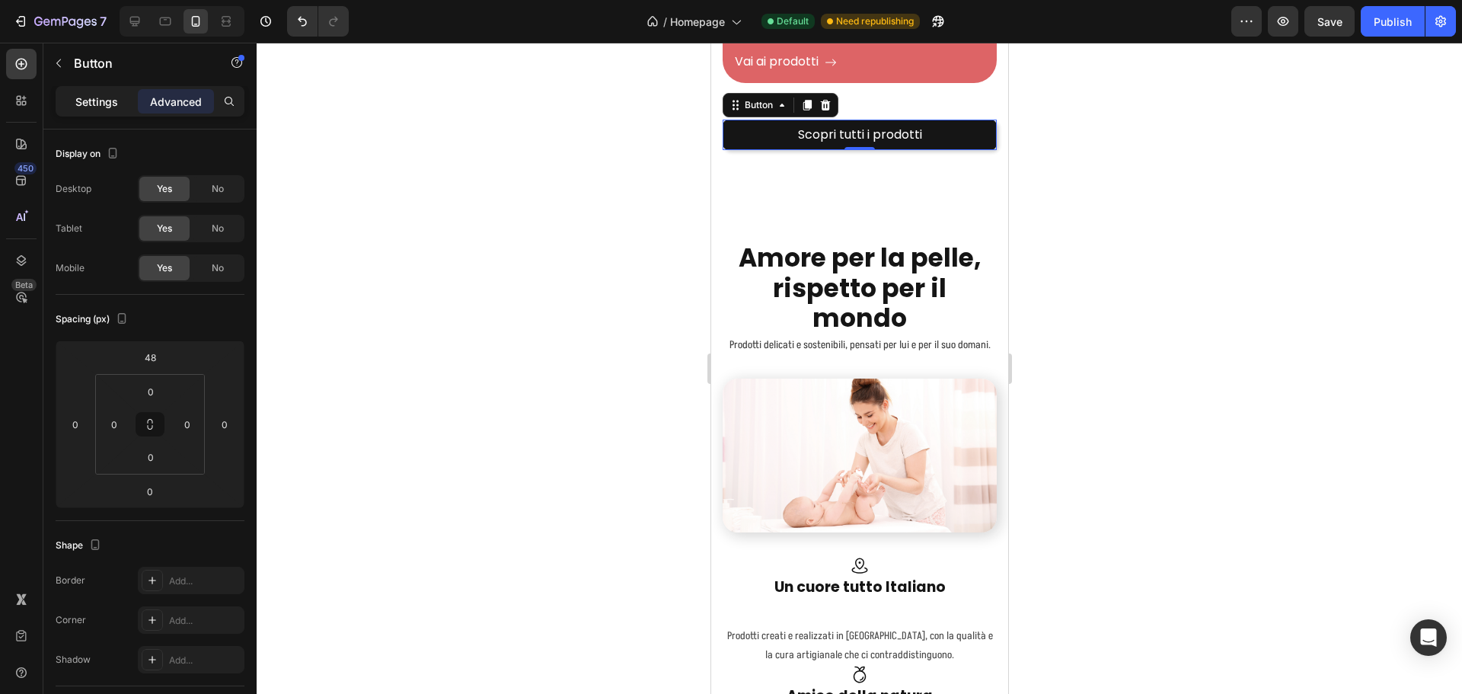
click at [117, 106] on p "Settings" at bounding box center [96, 102] width 43 height 16
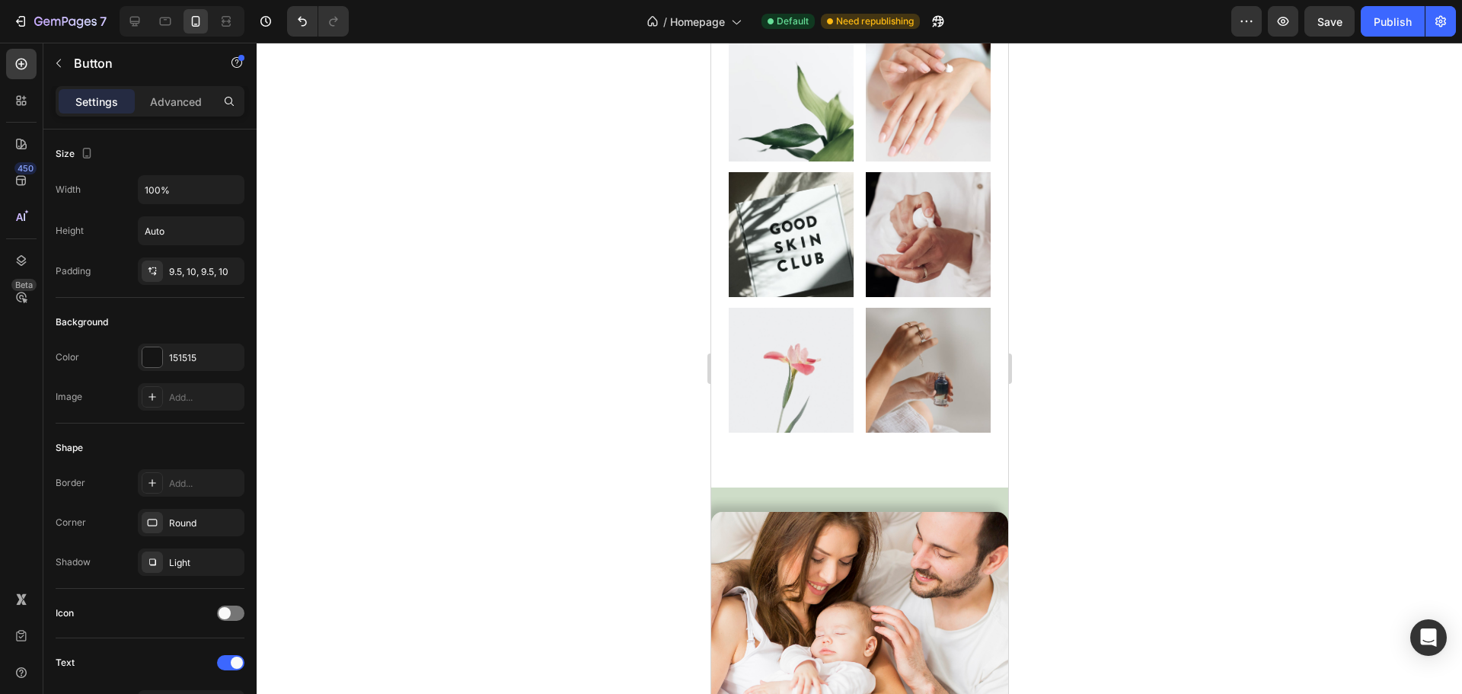
scroll to position [11420, 0]
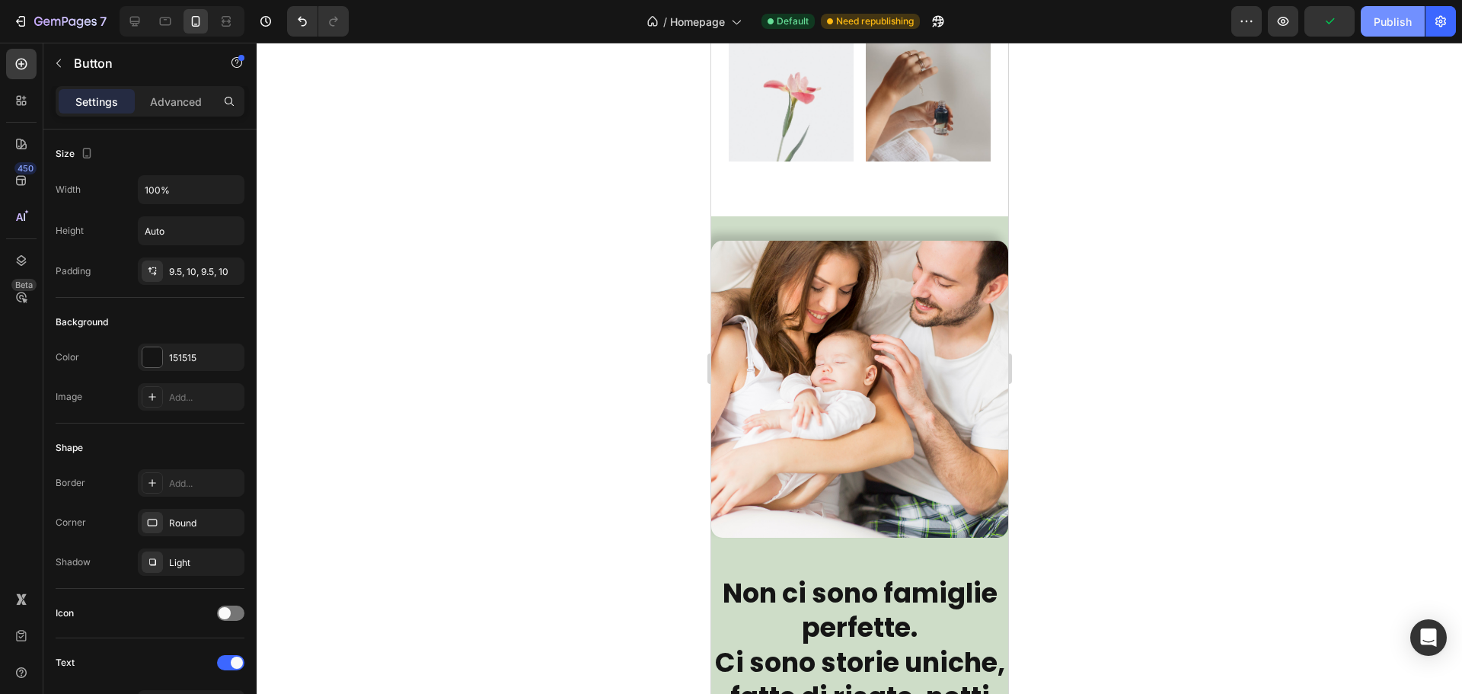
click at [1378, 19] on div "Publish" at bounding box center [1392, 22] width 38 height 16
